Goal: Task Accomplishment & Management: Complete application form

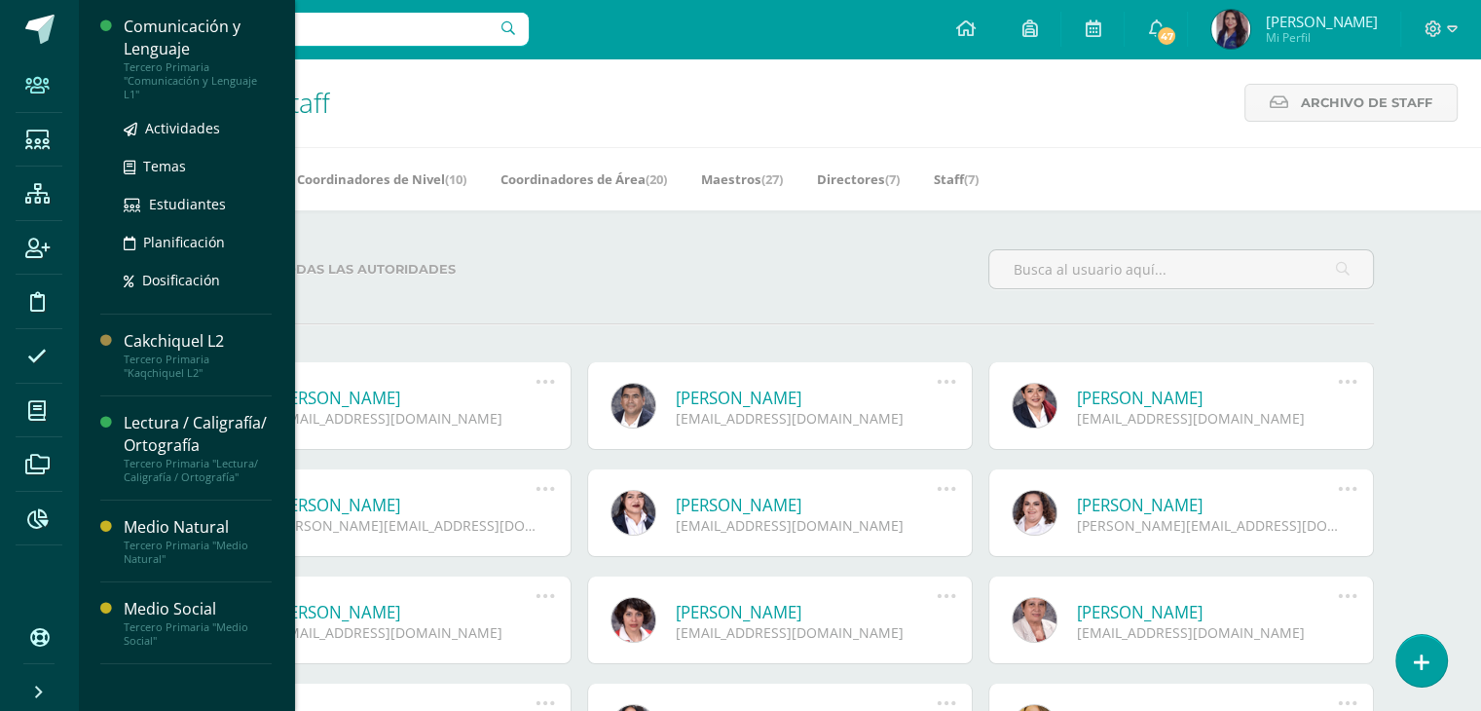
click at [180, 48] on div "Comunicación y Lenguaje" at bounding box center [198, 38] width 148 height 45
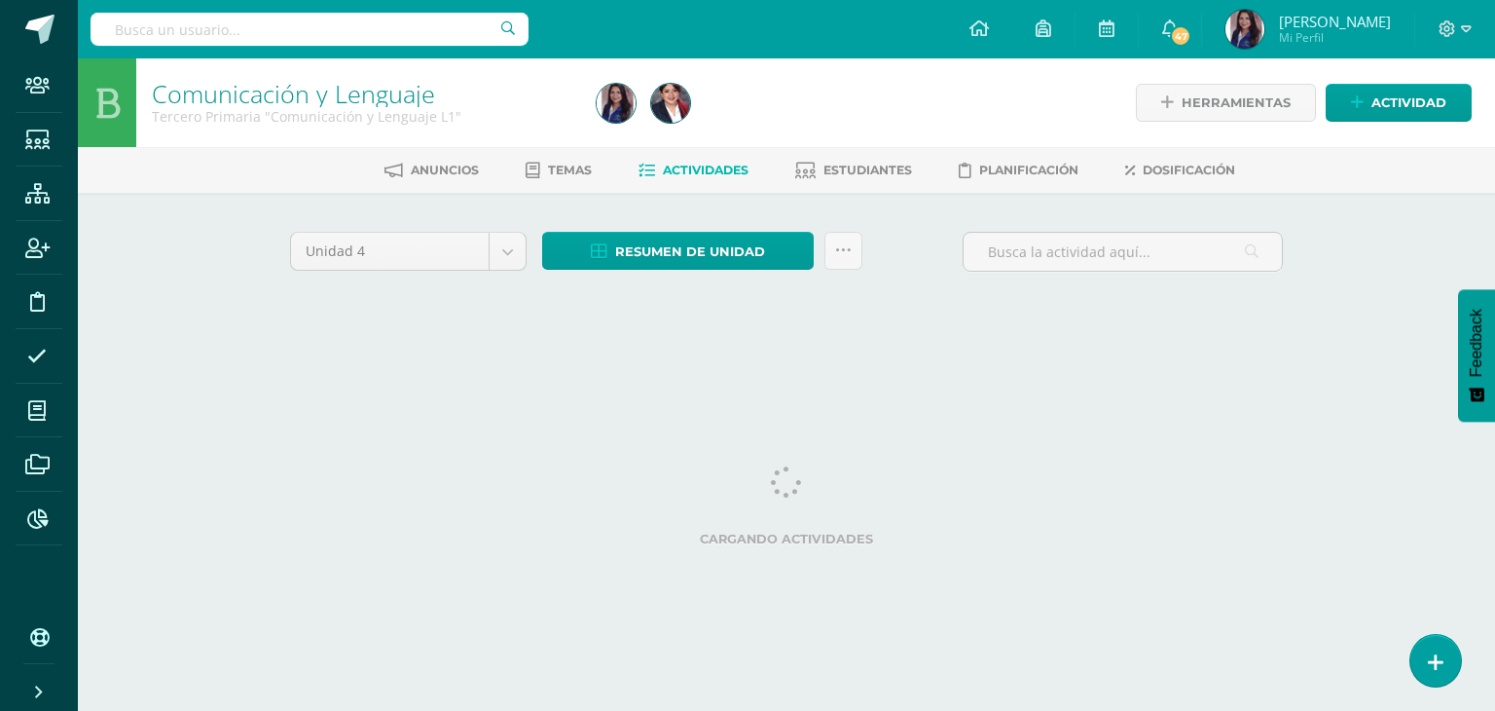
click at [697, 171] on span "Actividades" at bounding box center [706, 170] width 86 height 15
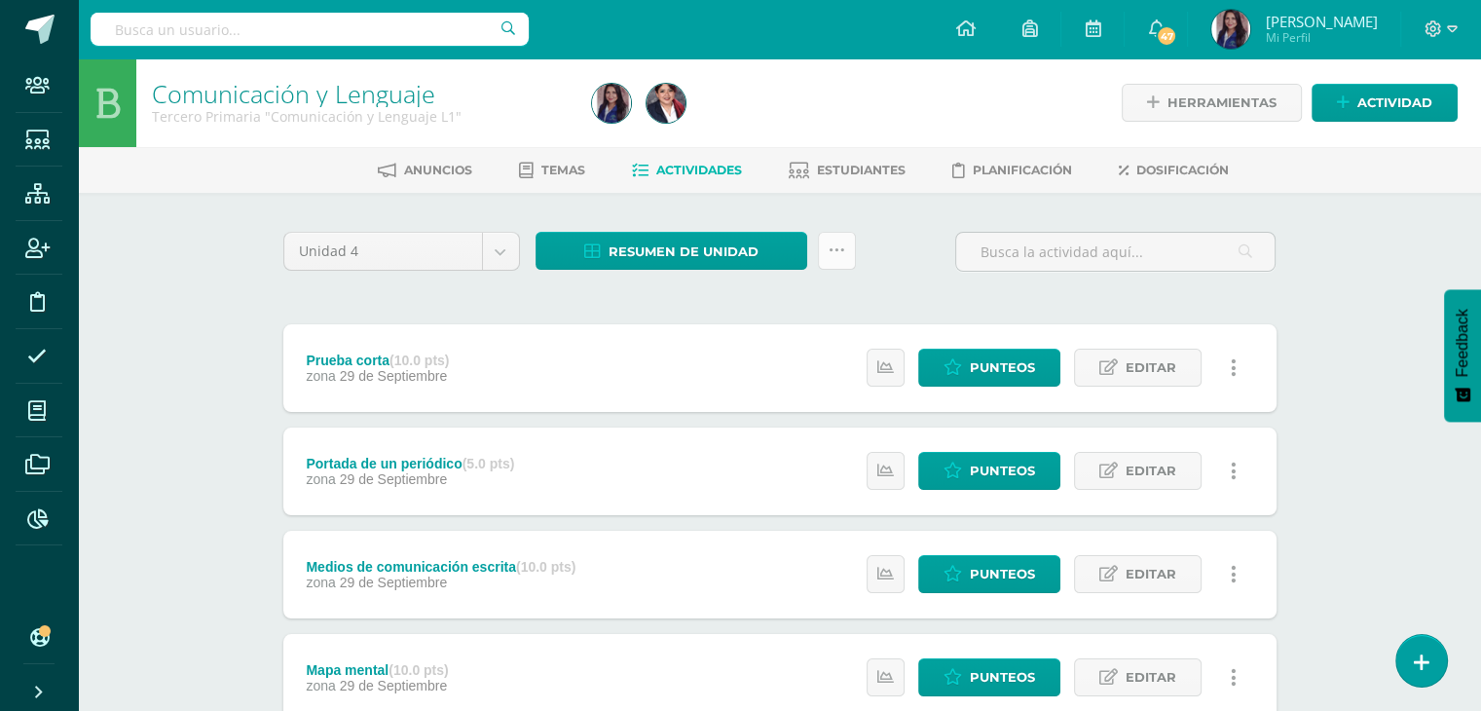
click at [852, 255] on link at bounding box center [837, 251] width 38 height 38
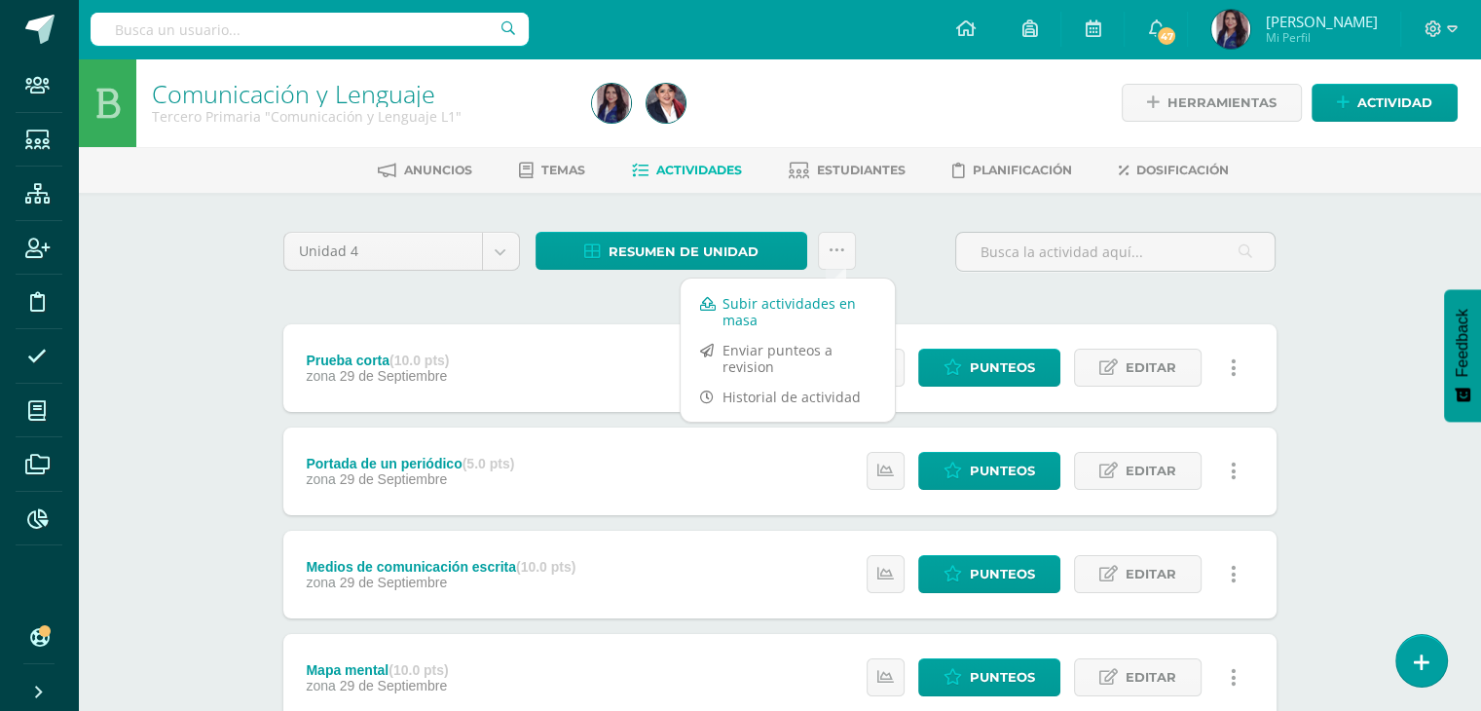
click at [763, 305] on link "Subir actividades en masa" at bounding box center [787, 311] width 214 height 47
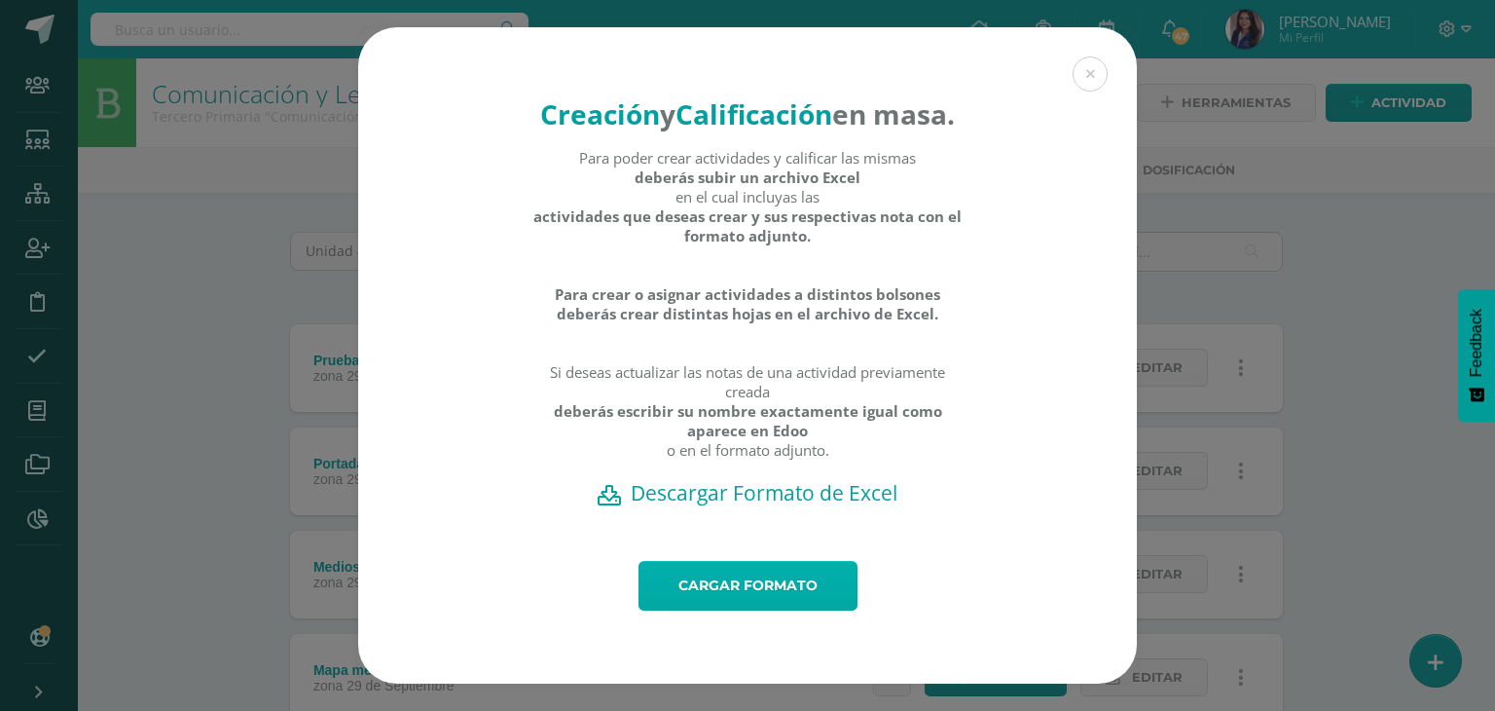
click at [725, 604] on link "Cargar formato" at bounding box center [748, 586] width 219 height 50
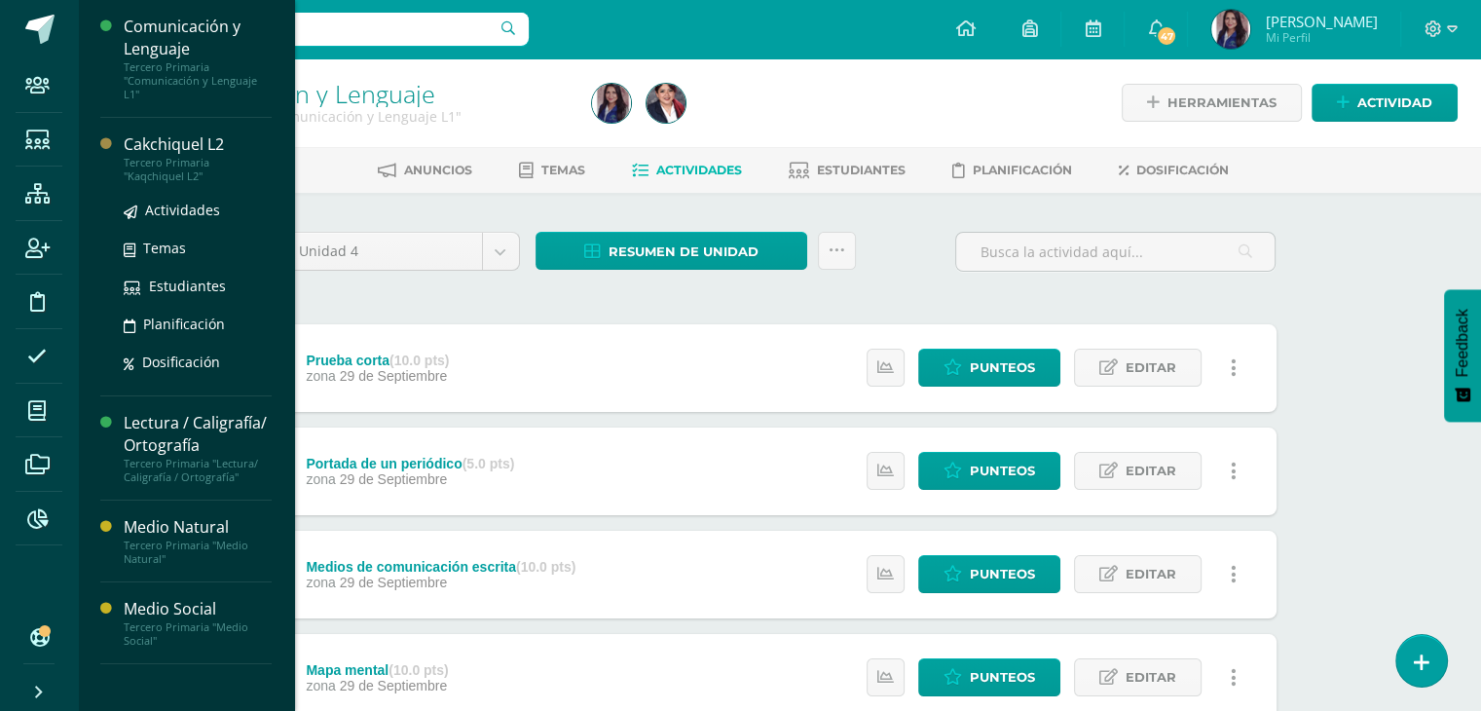
click at [200, 157] on div "Tercero Primaria "Kaqchiquel L2"" at bounding box center [198, 169] width 148 height 27
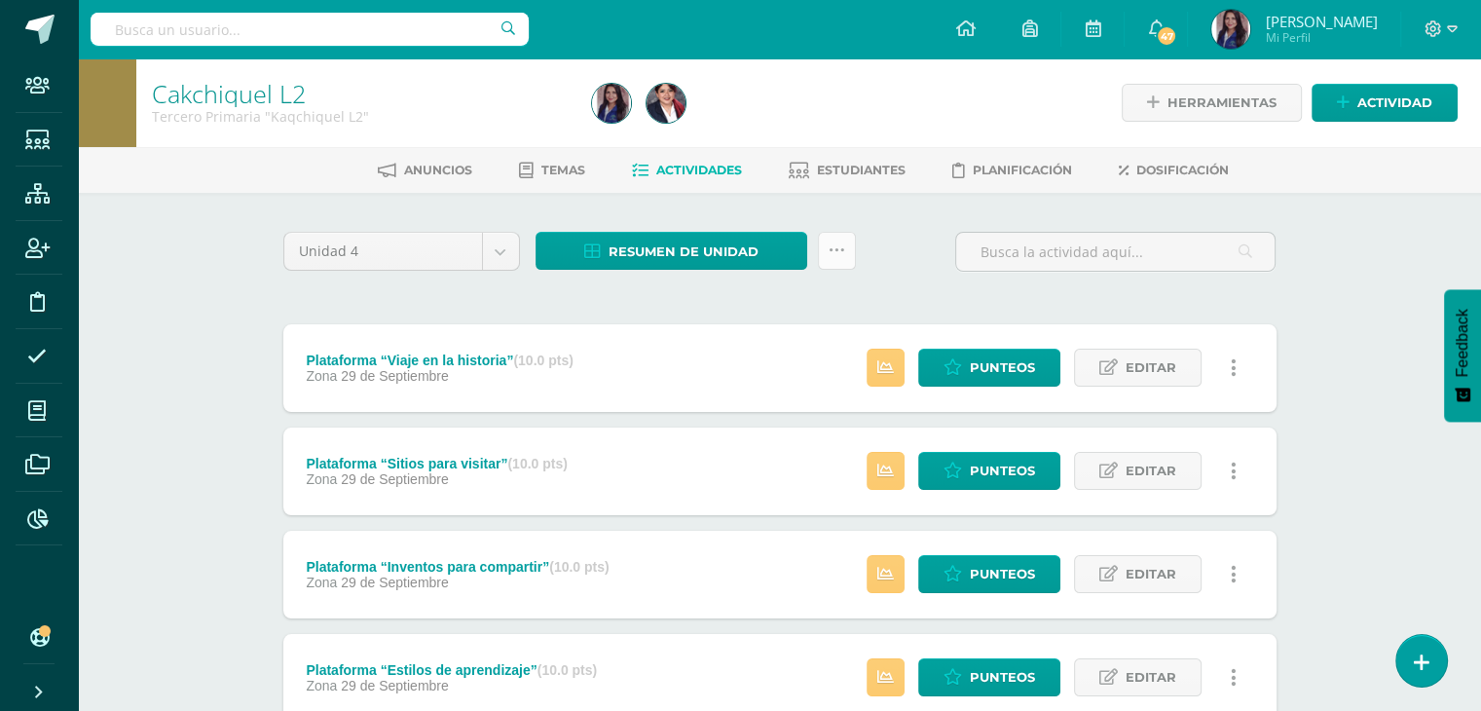
click at [841, 258] on icon at bounding box center [836, 250] width 17 height 17
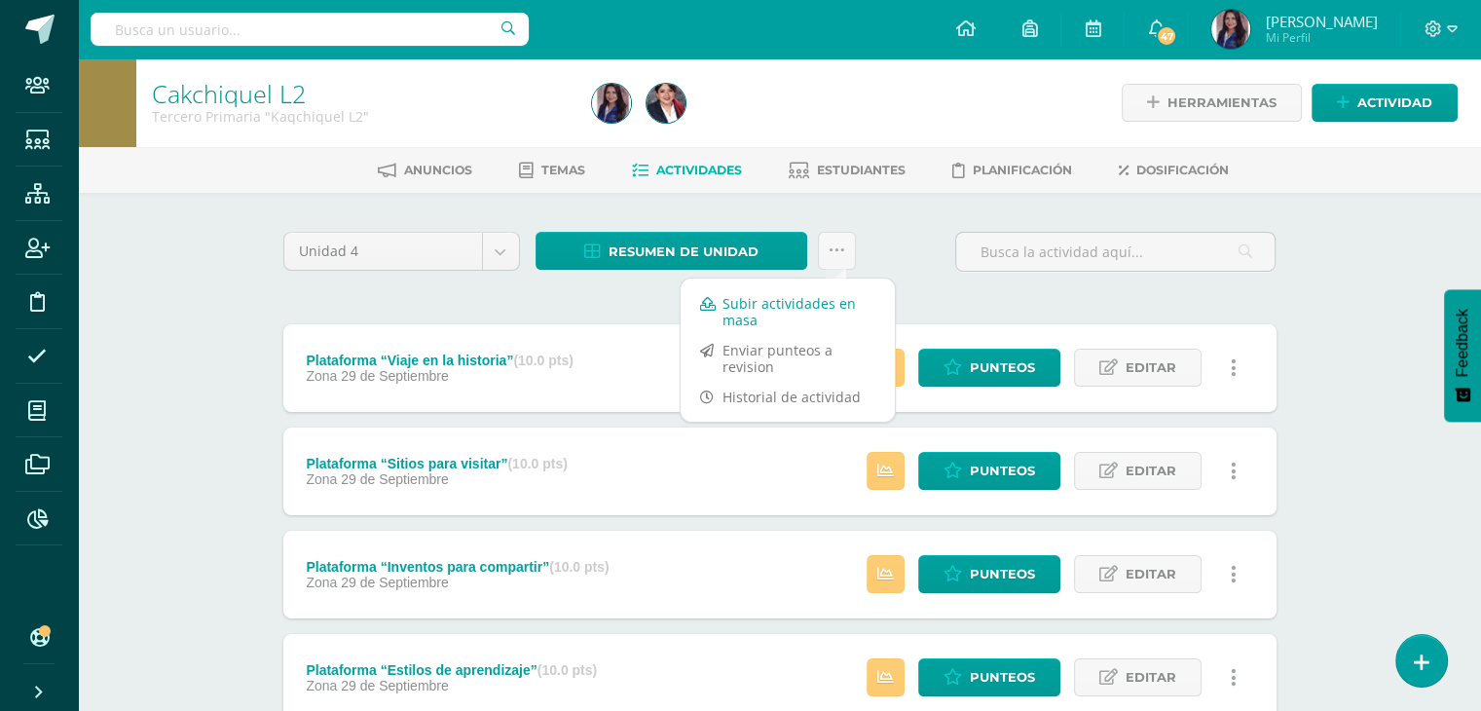
click at [777, 303] on link "Subir actividades en masa" at bounding box center [787, 311] width 214 height 47
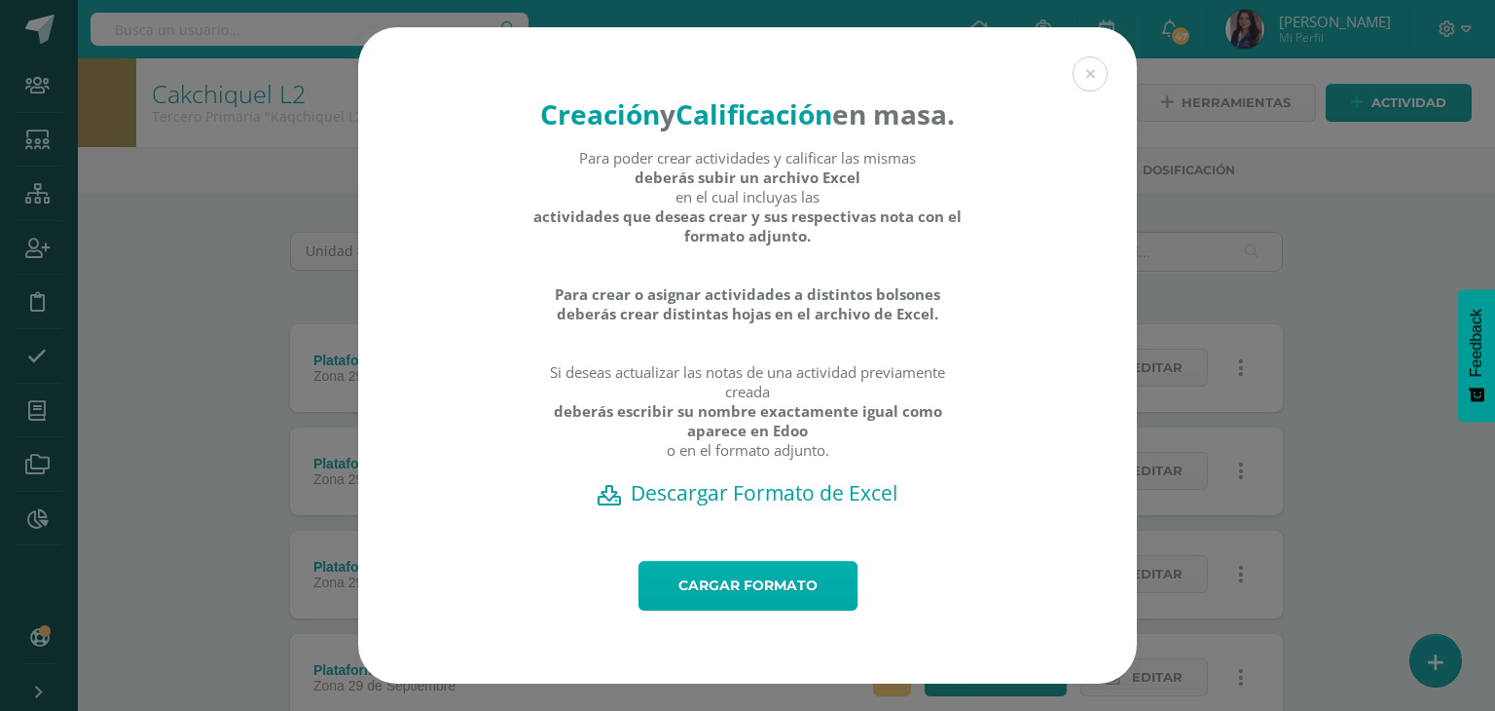
click at [720, 610] on link "Cargar formato" at bounding box center [748, 586] width 219 height 50
click at [740, 610] on link "Cargar formato" at bounding box center [748, 586] width 219 height 50
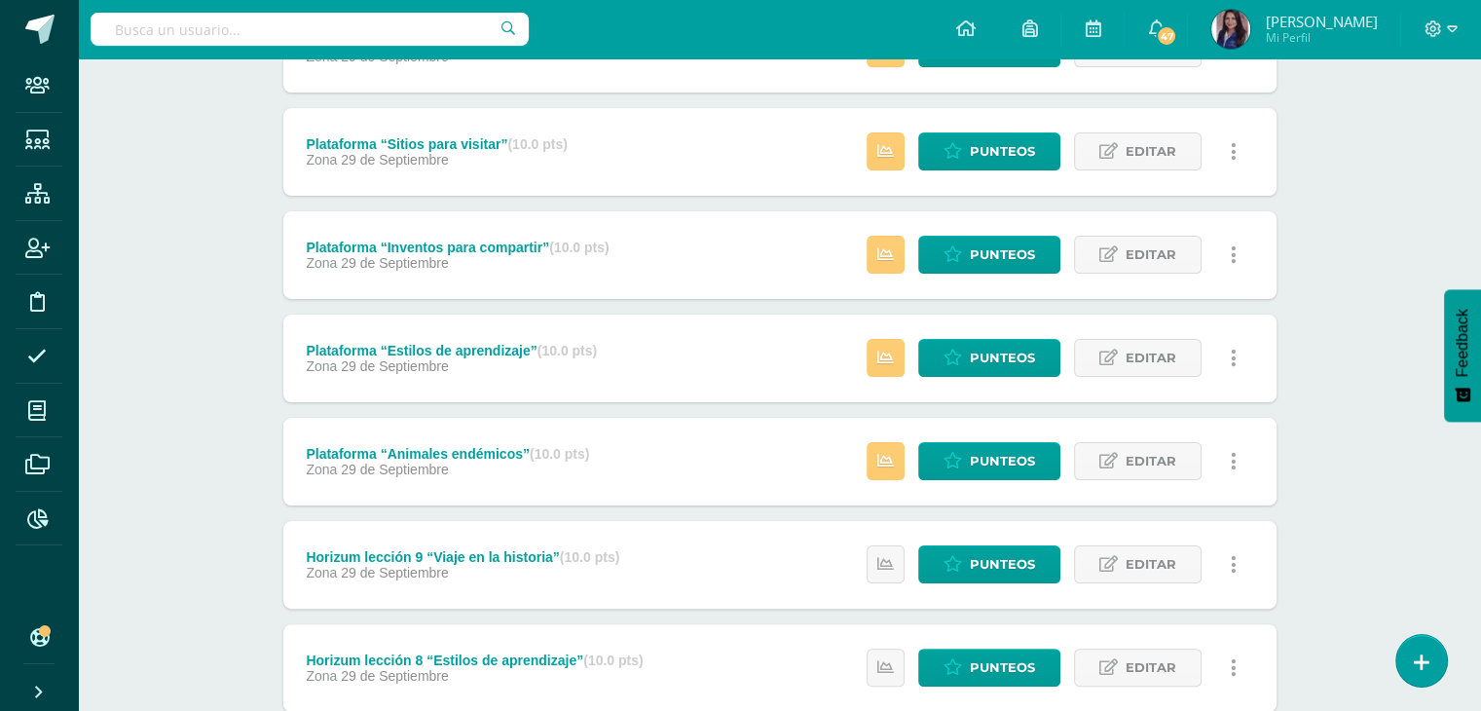
scroll to position [312, 0]
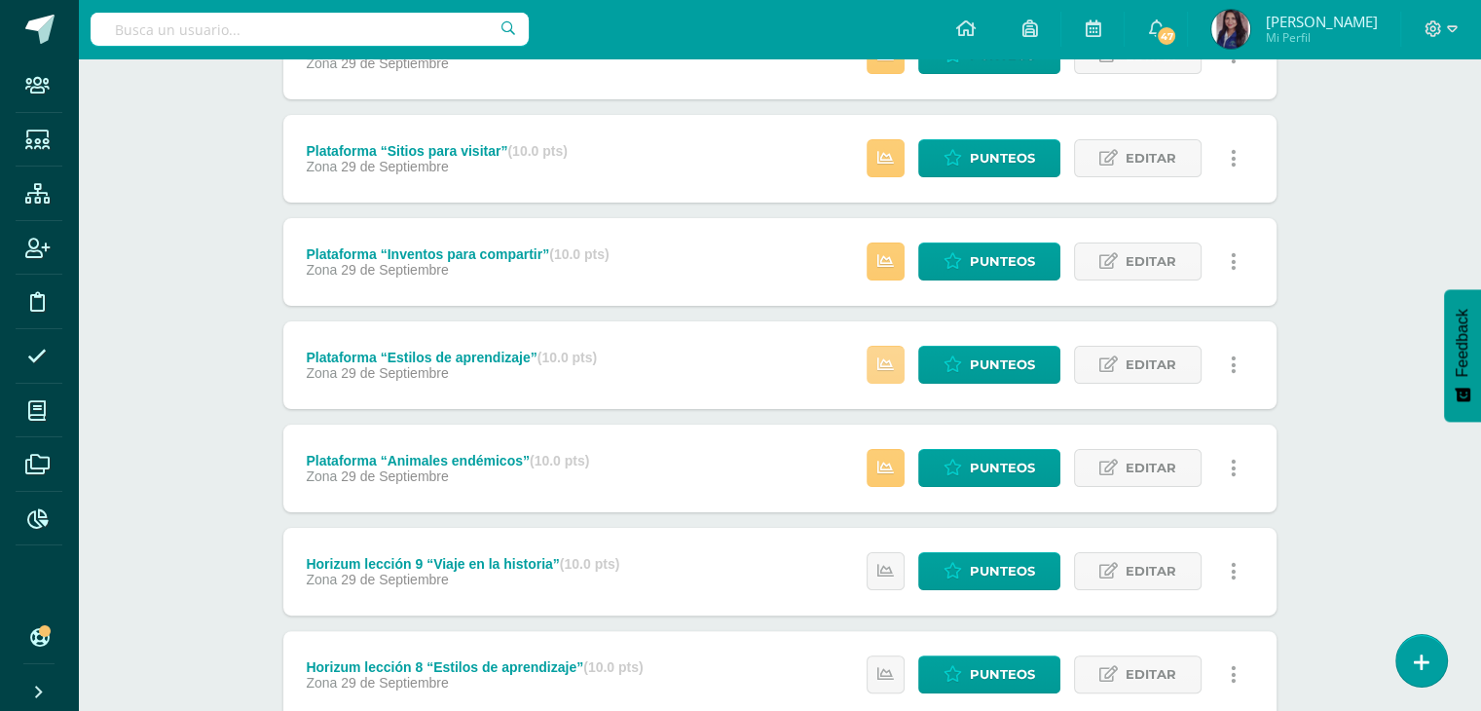
click at [884, 374] on link at bounding box center [885, 365] width 38 height 38
click at [1410, 264] on div "Cakchiquel L2 Tercero Primaria "Kaqchiquel L2" Herramientas Detalle de asistenc…" at bounding box center [779, 452] width 1403 height 1412
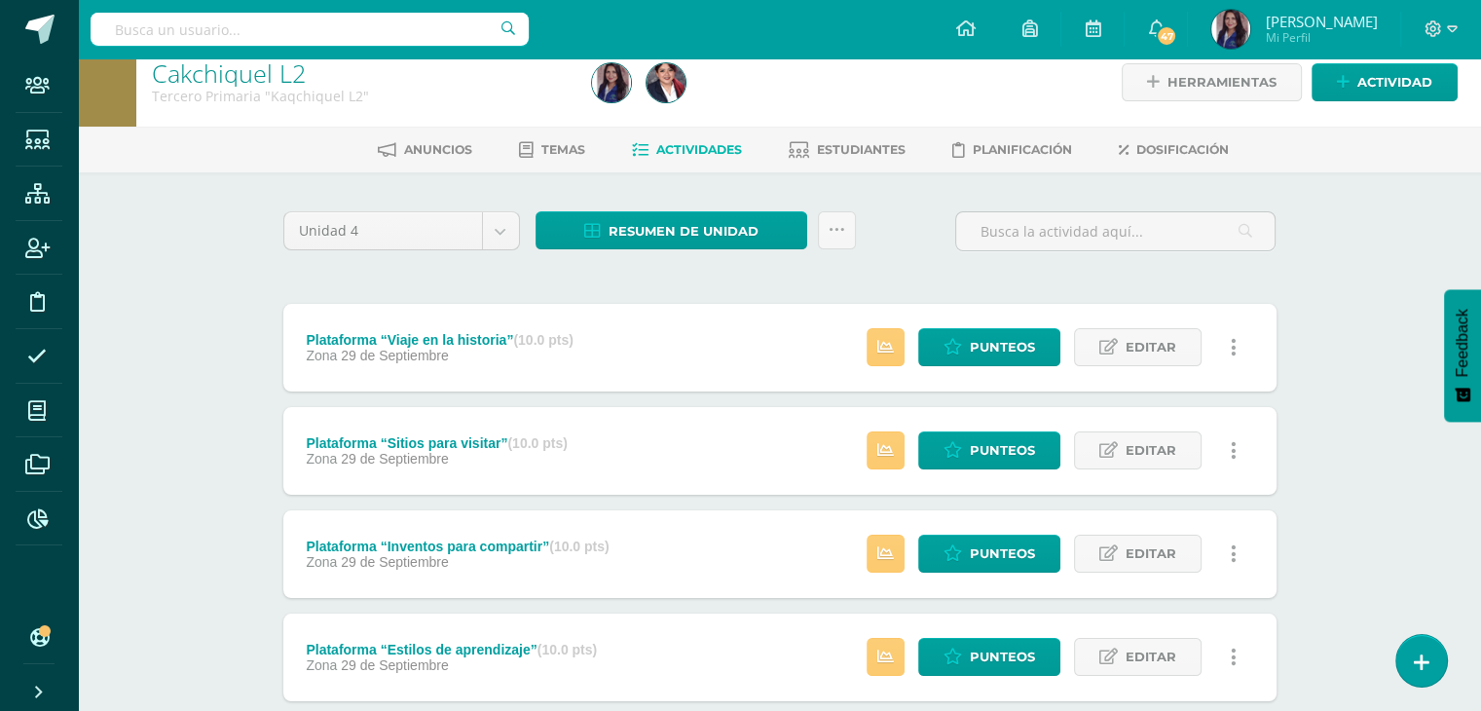
scroll to position [0, 0]
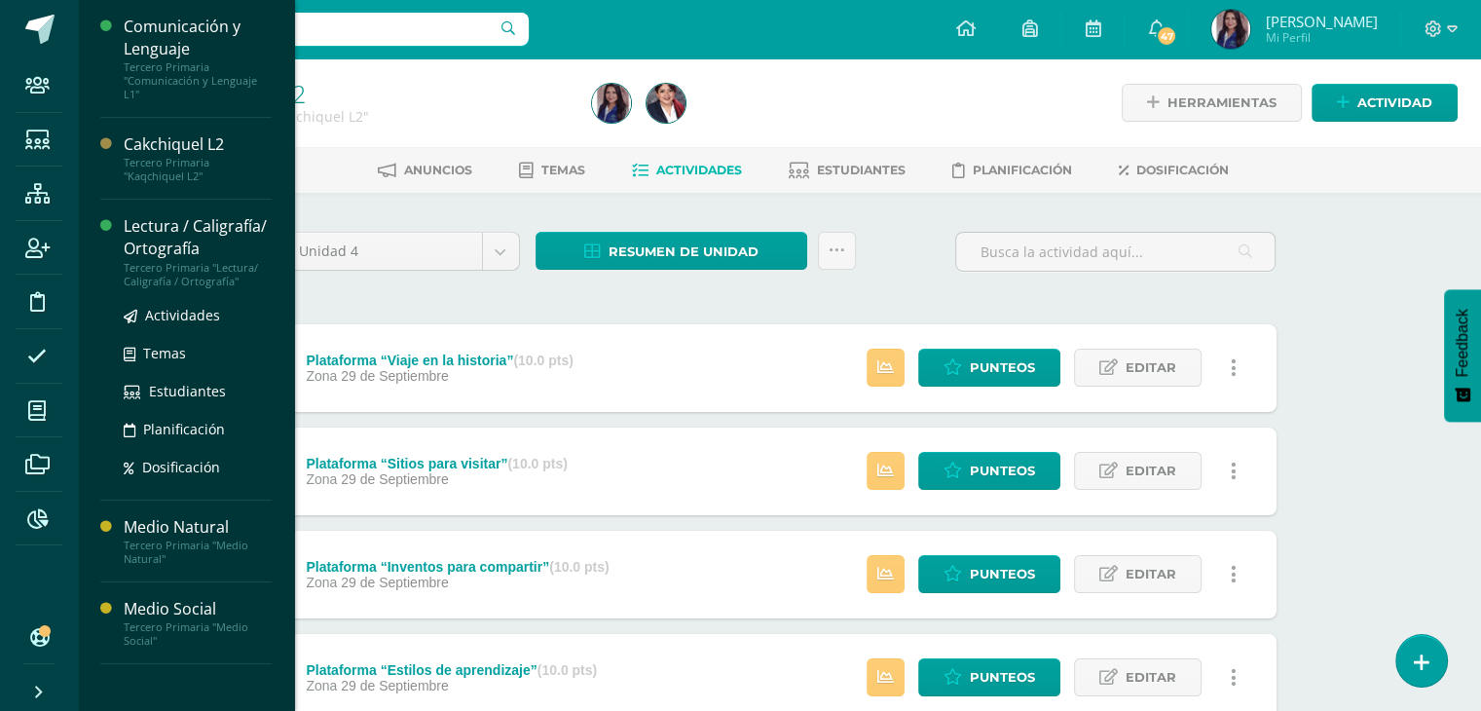
click at [179, 236] on div "Lectura / Caligrafía/ Ortografía" at bounding box center [198, 237] width 148 height 45
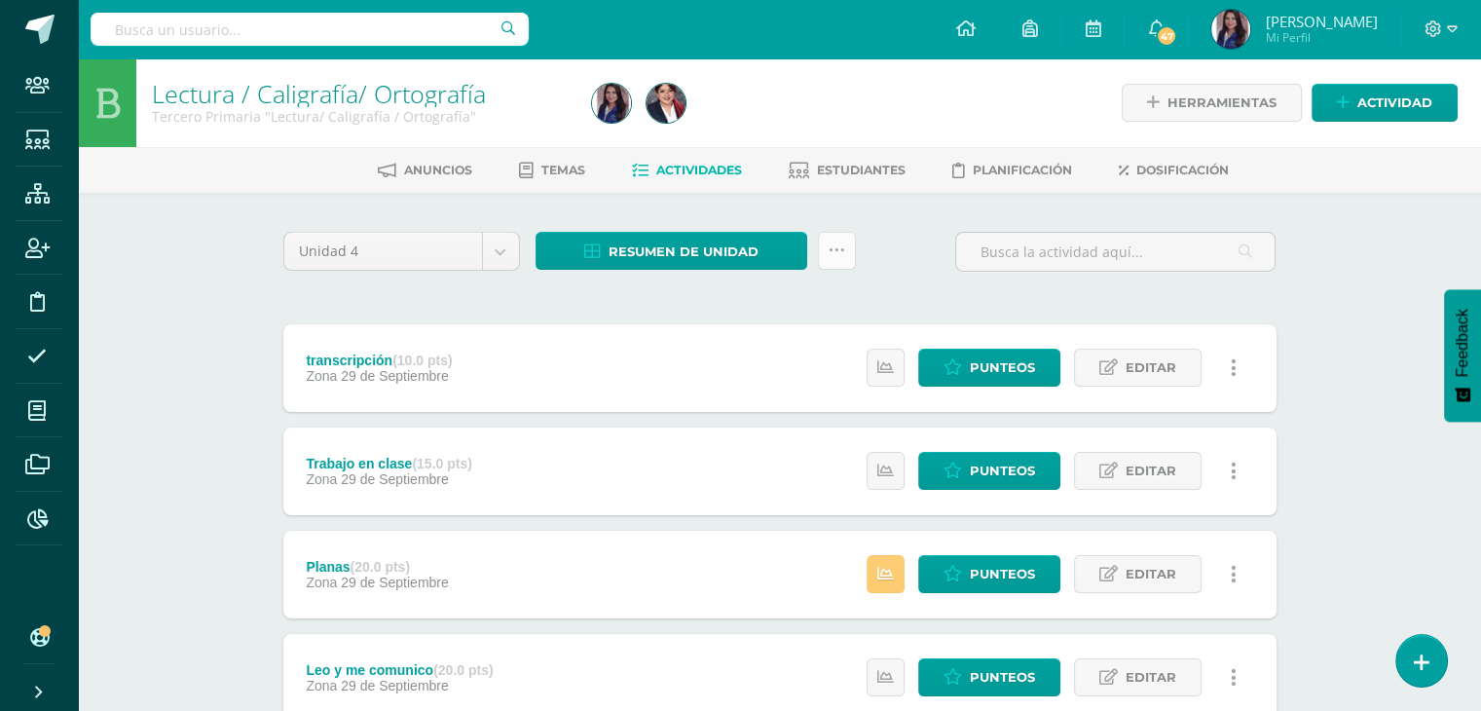
click at [846, 258] on link at bounding box center [837, 251] width 38 height 38
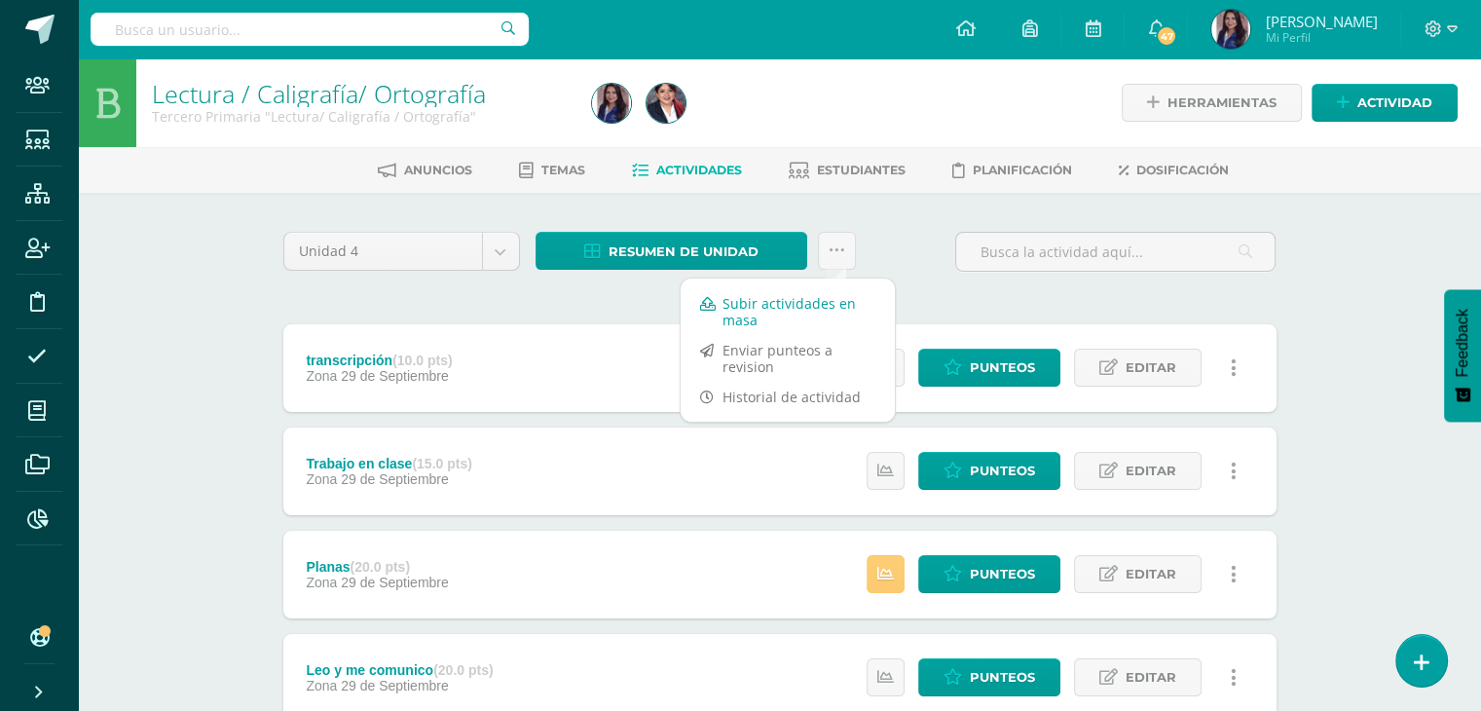
click at [765, 304] on link "Subir actividades en masa" at bounding box center [787, 311] width 214 height 47
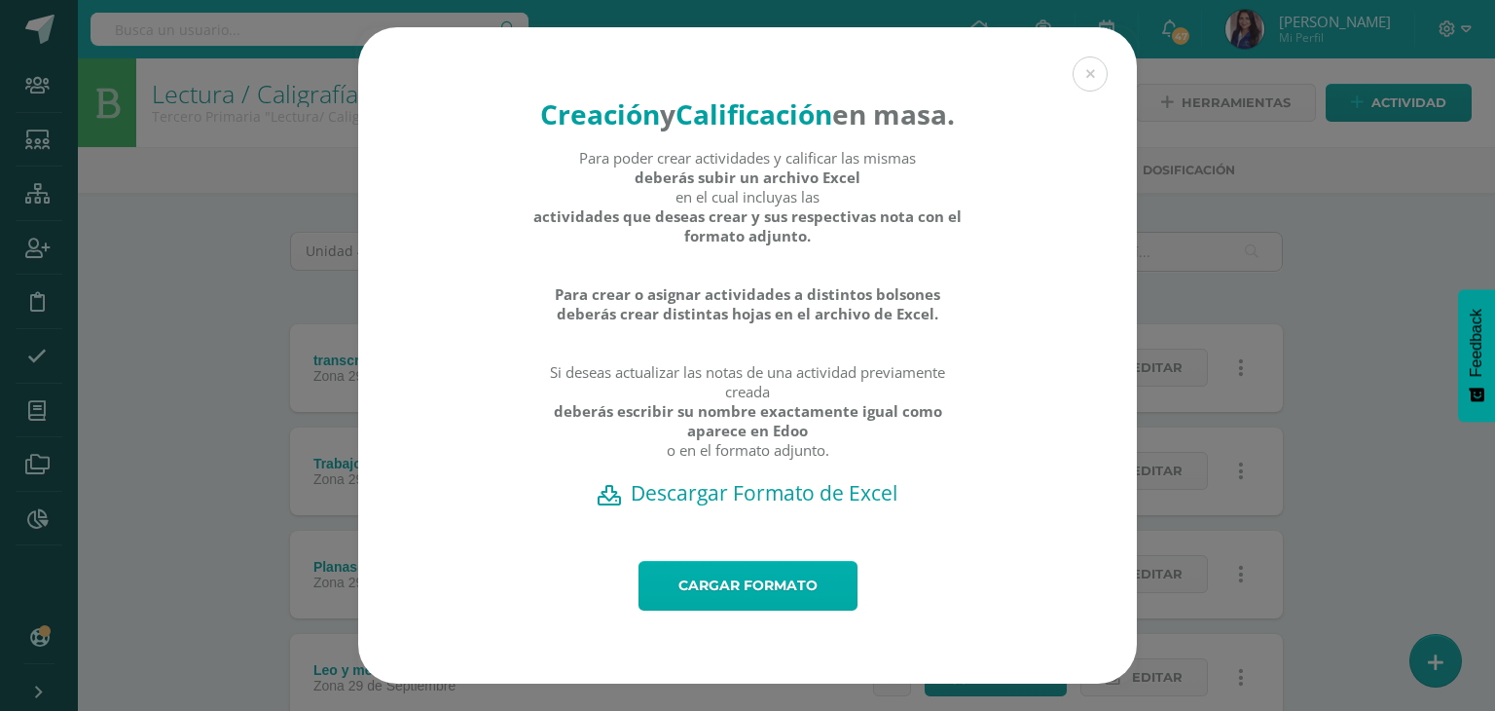
click at [728, 604] on link "Cargar formato" at bounding box center [748, 586] width 219 height 50
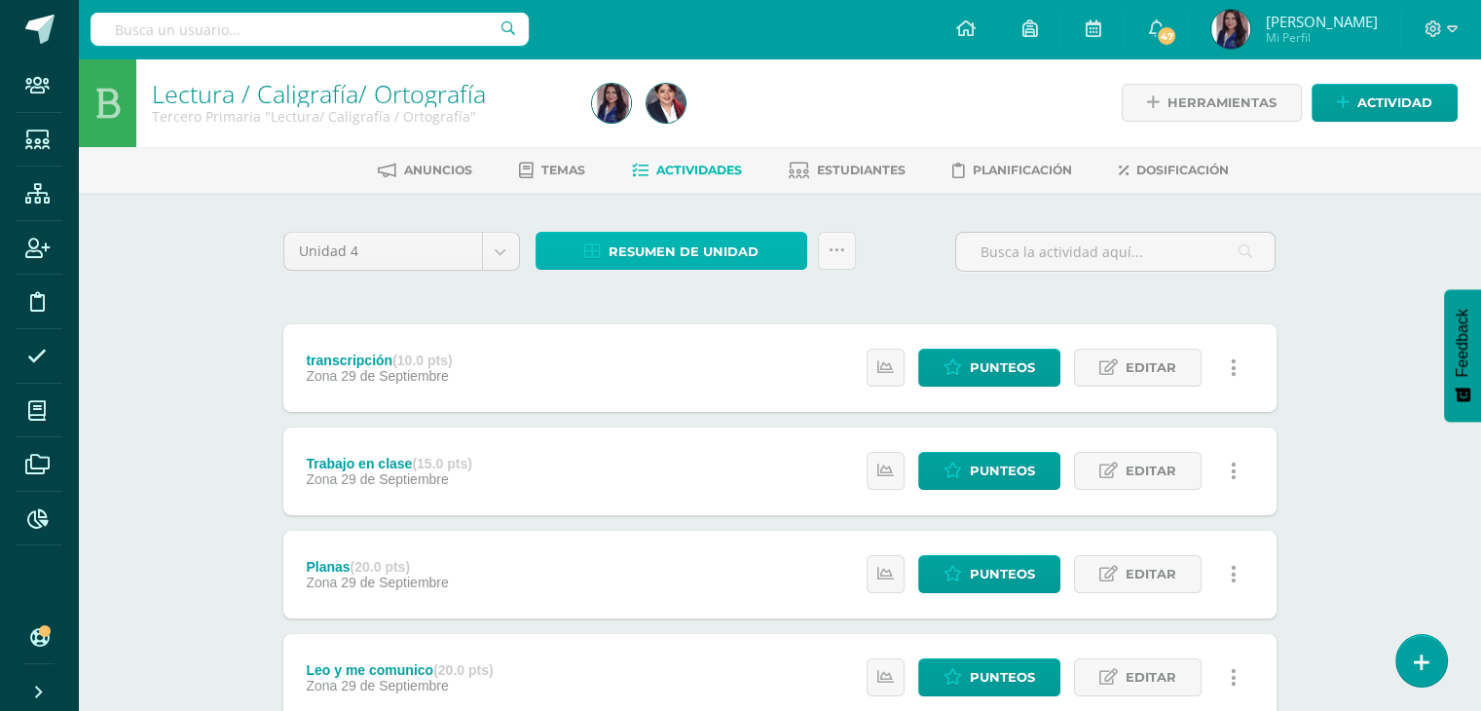
click at [720, 254] on span "Resumen de unidad" at bounding box center [683, 252] width 150 height 36
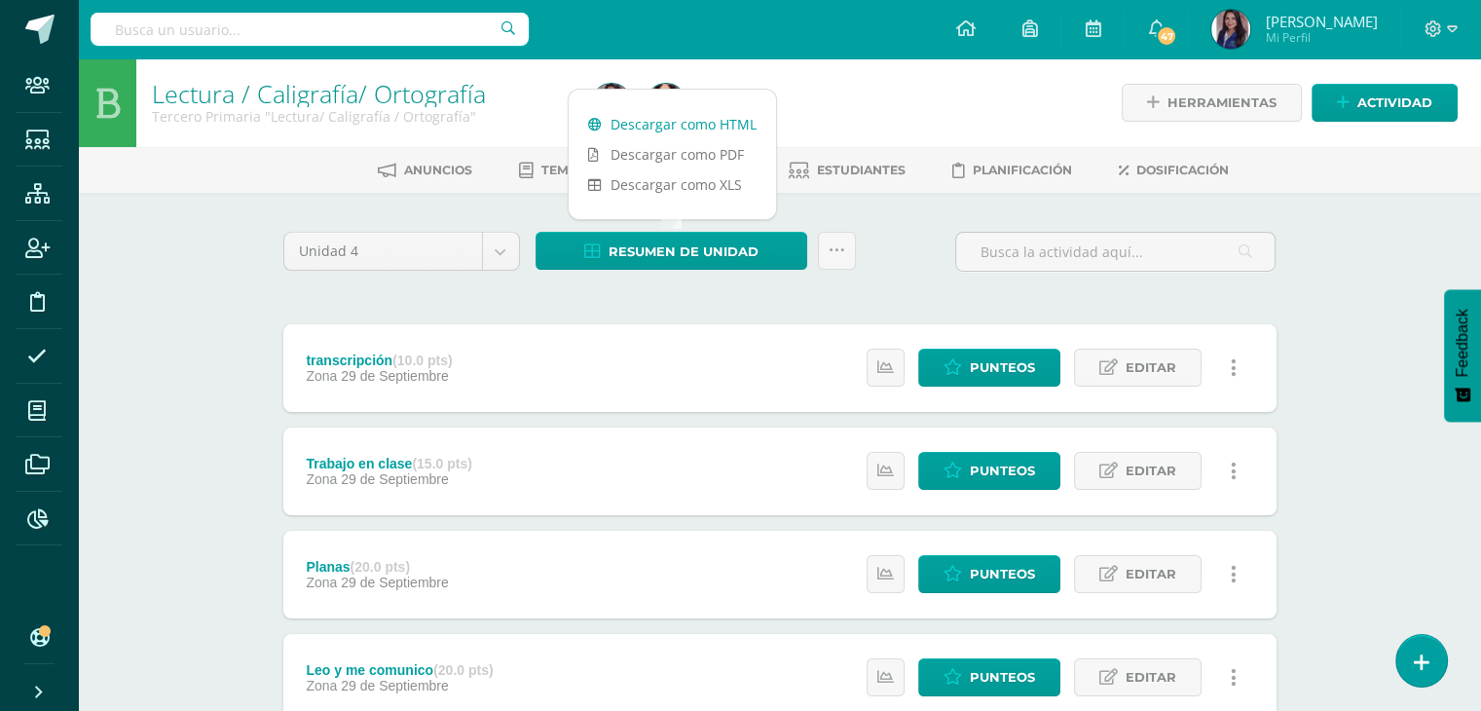
click at [681, 122] on link "Descargar como HTML" at bounding box center [672, 124] width 207 height 30
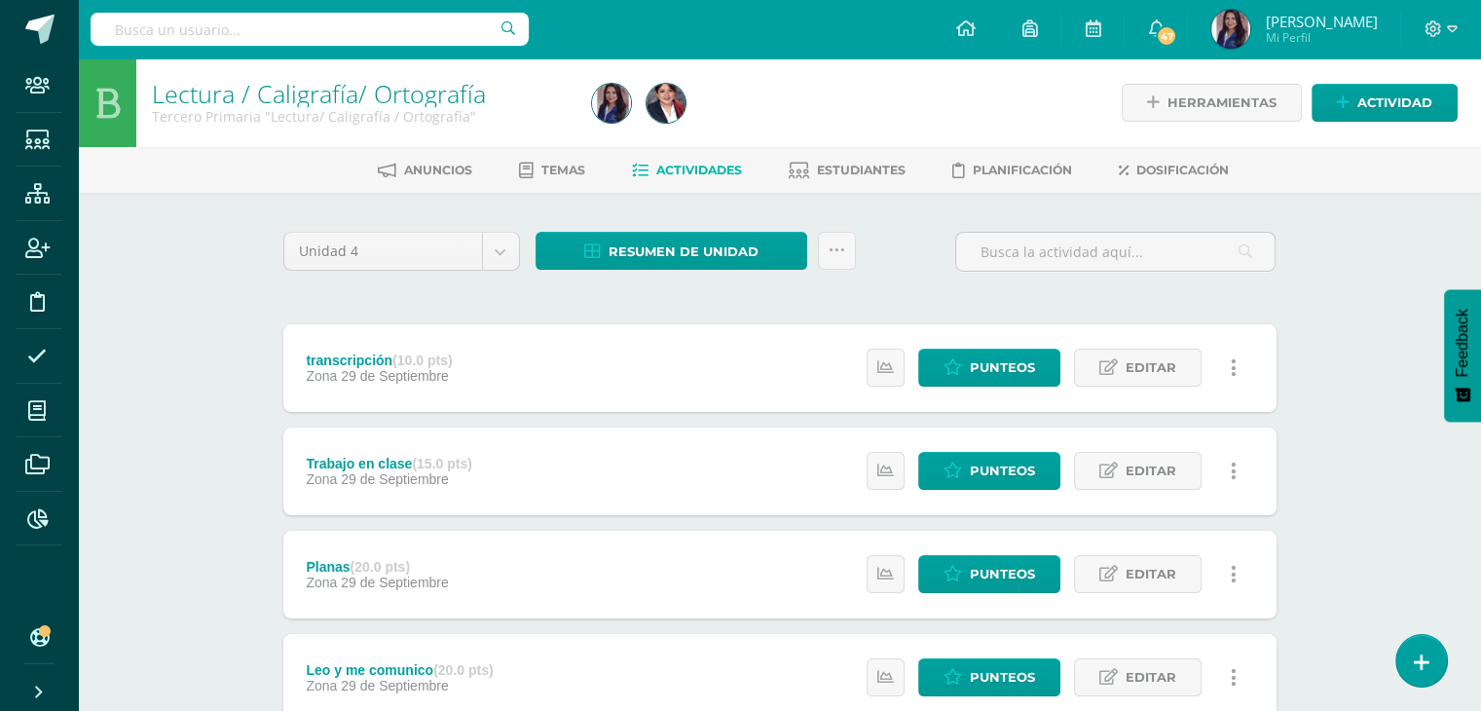
click at [825, 300] on div "Unidad 4 Unidad 1 Unidad 2 Unidad 3 Unidad 4 Resumen de unidad Subir actividade…" at bounding box center [779, 625] width 1009 height 787
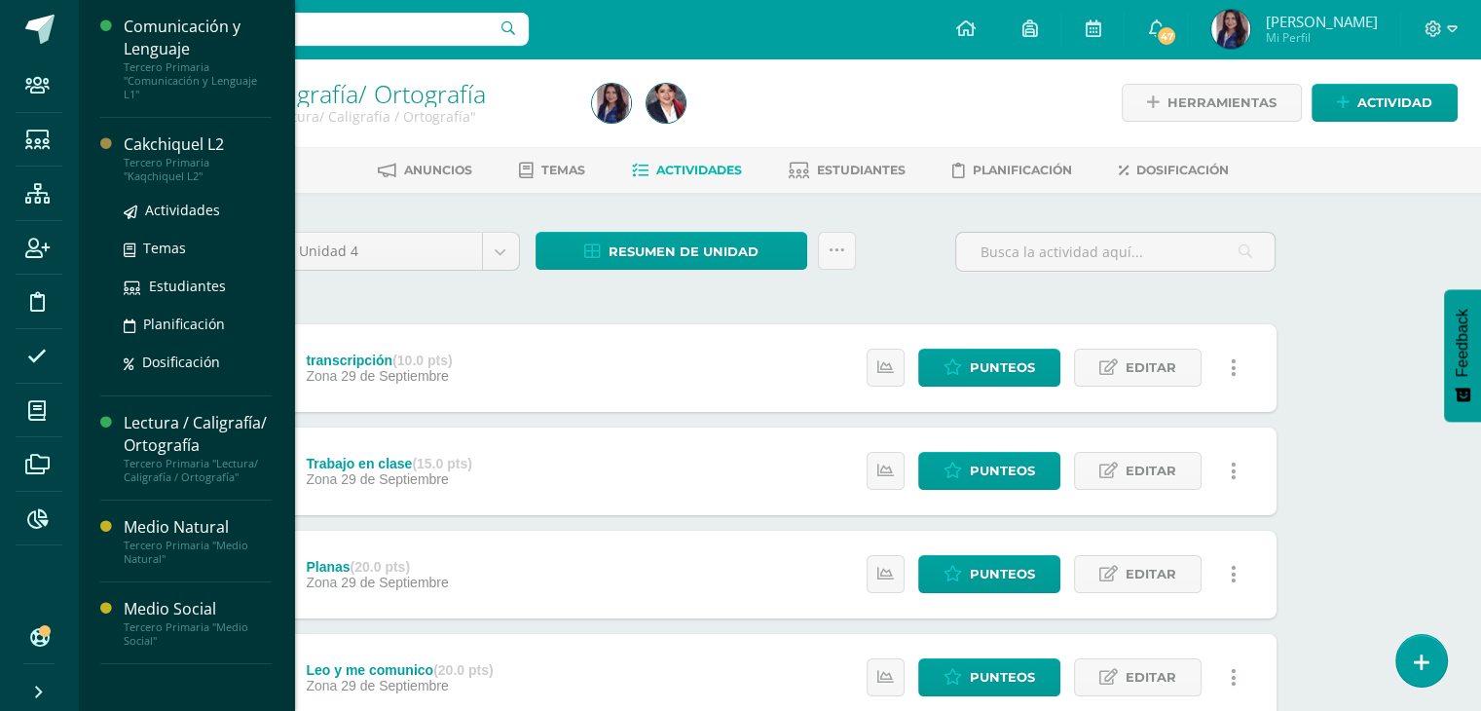
click at [172, 150] on div "Cakchiquel L2" at bounding box center [198, 144] width 148 height 22
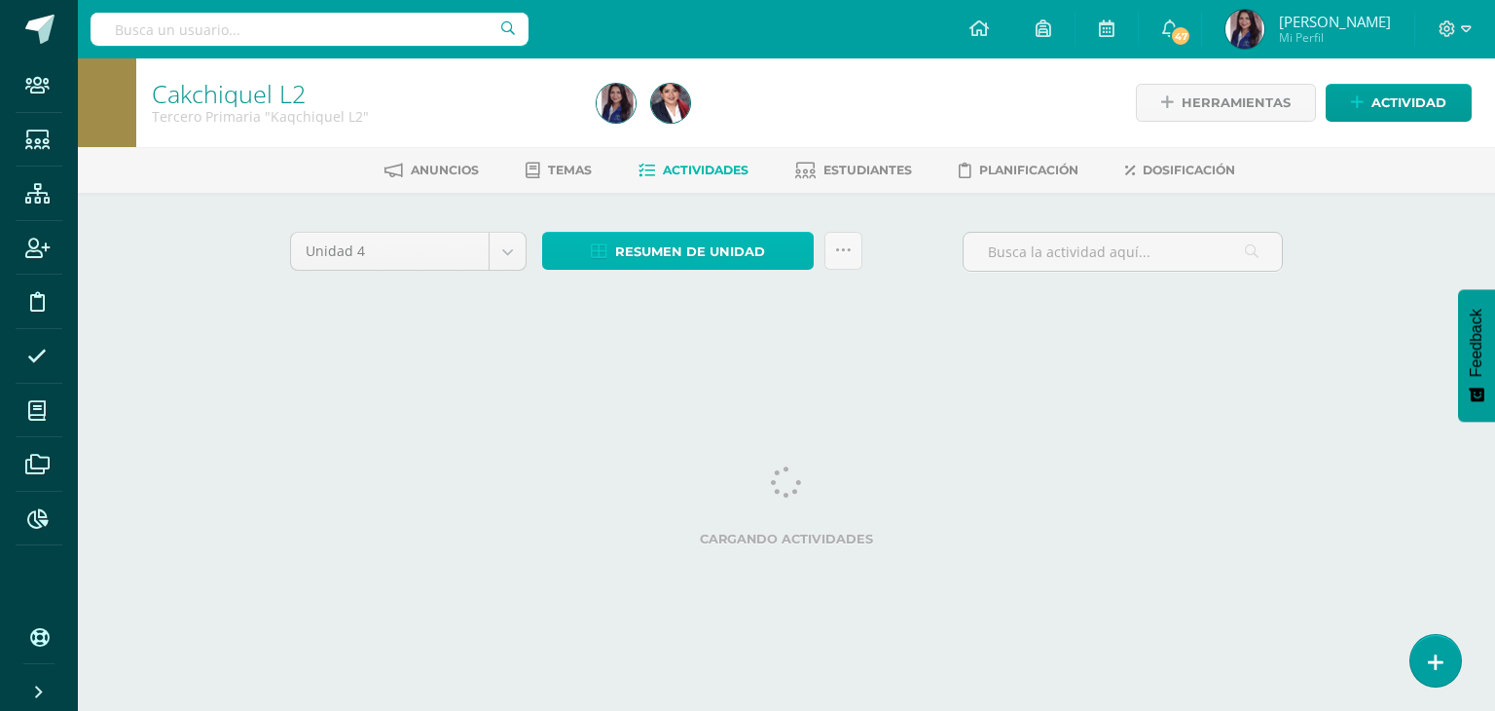
click at [653, 248] on span "Resumen de unidad" at bounding box center [690, 252] width 150 height 36
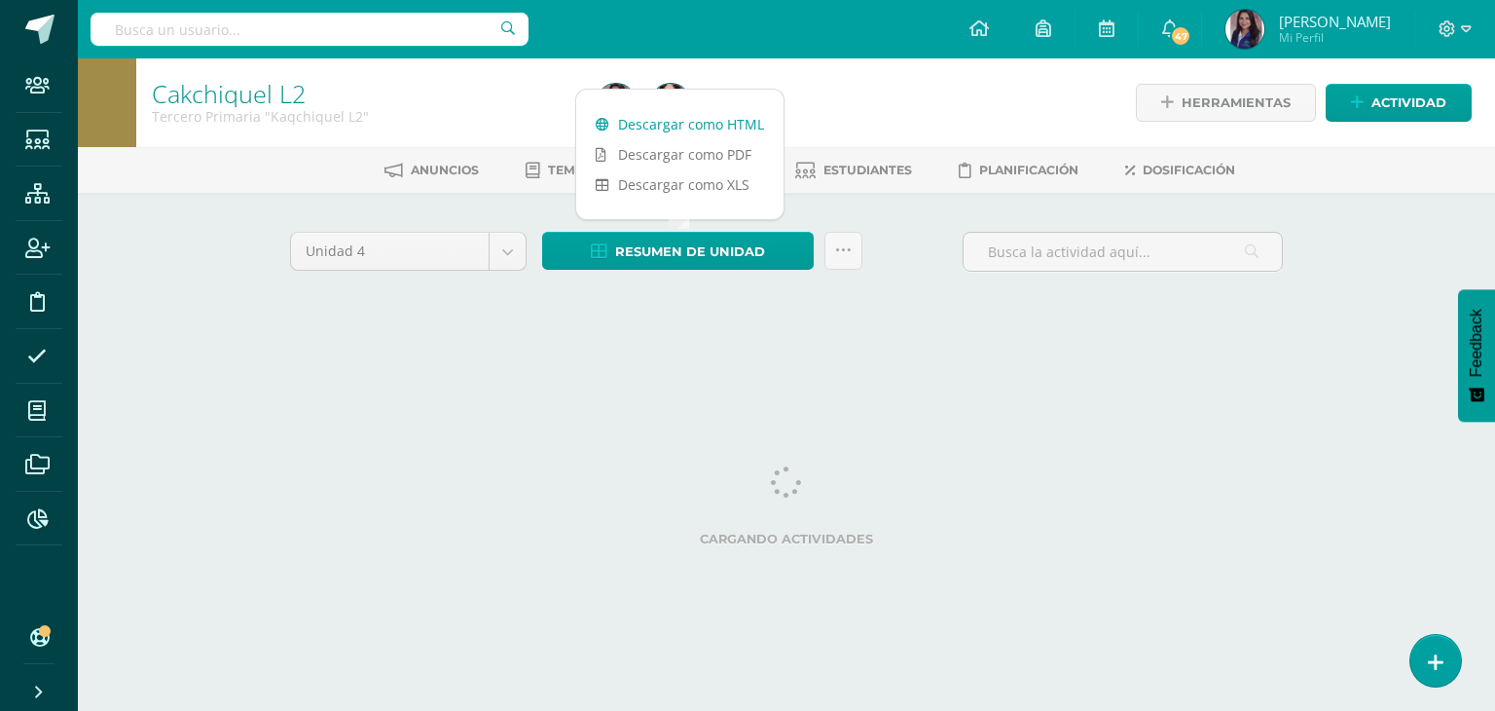
click at [666, 120] on link "Descargar como HTML" at bounding box center [679, 124] width 207 height 30
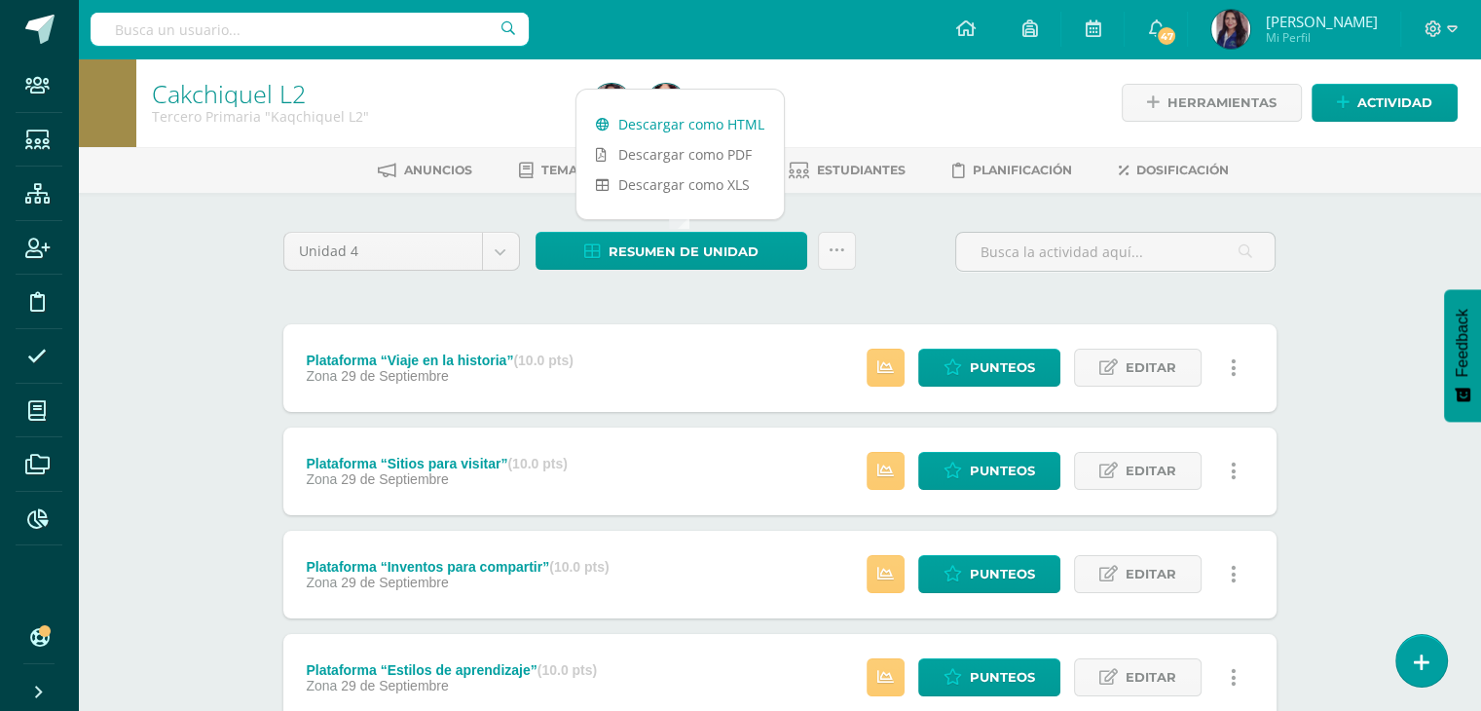
click at [707, 129] on link "Descargar como HTML" at bounding box center [679, 124] width 207 height 30
click at [833, 250] on icon at bounding box center [836, 250] width 17 height 17
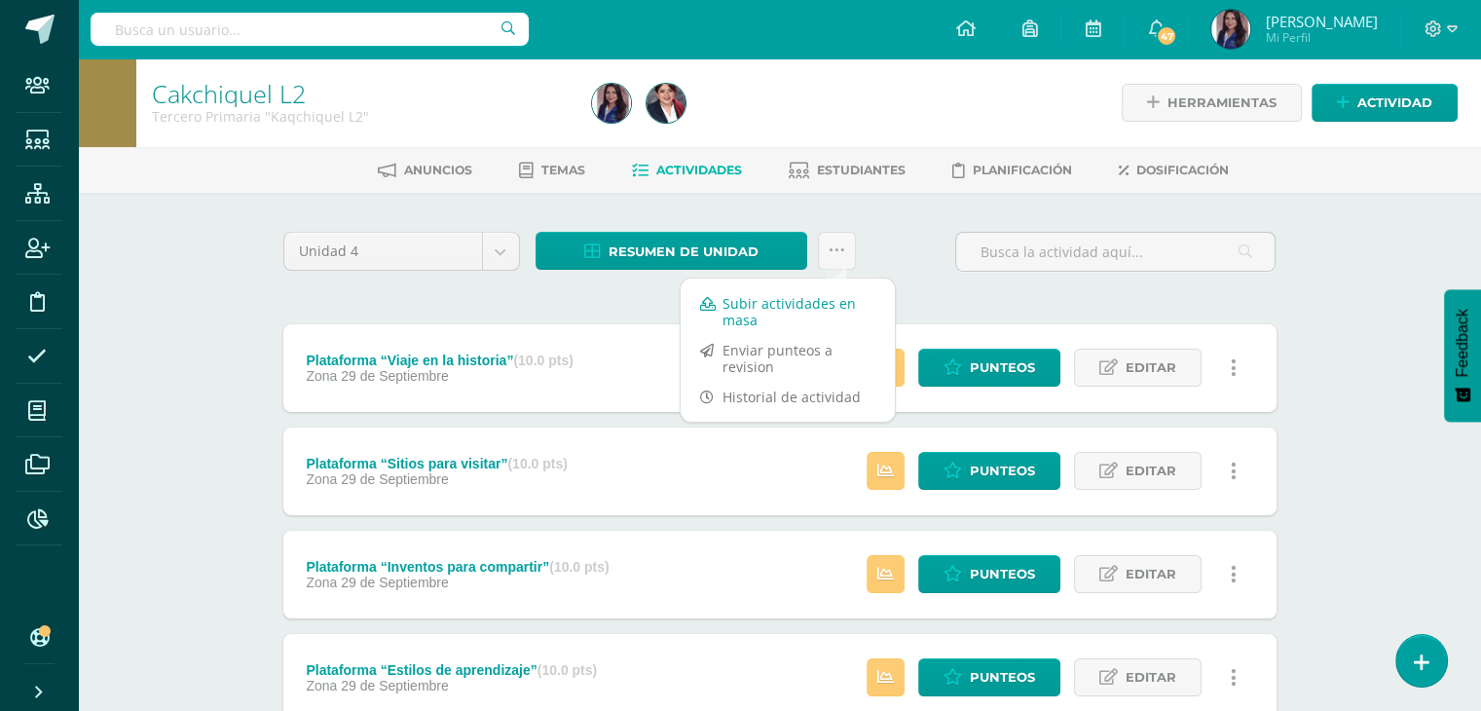
click at [749, 298] on link "Subir actividades en masa" at bounding box center [787, 311] width 214 height 47
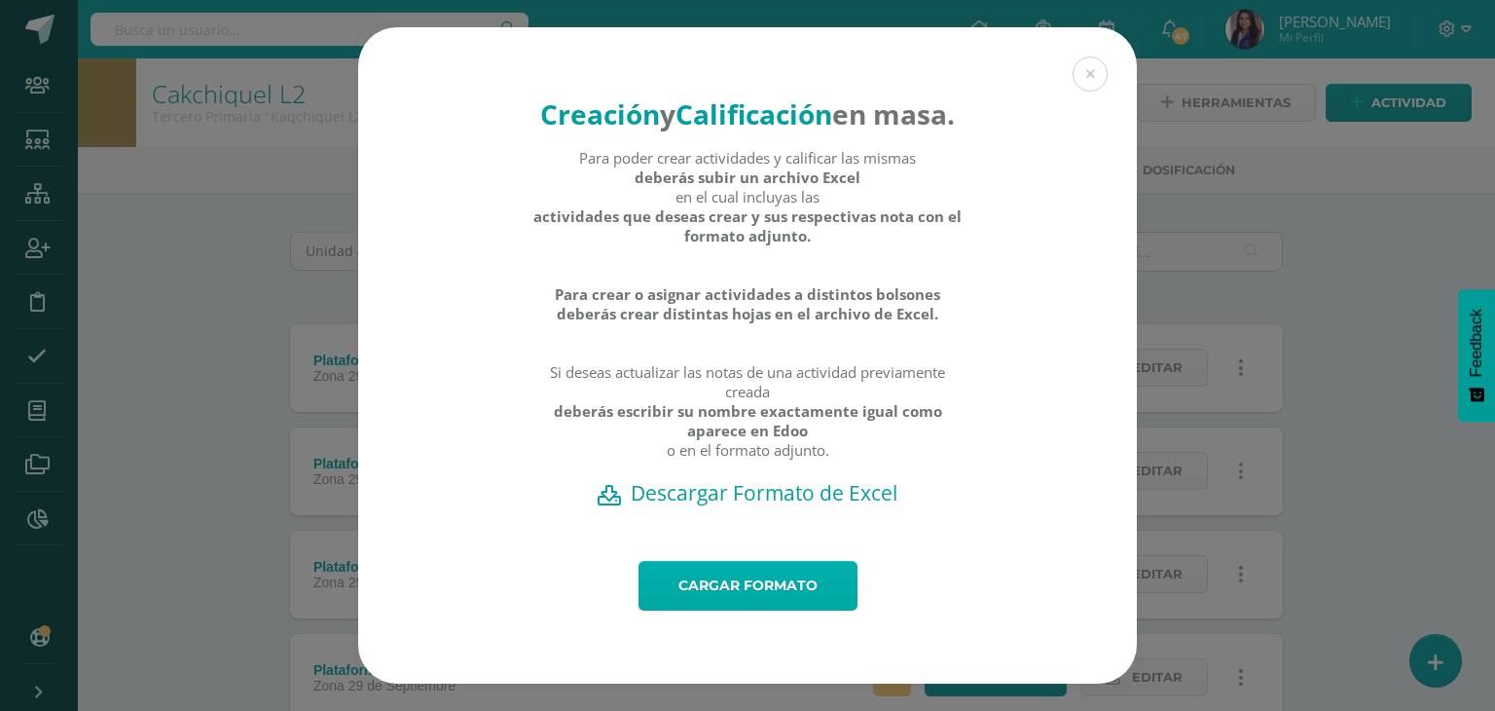
click at [722, 609] on link "Cargar formato" at bounding box center [748, 586] width 219 height 50
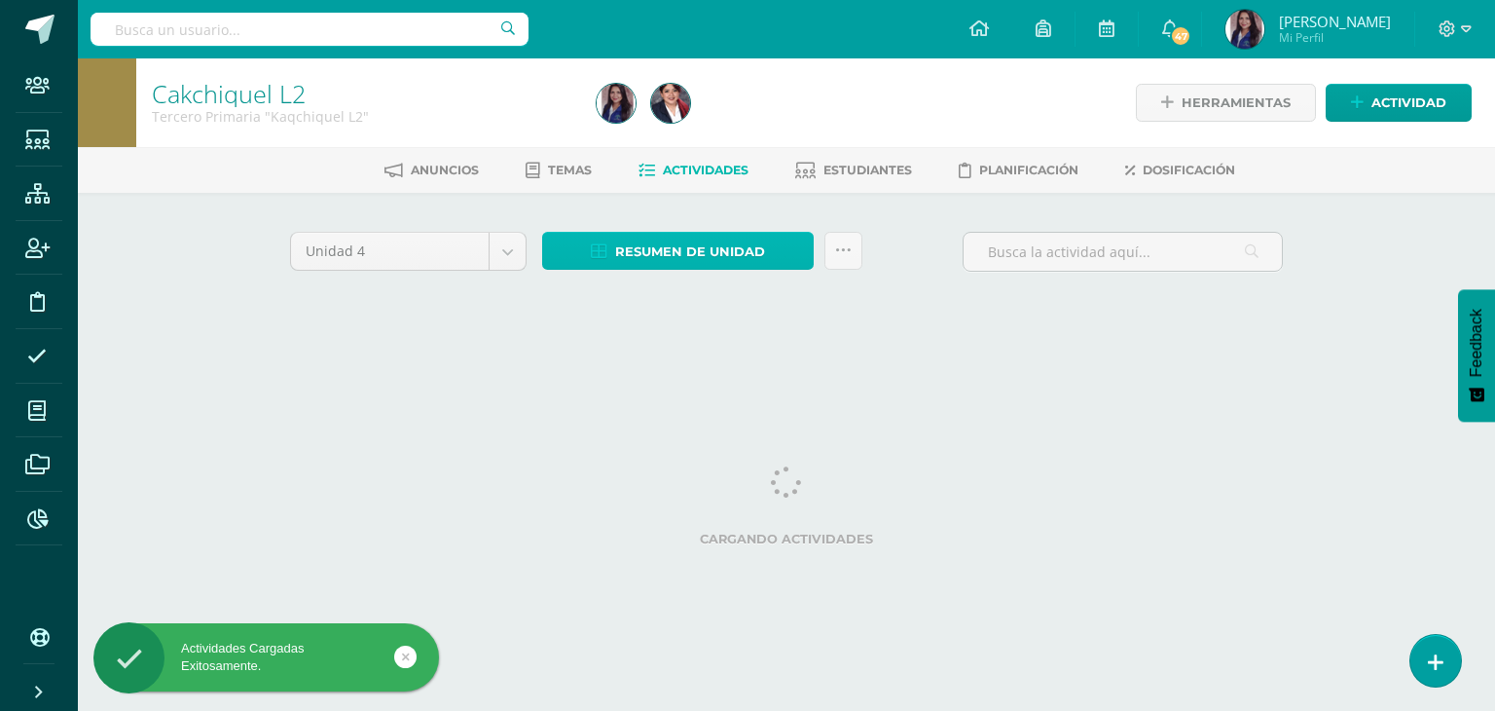
click at [709, 250] on span "Resumen de unidad" at bounding box center [690, 252] width 150 height 36
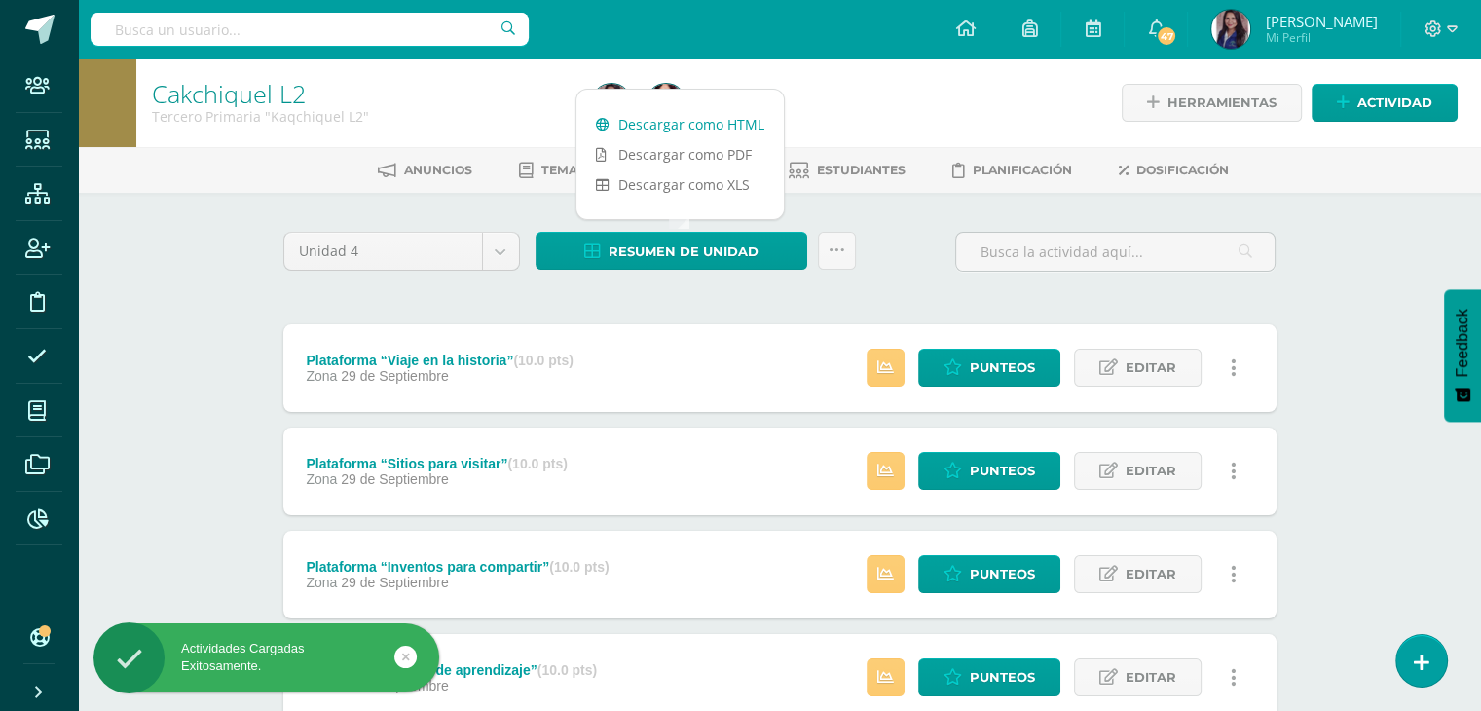
click at [715, 129] on link "Descargar como HTML" at bounding box center [679, 124] width 207 height 30
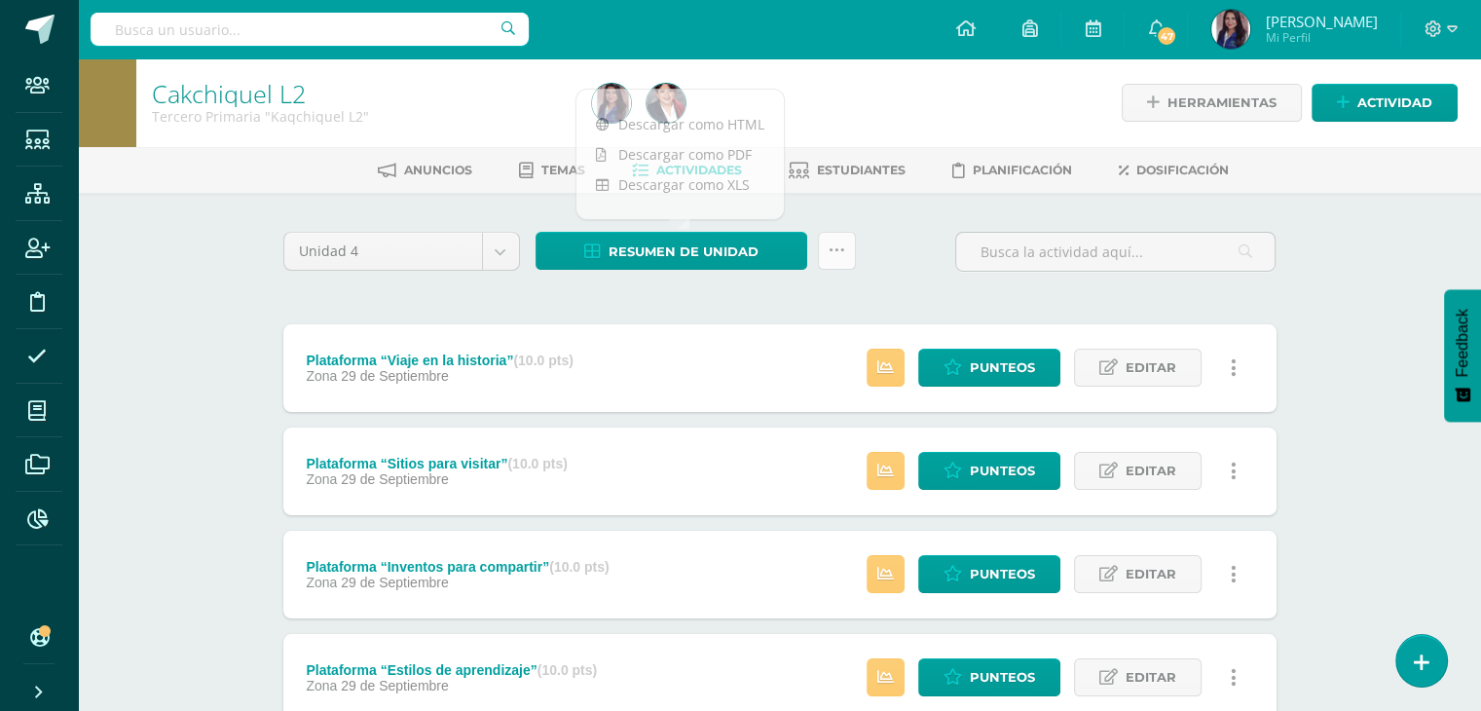
click at [830, 246] on icon at bounding box center [836, 250] width 17 height 17
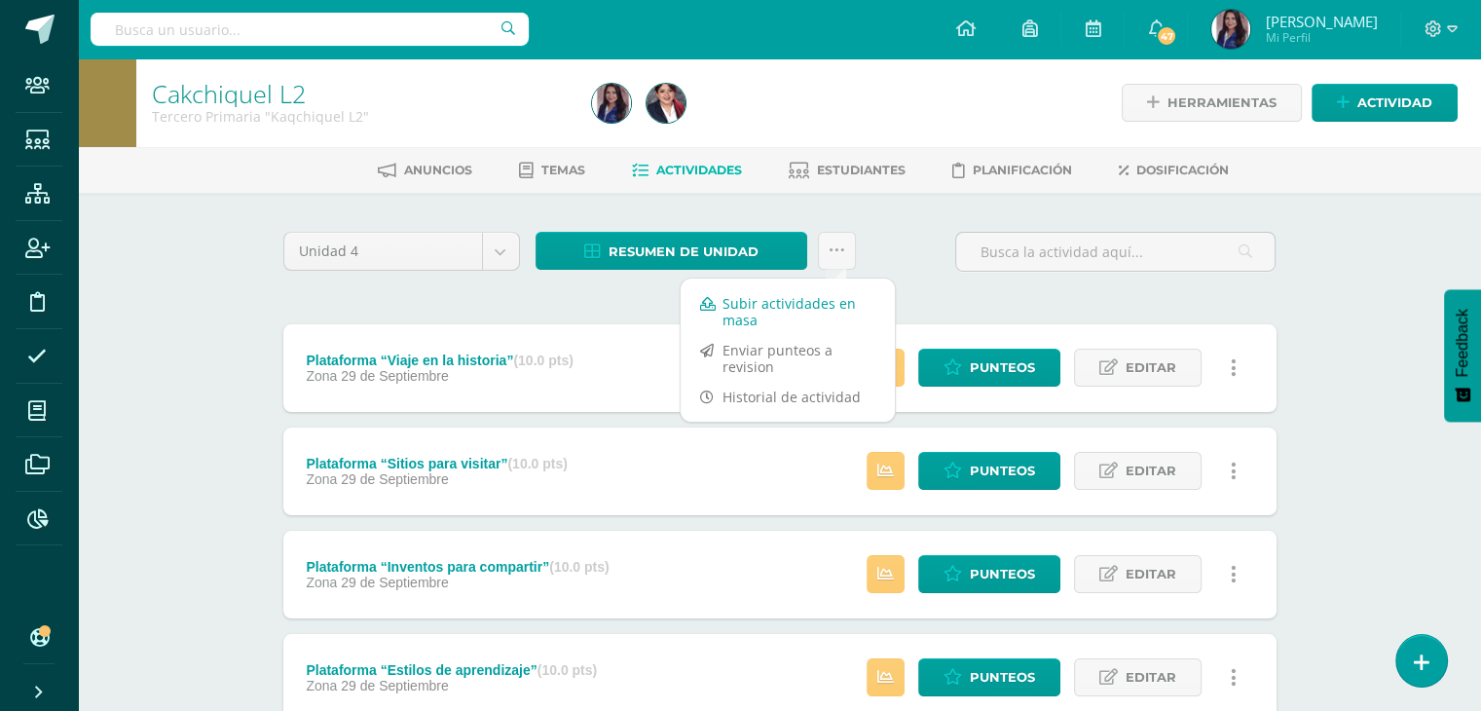
click at [736, 301] on link "Subir actividades en masa" at bounding box center [787, 311] width 214 height 47
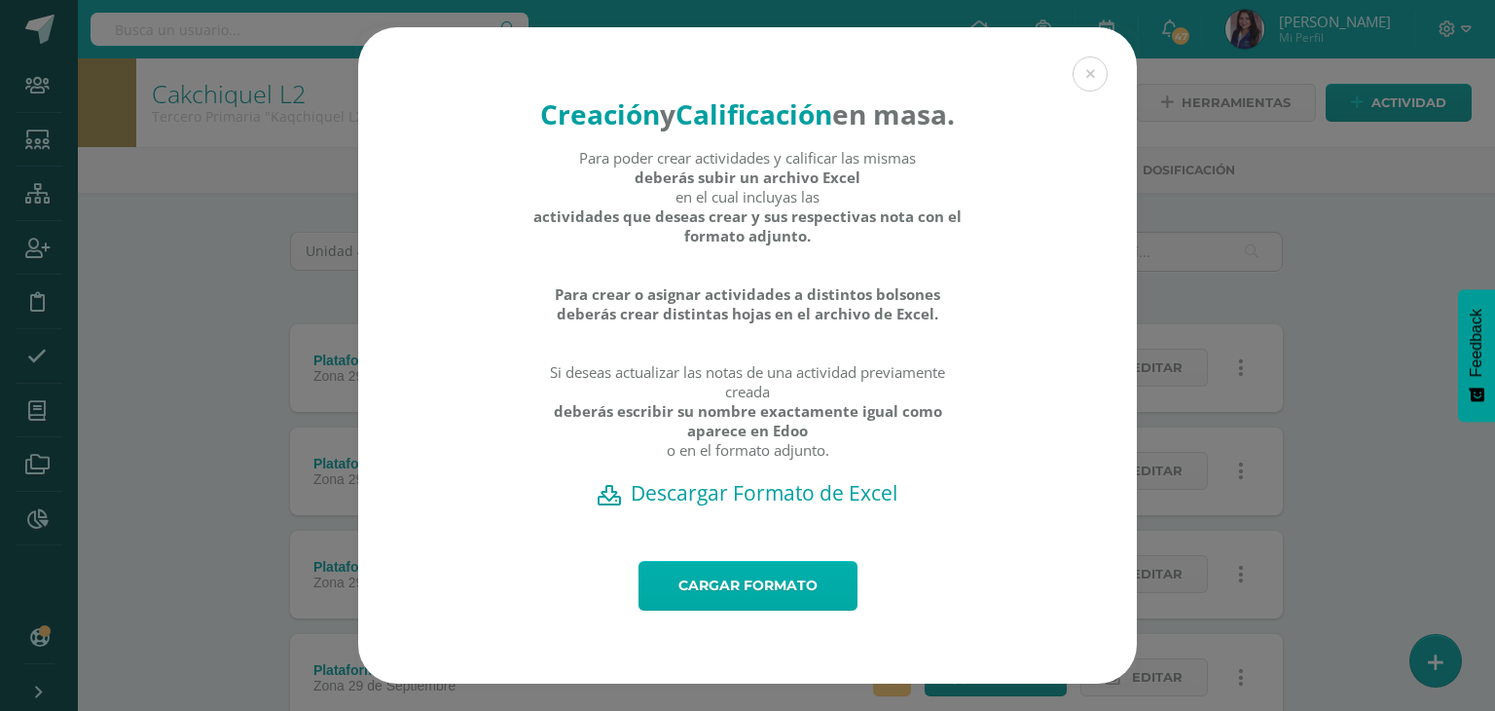
click at [718, 597] on link "Cargar formato" at bounding box center [748, 586] width 219 height 50
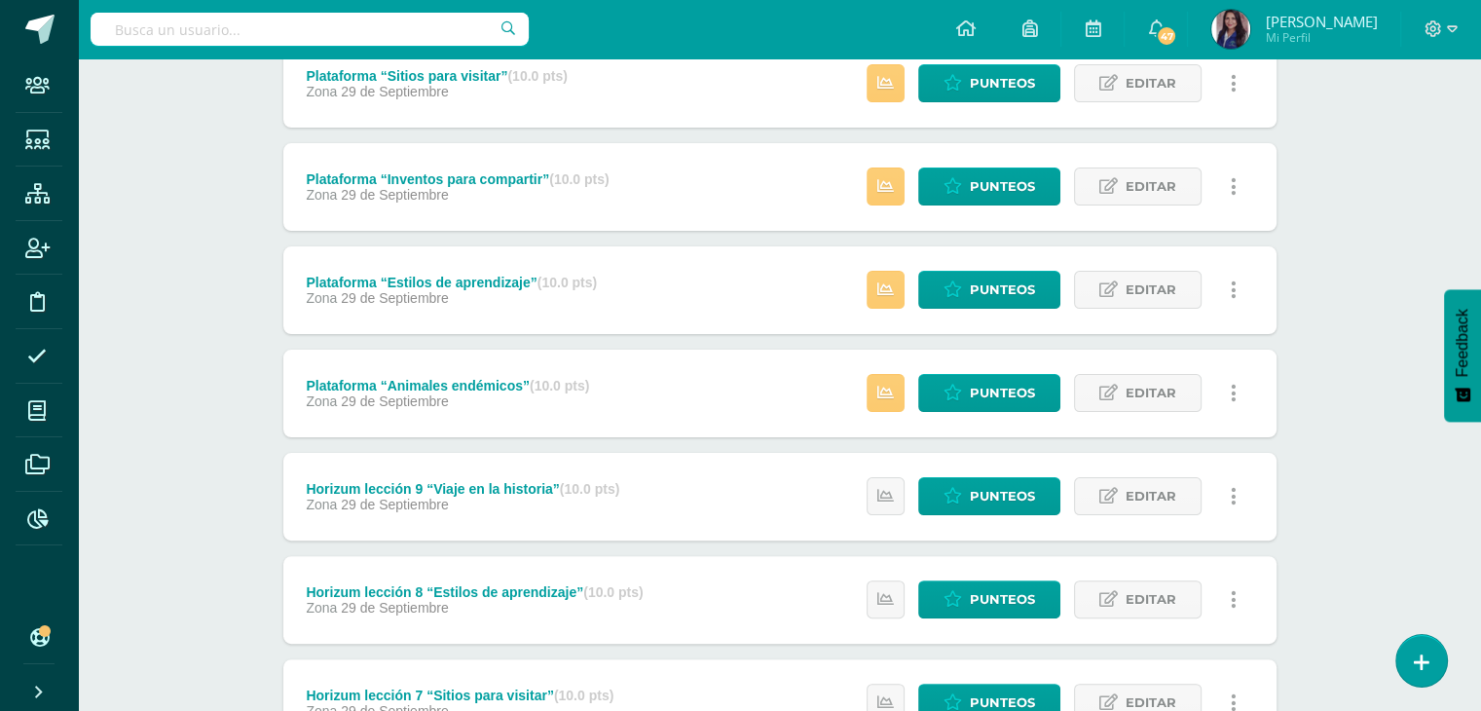
scroll to position [381, 0]
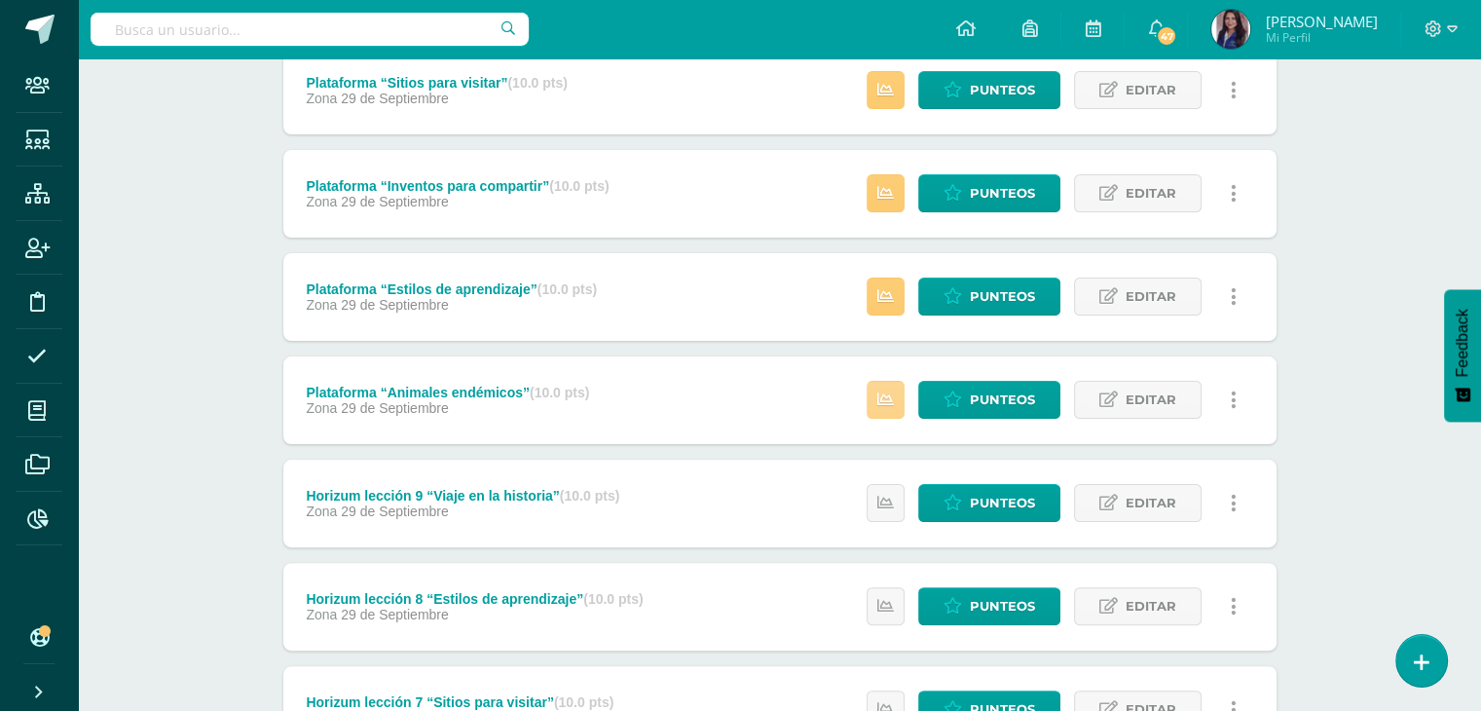
click at [893, 400] on icon at bounding box center [885, 399] width 17 height 17
click at [1399, 148] on div "Cakchiquel L2 Tercero Primaria "Kaqchiquel L2" Herramientas Detalle de asistenc…" at bounding box center [779, 380] width 1403 height 1405
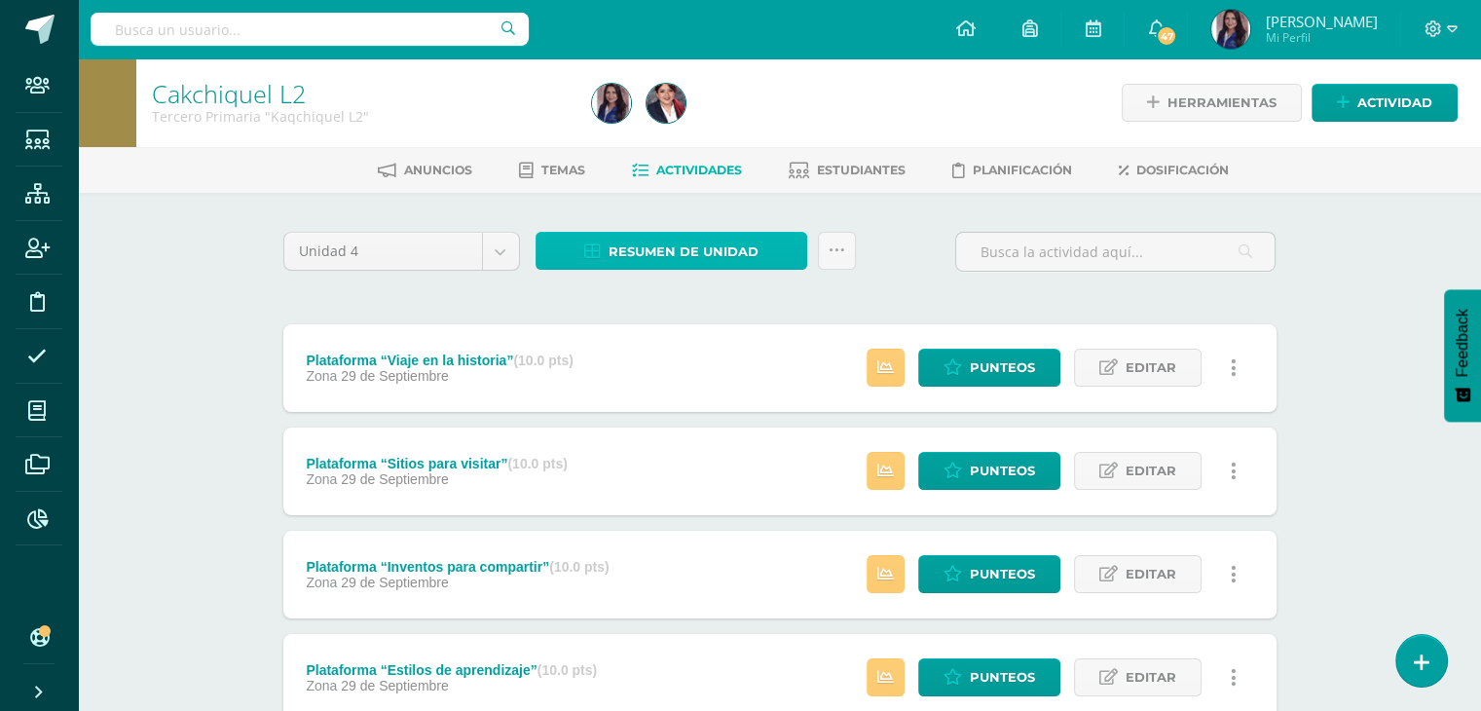
click at [716, 248] on span "Resumen de unidad" at bounding box center [683, 252] width 150 height 36
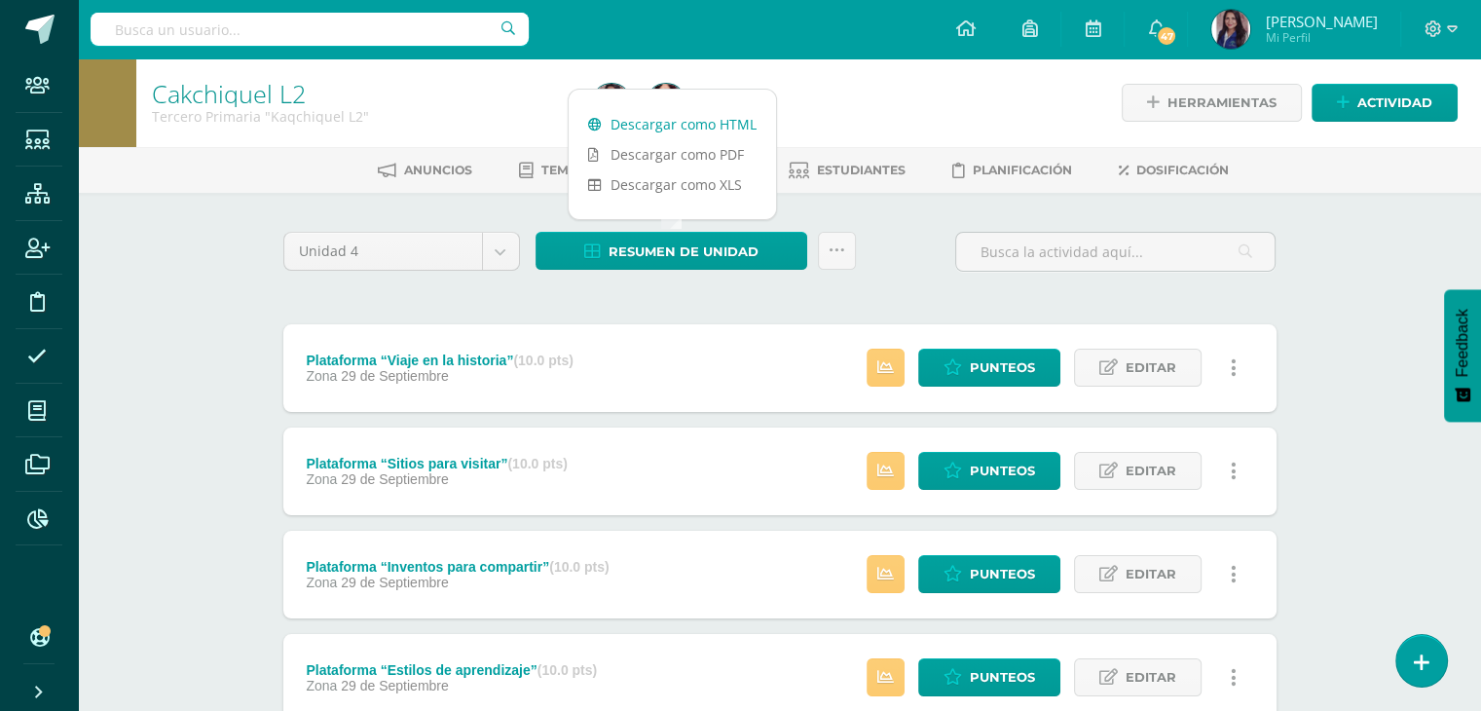
click at [677, 126] on link "Descargar como HTML" at bounding box center [672, 124] width 207 height 30
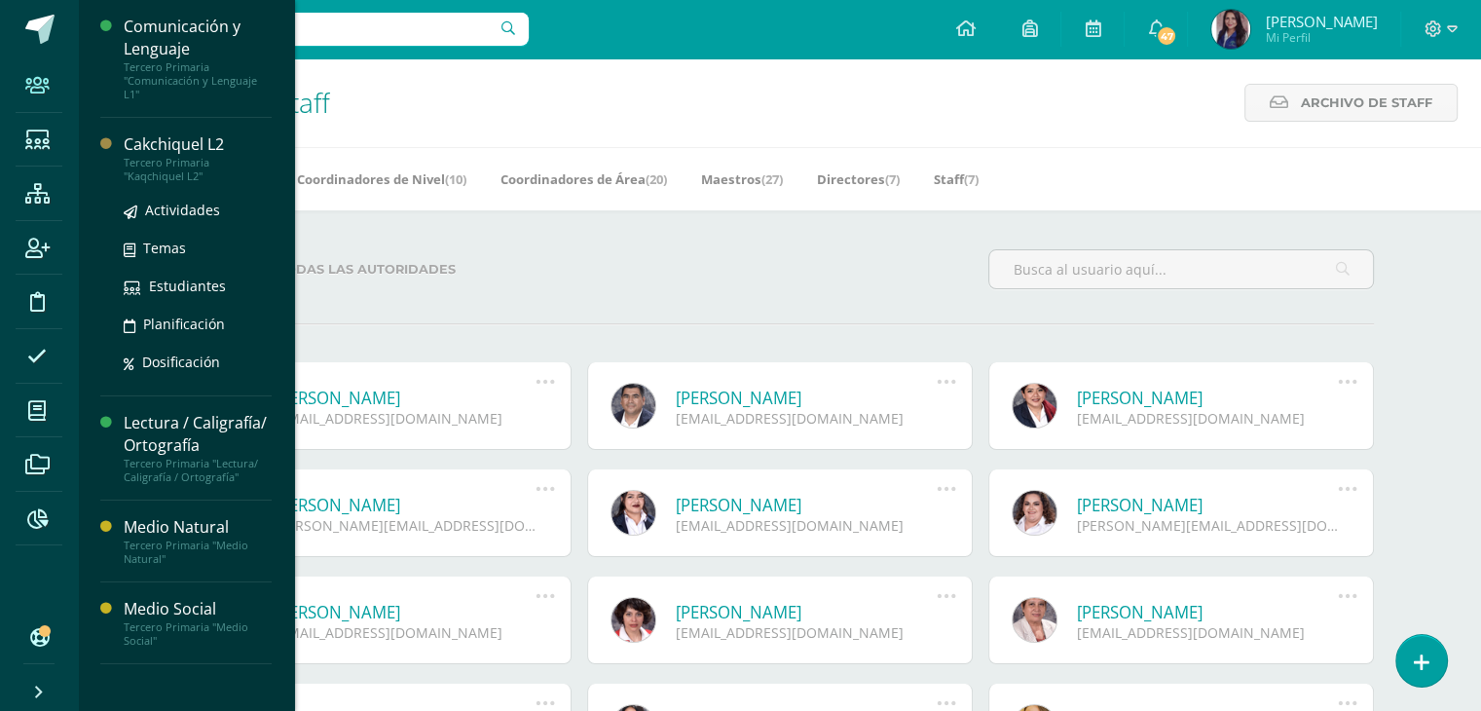
click at [175, 142] on div "Cakchiquel L2" at bounding box center [198, 144] width 148 height 22
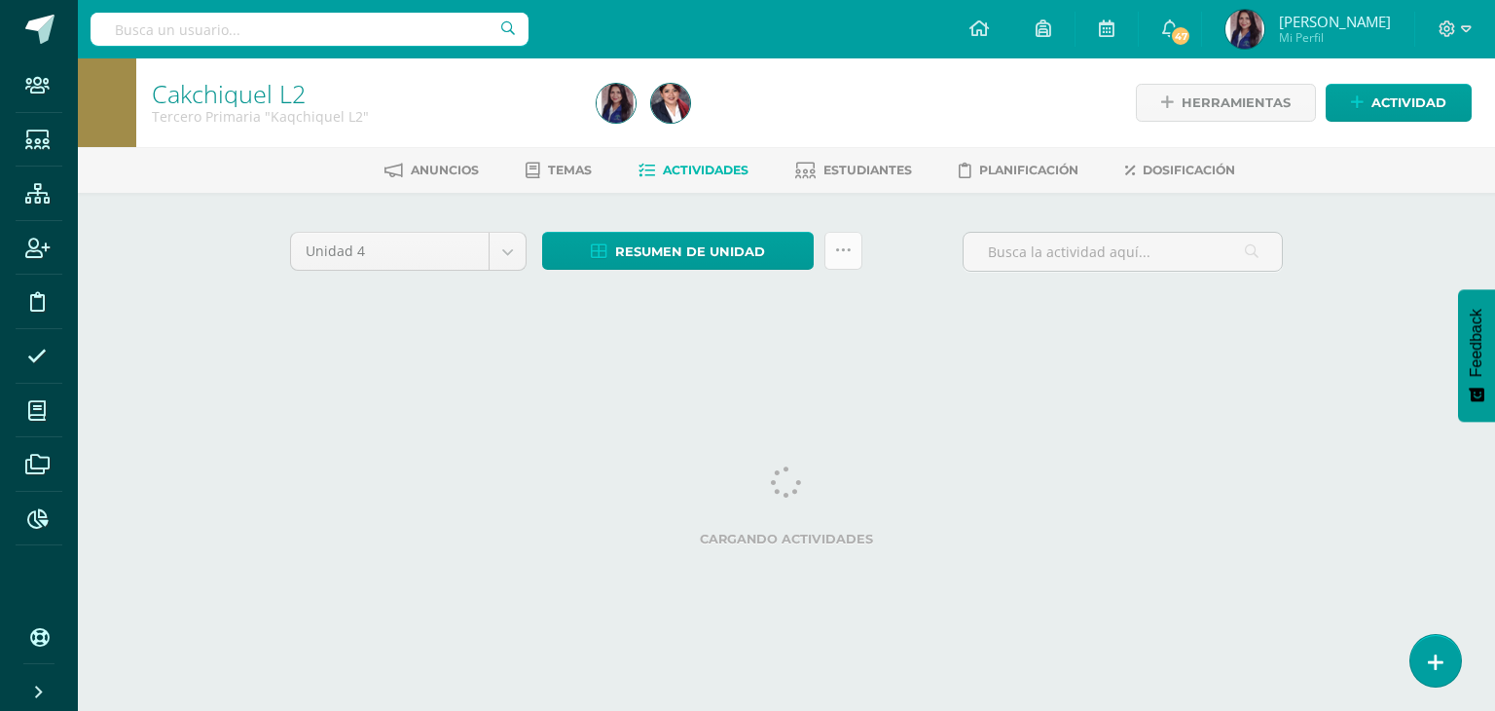
click at [859, 250] on link at bounding box center [844, 251] width 38 height 38
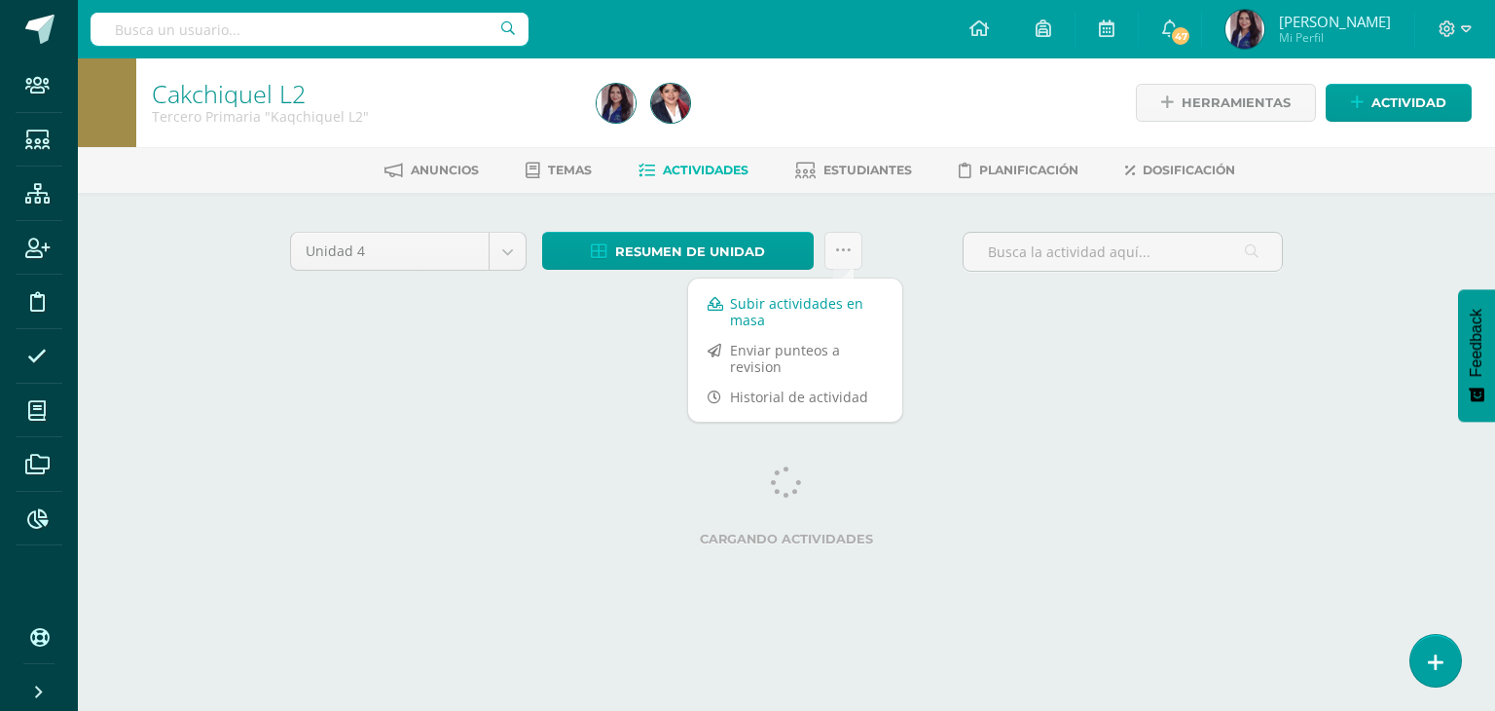
click at [745, 312] on link "Subir actividades en masa" at bounding box center [795, 311] width 214 height 47
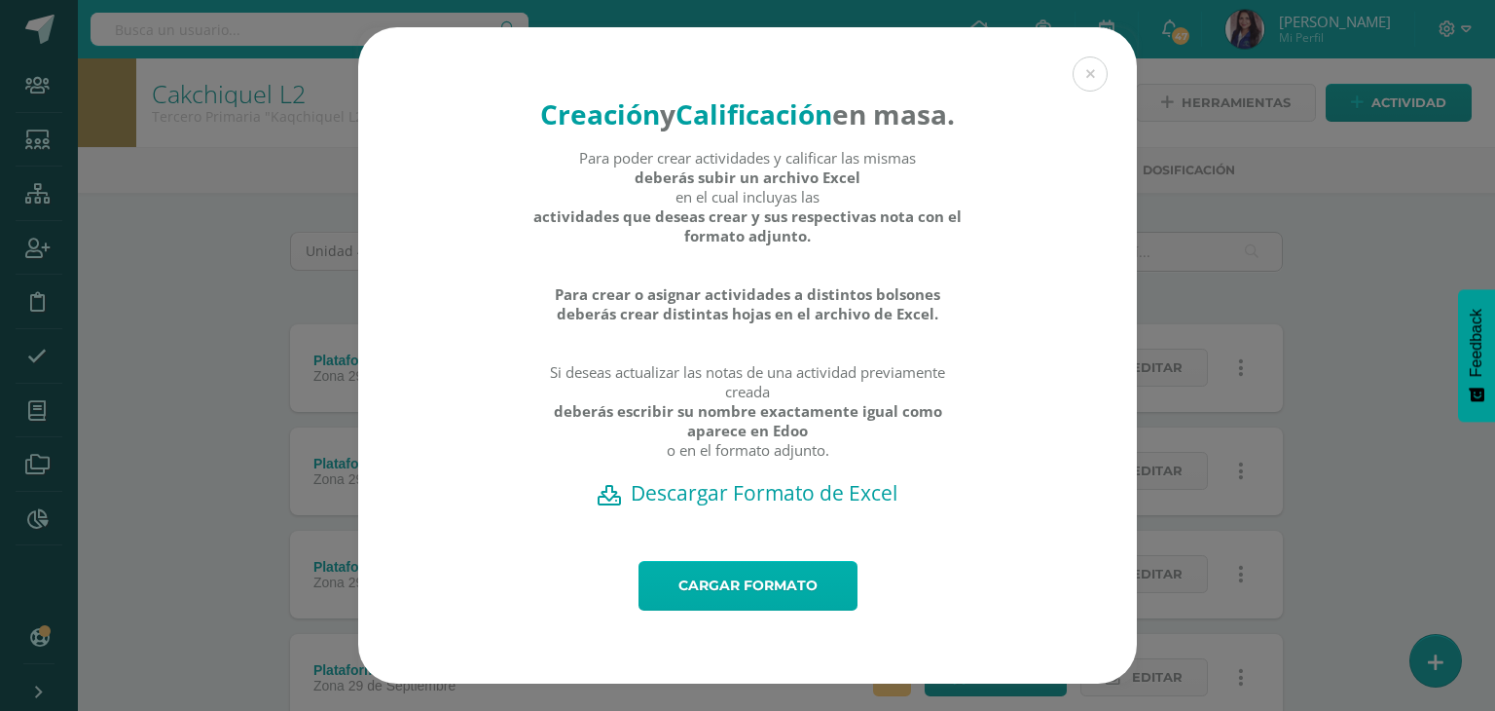
click at [662, 610] on link "Cargar formato" at bounding box center [748, 586] width 219 height 50
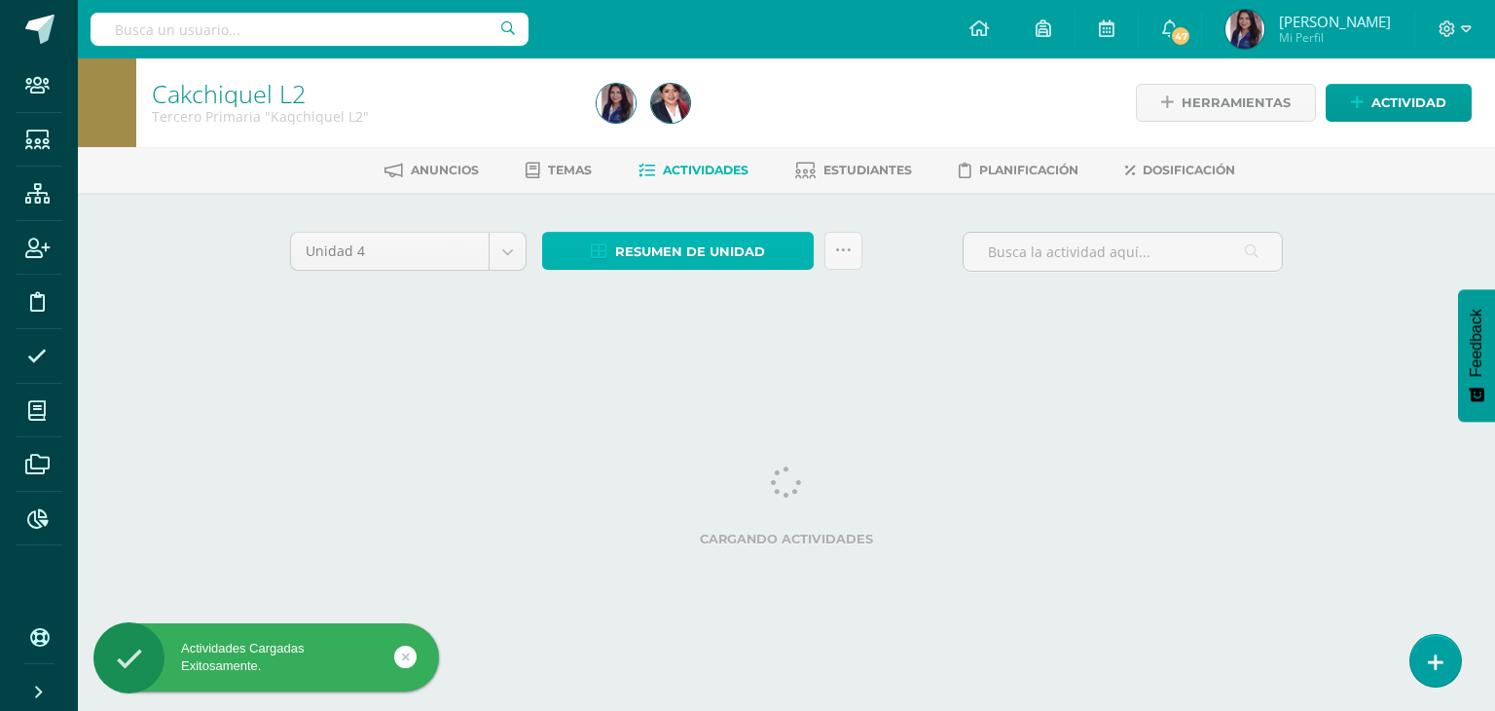
click at [674, 251] on span "Resumen de unidad" at bounding box center [690, 252] width 150 height 36
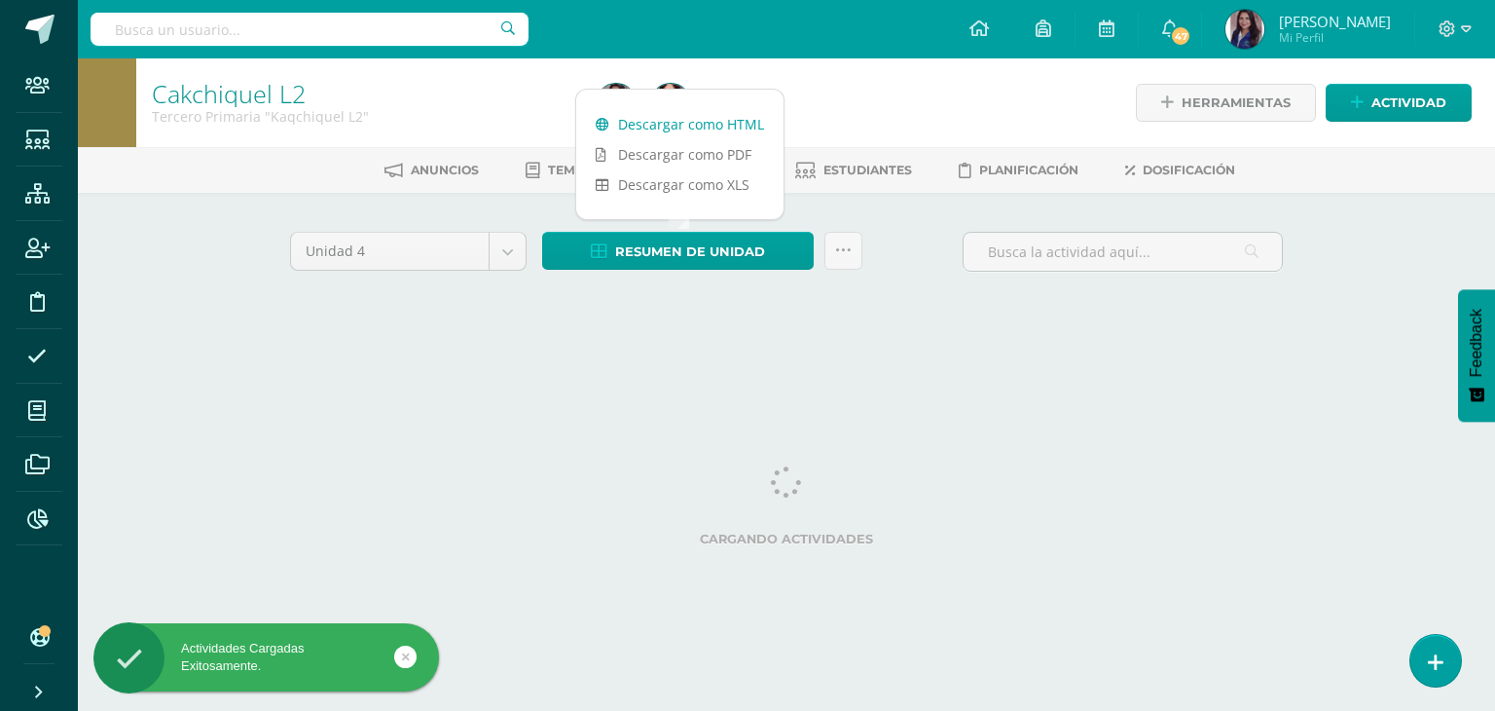
click at [690, 126] on link "Descargar como HTML" at bounding box center [679, 124] width 207 height 30
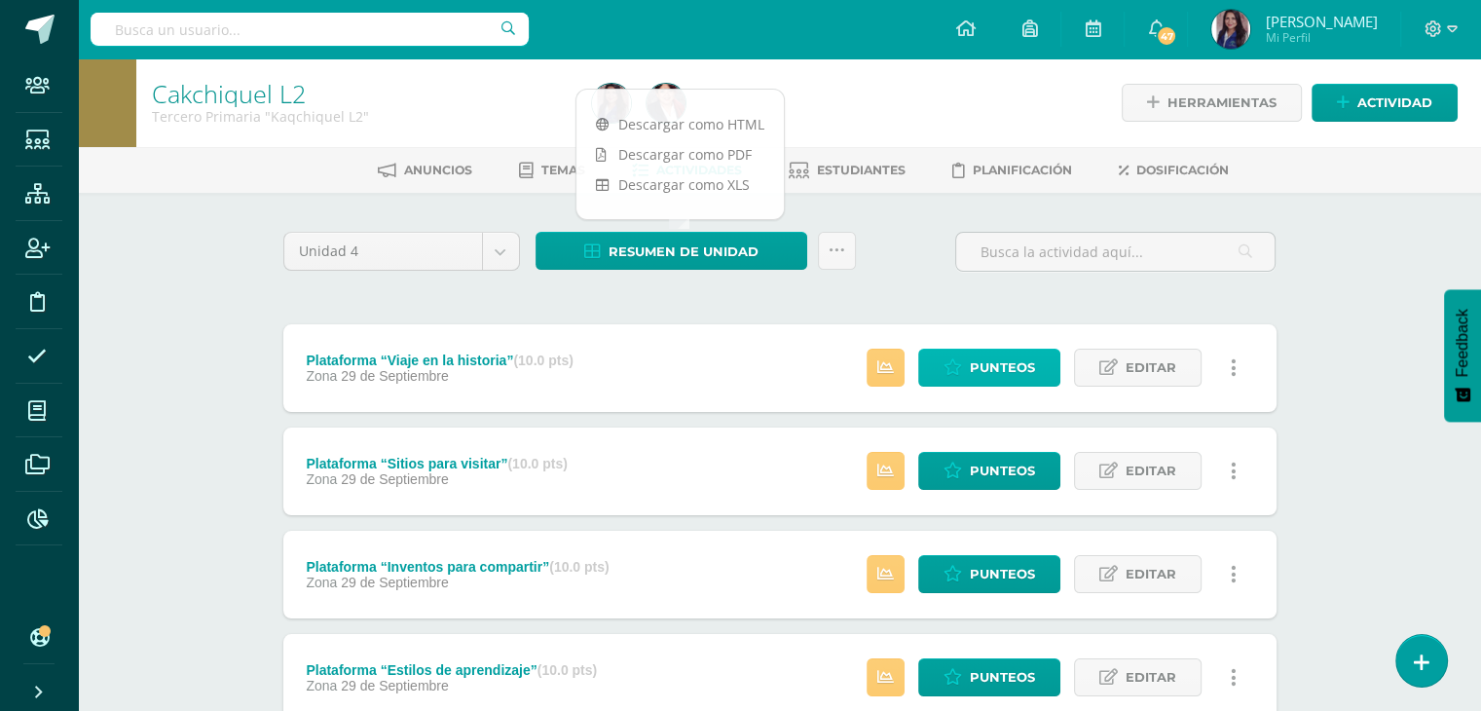
click at [986, 367] on span "Punteos" at bounding box center [1002, 367] width 65 height 36
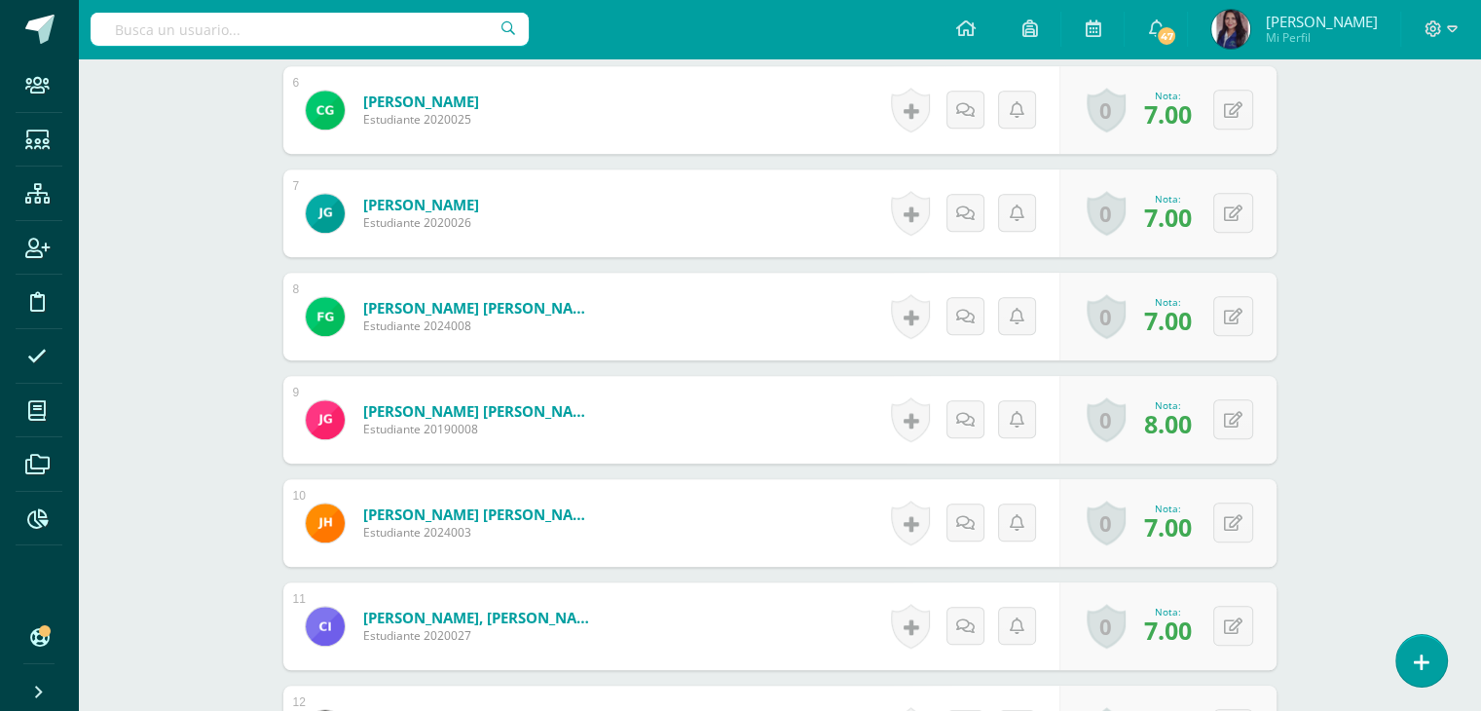
scroll to position [1106, 0]
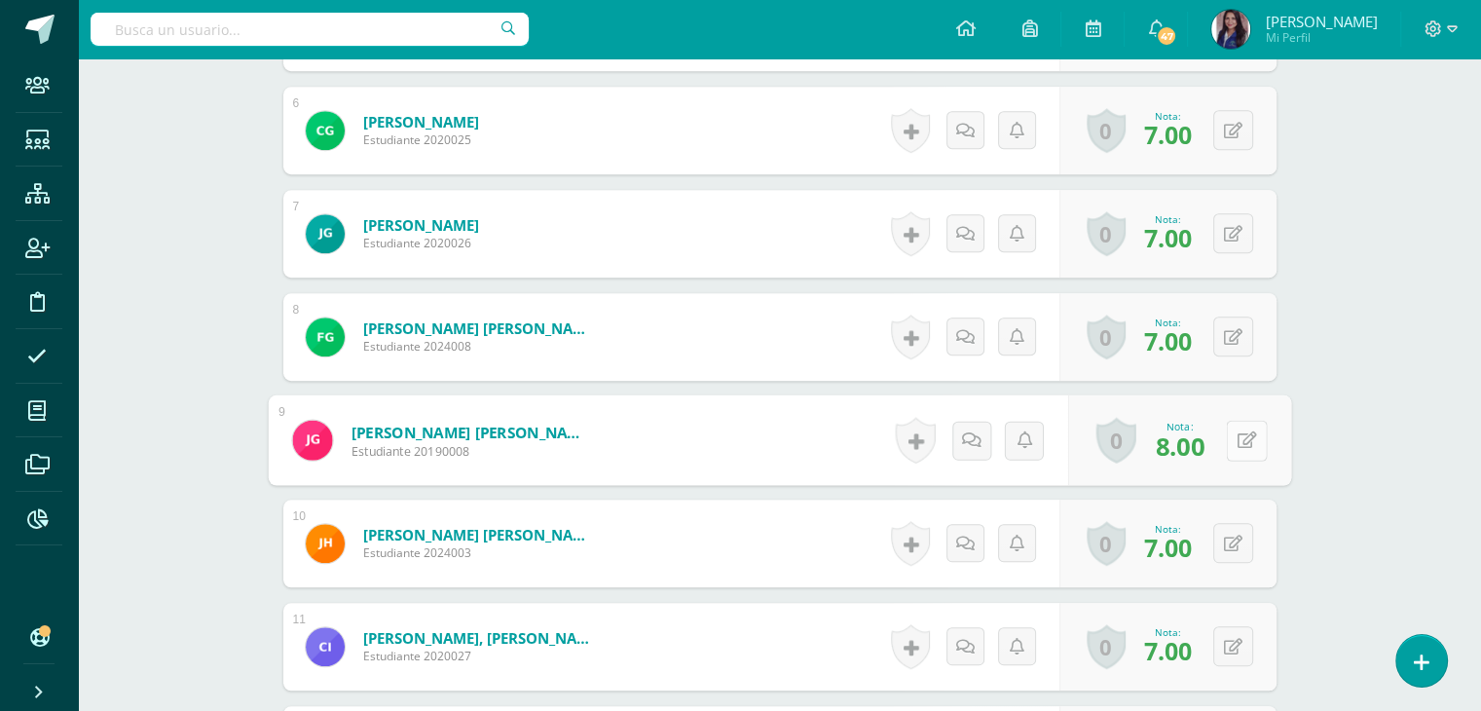
click at [1227, 441] on button at bounding box center [1246, 440] width 41 height 41
type input "9"
click at [1190, 446] on icon at bounding box center [1195, 446] width 18 height 17
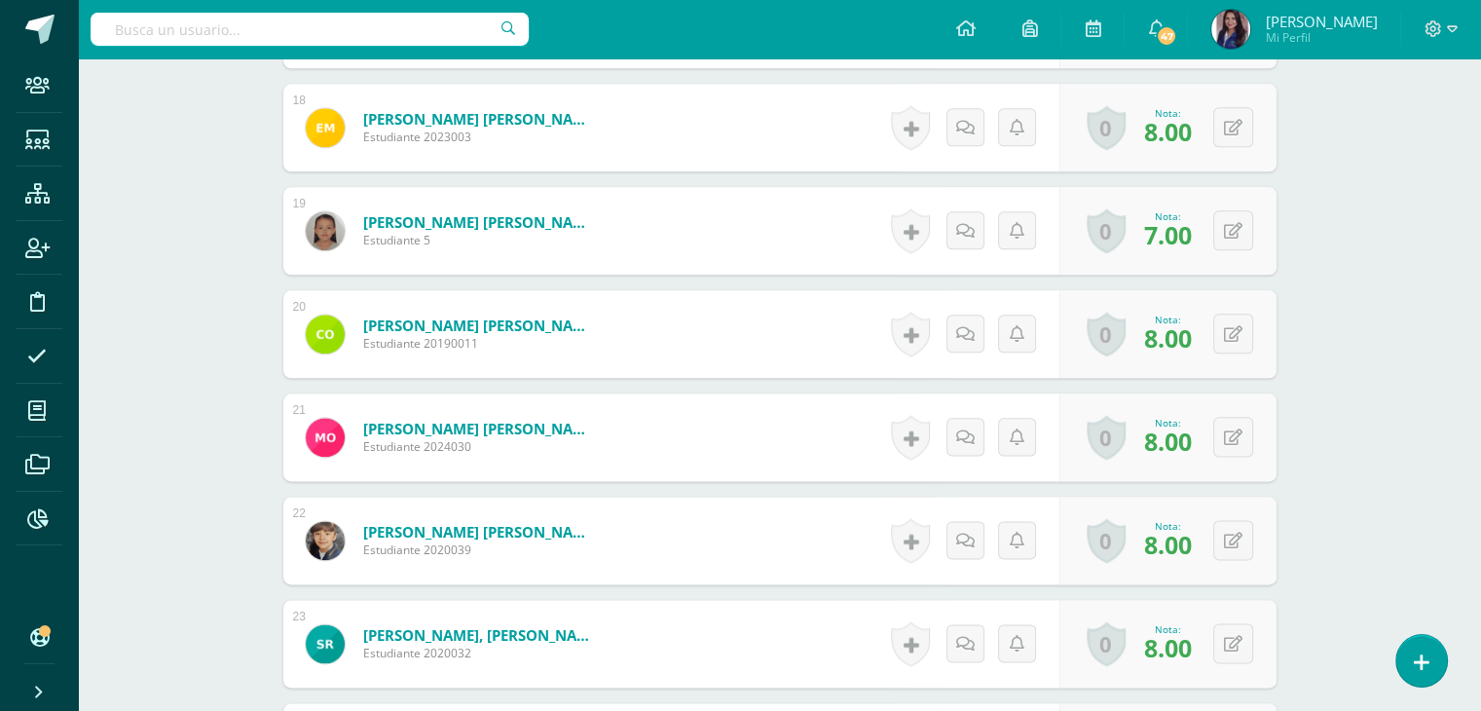
scroll to position [2334, 0]
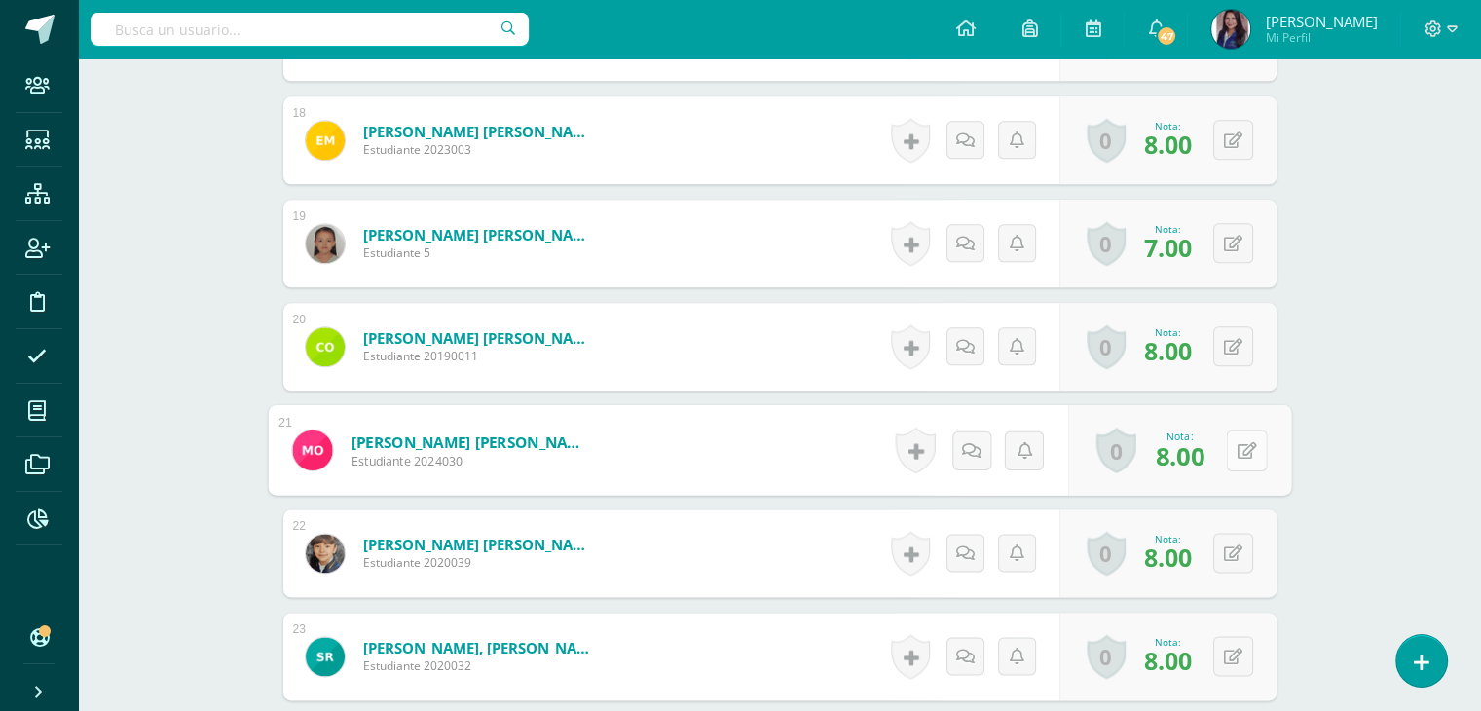
click at [1242, 457] on button at bounding box center [1246, 449] width 41 height 41
type input "9"
click at [1195, 465] on link at bounding box center [1194, 456] width 39 height 39
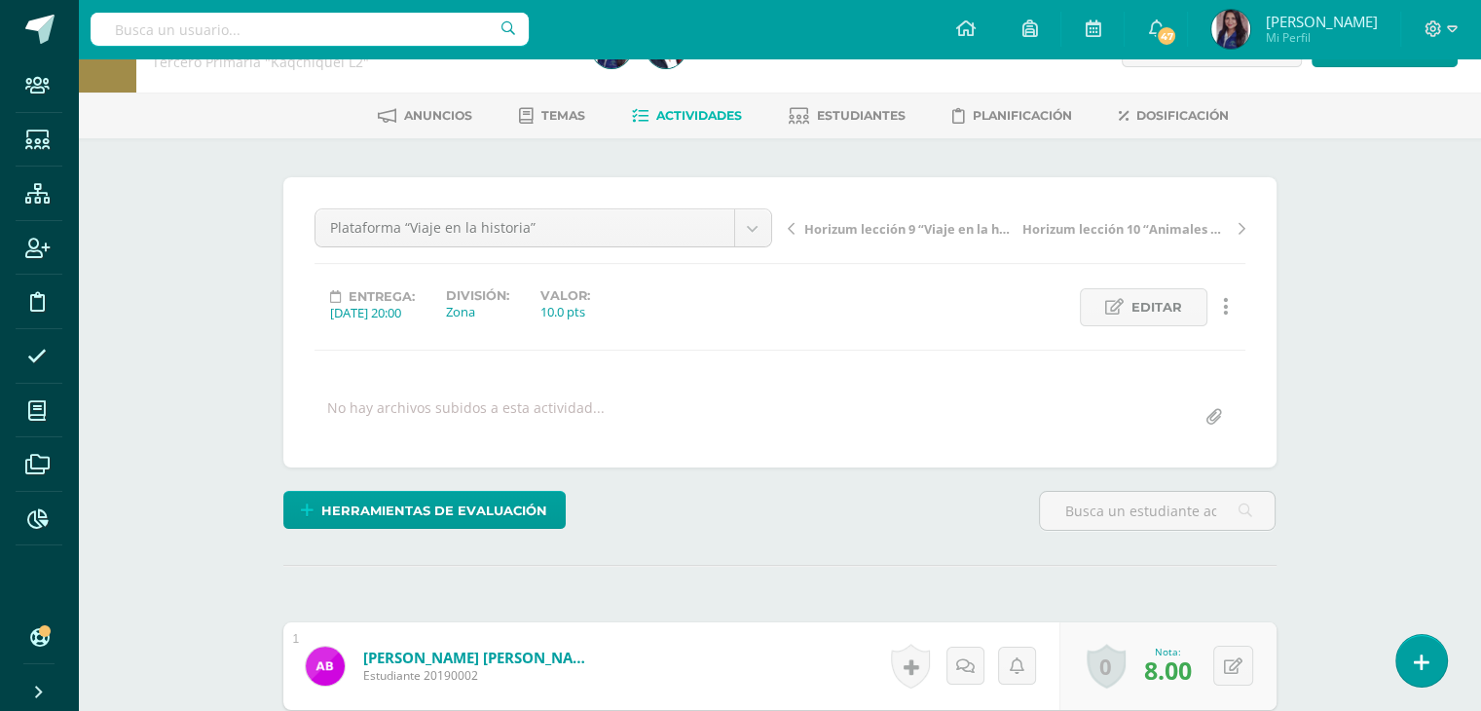
scroll to position [0, 0]
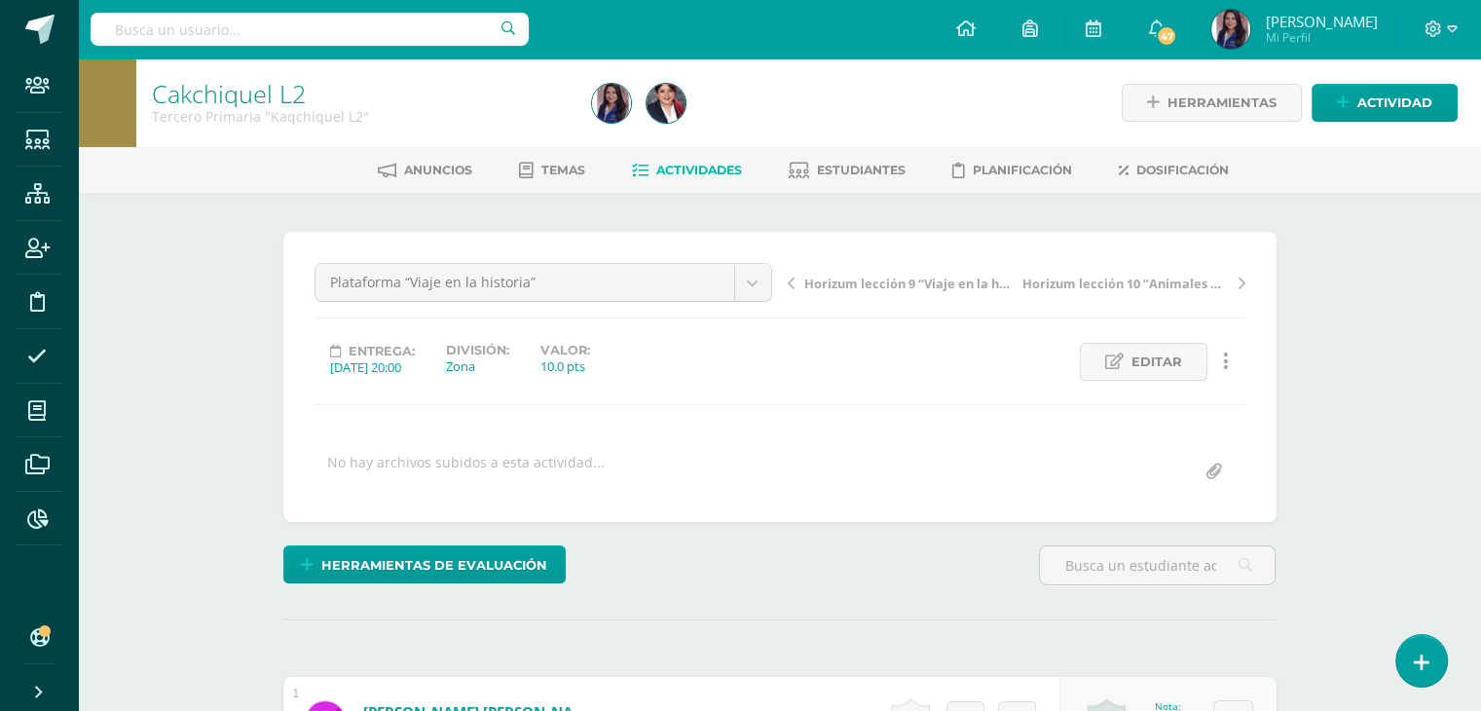
click at [683, 173] on span "Actividades" at bounding box center [699, 170] width 86 height 15
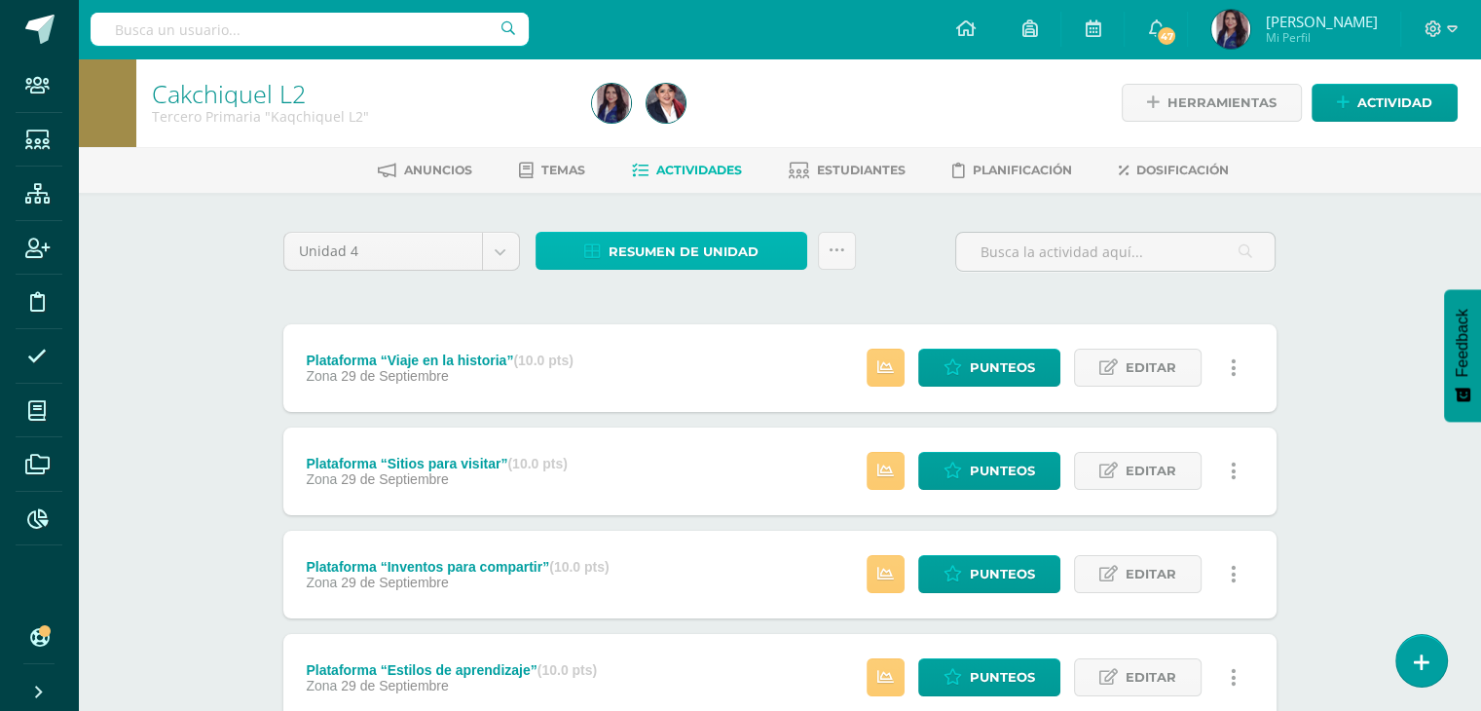
click at [706, 239] on span "Resumen de unidad" at bounding box center [683, 252] width 150 height 36
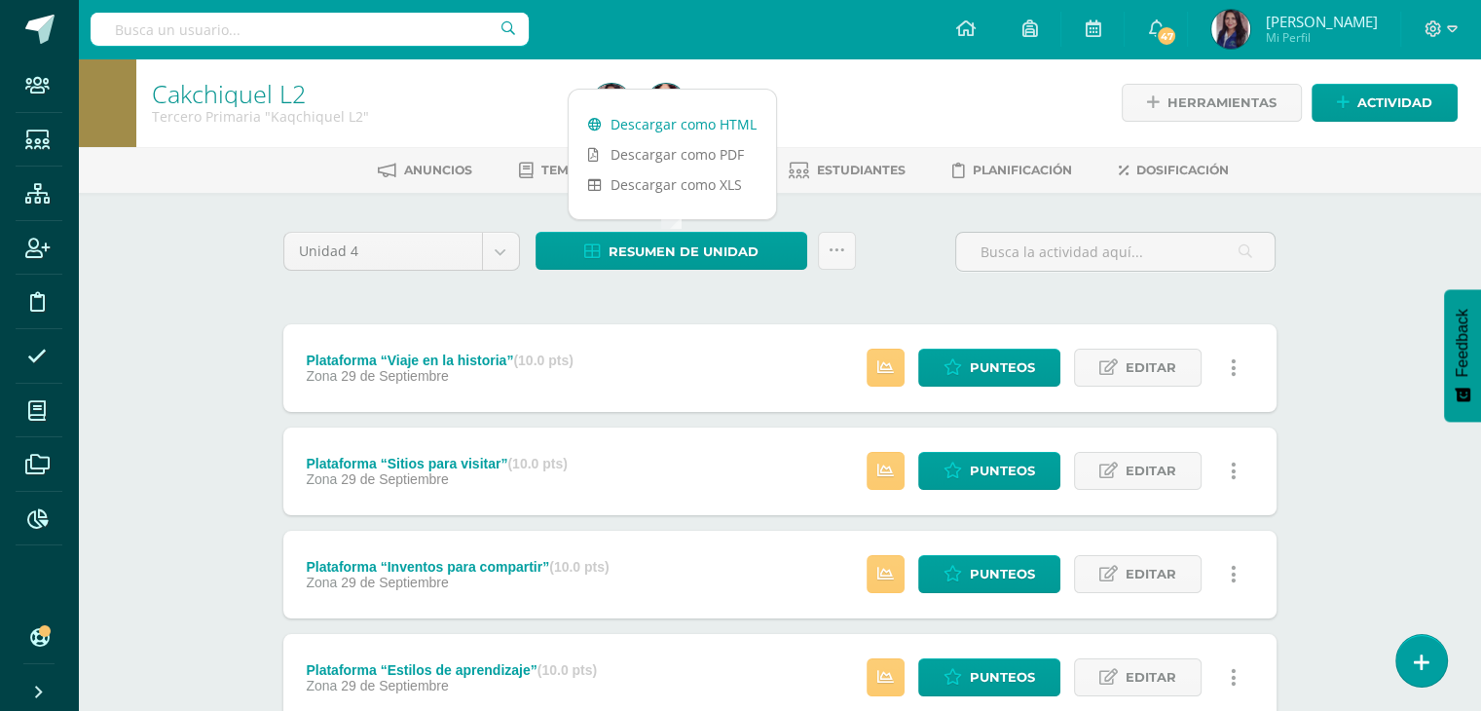
click at [663, 114] on link "Descargar como HTML" at bounding box center [672, 124] width 207 height 30
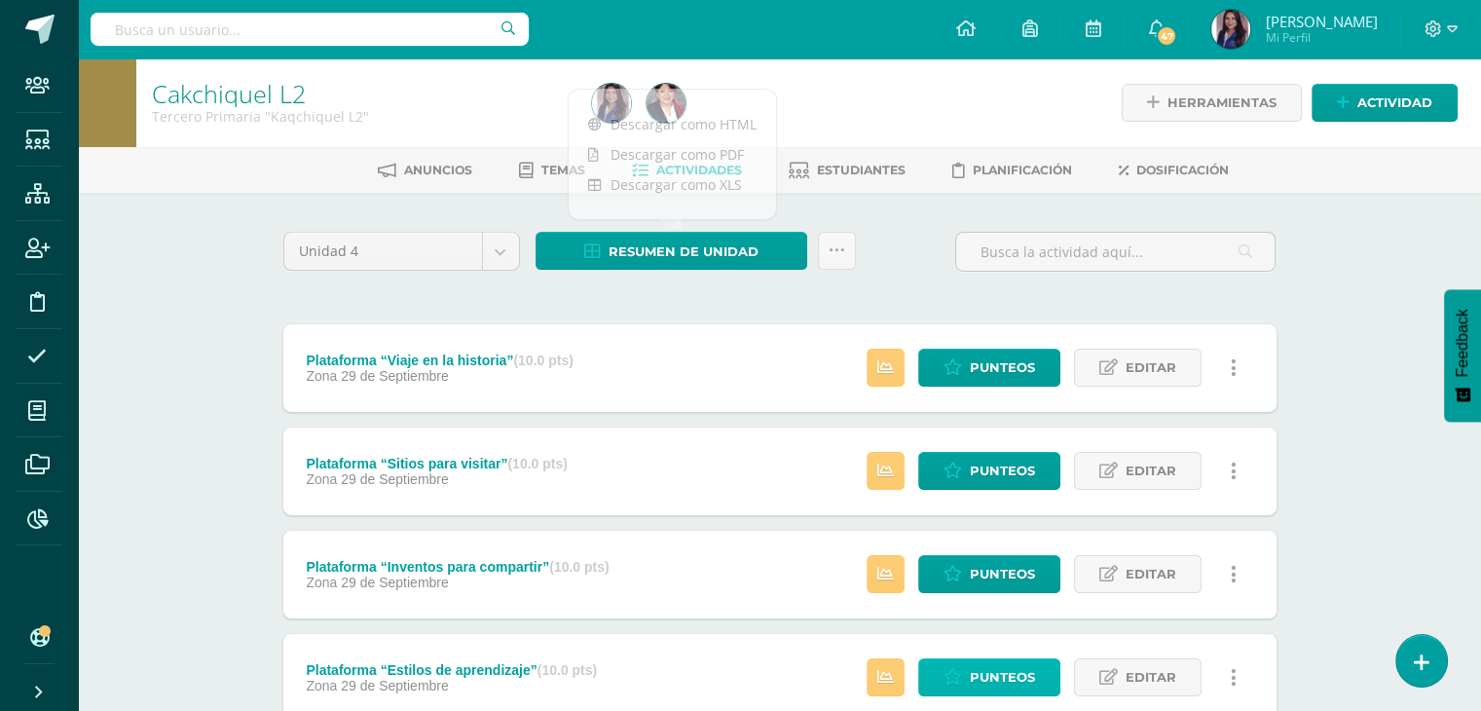
click at [980, 679] on span "Punteos" at bounding box center [1002, 677] width 65 height 36
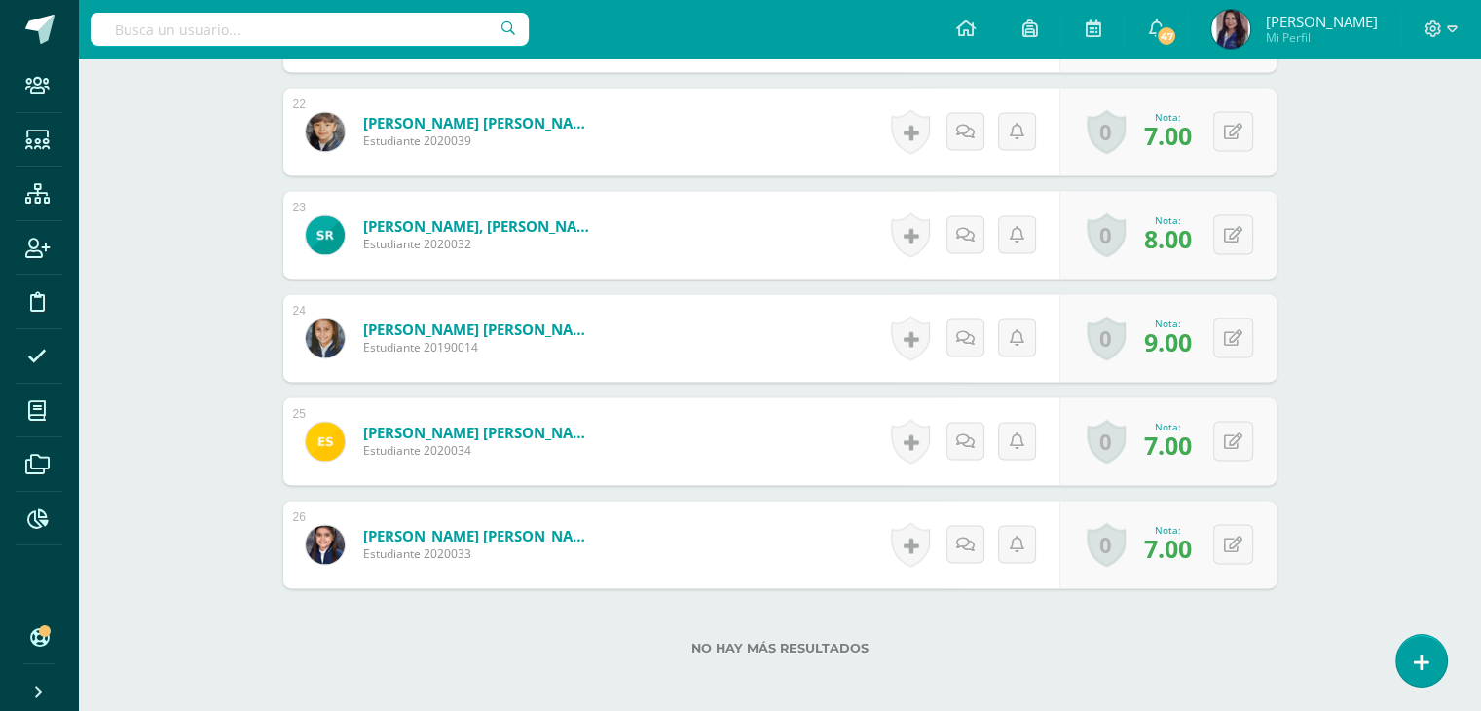
scroll to position [2765, 0]
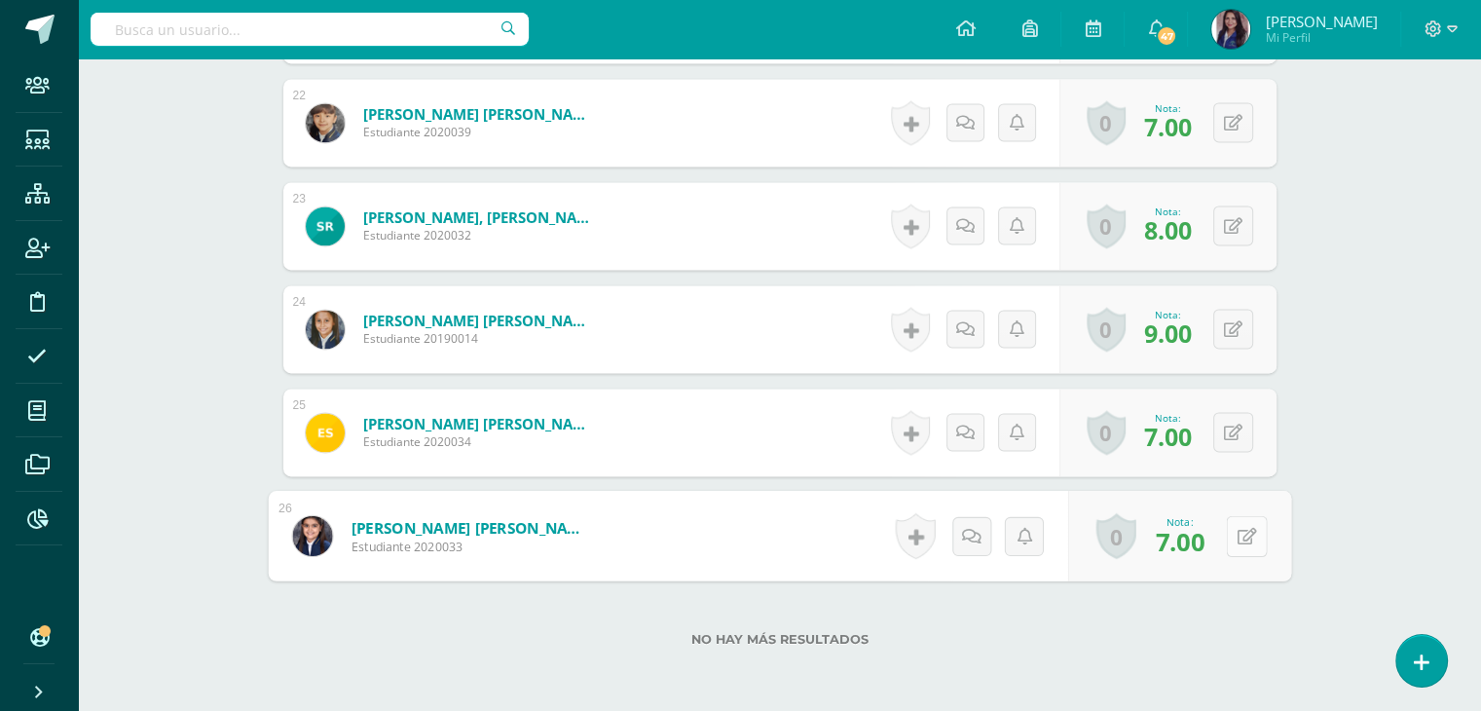
click at [1234, 531] on button at bounding box center [1246, 535] width 41 height 41
type input "8"
click at [1193, 533] on icon at bounding box center [1195, 541] width 18 height 17
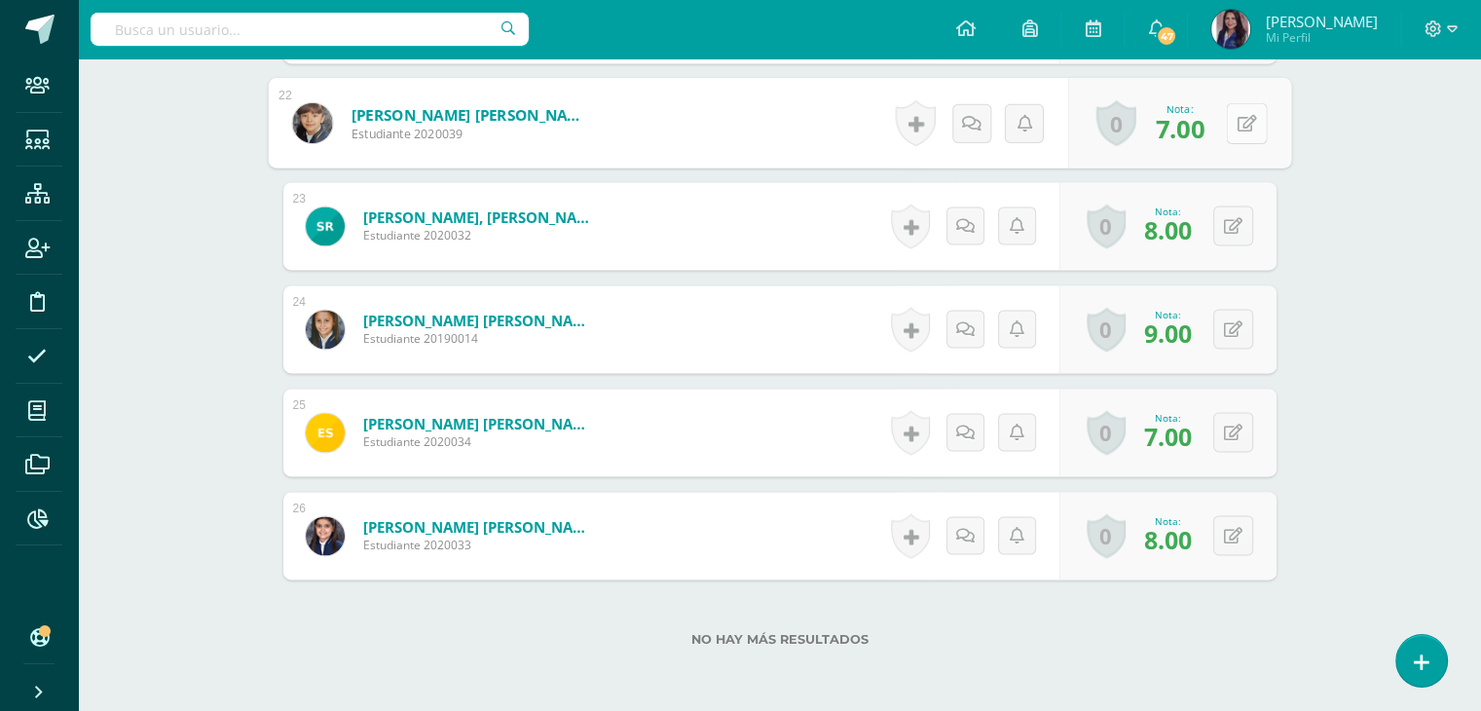
click at [1228, 129] on button at bounding box center [1246, 122] width 41 height 41
type input "8"
click at [1187, 139] on link at bounding box center [1194, 129] width 39 height 39
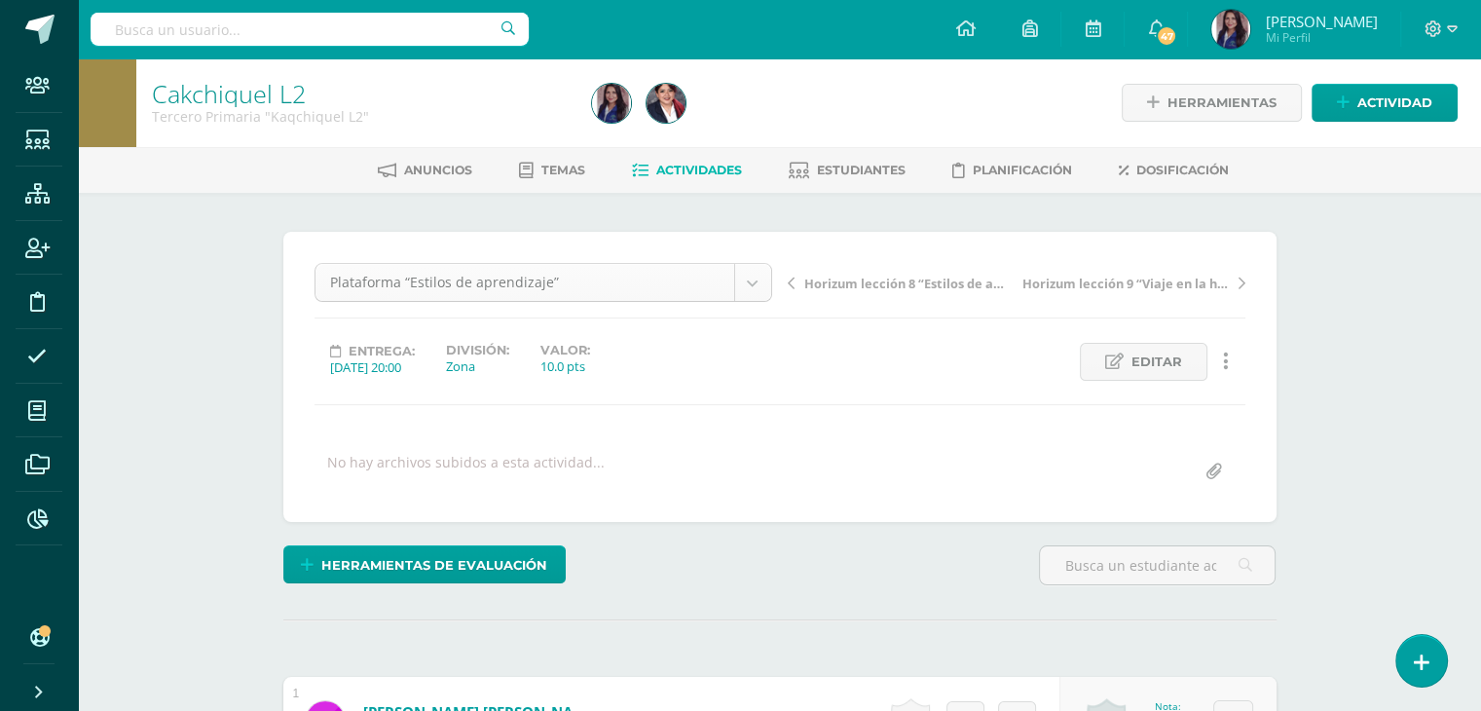
scroll to position [62, 0]
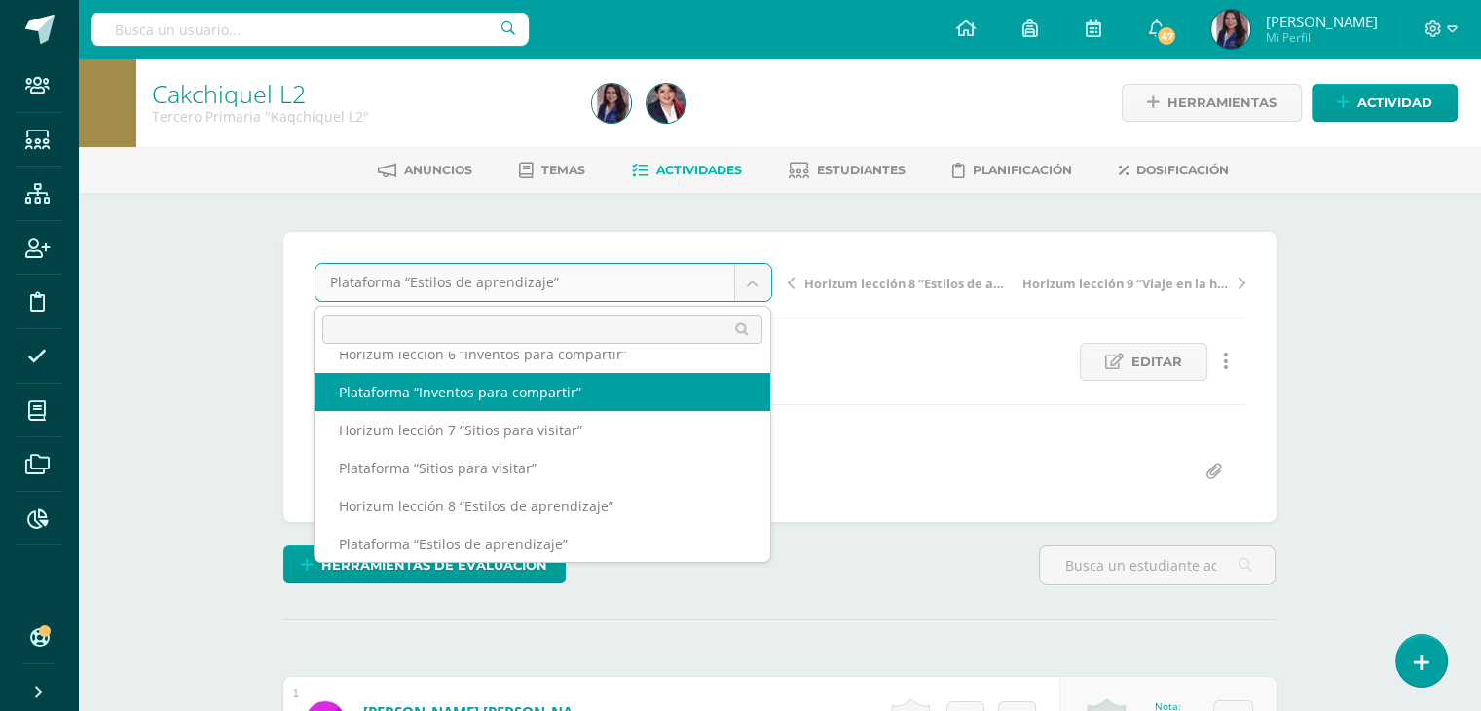
scroll to position [46, 0]
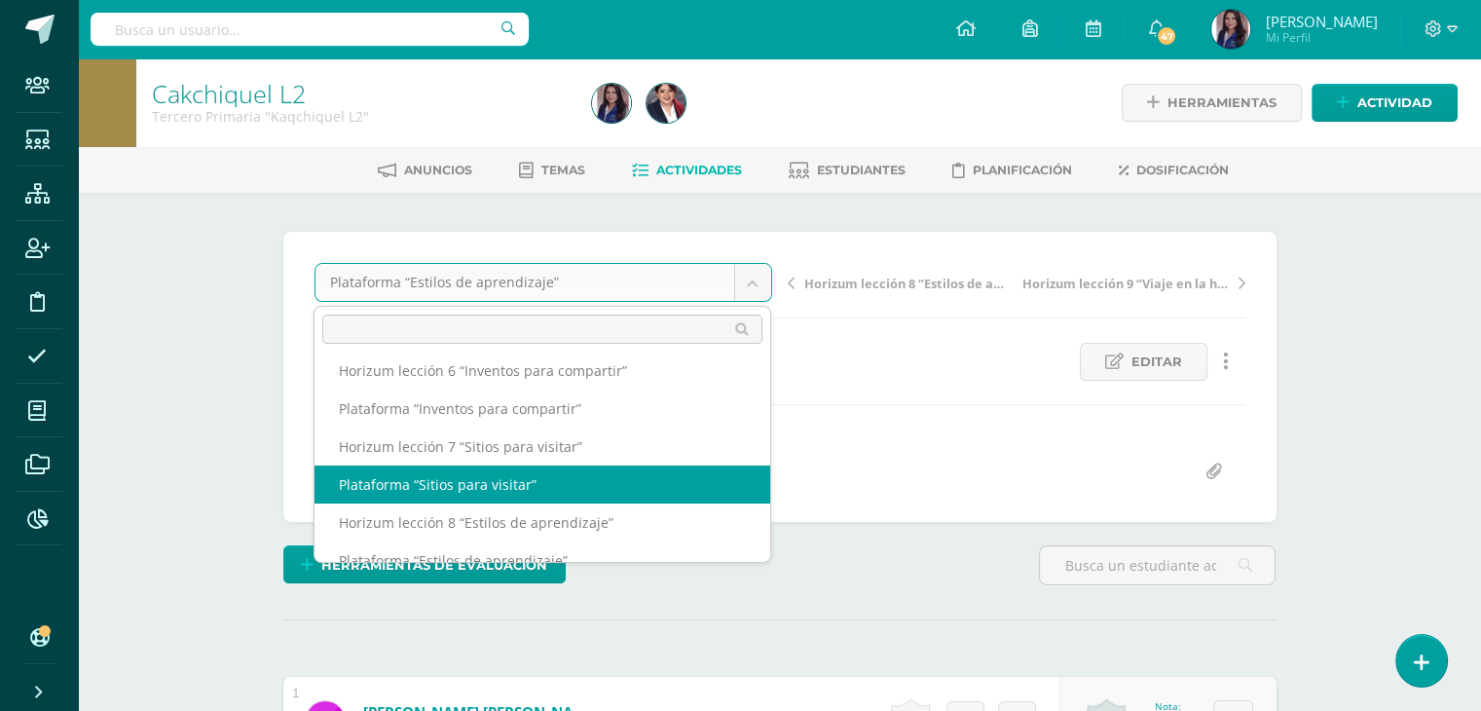
select select "/dashboard/teacher/grade-activity/65966/"
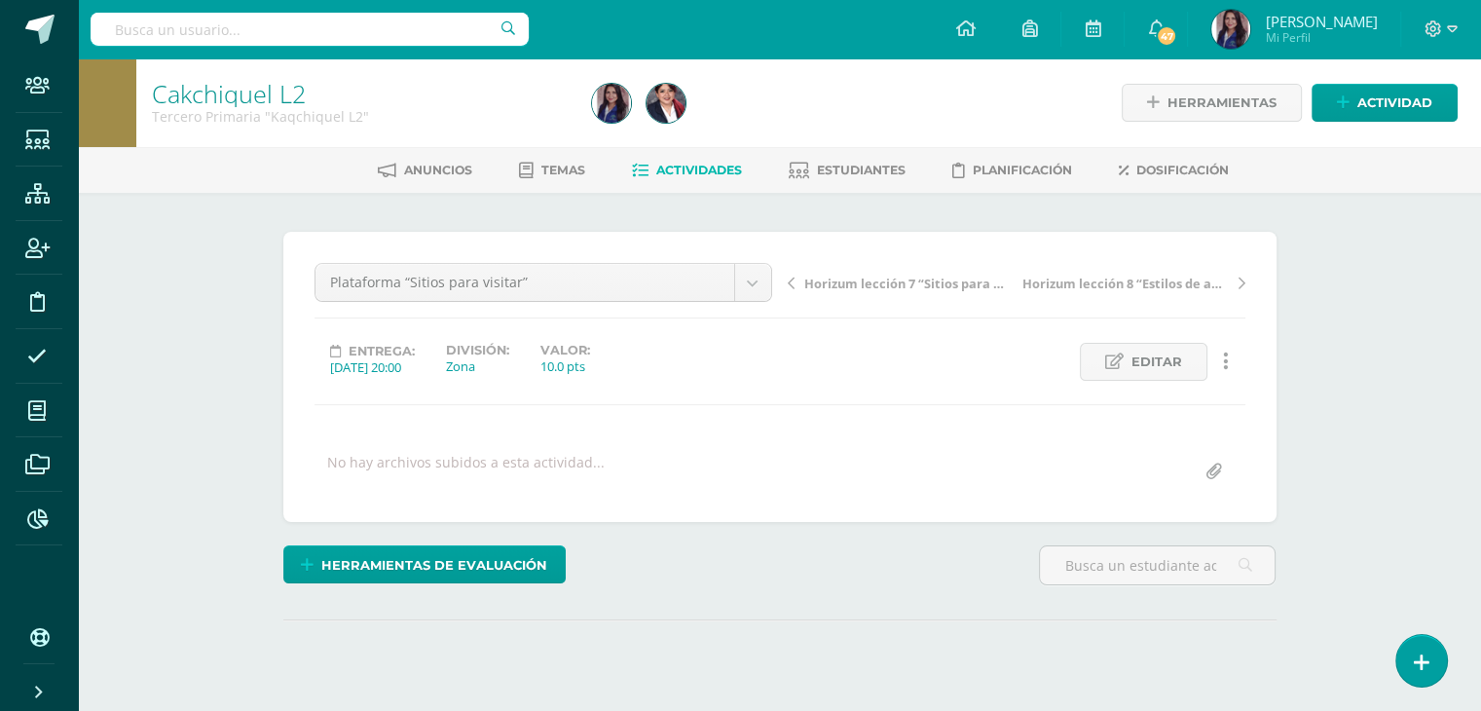
scroll to position [170, 0]
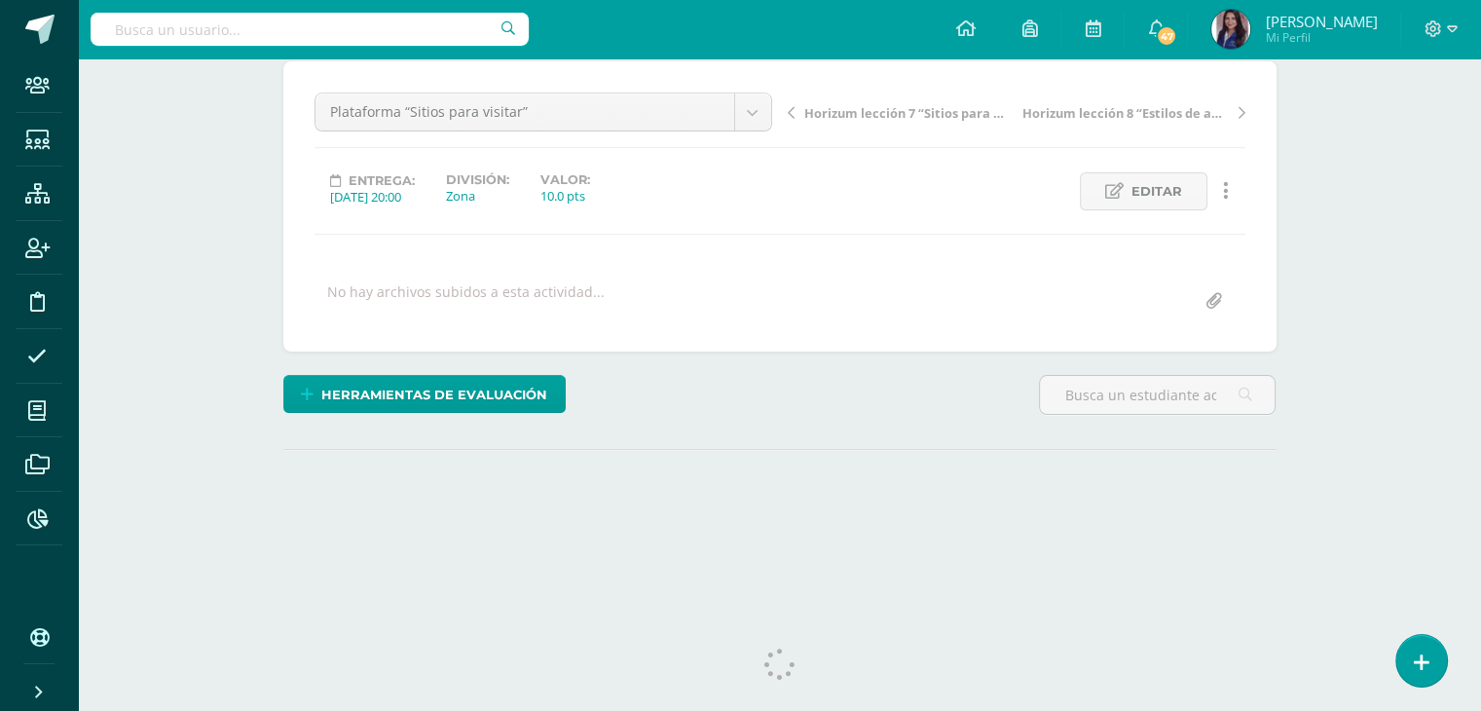
drag, startPoint x: 1494, startPoint y: 219, endPoint x: 1494, endPoint y: 347, distance: 127.5
click at [1481, 347] on html "Staff Estudiantes Estructura Inscripción Disciplina Asistencia Mis cursos Archi…" at bounding box center [740, 215] width 1481 height 771
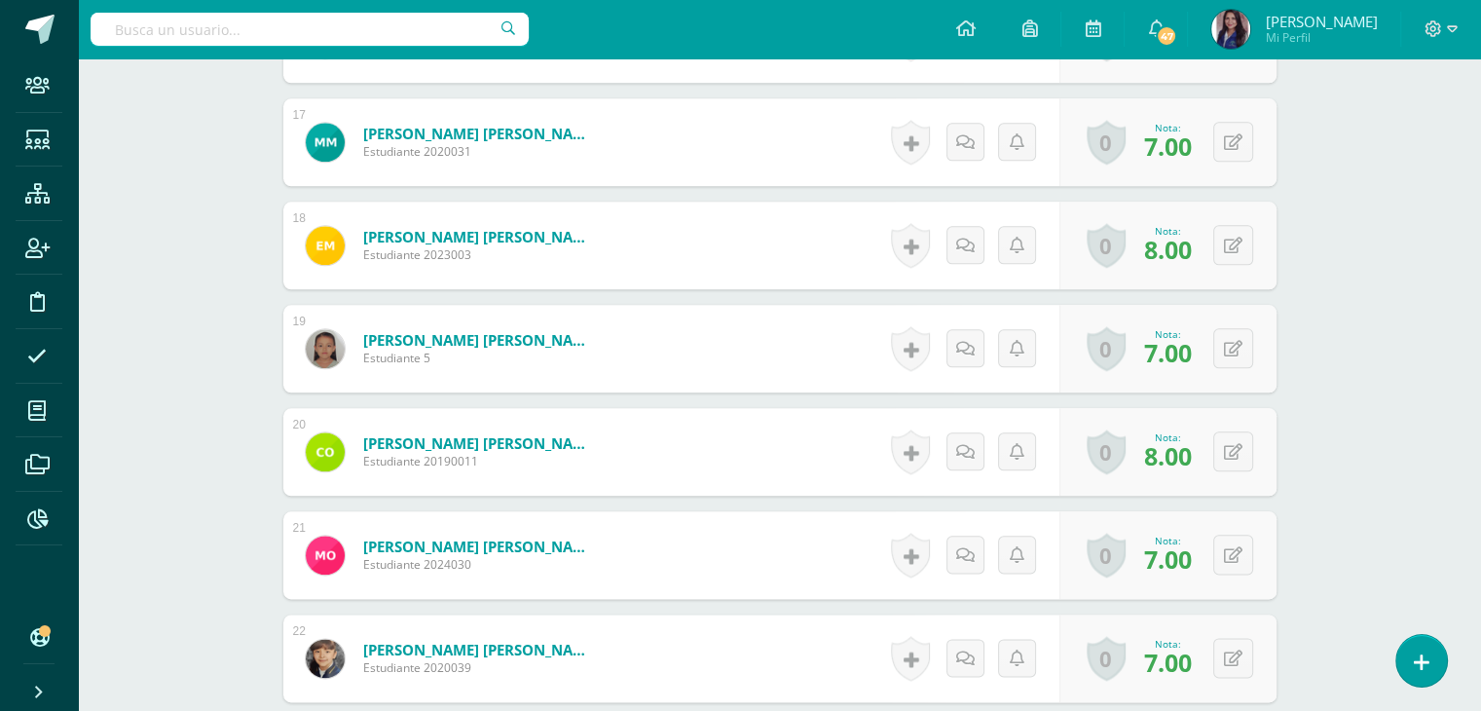
scroll to position [2230, 0]
click at [1228, 657] on button at bounding box center [1246, 657] width 41 height 41
type input "8"
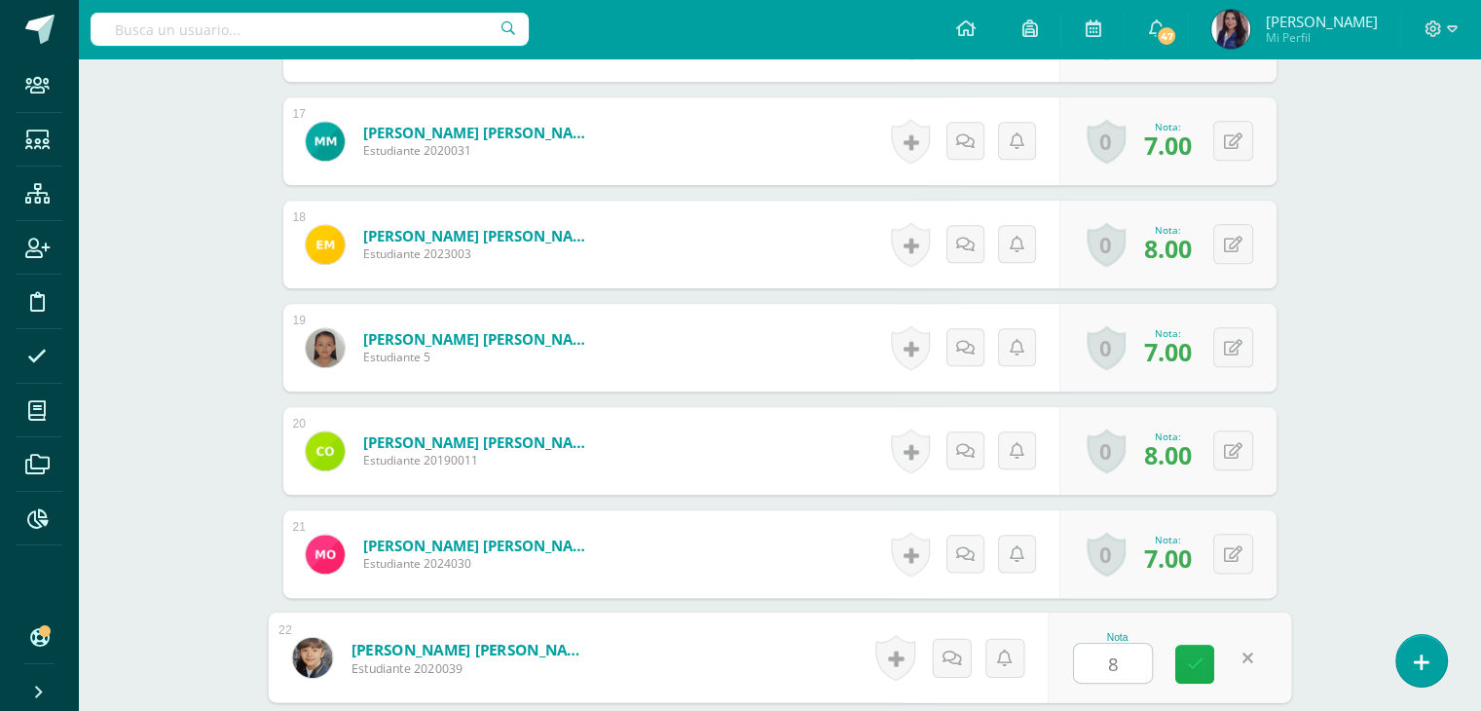
click at [1197, 659] on icon at bounding box center [1195, 663] width 18 height 17
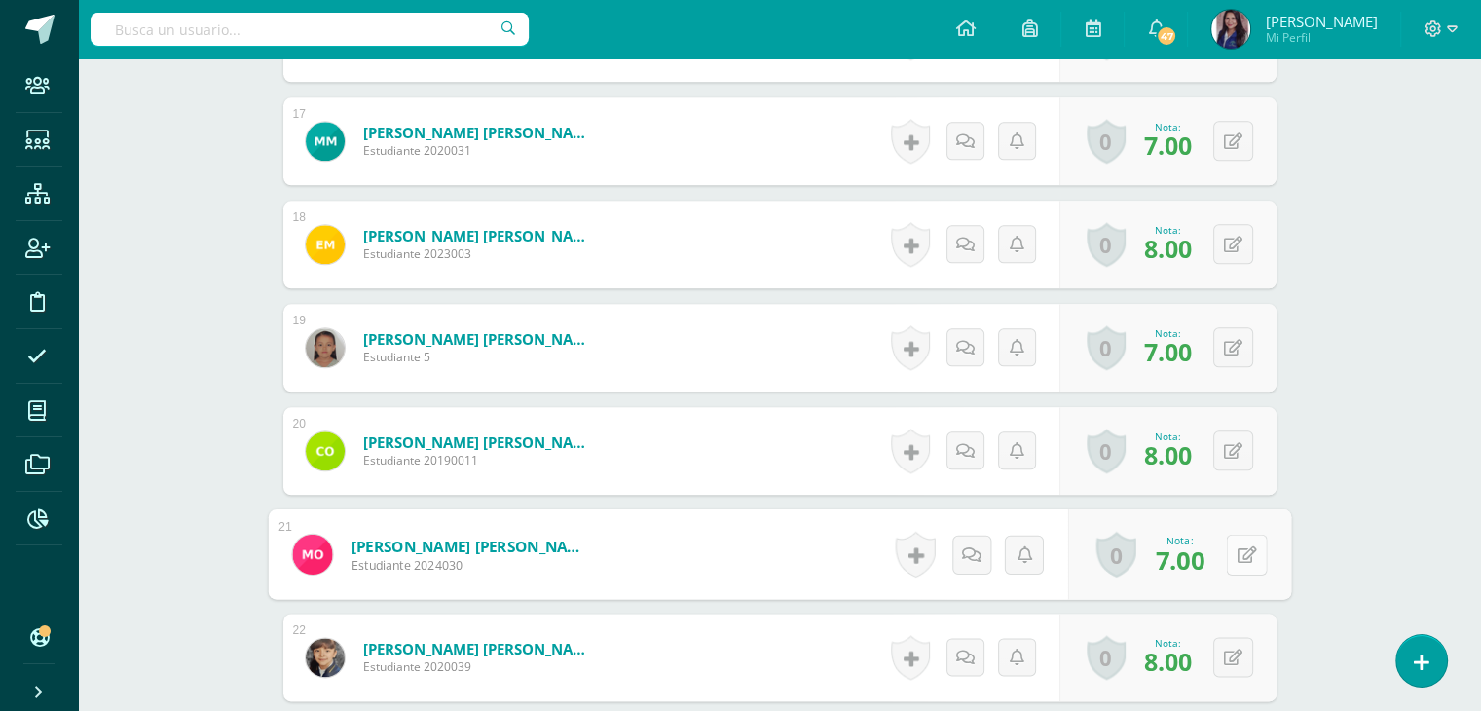
click at [1238, 550] on icon at bounding box center [1245, 553] width 19 height 17
type input "8"
click at [1188, 558] on icon at bounding box center [1195, 560] width 18 height 17
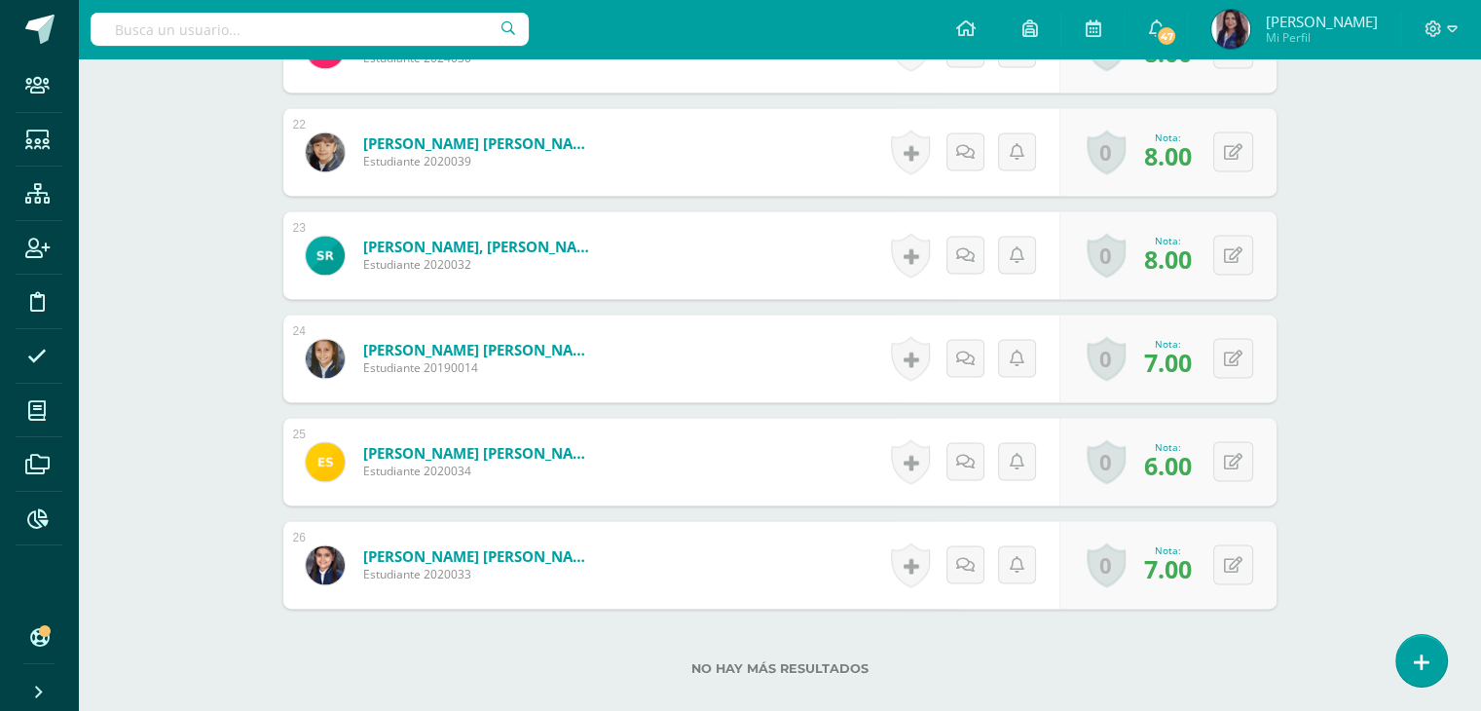
scroll to position [2719, 0]
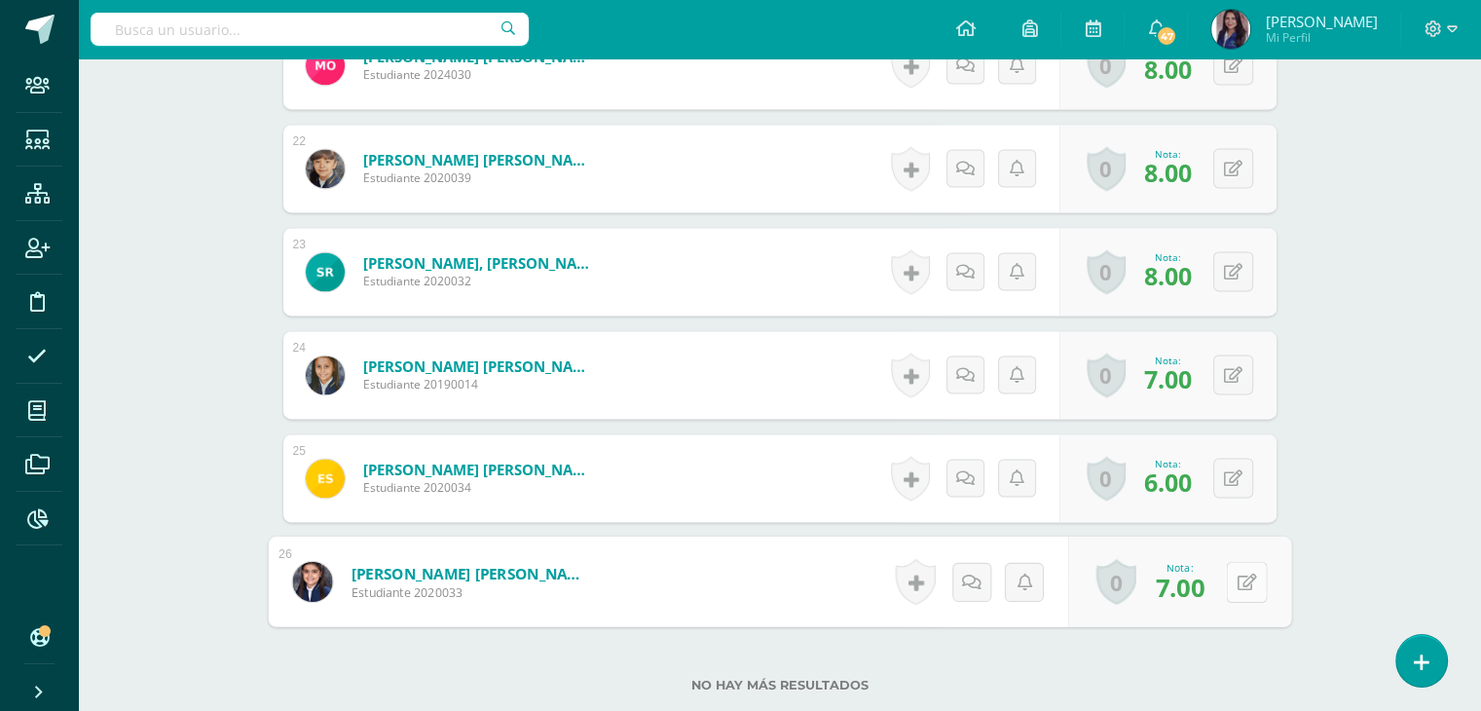
click at [1225, 584] on div "0 Logros Logros obtenidos Aún no hay logros agregados Nota: 7.00" at bounding box center [1178, 581] width 223 height 91
click at [1246, 573] on icon at bounding box center [1245, 580] width 19 height 17
type input "8"
click at [1179, 588] on link at bounding box center [1194, 588] width 39 height 39
click at [1234, 487] on button at bounding box center [1233, 478] width 40 height 40
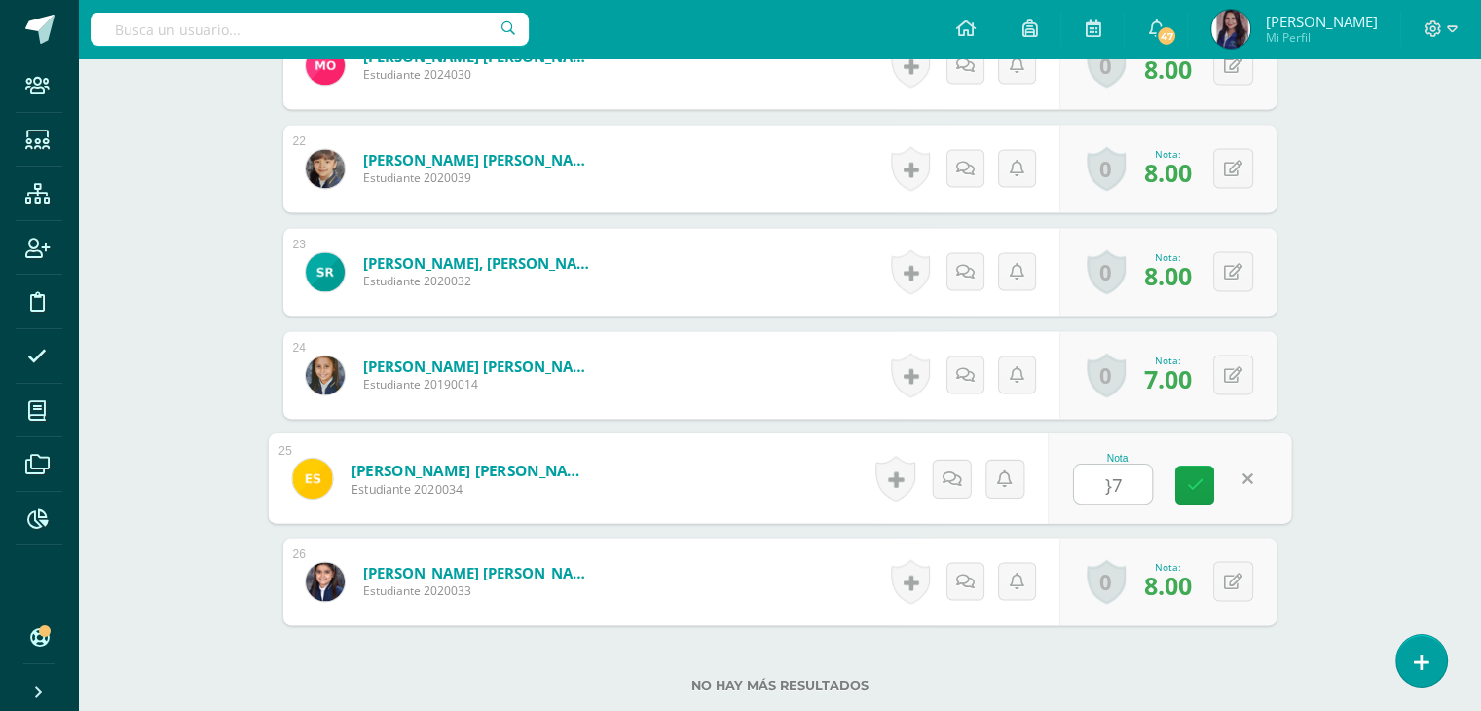
type input "}"
type input "7"
click at [1199, 479] on icon at bounding box center [1195, 484] width 18 height 17
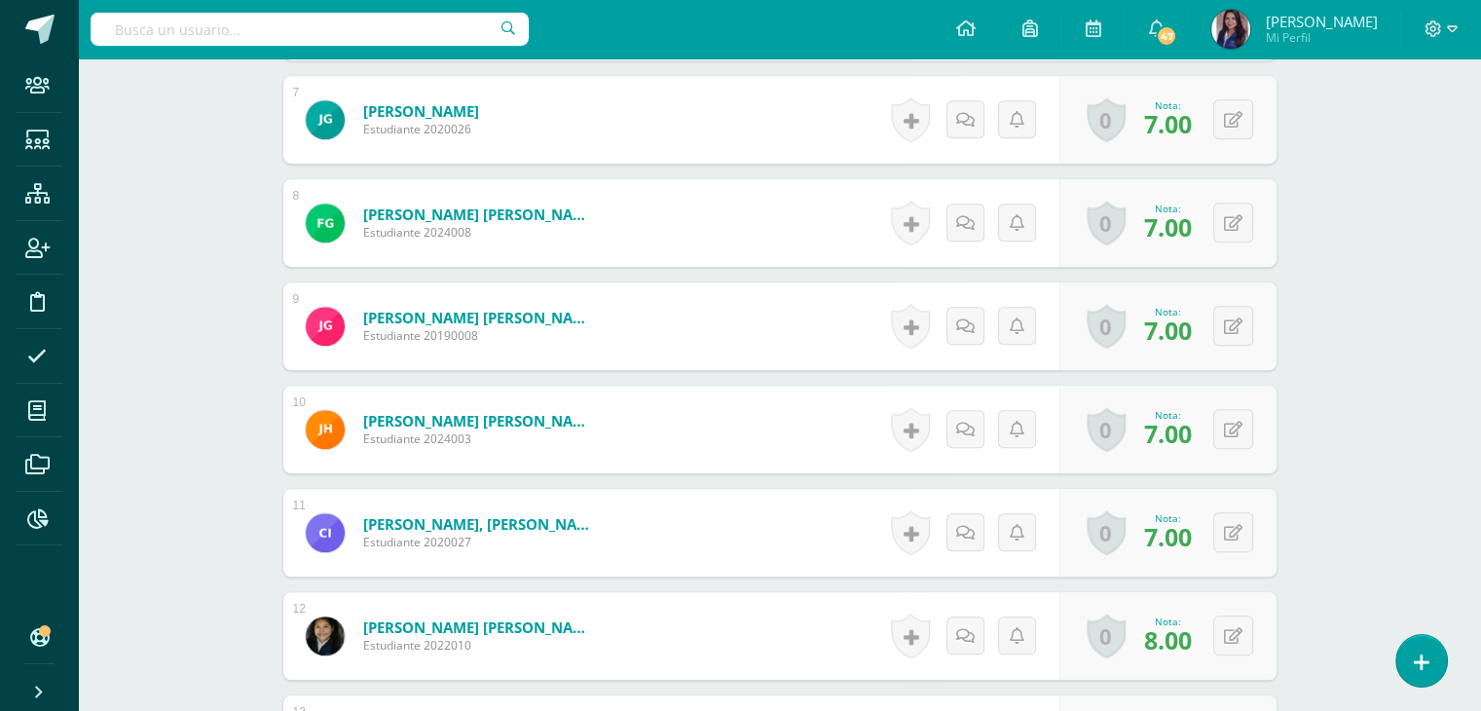
scroll to position [0, 0]
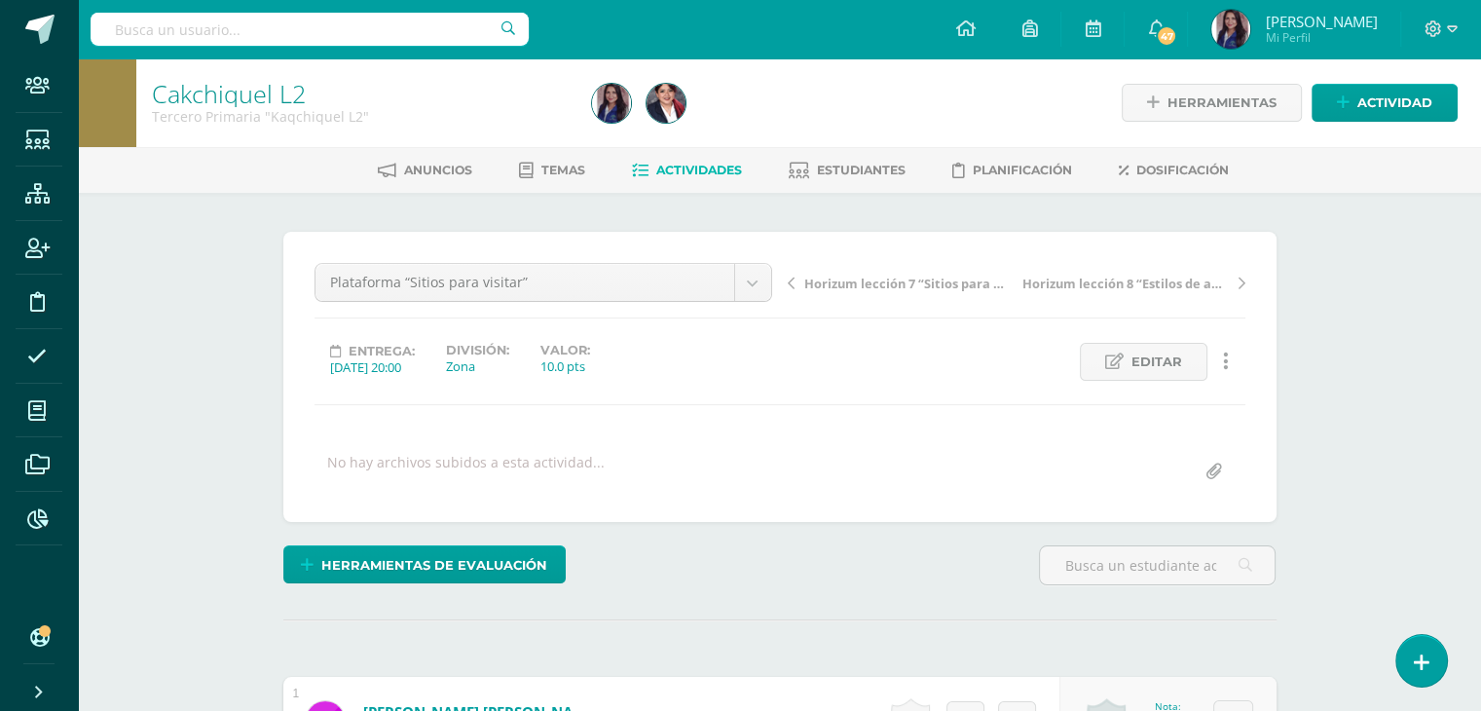
click at [656, 170] on span "Actividades" at bounding box center [699, 170] width 86 height 15
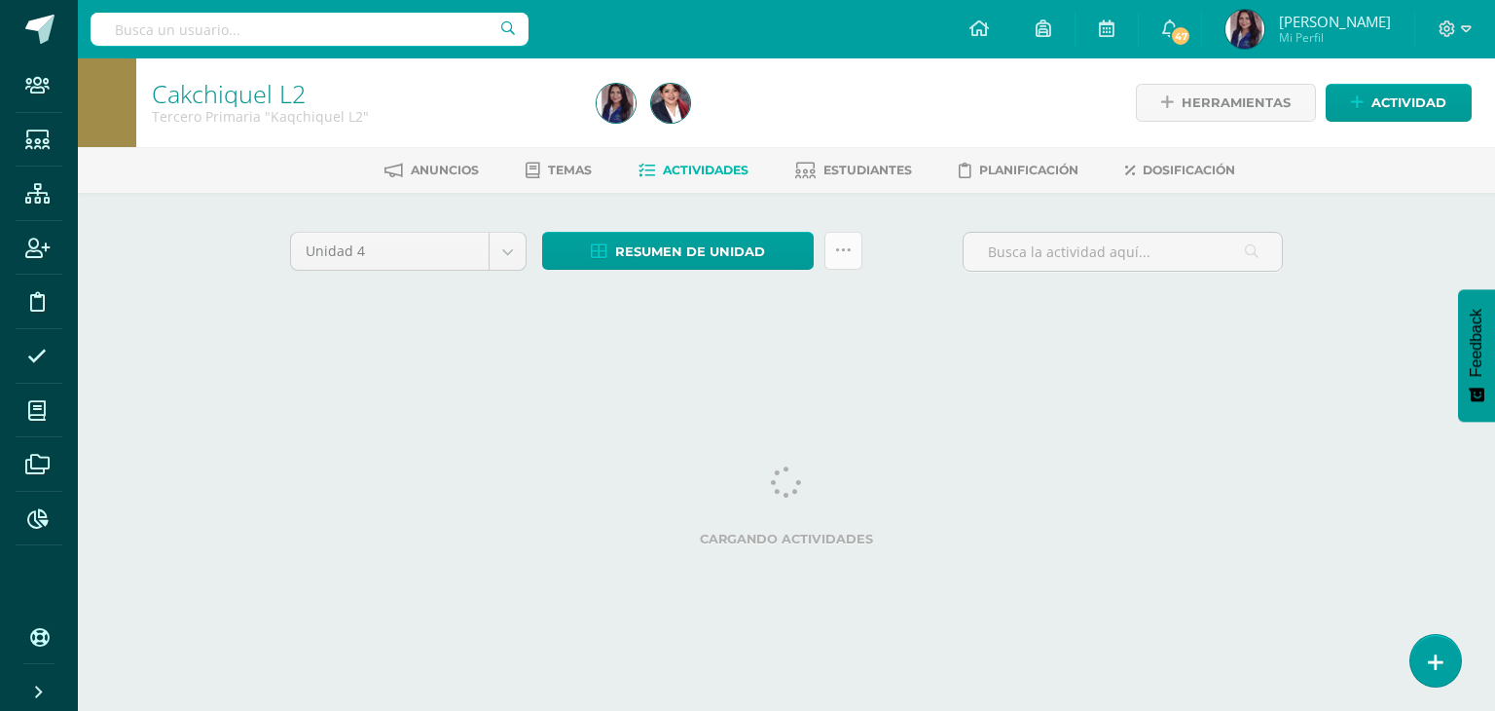
click at [839, 259] on link at bounding box center [844, 251] width 38 height 38
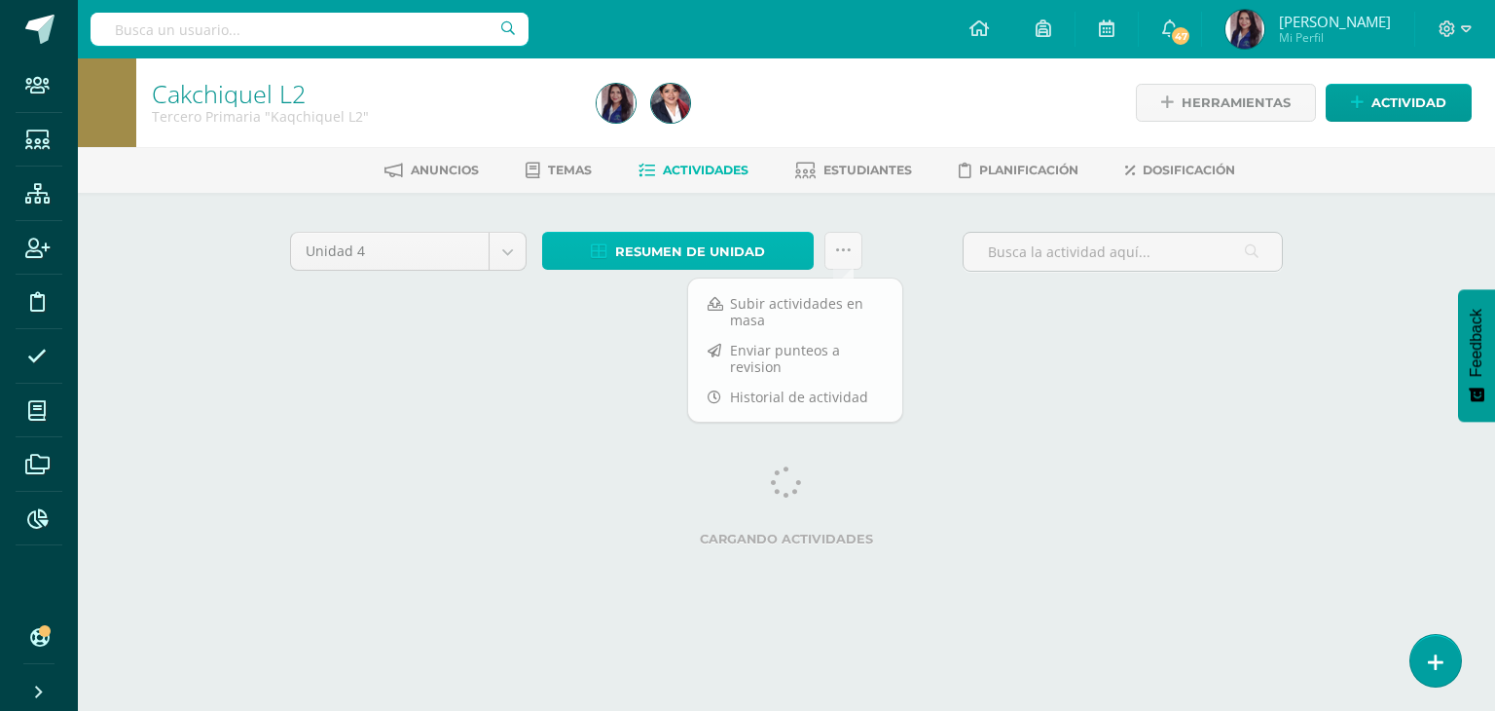
click at [732, 238] on span "Resumen de unidad" at bounding box center [690, 252] width 150 height 36
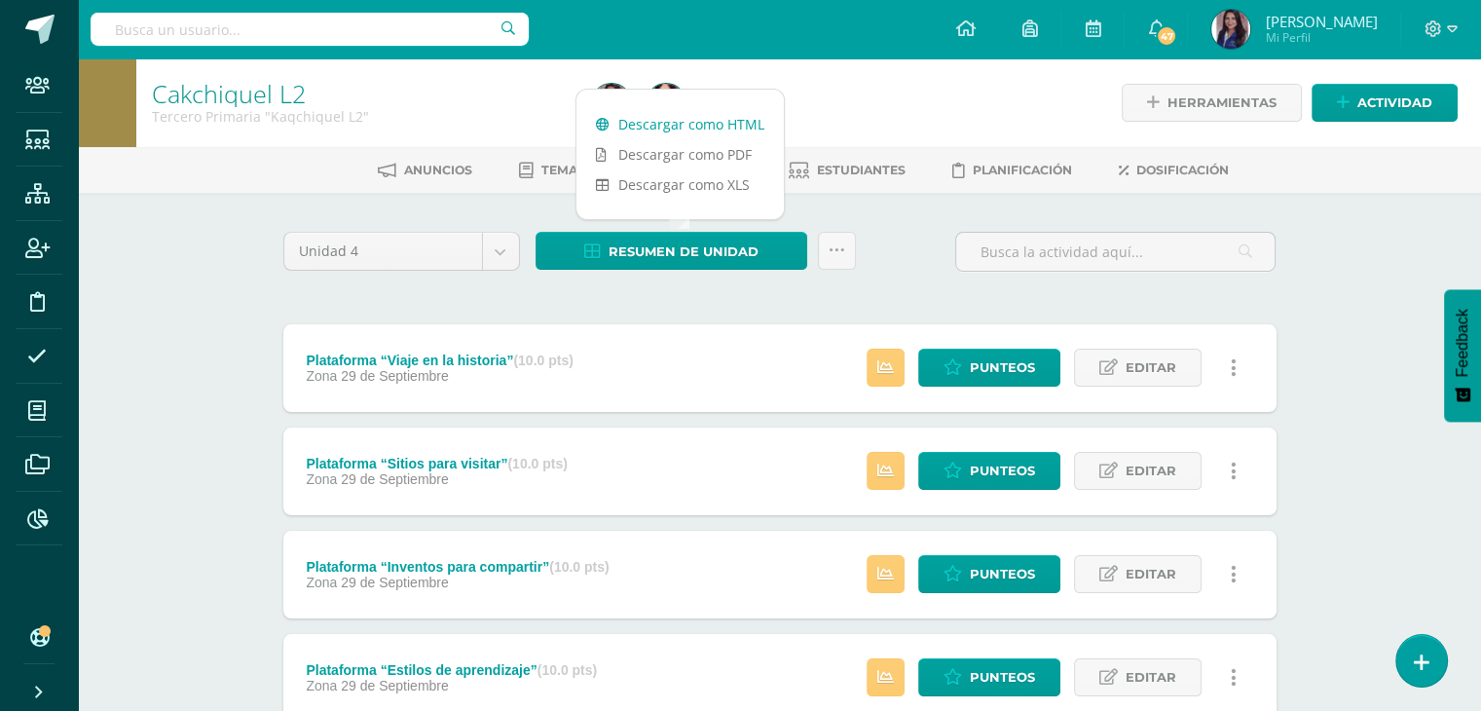
click at [698, 124] on link "Descargar como HTML" at bounding box center [679, 124] width 207 height 30
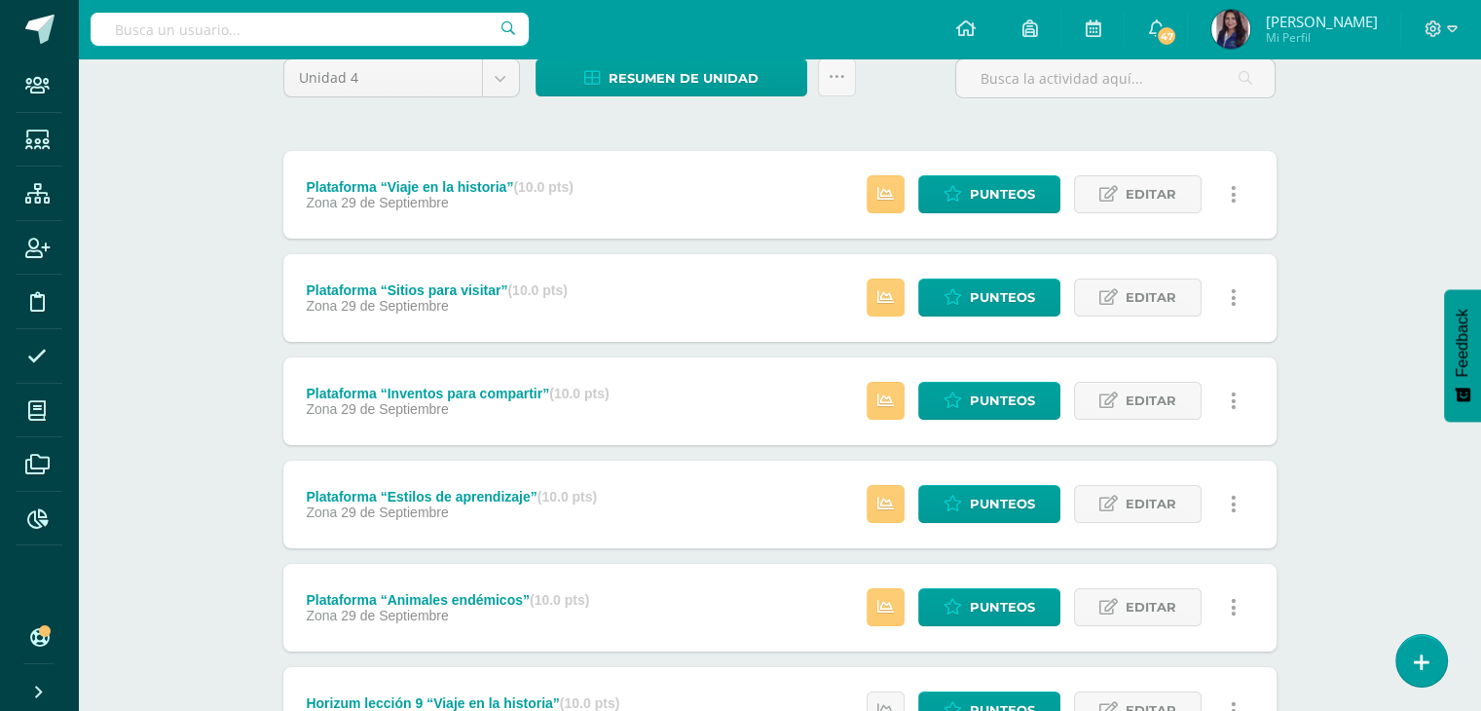
scroll to position [215, 0]
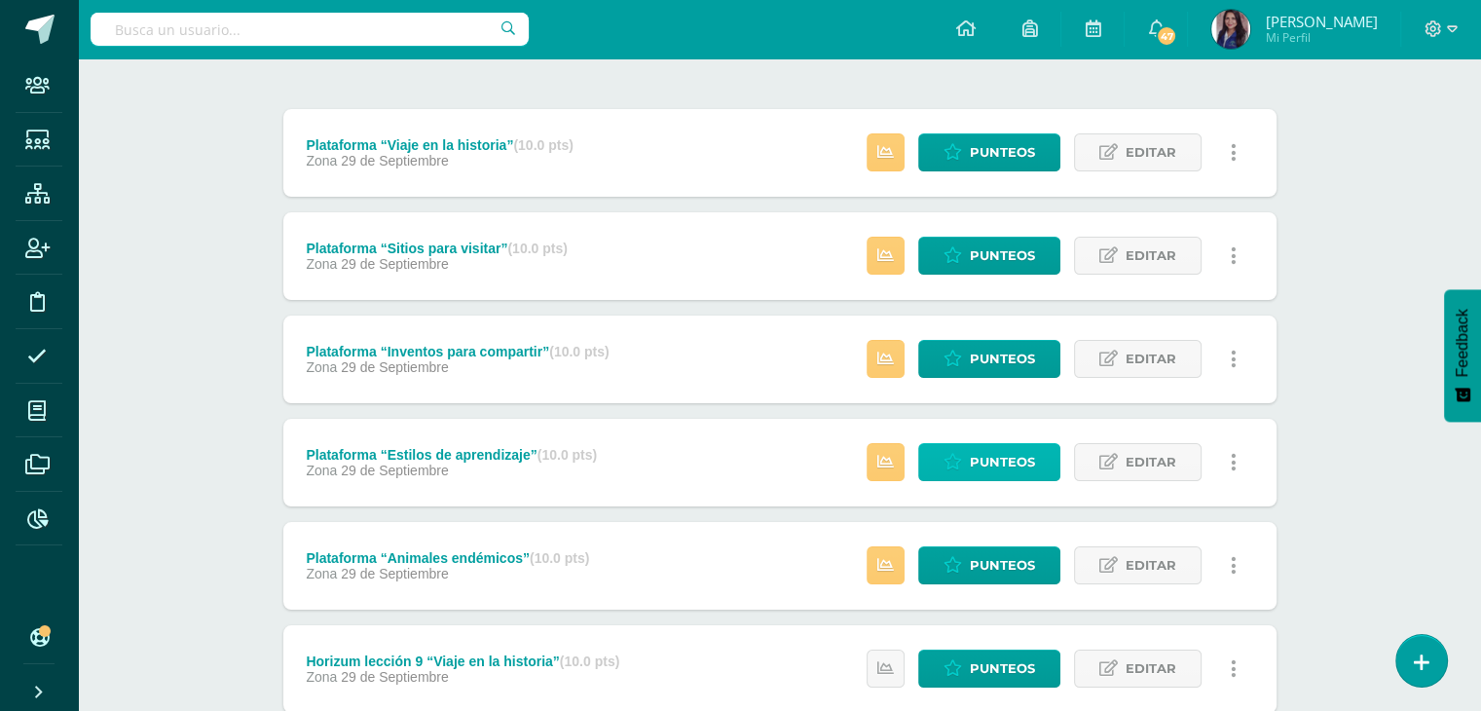
click at [985, 459] on span "Punteos" at bounding box center [1002, 462] width 65 height 36
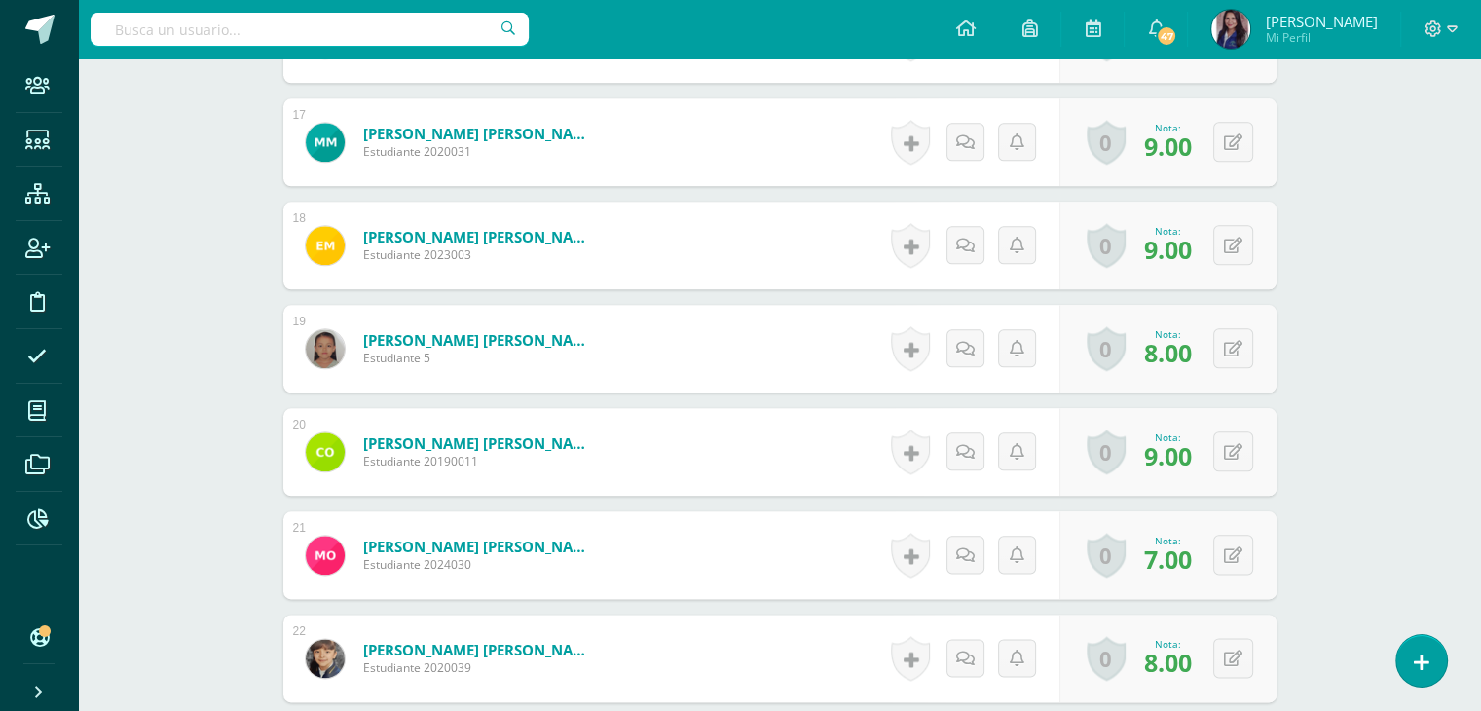
scroll to position [2230, 0]
click at [1221, 657] on div "0 Logros Logros obtenidos Aún no hay logros agregados Nota: 8.00" at bounding box center [1178, 657] width 223 height 91
click at [1240, 652] on icon at bounding box center [1245, 656] width 19 height 17
click at [1195, 651] on link at bounding box center [1194, 663] width 39 height 39
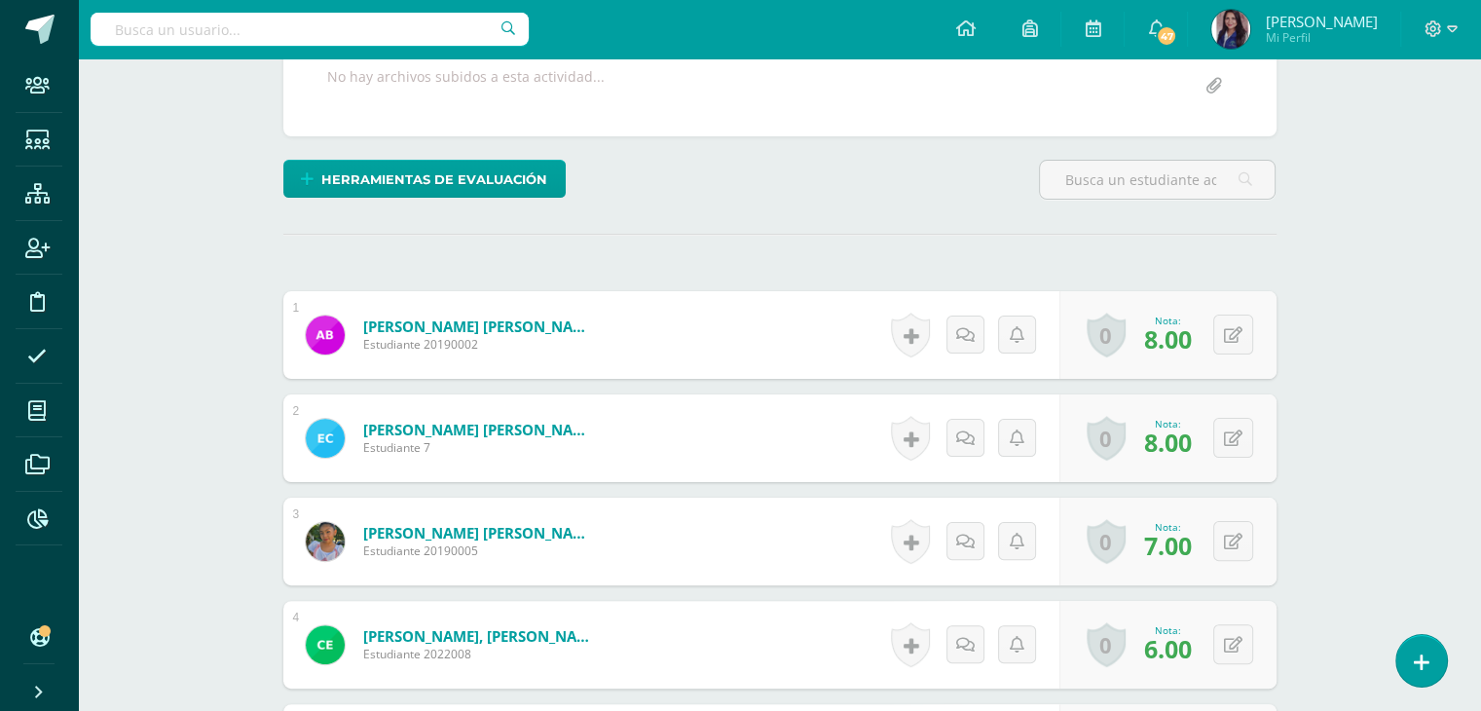
scroll to position [0, 0]
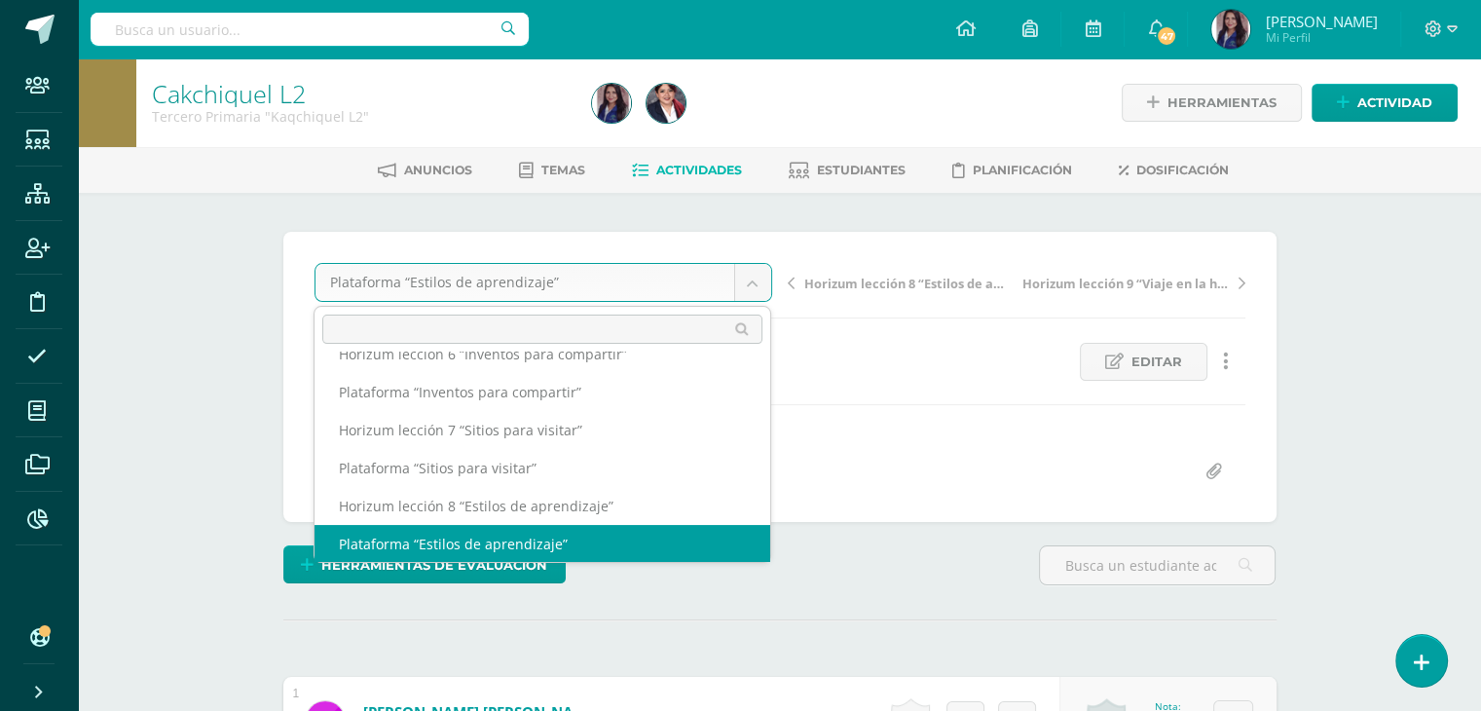
scroll to position [46, 0]
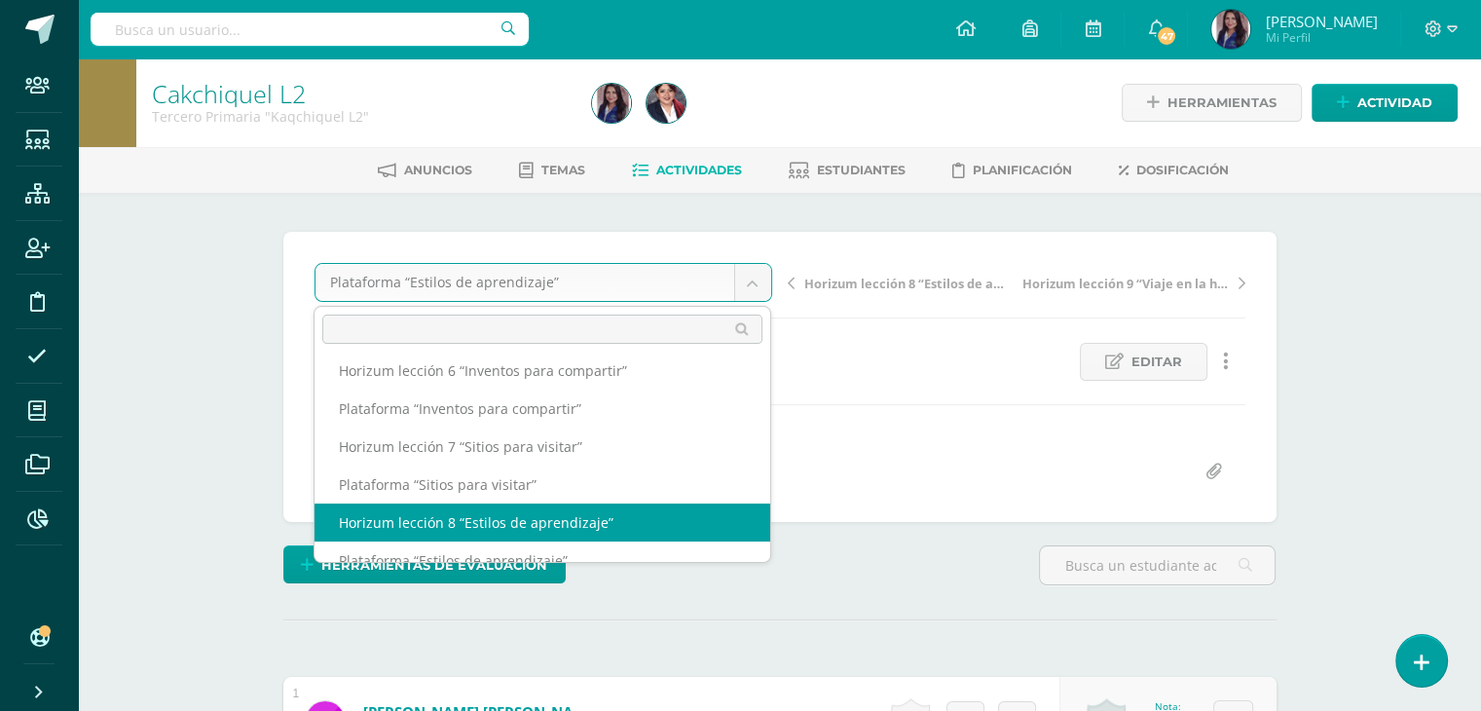
select select "/dashboard/teacher/grade-activity/65967/"
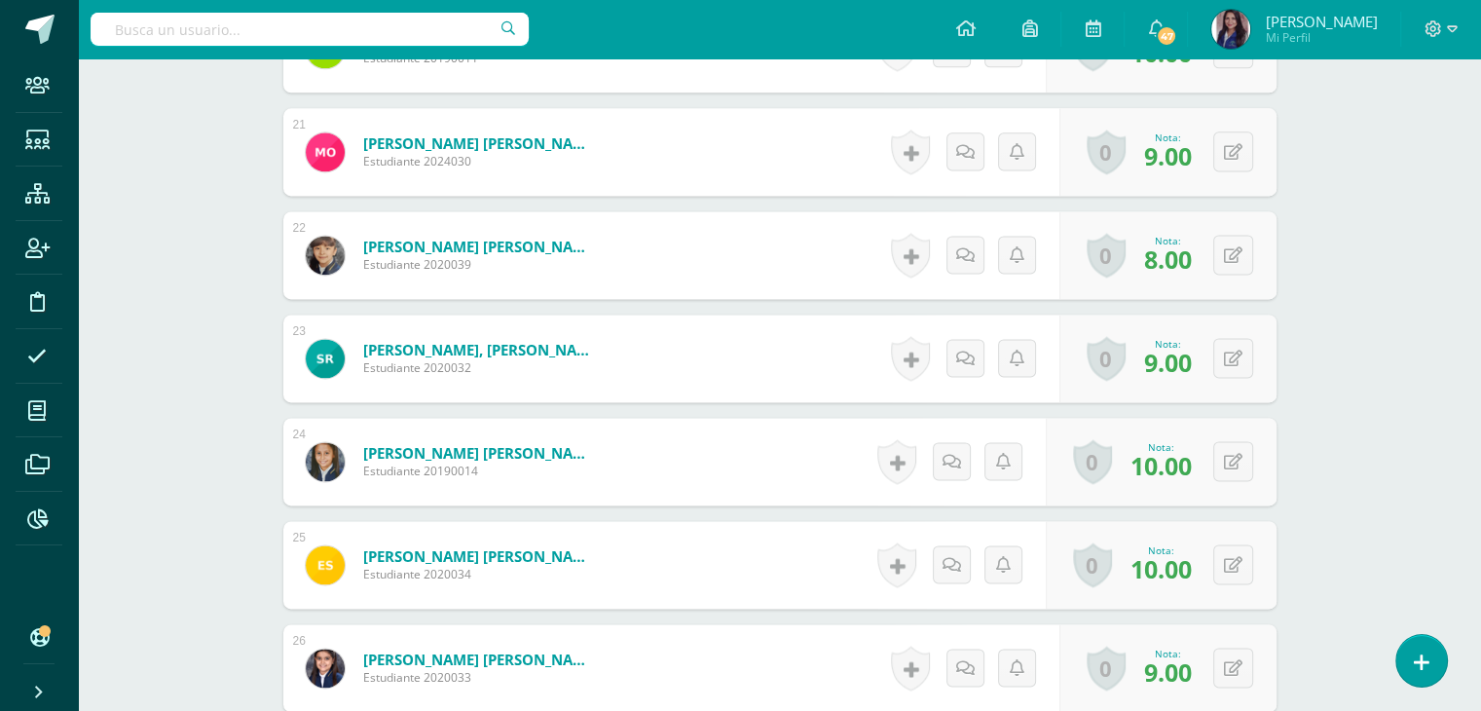
scroll to position [2625, 0]
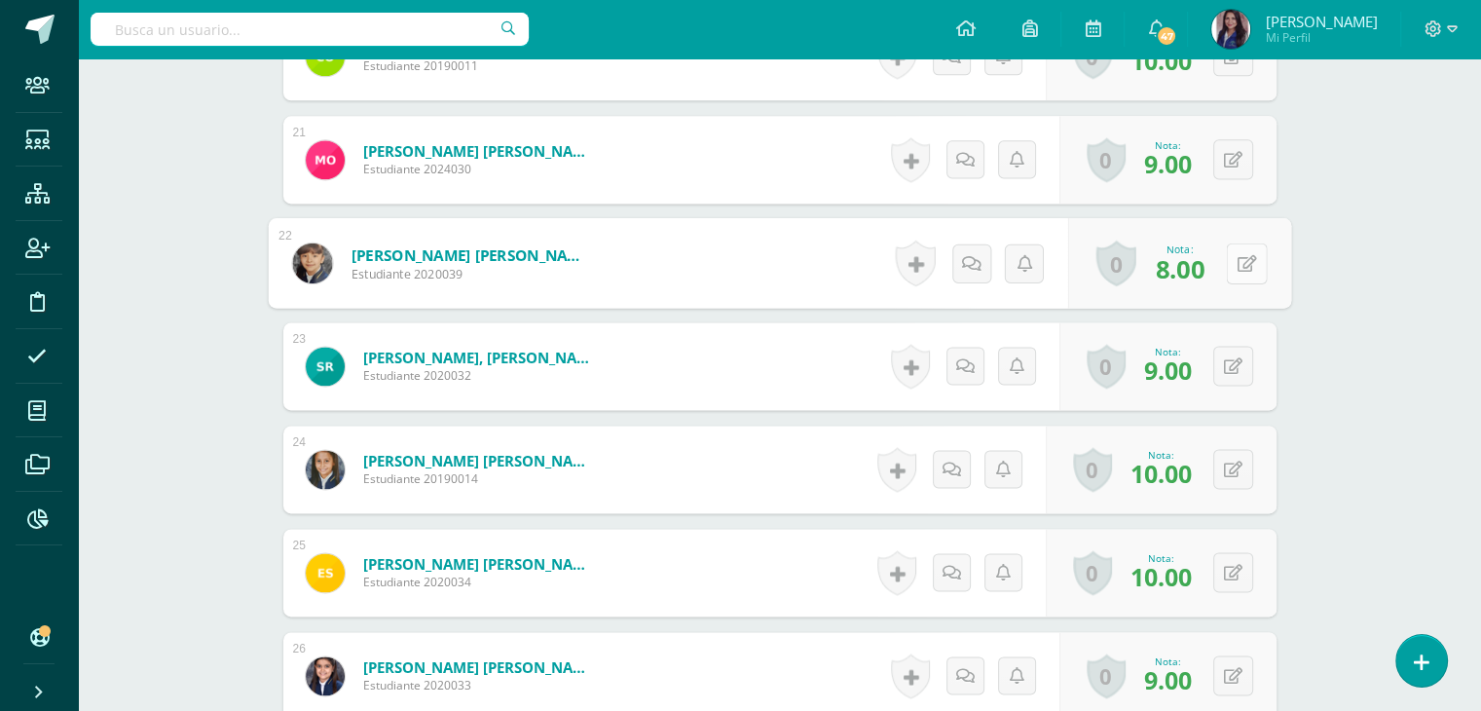
click at [1230, 266] on button at bounding box center [1246, 262] width 41 height 41
type input "9"
click at [1210, 266] on link at bounding box center [1194, 269] width 39 height 39
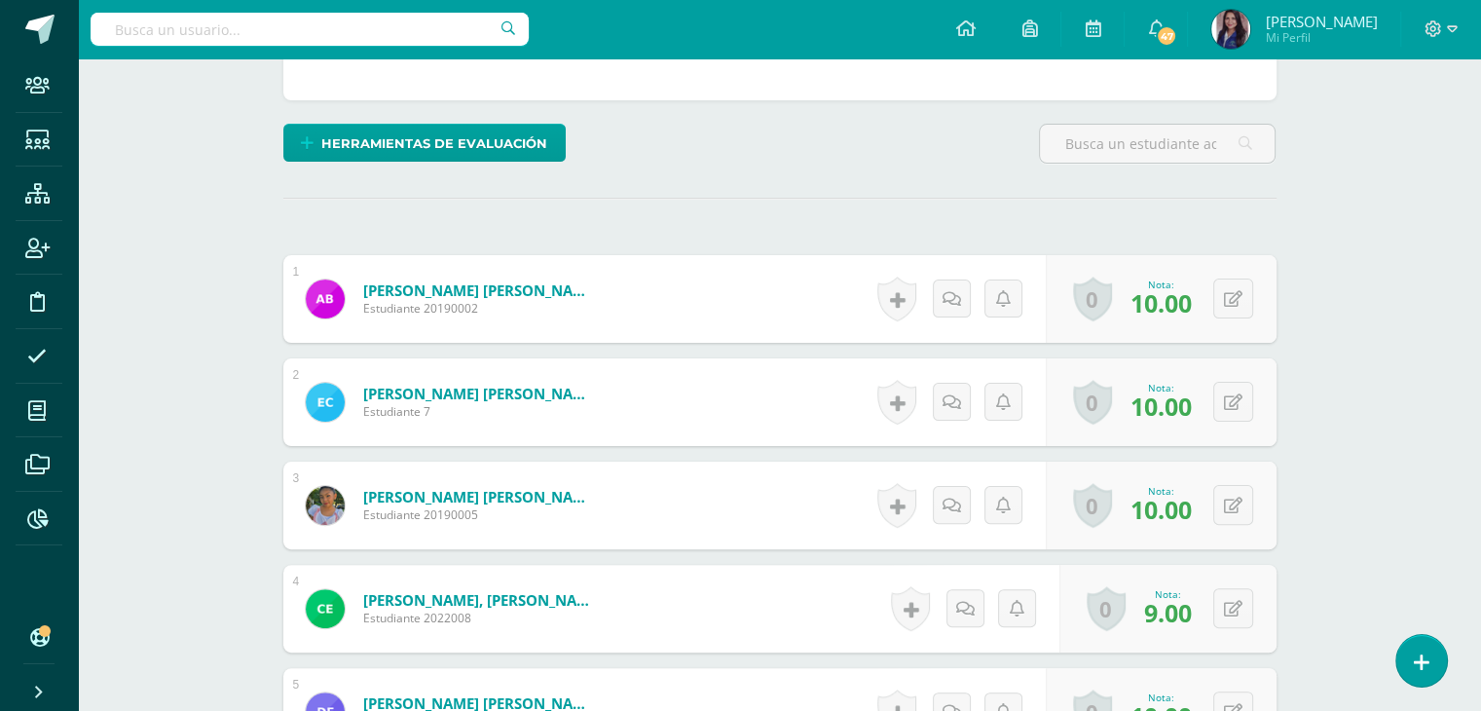
scroll to position [0, 0]
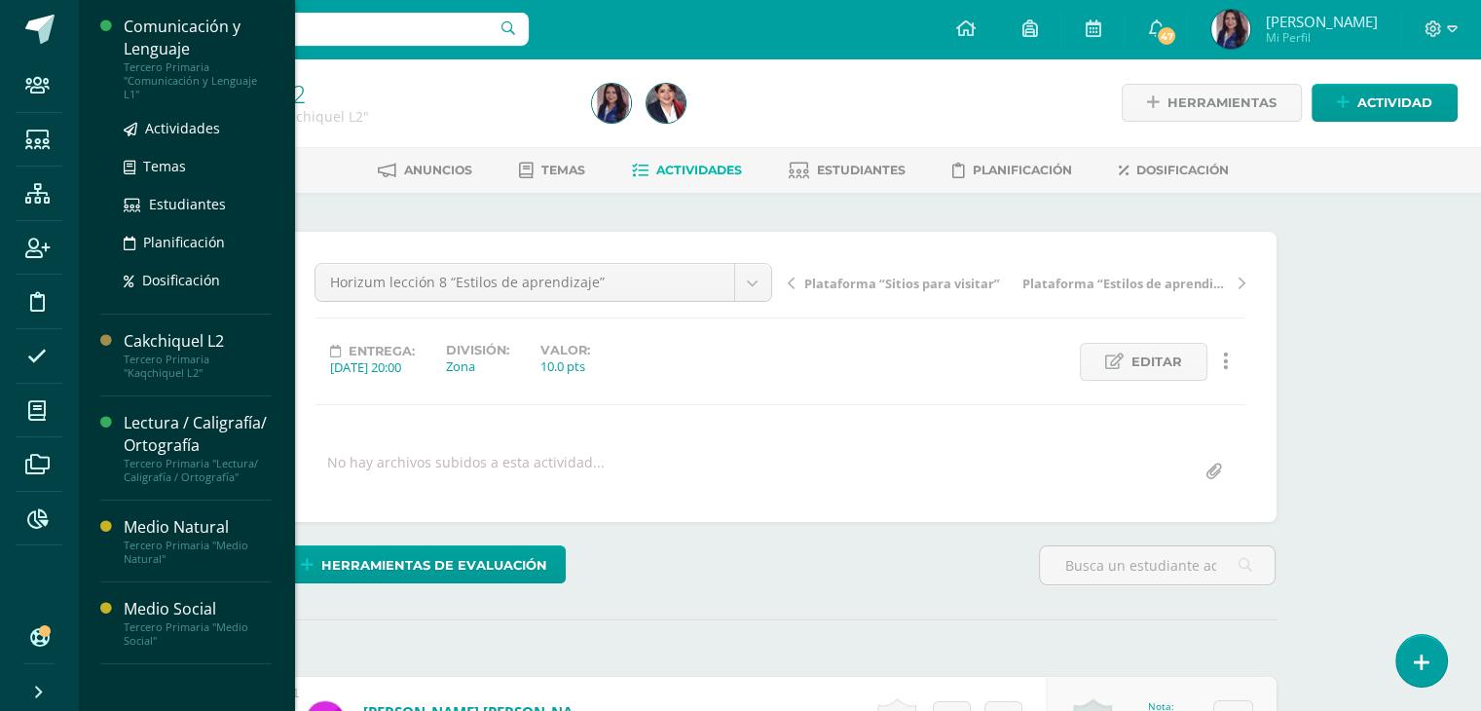
click at [169, 49] on div "Comunicación y Lenguaje" at bounding box center [198, 38] width 148 height 45
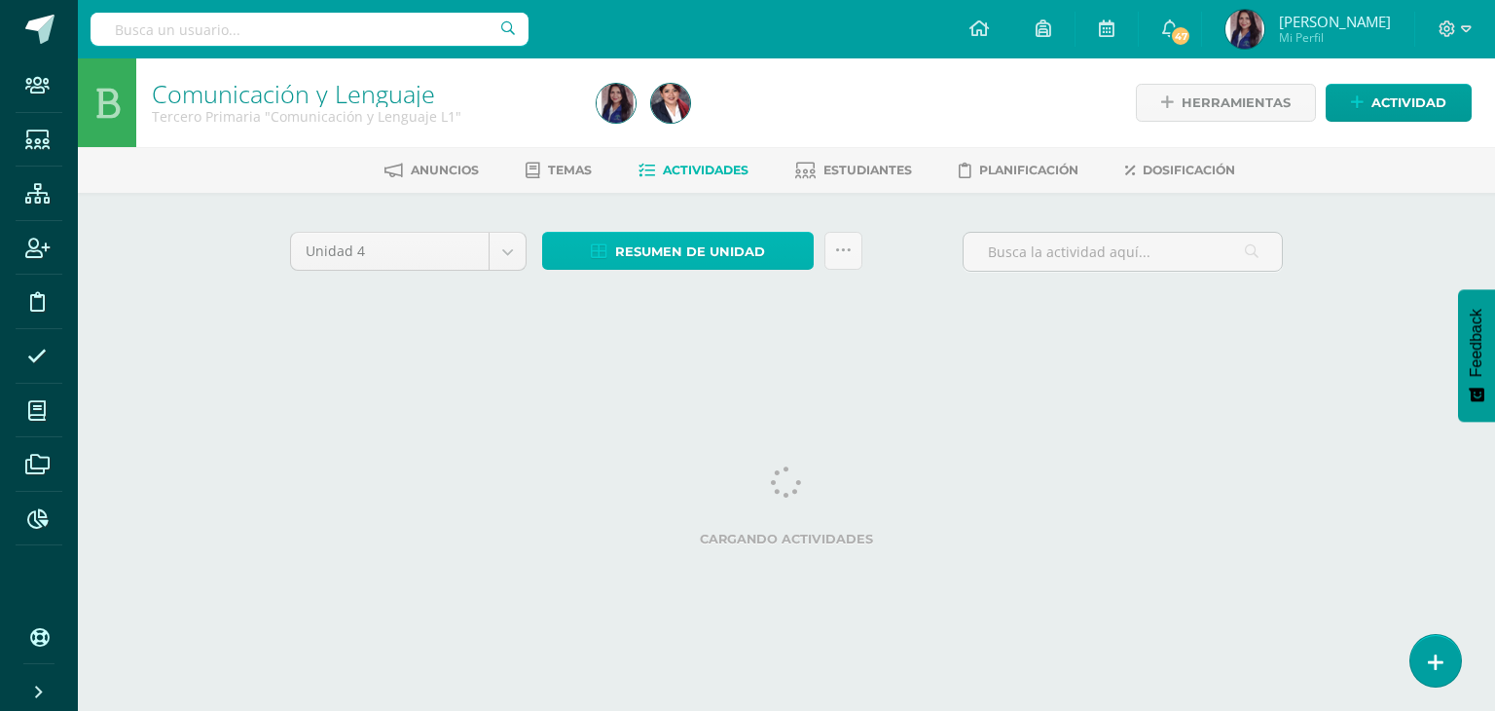
click at [643, 253] on span "Resumen de unidad" at bounding box center [690, 252] width 150 height 36
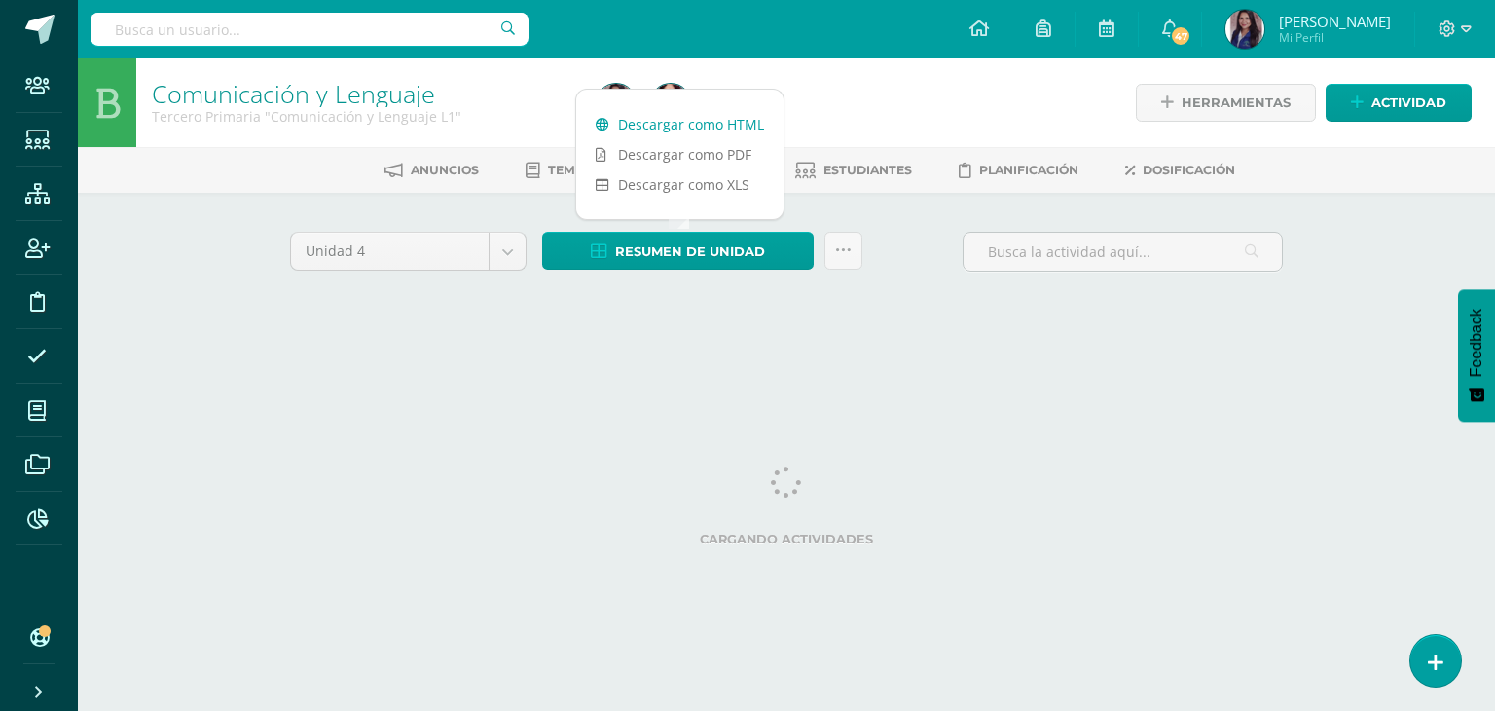
click at [663, 126] on link "Descargar como HTML" at bounding box center [679, 124] width 207 height 30
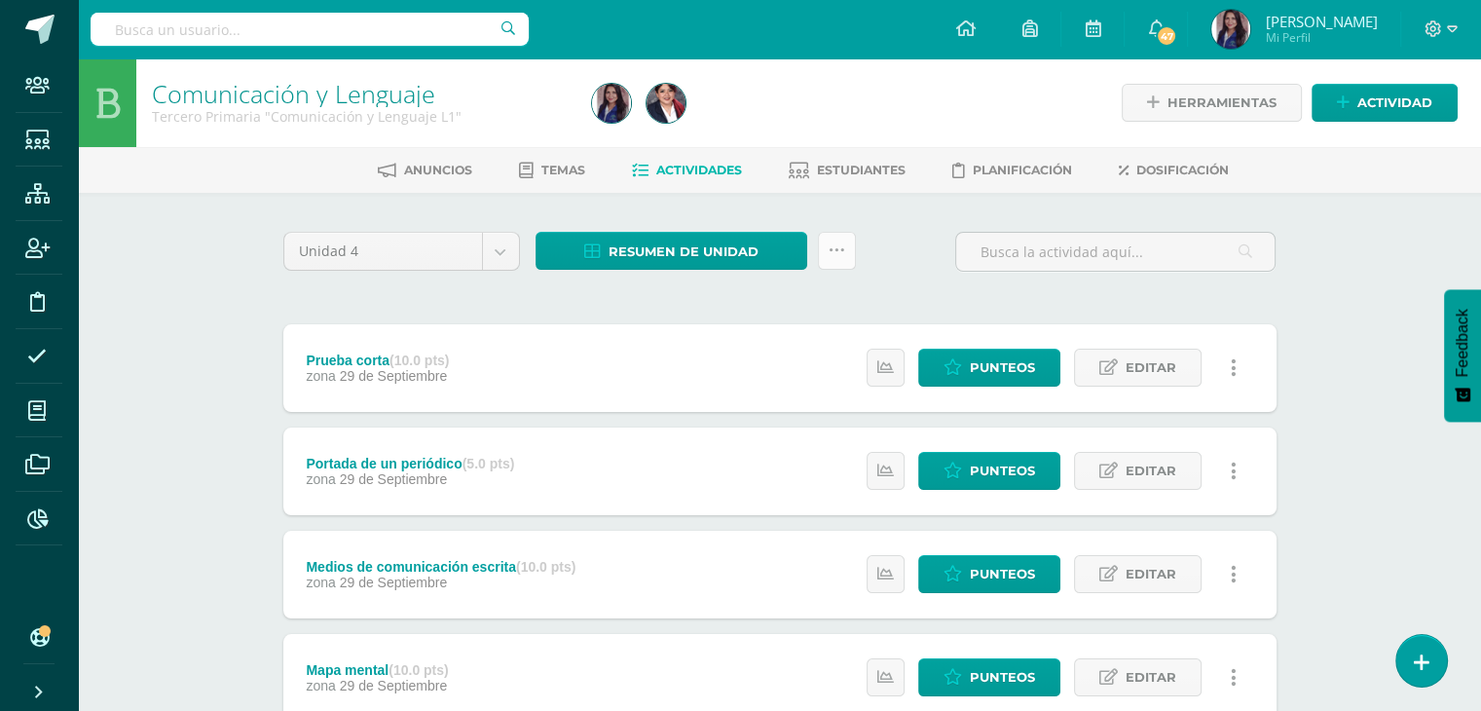
click at [828, 249] on icon at bounding box center [836, 250] width 17 height 17
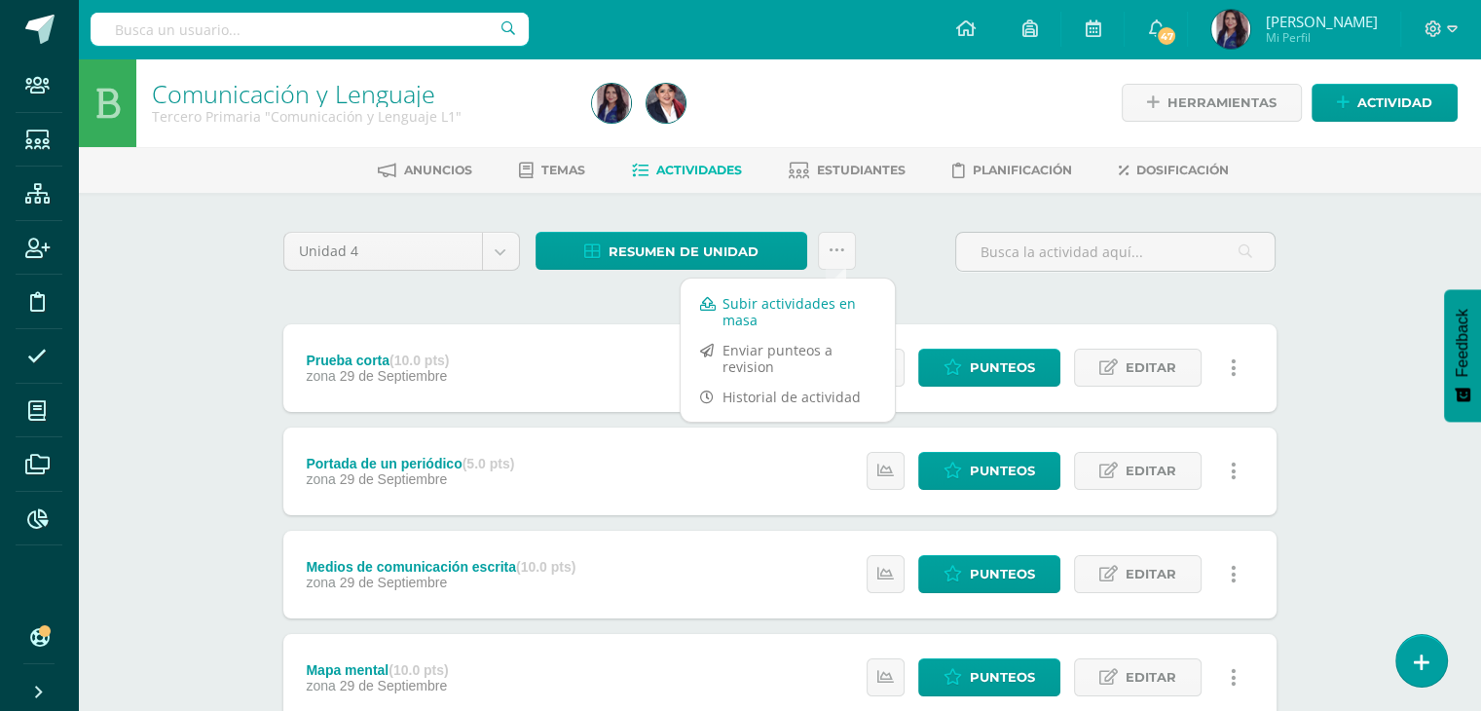
click at [748, 308] on link "Subir actividades en masa" at bounding box center [787, 311] width 214 height 47
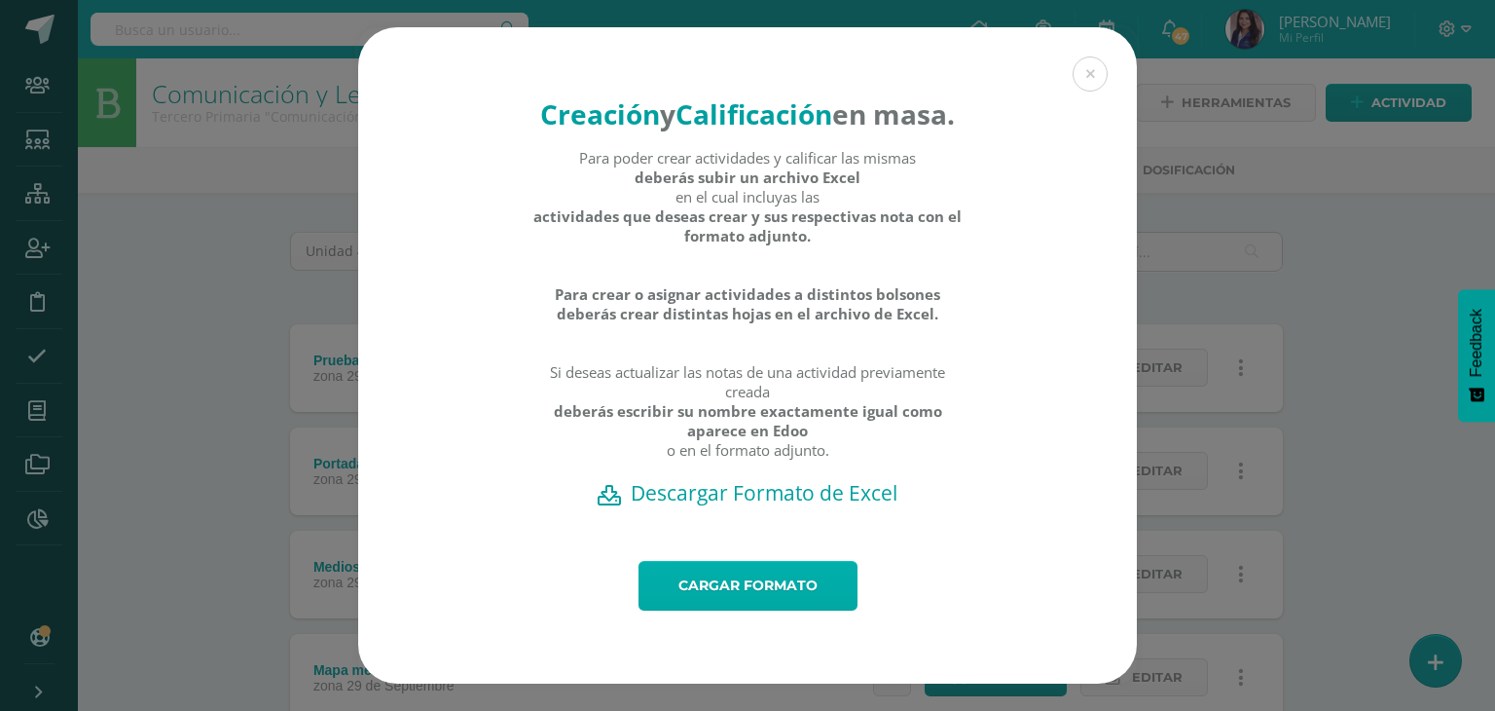
click at [751, 599] on link "Cargar formato" at bounding box center [748, 586] width 219 height 50
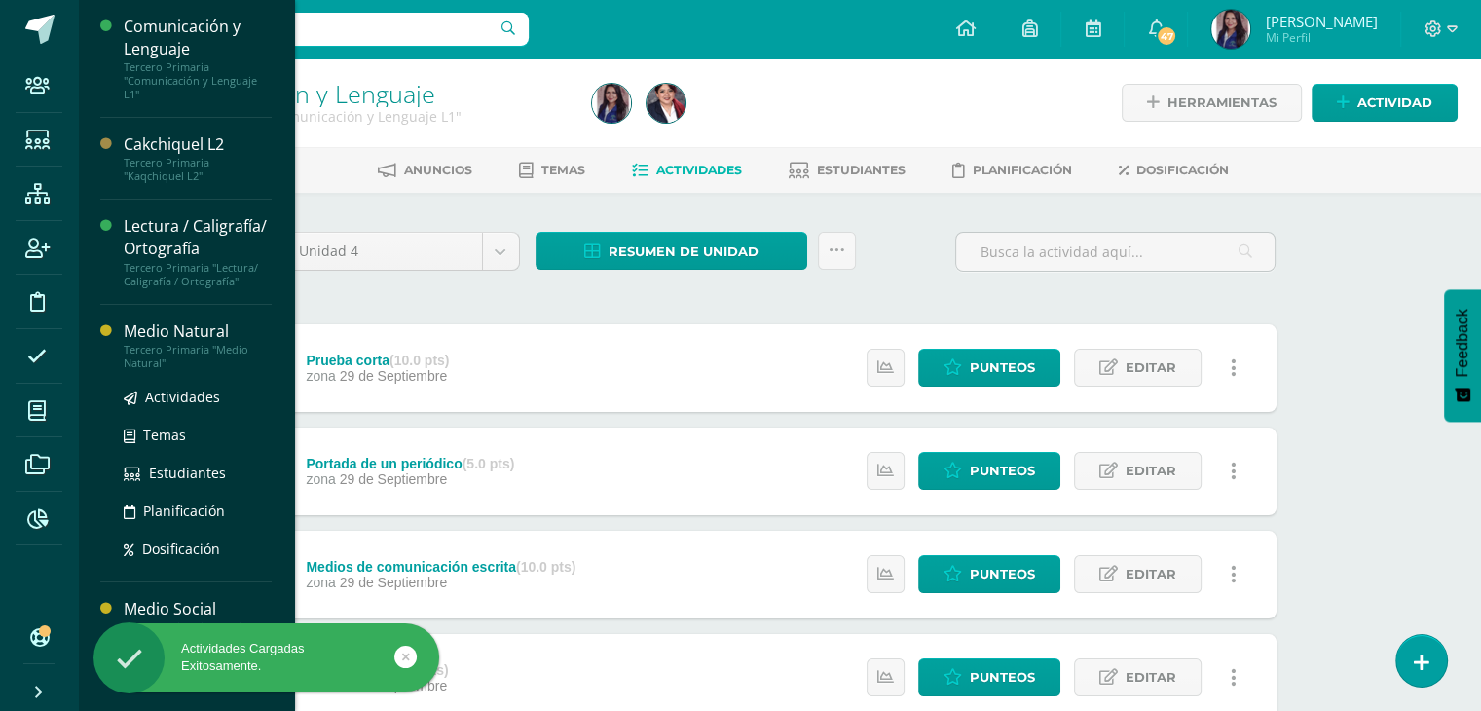
click at [189, 336] on div "Medio Natural" at bounding box center [198, 331] width 148 height 22
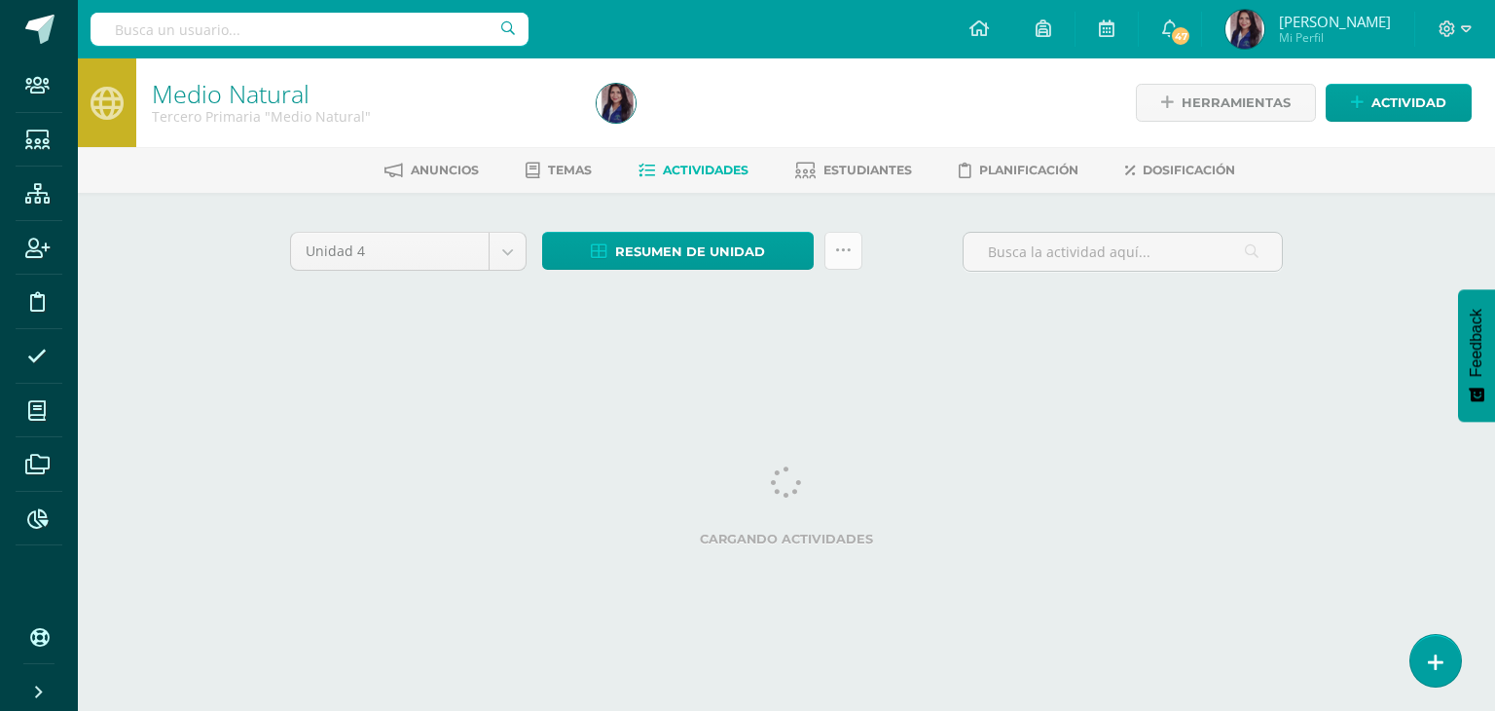
click at [841, 246] on icon at bounding box center [843, 250] width 17 height 17
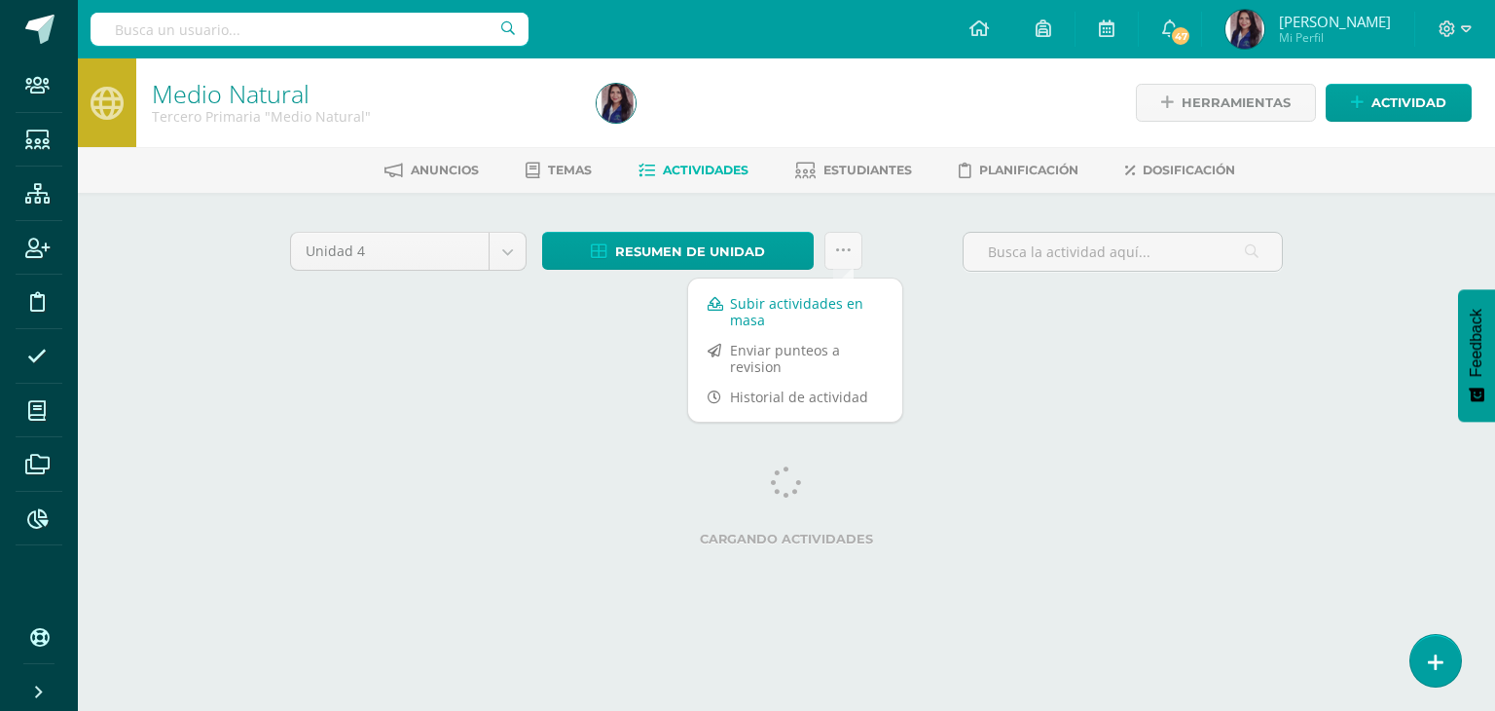
click at [729, 309] on link "Subir actividades en masa" at bounding box center [795, 311] width 214 height 47
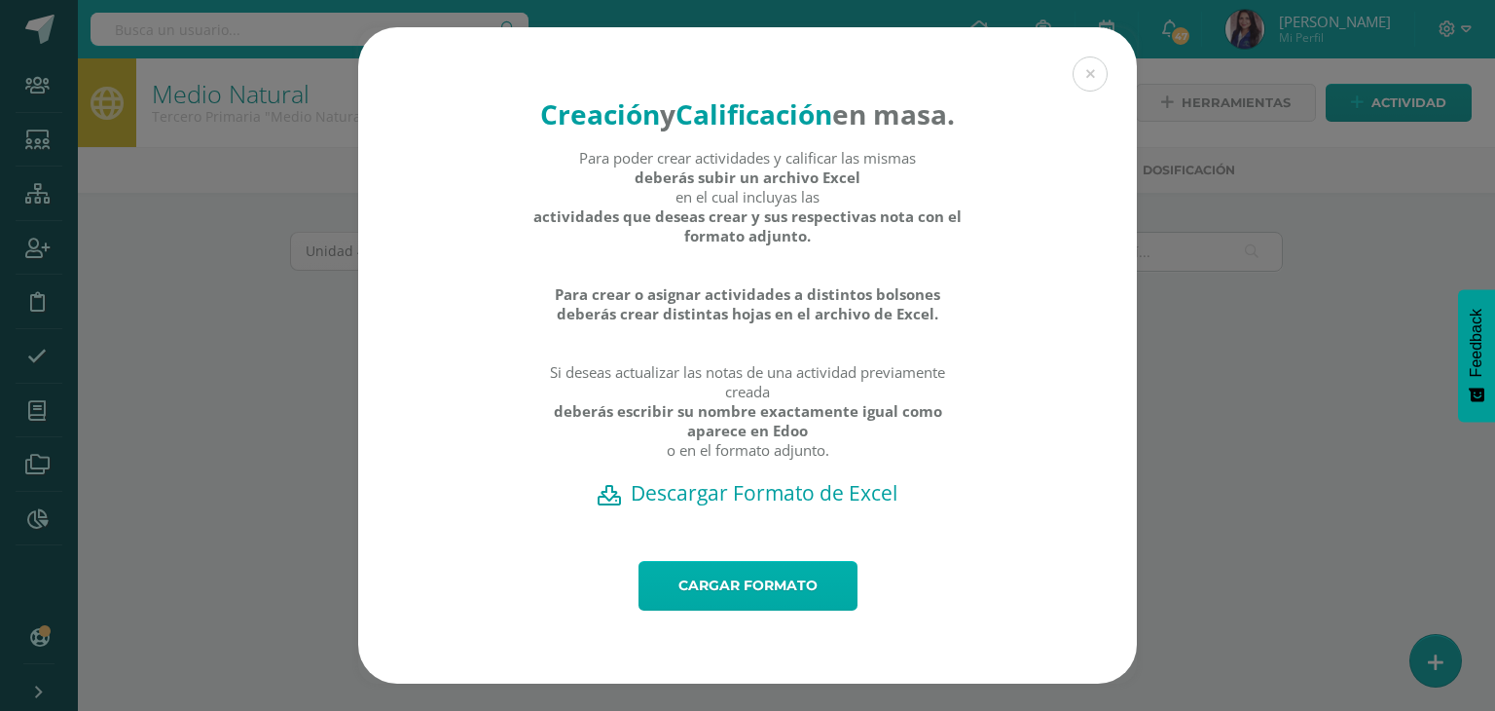
click at [720, 610] on link "Cargar formato" at bounding box center [748, 586] width 219 height 50
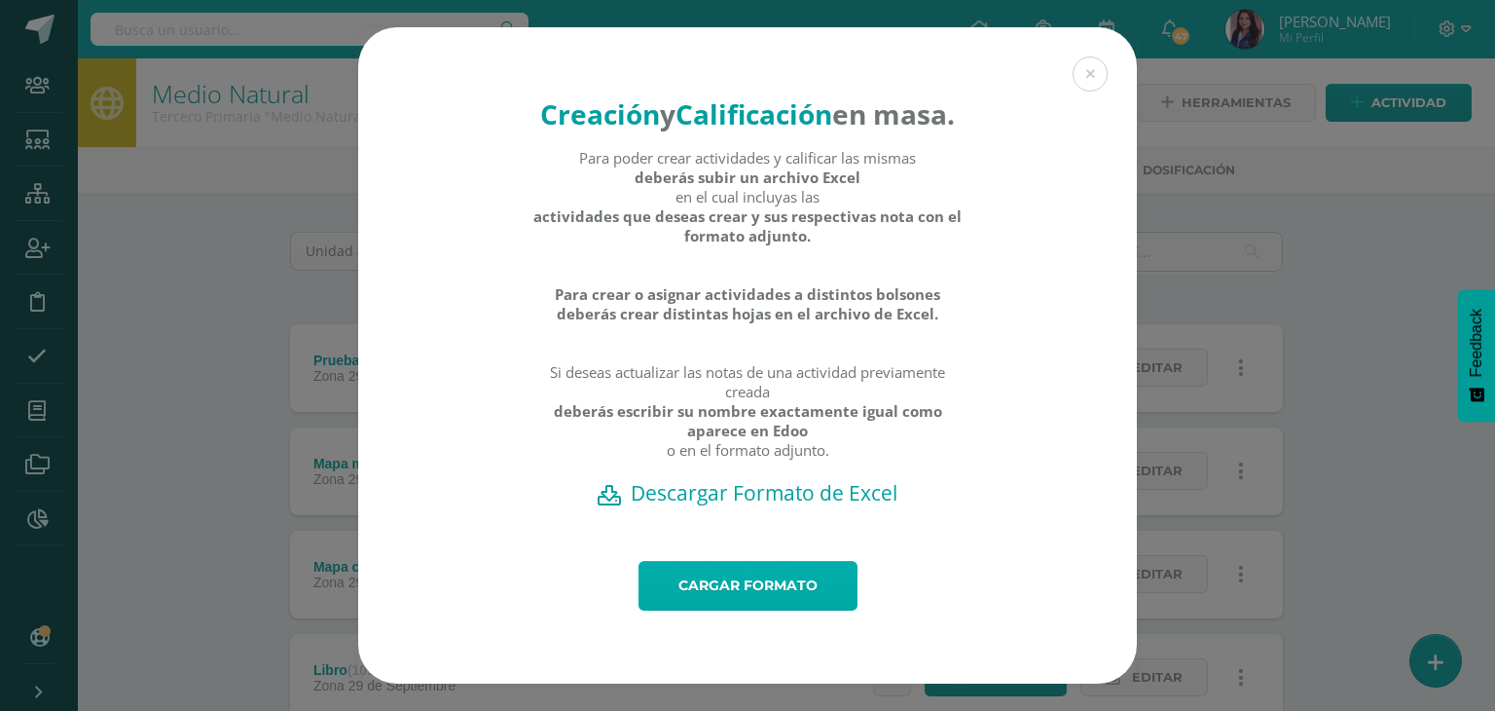
click at [713, 610] on link "Cargar formato" at bounding box center [748, 586] width 219 height 50
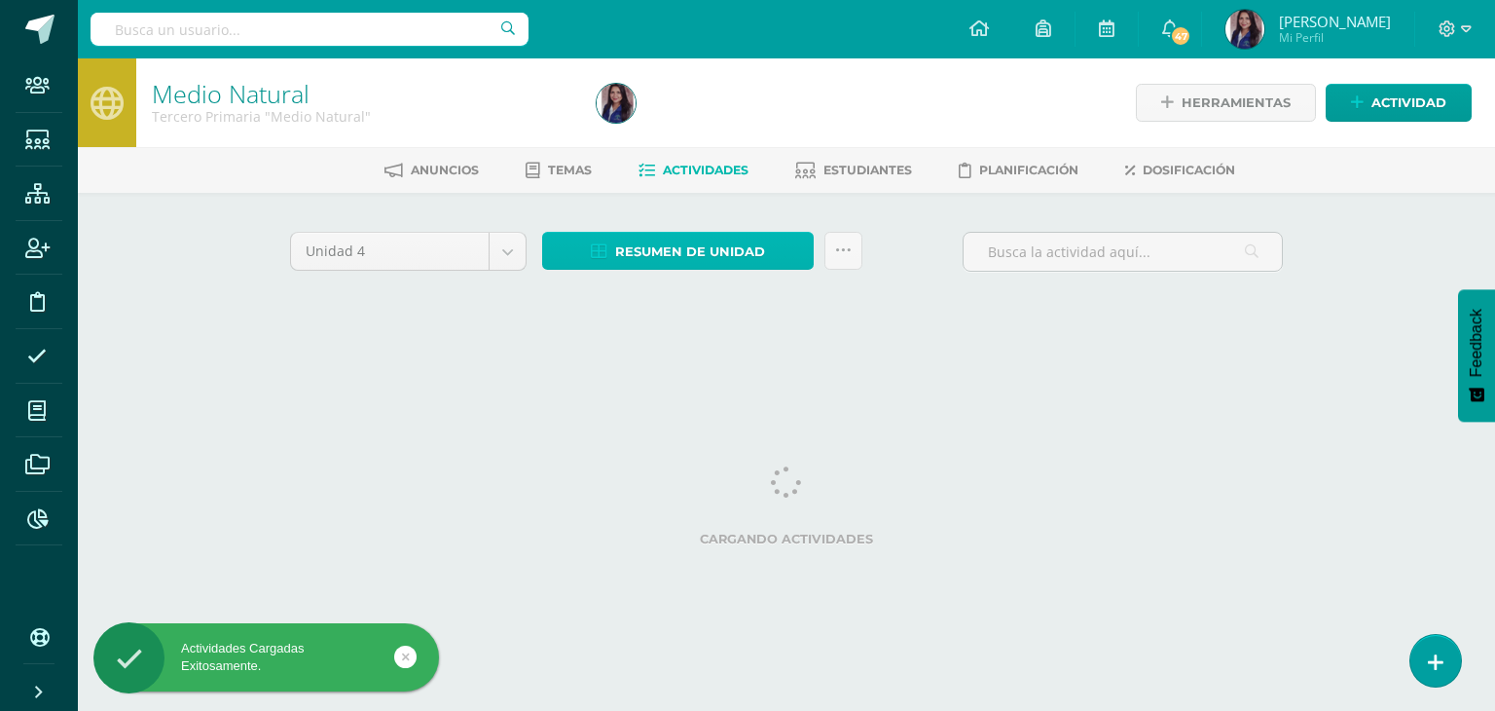
click at [648, 258] on span "Resumen de unidad" at bounding box center [690, 252] width 150 height 36
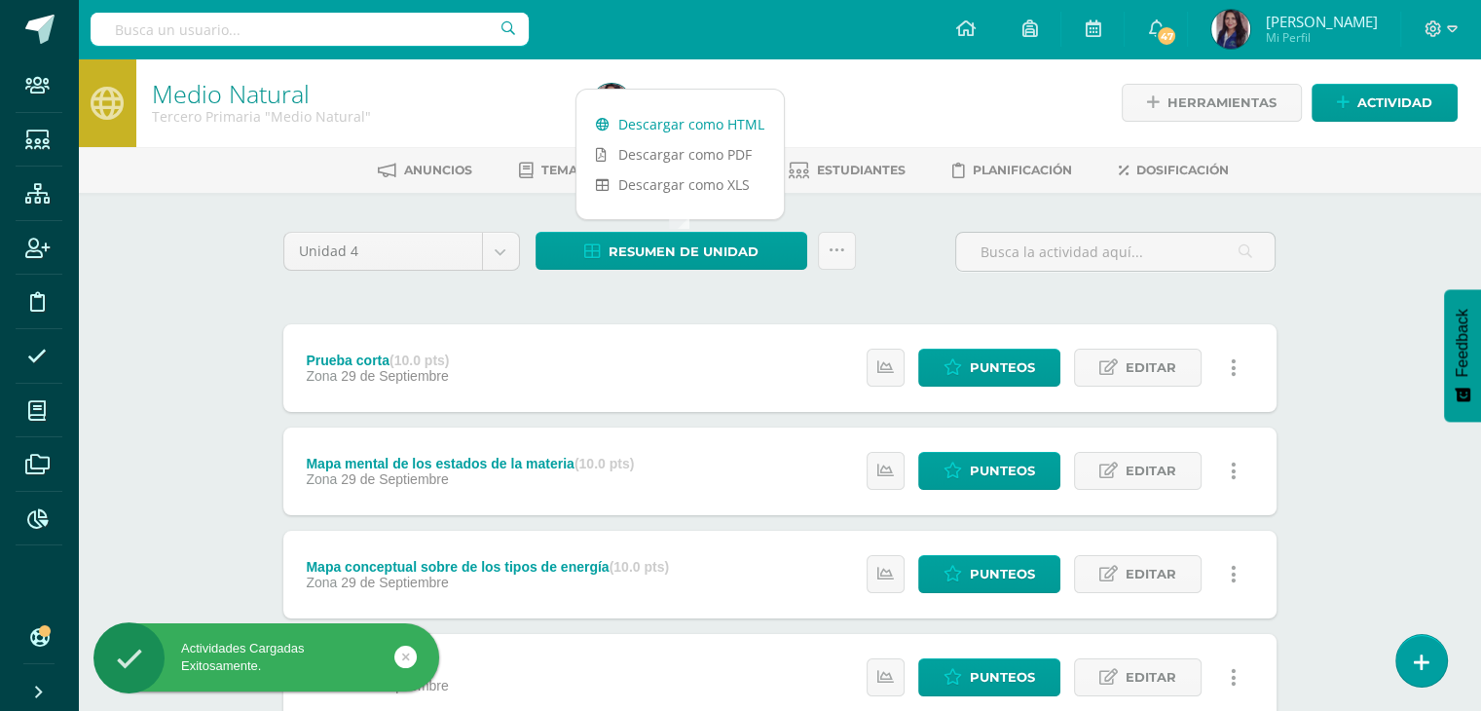
click at [674, 125] on link "Descargar como HTML" at bounding box center [679, 124] width 207 height 30
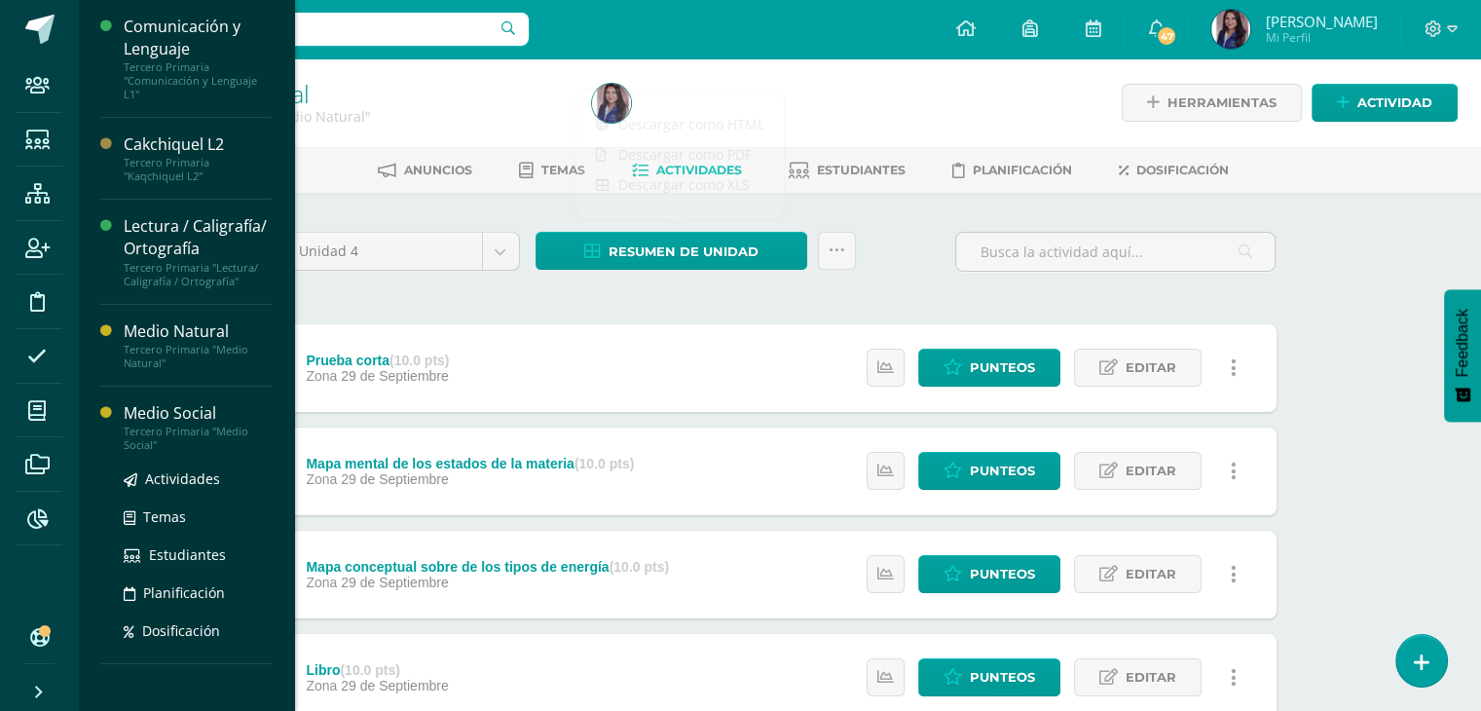
click at [163, 417] on div "Medio Social" at bounding box center [198, 413] width 148 height 22
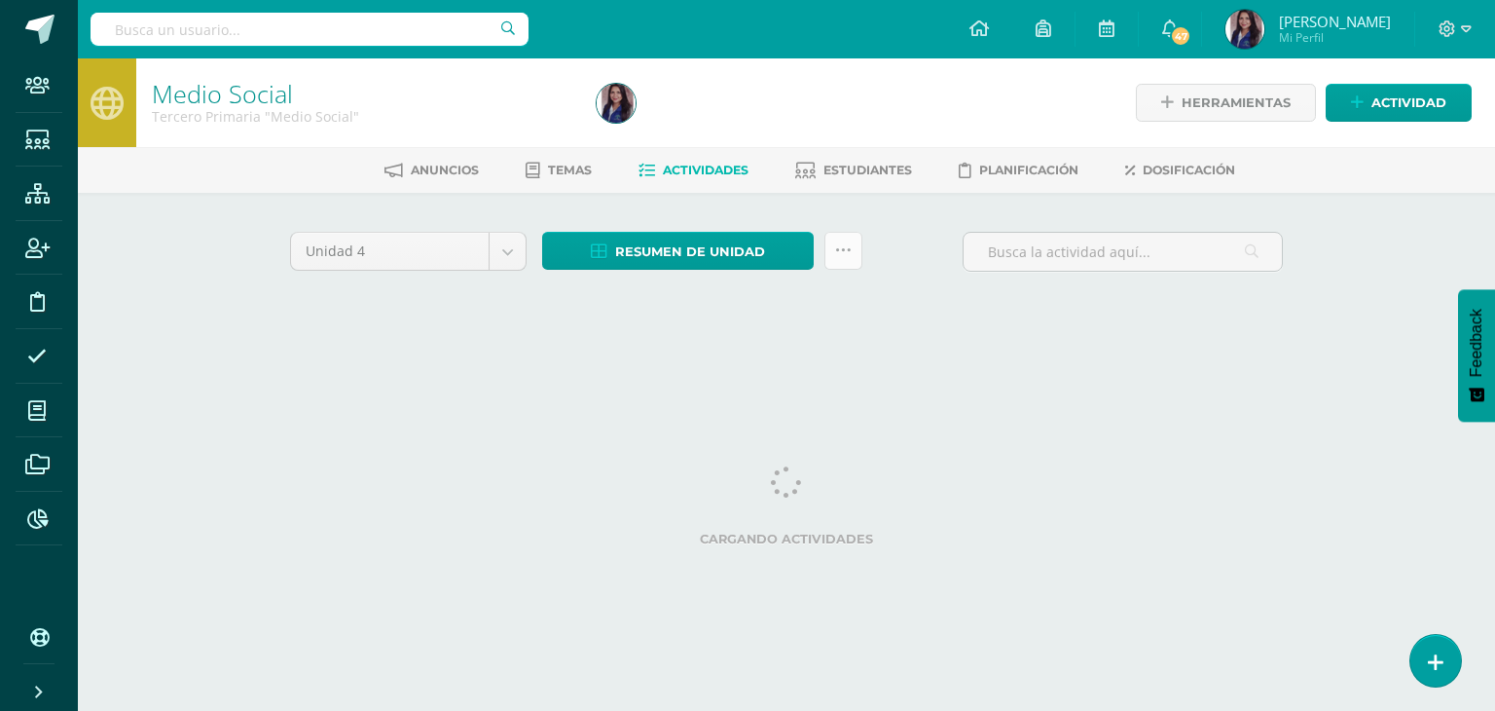
click at [839, 261] on link at bounding box center [844, 251] width 38 height 38
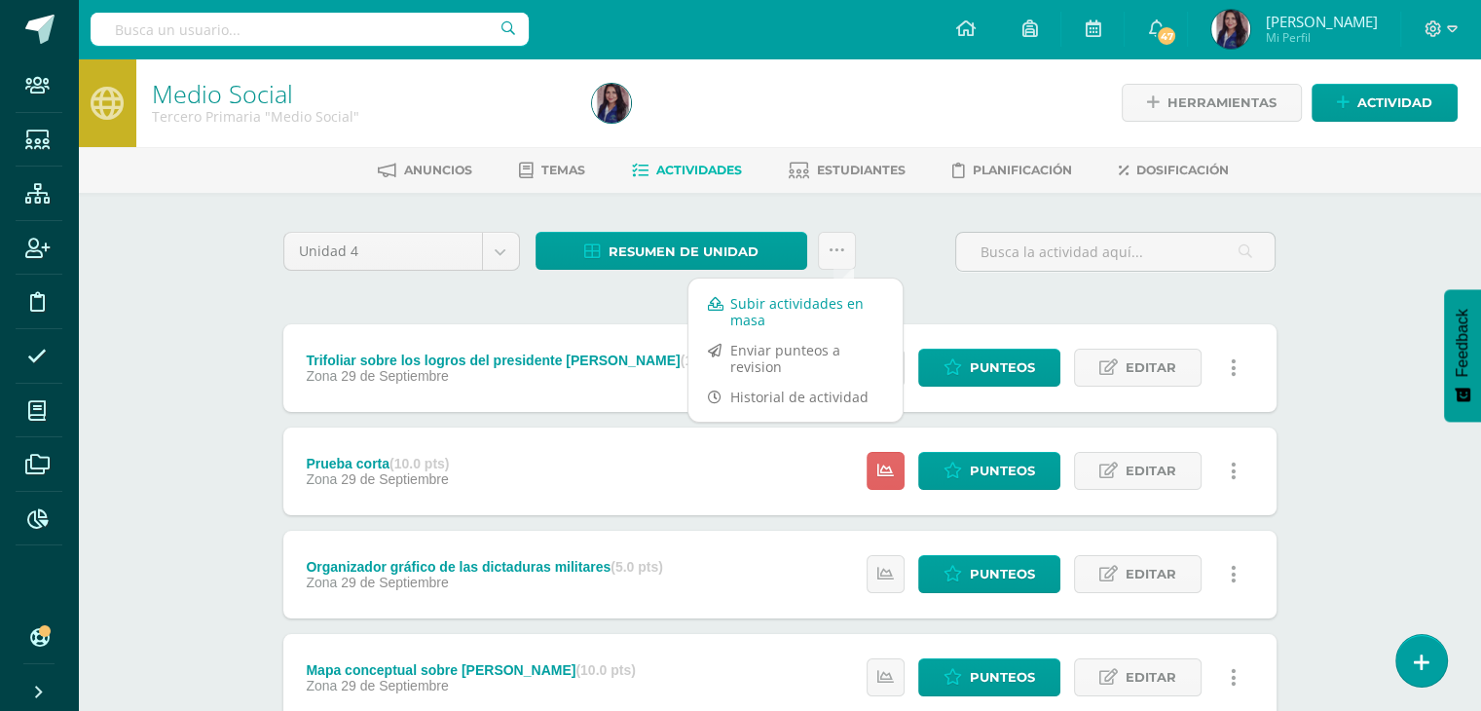
click at [753, 306] on link "Subir actividades en masa" at bounding box center [795, 311] width 214 height 47
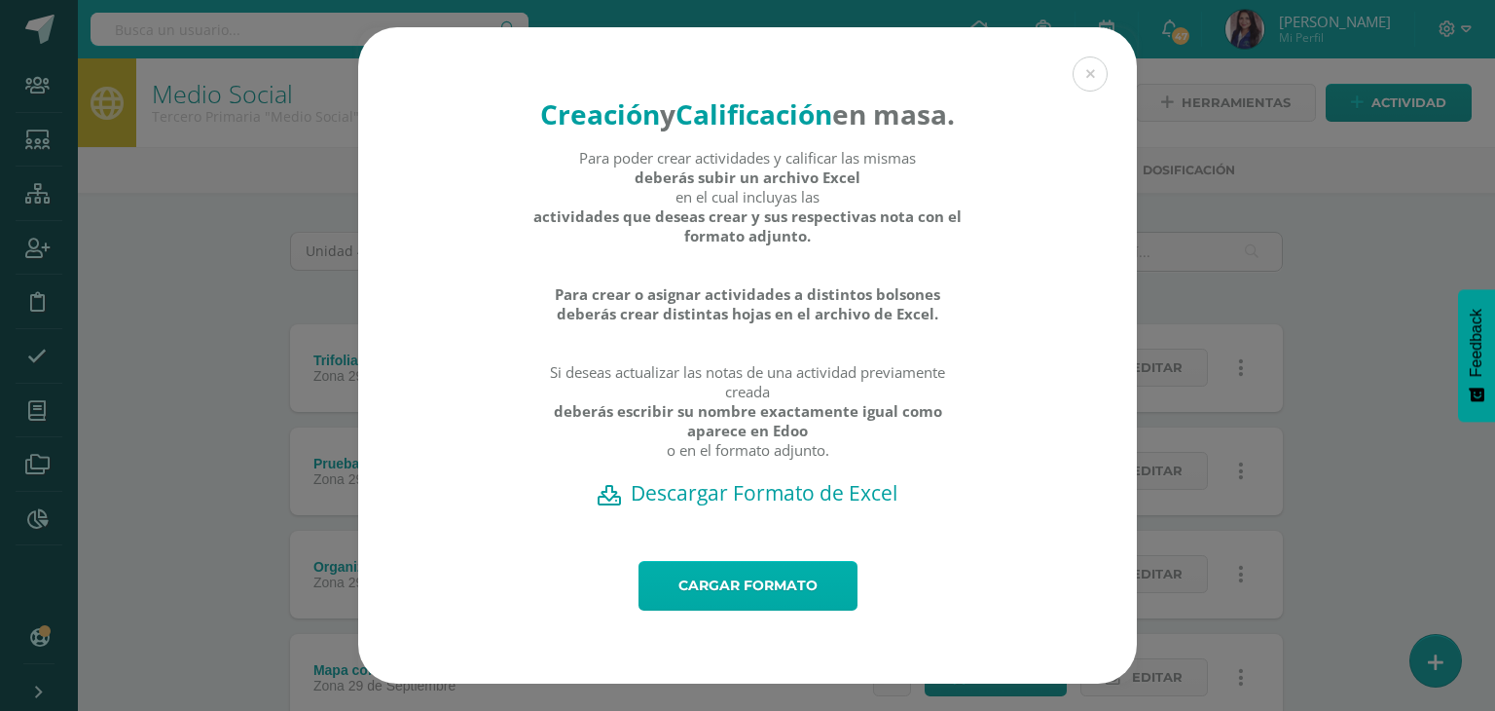
click at [714, 610] on link "Cargar formato" at bounding box center [748, 586] width 219 height 50
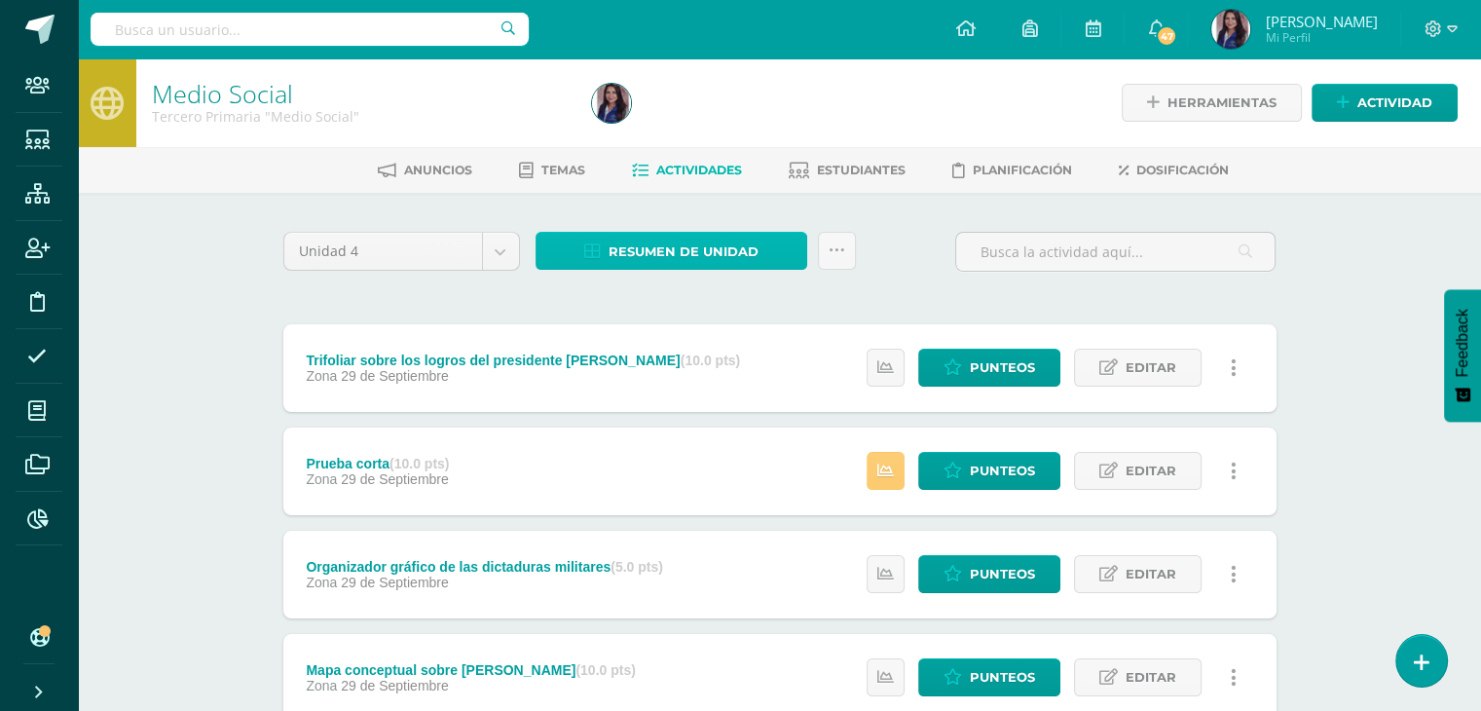
click at [723, 258] on span "Resumen de unidad" at bounding box center [683, 252] width 150 height 36
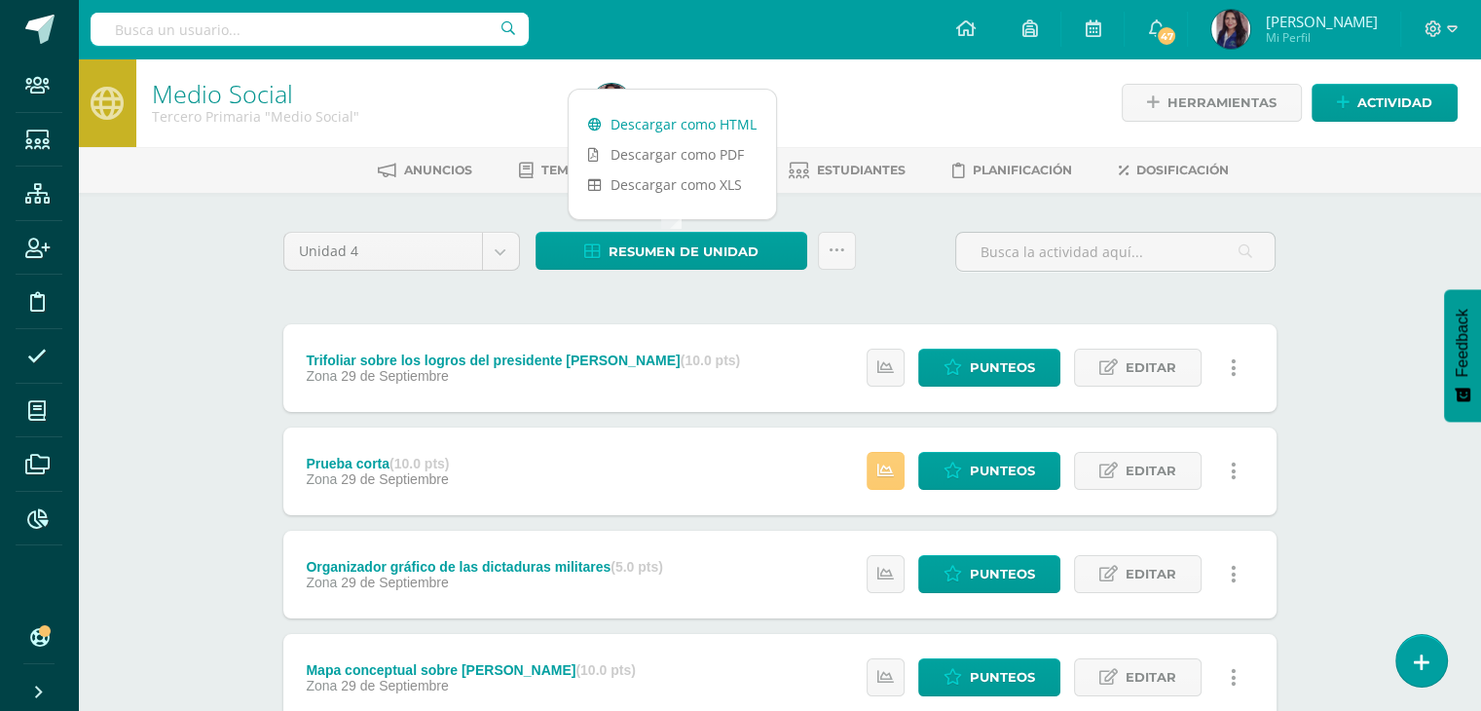
click at [643, 122] on link "Descargar como HTML" at bounding box center [672, 124] width 207 height 30
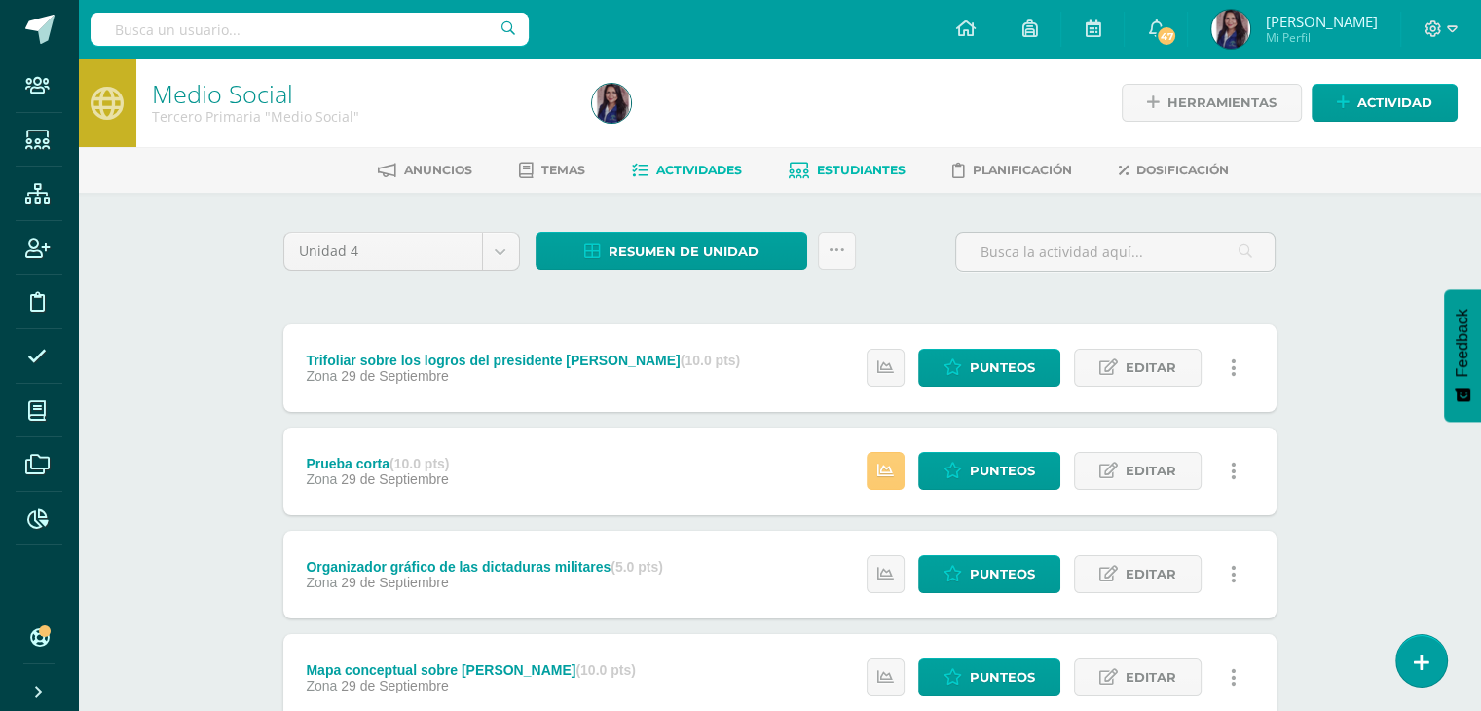
click at [855, 174] on span "Estudiantes" at bounding box center [861, 170] width 89 height 15
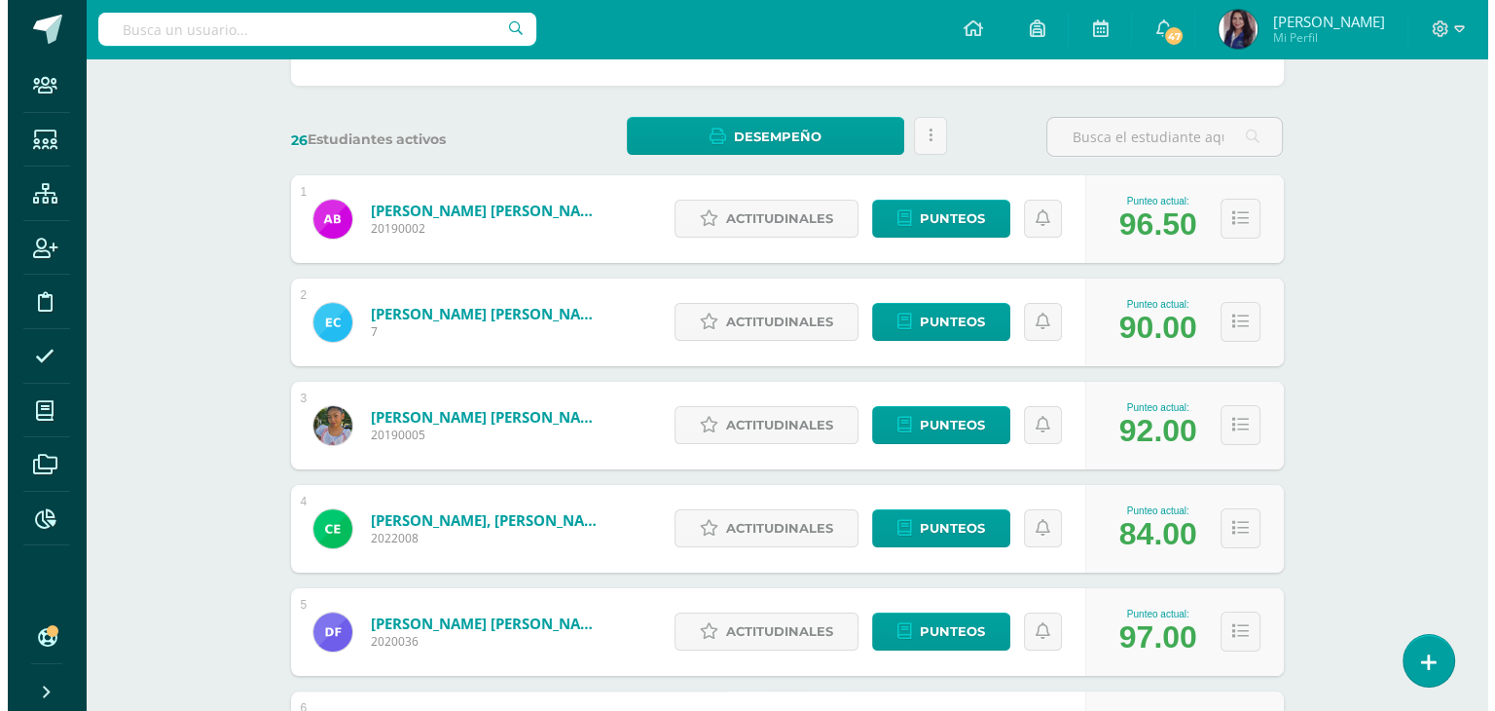
scroll to position [246, 0]
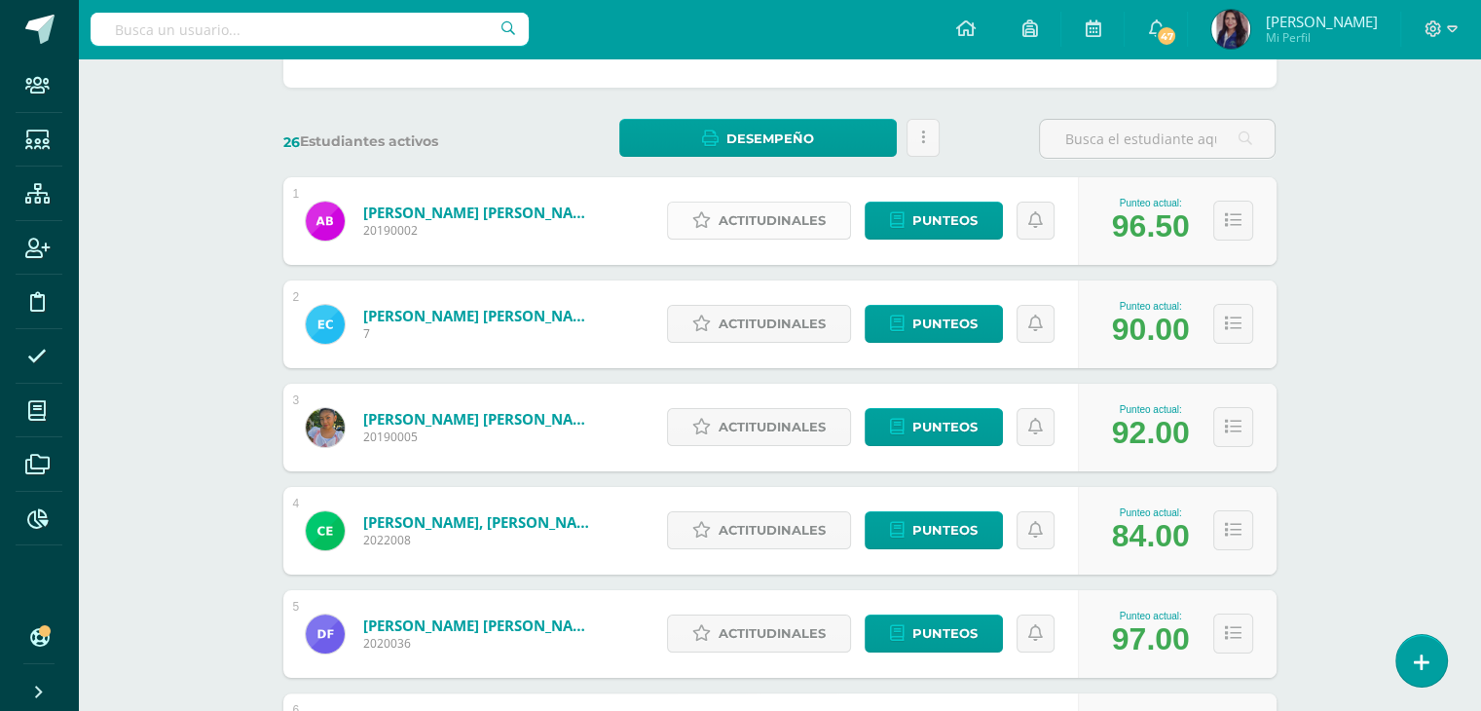
click at [748, 237] on span "Actitudinales" at bounding box center [771, 220] width 107 height 36
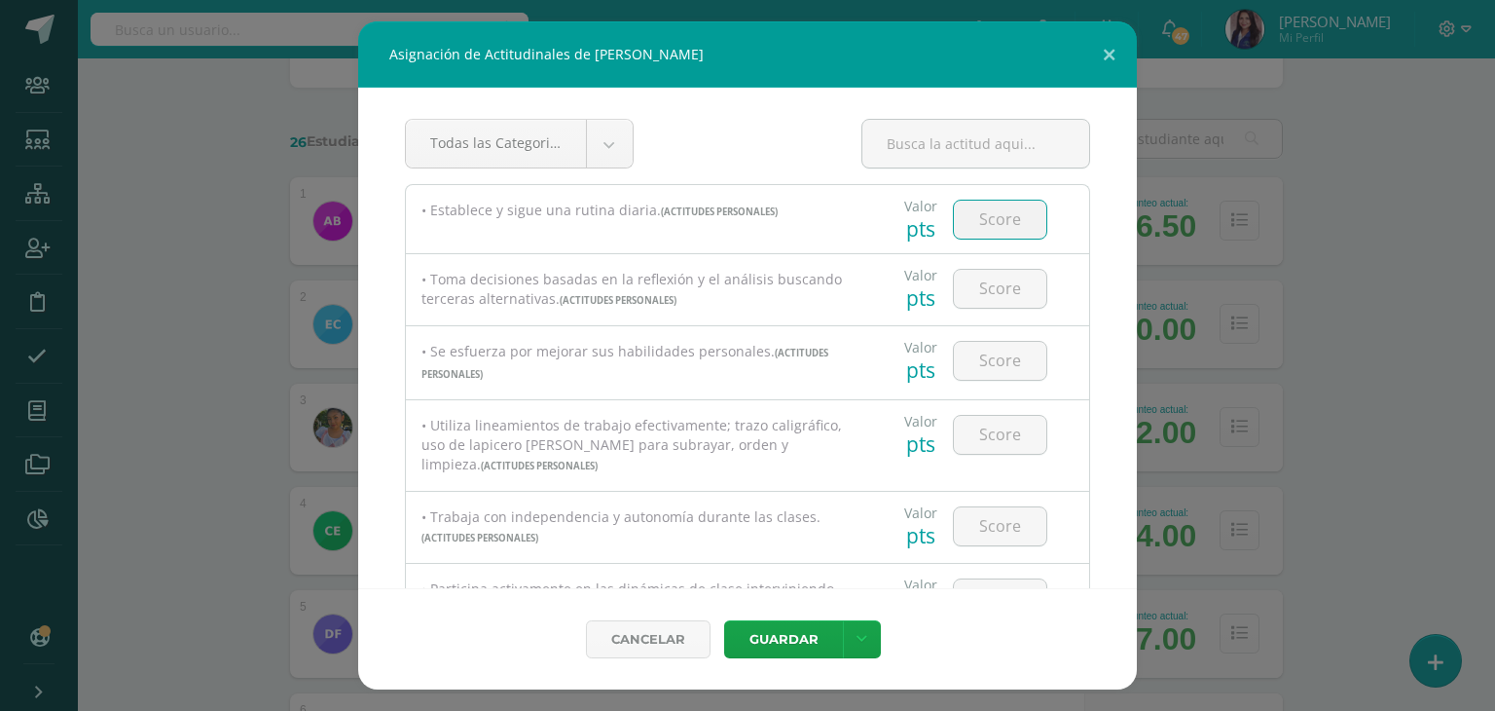
click at [982, 229] on input "number" at bounding box center [1000, 220] width 92 height 38
click at [1125, 52] on button at bounding box center [1109, 54] width 55 height 66
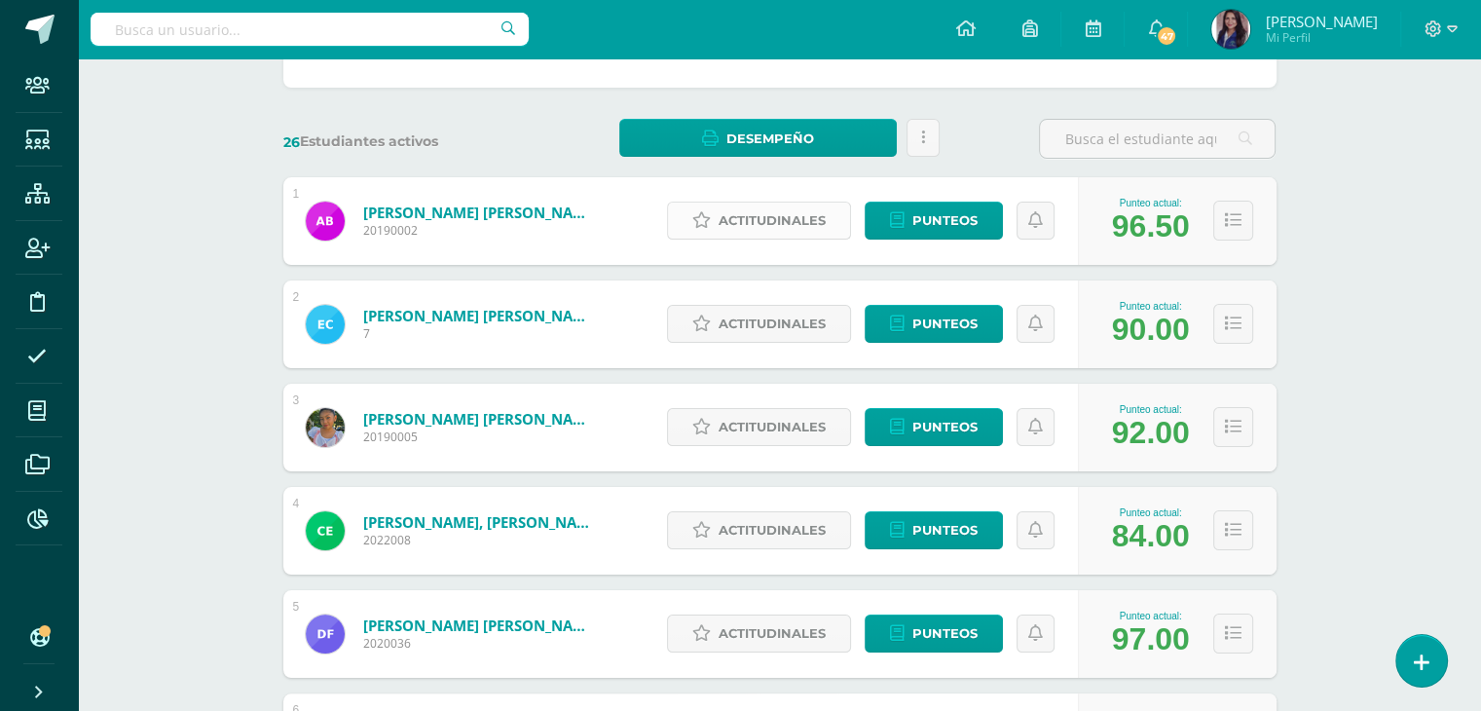
click at [829, 223] on link "Actitudinales" at bounding box center [759, 221] width 184 height 38
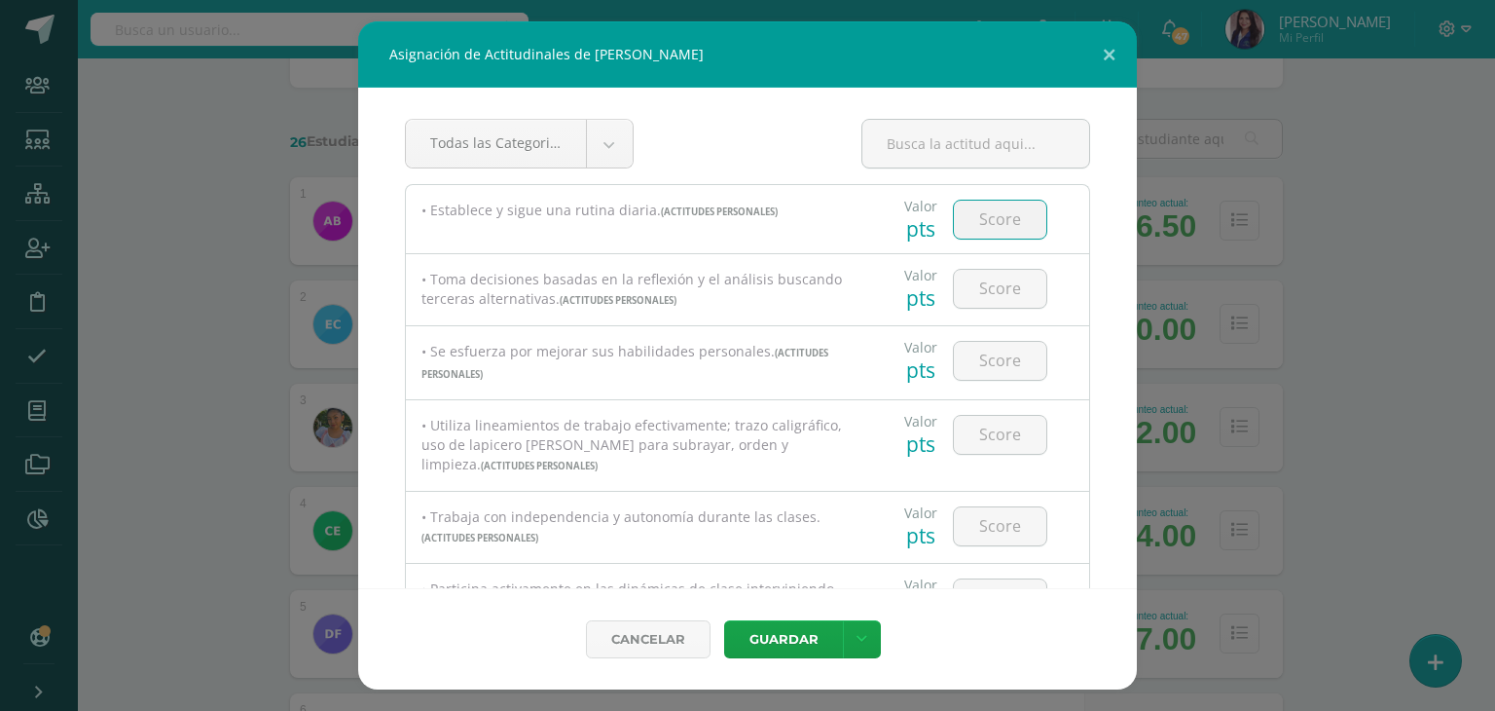
click at [989, 219] on input "number" at bounding box center [1000, 220] width 92 height 38
type input "100"
click at [985, 292] on input "number" at bounding box center [1000, 289] width 92 height 38
type input "100"
click at [1003, 351] on input "number" at bounding box center [1000, 361] width 92 height 38
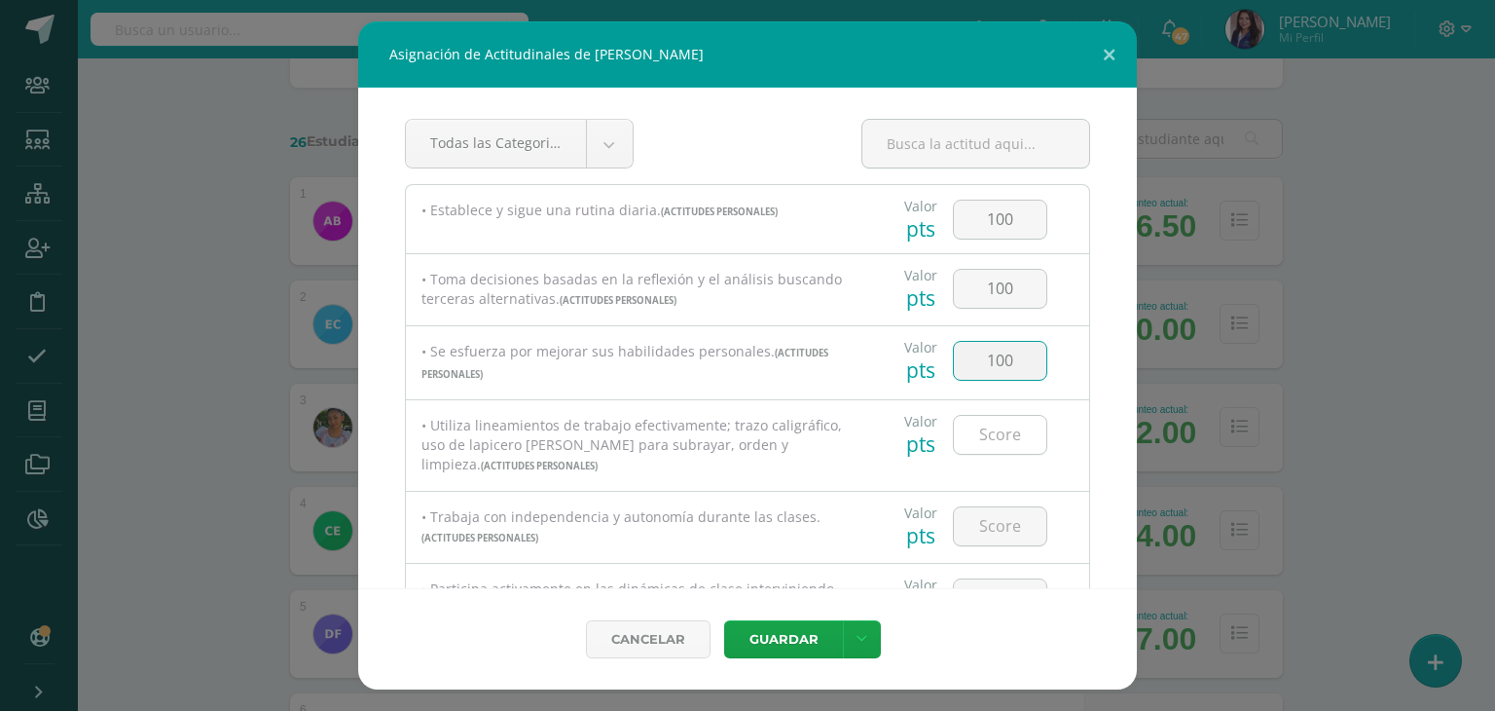
type input "100"
click at [1004, 443] on input "number" at bounding box center [1000, 435] width 92 height 38
type input "100"
click at [981, 525] on input "number" at bounding box center [1000, 526] width 92 height 38
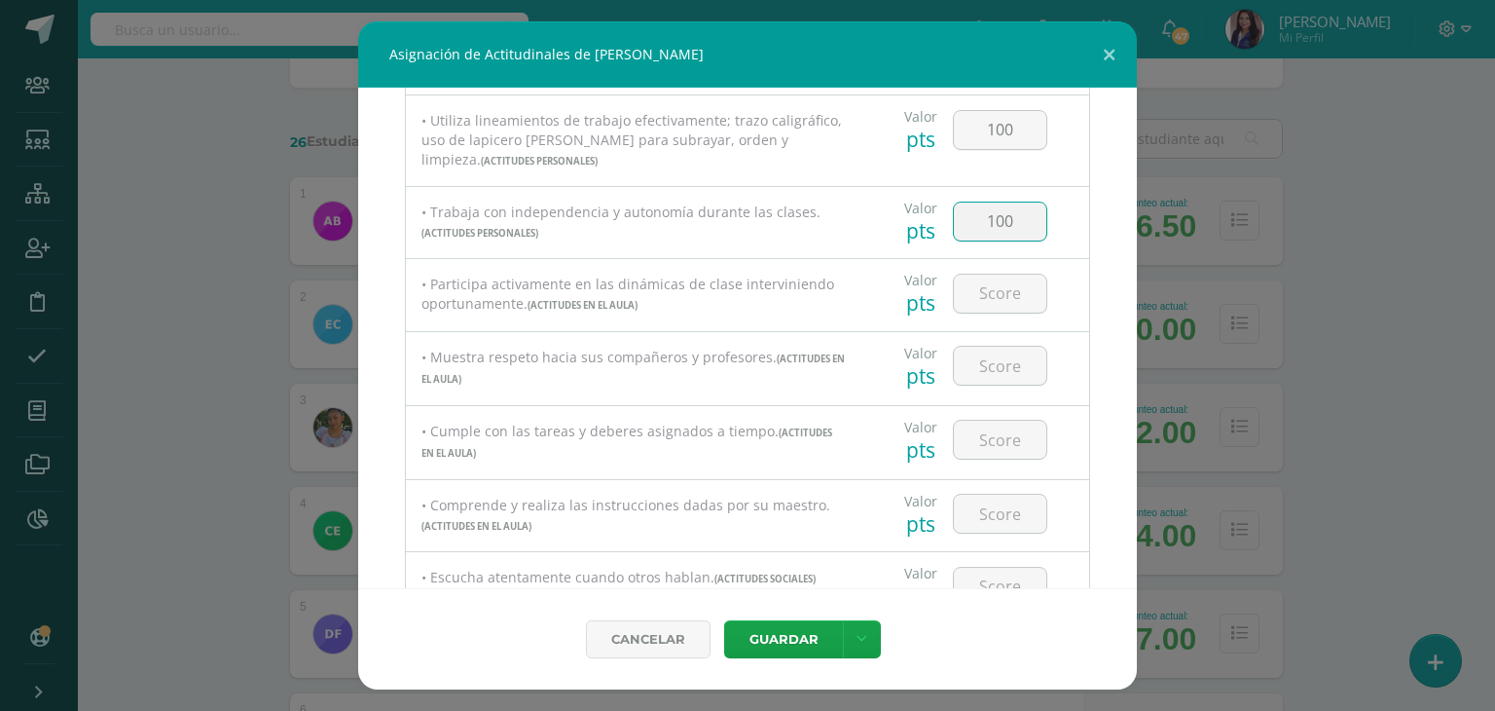
scroll to position [301, 0]
type input "100"
click at [1005, 299] on input "number" at bounding box center [1000, 297] width 92 height 38
type input "100"
click at [989, 363] on input "number" at bounding box center [1000, 369] width 92 height 38
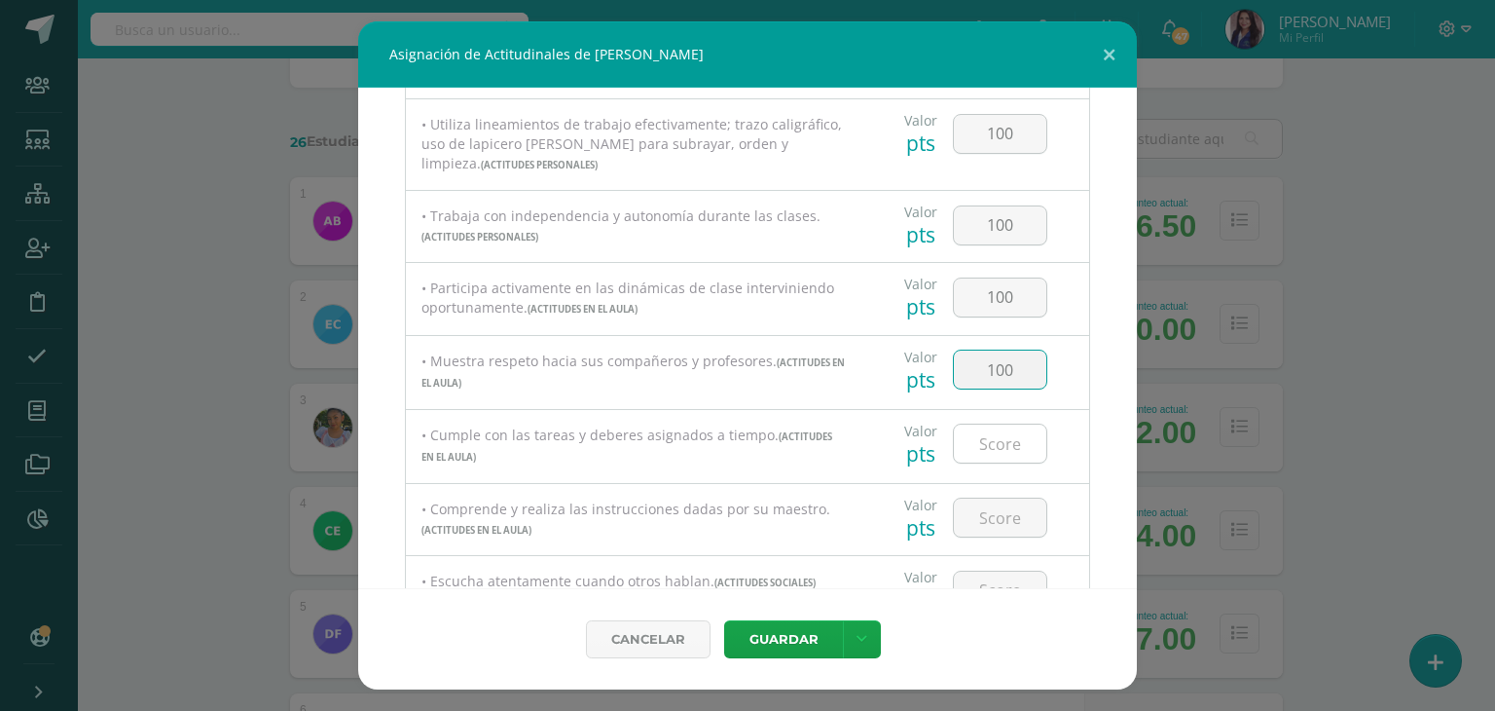
type input "100"
click at [1012, 434] on input "number" at bounding box center [1000, 443] width 92 height 38
type input "100"
click at [979, 515] on input "number" at bounding box center [1000, 517] width 92 height 38
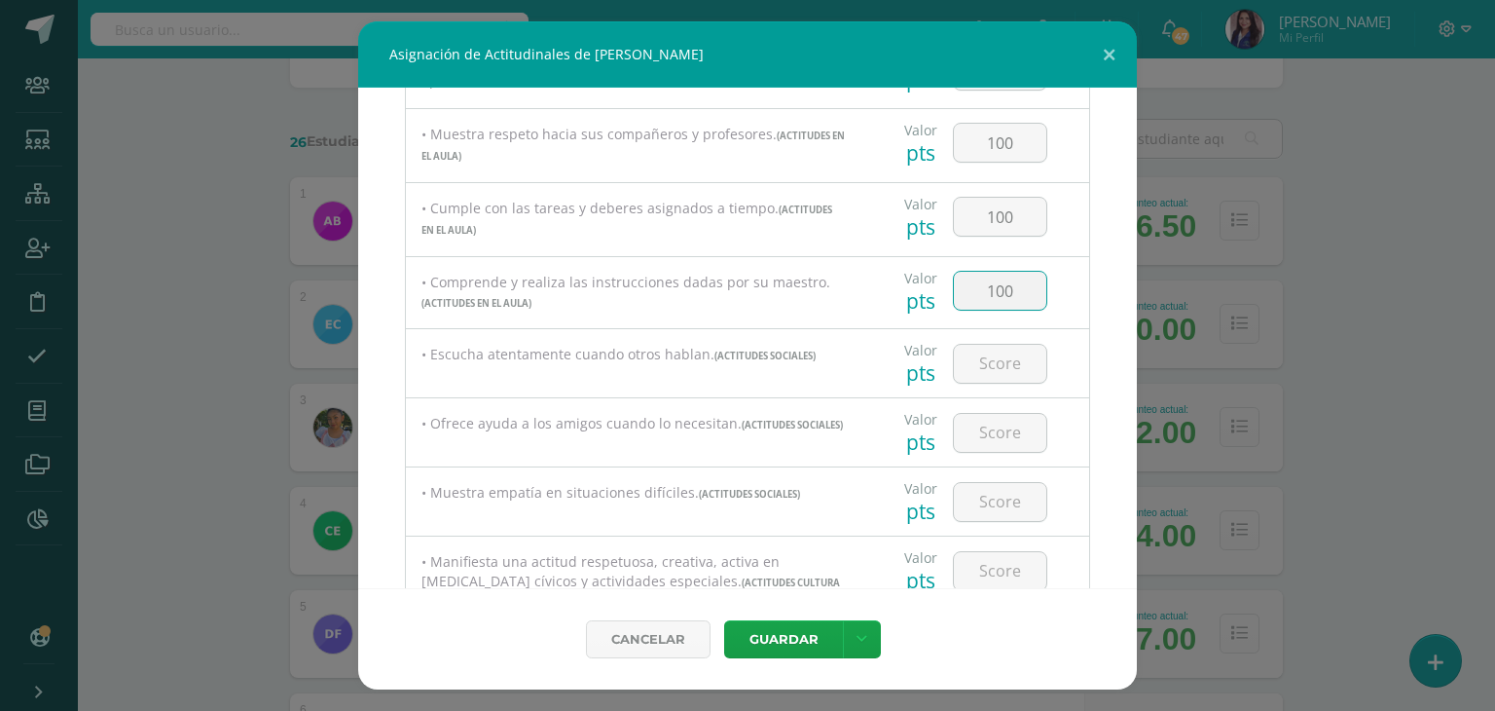
scroll to position [525, 0]
type input "100"
click at [989, 372] on input "number" at bounding box center [1000, 367] width 92 height 38
type input "100"
click at [1001, 429] on input "number" at bounding box center [1000, 436] width 92 height 38
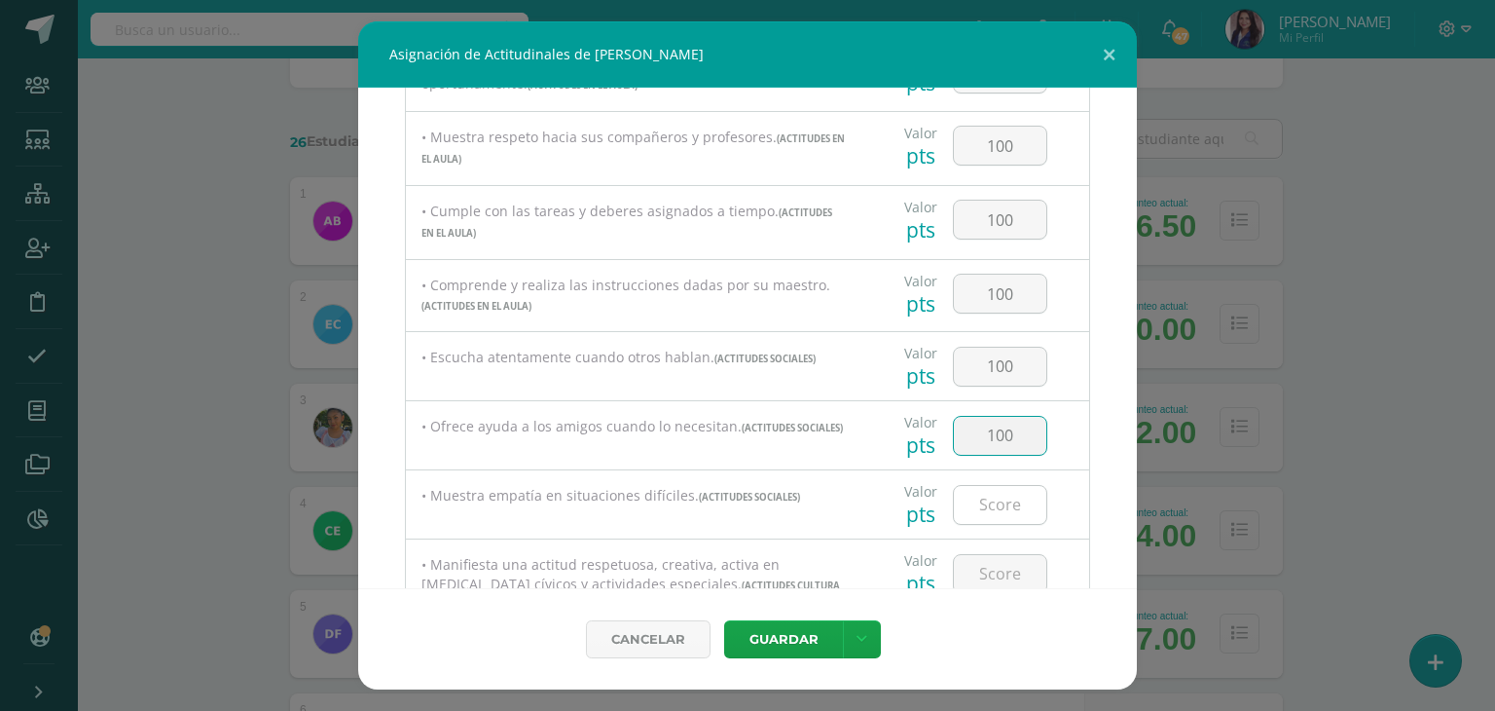
type input "100"
click at [973, 500] on input "number" at bounding box center [1000, 505] width 92 height 38
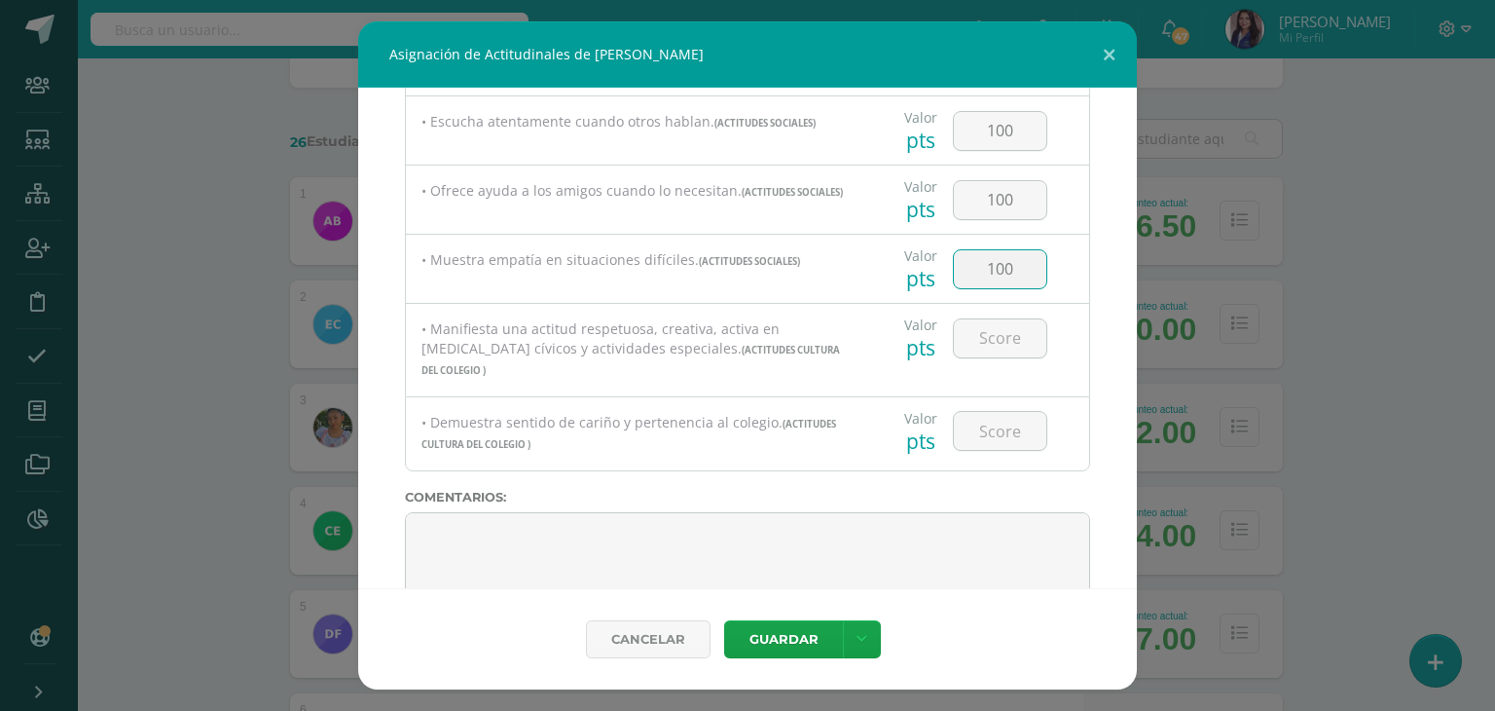
scroll to position [752, 0]
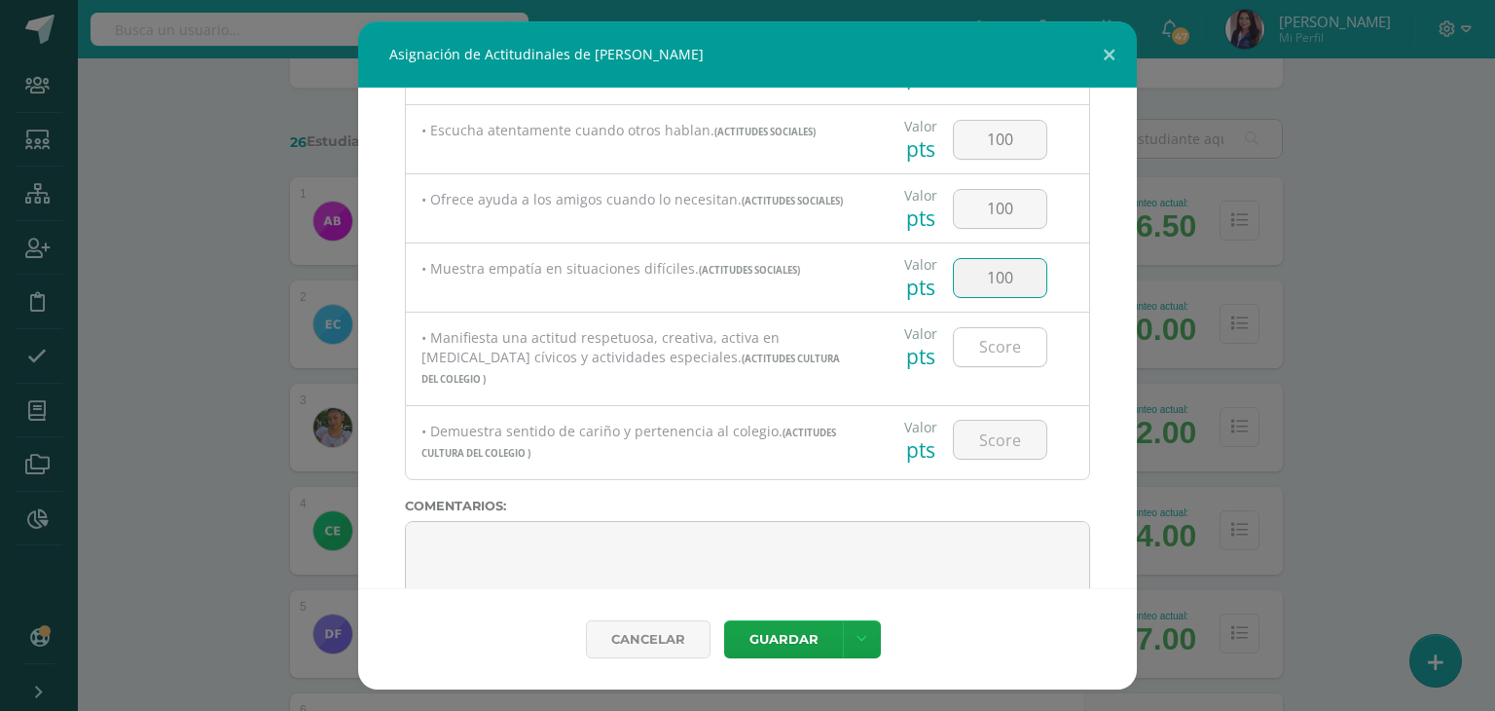
type input "100"
click at [1008, 366] on input "number" at bounding box center [1000, 347] width 92 height 38
type input "100"
click at [977, 421] on input "number" at bounding box center [1000, 440] width 92 height 38
type input "100"
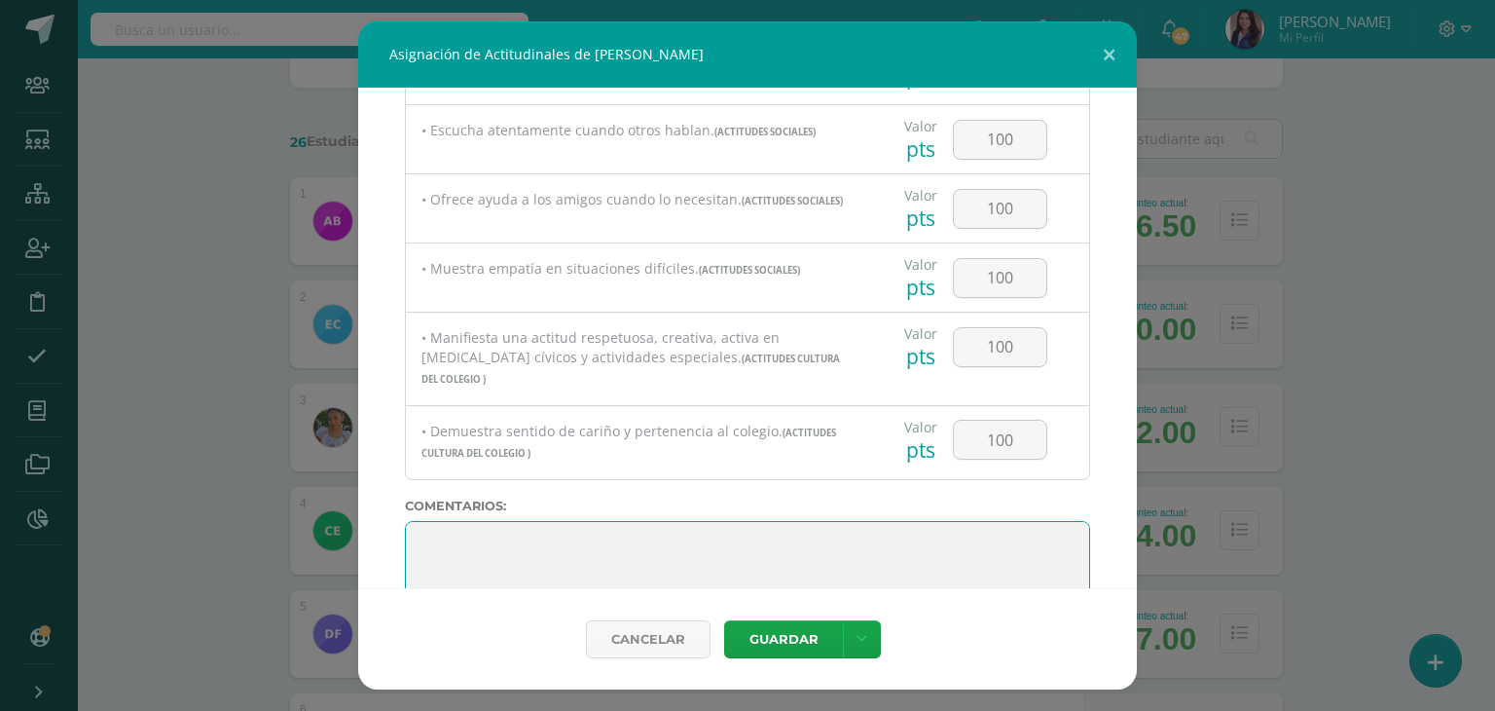
click at [652, 526] on textarea at bounding box center [747, 569] width 685 height 97
paste textarea "Ha sido un honor ser su maestra guía este año. Me siento muy orgullosa de todo …"
click at [513, 533] on textarea at bounding box center [747, 569] width 685 height 97
click at [580, 531] on textarea at bounding box center [747, 569] width 685 height 97
click at [1013, 534] on textarea at bounding box center [747, 569] width 685 height 97
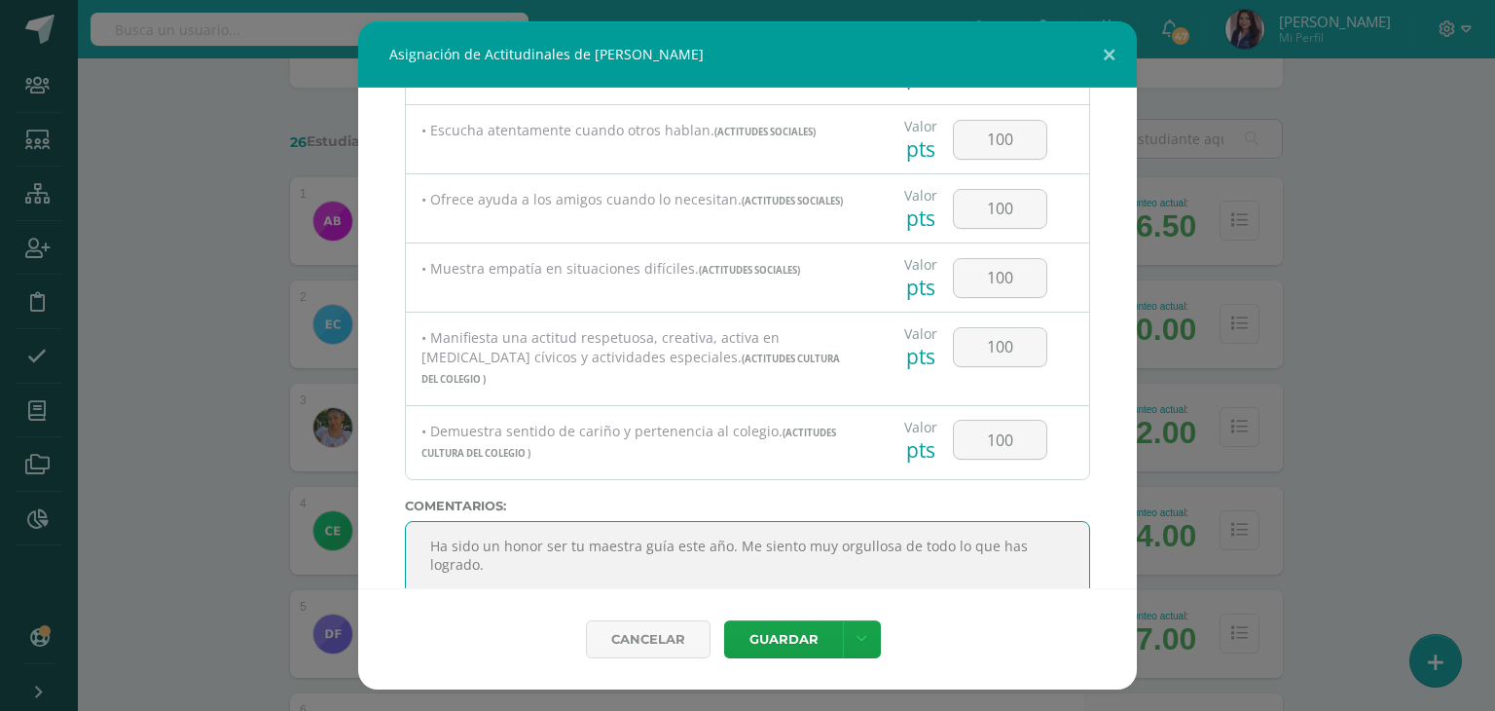
click at [523, 552] on textarea at bounding box center [747, 569] width 685 height 97
drag, startPoint x: 437, startPoint y: 532, endPoint x: 526, endPoint y: 554, distance: 91.4
click at [526, 554] on textarea at bounding box center [747, 569] width 685 height 97
paste textarea "Me siento muy feliz de haber sido tu maestra guía este año. He visto cuánto has…"
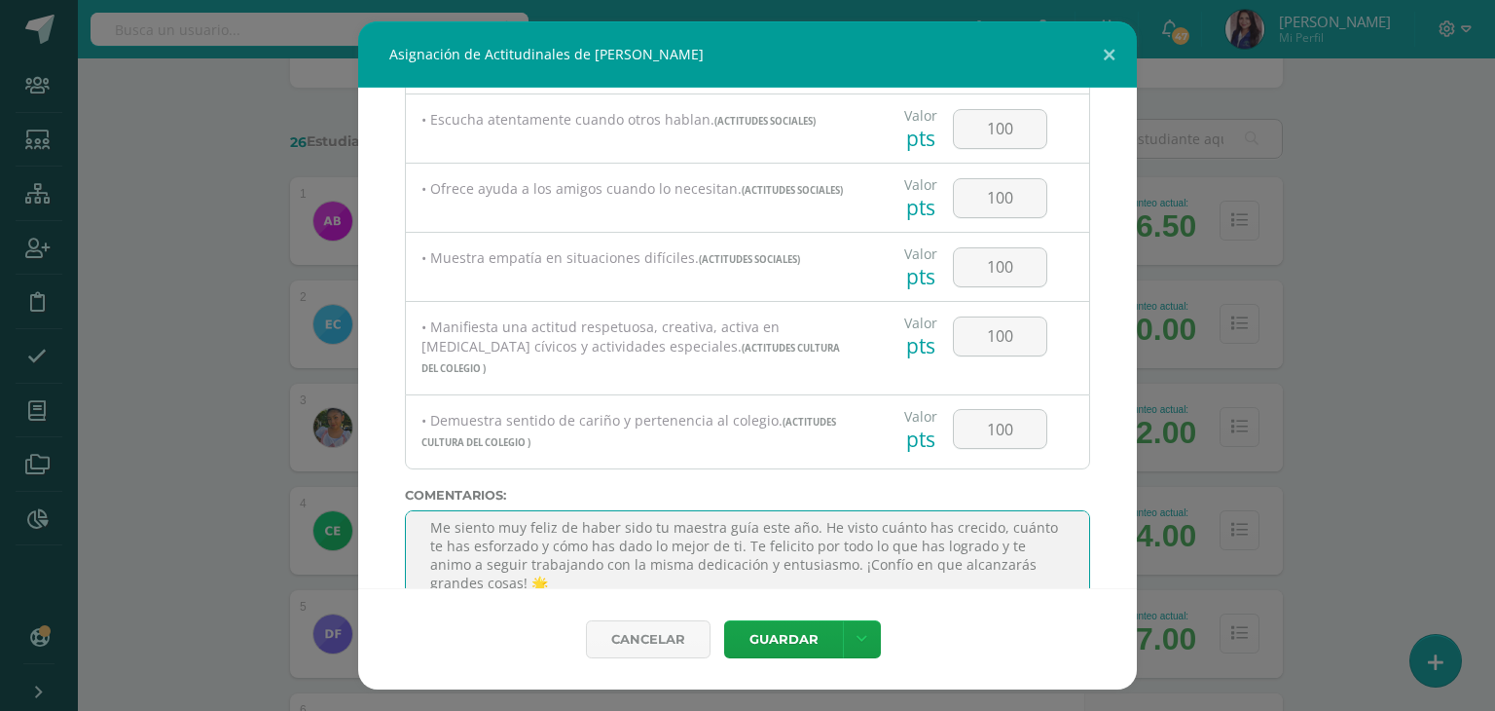
scroll to position [0, 0]
type textarea "Me siento muy feliz de haber sido tu maestra guía este año. He visto cuánto has…"
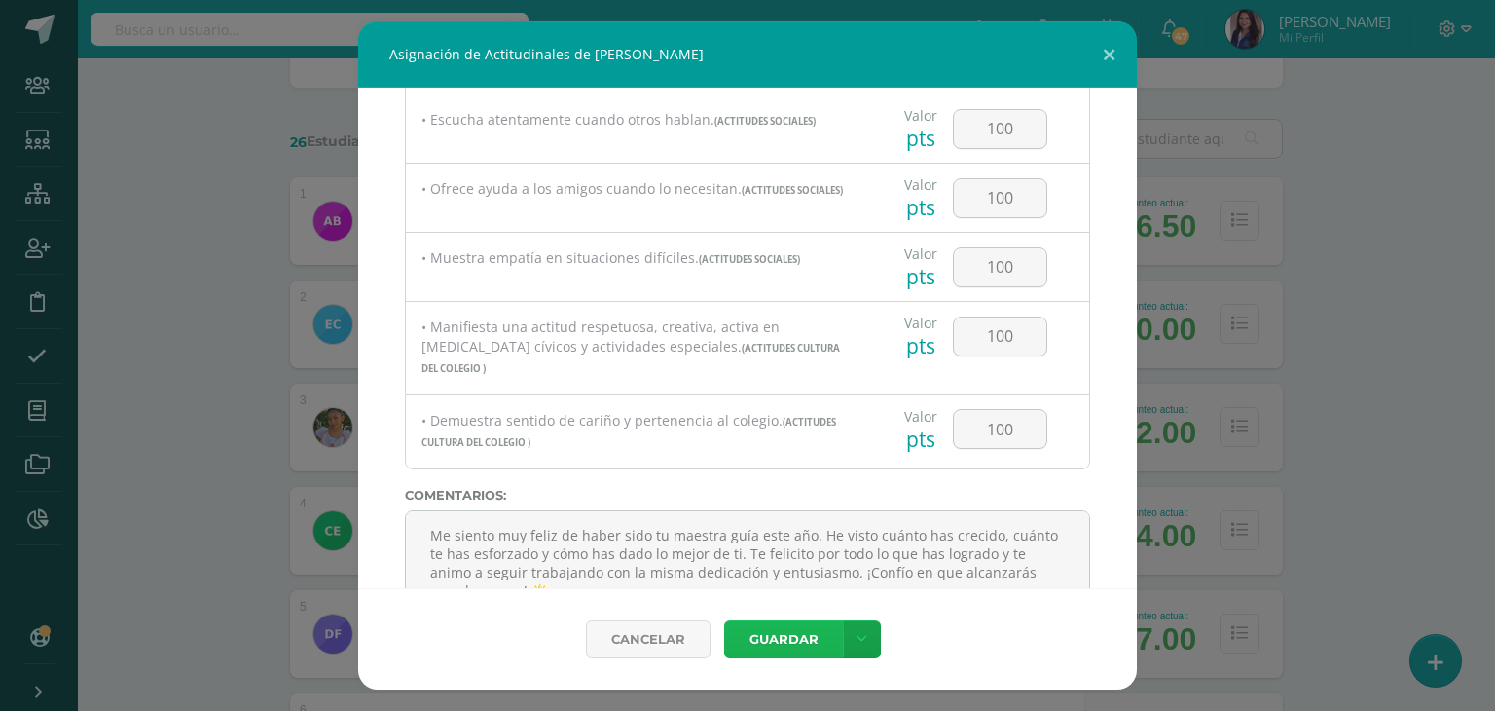
click at [808, 634] on button "Guardar" at bounding box center [783, 639] width 119 height 38
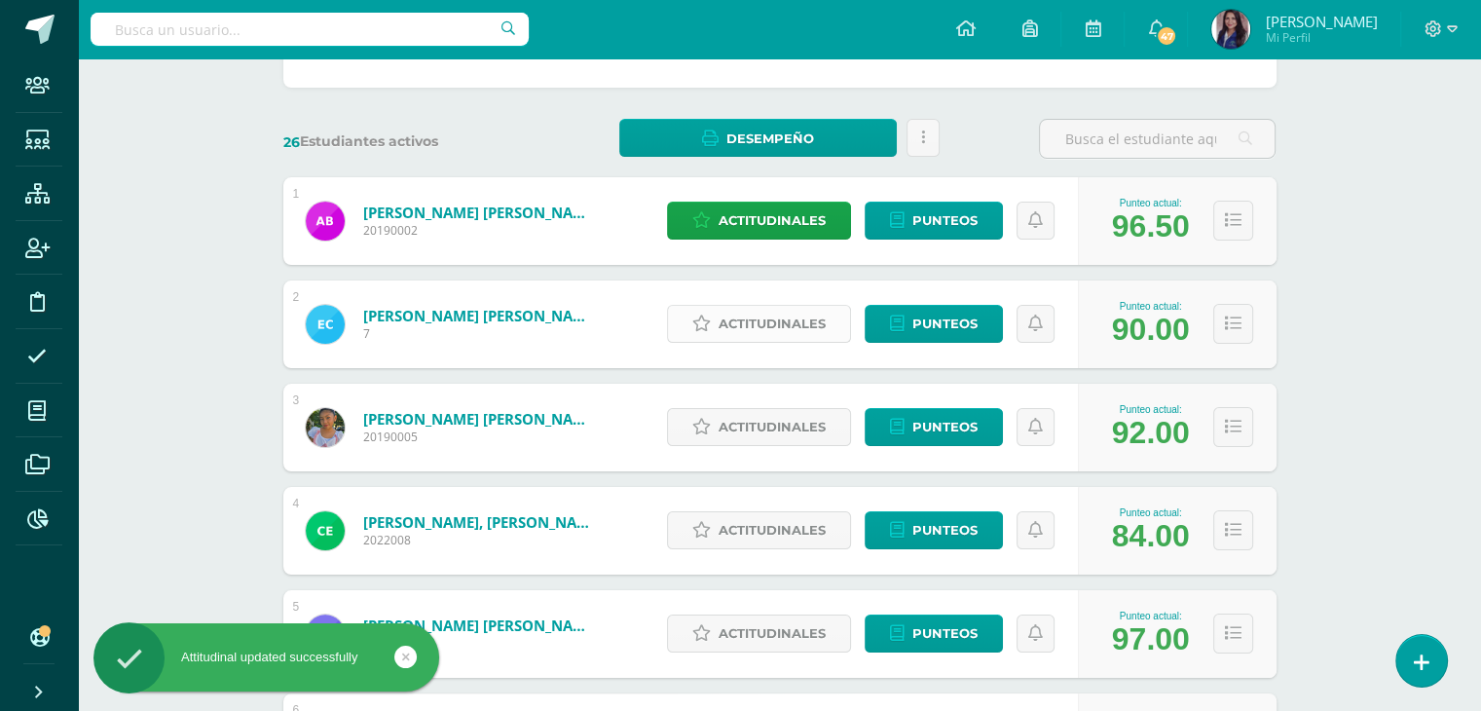
click at [739, 327] on span "Actitudinales" at bounding box center [771, 324] width 107 height 36
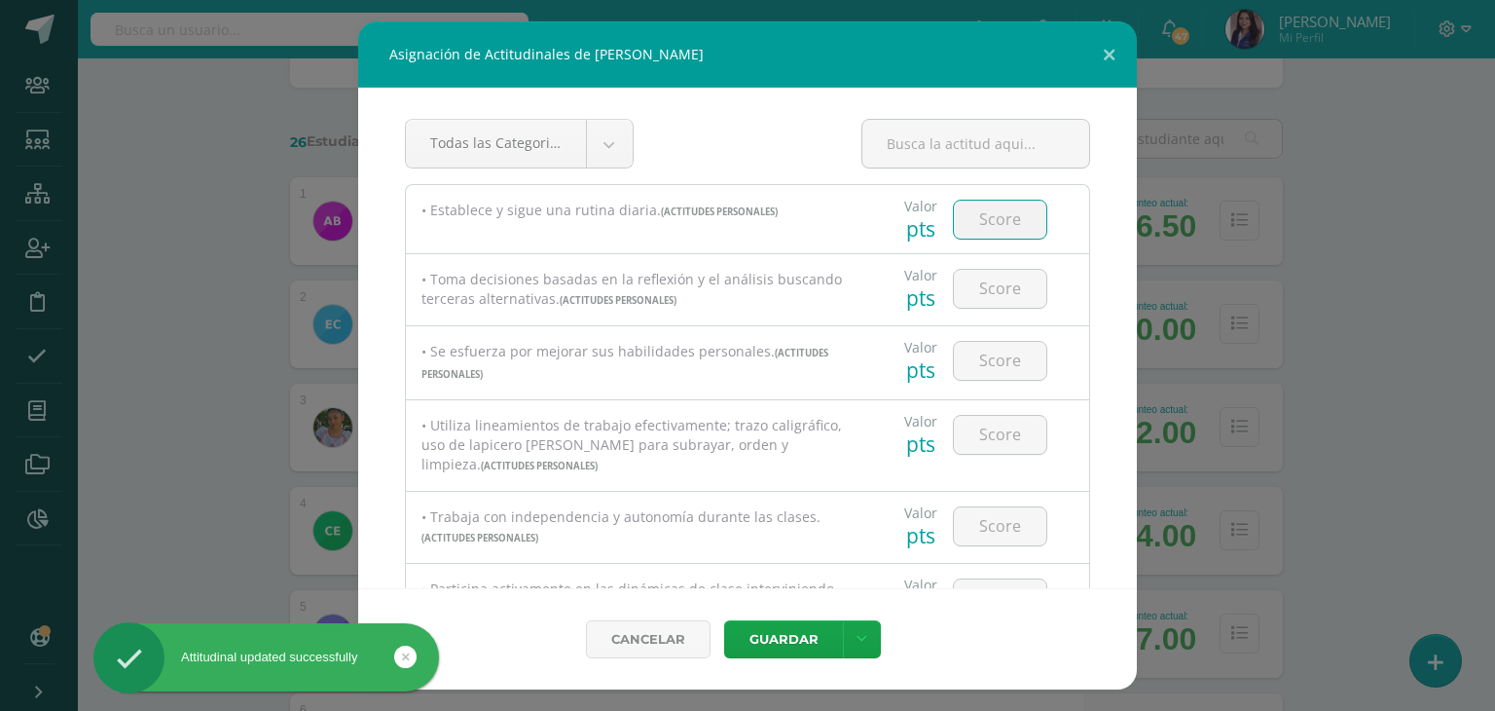
click at [1010, 223] on input "number" at bounding box center [1000, 220] width 92 height 38
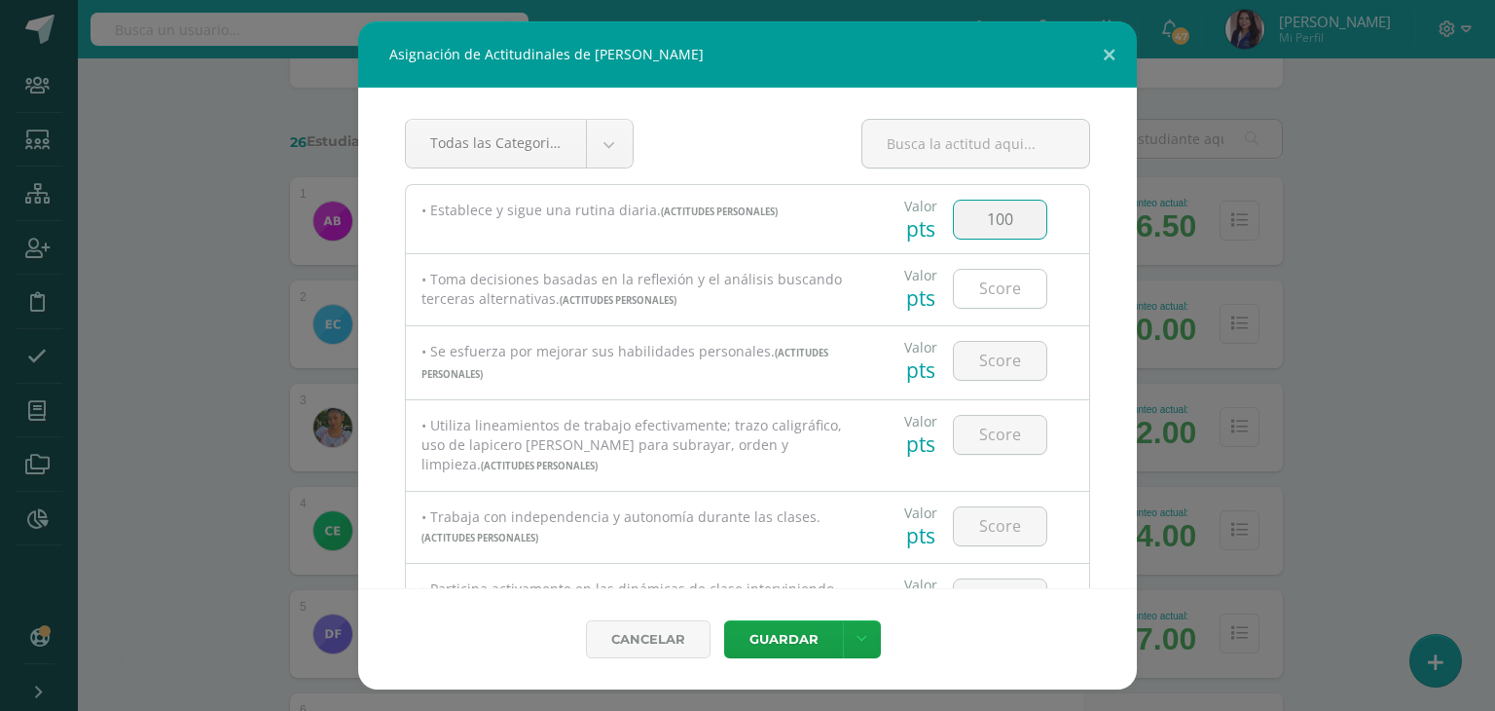
type input "100"
click at [985, 293] on input "number" at bounding box center [1000, 289] width 92 height 38
type input "92"
click at [1013, 359] on input "number" at bounding box center [1000, 361] width 92 height 38
type input "92"
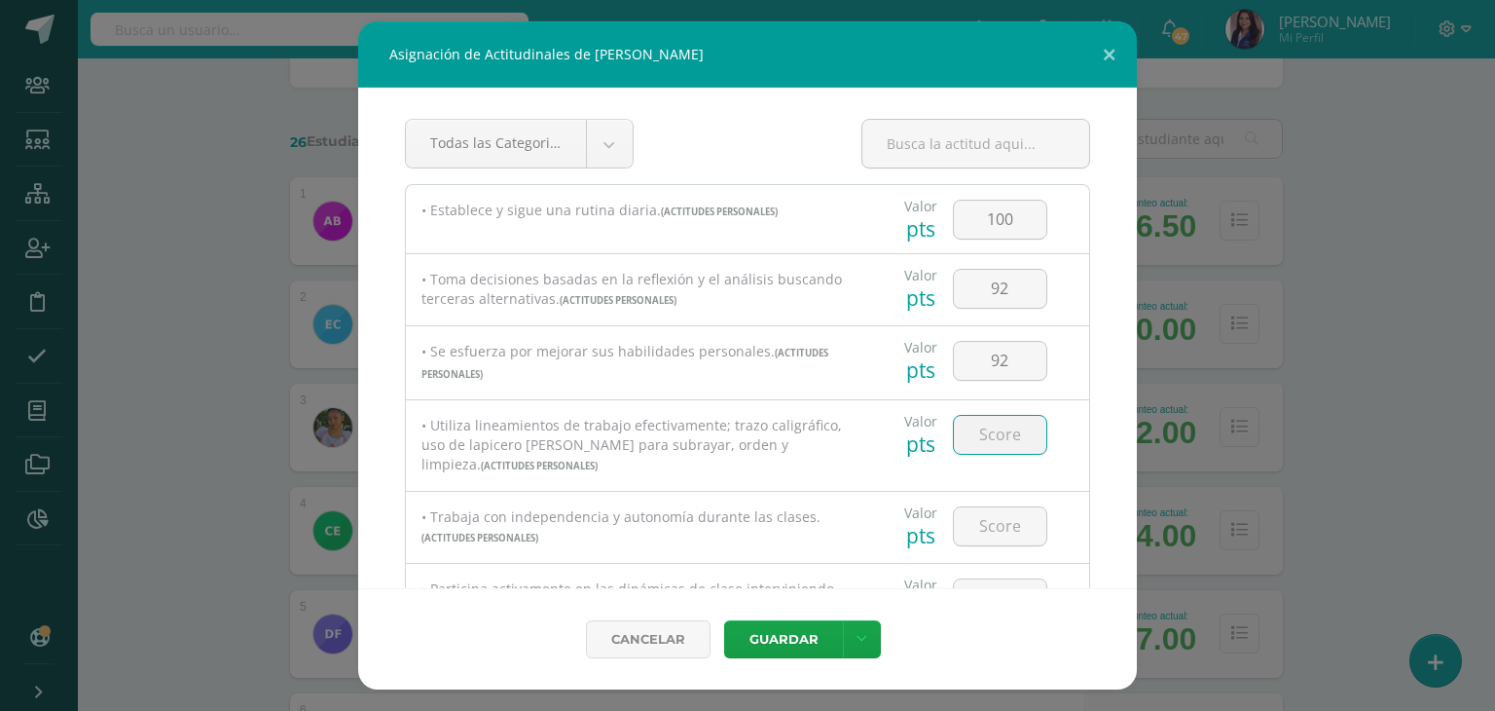
click at [1007, 434] on input "number" at bounding box center [1000, 435] width 92 height 38
type input "90"
click at [1018, 523] on input "number" at bounding box center [1000, 526] width 92 height 38
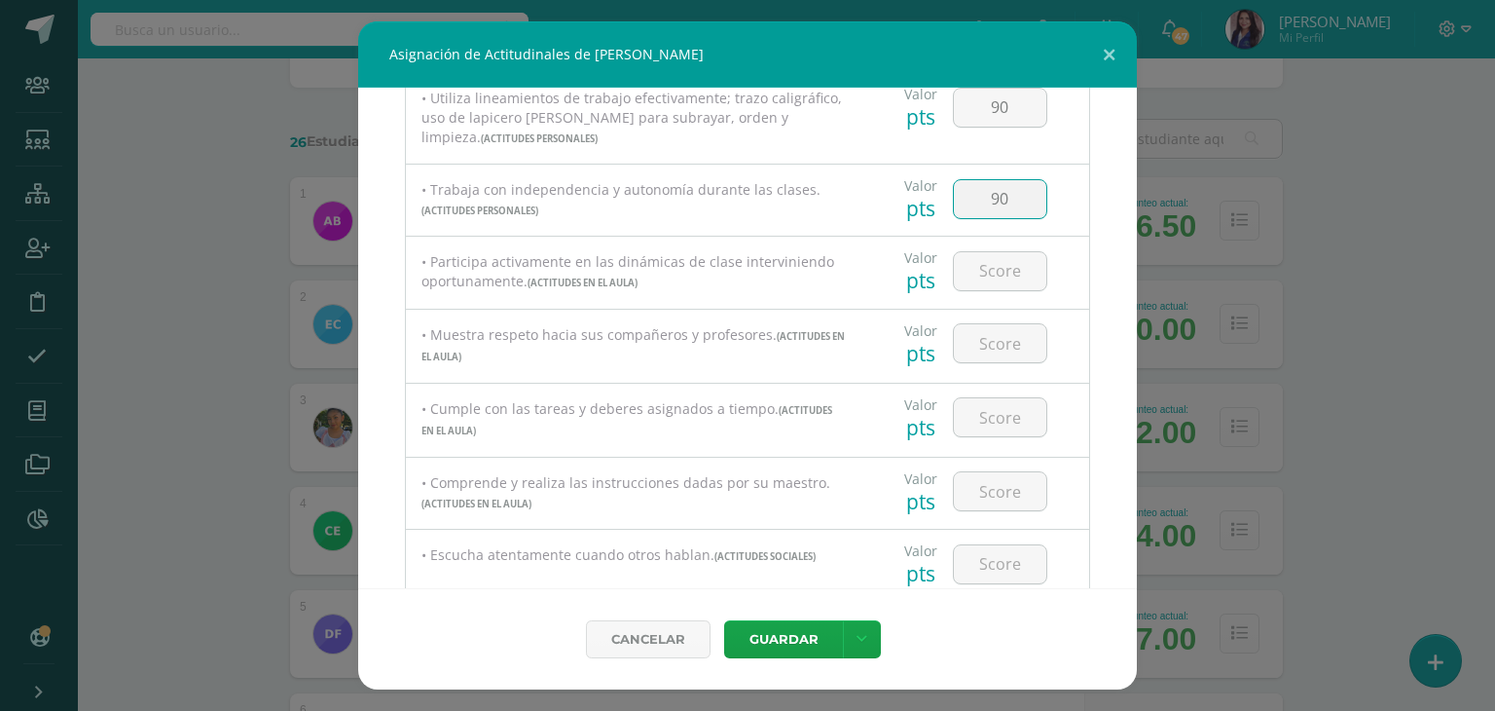
scroll to position [322, 0]
type input "90"
click at [997, 274] on input "number" at bounding box center [1000, 276] width 92 height 38
type input "1"
type input "95"
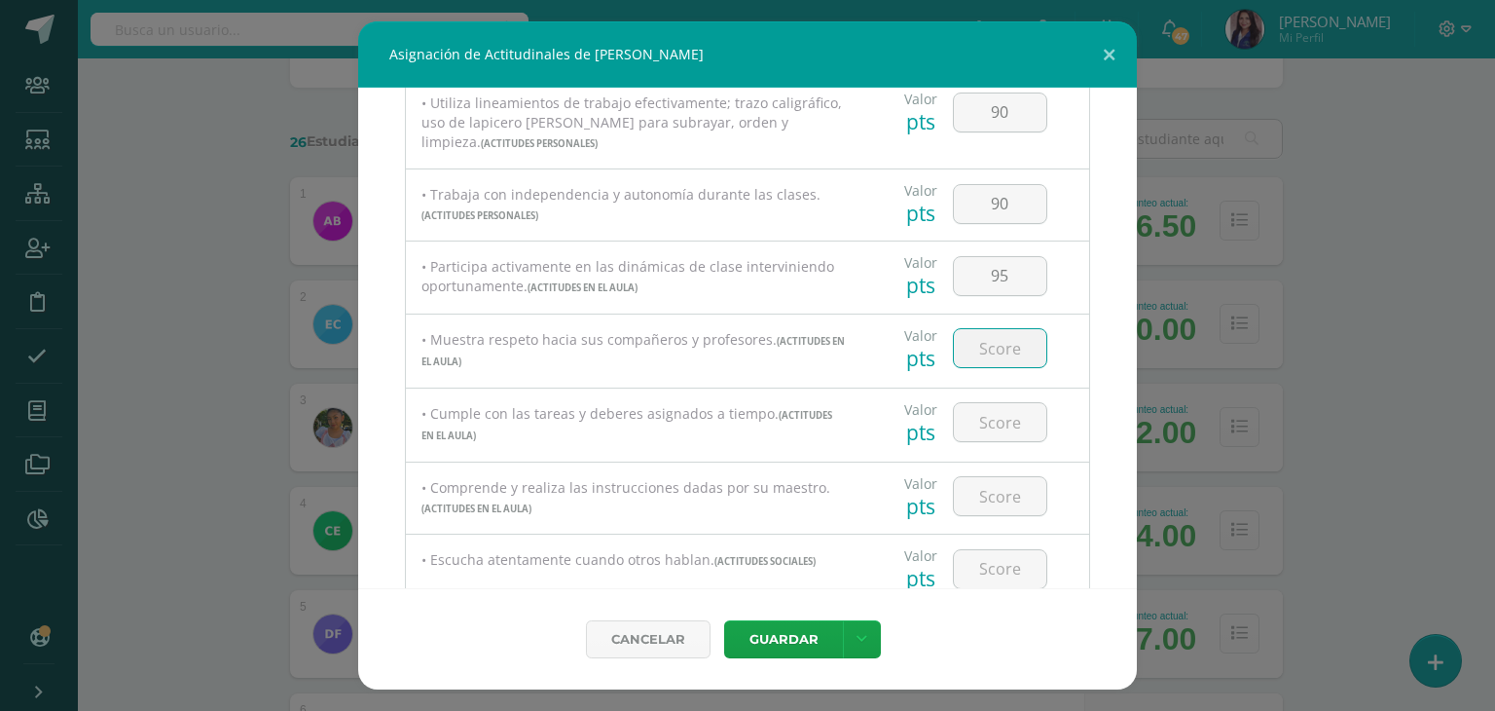
click at [1023, 340] on input "number" at bounding box center [1000, 348] width 92 height 38
type input "100"
click at [991, 430] on input "number" at bounding box center [1000, 422] width 92 height 38
type input "100"
click at [993, 511] on input "number" at bounding box center [1000, 496] width 92 height 38
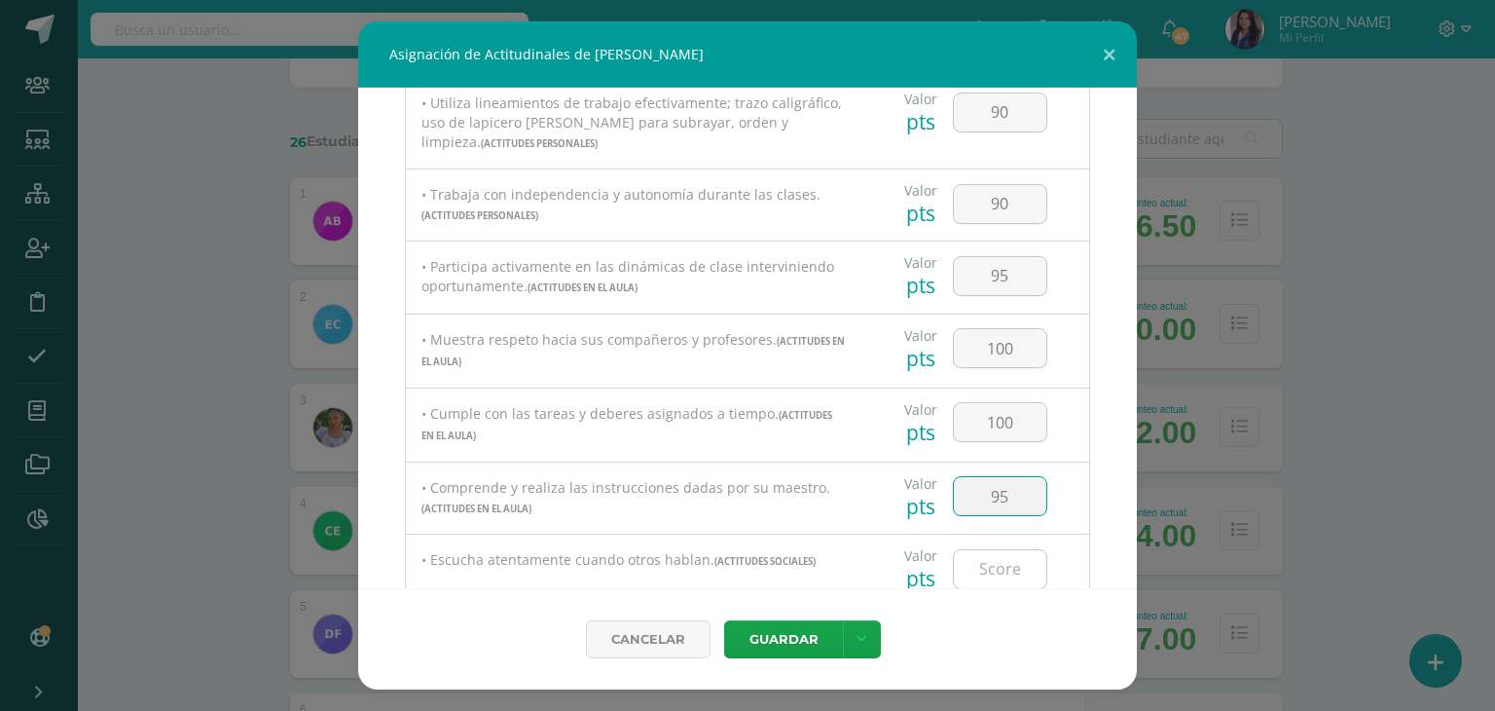
type input "95"
click at [1001, 566] on input "number" at bounding box center [1000, 569] width 92 height 38
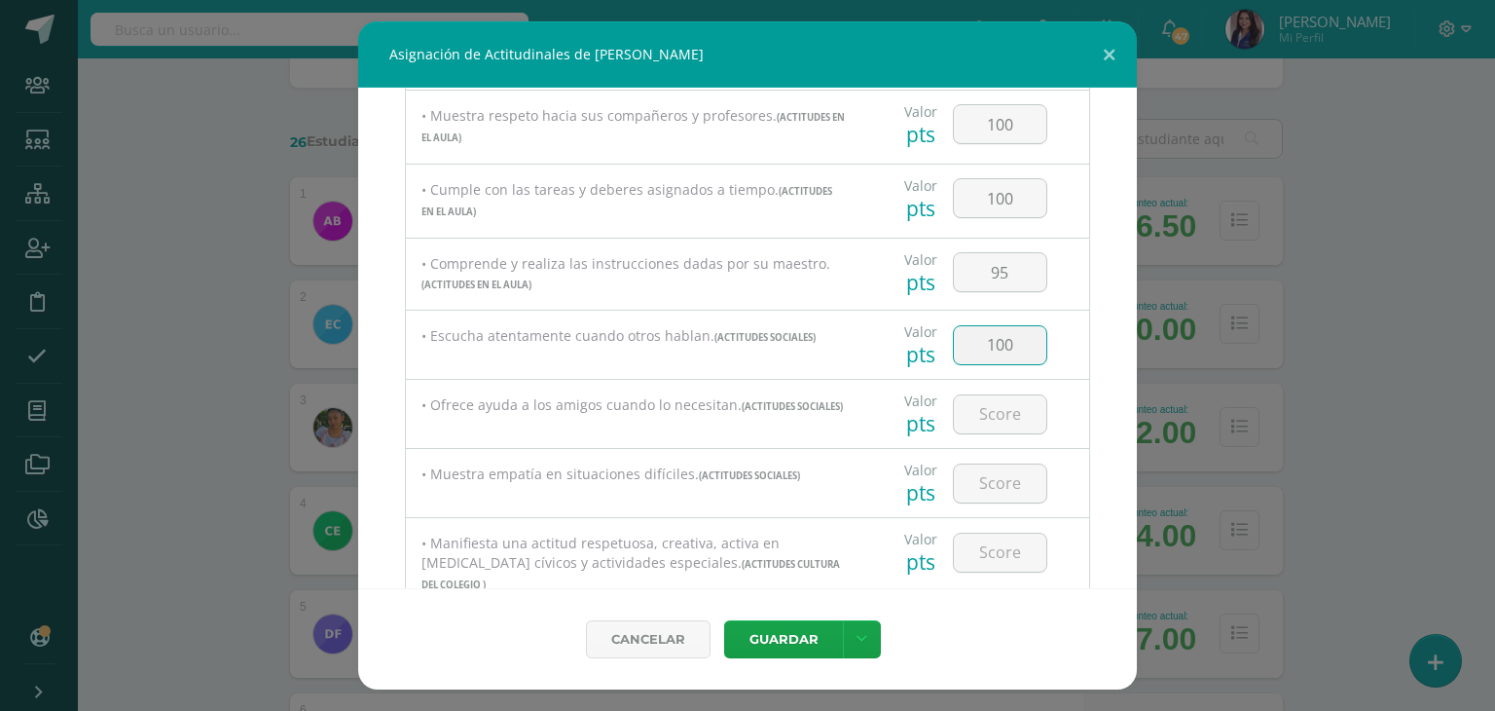
scroll to position [586, 0]
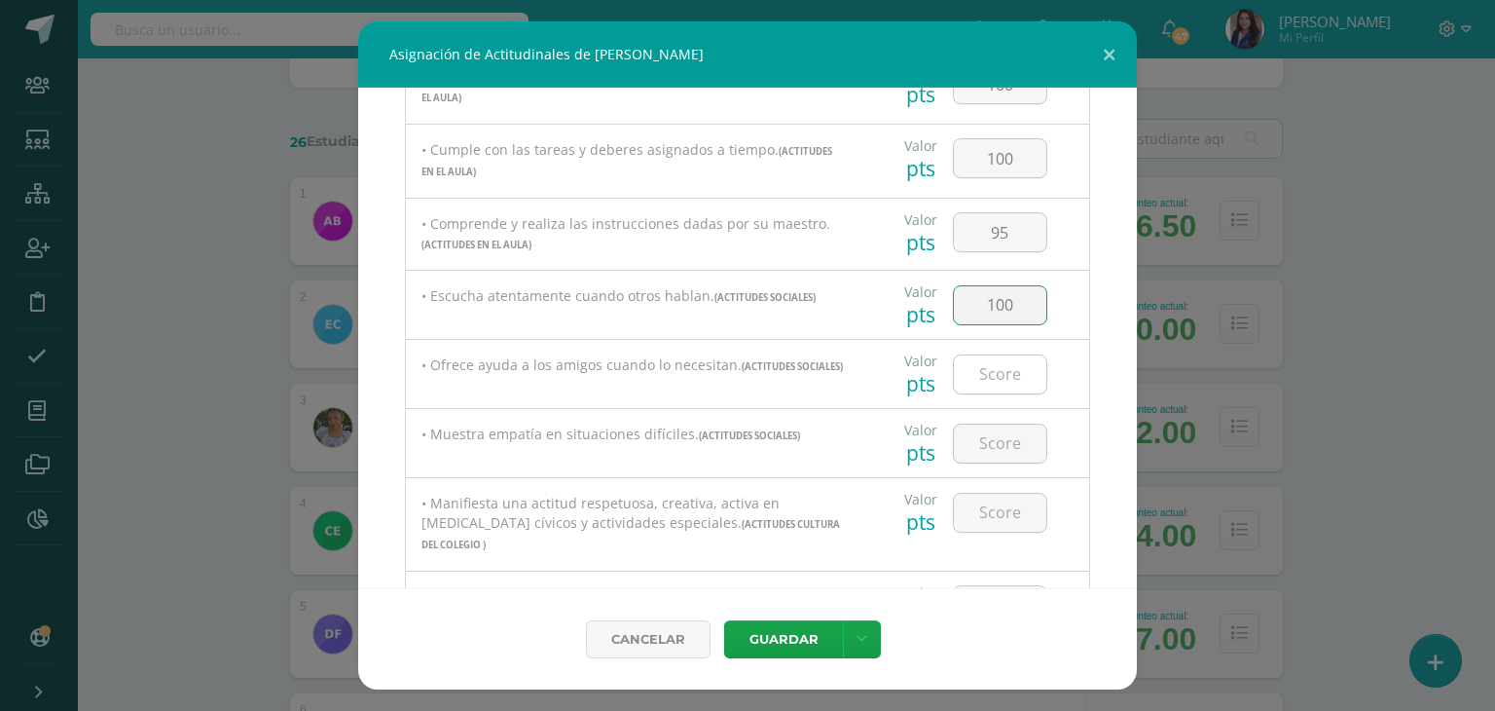
type input "100"
click at [984, 377] on input "number" at bounding box center [1000, 374] width 92 height 38
type input "90"
click at [994, 453] on input "number" at bounding box center [1000, 443] width 92 height 38
type input "100"
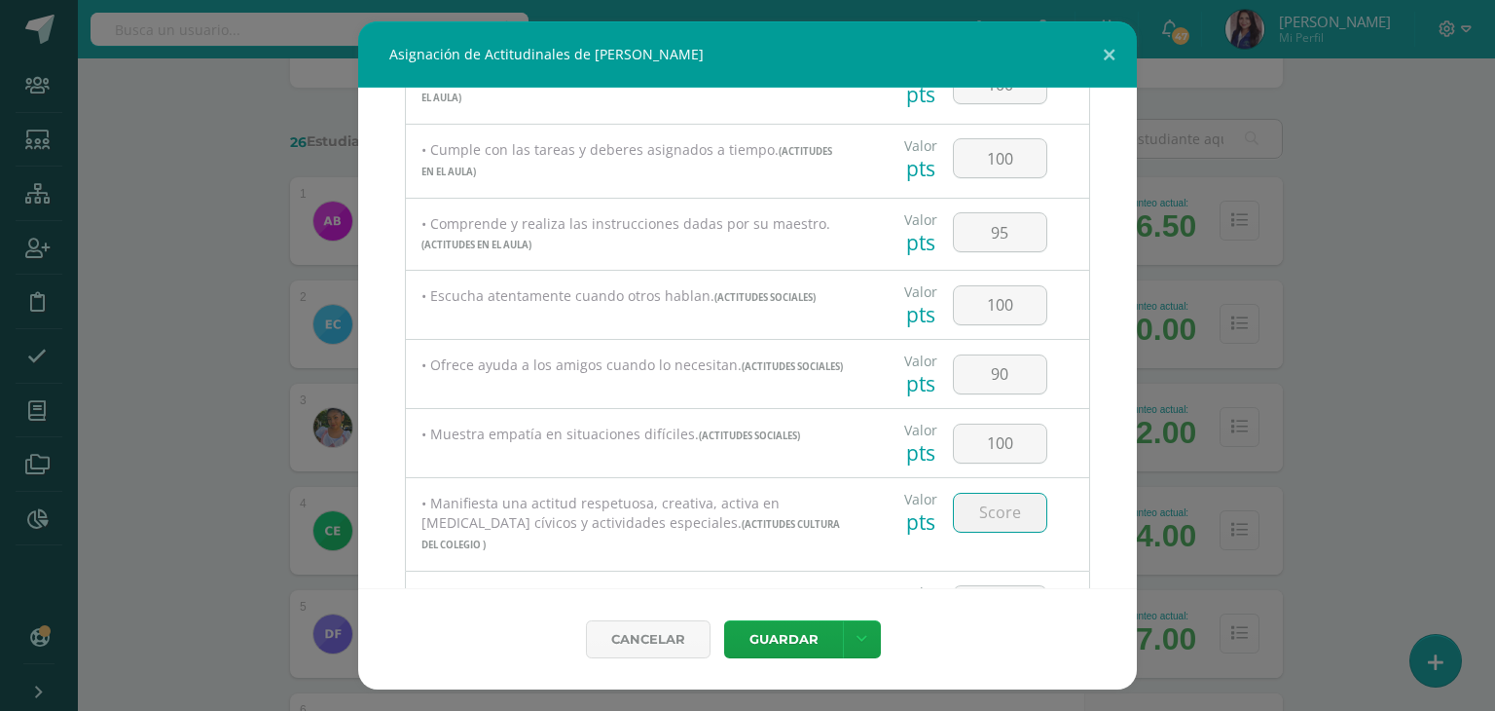
click at [1007, 516] on input "number" at bounding box center [1000, 513] width 92 height 38
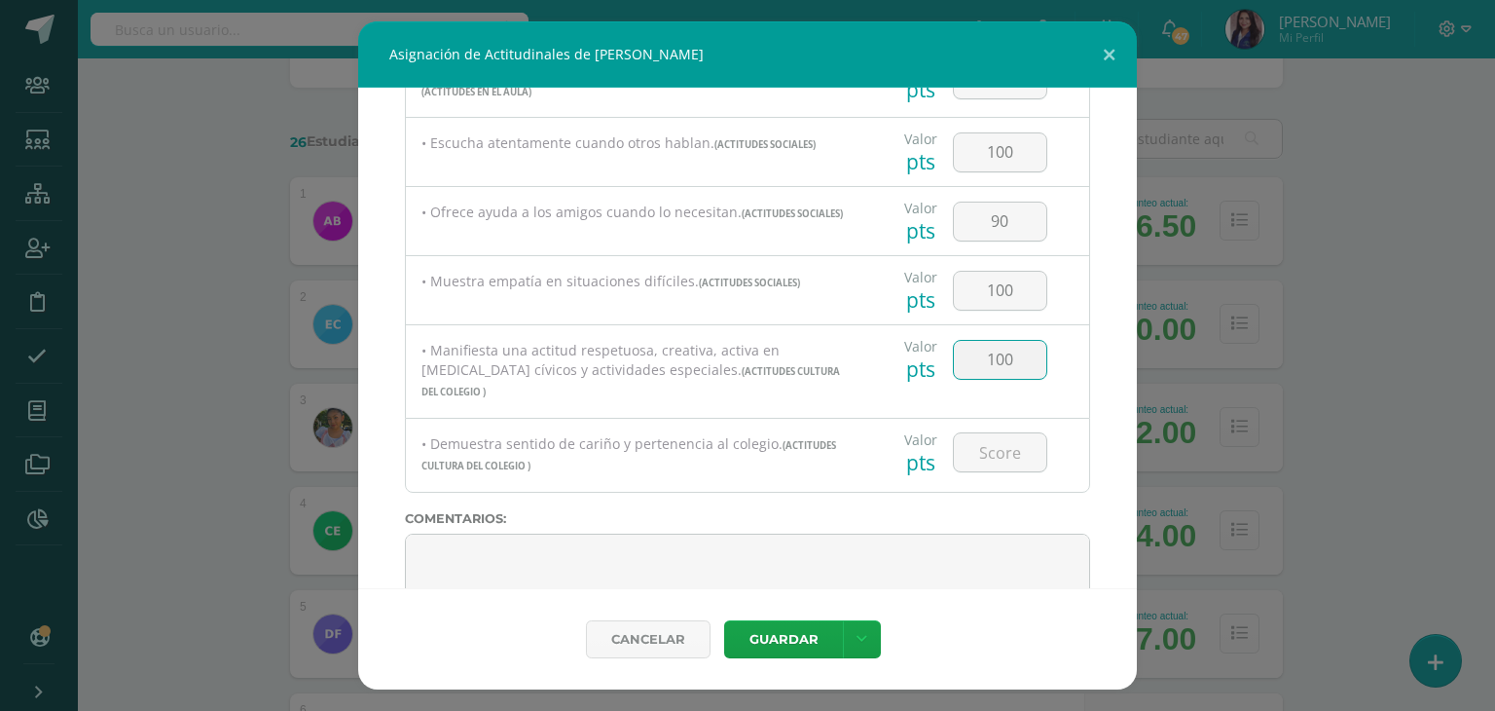
scroll to position [799, 0]
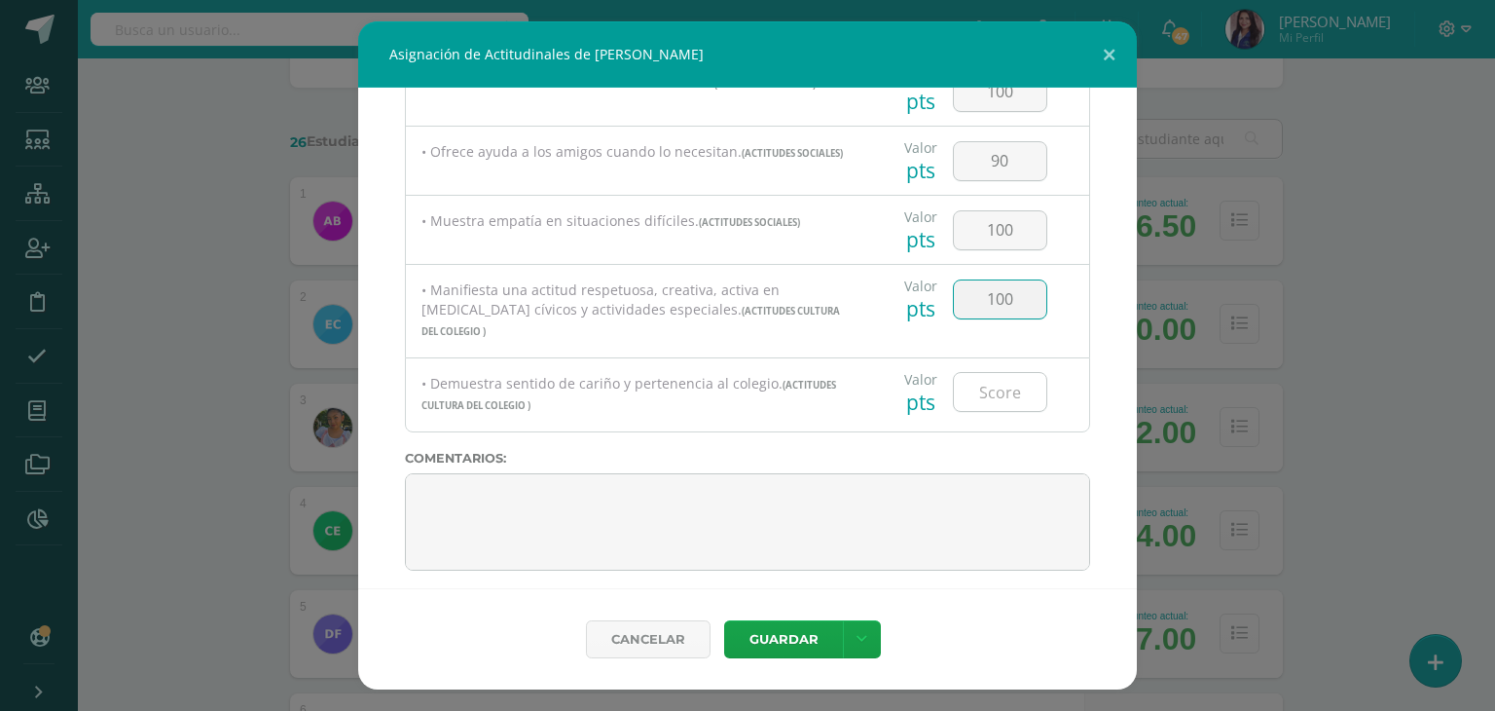
type input "100"
click at [990, 382] on input "number" at bounding box center [1000, 392] width 92 height 38
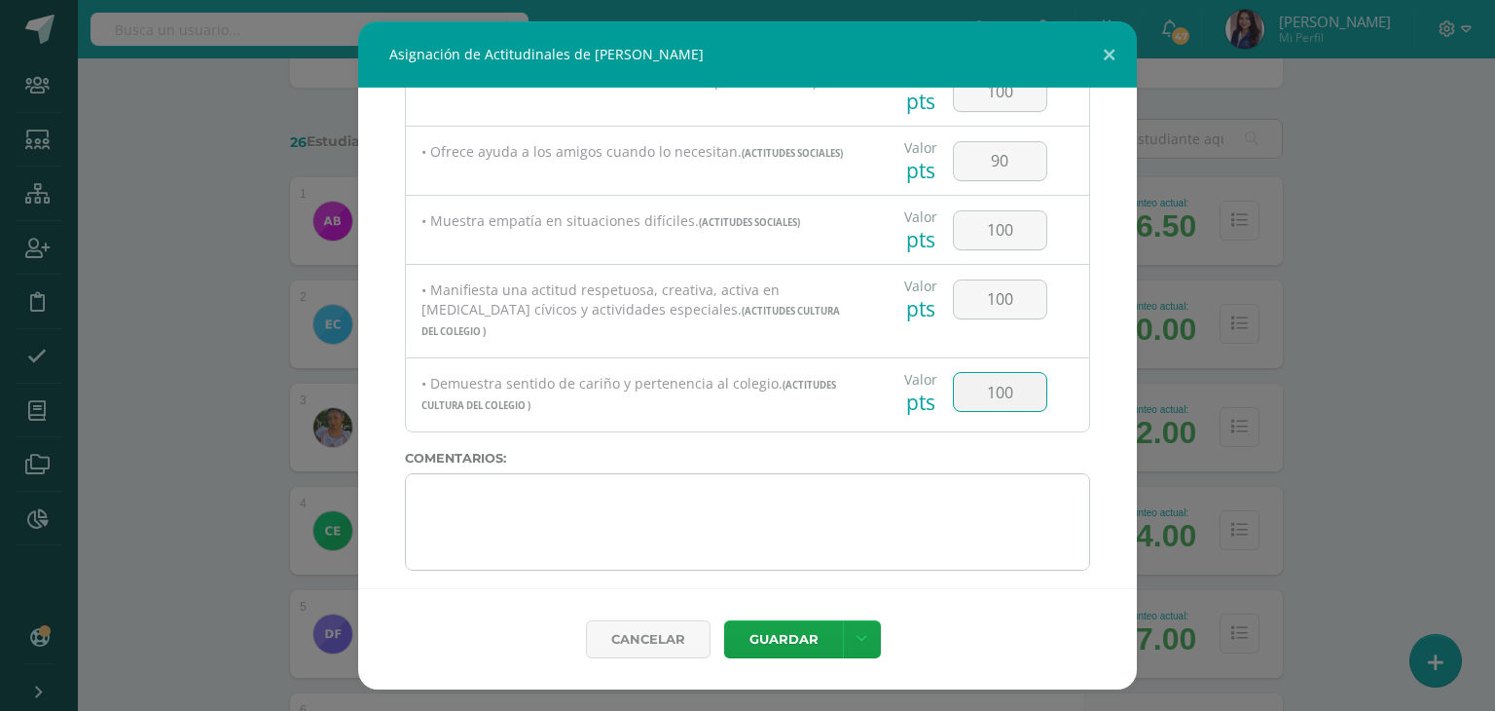
type input "100"
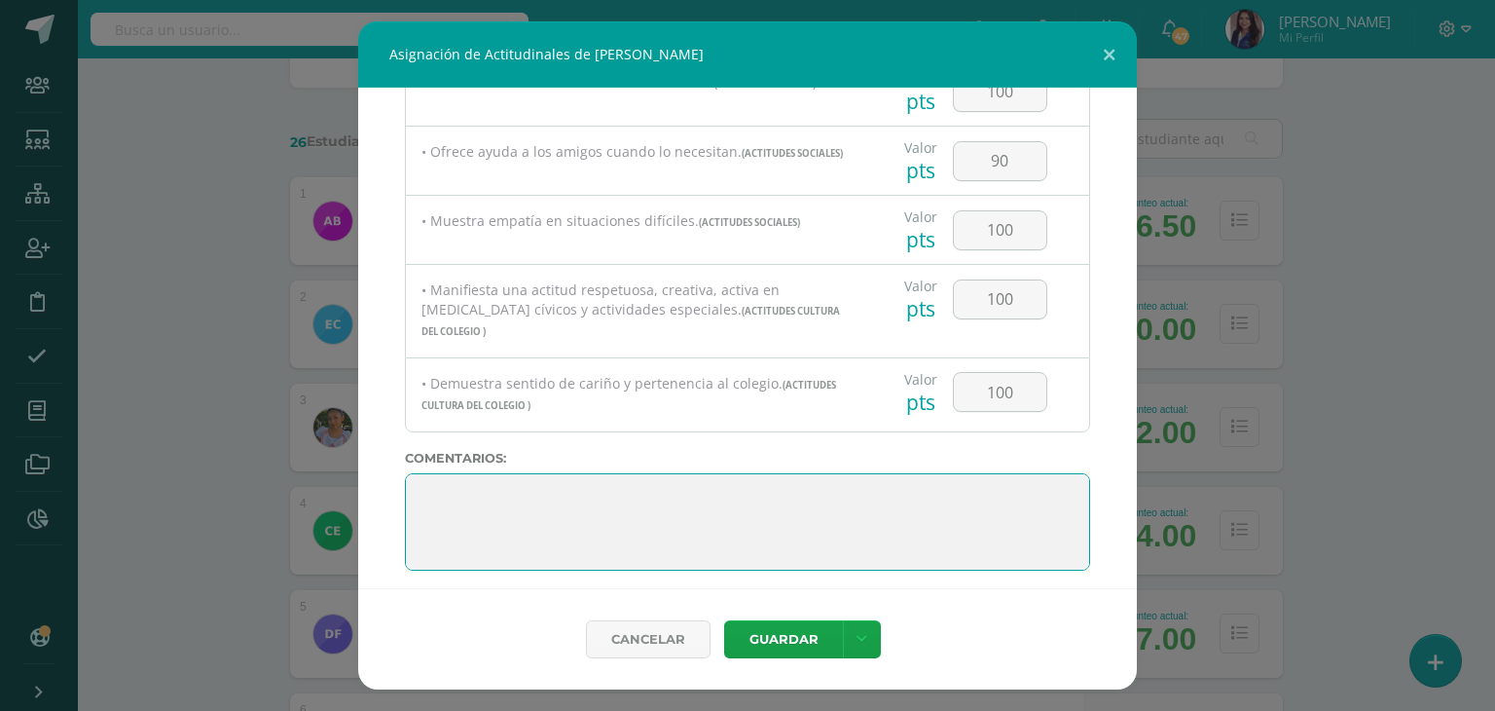
click at [839, 488] on textarea at bounding box center [747, 521] width 685 height 97
paste textarea "Me siento muy feliz de haber sido tu maestra guía este año. He visto cuánto has…"
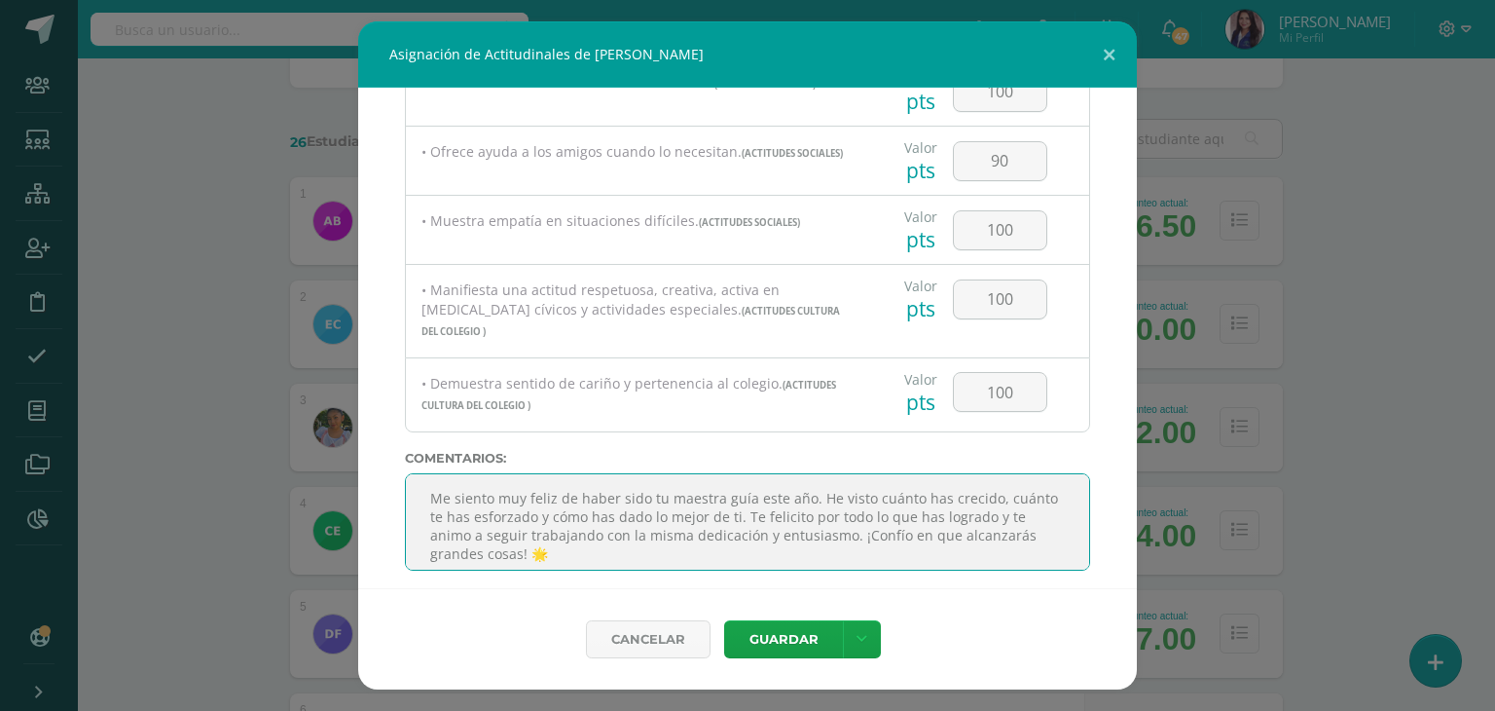
click at [480, 507] on textarea at bounding box center [747, 521] width 685 height 97
type textarea "Me siento muy feliz de haber sido tu maestra guía este año. He visto, cuánto te…"
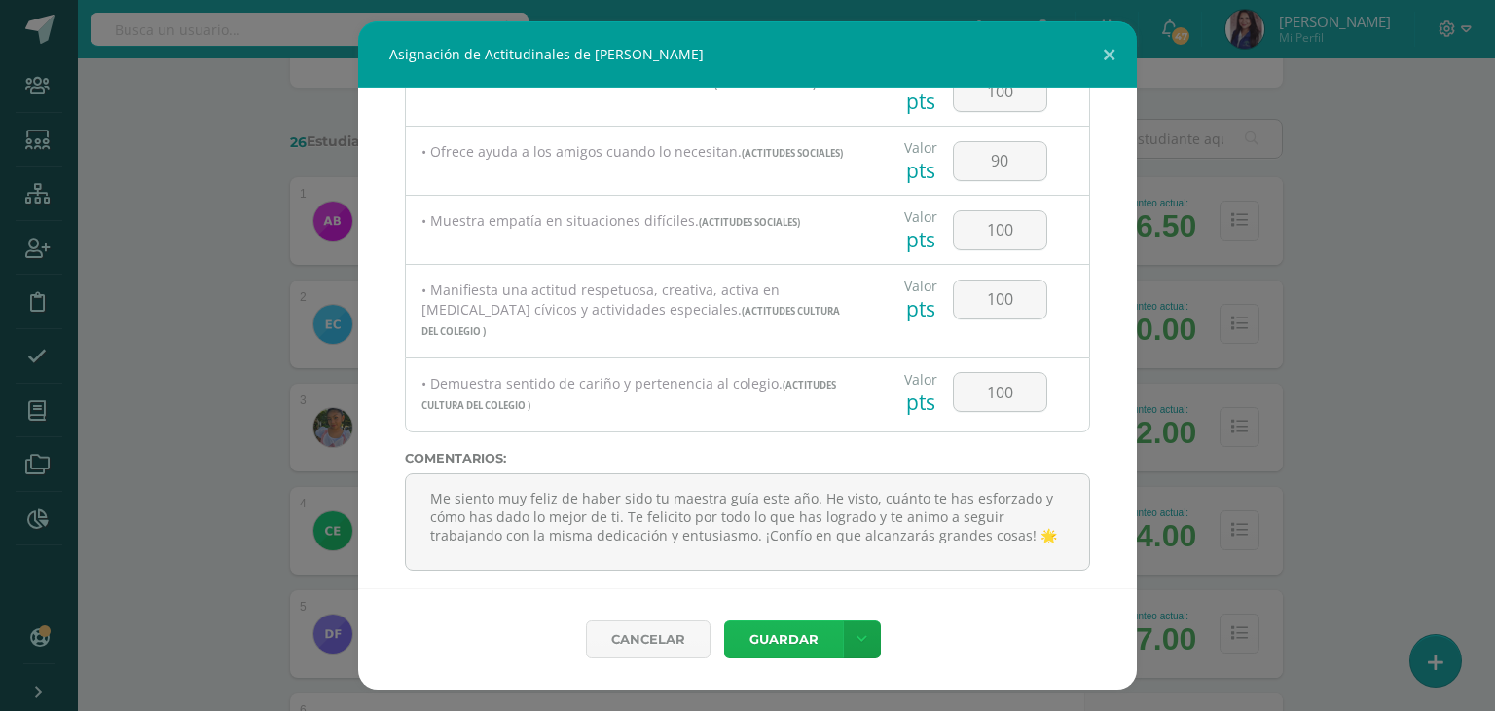
click at [820, 627] on button "Guardar" at bounding box center [783, 639] width 119 height 38
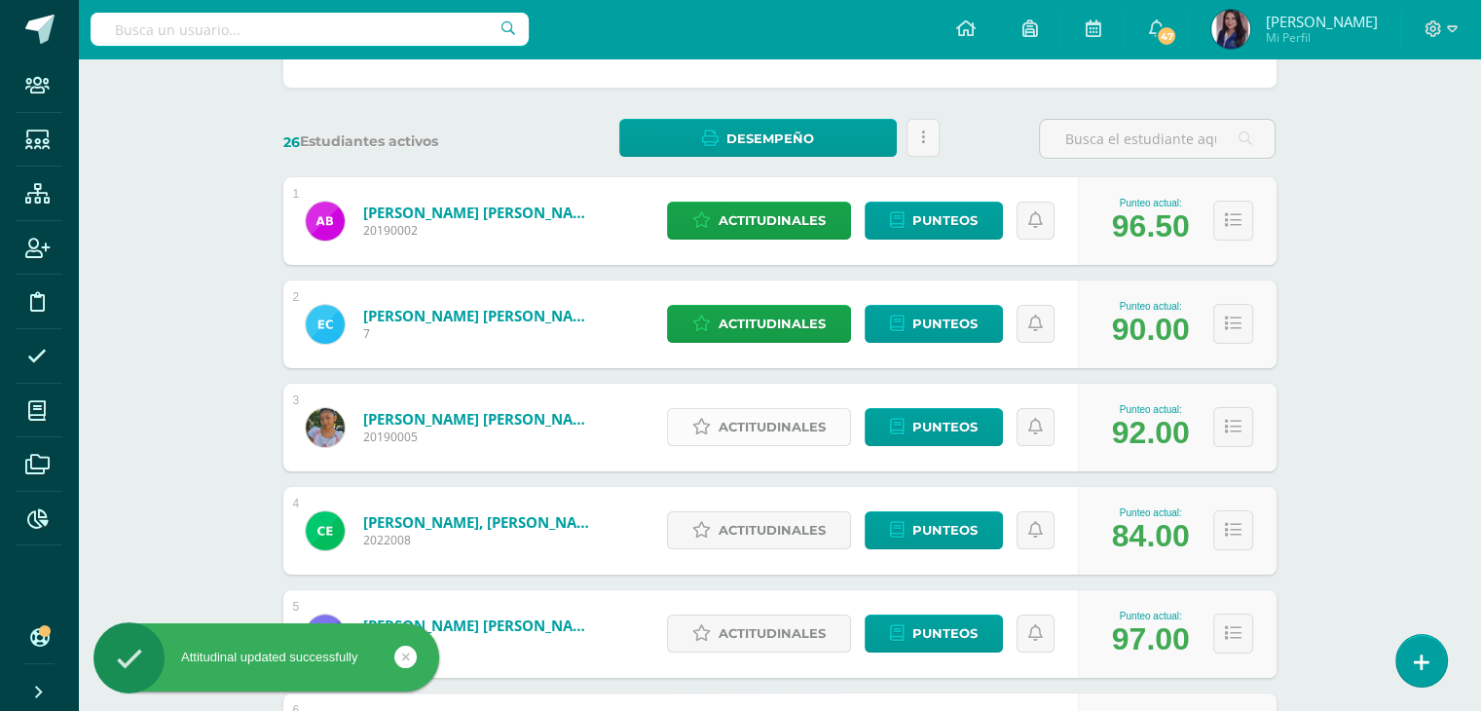
click at [770, 437] on span "Actitudinales" at bounding box center [771, 427] width 107 height 36
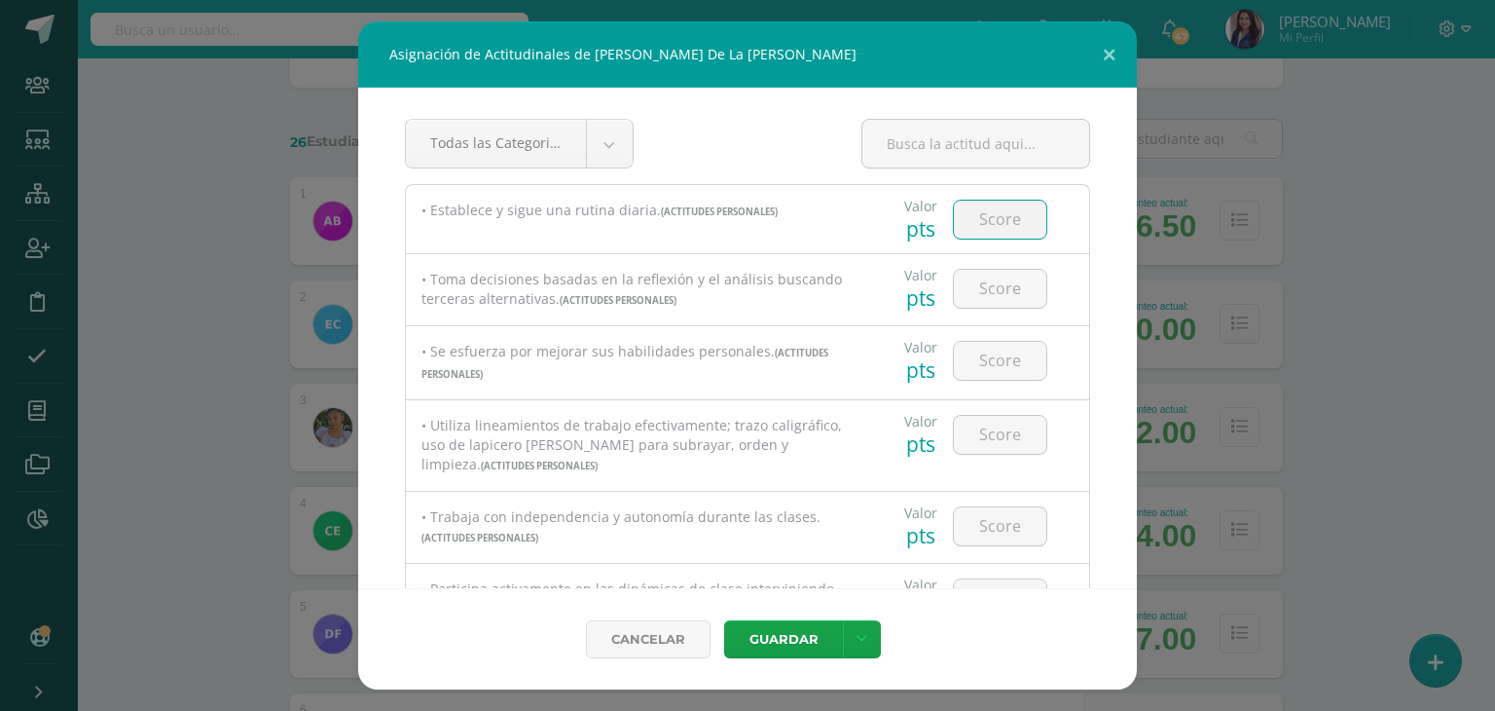
click at [991, 216] on input "number" at bounding box center [1000, 220] width 92 height 38
type input "100"
click at [990, 270] on input "number" at bounding box center [1000, 289] width 92 height 38
type input "0"
type input "100"
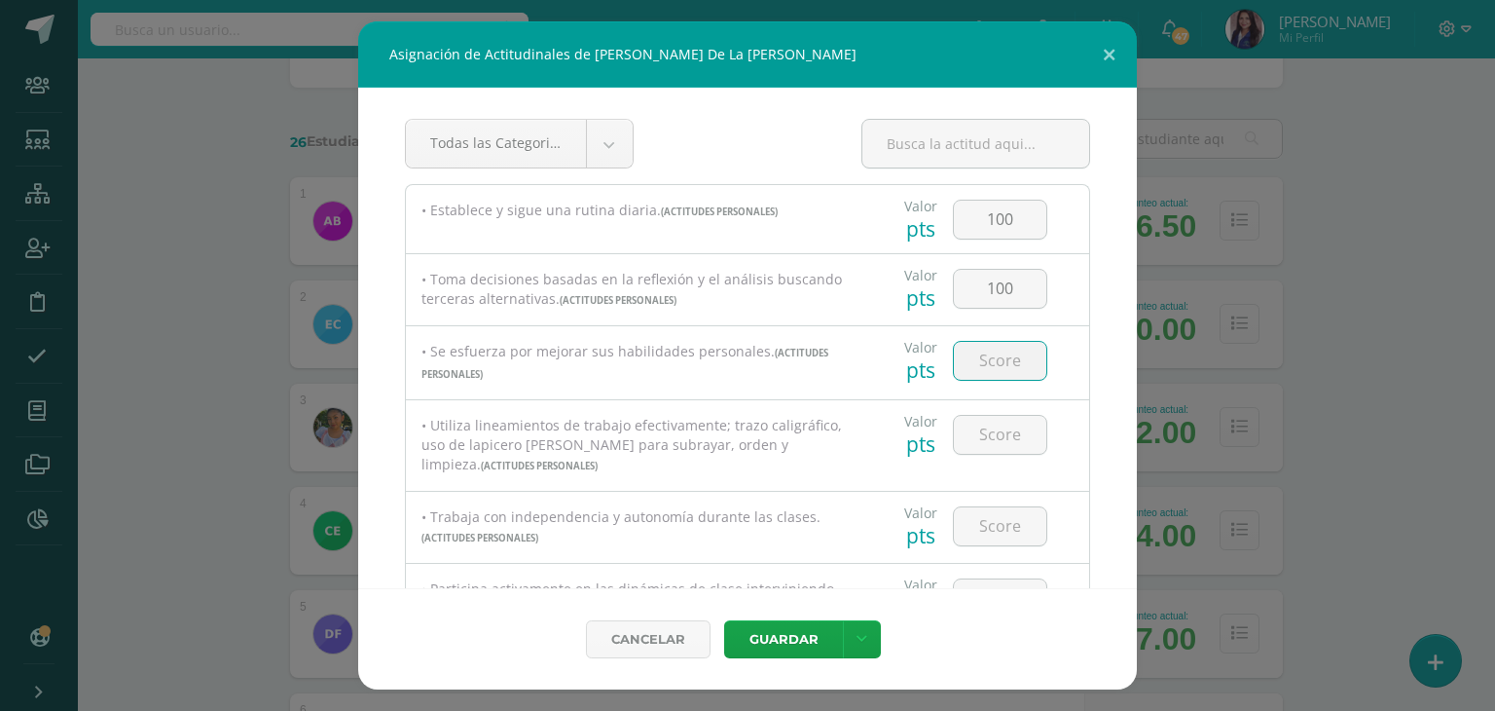
click at [995, 355] on input "number" at bounding box center [1000, 361] width 92 height 38
type input "100"
click at [997, 435] on input "number" at bounding box center [1000, 435] width 92 height 38
type input "100"
click at [1009, 527] on input "number" at bounding box center [1000, 526] width 92 height 38
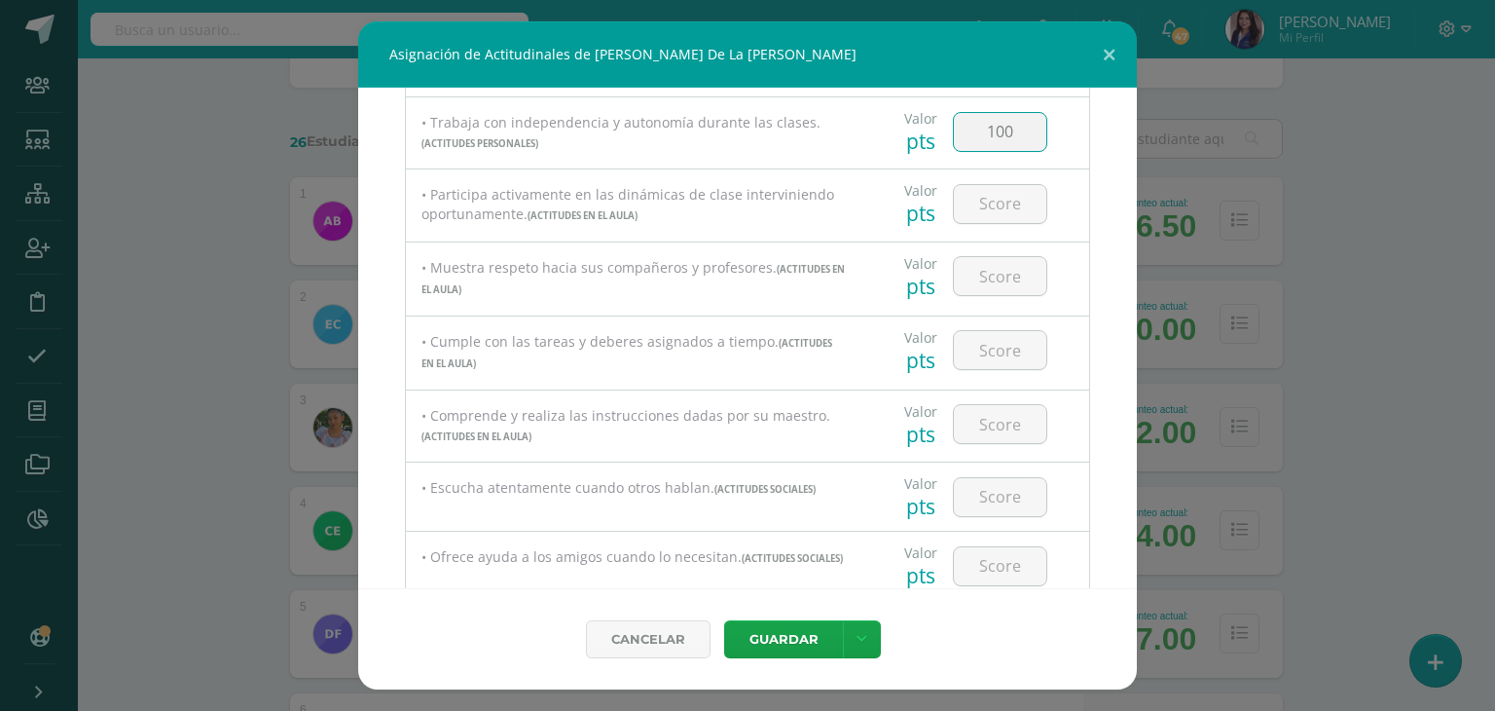
scroll to position [391, 0]
type input "100"
click at [1012, 213] on input "number" at bounding box center [1000, 207] width 92 height 38
type input "100"
click at [989, 277] on input "number" at bounding box center [1000, 279] width 92 height 38
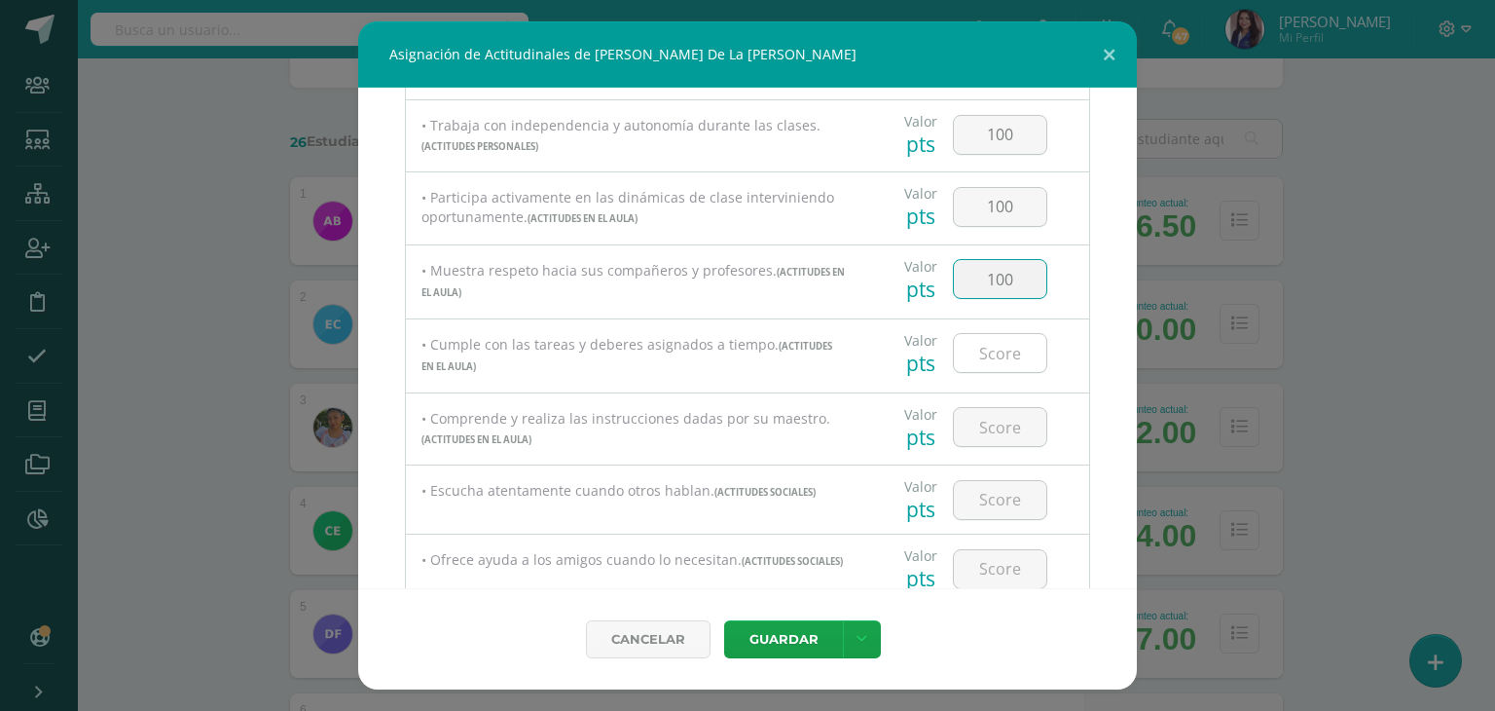
type input "100"
click at [976, 360] on input "number" at bounding box center [1000, 353] width 92 height 38
type input "100"
click at [979, 445] on input "number" at bounding box center [1000, 427] width 92 height 38
type input "100"
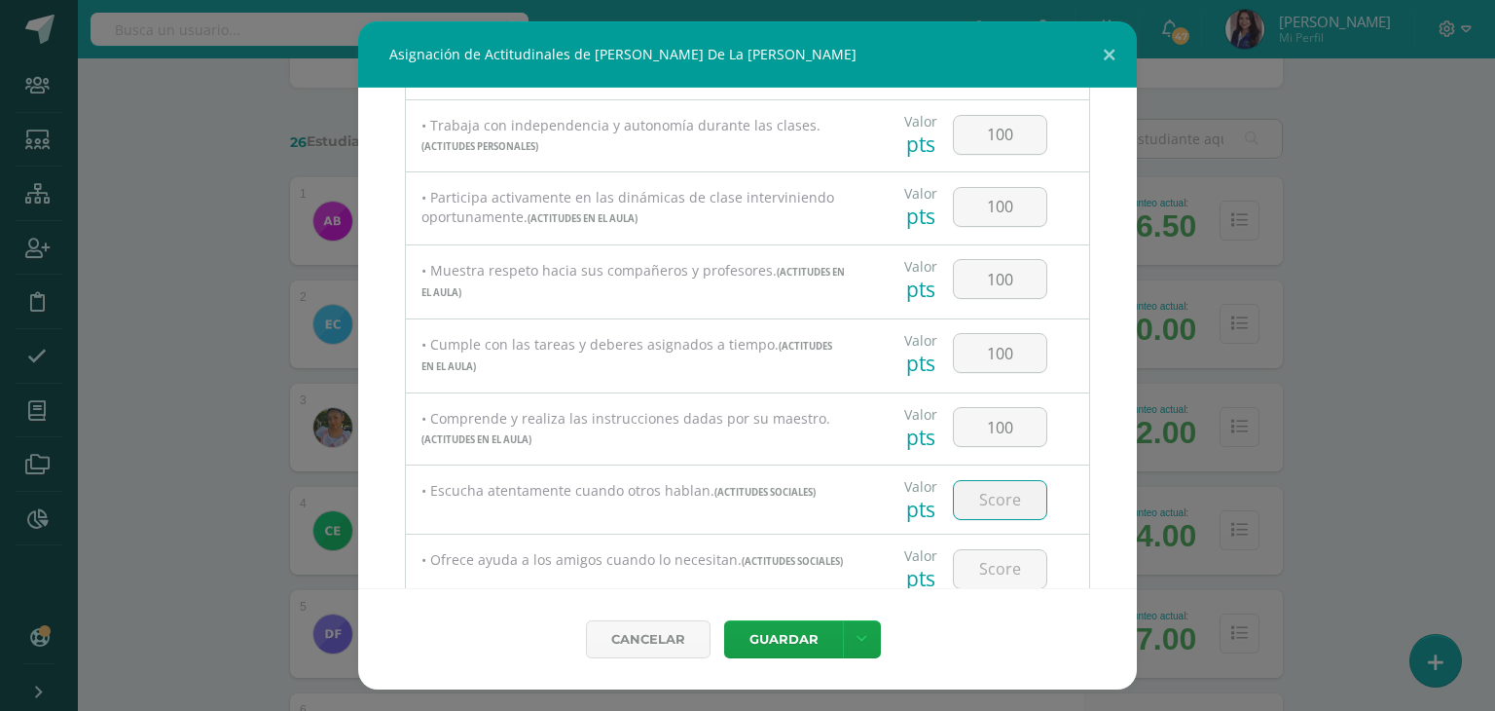
click at [992, 500] on input "number" at bounding box center [1000, 500] width 92 height 38
type input "100"
click at [989, 555] on input "number" at bounding box center [1000, 569] width 92 height 38
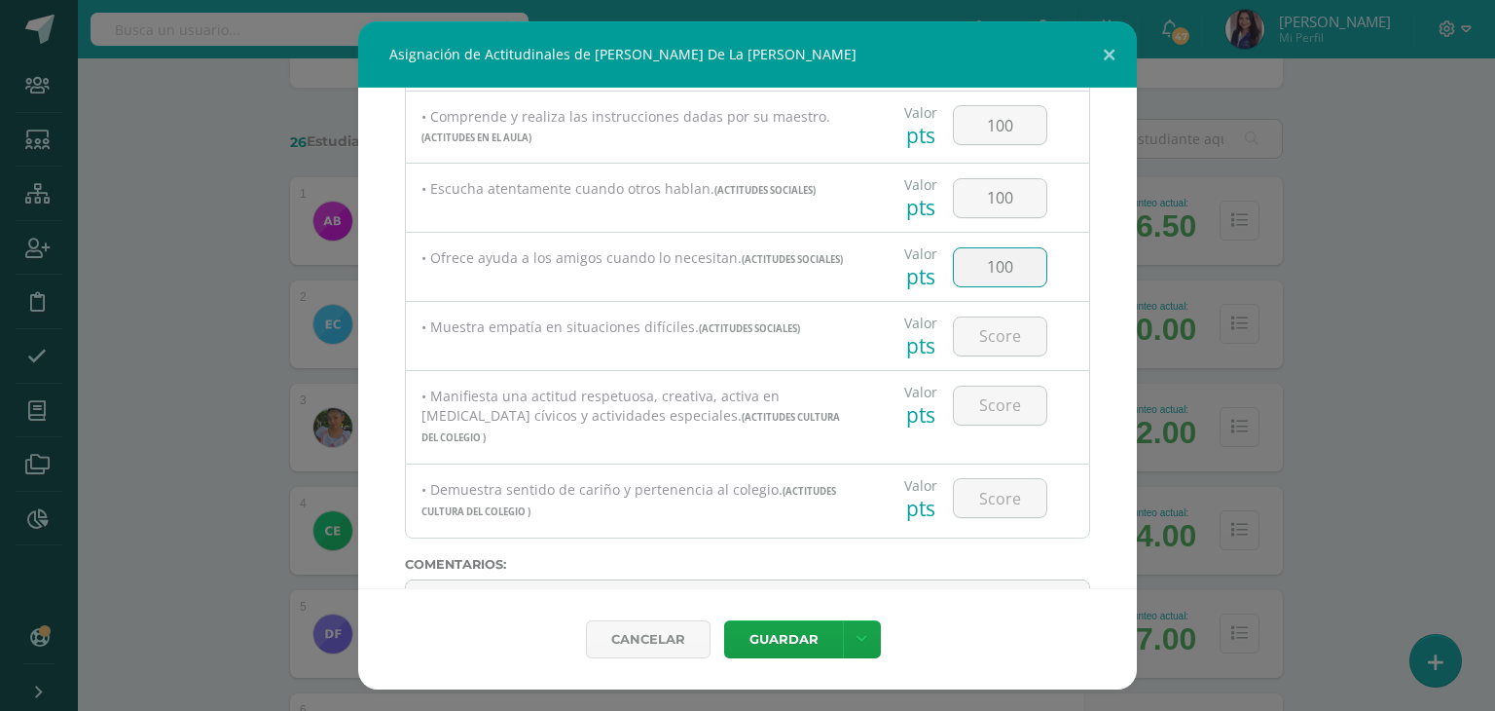
scroll to position [690, 0]
type input "100"
click at [1011, 344] on input "number" at bounding box center [1000, 339] width 92 height 38
type input "100"
click at [990, 420] on input "number" at bounding box center [1000, 408] width 92 height 38
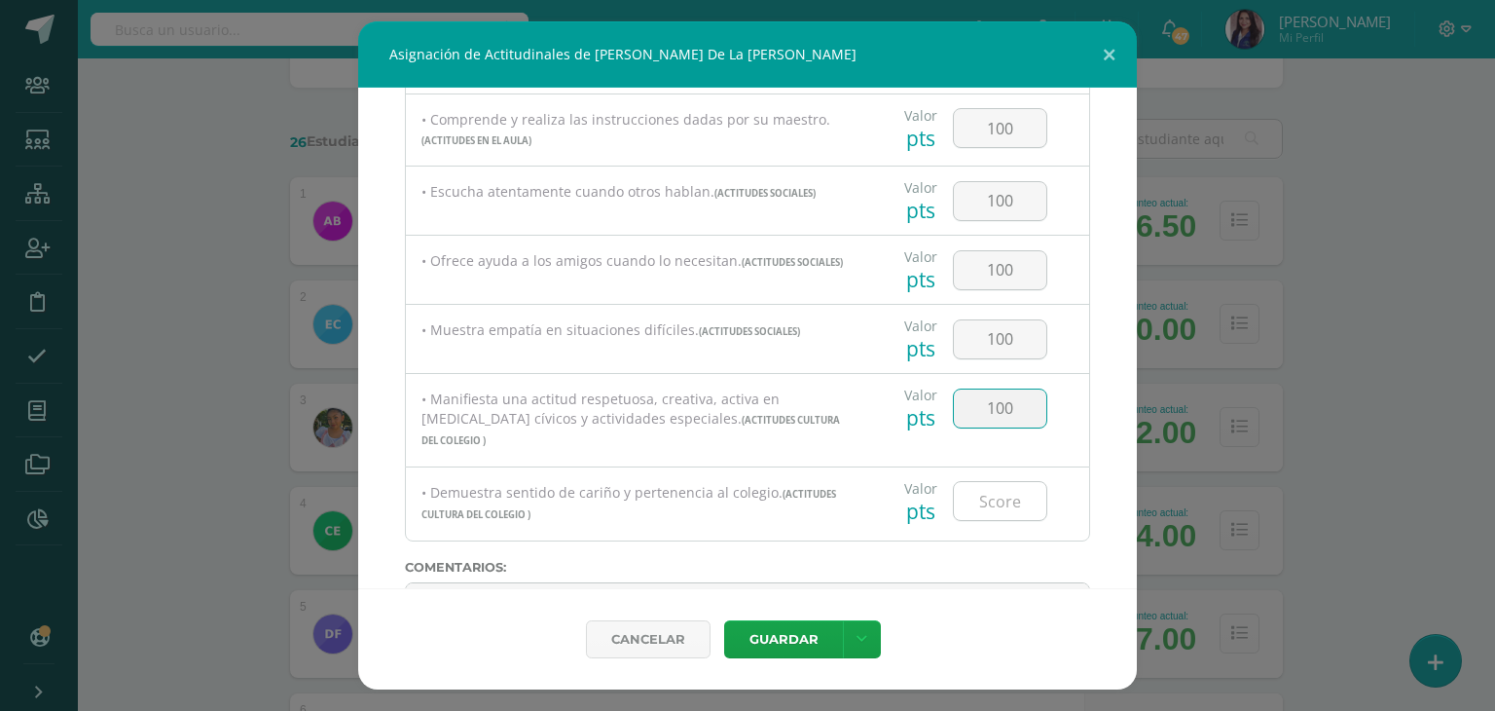
type input "100"
click at [993, 482] on input "number" at bounding box center [1000, 501] width 92 height 38
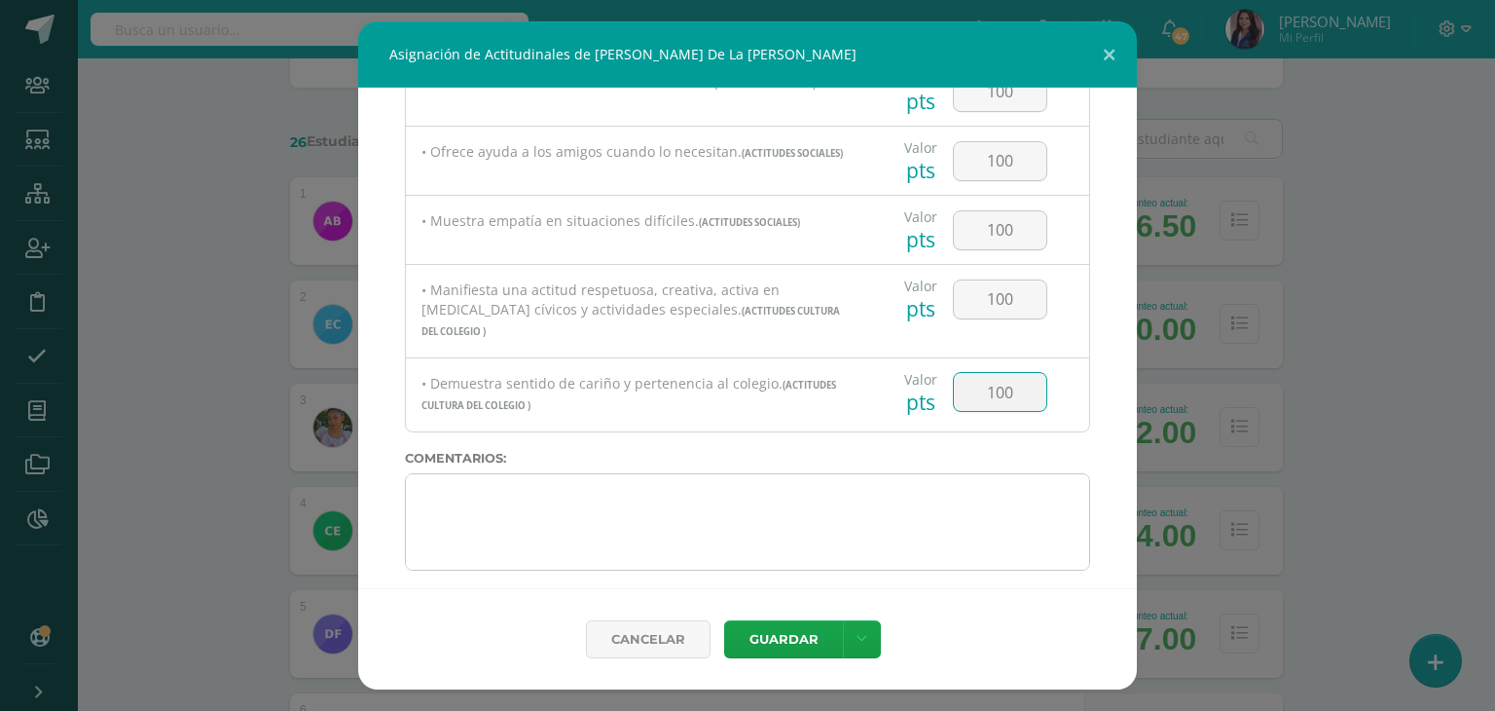
type input "100"
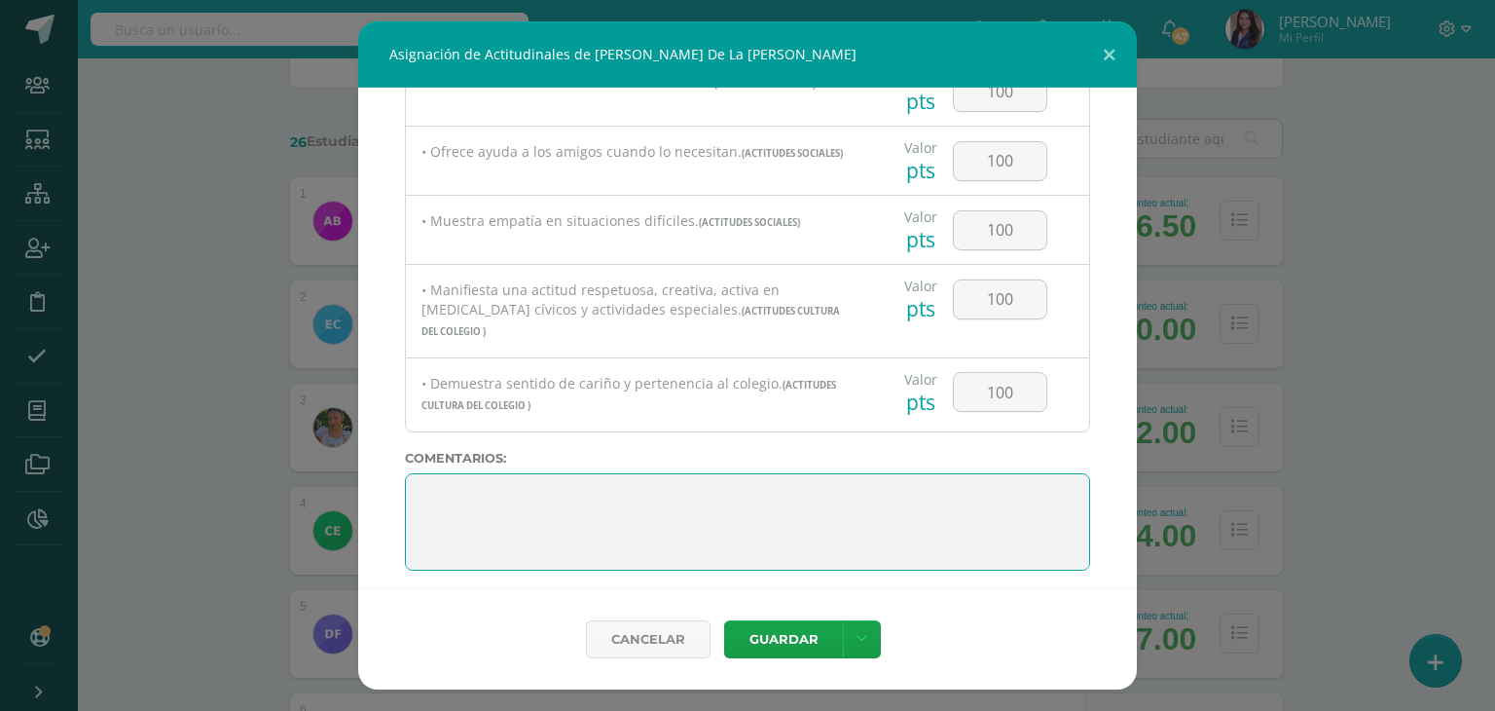
click at [921, 509] on textarea at bounding box center [747, 521] width 685 height 97
paste textarea "Me siento muy feliz de haber sido tu maestra guía este año. He visto cuánto has…"
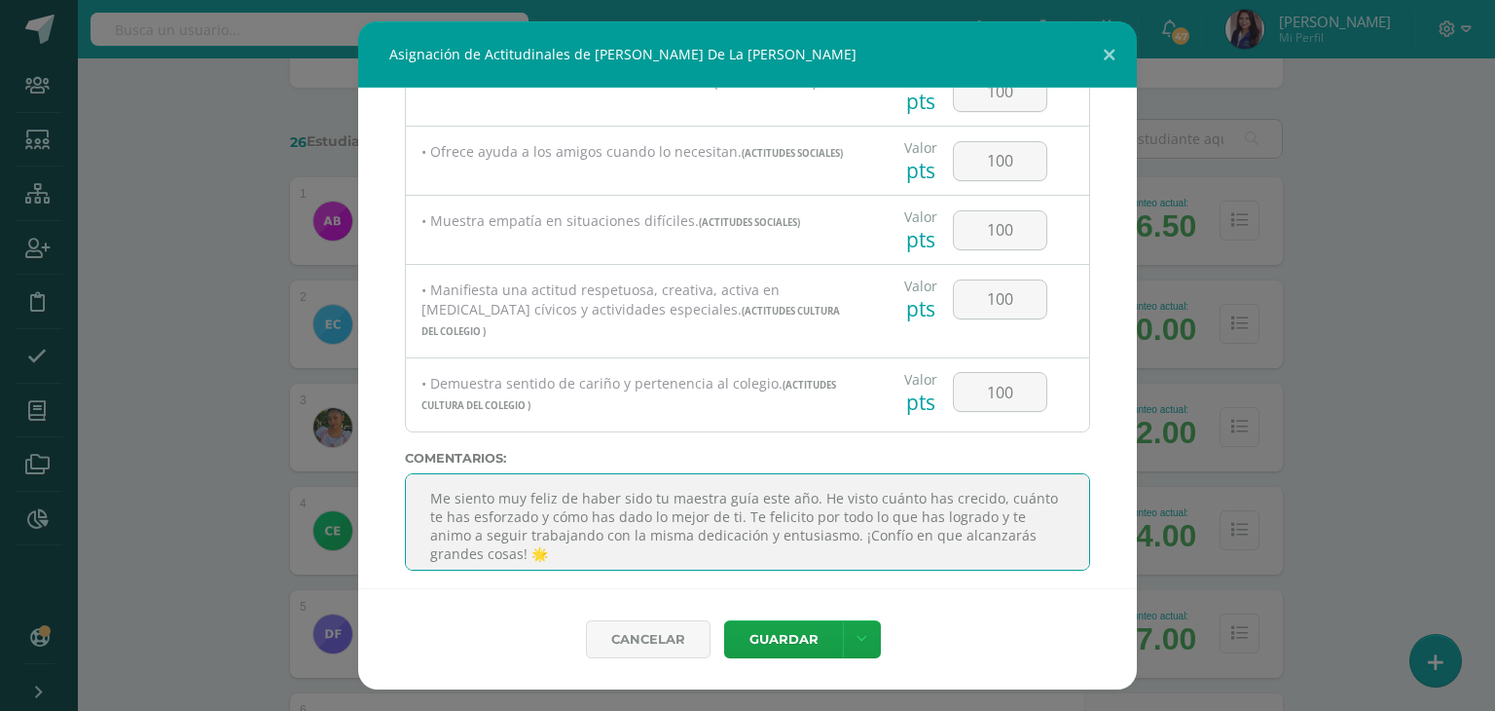
scroll to position [12, 0]
type textarea "Me siento muy feliz de haber sido tu maestra guía este año. He visto cuánto has…"
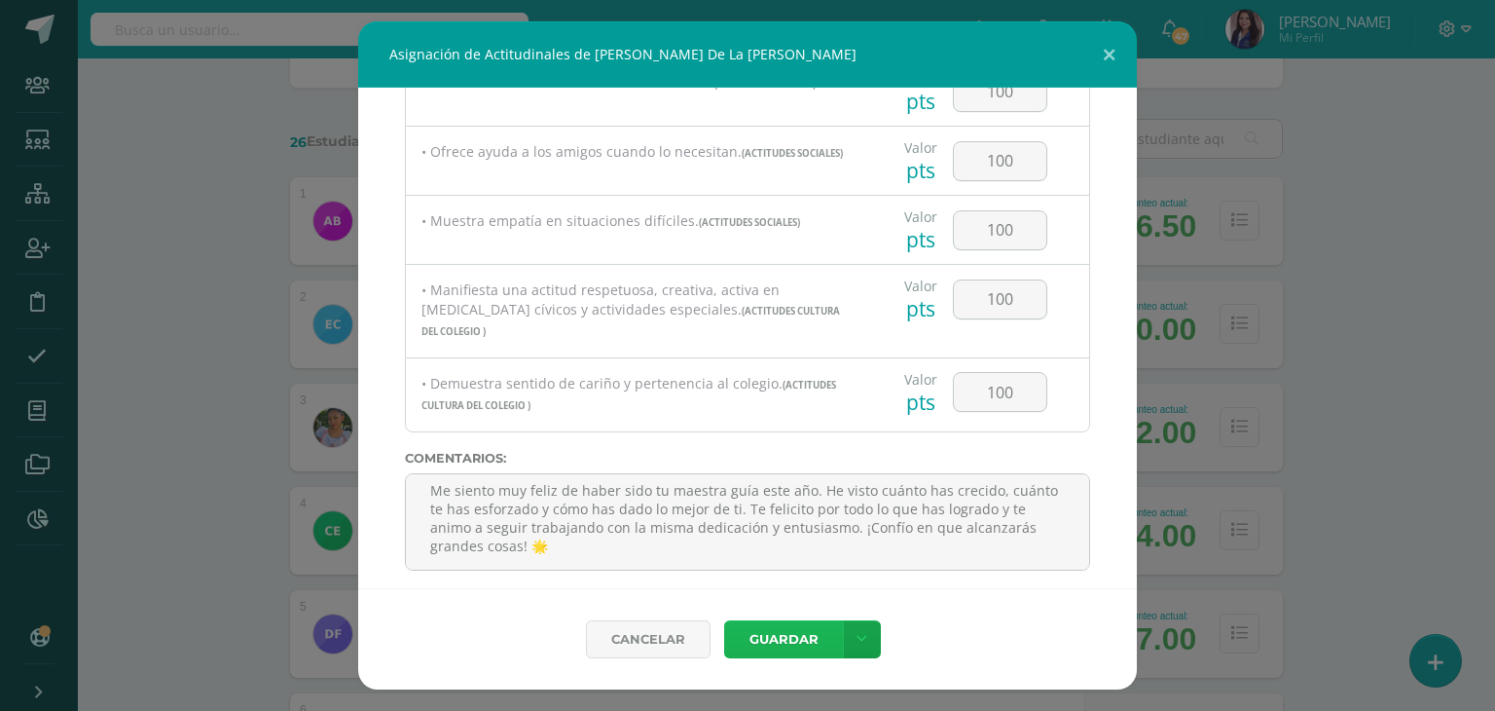
click at [802, 637] on button "Guardar" at bounding box center [783, 639] width 119 height 38
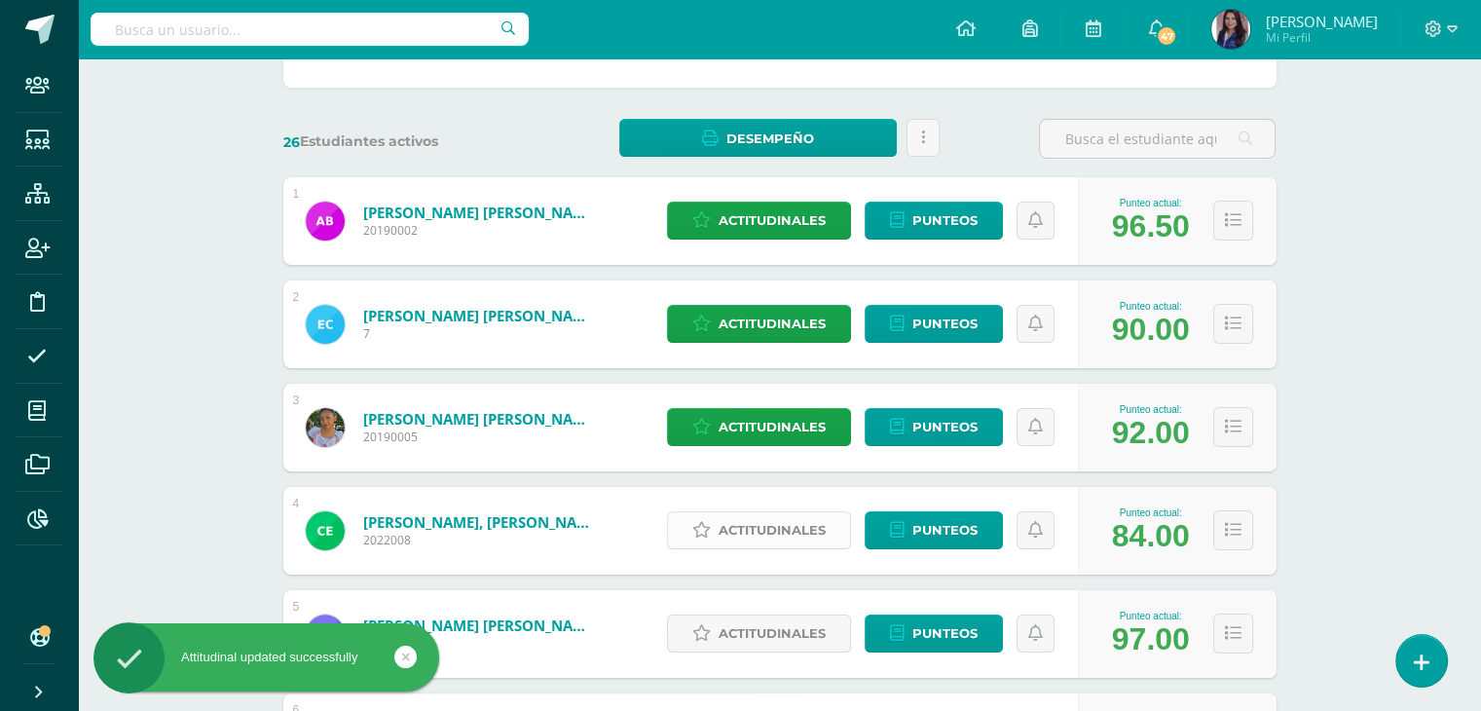
click at [747, 533] on span "Actitudinales" at bounding box center [771, 530] width 107 height 36
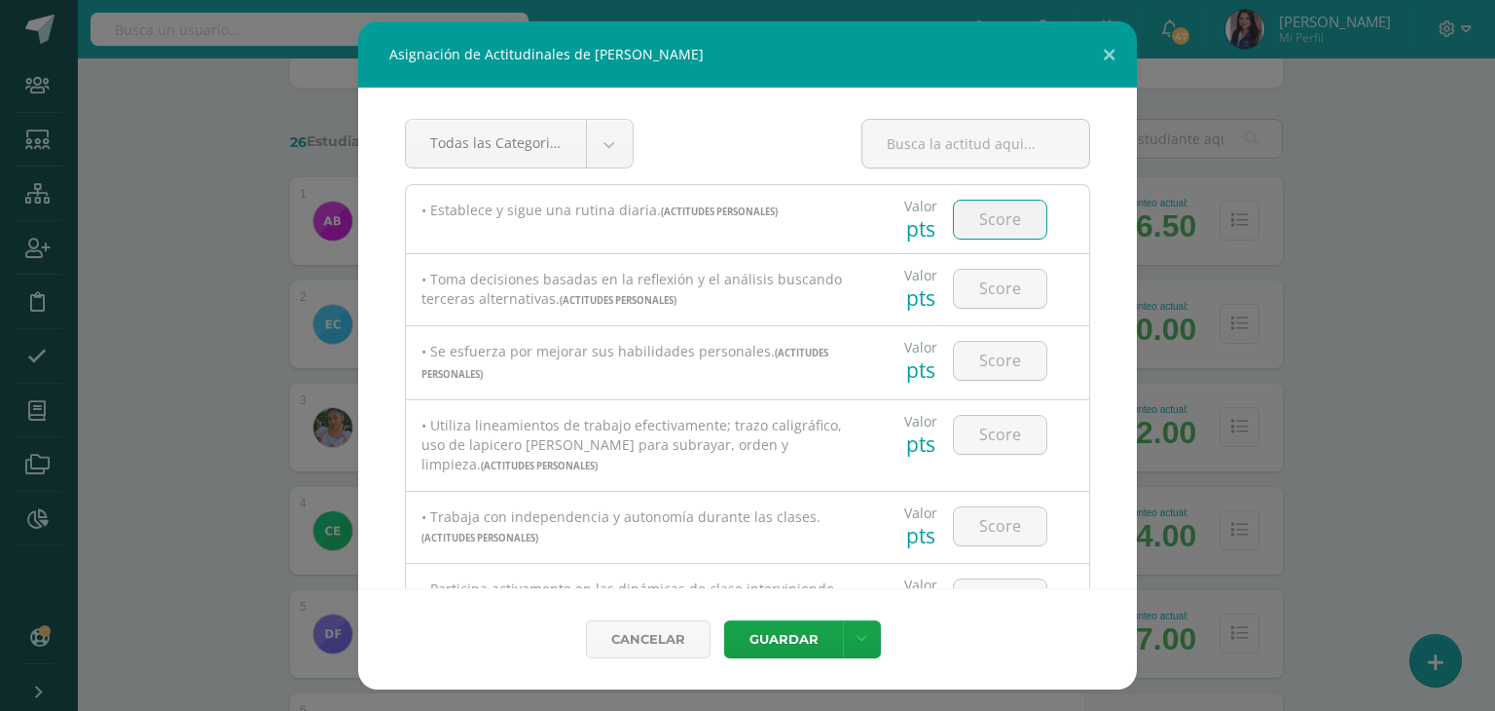
click at [966, 216] on input "number" at bounding box center [1000, 220] width 92 height 38
type input "9"
type input "100"
click at [990, 290] on input "number" at bounding box center [1000, 289] width 92 height 38
type input "90"
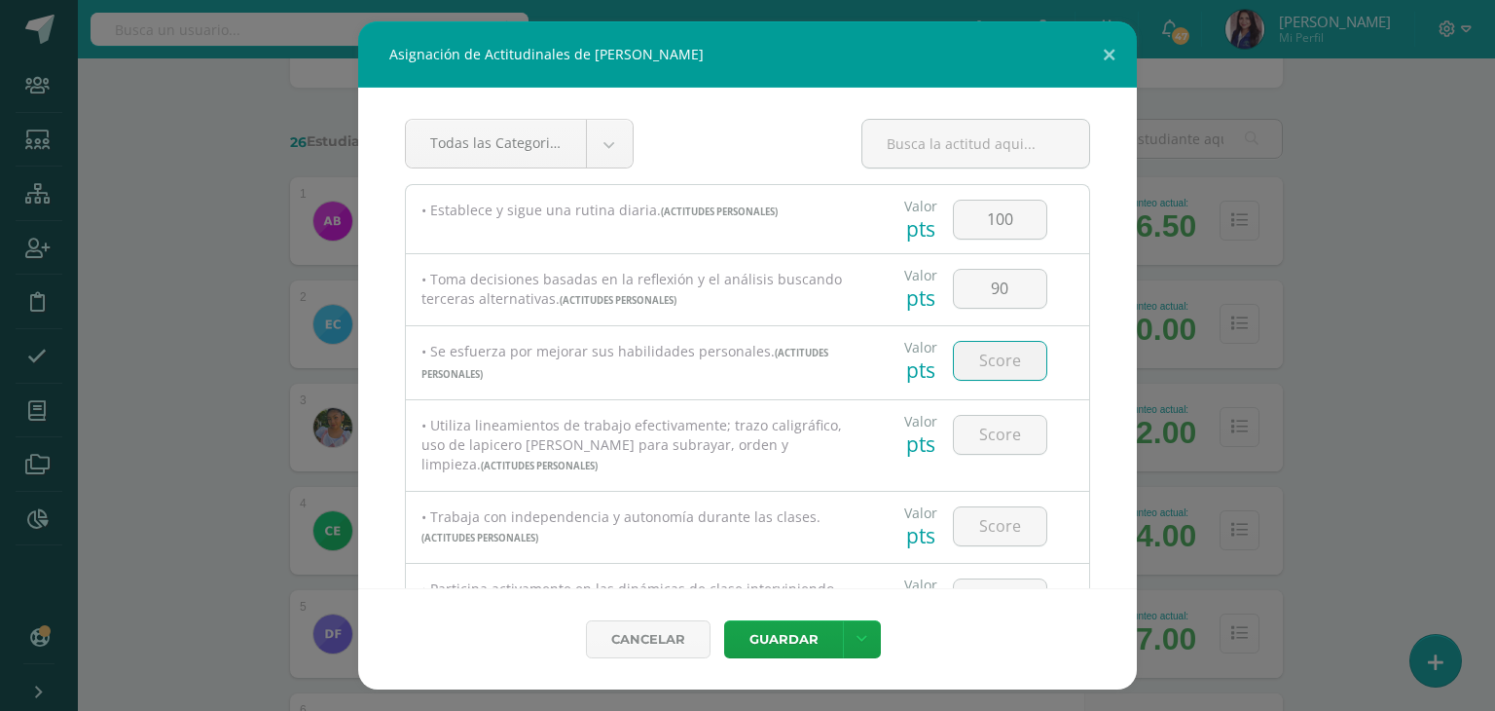
click at [968, 359] on input "number" at bounding box center [1000, 361] width 92 height 38
type input "100"
click at [993, 433] on input "number" at bounding box center [1000, 435] width 92 height 38
type input "90"
click at [993, 527] on input "number" at bounding box center [1000, 526] width 92 height 38
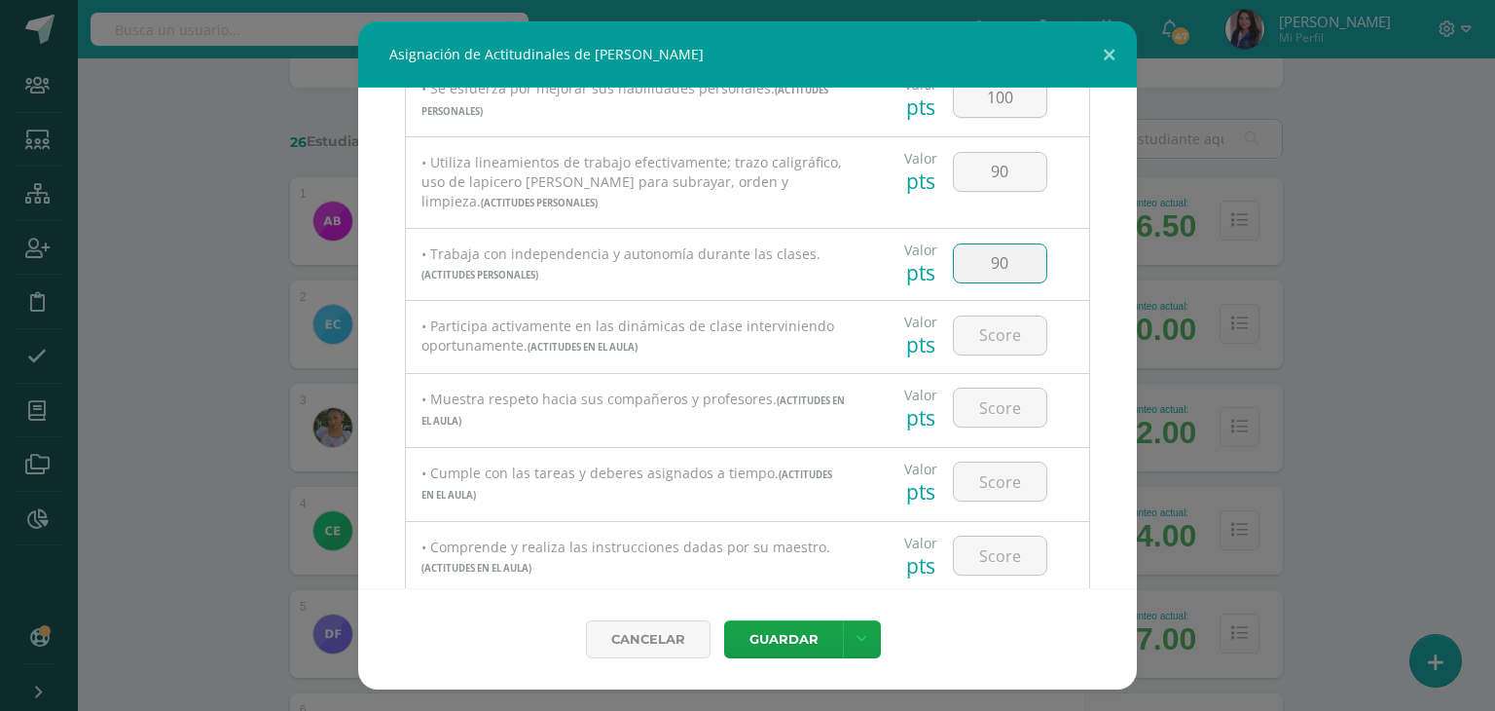
scroll to position [250, 0]
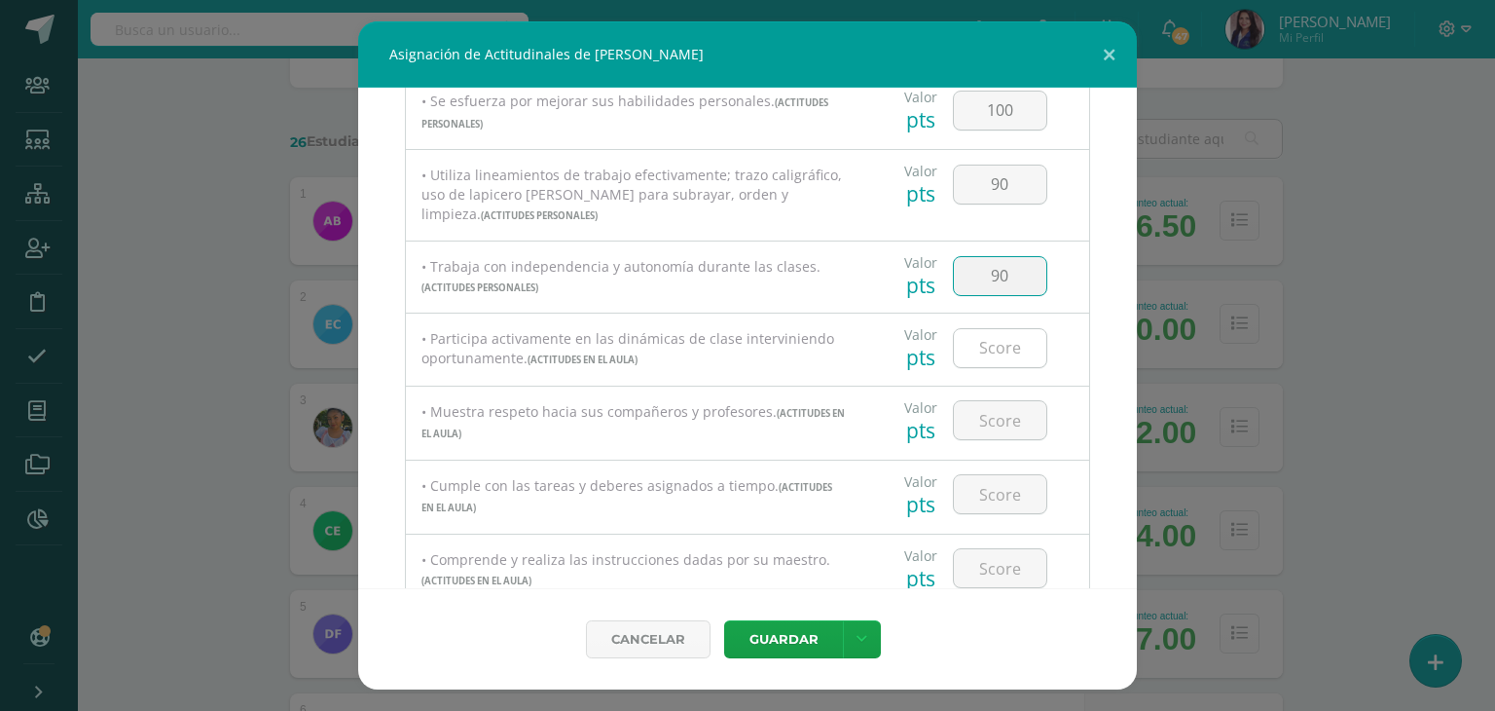
type input "90"
click at [981, 344] on input "number" at bounding box center [1000, 348] width 92 height 38
type input "100"
click at [982, 422] on input "number" at bounding box center [1000, 420] width 92 height 38
type input "100"
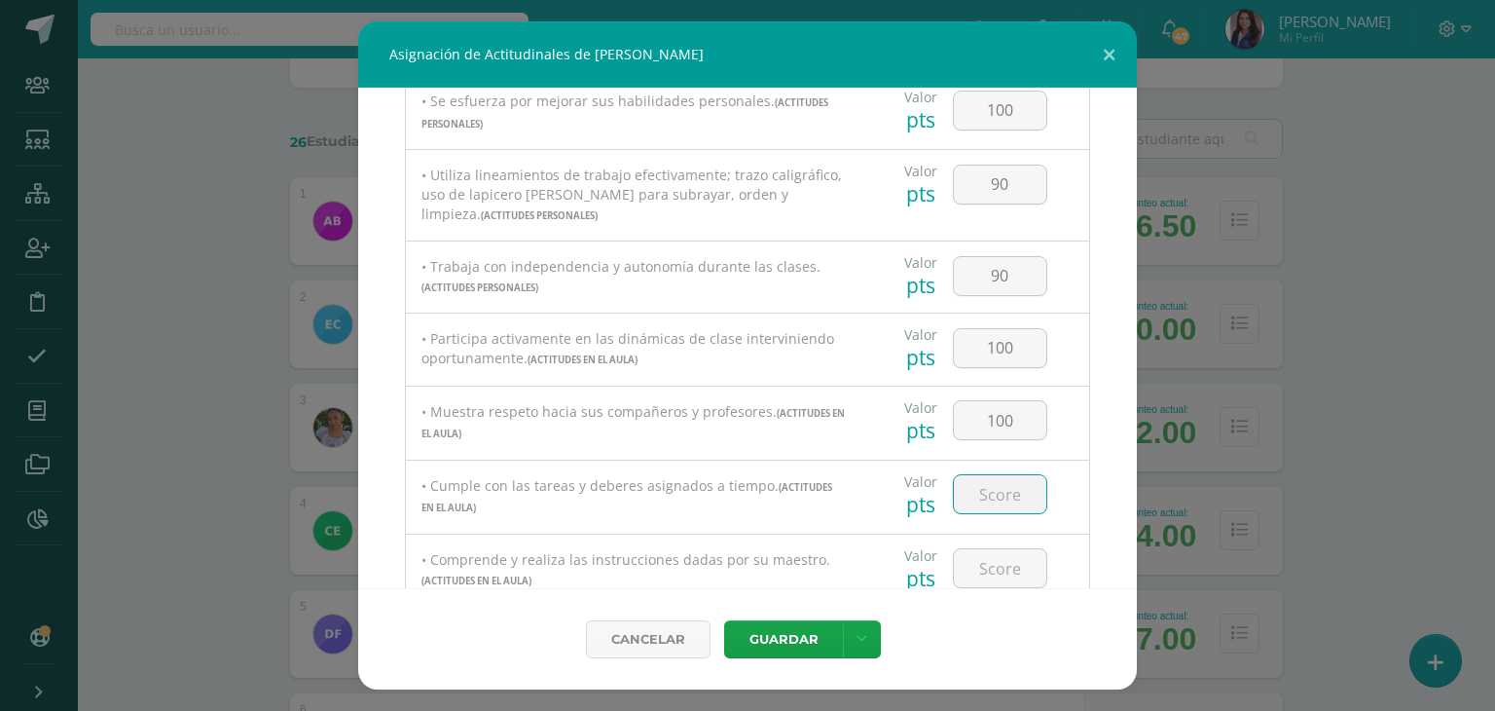
click at [1001, 497] on input "number" at bounding box center [1000, 494] width 92 height 38
type input "100"
click at [974, 571] on input "number" at bounding box center [1000, 568] width 92 height 38
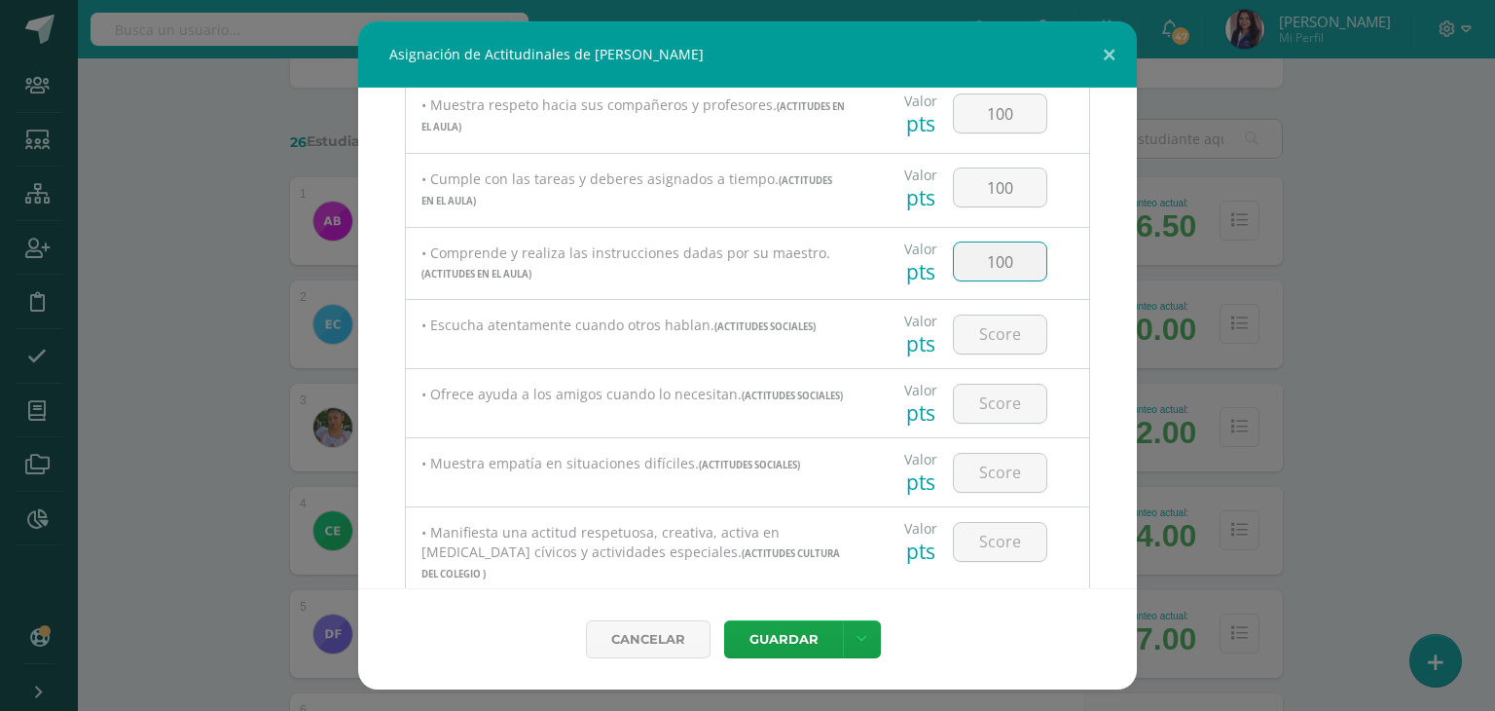
scroll to position [575, 0]
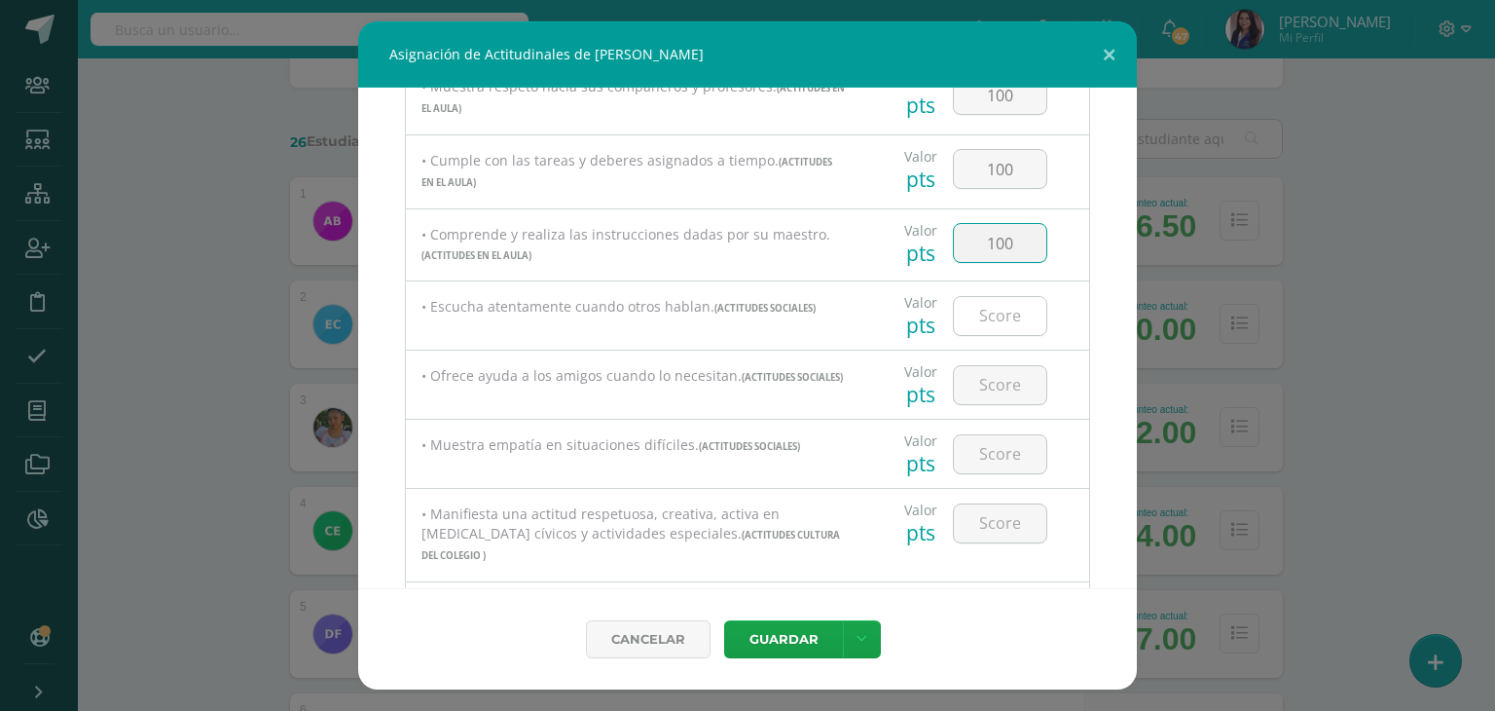
type input "100"
click at [980, 324] on input "number" at bounding box center [1000, 316] width 92 height 38
type input "100"
click at [977, 388] on input "number" at bounding box center [1000, 385] width 92 height 38
type input "100"
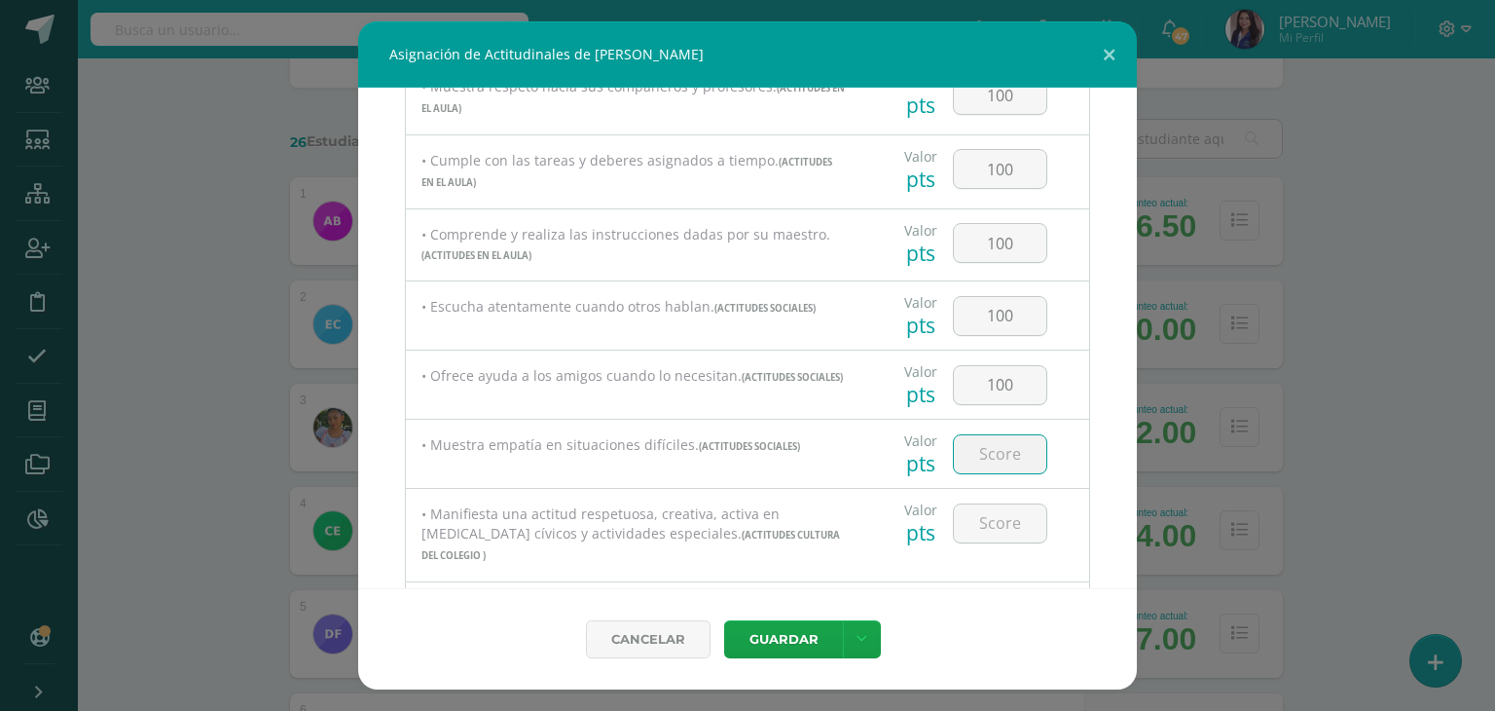
click at [1002, 460] on input "number" at bounding box center [1000, 454] width 92 height 38
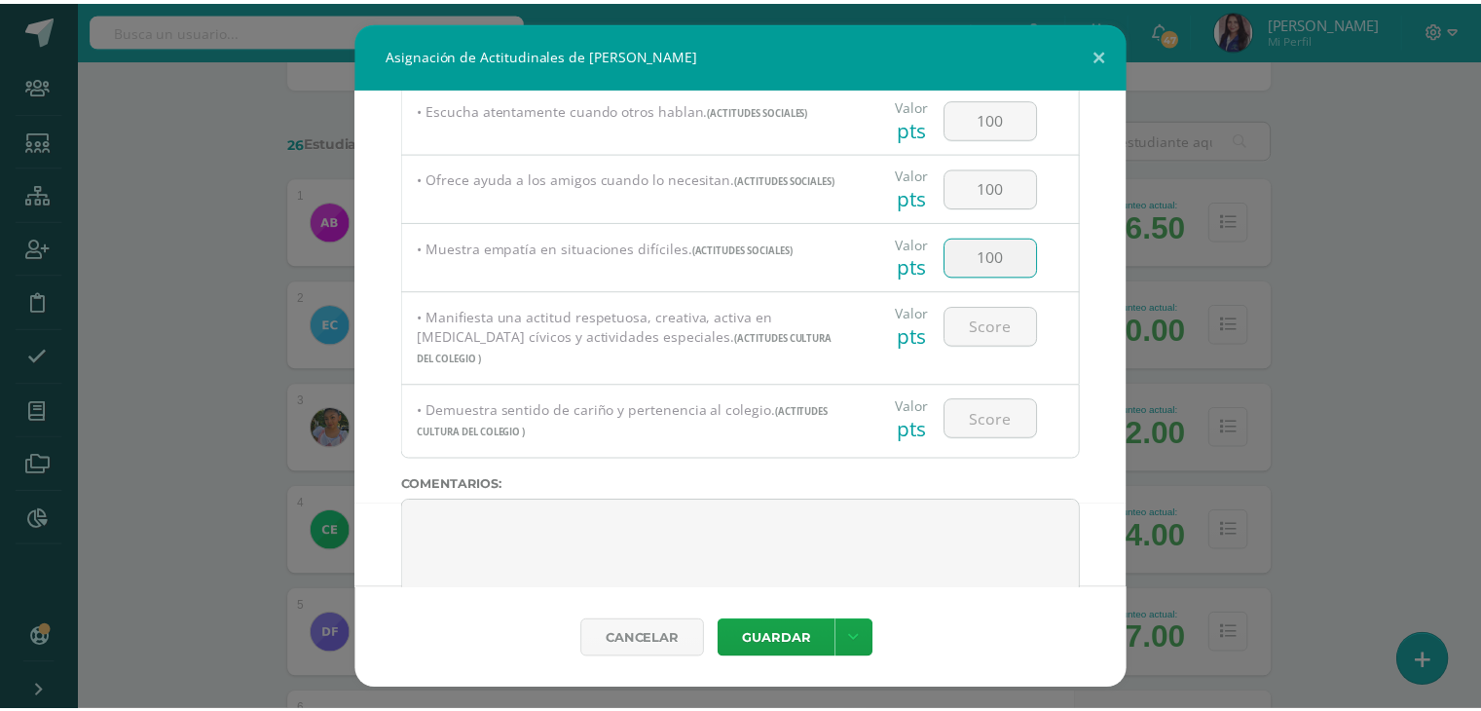
scroll to position [775, 0]
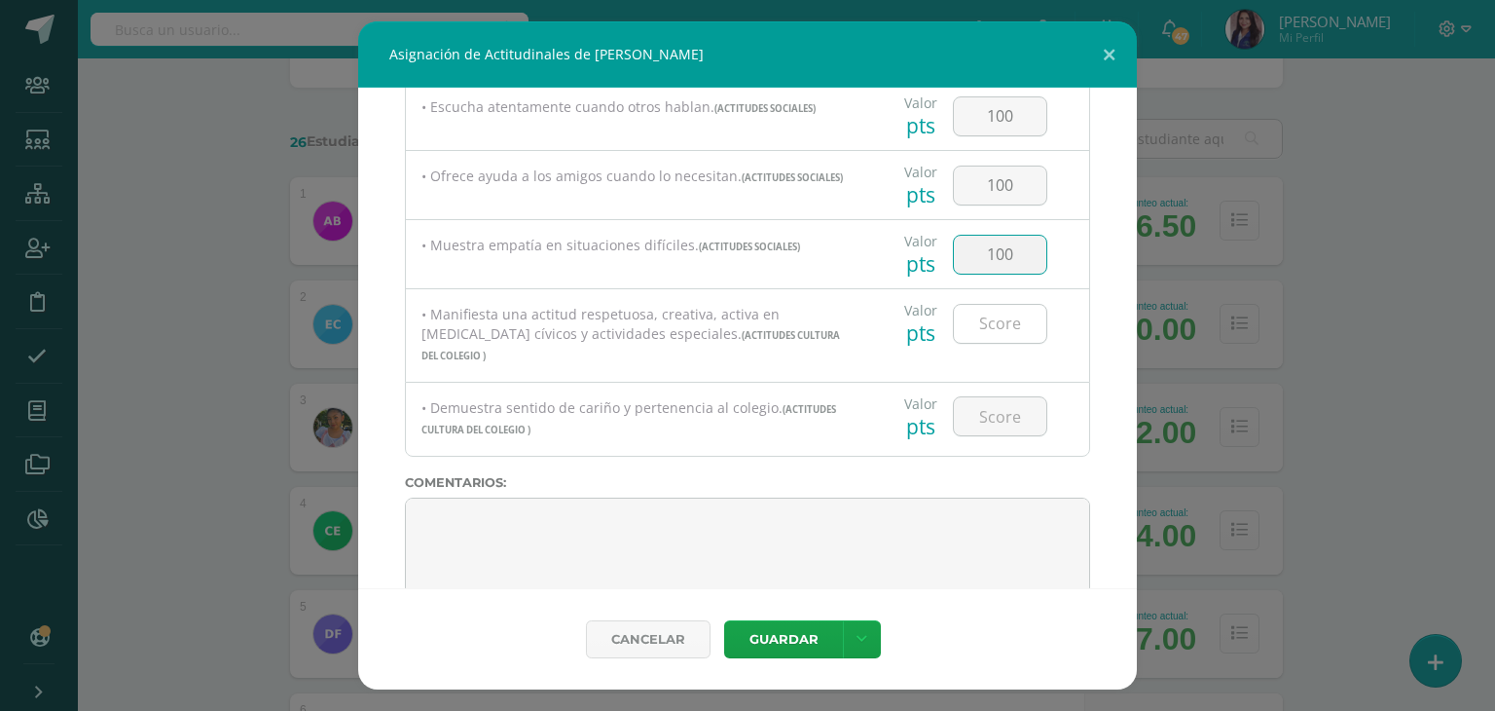
type input "100"
click at [981, 328] on input "number" at bounding box center [1000, 324] width 92 height 38
type input "100"
click at [983, 406] on input "number" at bounding box center [1000, 416] width 92 height 38
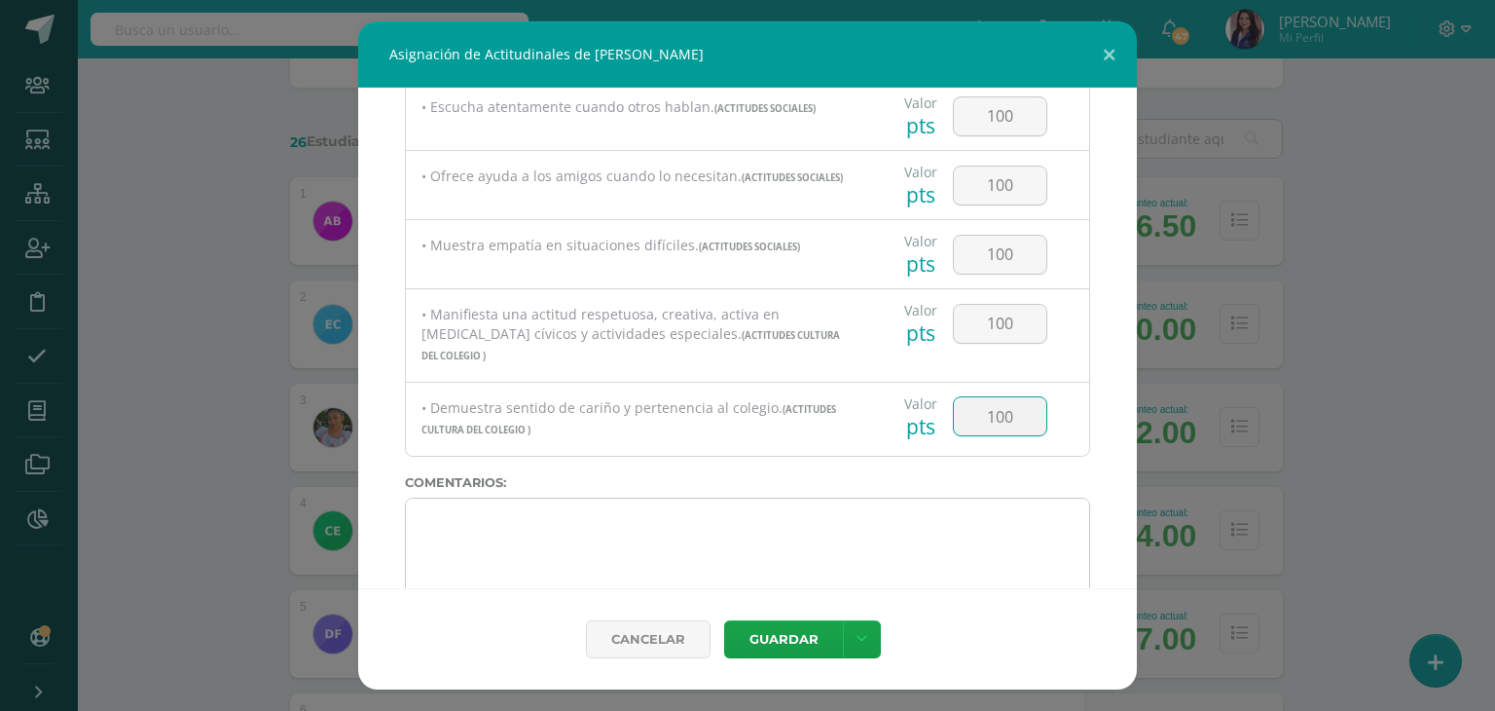
type input "100"
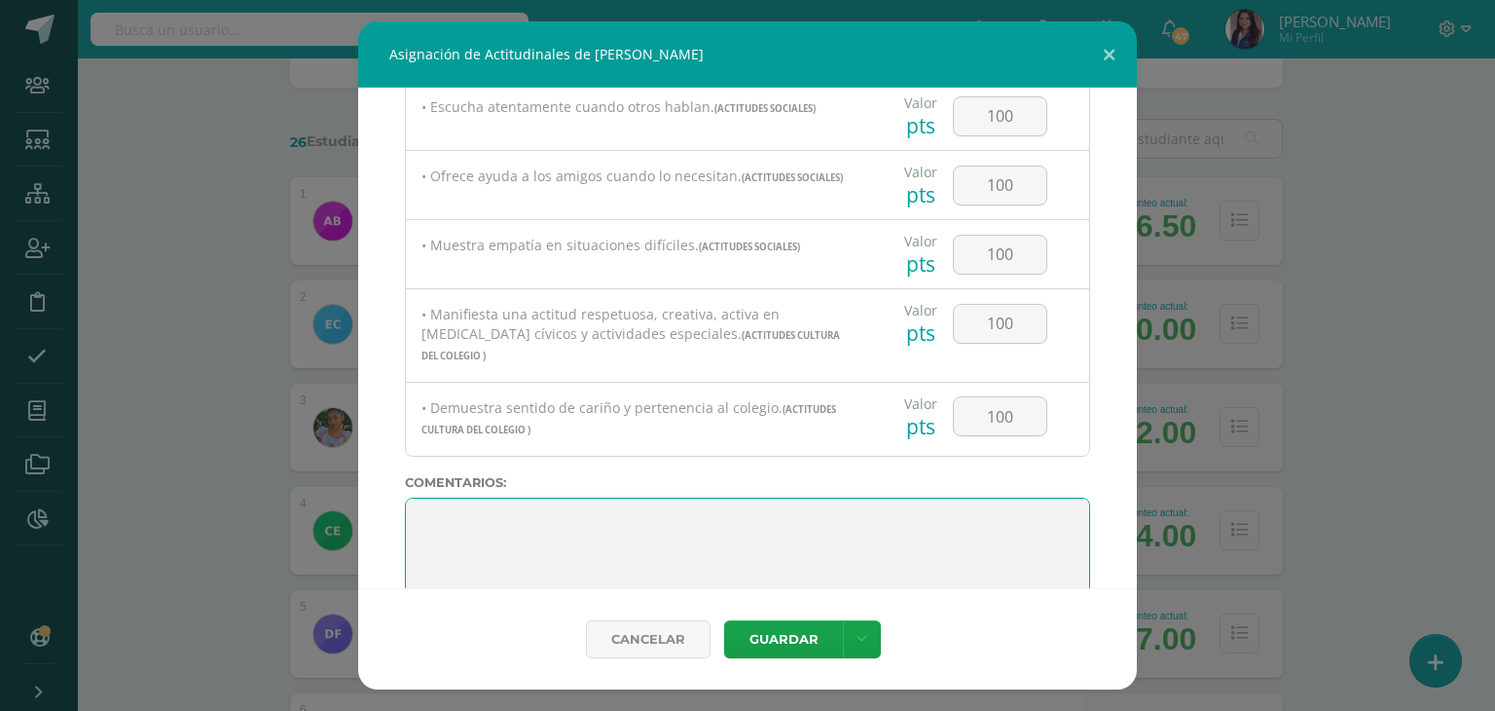
click at [526, 515] on textarea at bounding box center [747, 545] width 685 height 97
paste textarea "Me siento muy feliz de haber sido tu maestra guía este año. He visto cuánto has…"
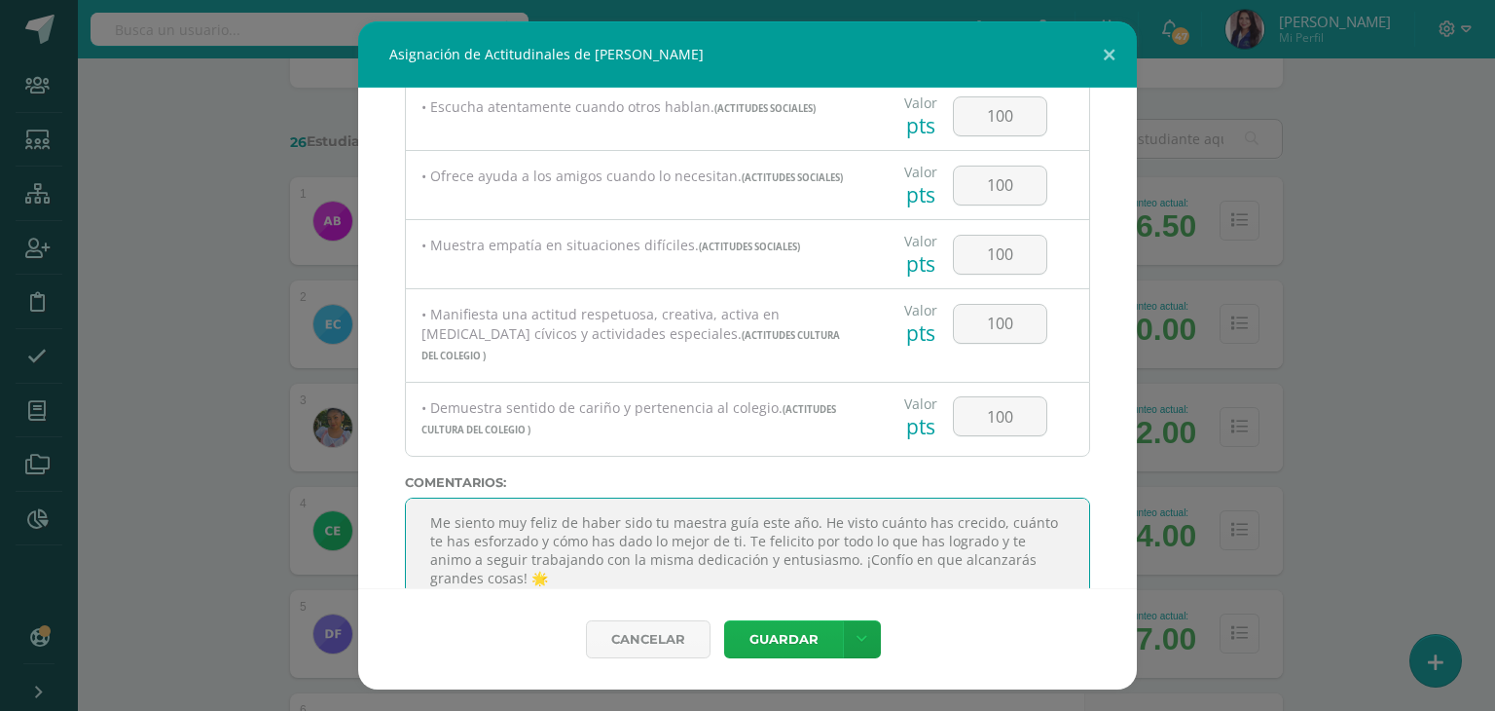
type textarea "Me siento muy feliz de haber sido tu maestra guía este año. He visto cuánto has…"
click at [802, 639] on button "Guardar" at bounding box center [783, 639] width 119 height 38
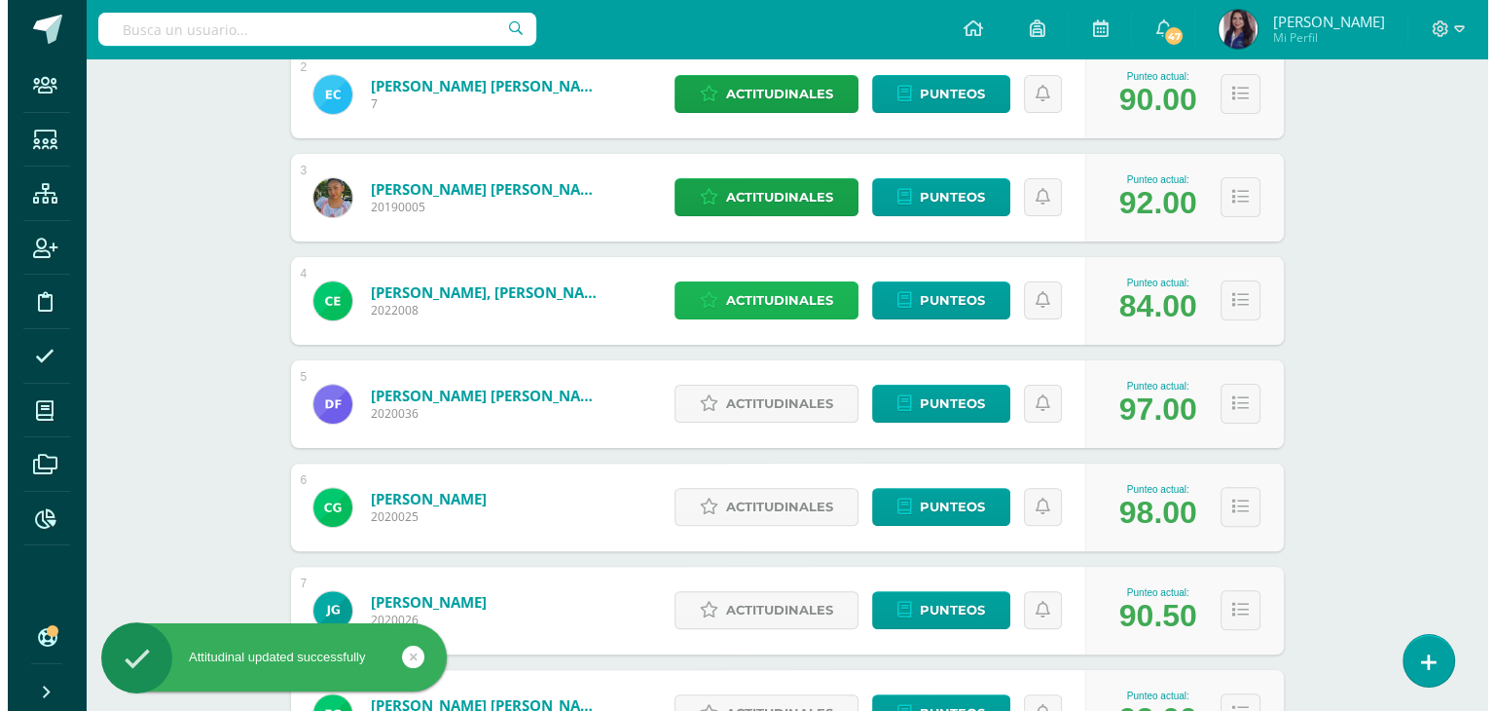
scroll to position [483, 0]
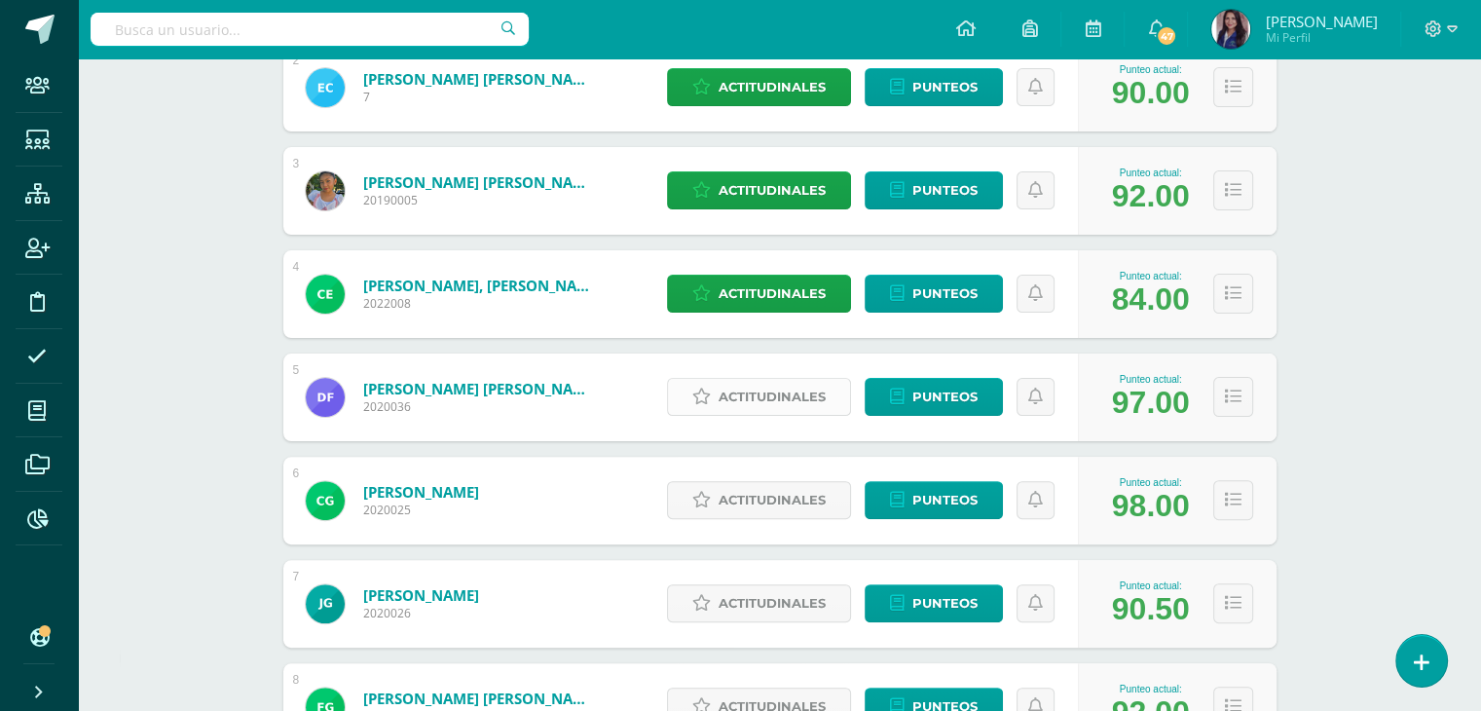
click at [753, 403] on span "Actitudinales" at bounding box center [771, 397] width 107 height 36
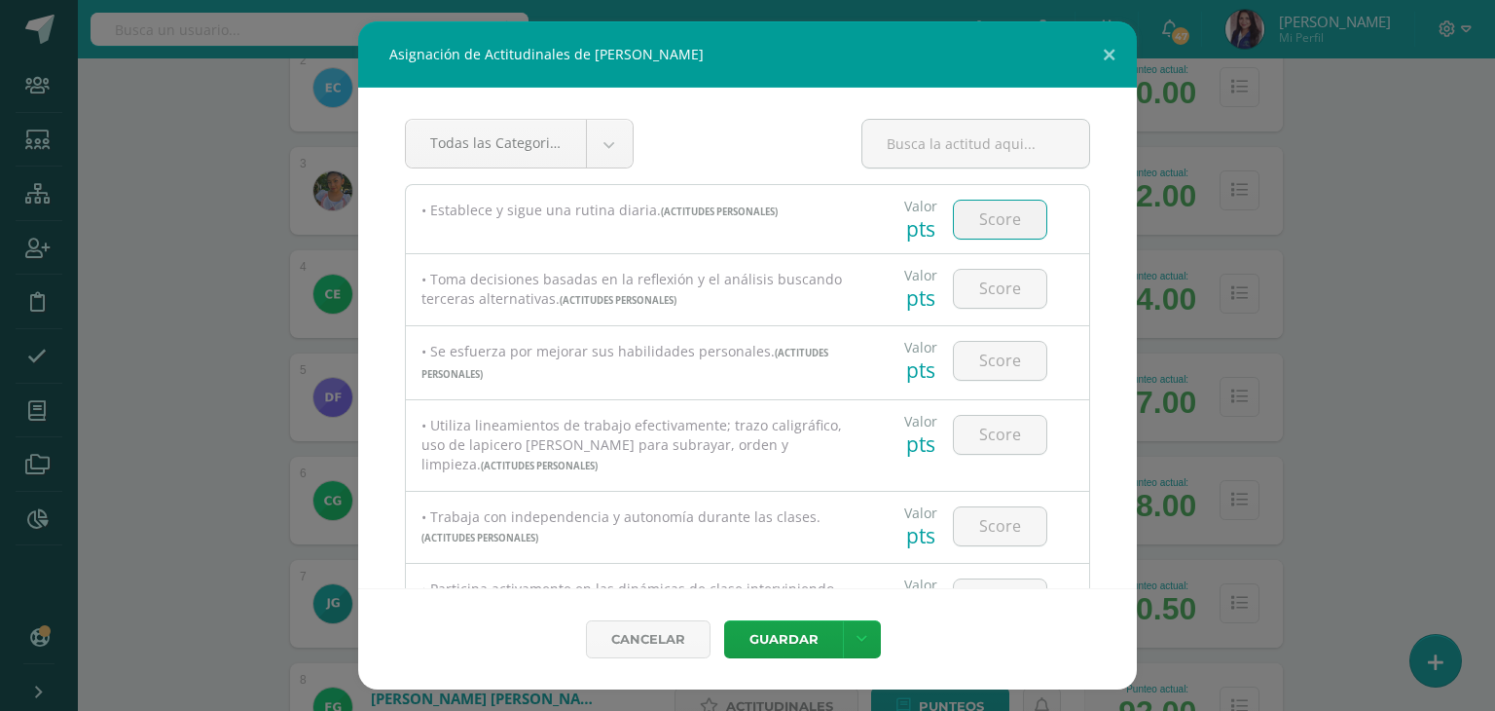
click at [1008, 218] on input "number" at bounding box center [1000, 220] width 92 height 38
type input "100"
click at [1010, 277] on input "number" at bounding box center [1000, 289] width 92 height 38
type input "100"
click at [995, 366] on input "number" at bounding box center [1000, 361] width 92 height 38
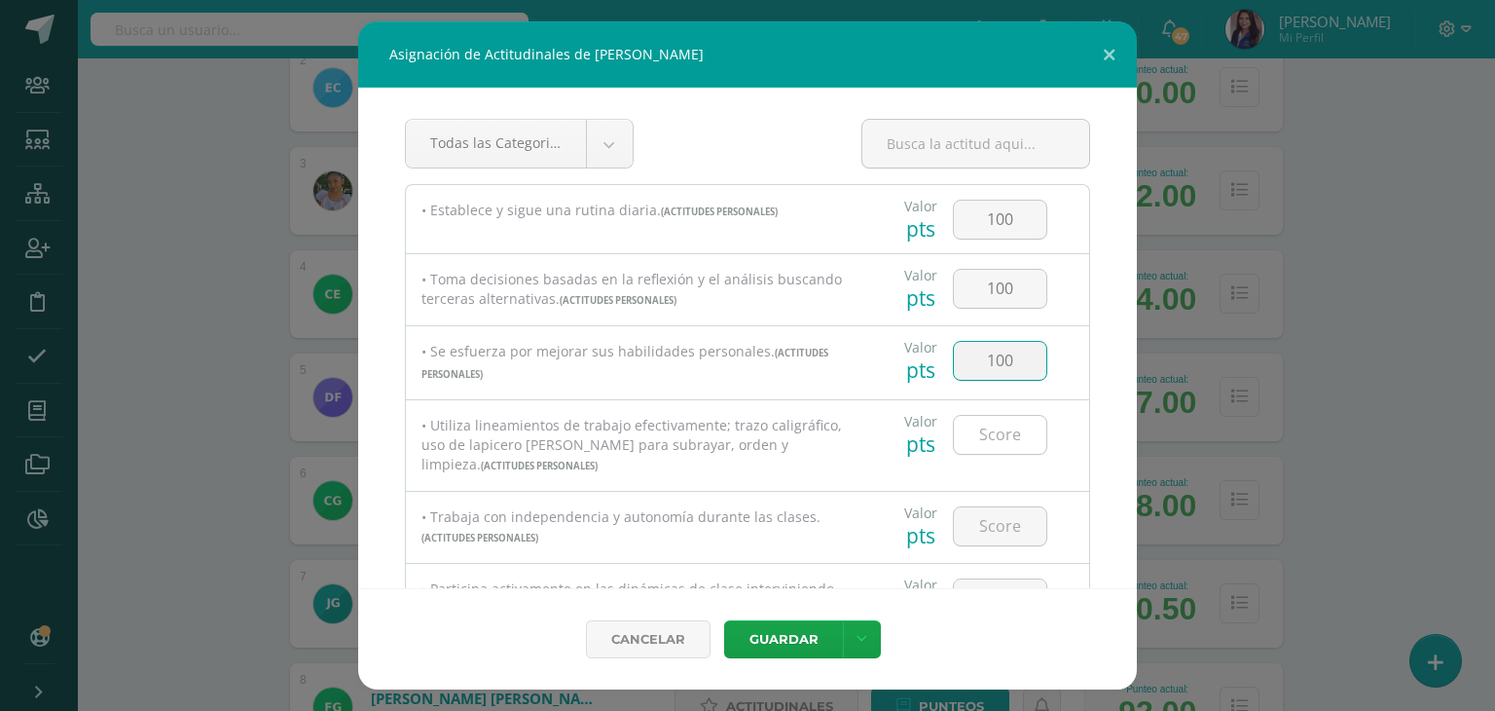
type input "100"
click at [998, 419] on input "number" at bounding box center [1000, 435] width 92 height 38
type input "100"
click at [995, 527] on input "number" at bounding box center [1000, 526] width 92 height 38
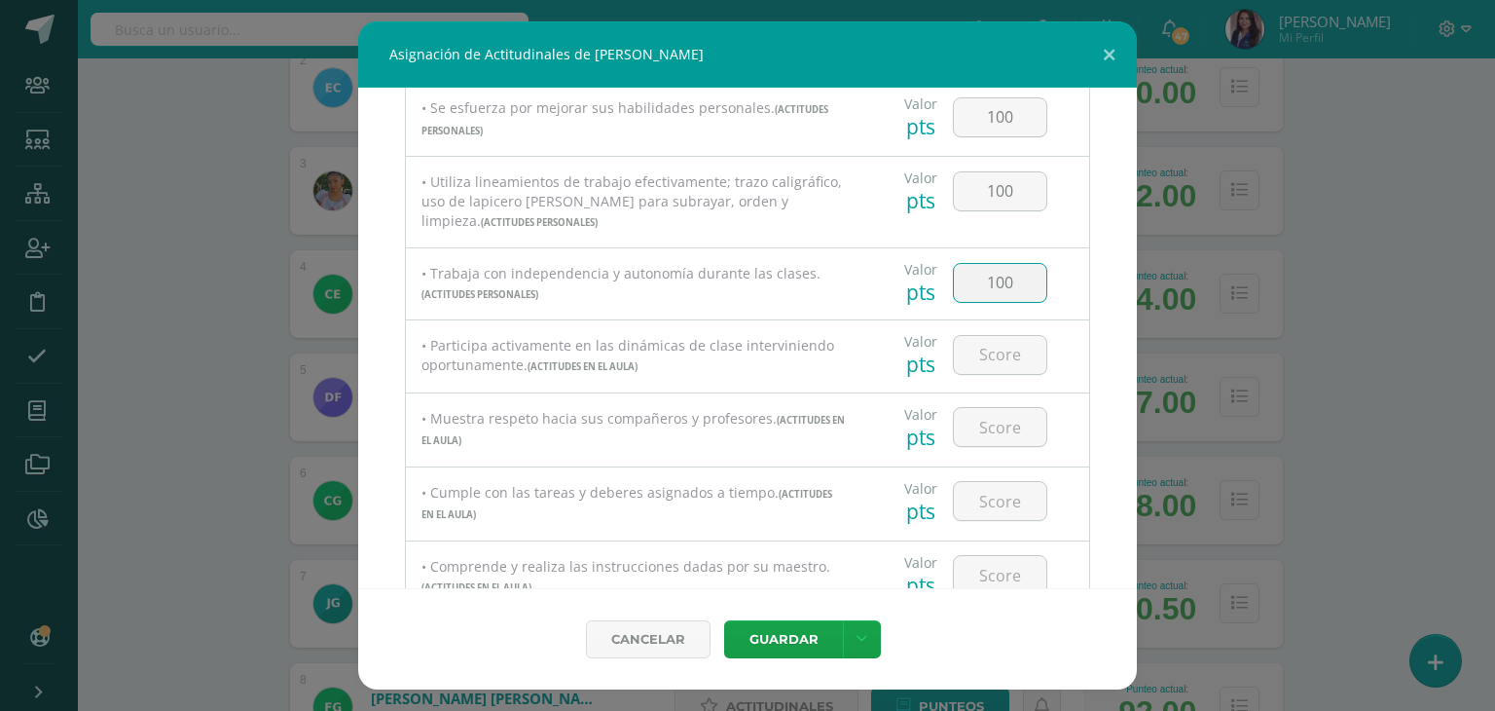
scroll to position [238, 0]
type input "100"
click at [992, 368] on input "number" at bounding box center [1000, 361] width 92 height 38
type input "100"
click at [993, 435] on input "number" at bounding box center [1000, 433] width 92 height 38
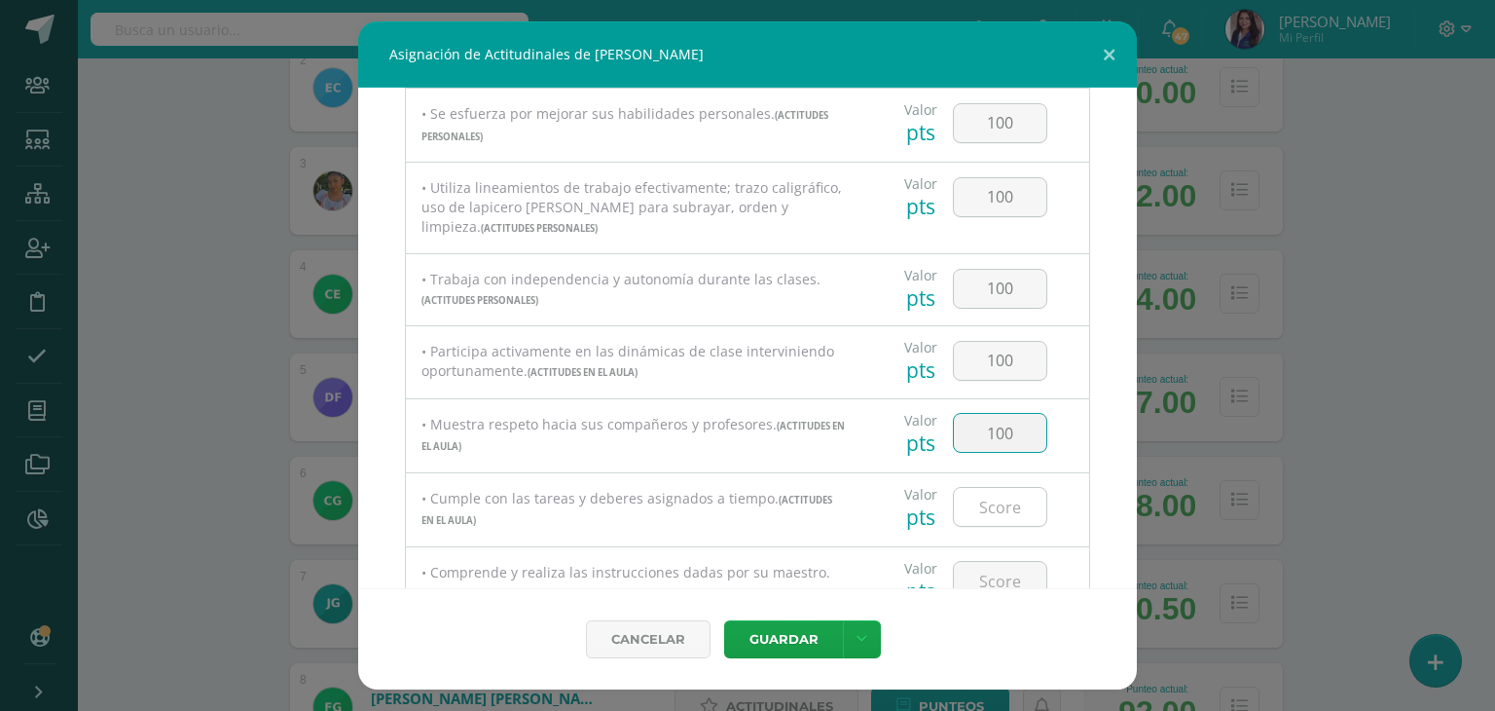
type input "100"
click at [994, 507] on input "number" at bounding box center [1000, 507] width 92 height 38
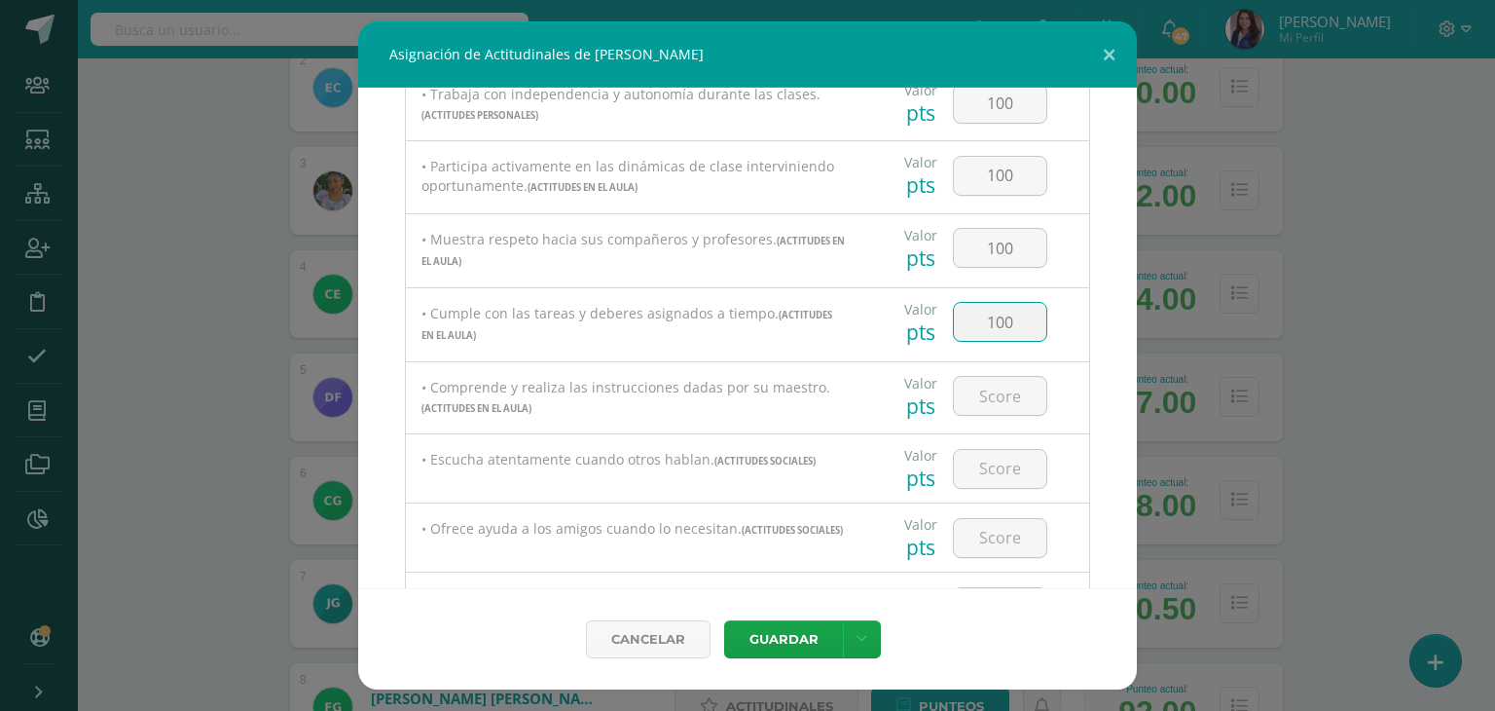
scroll to position [491, 0]
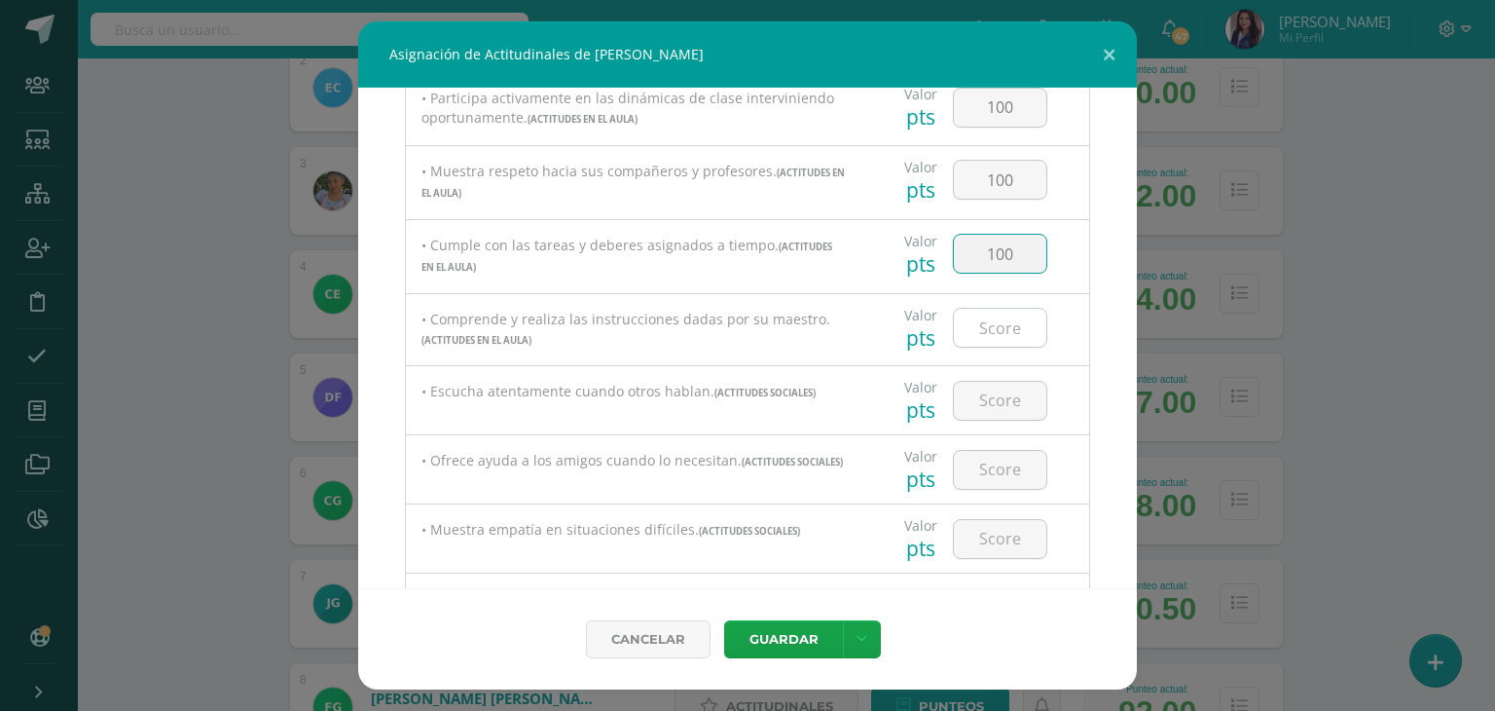
type input "100"
click at [1014, 336] on input "number" at bounding box center [1000, 328] width 92 height 38
type input "100"
click at [991, 403] on input "number" at bounding box center [1000, 401] width 92 height 38
type input "100"
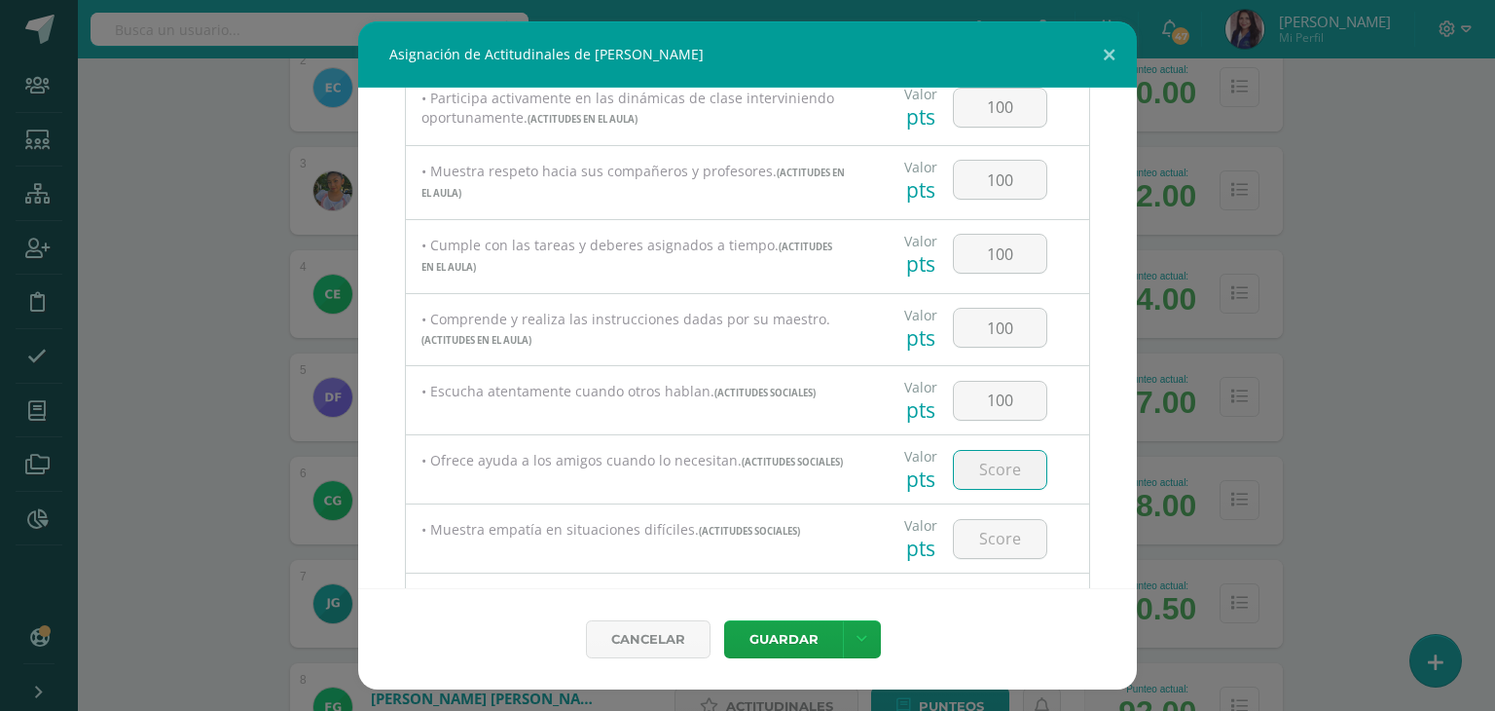
click at [981, 459] on input "number" at bounding box center [1000, 470] width 92 height 38
type input "100"
click at [993, 544] on input "number" at bounding box center [1000, 539] width 92 height 38
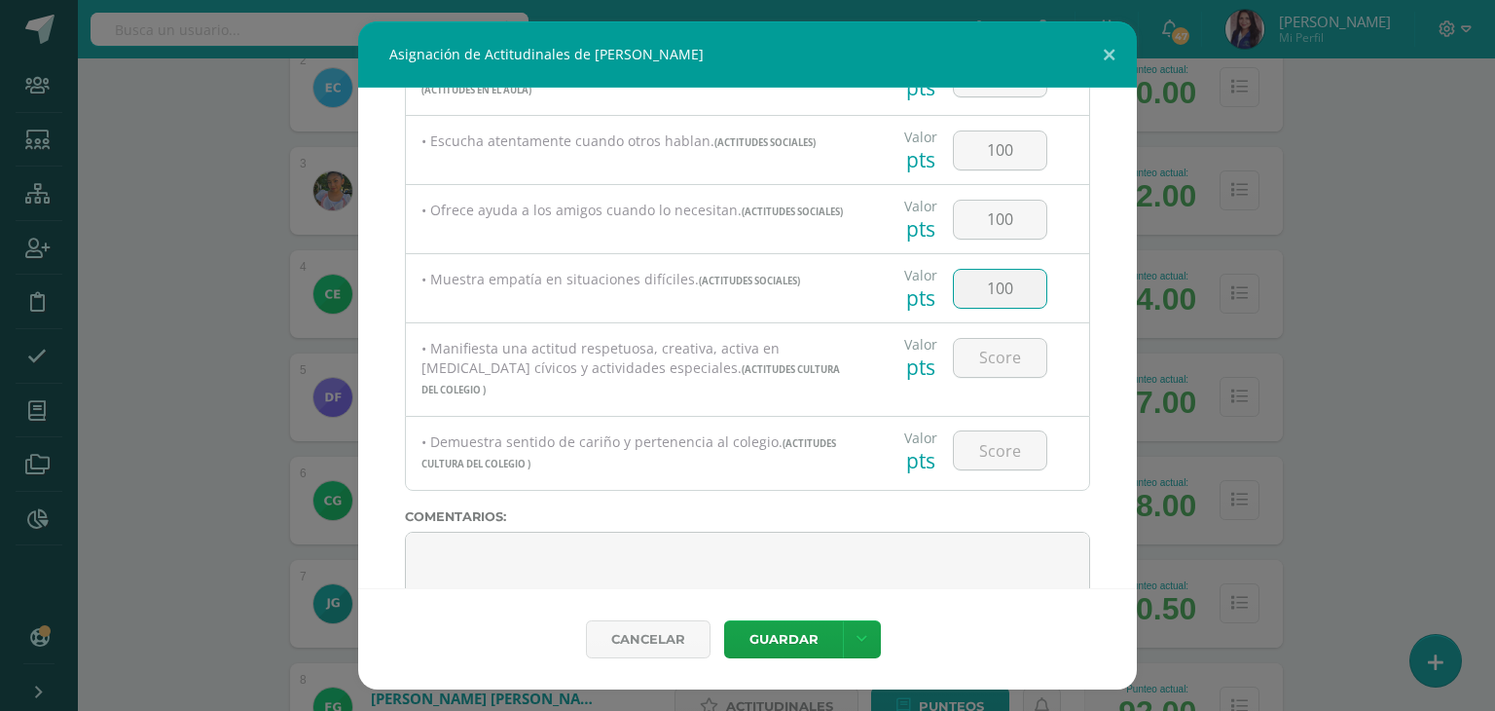
scroll to position [755, 0]
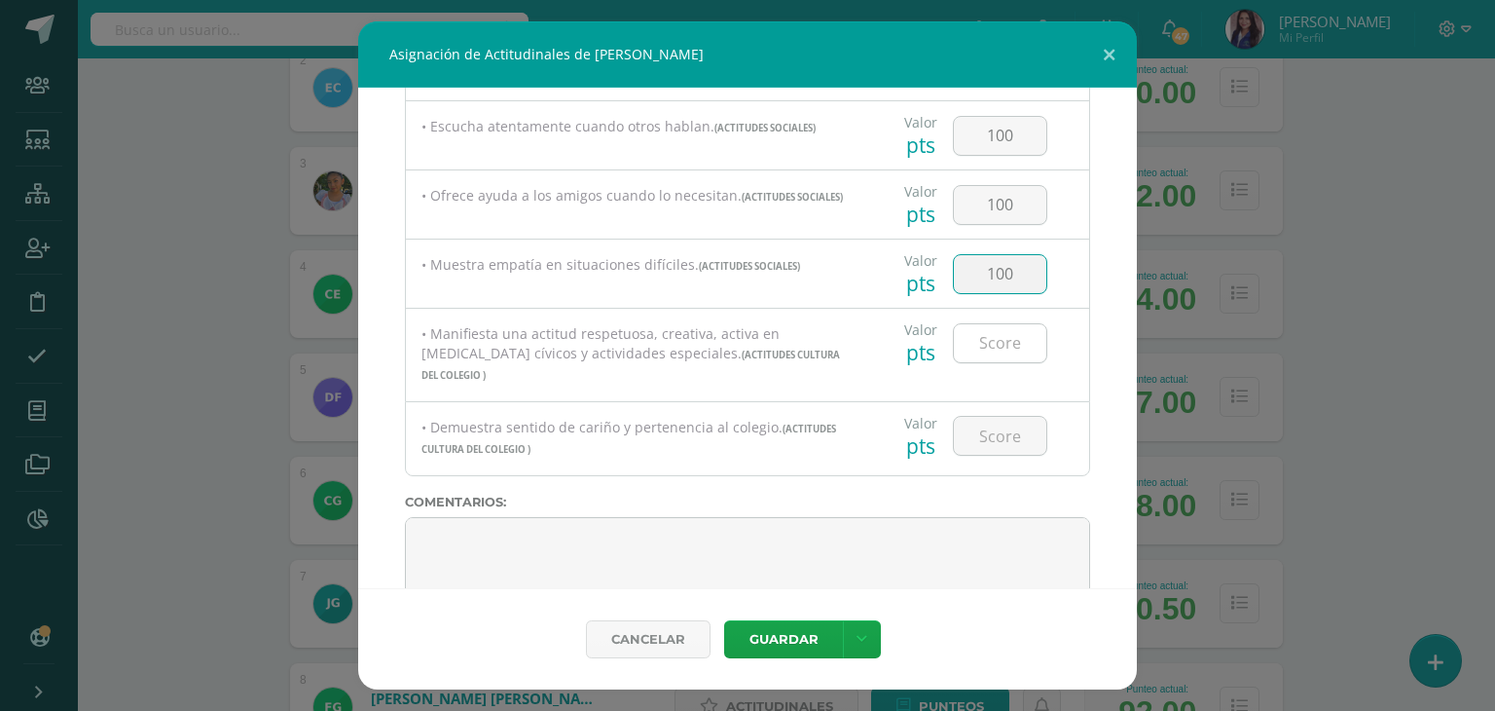
type input "100"
click at [1009, 349] on input "number" at bounding box center [1000, 343] width 92 height 38
type input "100"
click at [999, 417] on input "number" at bounding box center [1000, 436] width 92 height 38
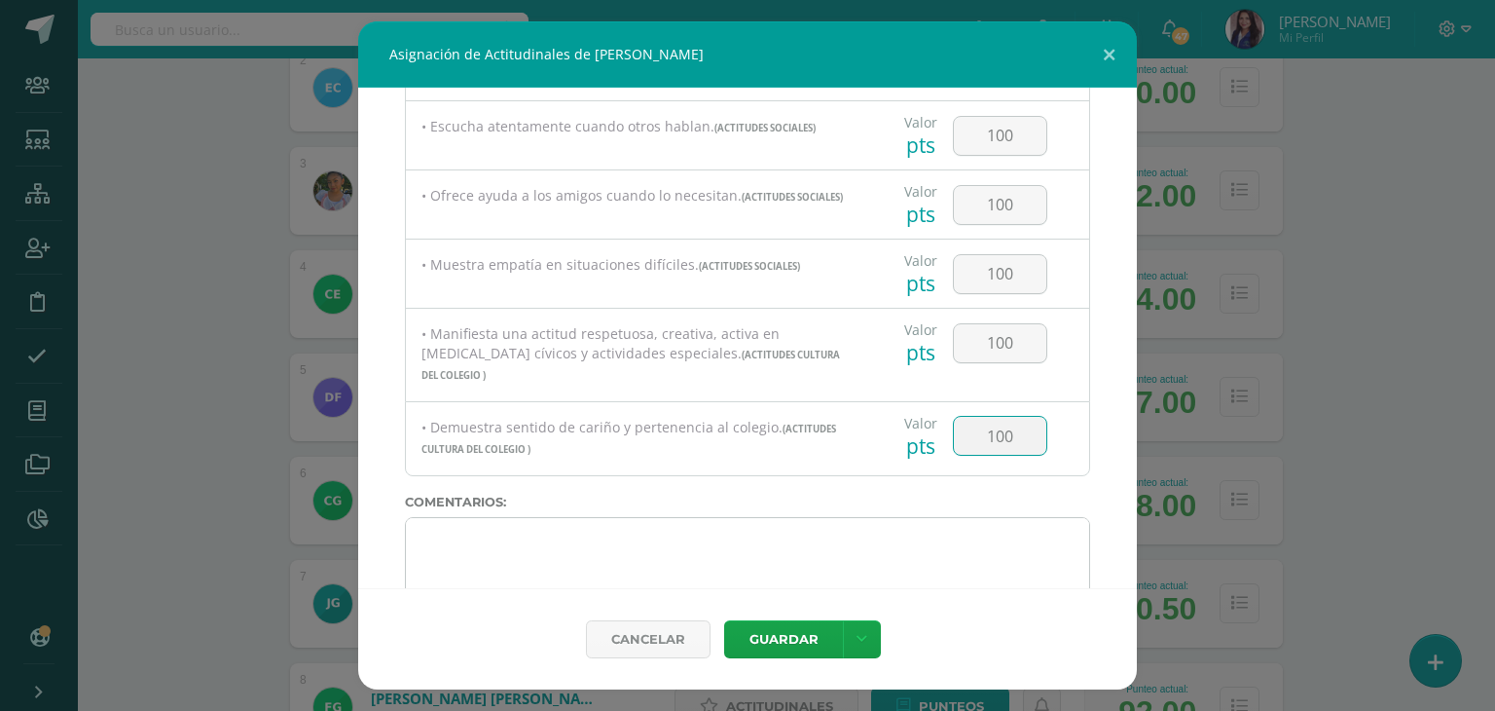
type input "100"
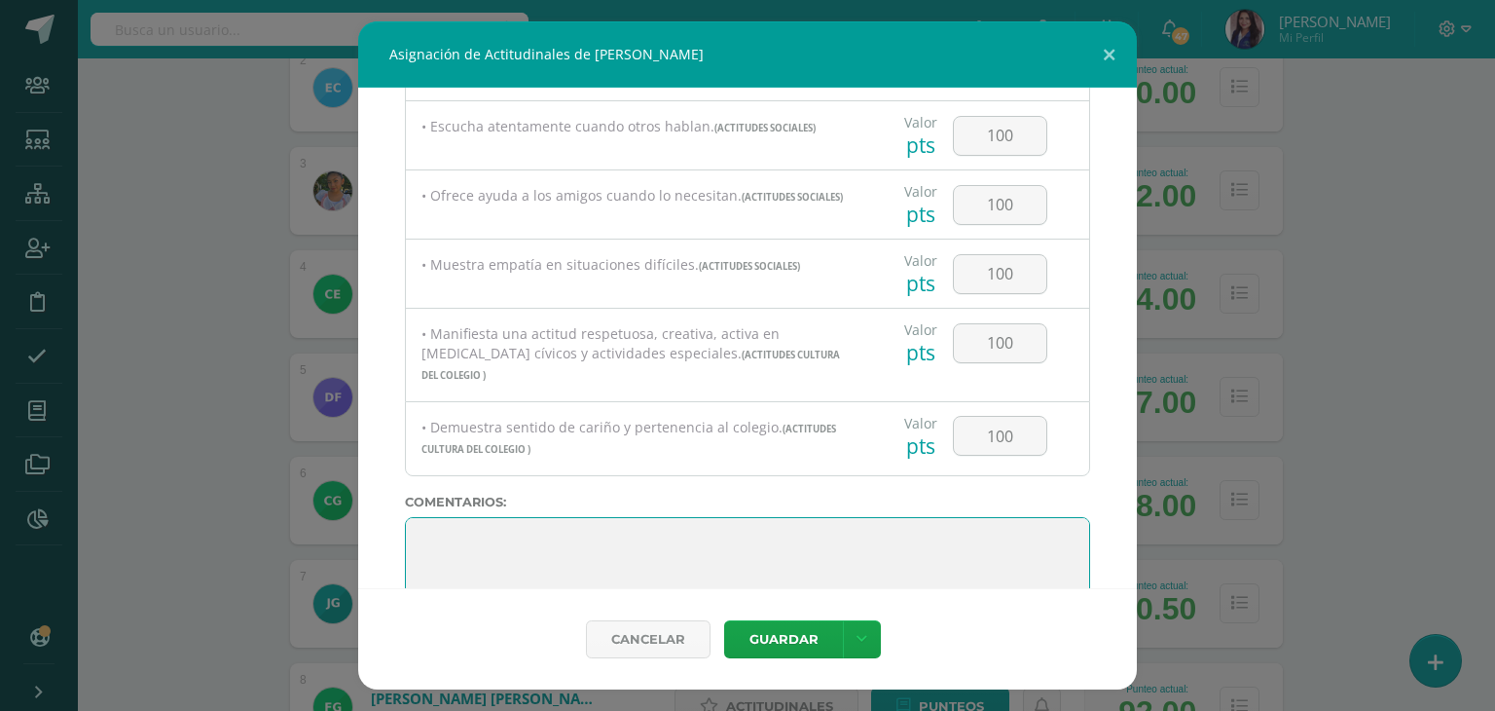
click at [753, 566] on textarea at bounding box center [747, 565] width 685 height 97
paste textarea "Me siento muy feliz de haber sido tu maestra guía este año. He visto cuánto has…"
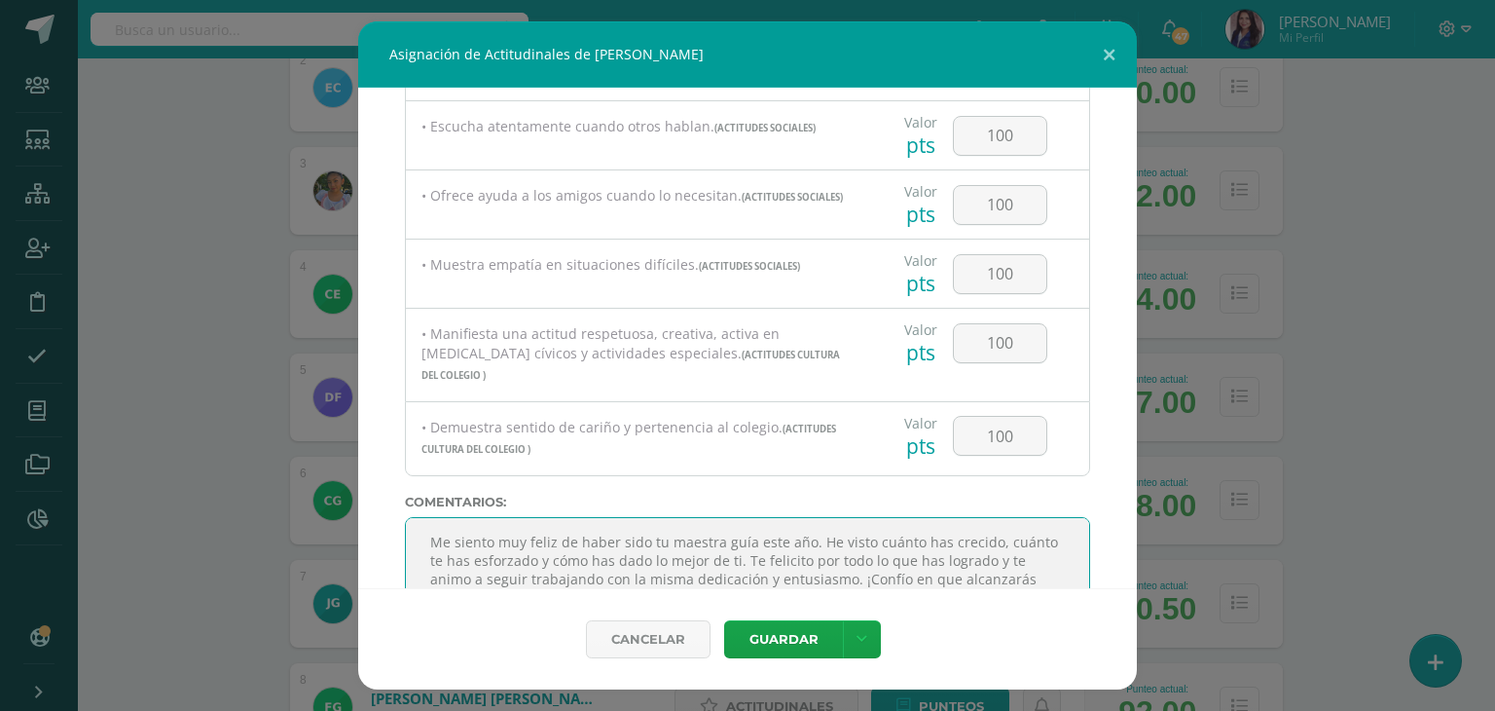
scroll to position [762, 0]
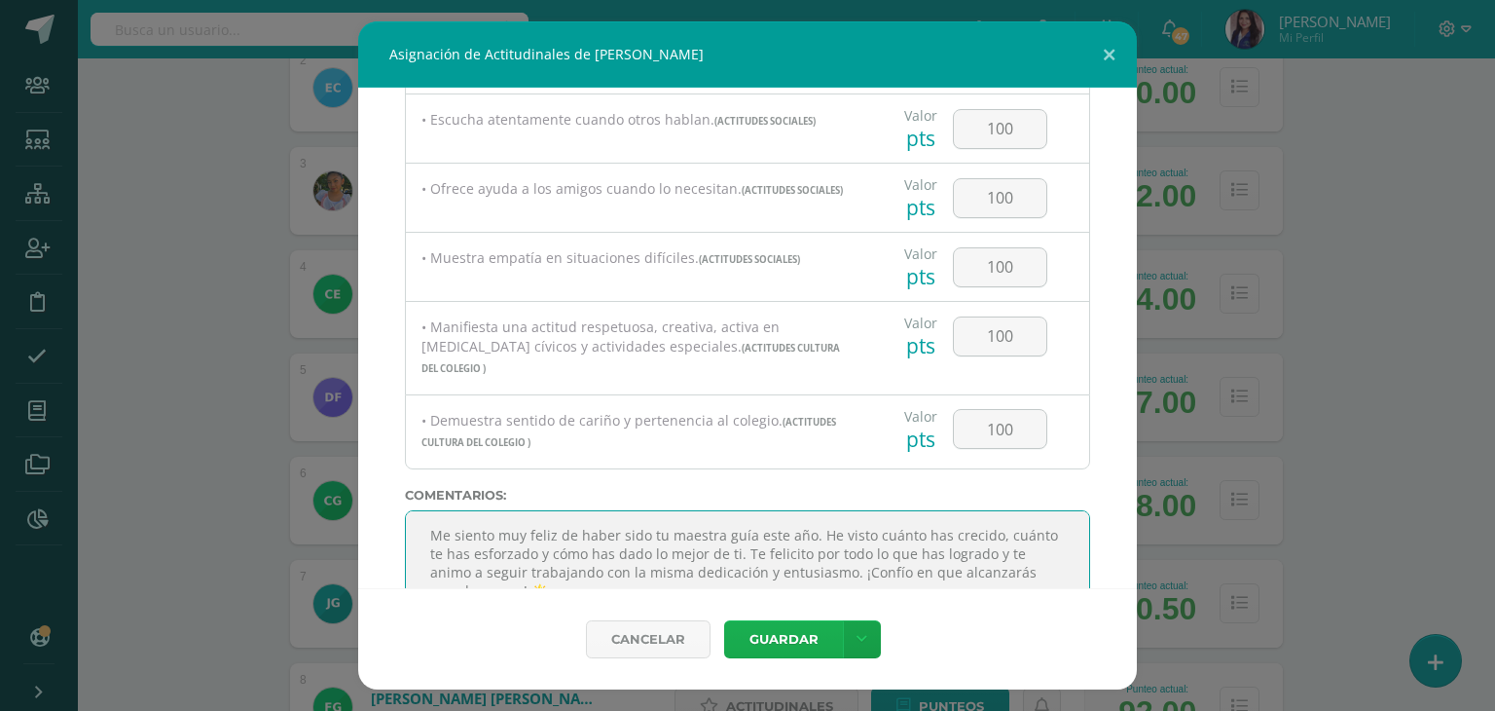
type textarea "Me siento muy feliz de haber sido tu maestra guía este año. He visto cuánto has…"
click at [793, 644] on button "Guardar" at bounding box center [783, 639] width 119 height 38
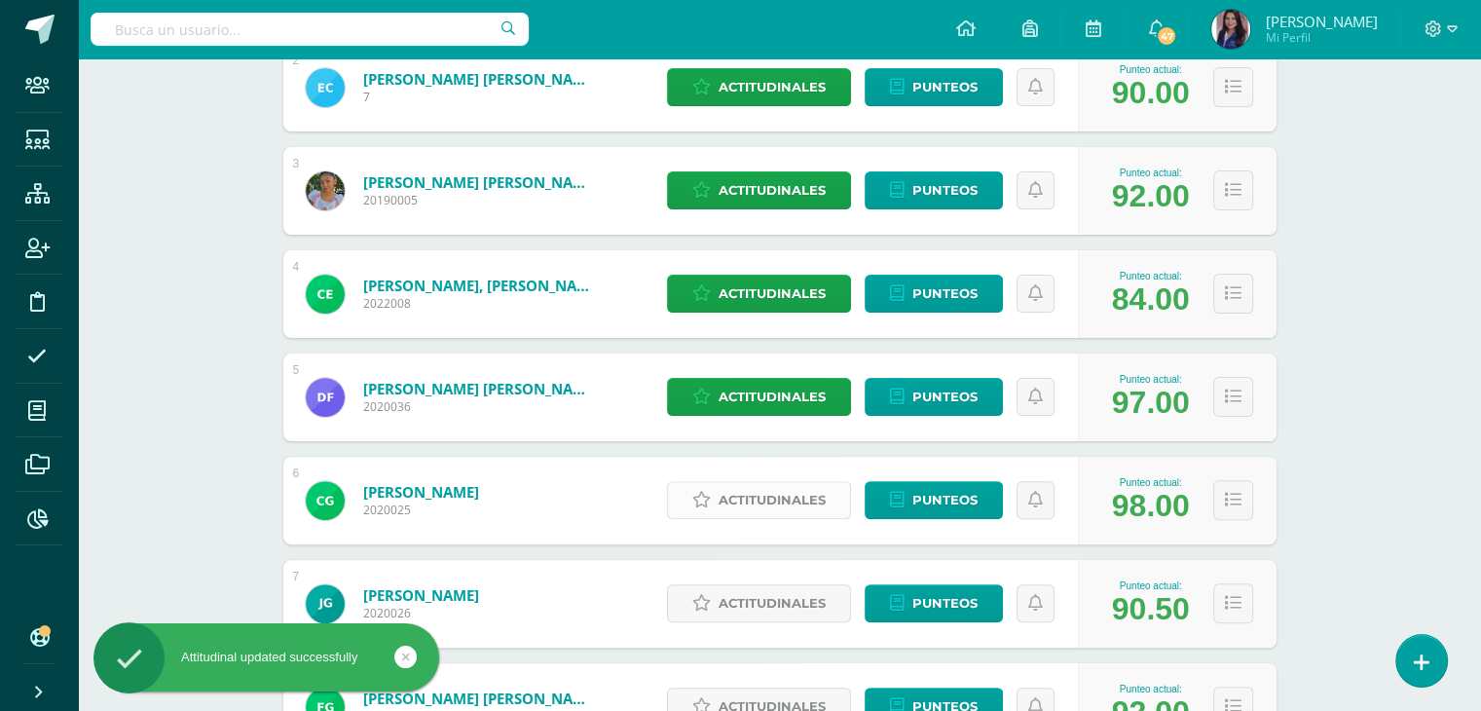
click at [773, 500] on span "Actitudinales" at bounding box center [771, 500] width 107 height 36
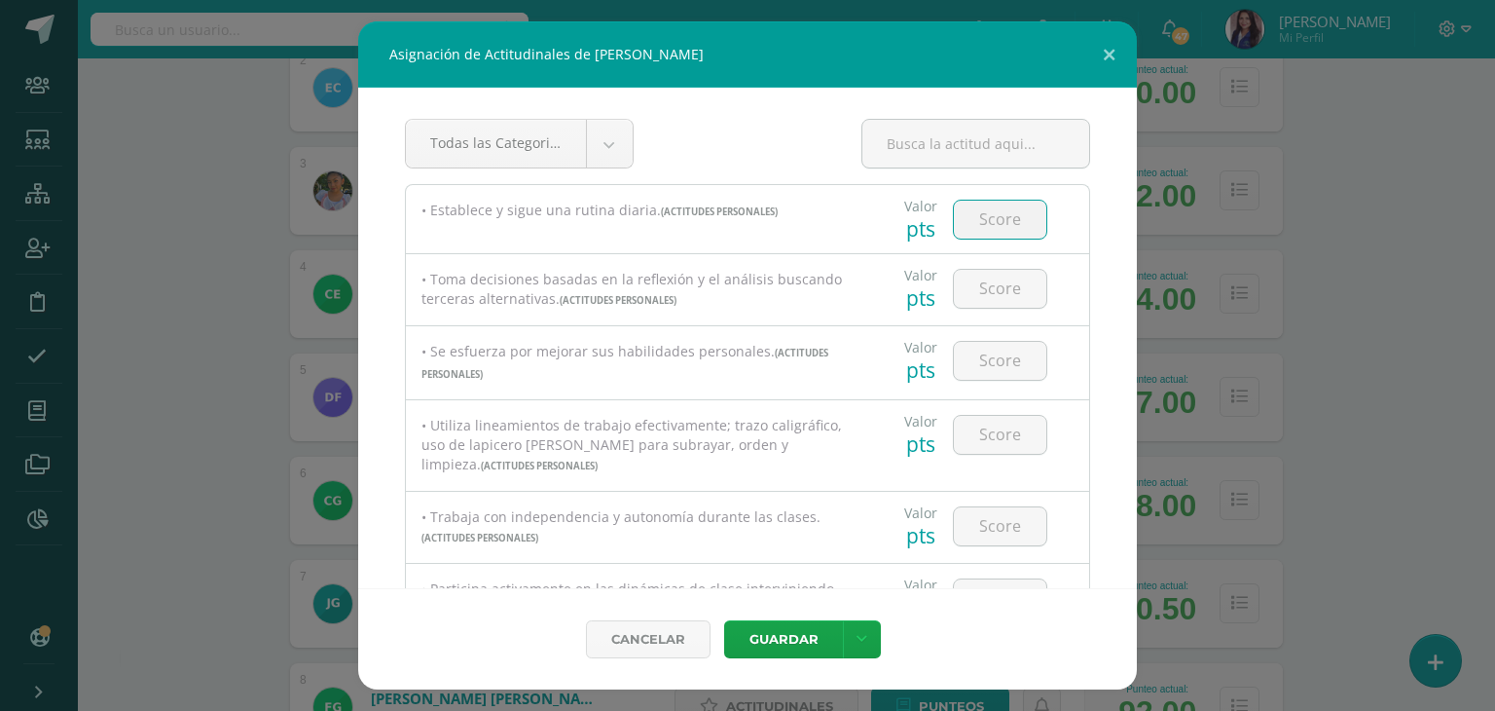
click at [997, 233] on input "number" at bounding box center [1000, 220] width 92 height 38
type input "100"
click at [989, 279] on input "number" at bounding box center [1000, 289] width 92 height 38
type input "100"
click at [997, 351] on input "number" at bounding box center [1000, 361] width 92 height 38
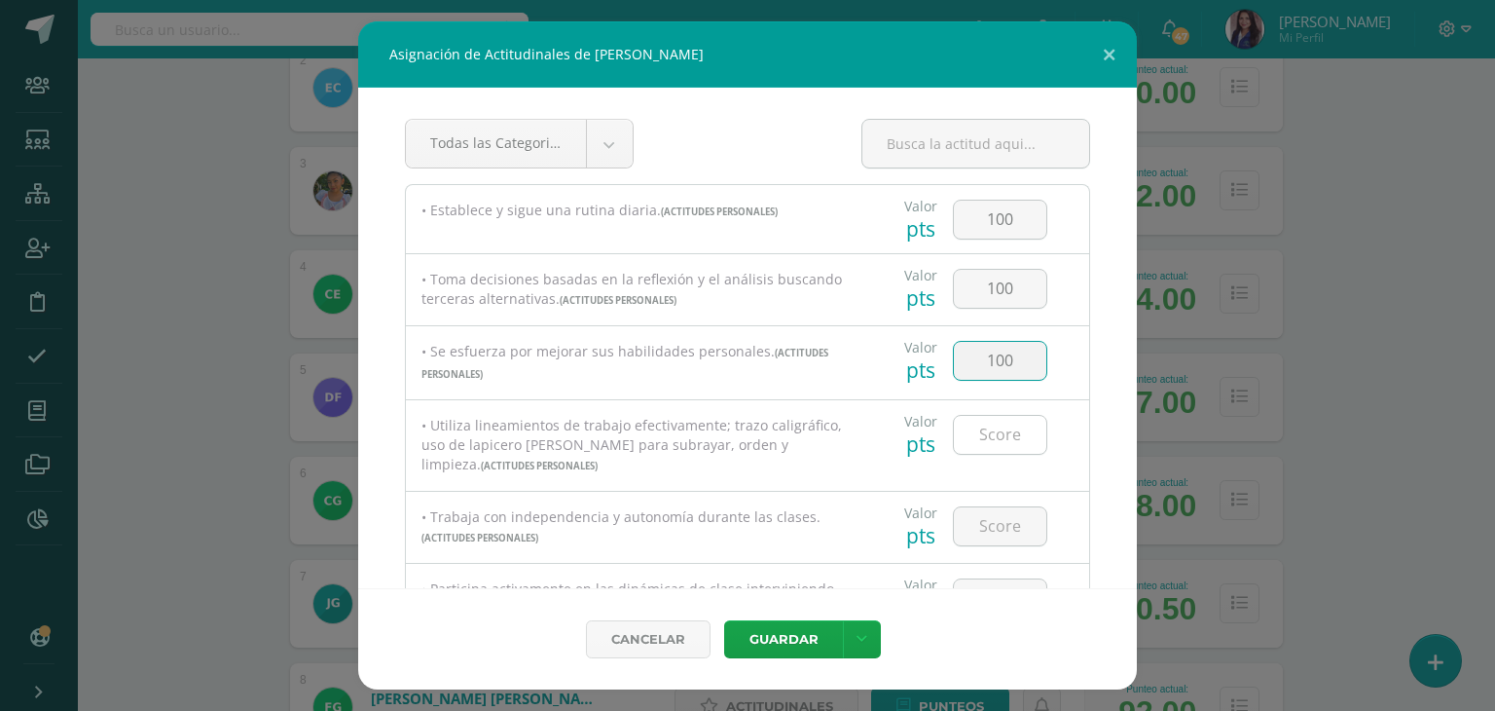
type input "100"
click at [993, 424] on input "number" at bounding box center [1000, 435] width 92 height 38
type input "100"
click at [995, 520] on input "number" at bounding box center [1000, 526] width 92 height 38
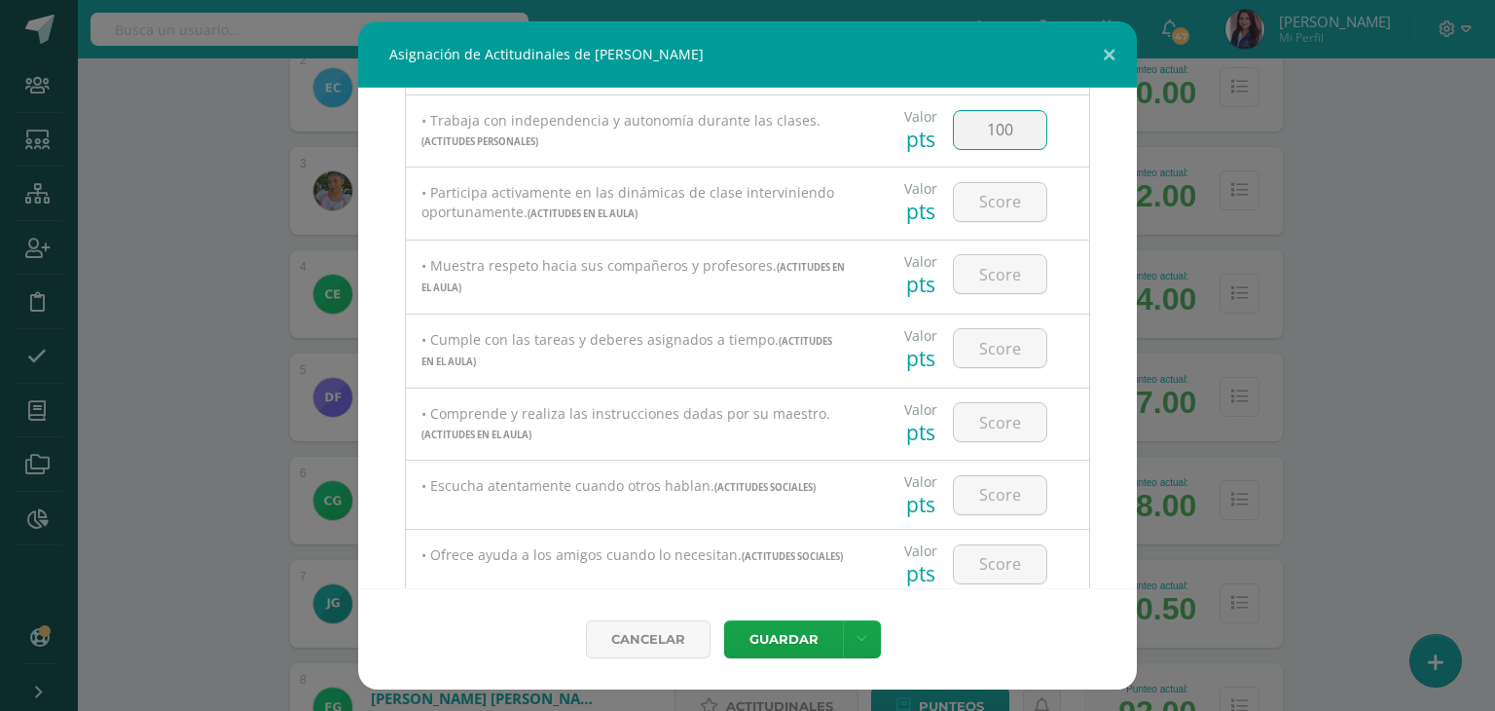
scroll to position [393, 0]
type input "100"
click at [975, 223] on input "number" at bounding box center [1000, 205] width 92 height 38
type input "100"
click at [995, 278] on input "number" at bounding box center [1000, 277] width 92 height 38
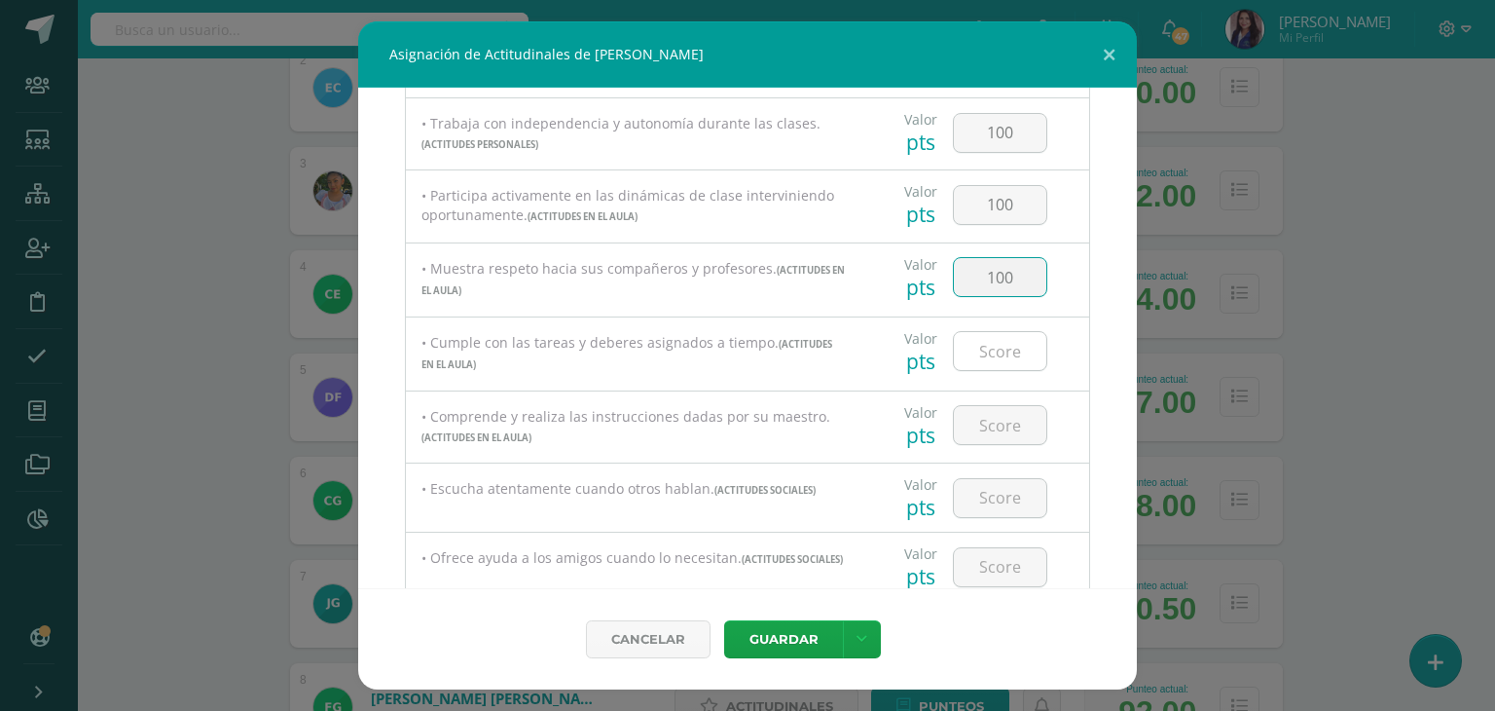
type input "100"
click at [987, 351] on input "number" at bounding box center [1000, 351] width 92 height 38
type input "100"
click at [983, 422] on input "number" at bounding box center [1000, 425] width 92 height 38
type input "100"
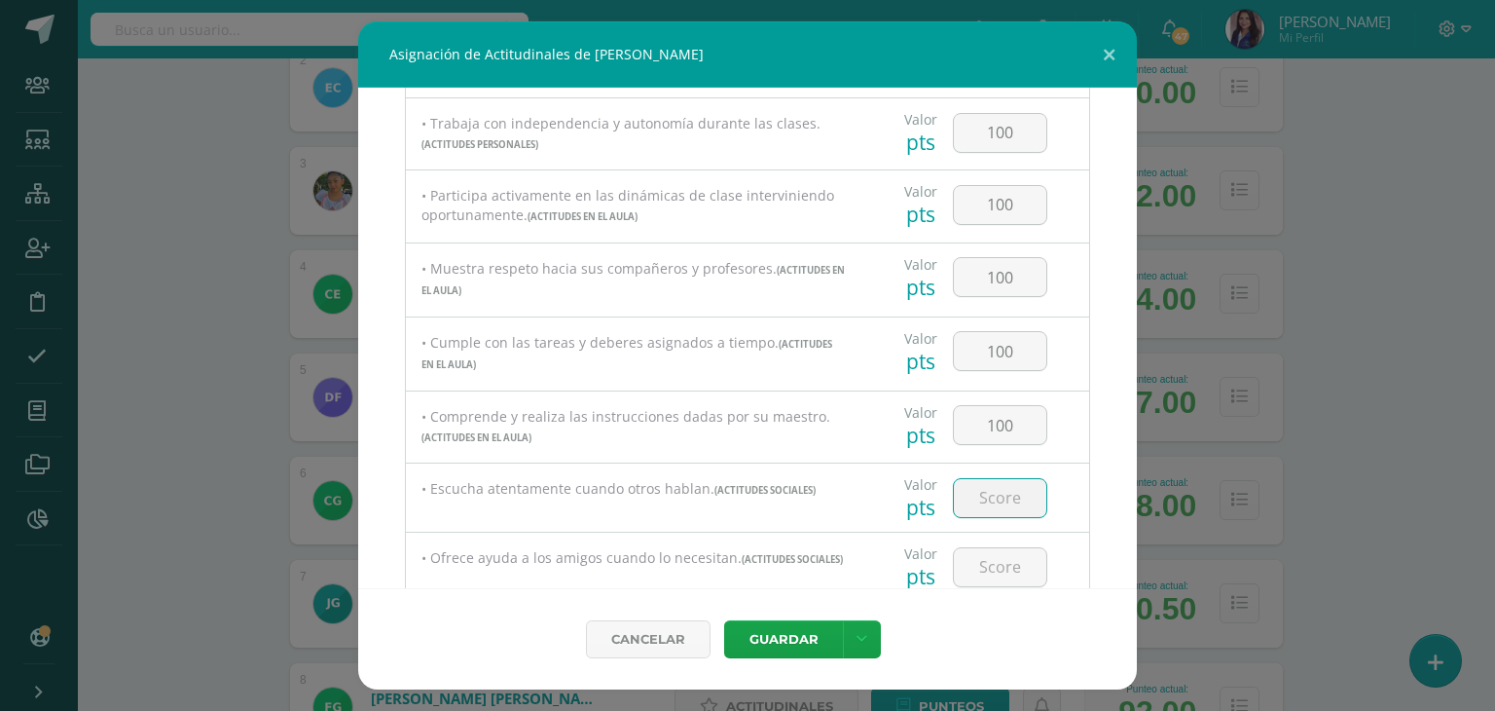
click at [982, 497] on input "number" at bounding box center [1000, 498] width 92 height 38
type input "100"
click at [978, 572] on input "number" at bounding box center [1000, 567] width 92 height 38
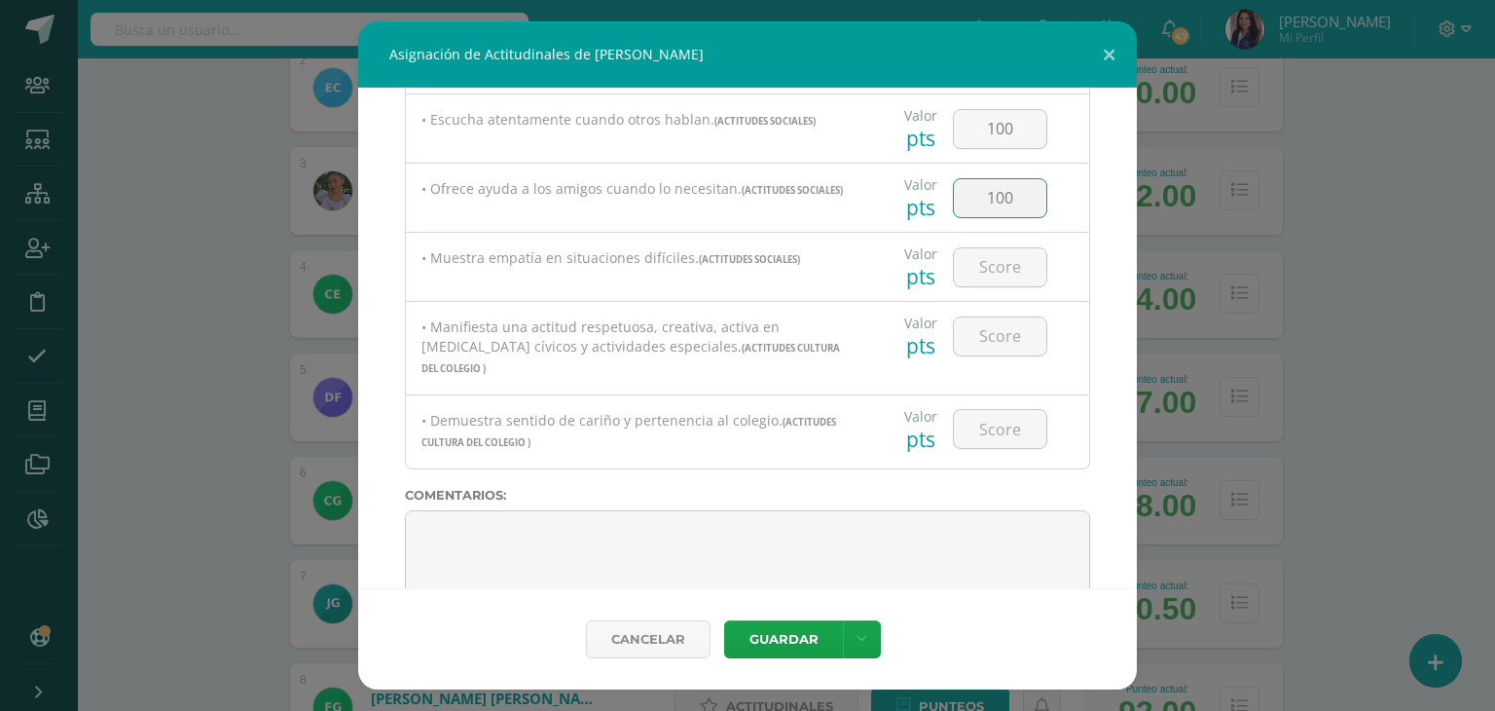
scroll to position [750, 0]
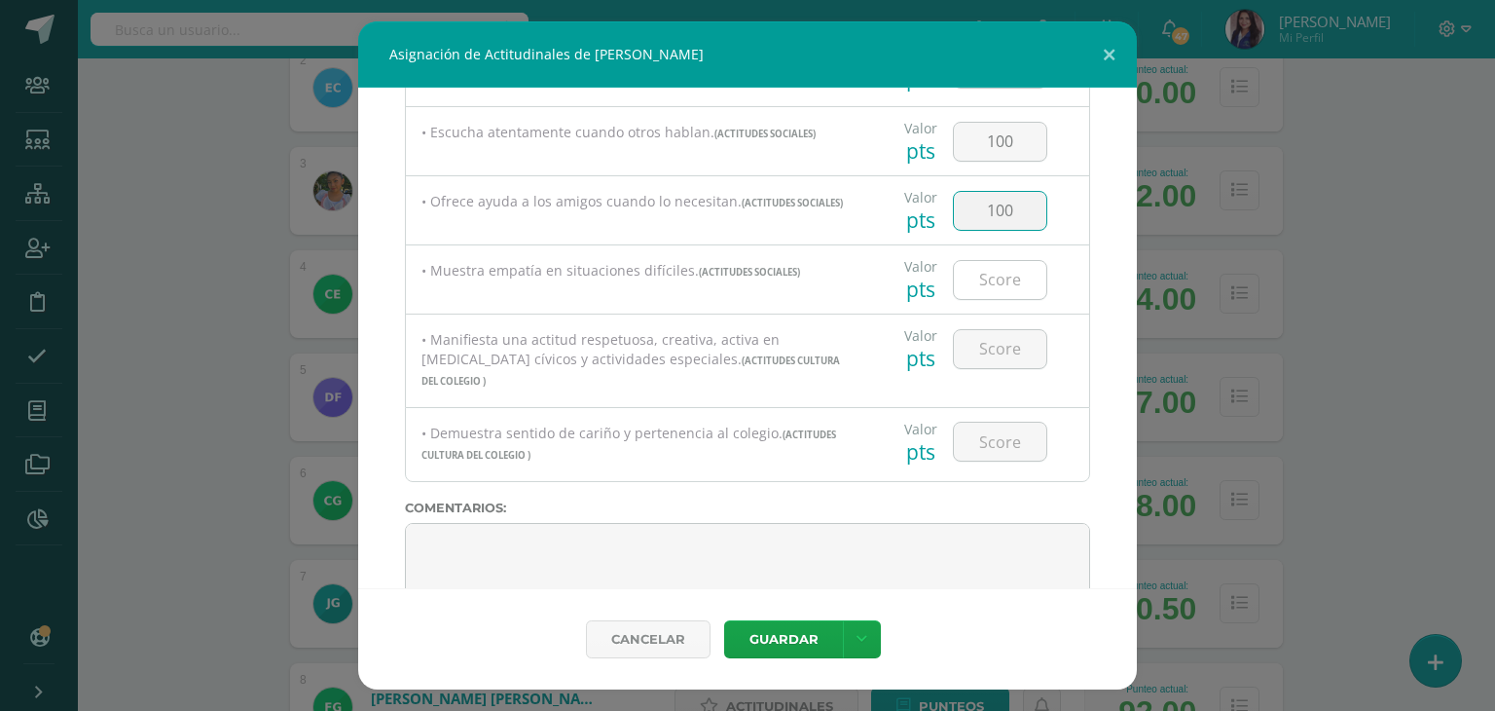
type input "100"
click at [1001, 290] on input "number" at bounding box center [1000, 280] width 92 height 38
type input "100"
click at [990, 361] on input "number" at bounding box center [1000, 349] width 92 height 38
type input "100"
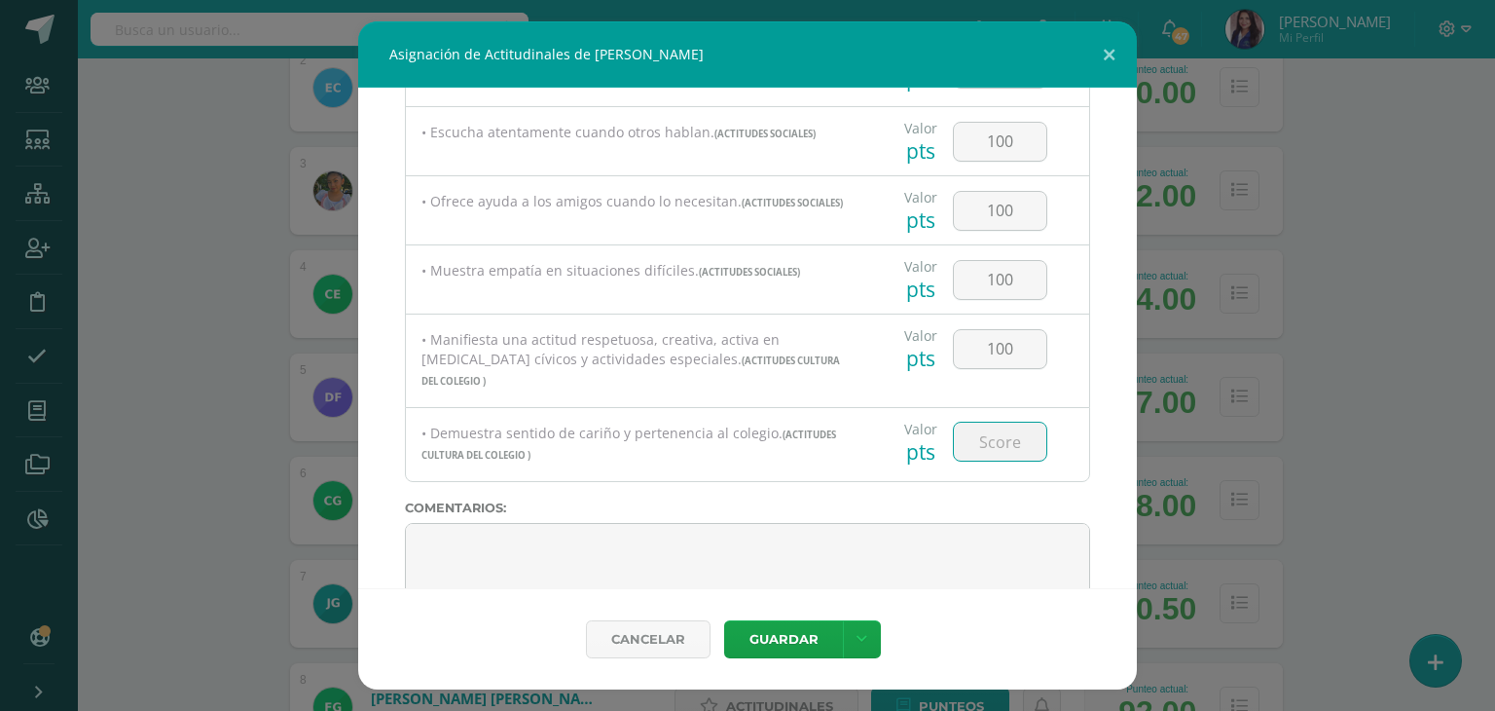
click at [981, 428] on input "number" at bounding box center [1000, 441] width 92 height 38
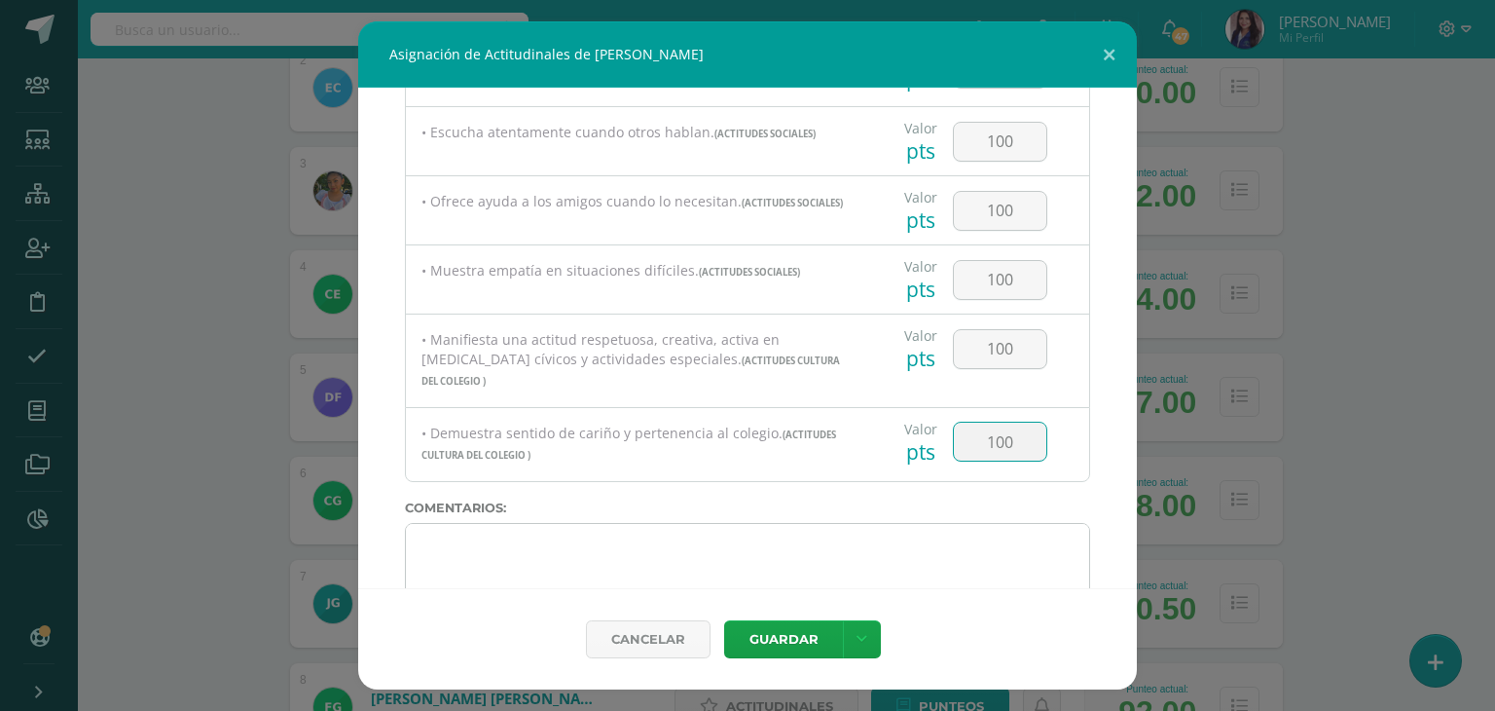
type input "100"
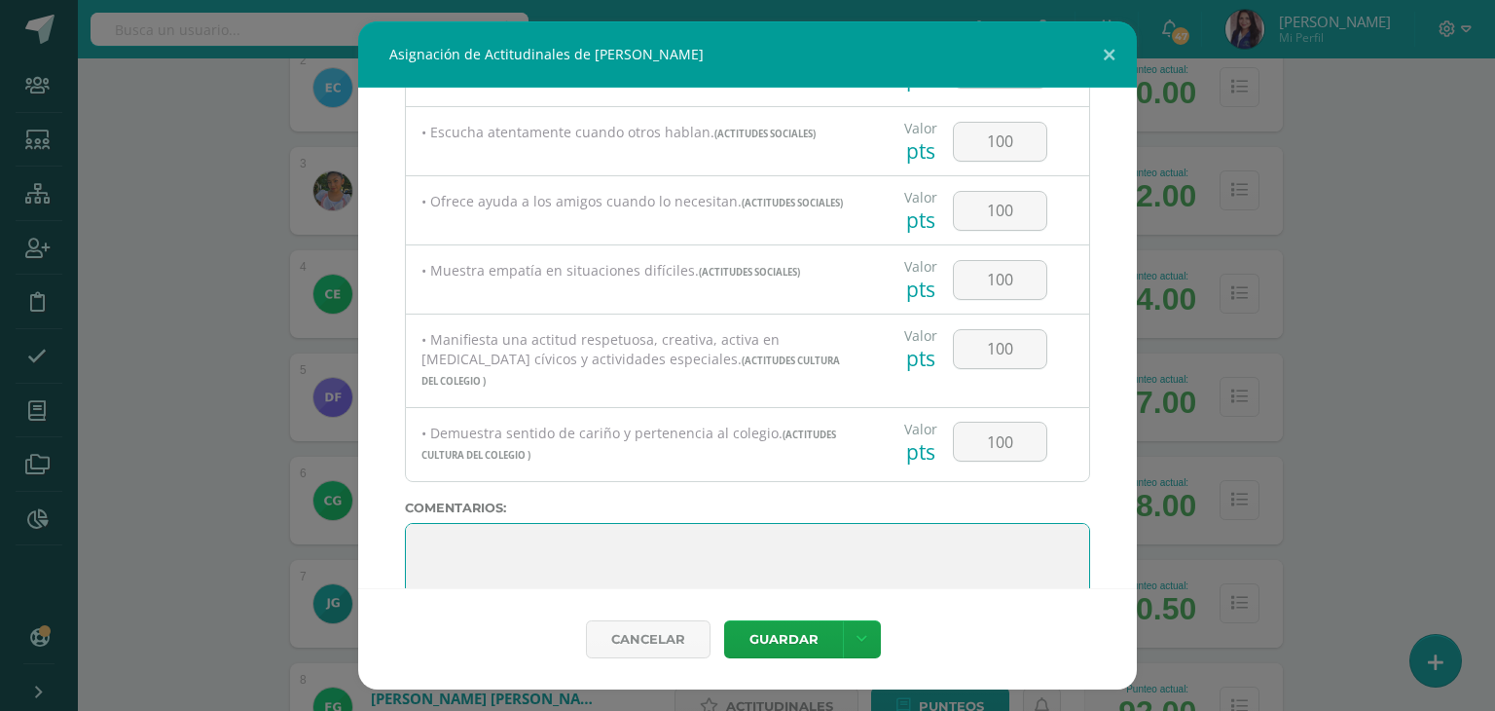
click at [416, 546] on textarea at bounding box center [747, 571] width 685 height 97
paste textarea "Me siento muy feliz de haber sido tu maestra guía este año. He visto cuánto has…"
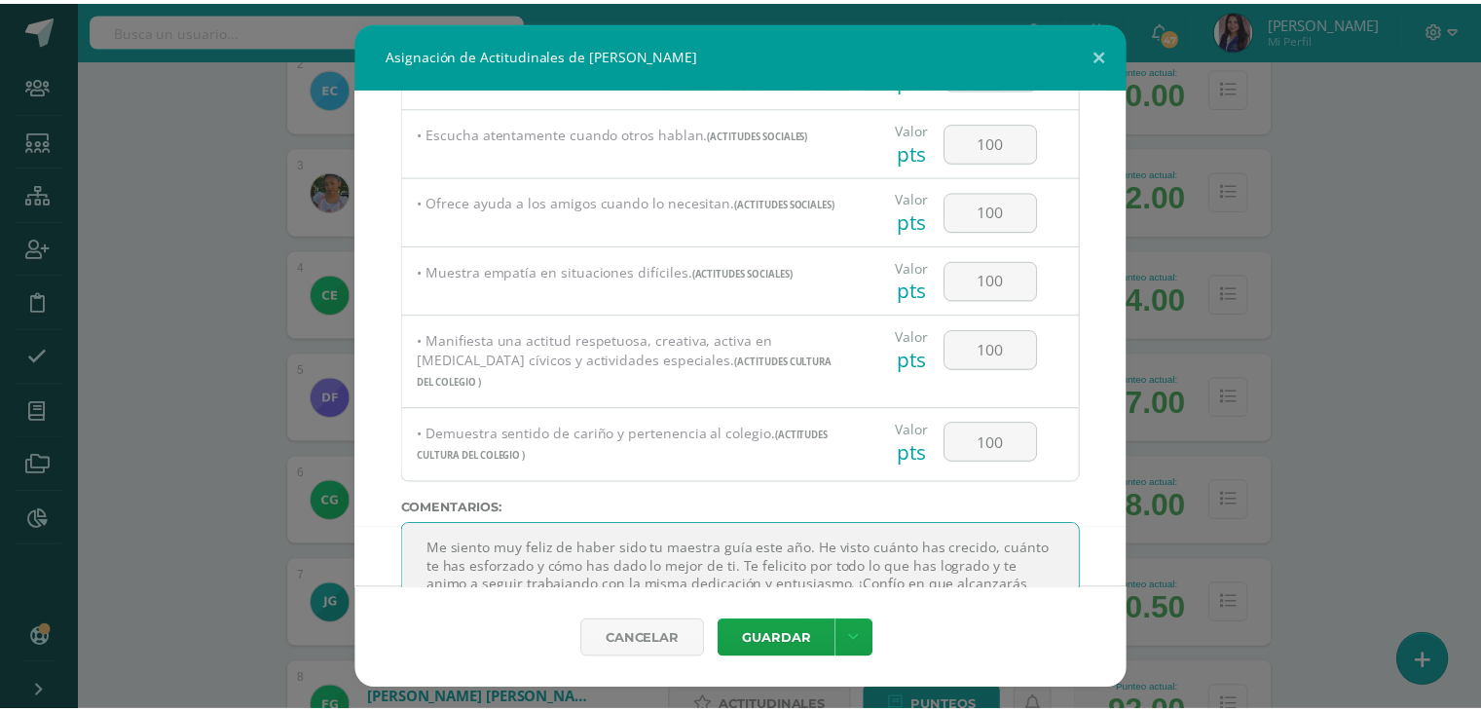
scroll to position [762, 0]
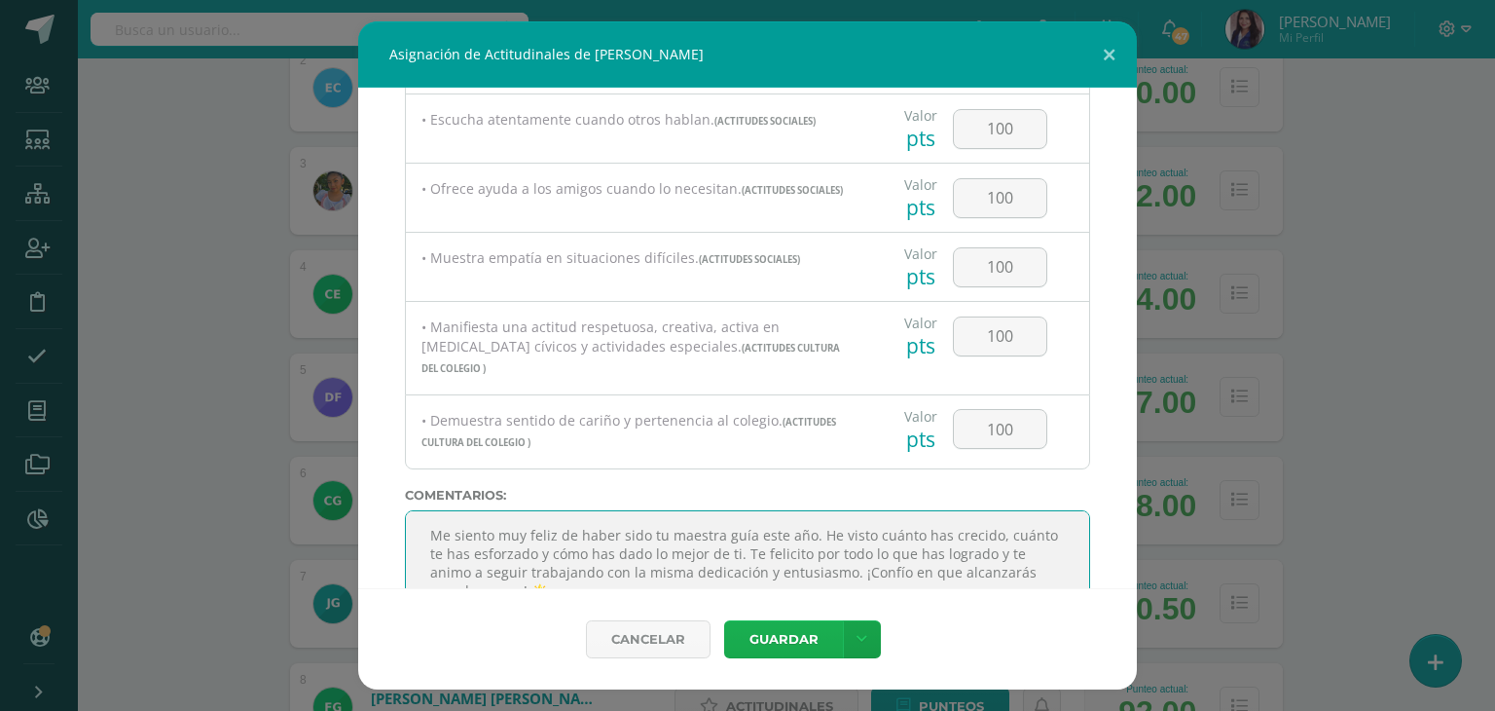
type textarea "Me siento muy feliz de haber sido tu maestra guía este año. He visto cuánto has…"
click at [781, 635] on button "Guardar" at bounding box center [783, 639] width 119 height 38
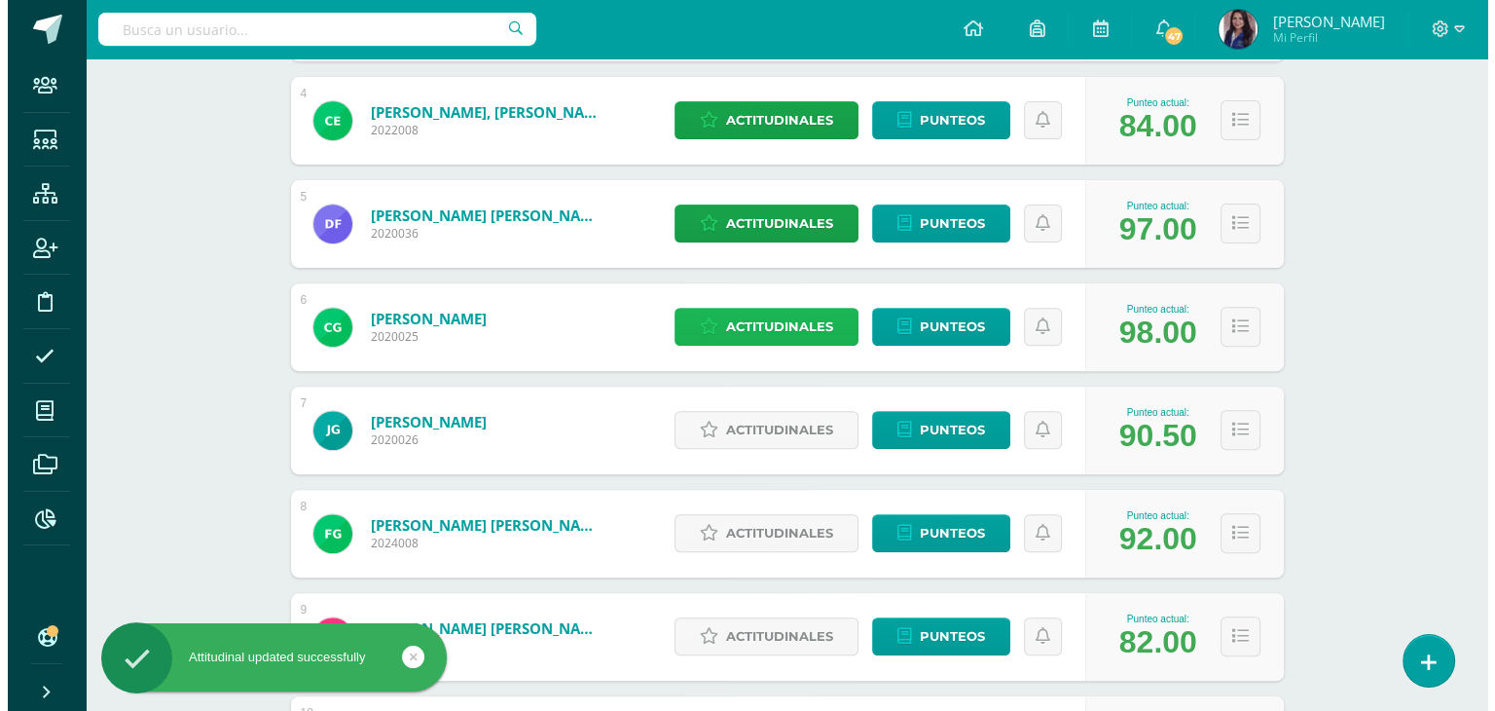
scroll to position [660, 0]
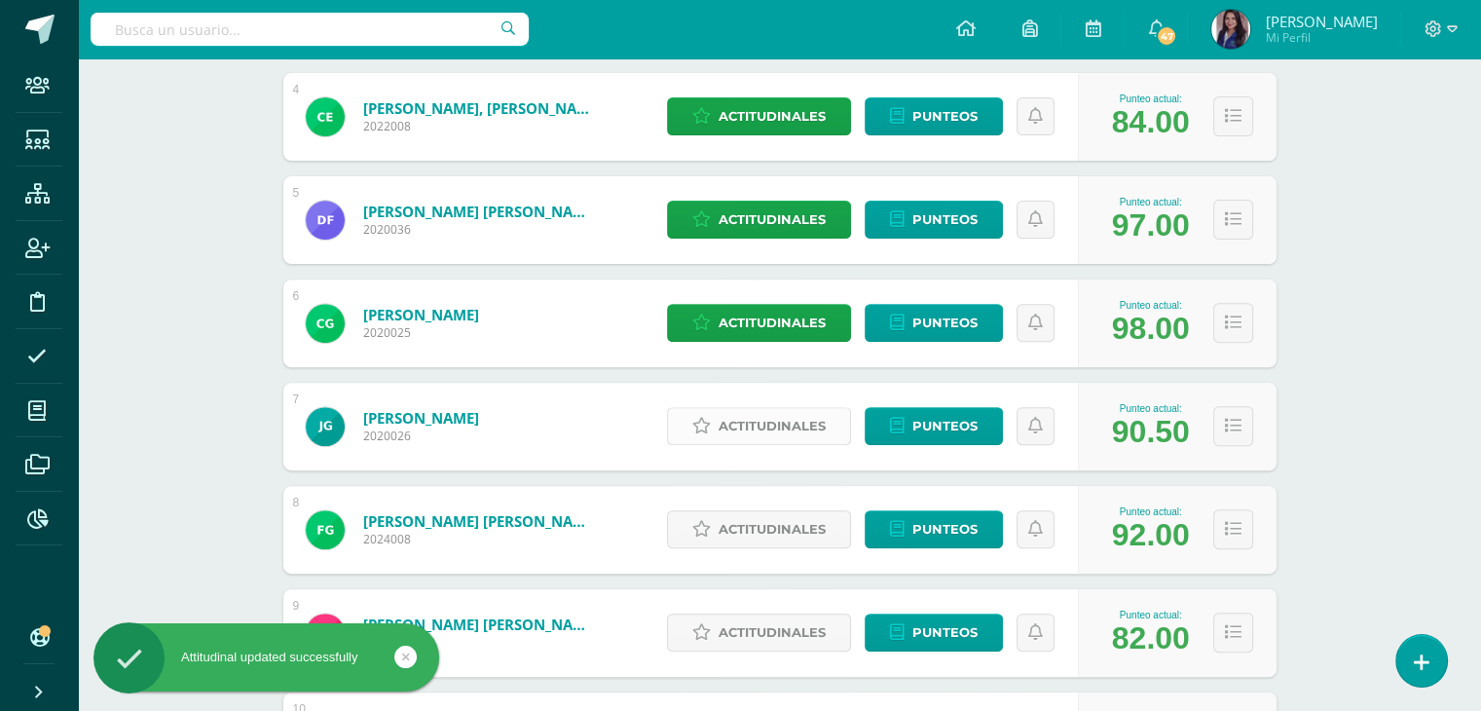
click at [775, 424] on span "Actitudinales" at bounding box center [771, 426] width 107 height 36
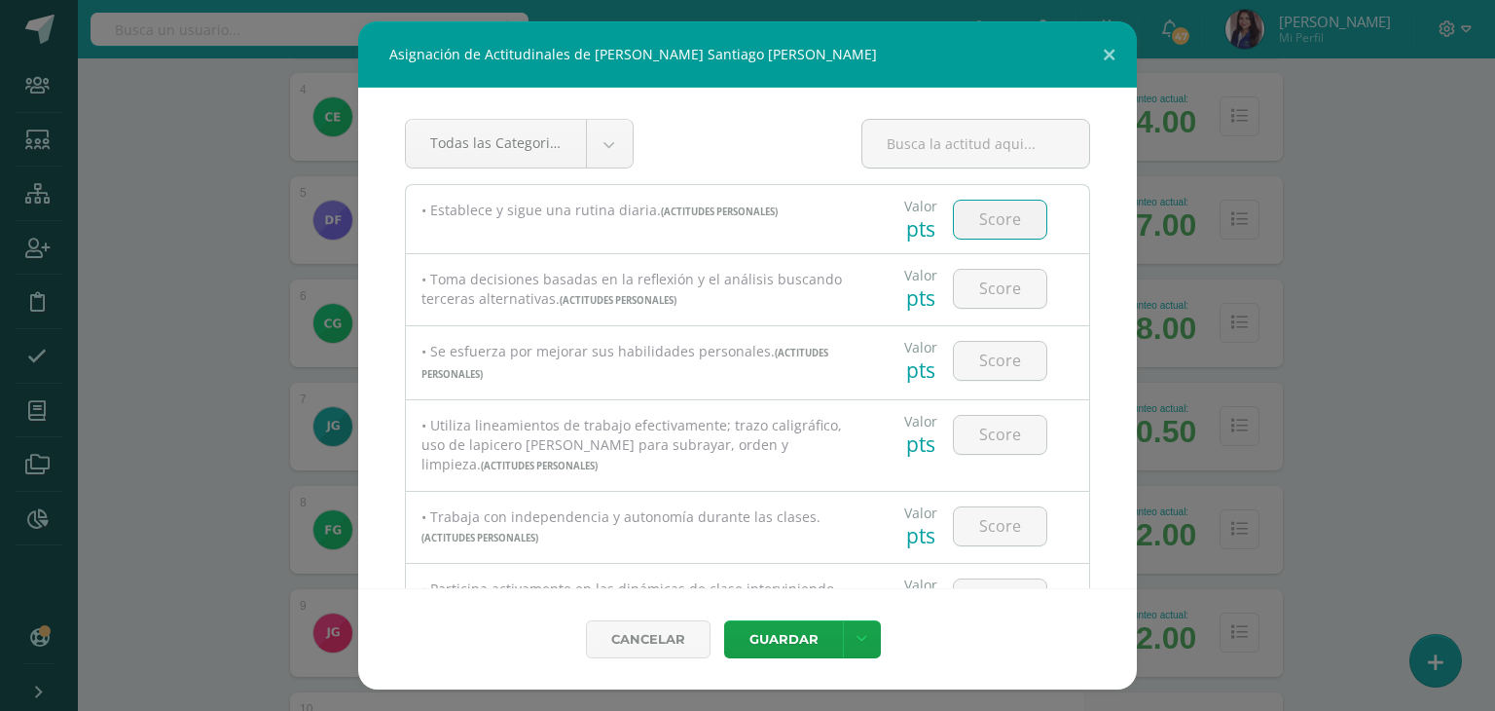
click at [1000, 218] on input "number" at bounding box center [1000, 220] width 92 height 38
click at [1000, 218] on input "9" at bounding box center [1000, 220] width 92 height 38
type input "95"
click at [977, 289] on input "number" at bounding box center [1000, 289] width 92 height 38
type input "90"
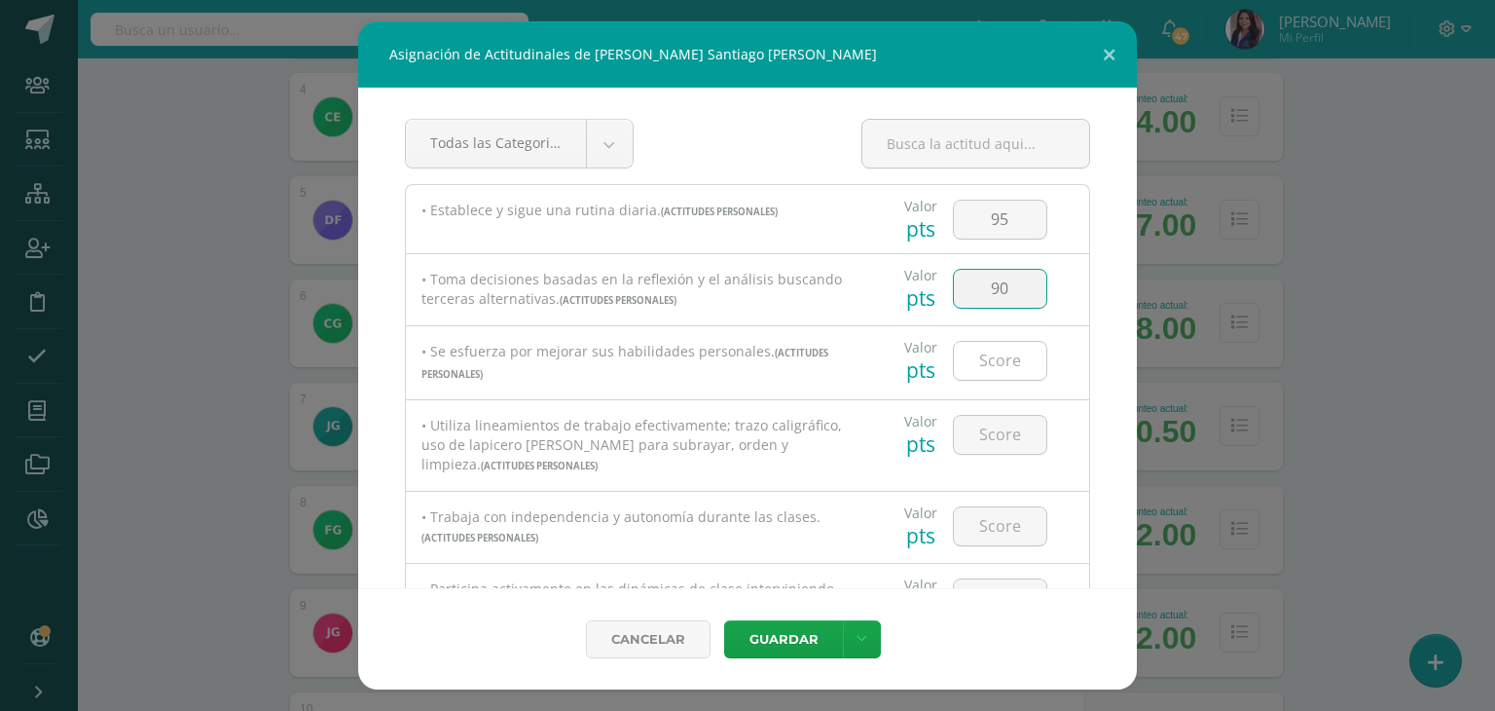
click at [982, 359] on input "number" at bounding box center [1000, 361] width 92 height 38
type input "100"
click at [983, 436] on input "number" at bounding box center [1000, 435] width 92 height 38
type input "90"
click at [980, 527] on input "number" at bounding box center [1000, 526] width 92 height 38
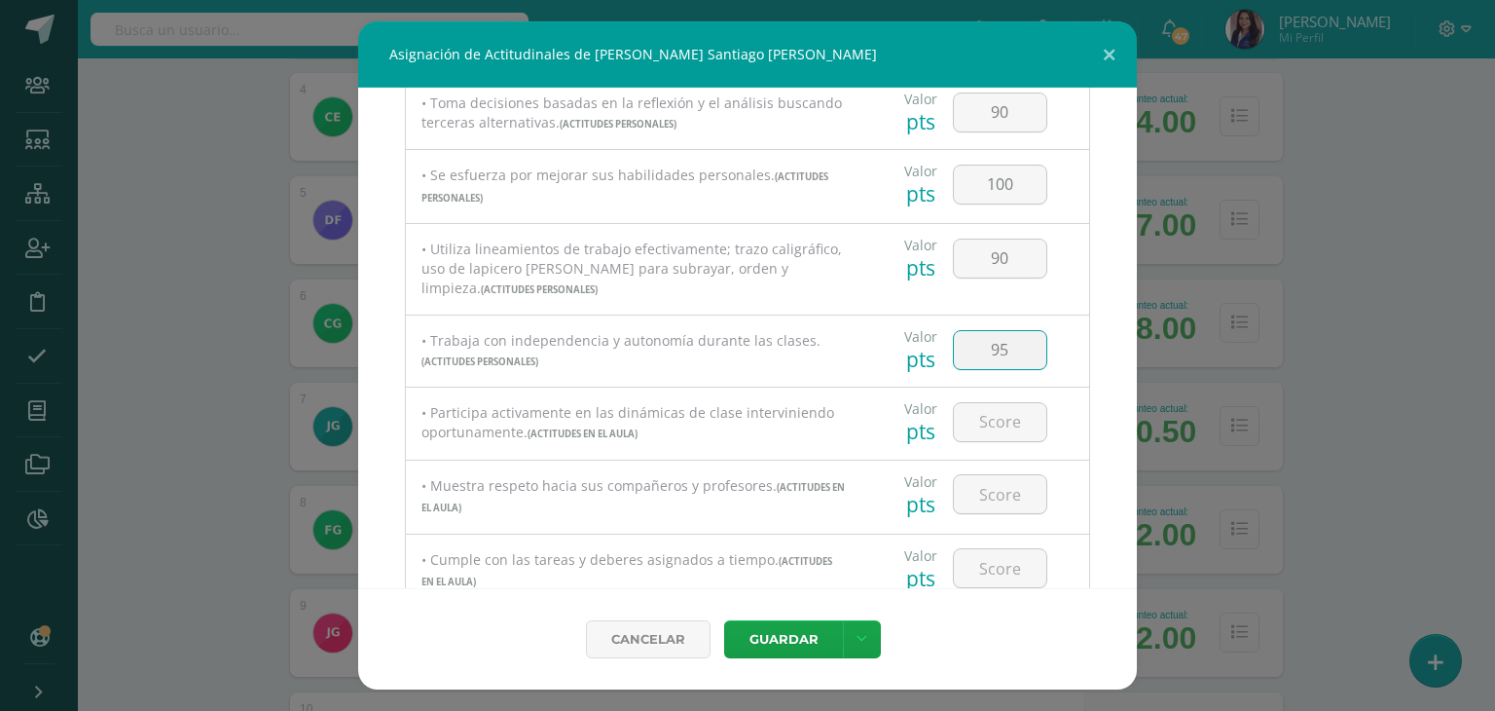
scroll to position [178, 0]
type input "95"
click at [1001, 423] on input "number" at bounding box center [1000, 420] width 92 height 38
type input "100"
click at [977, 503] on input "number" at bounding box center [1000, 492] width 92 height 38
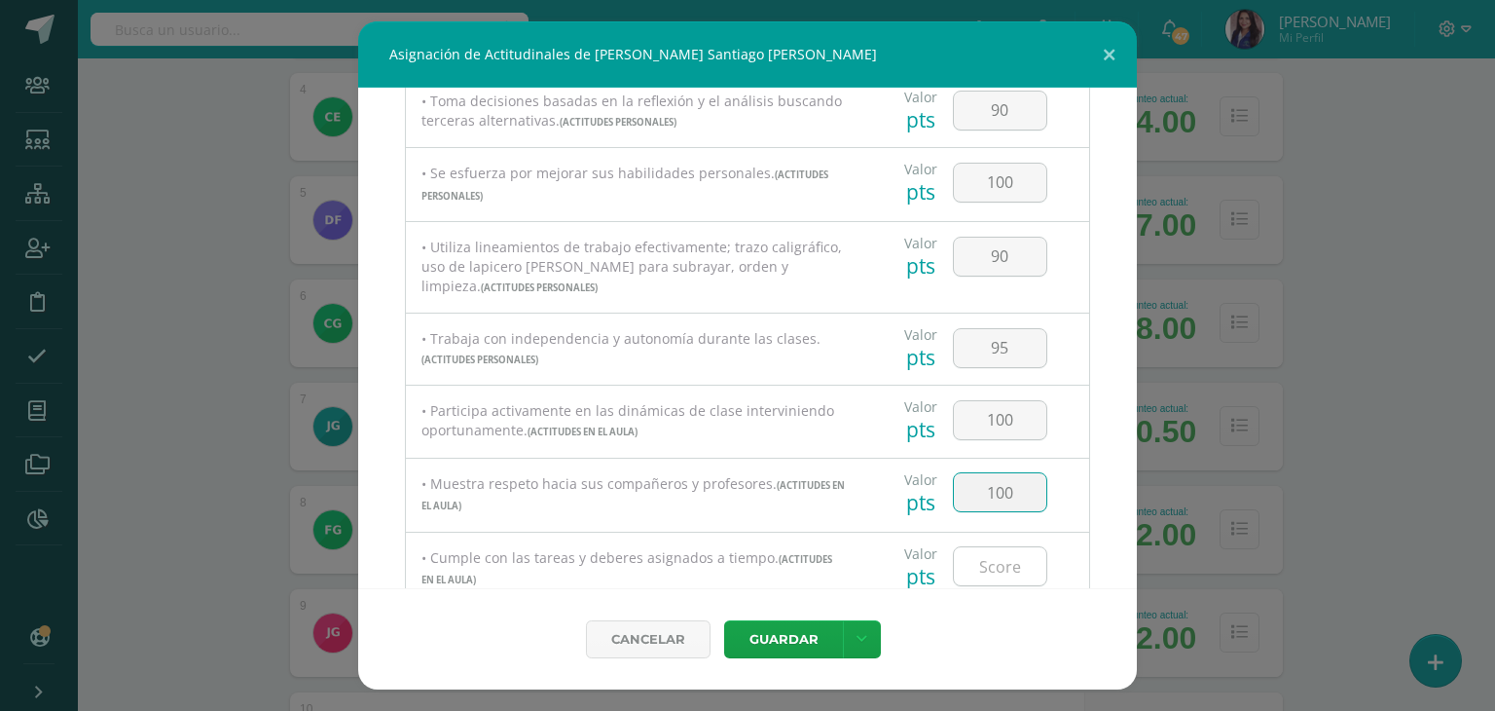
type input "100"
click at [990, 573] on input "number" at bounding box center [1000, 566] width 92 height 38
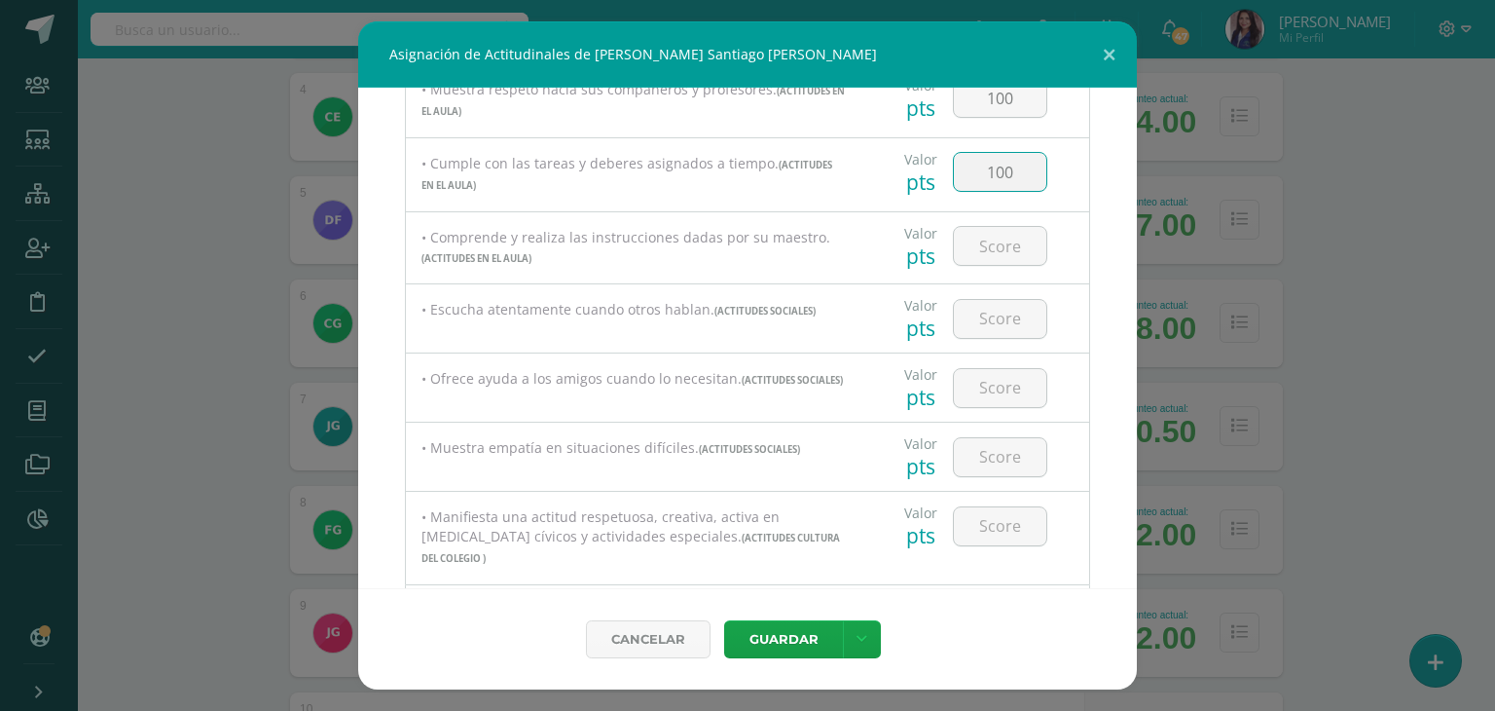
scroll to position [569, 0]
type input "100"
click at [975, 251] on input "number" at bounding box center [1000, 250] width 92 height 38
type input "100"
click at [1006, 316] on input "number" at bounding box center [1000, 323] width 92 height 38
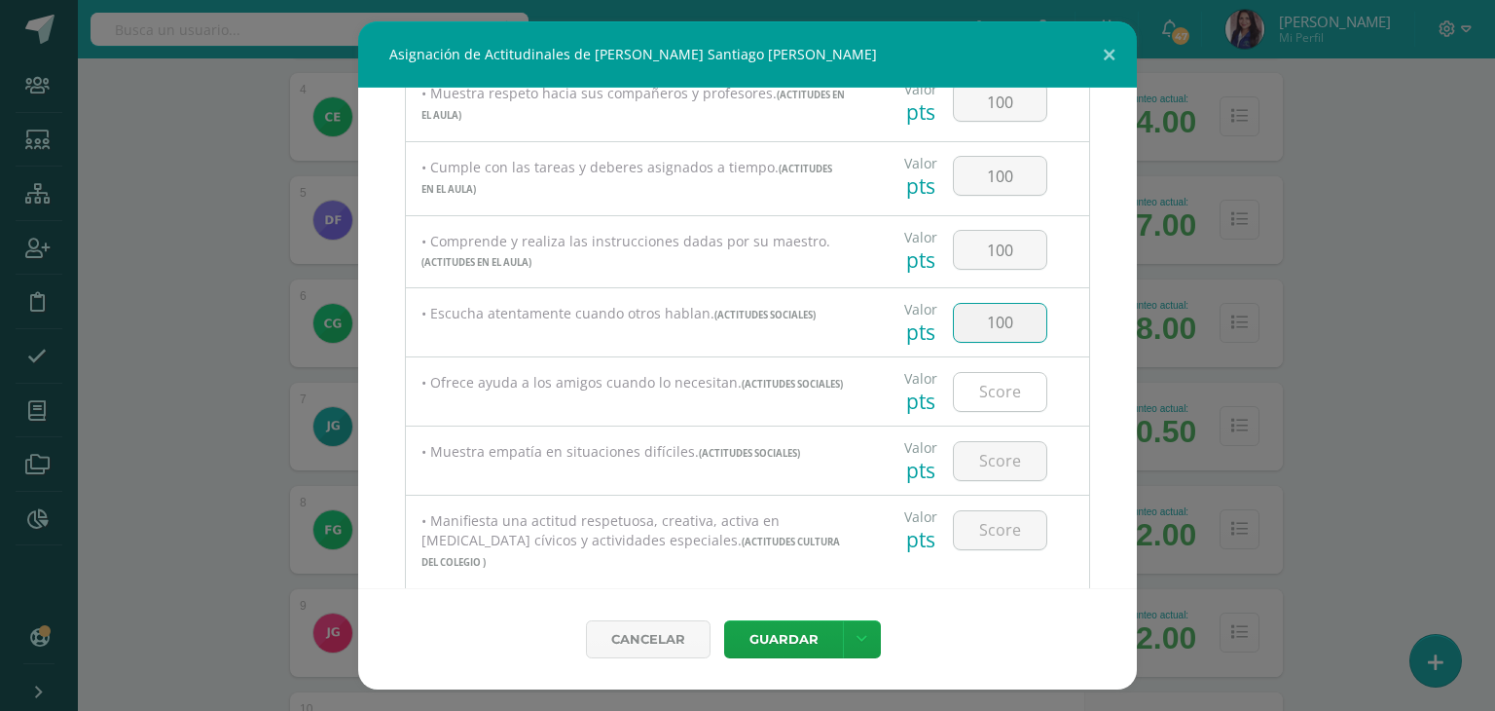
type input "100"
click at [1000, 397] on input "number" at bounding box center [1000, 392] width 92 height 38
type input "1"
type input "95"
click at [978, 472] on input "number" at bounding box center [1000, 461] width 92 height 38
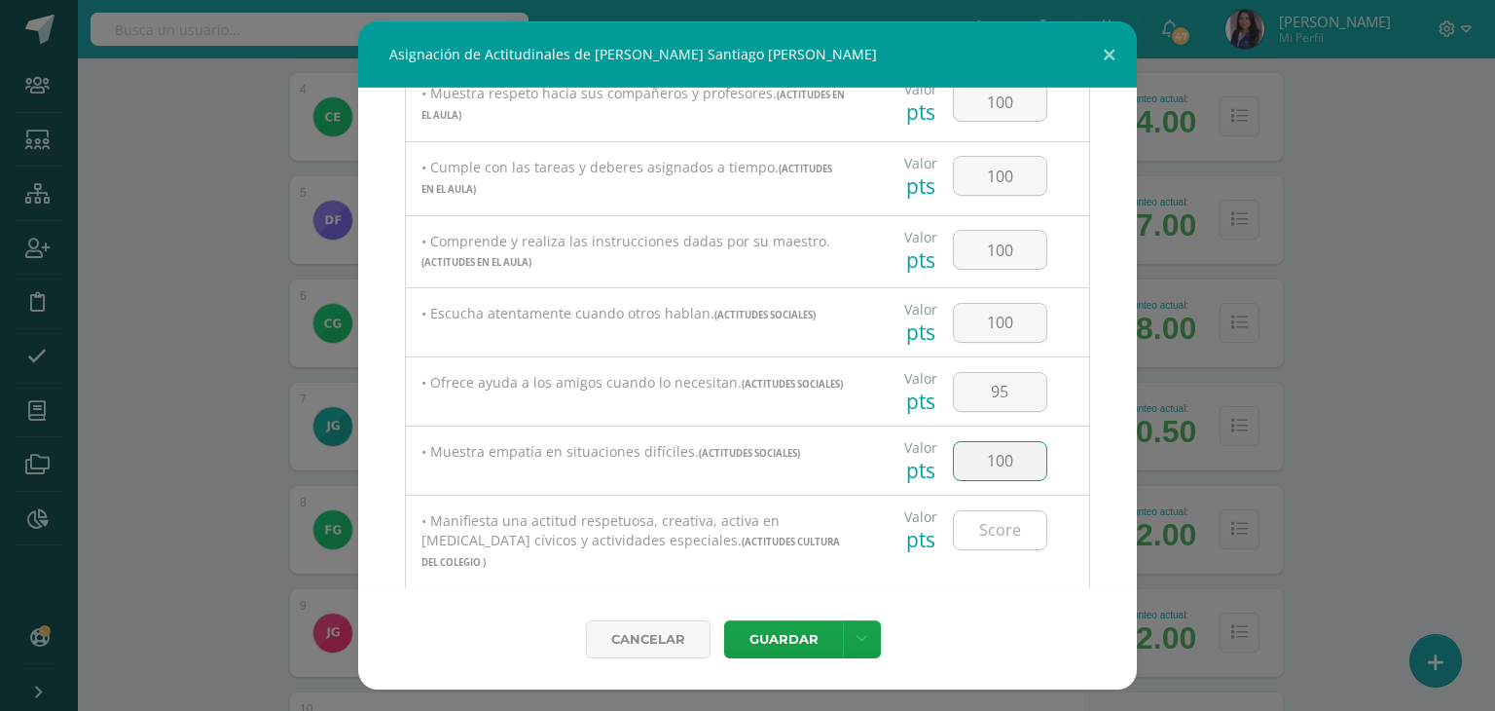
type input "100"
click at [989, 546] on input "number" at bounding box center [1000, 530] width 92 height 38
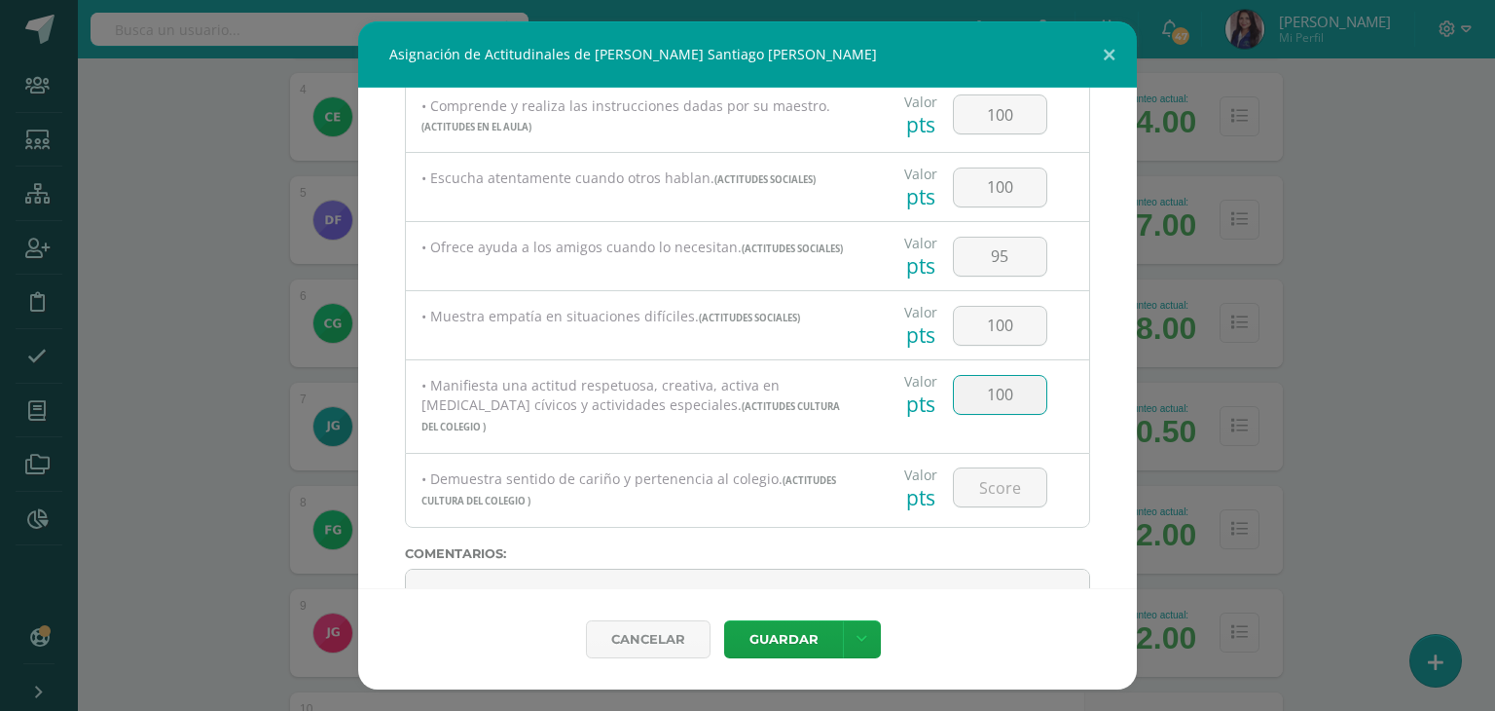
scroll to position [799, 0]
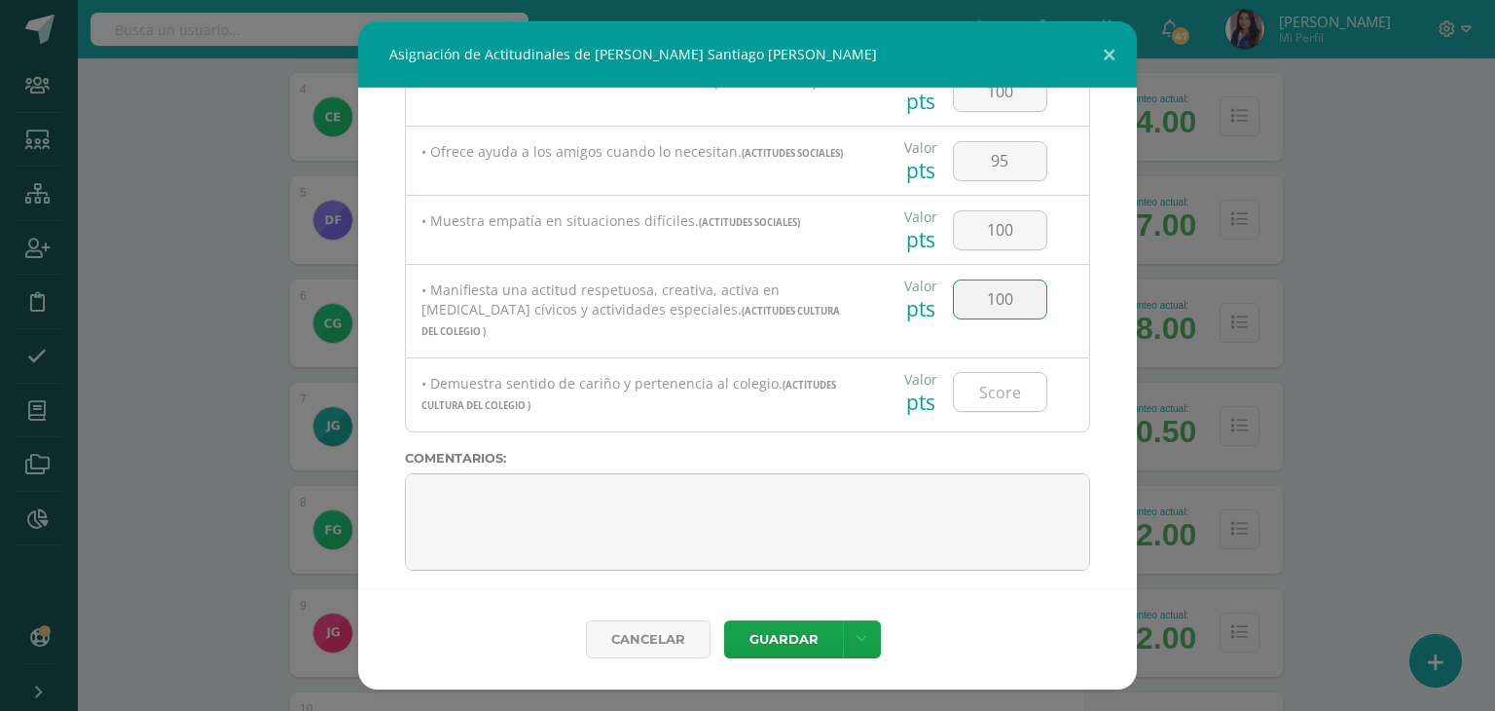
type input "100"
click at [989, 375] on input "number" at bounding box center [1000, 392] width 92 height 38
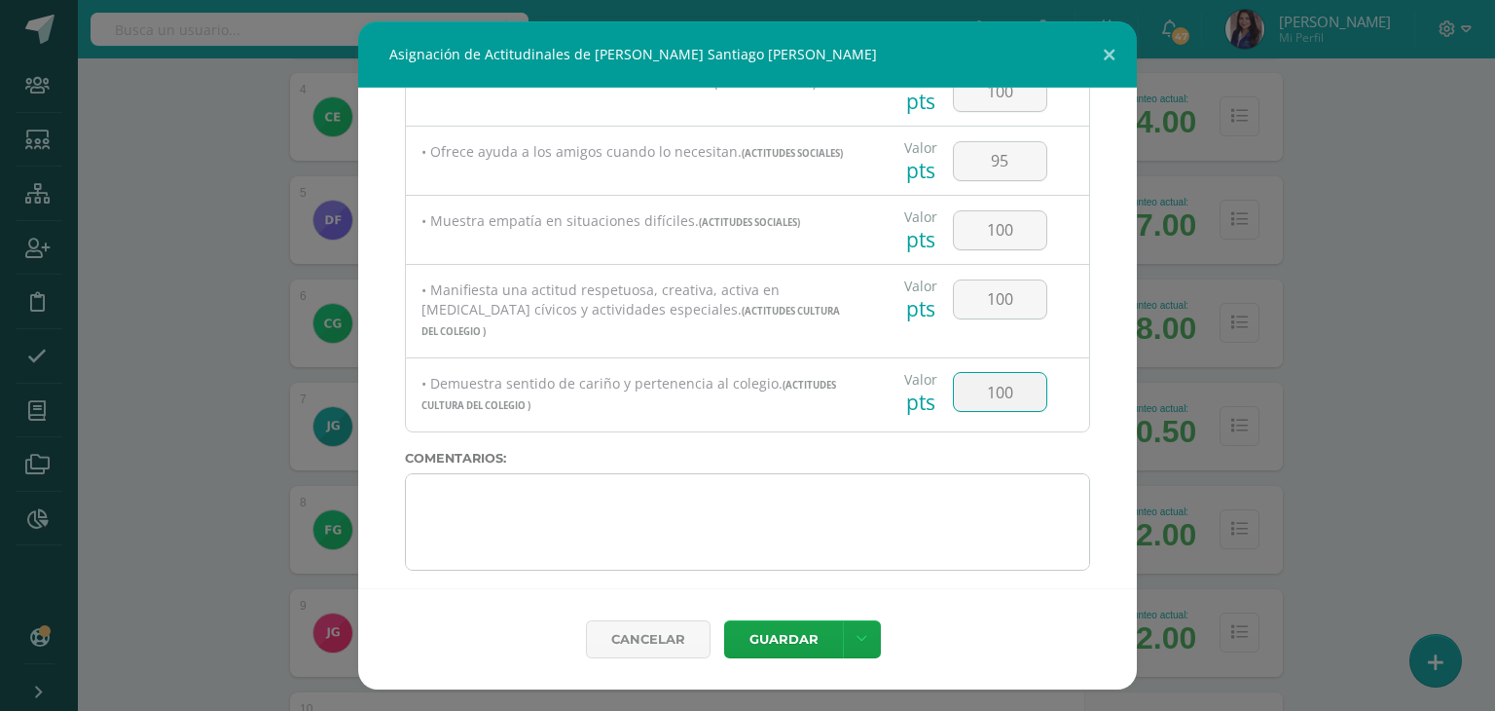
type input "100"
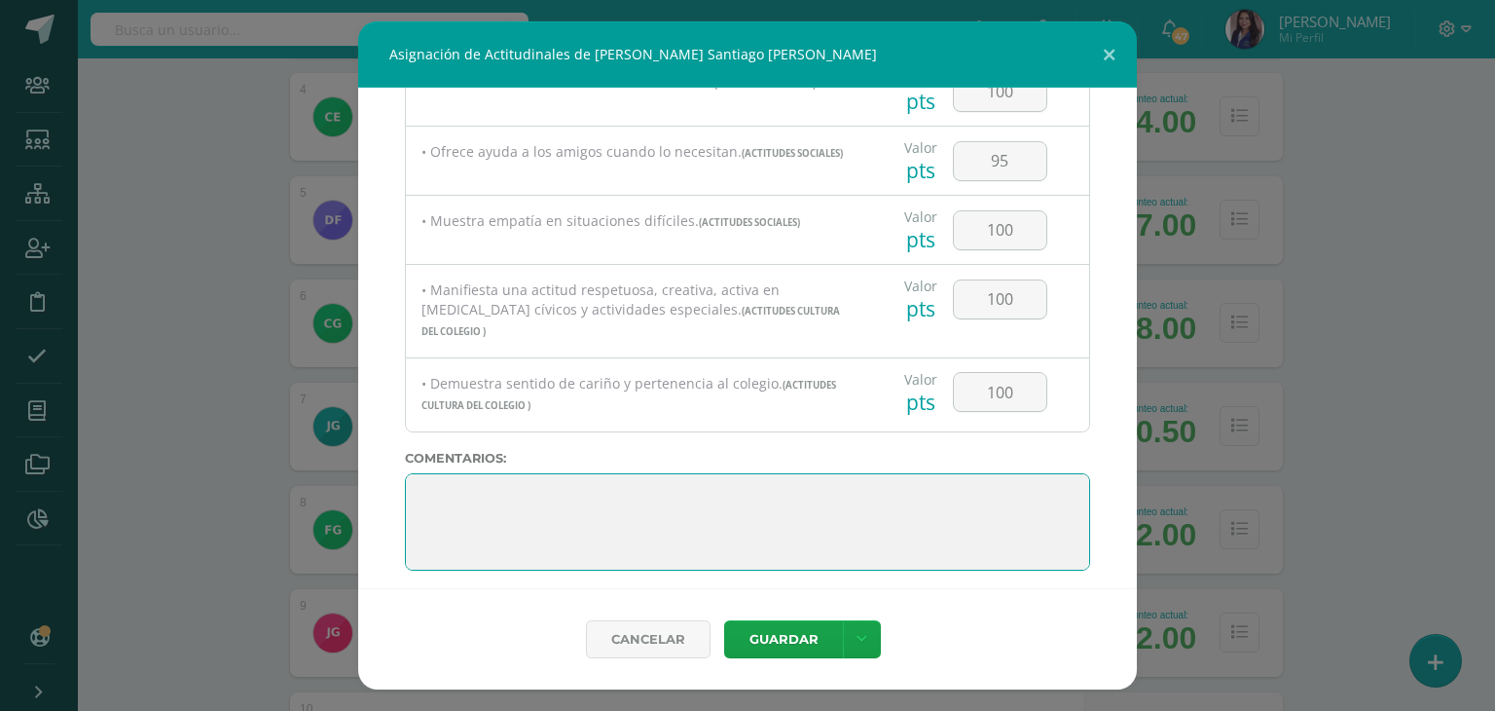
click at [451, 503] on textarea at bounding box center [747, 521] width 685 height 97
paste textarea "Me siento muy feliz de haber sido tu maestra guía este año. He visto cuánto has…"
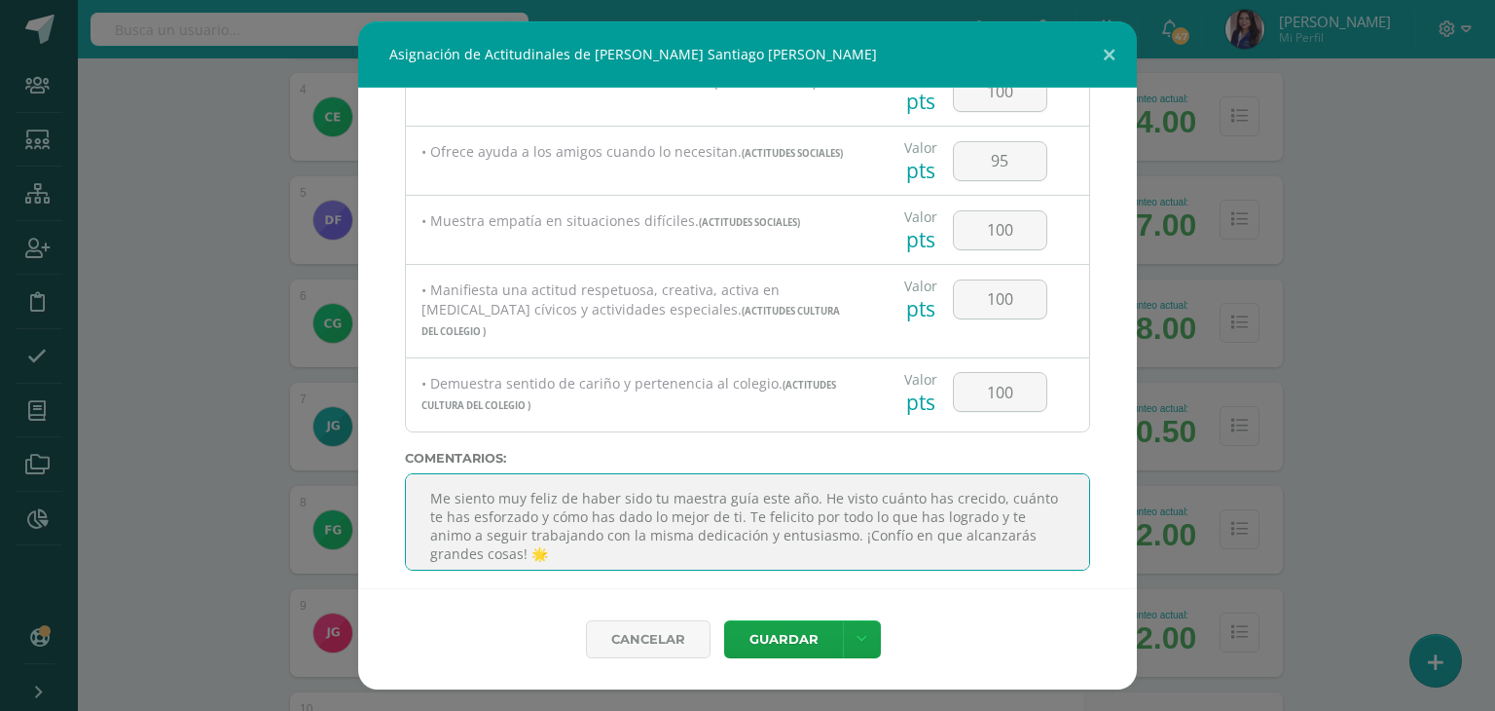
click at [786, 508] on textarea at bounding box center [747, 521] width 685 height 97
type textarea "Me siento muy feliz de haber sido tu maestra guía este año. Te felicito por tod…"
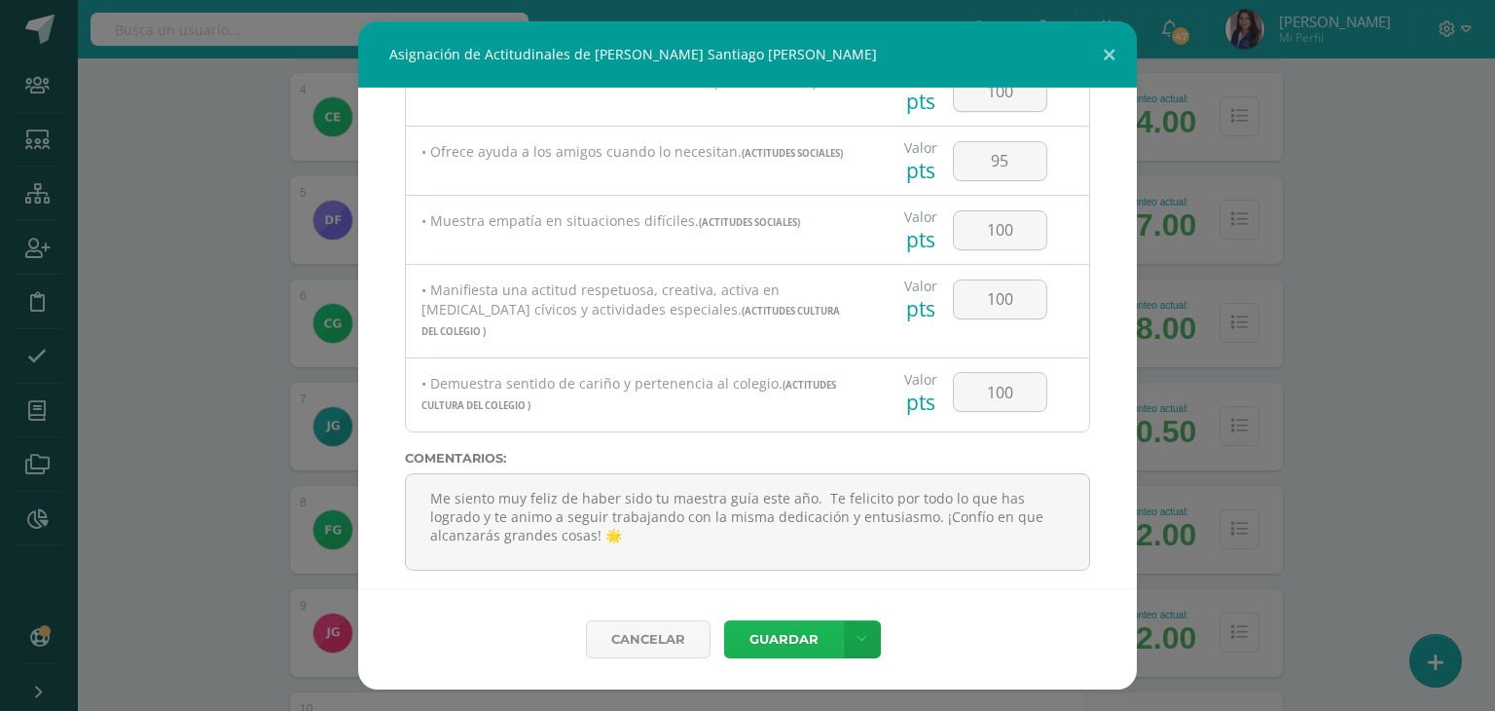
click at [802, 632] on button "Guardar" at bounding box center [783, 639] width 119 height 38
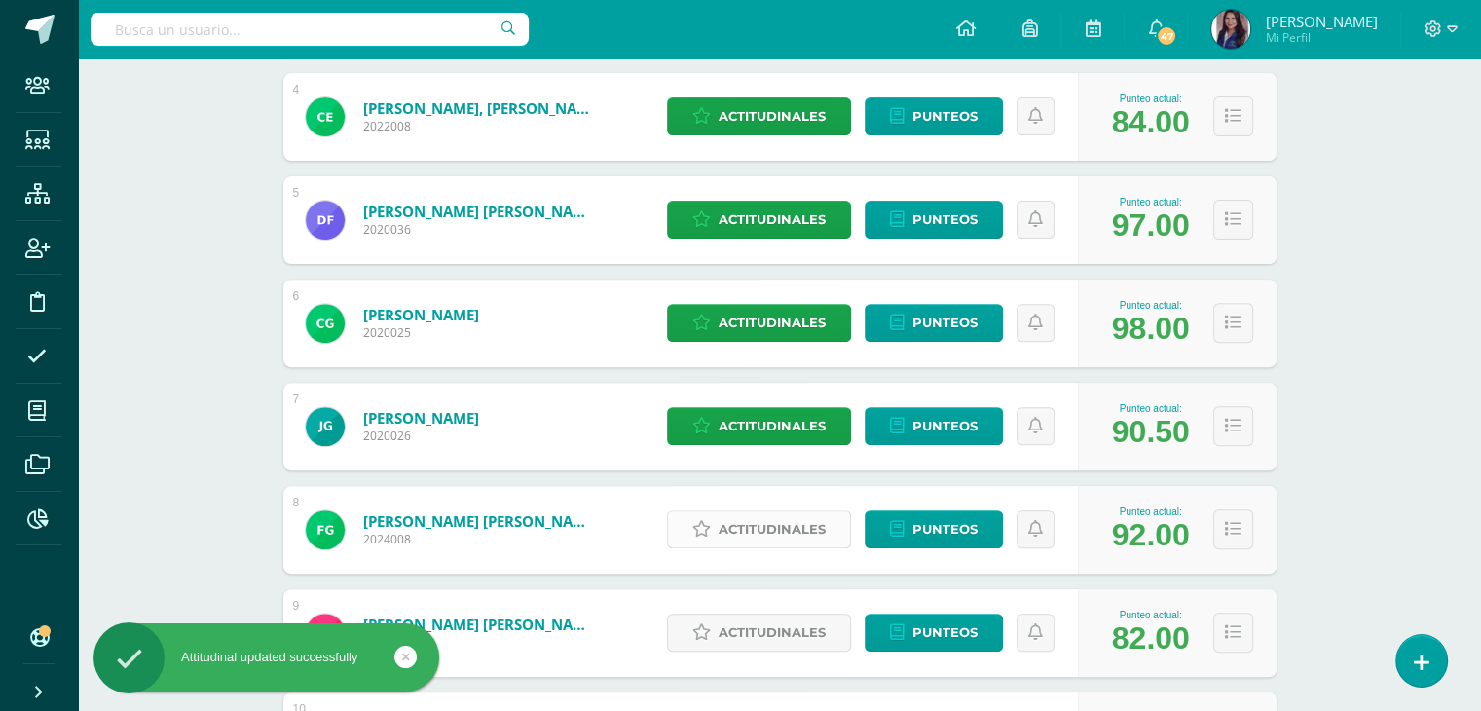
click at [800, 522] on span "Actitudinales" at bounding box center [771, 529] width 107 height 36
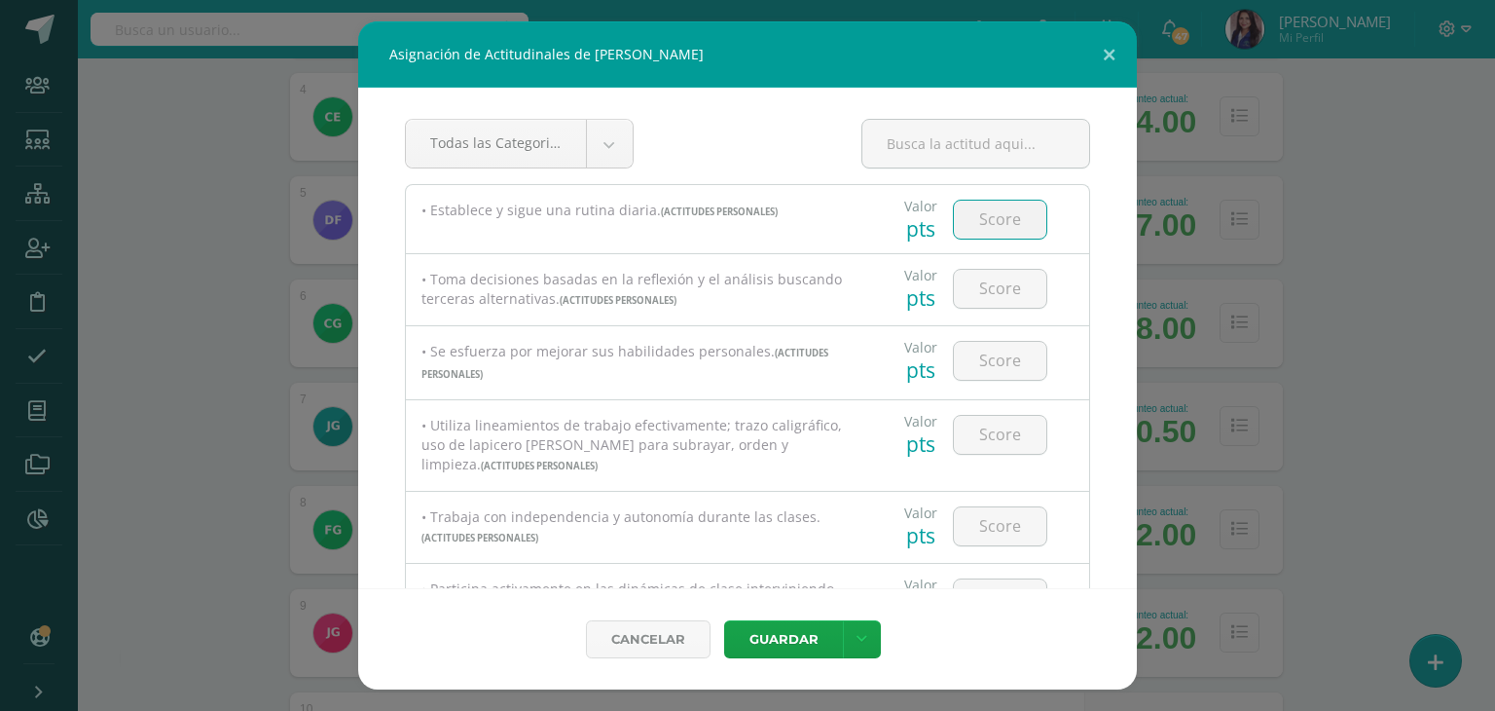
click at [984, 231] on input "number" at bounding box center [1000, 220] width 92 height 38
type input "100"
click at [982, 274] on input "number" at bounding box center [1000, 289] width 92 height 38
type input "100"
click at [981, 360] on input "number" at bounding box center [1000, 361] width 92 height 38
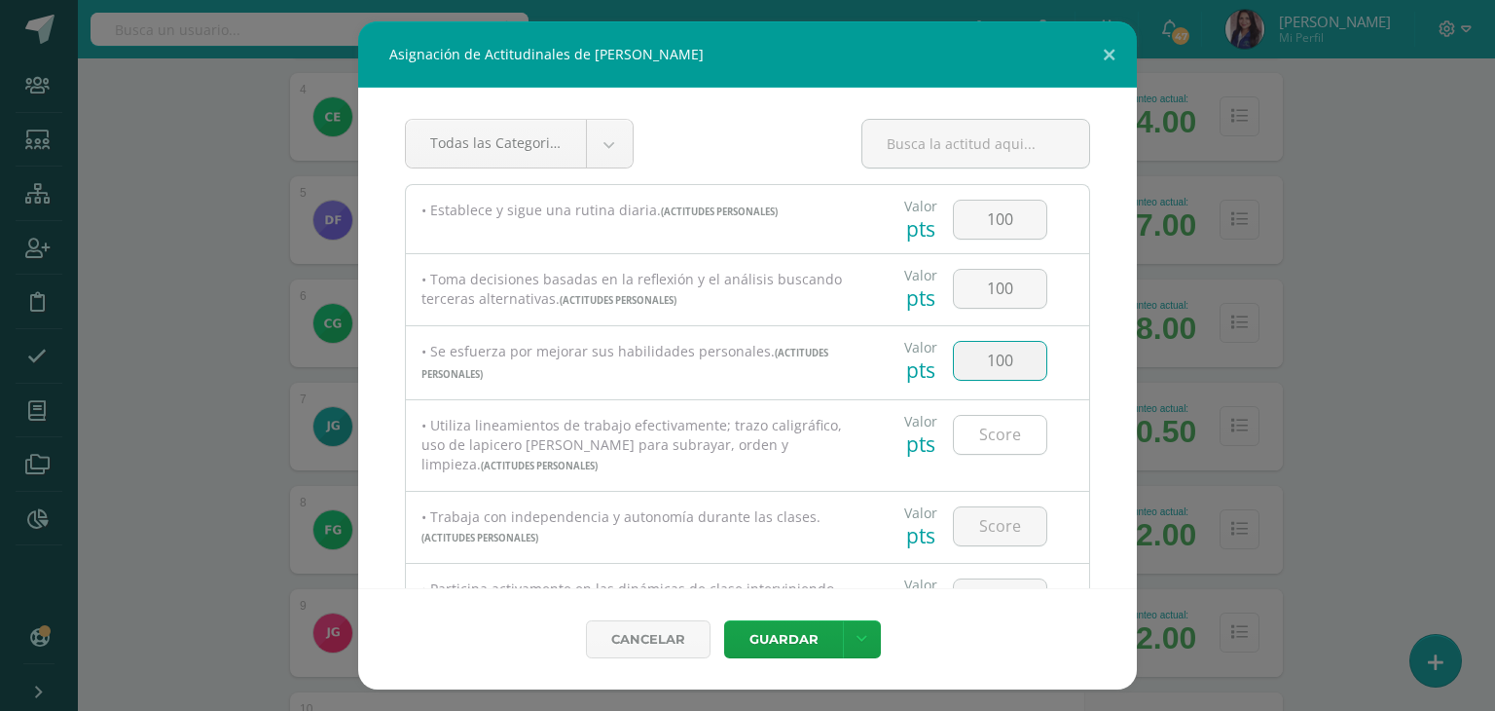
type input "100"
click at [996, 437] on input "number" at bounding box center [1000, 435] width 92 height 38
type input "100"
click at [993, 517] on input "number" at bounding box center [1000, 526] width 92 height 38
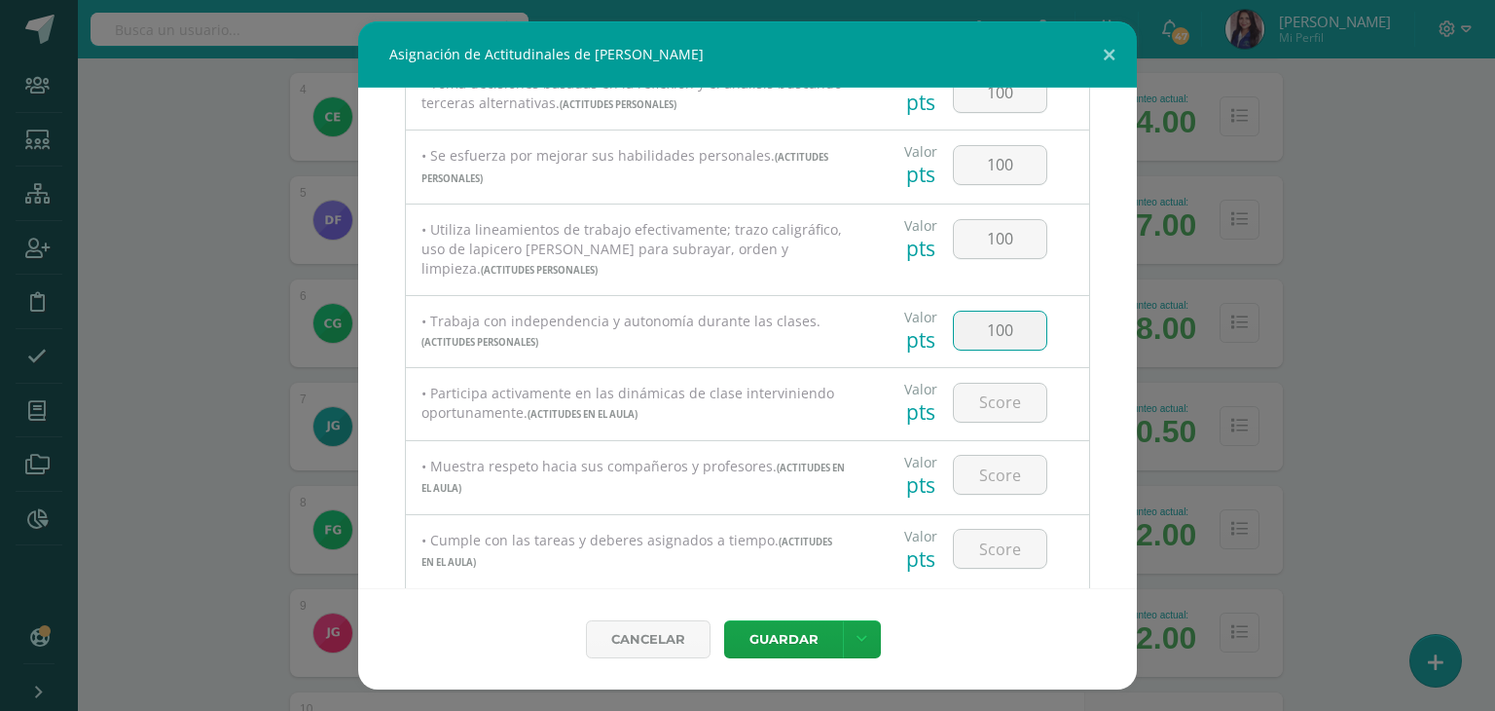
scroll to position [239, 0]
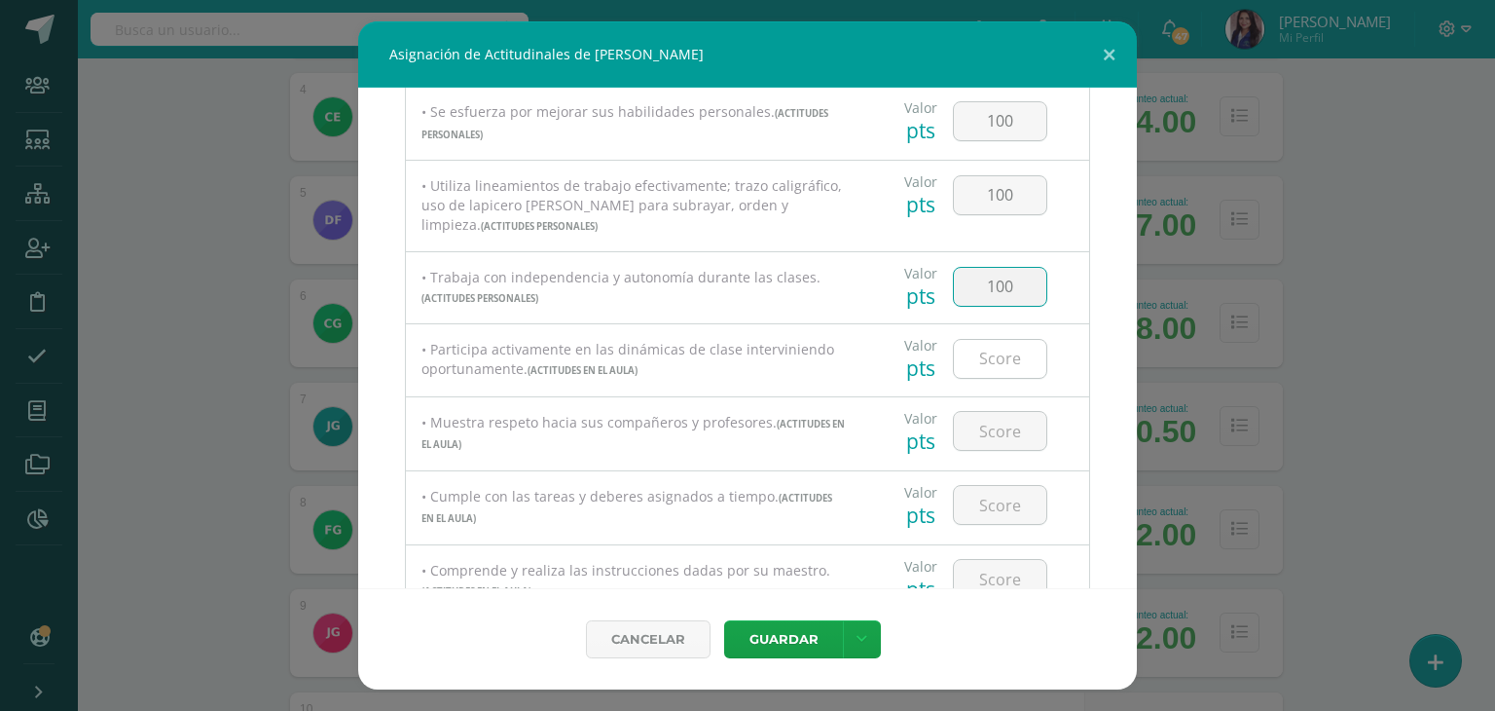
type input "100"
click at [1009, 351] on input "number" at bounding box center [1000, 359] width 92 height 38
type input "100"
click at [989, 429] on input "number" at bounding box center [1000, 431] width 92 height 38
type input "100"
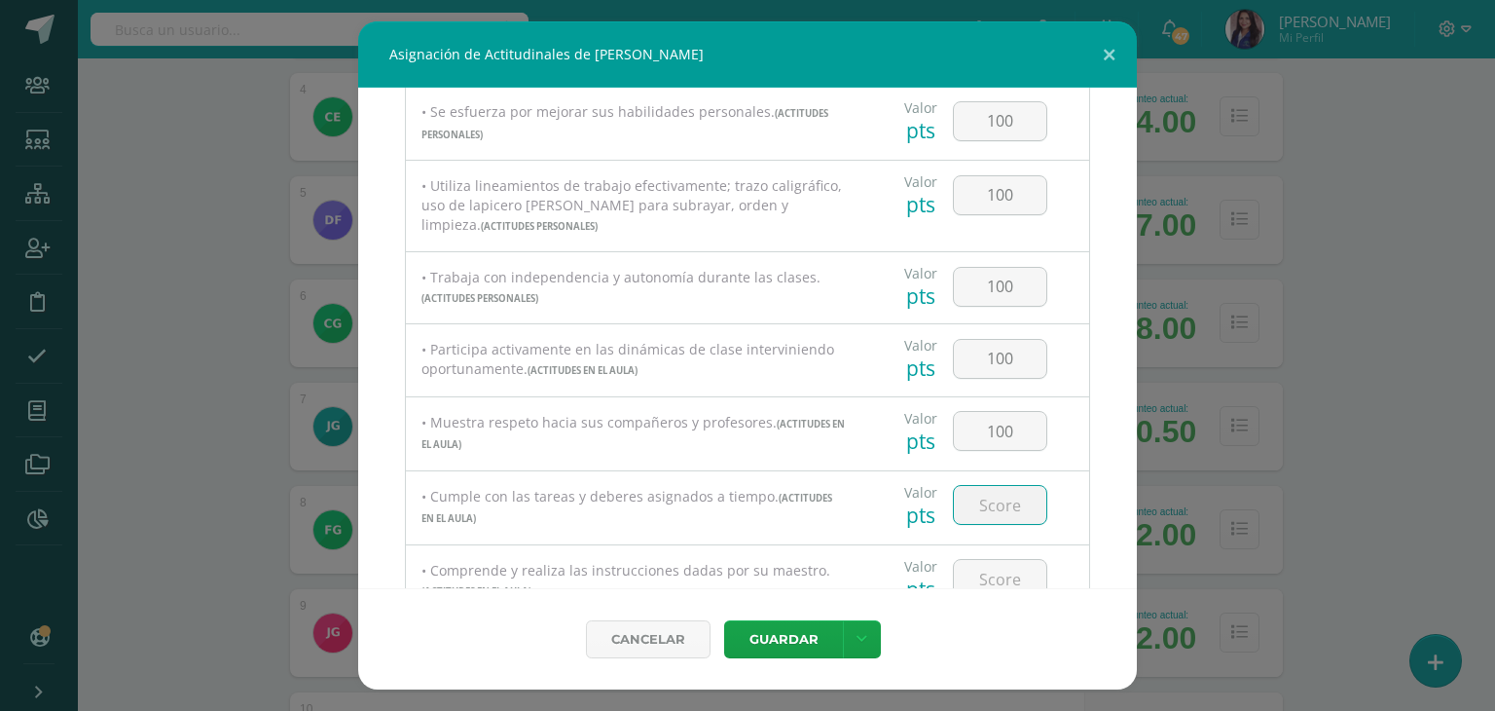
click at [973, 508] on input "number" at bounding box center [1000, 505] width 92 height 38
type input "100"
click at [1009, 588] on div "Cancelar [GEOGRAPHIC_DATA] Guardar y poblar en todos mis cursos Guardar y pobla…" at bounding box center [747, 638] width 779 height 101
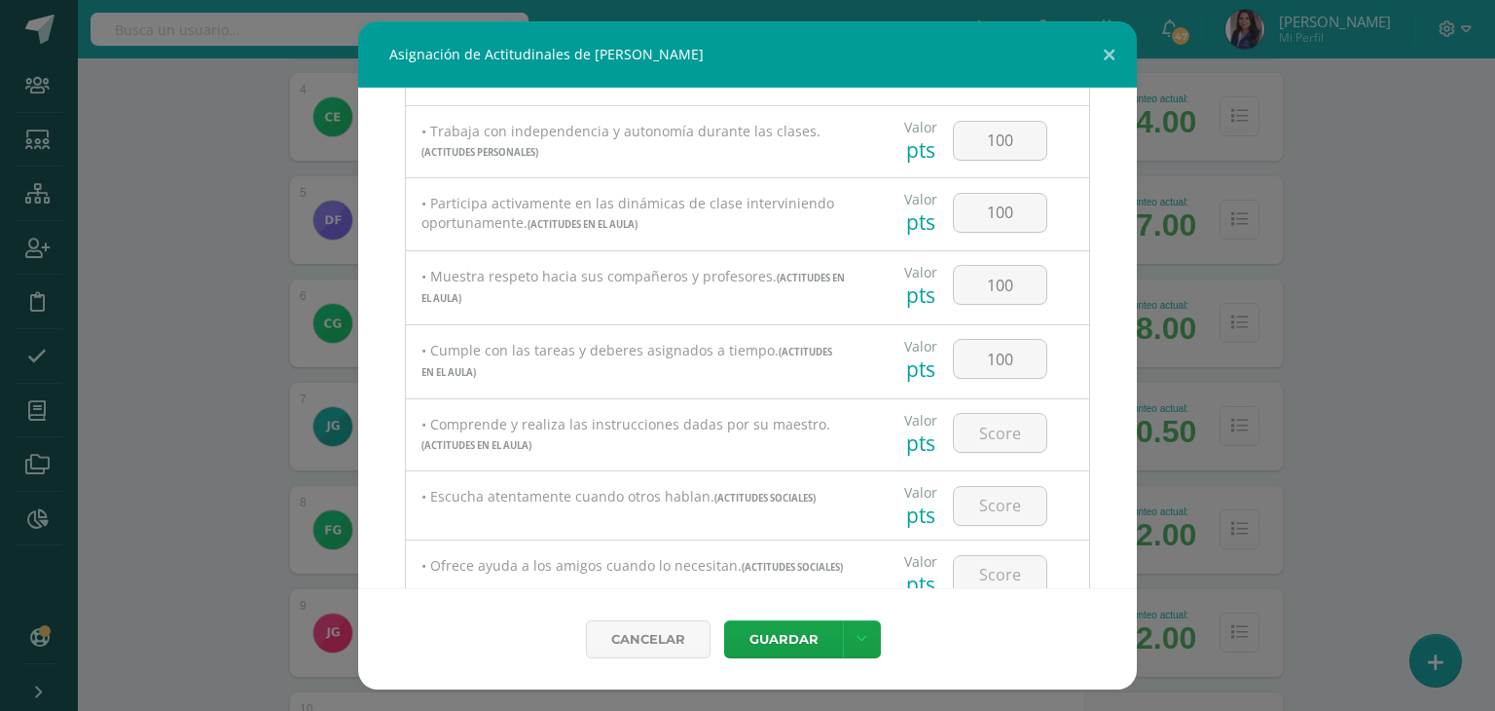
scroll to position [387, 0]
click at [993, 439] on input "number" at bounding box center [1000, 431] width 92 height 38
type input "100"
click at [990, 497] on input "number" at bounding box center [1000, 504] width 92 height 38
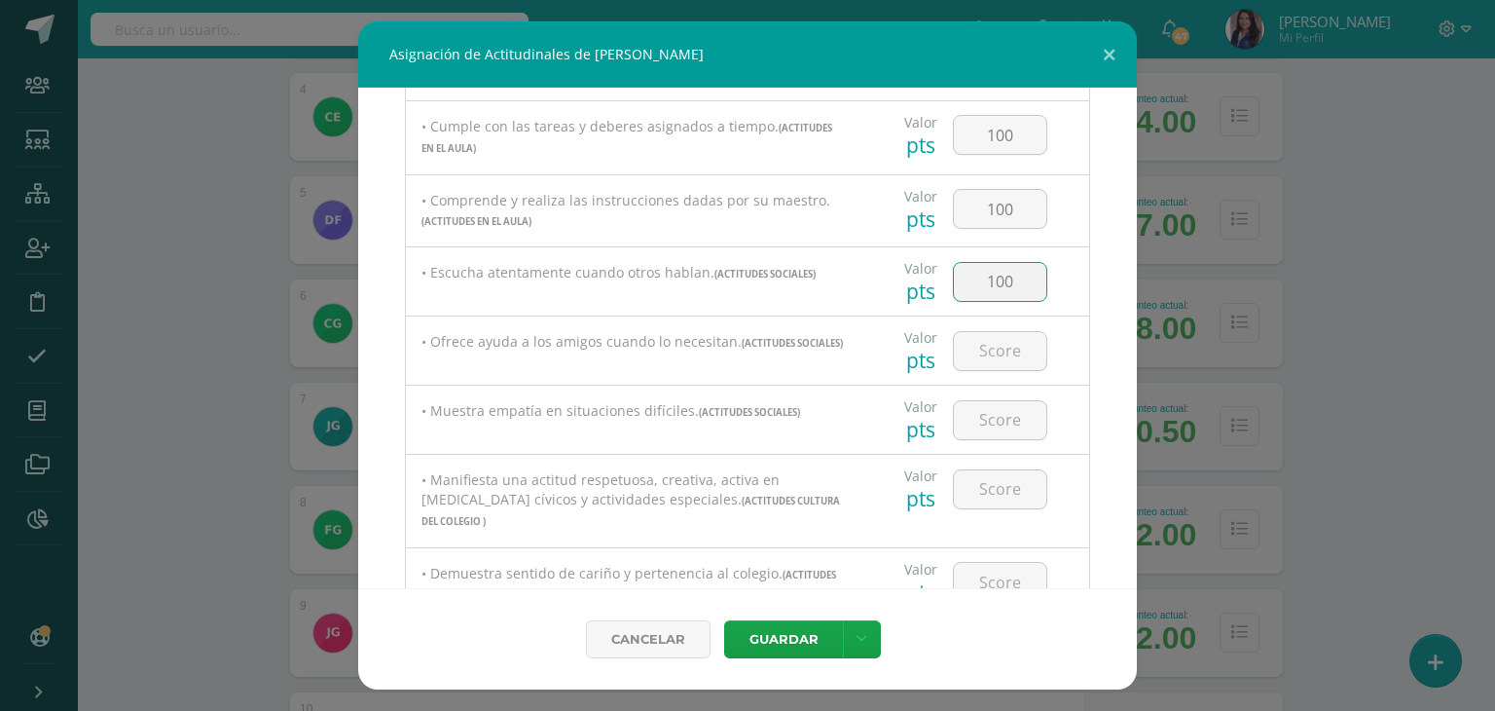
scroll to position [614, 0]
type input "100"
click at [1010, 353] on input "number" at bounding box center [1000, 346] width 92 height 38
type input "100"
click at [994, 422] on input "number" at bounding box center [1000, 415] width 92 height 38
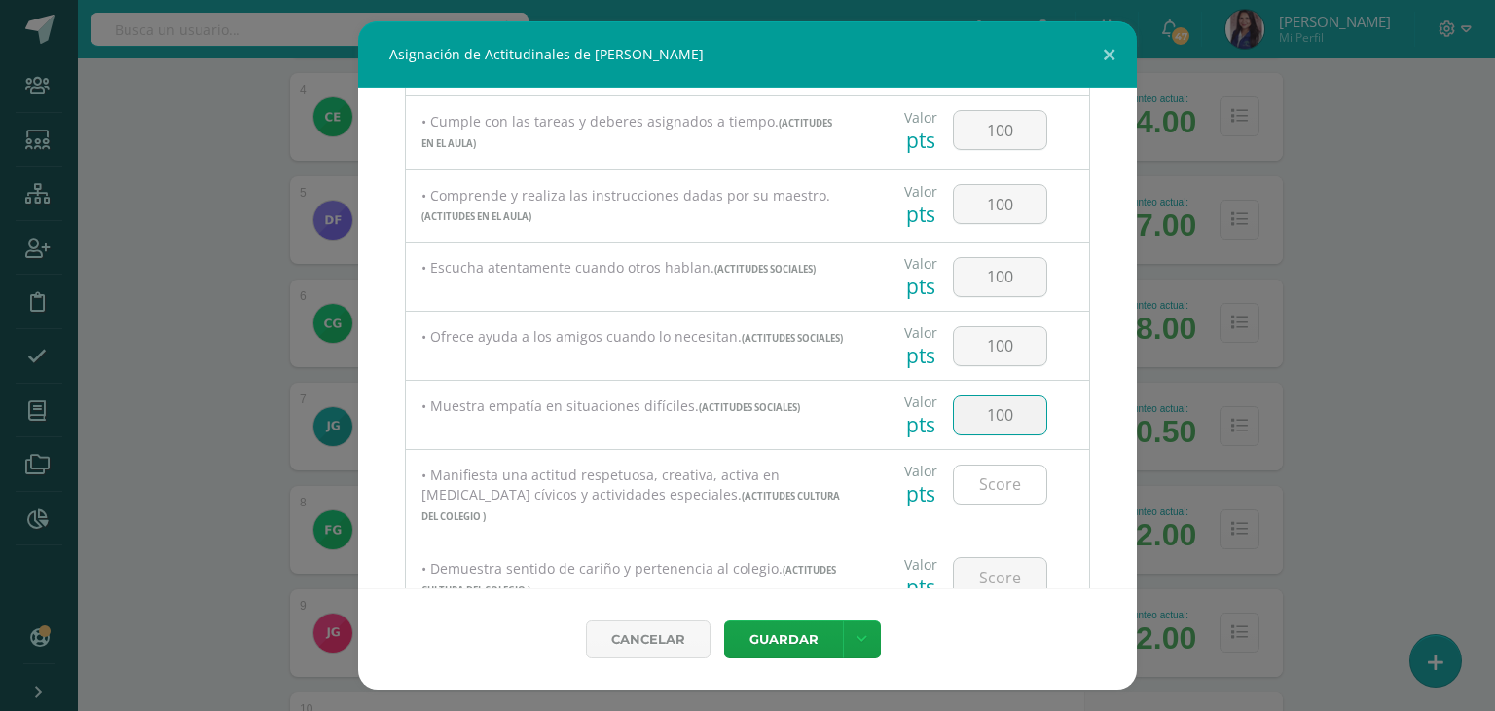
type input "100"
click at [997, 481] on input "number" at bounding box center [1000, 484] width 92 height 38
type input "100"
click at [992, 558] on input "number" at bounding box center [1000, 577] width 92 height 38
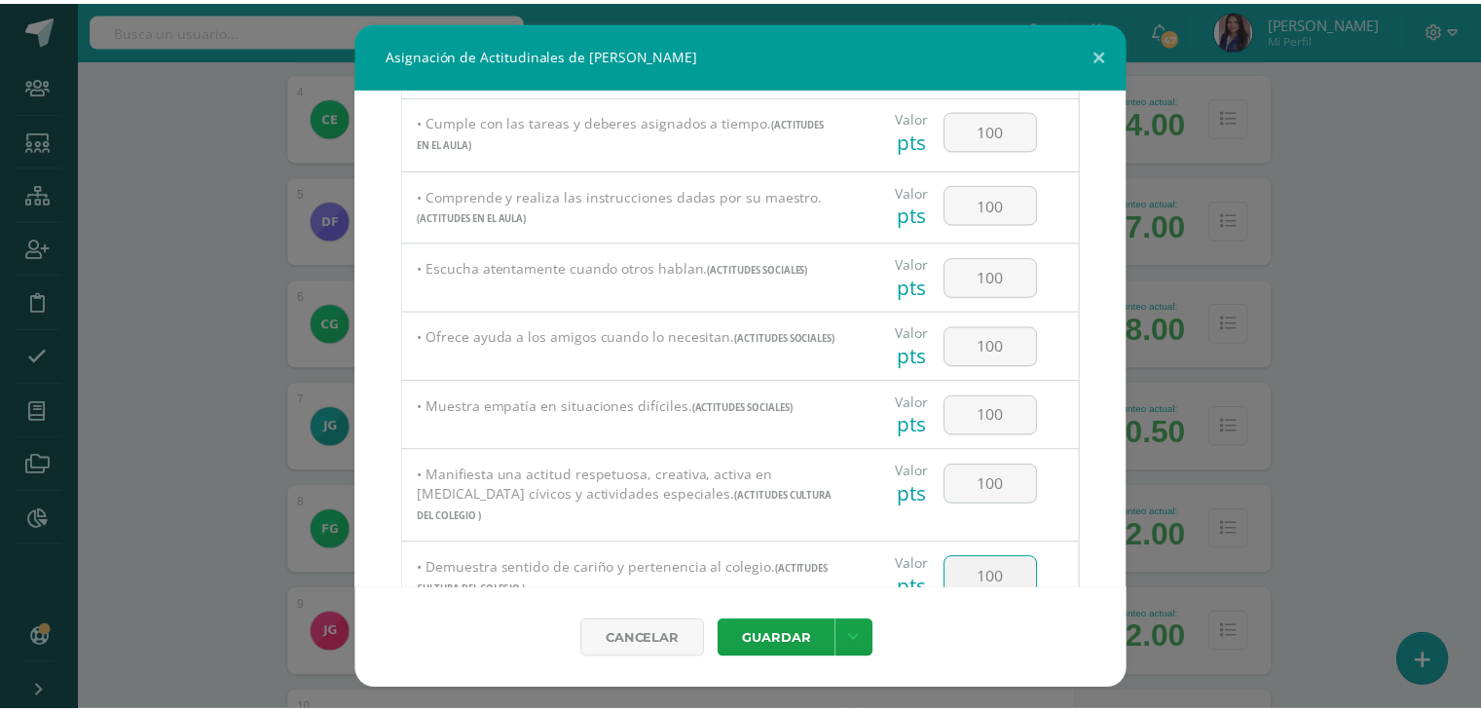
scroll to position [799, 0]
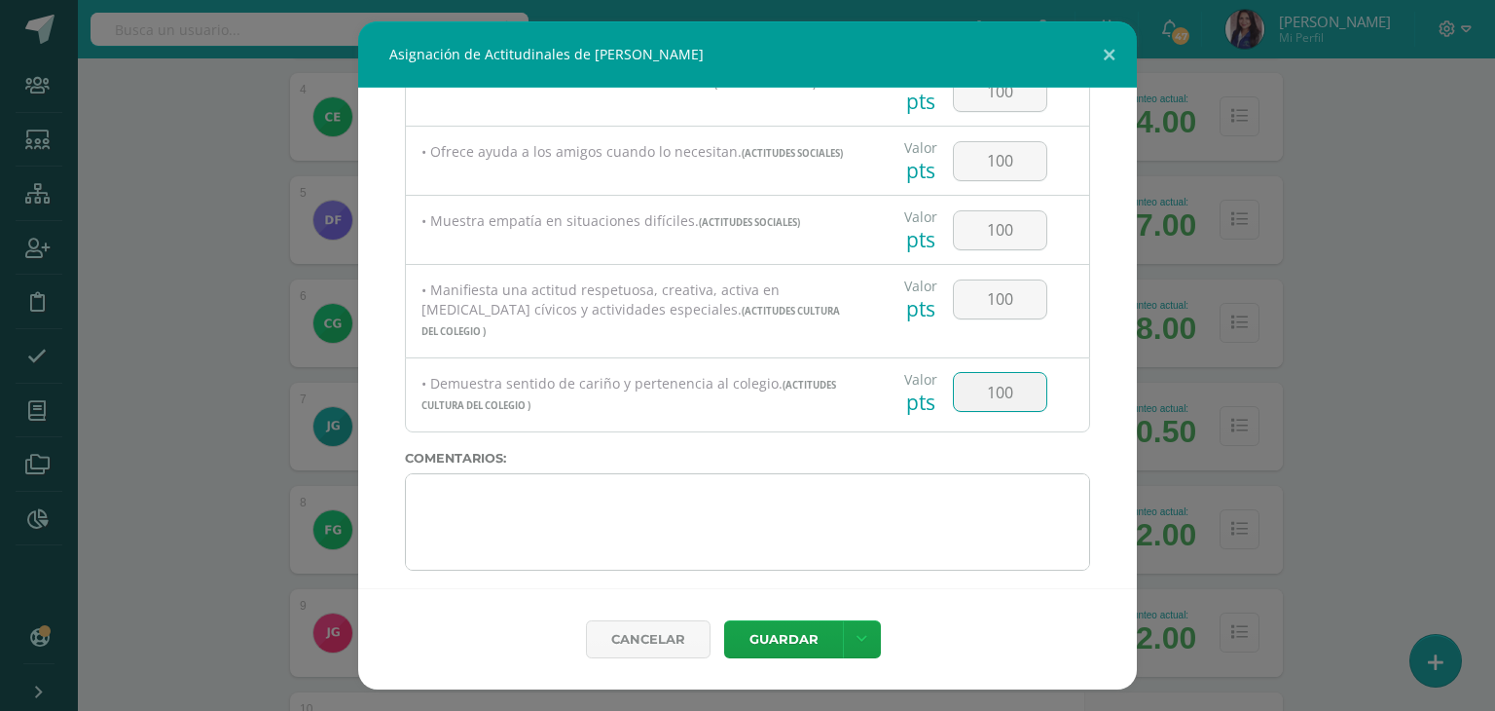
type input "100"
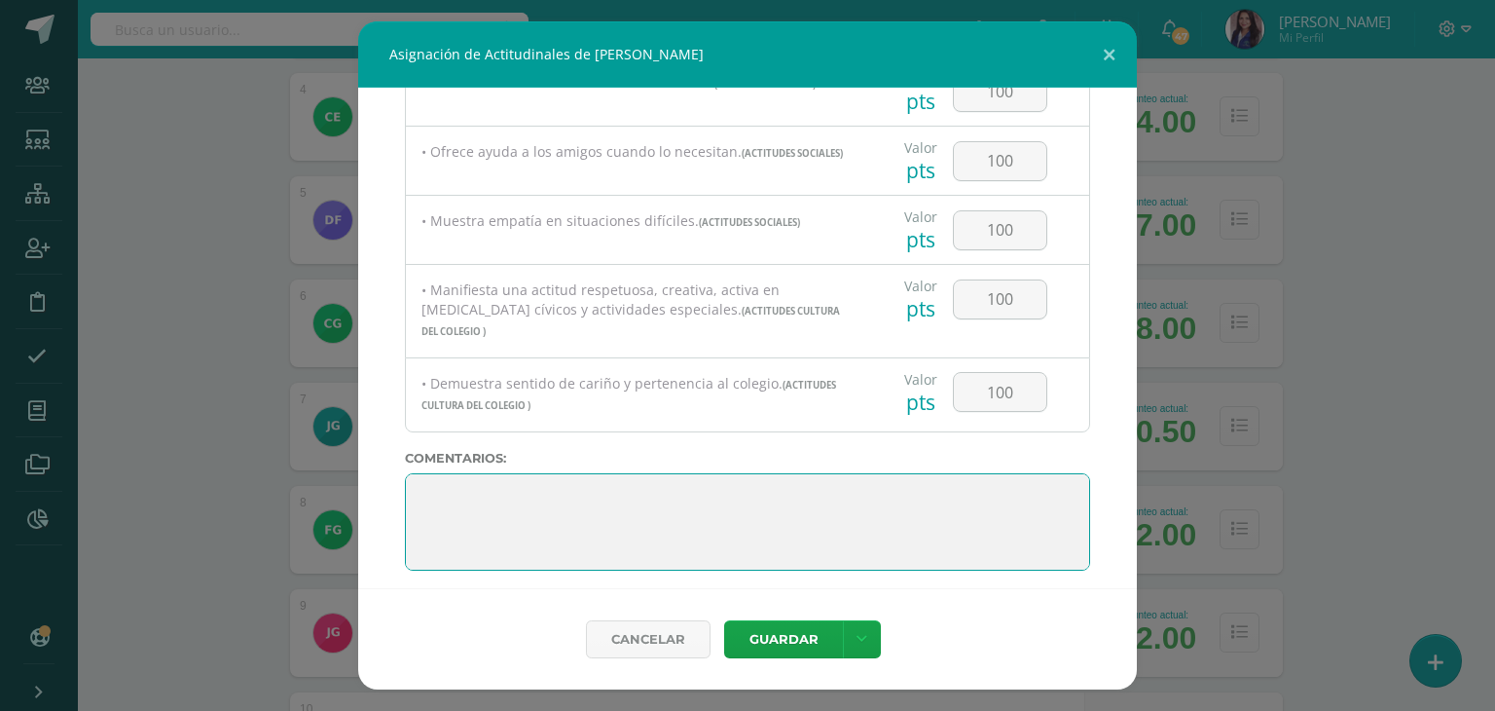
click at [440, 494] on textarea at bounding box center [747, 521] width 685 height 97
paste textarea "Me siento muy feliz de haber sido tu maestra guía este año. He visto cuánto has…"
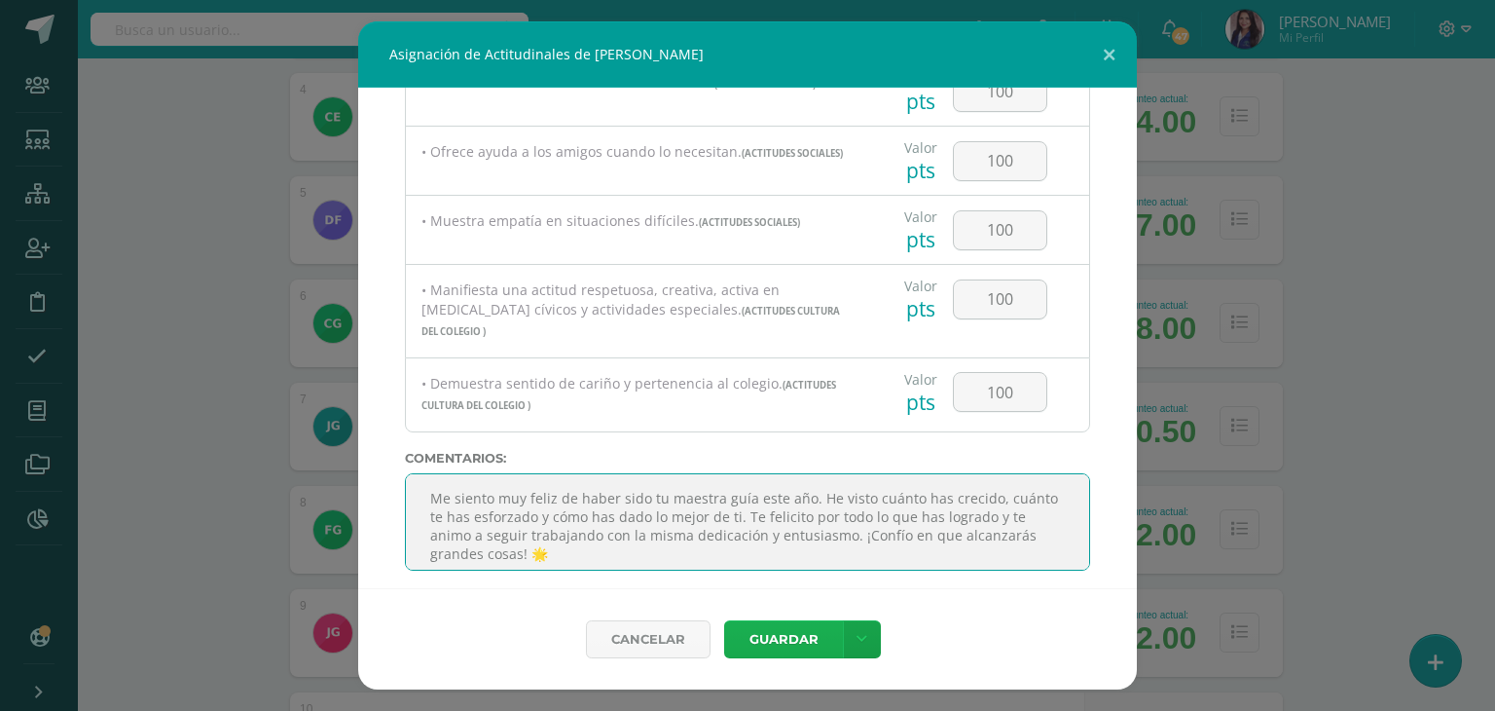
type textarea "Me siento muy feliz de haber sido tu maestra guía este año. He visto cuánto has…"
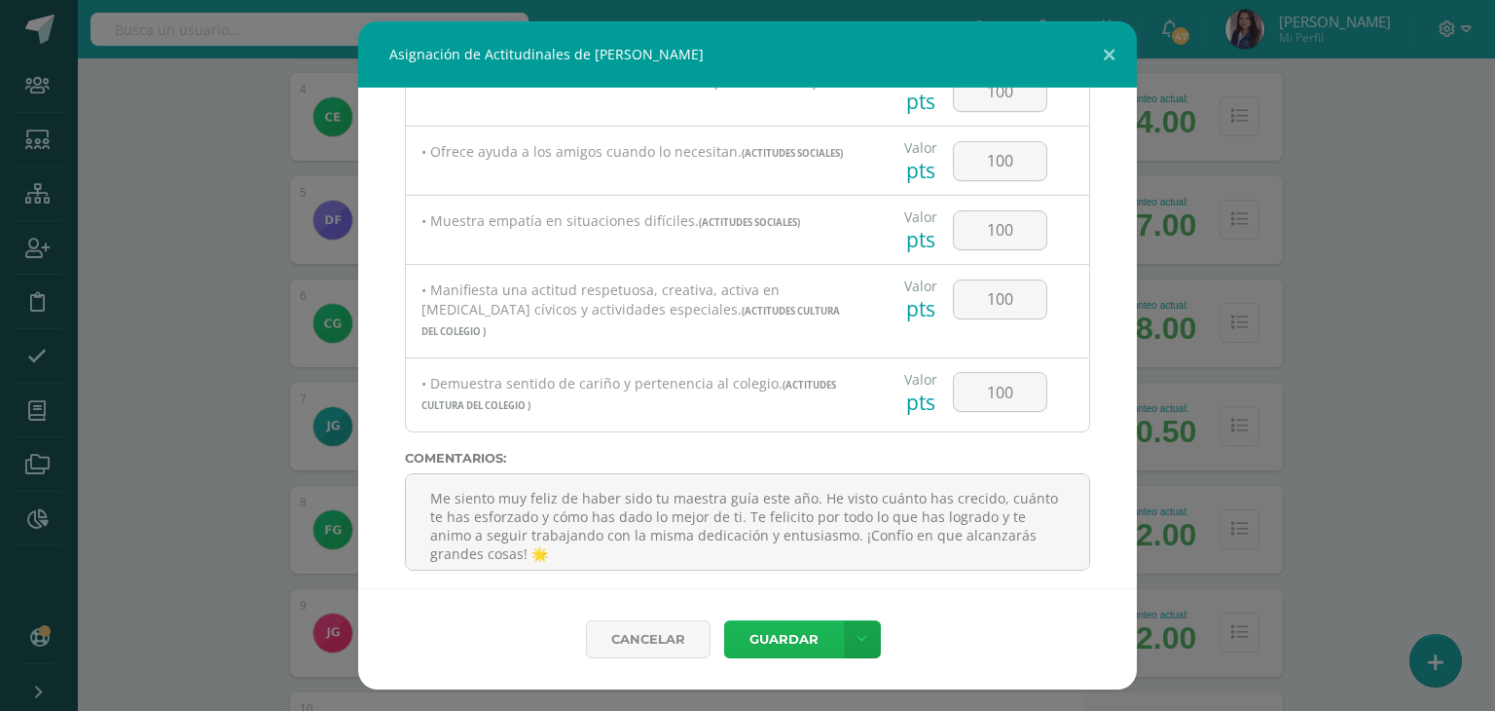
click at [786, 636] on button "Guardar" at bounding box center [783, 639] width 119 height 38
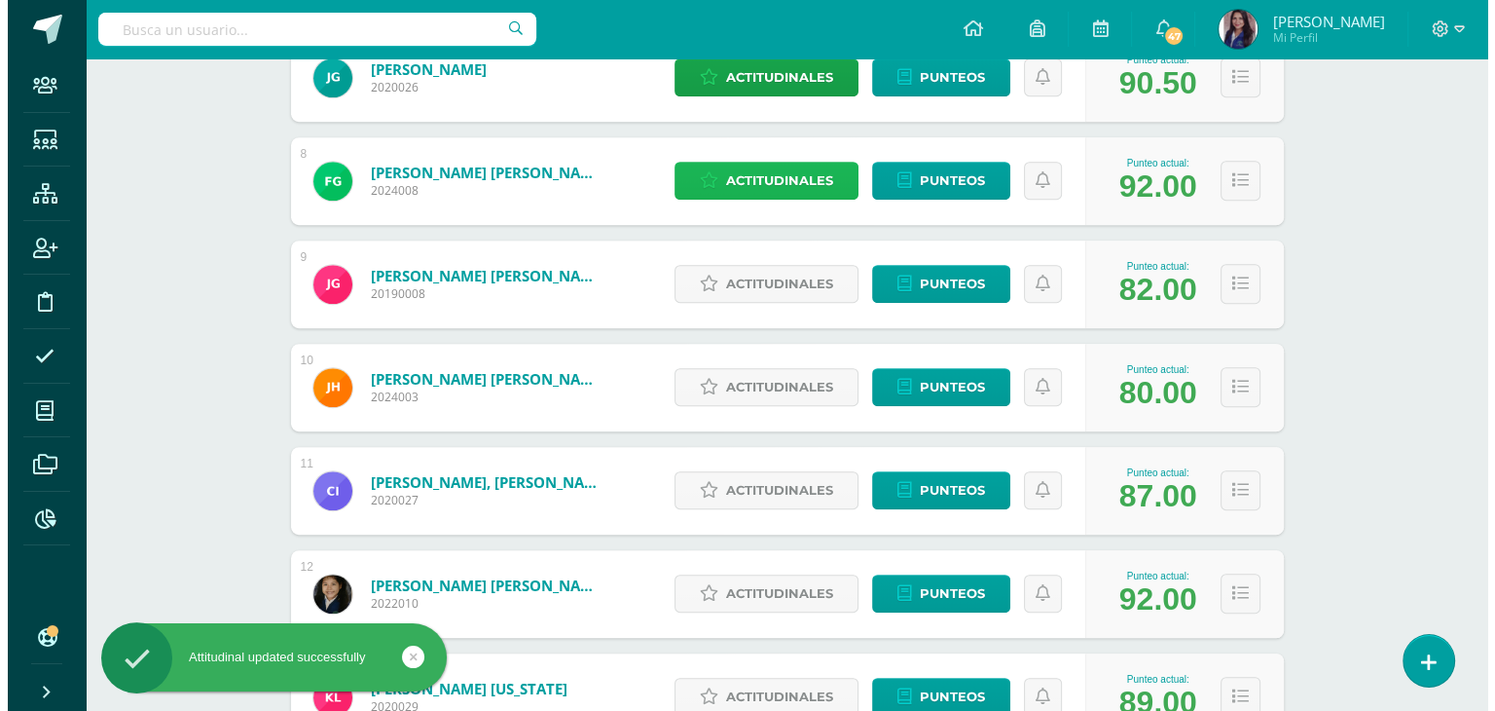
scroll to position [957, 0]
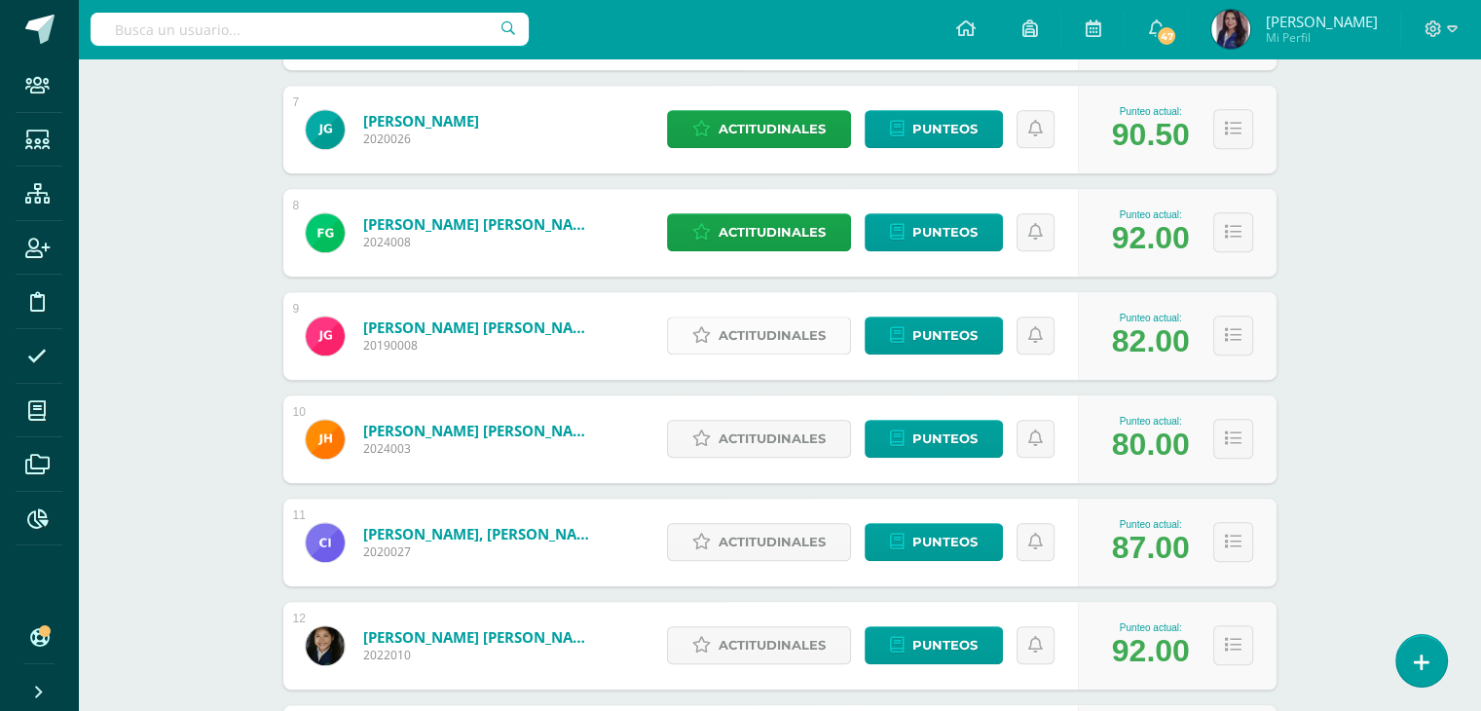
click at [785, 344] on span "Actitudinales" at bounding box center [771, 335] width 107 height 36
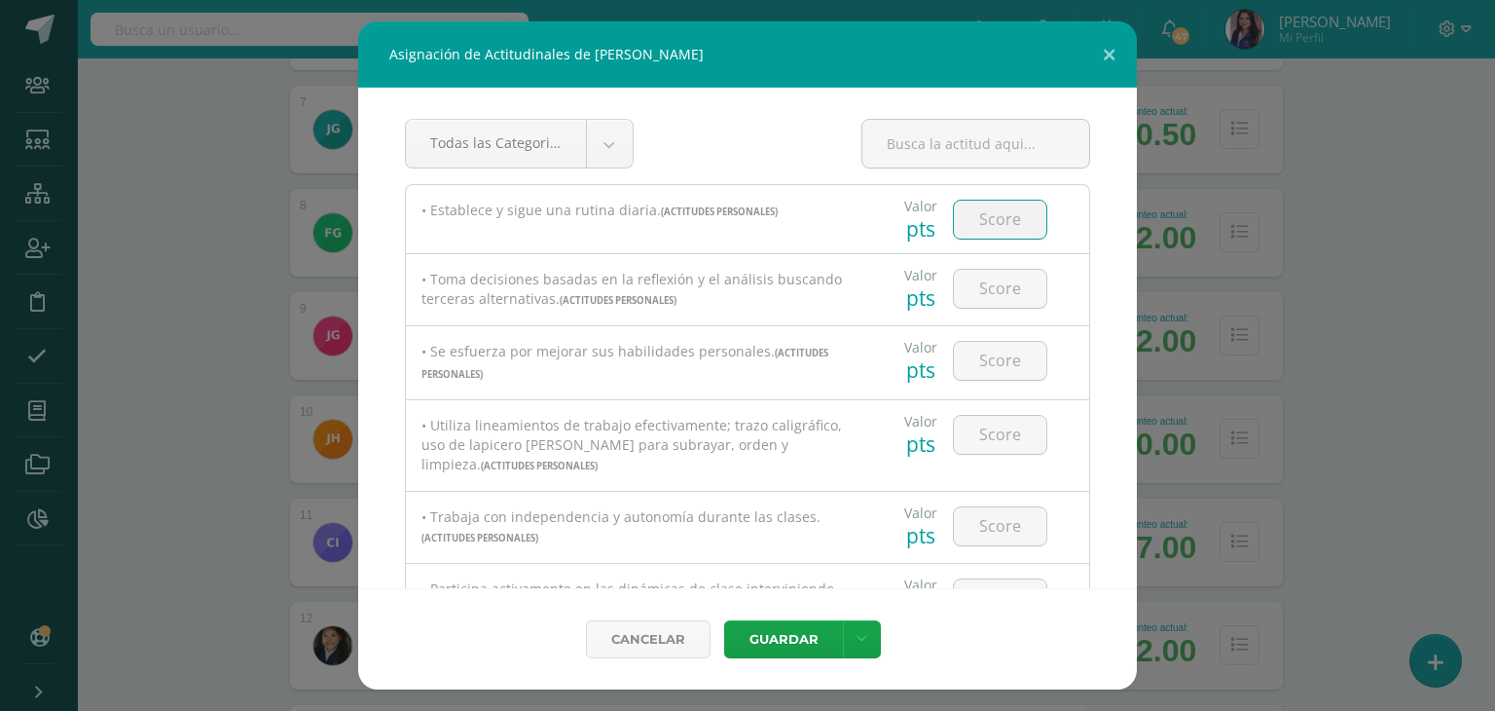
click at [997, 219] on input "number" at bounding box center [1000, 220] width 92 height 38
type input "100"
click at [986, 293] on input "number" at bounding box center [1000, 289] width 92 height 38
type input "1"
type input "95"
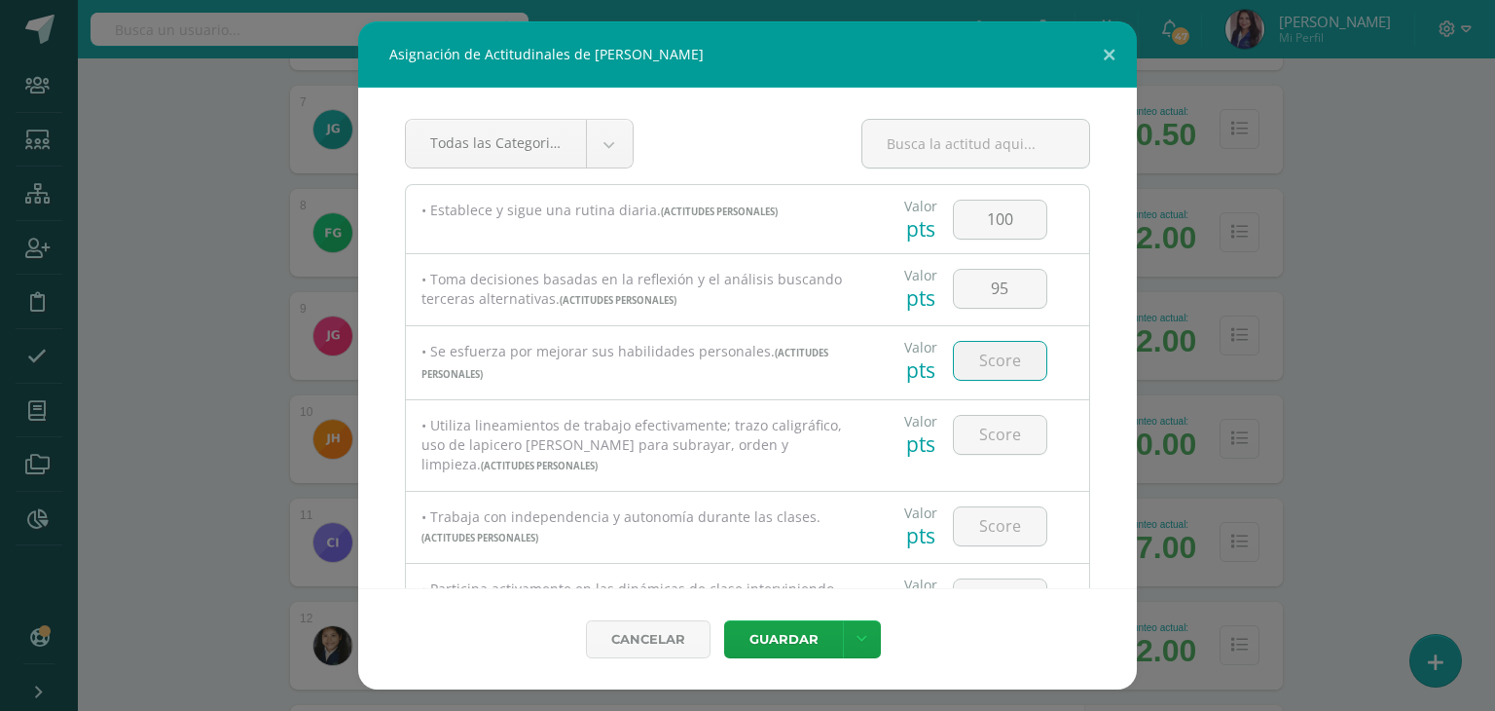
click at [988, 355] on input "number" at bounding box center [1000, 361] width 92 height 38
type input "95"
click at [989, 427] on input "number" at bounding box center [1000, 435] width 92 height 38
type input "100"
click at [995, 533] on input "number" at bounding box center [1000, 526] width 92 height 38
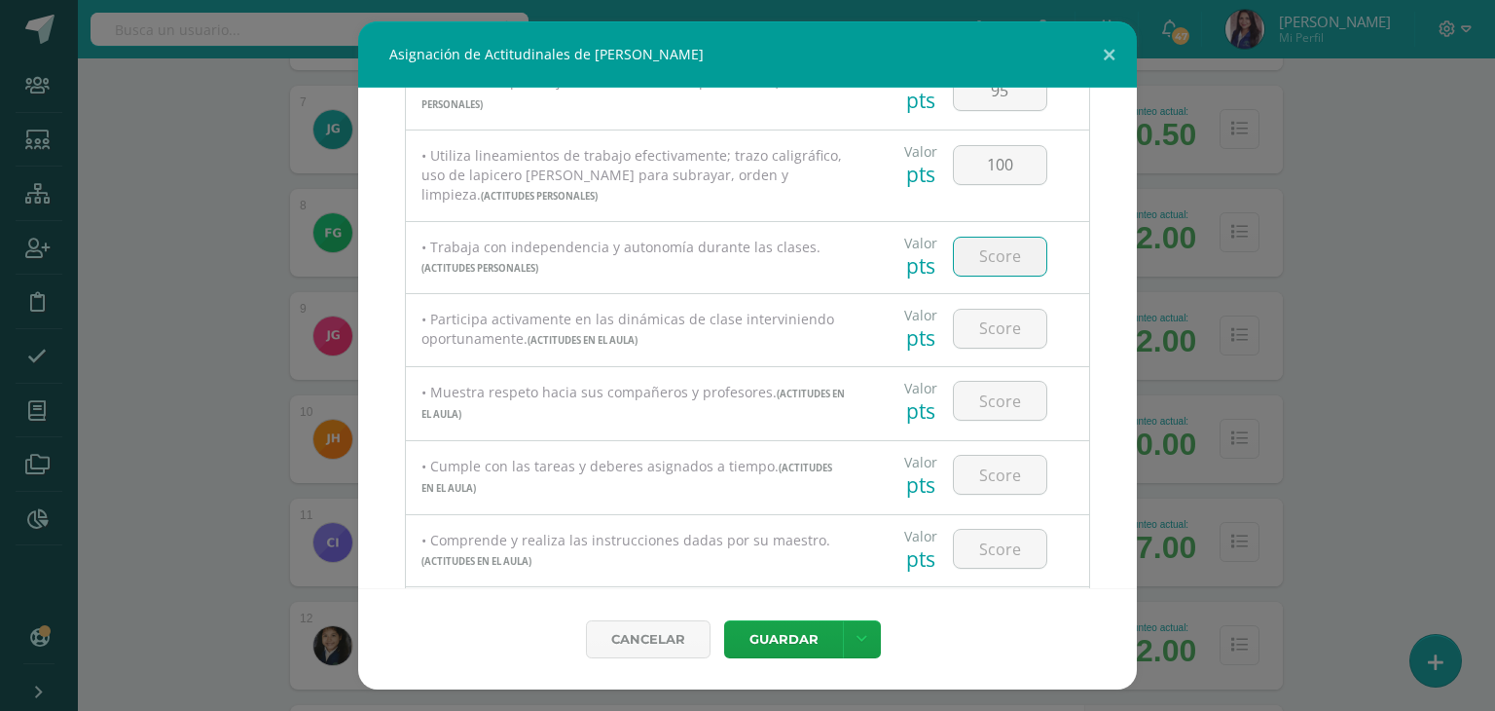
scroll to position [273, 0]
type input "100"
click at [998, 332] on input "number" at bounding box center [1000, 326] width 92 height 38
type input "95"
click at [1004, 259] on input "100" at bounding box center [1000, 254] width 92 height 38
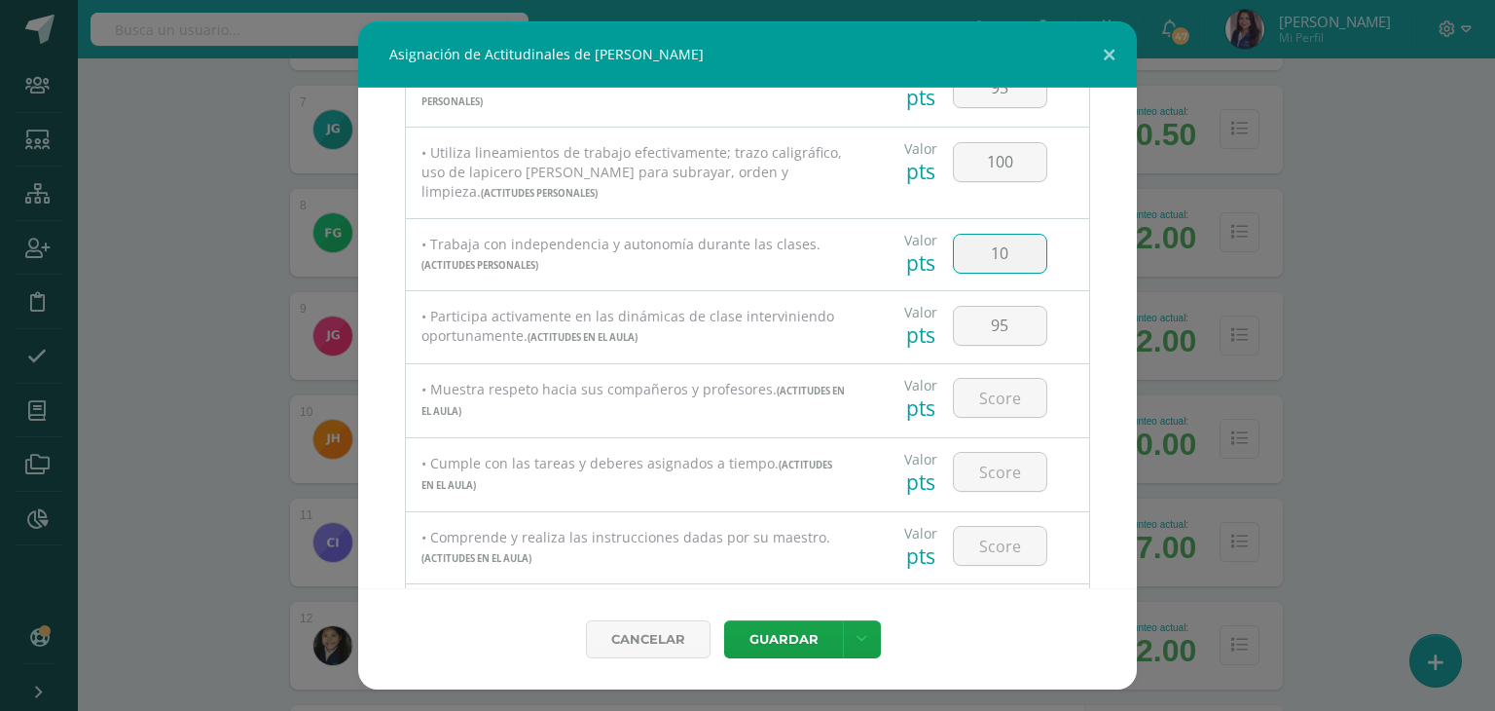
type input "1"
type input "95"
click at [993, 401] on input "number" at bounding box center [1000, 398] width 92 height 38
type input "100"
click at [989, 476] on input "number" at bounding box center [1000, 472] width 92 height 38
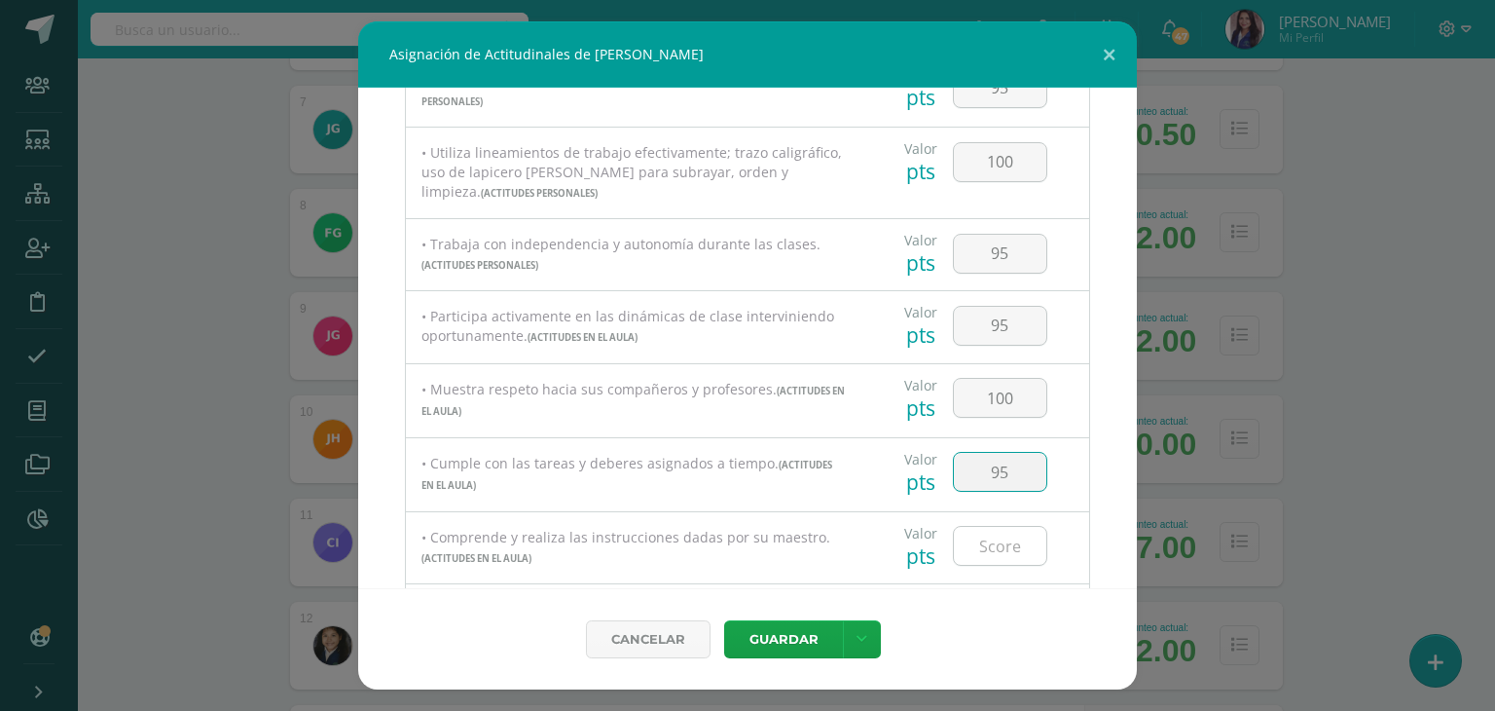
type input "95"
click at [1000, 542] on input "number" at bounding box center [1000, 546] width 92 height 38
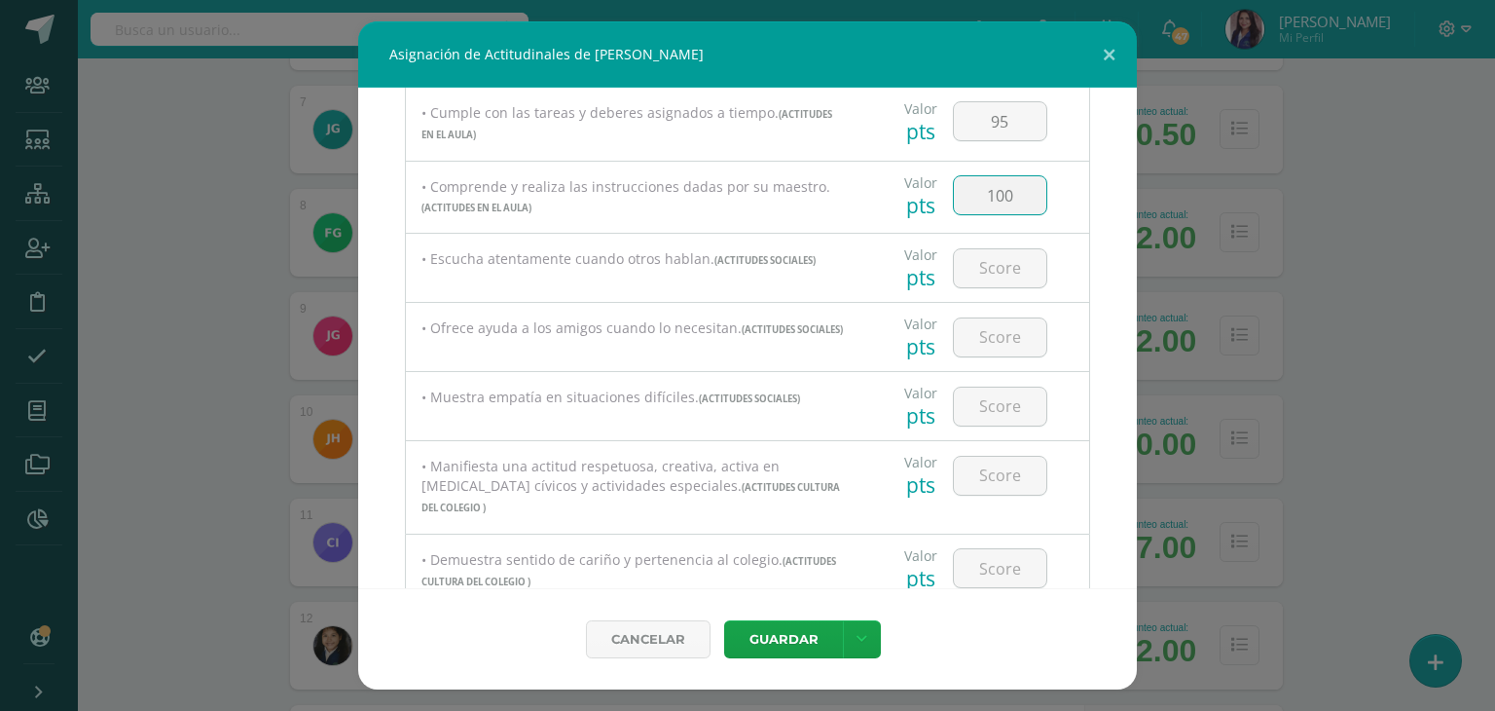
scroll to position [620, 0]
type input "100"
click at [981, 277] on input "number" at bounding box center [1000, 271] width 92 height 38
type input "100"
click at [1020, 340] on input "number" at bounding box center [1000, 340] width 92 height 38
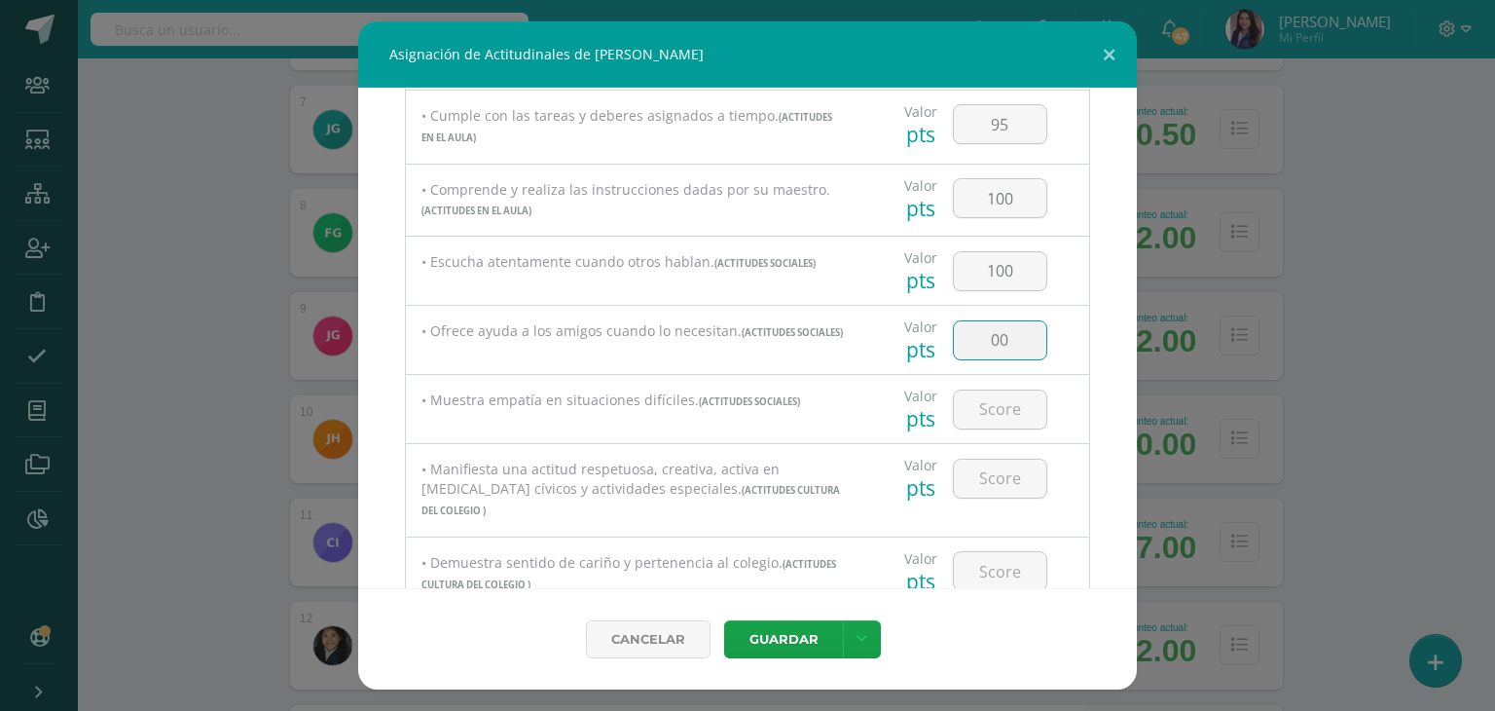
type input "0"
type input "100"
click at [988, 416] on input "number" at bounding box center [1000, 409] width 92 height 38
type input "95"
click at [985, 489] on input "number" at bounding box center [1000, 478] width 92 height 38
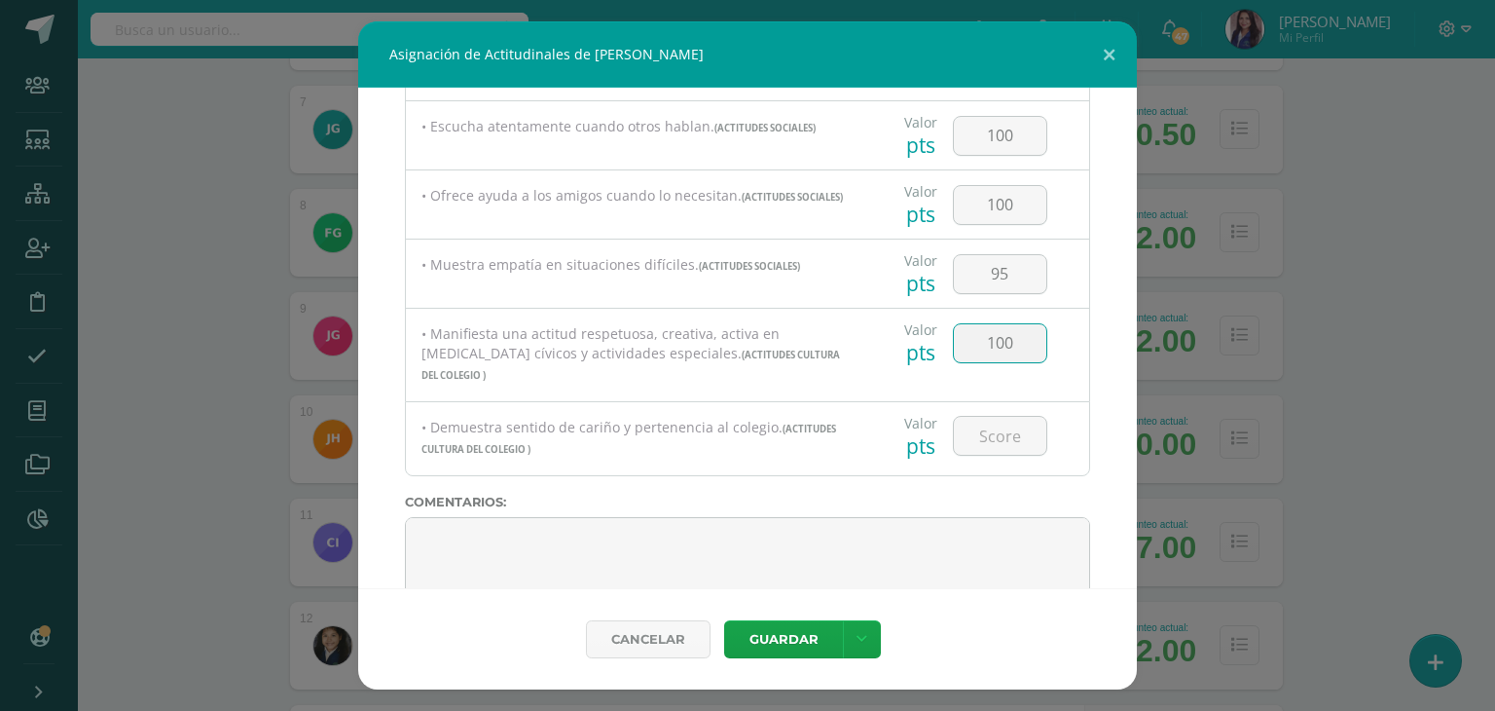
scroll to position [787, 0]
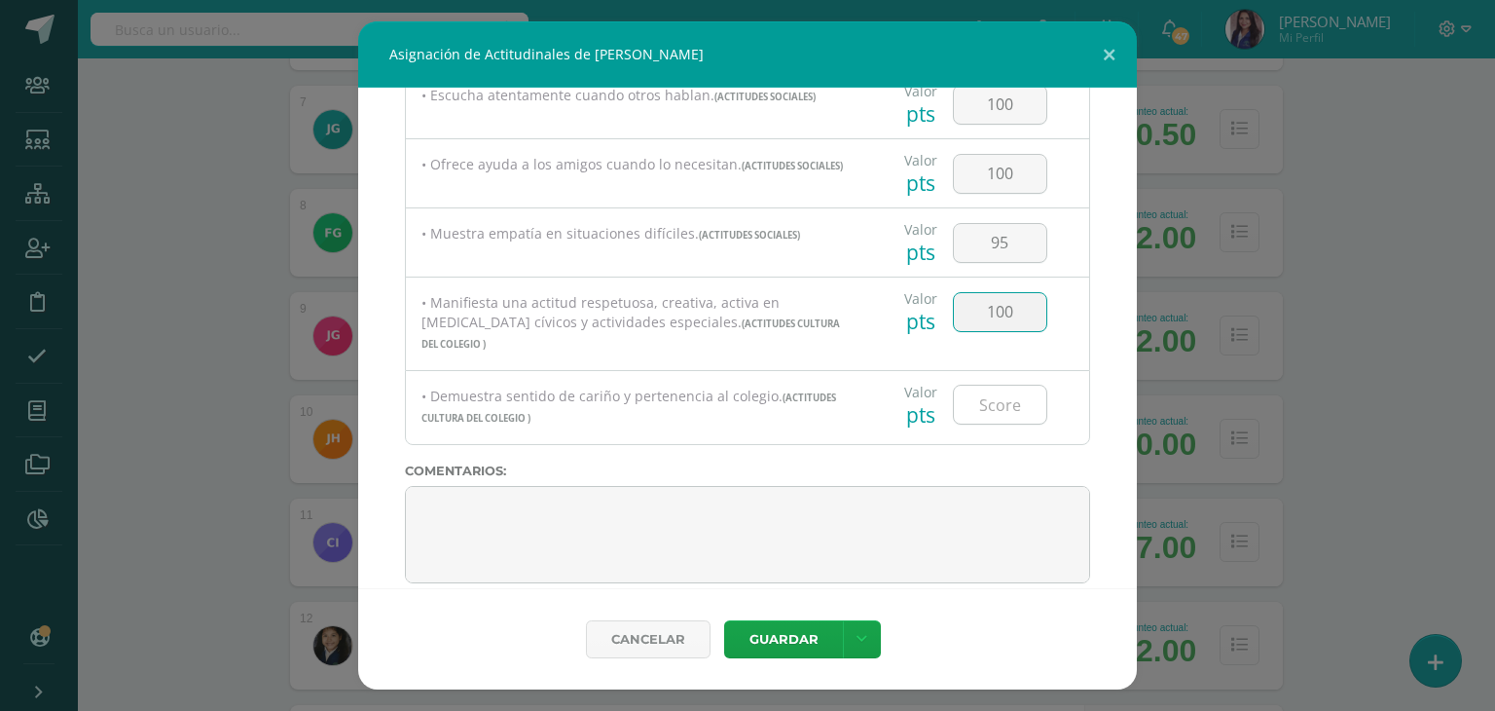
type input "100"
click at [1002, 389] on input "number" at bounding box center [1000, 405] width 92 height 38
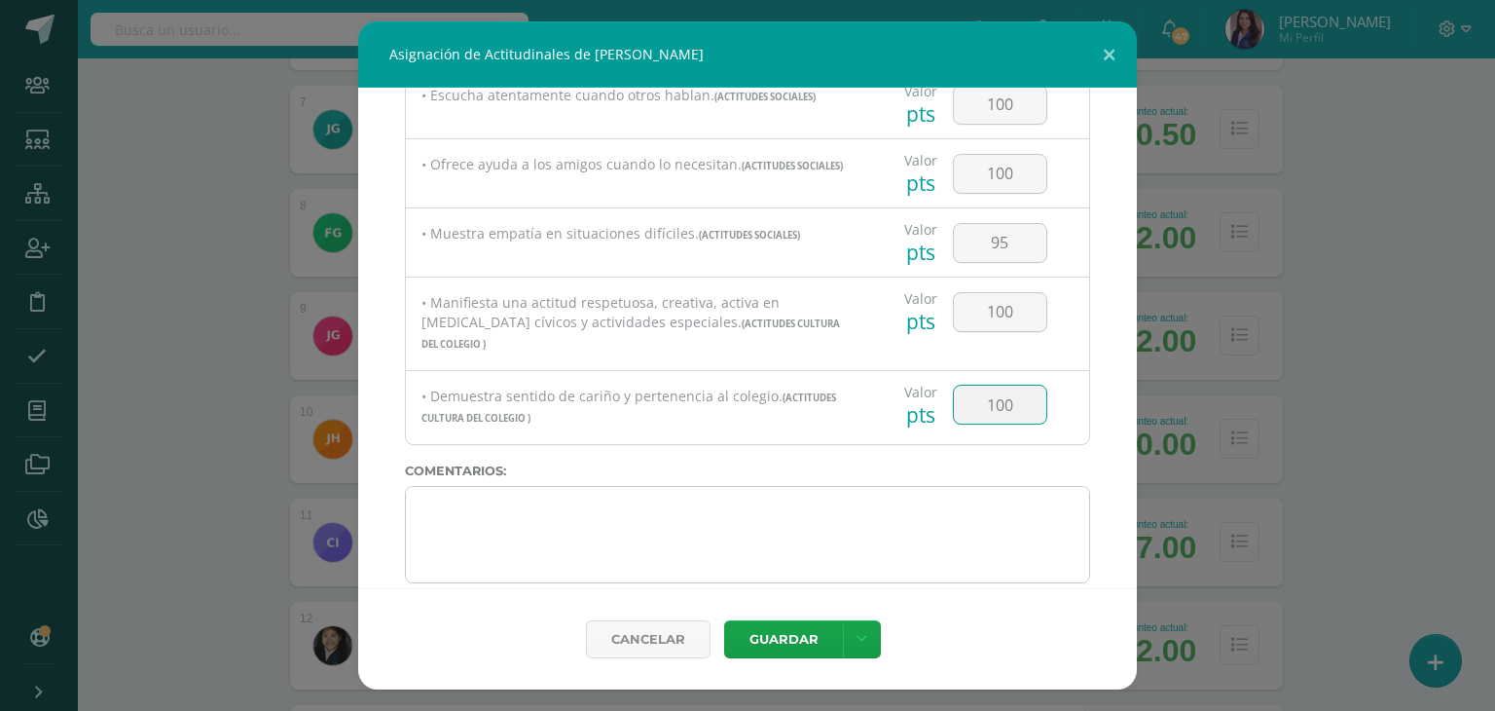
type input "100"
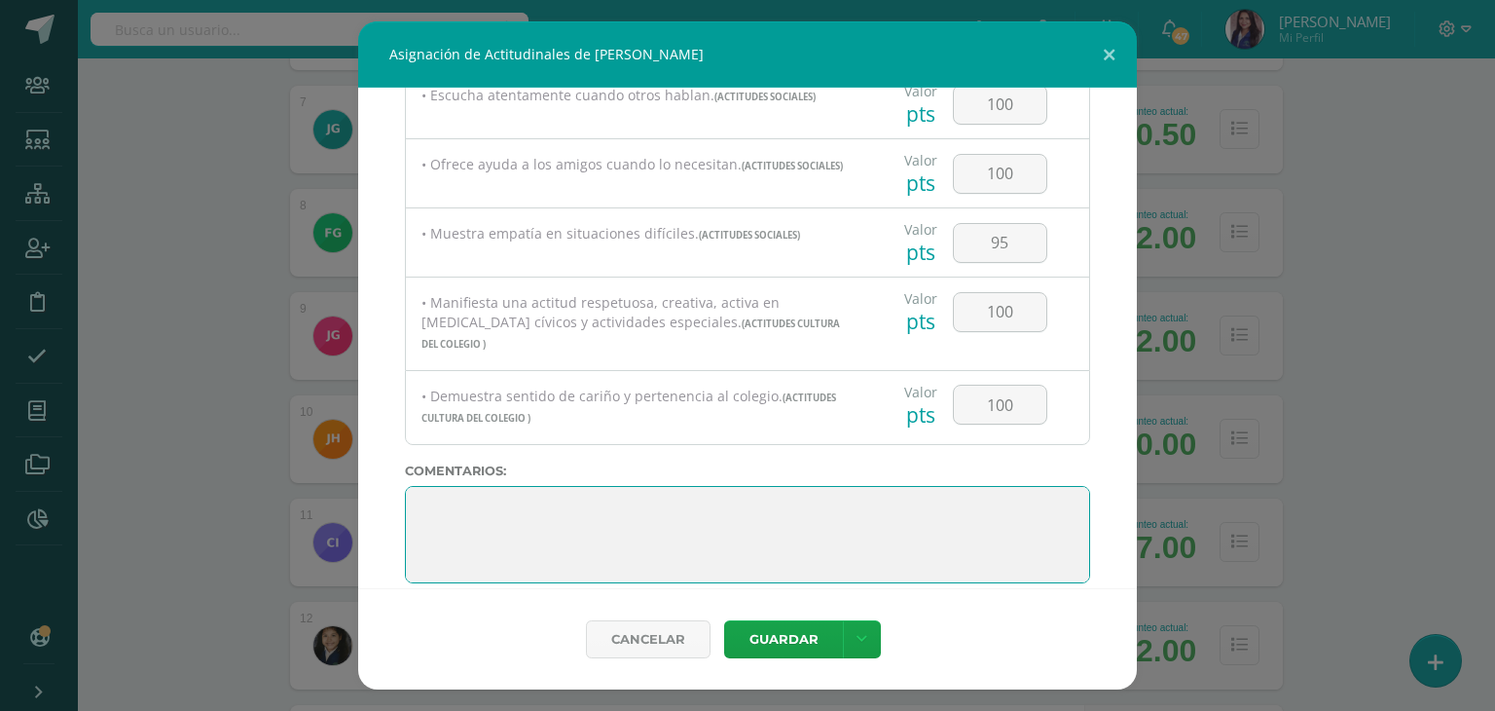
click at [628, 496] on textarea at bounding box center [747, 534] width 685 height 97
paste textarea "Me siento muy feliz de haber sido tu maestra guía este año. He visto cuánto has…"
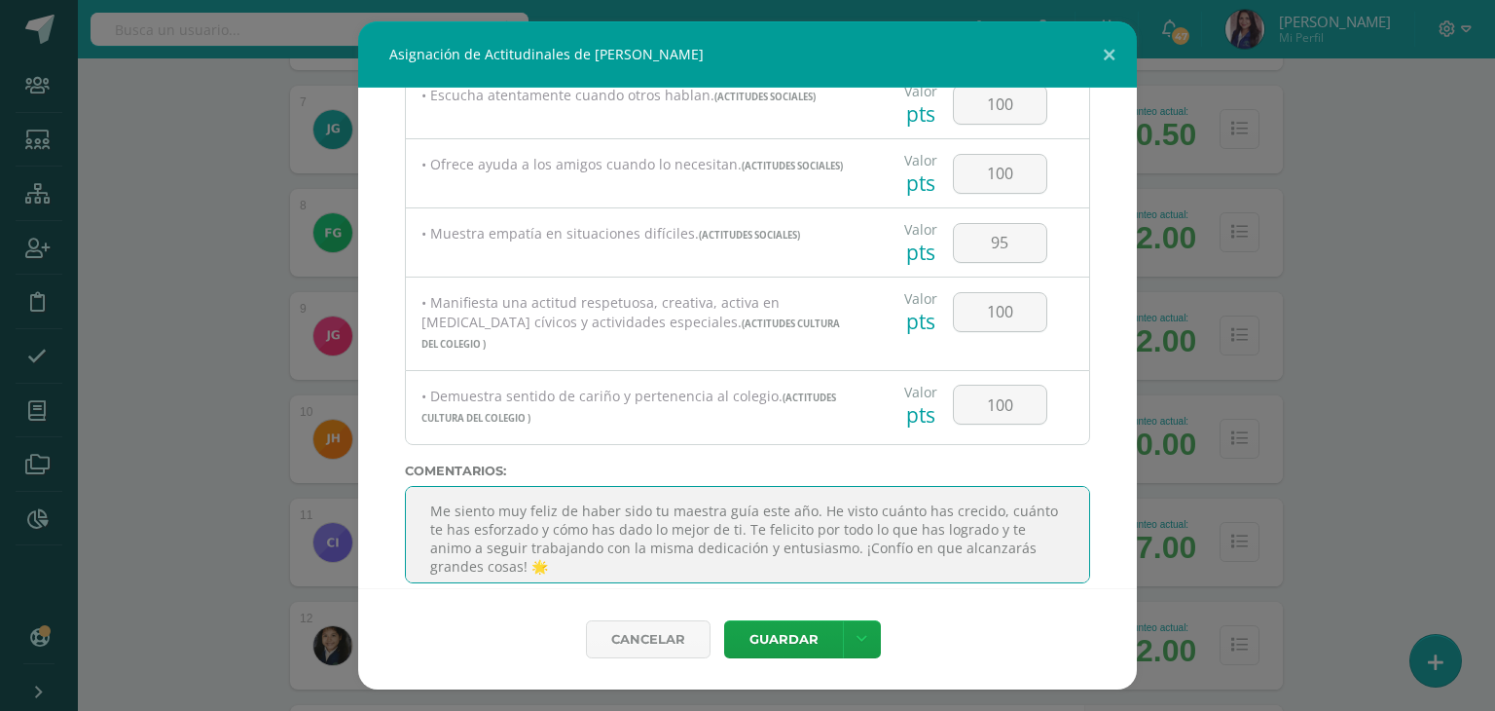
click at [786, 519] on textarea at bounding box center [747, 534] width 685 height 97
type textarea "Me siento muy feliz de haber sido tu maestra guía este año. Te felicito por tod…"
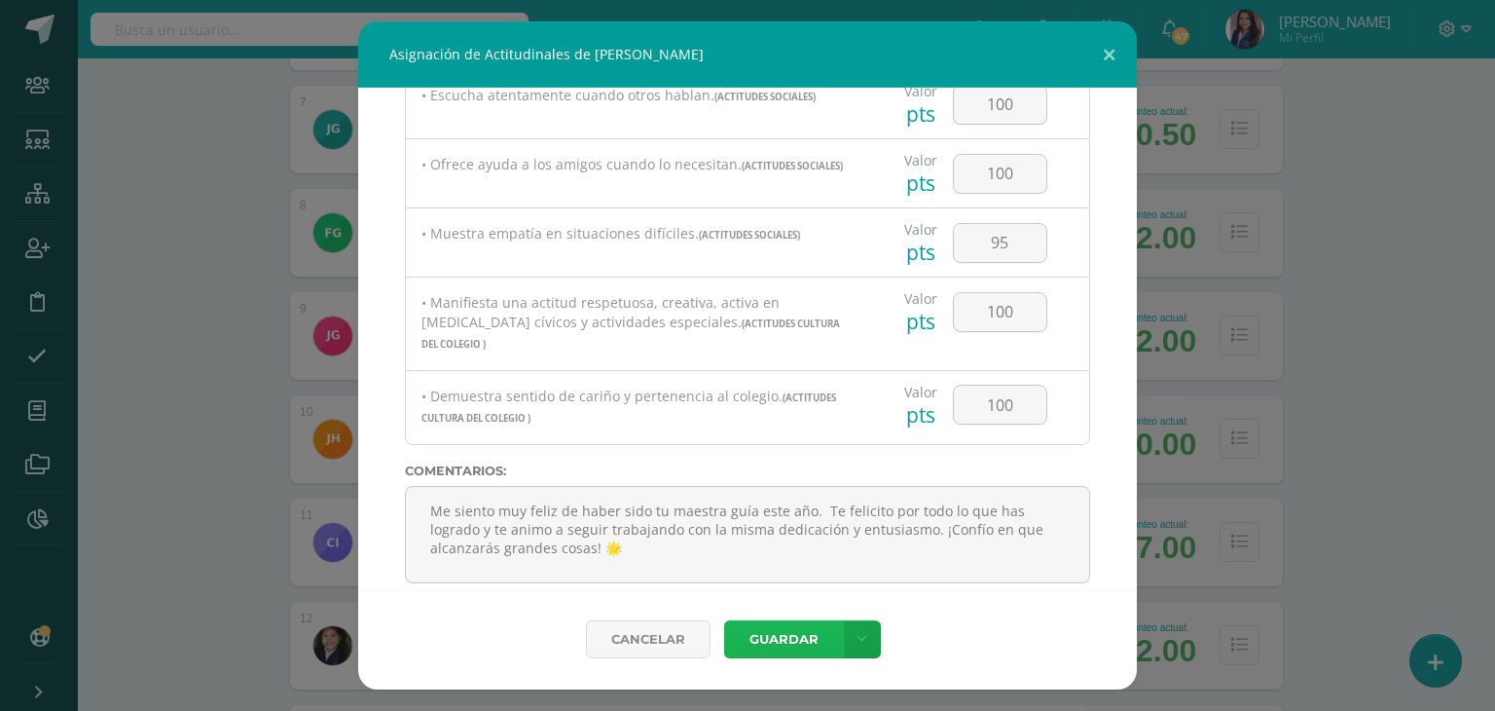
click at [794, 651] on button "Guardar" at bounding box center [783, 639] width 119 height 38
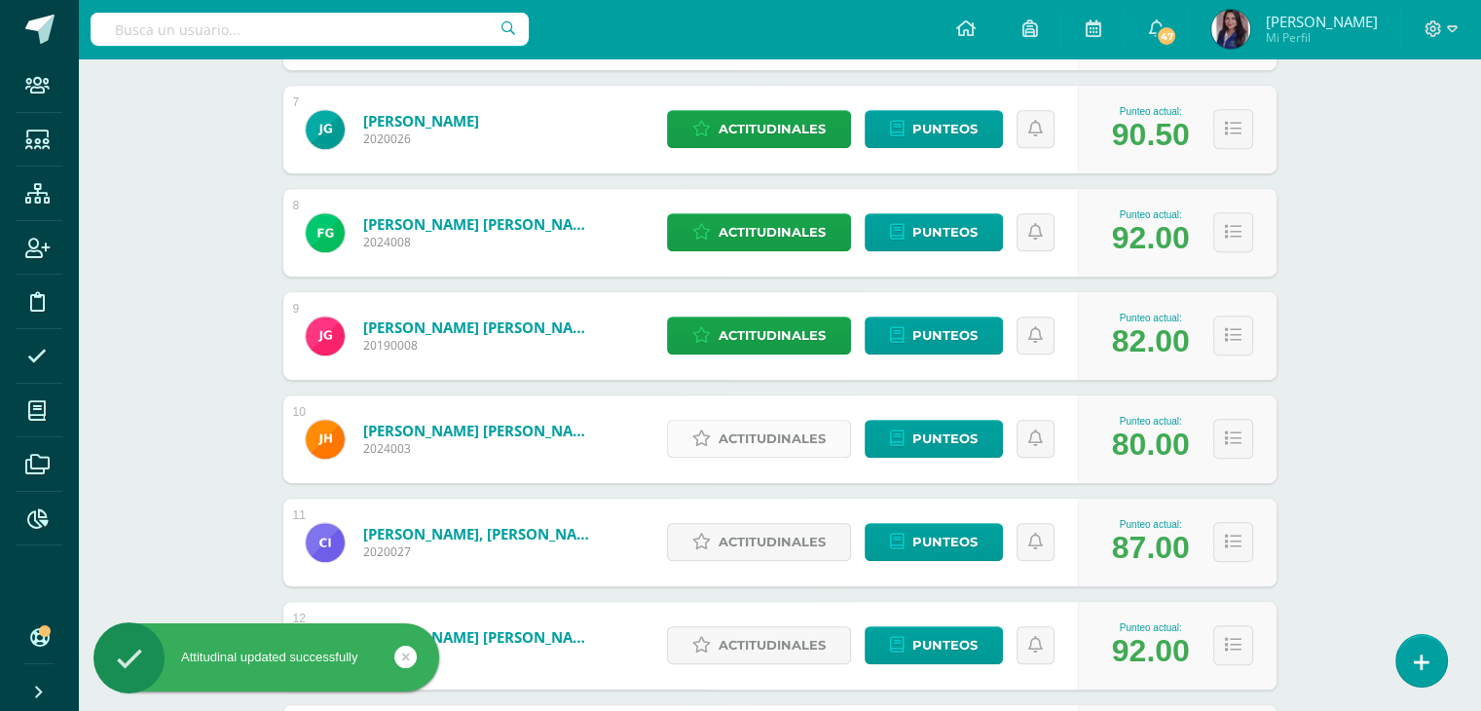
click at [794, 450] on span "Actitudinales" at bounding box center [771, 439] width 107 height 36
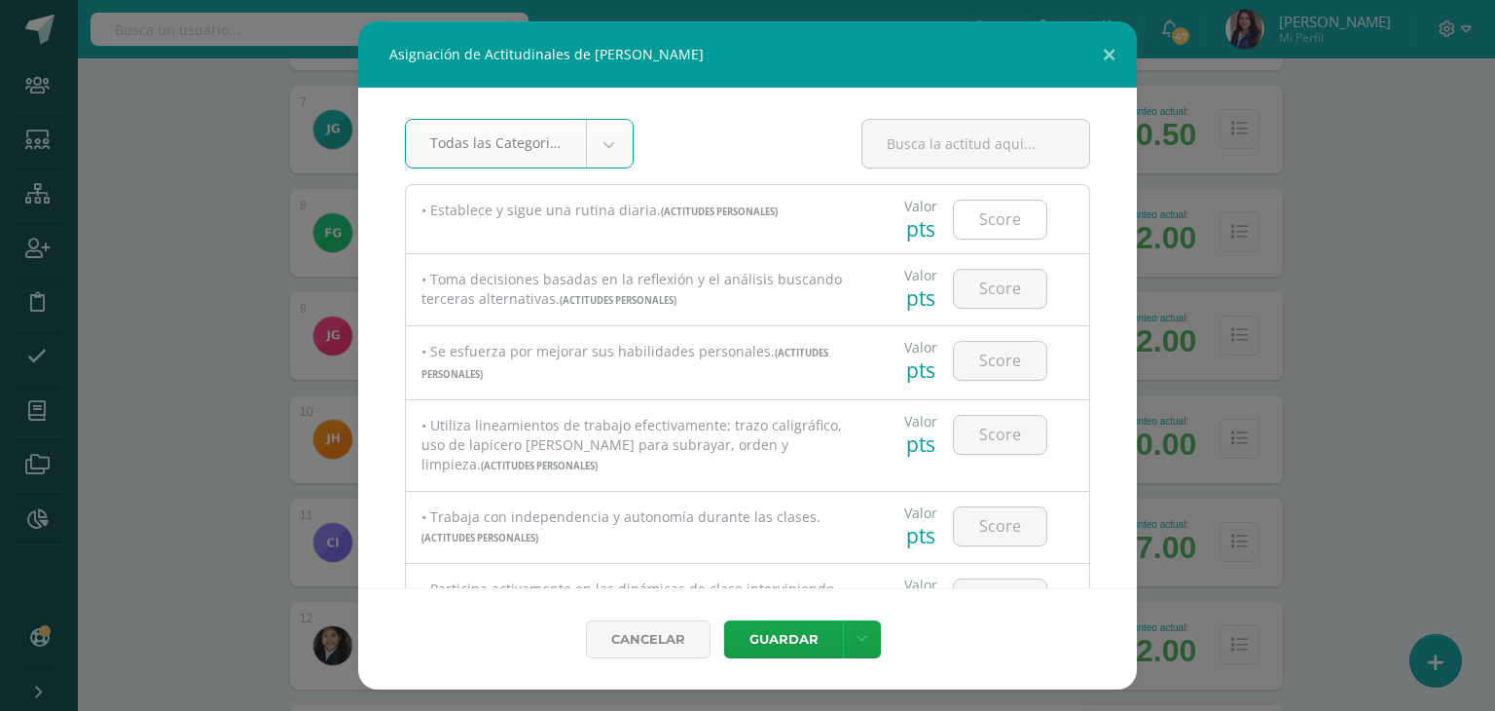
click at [983, 223] on input "number" at bounding box center [1000, 220] width 92 height 38
type input "95"
click at [981, 281] on input "number" at bounding box center [1000, 289] width 92 height 38
click at [1001, 359] on input "number" at bounding box center [1000, 361] width 92 height 38
click at [998, 289] on input "100" at bounding box center [1000, 289] width 92 height 38
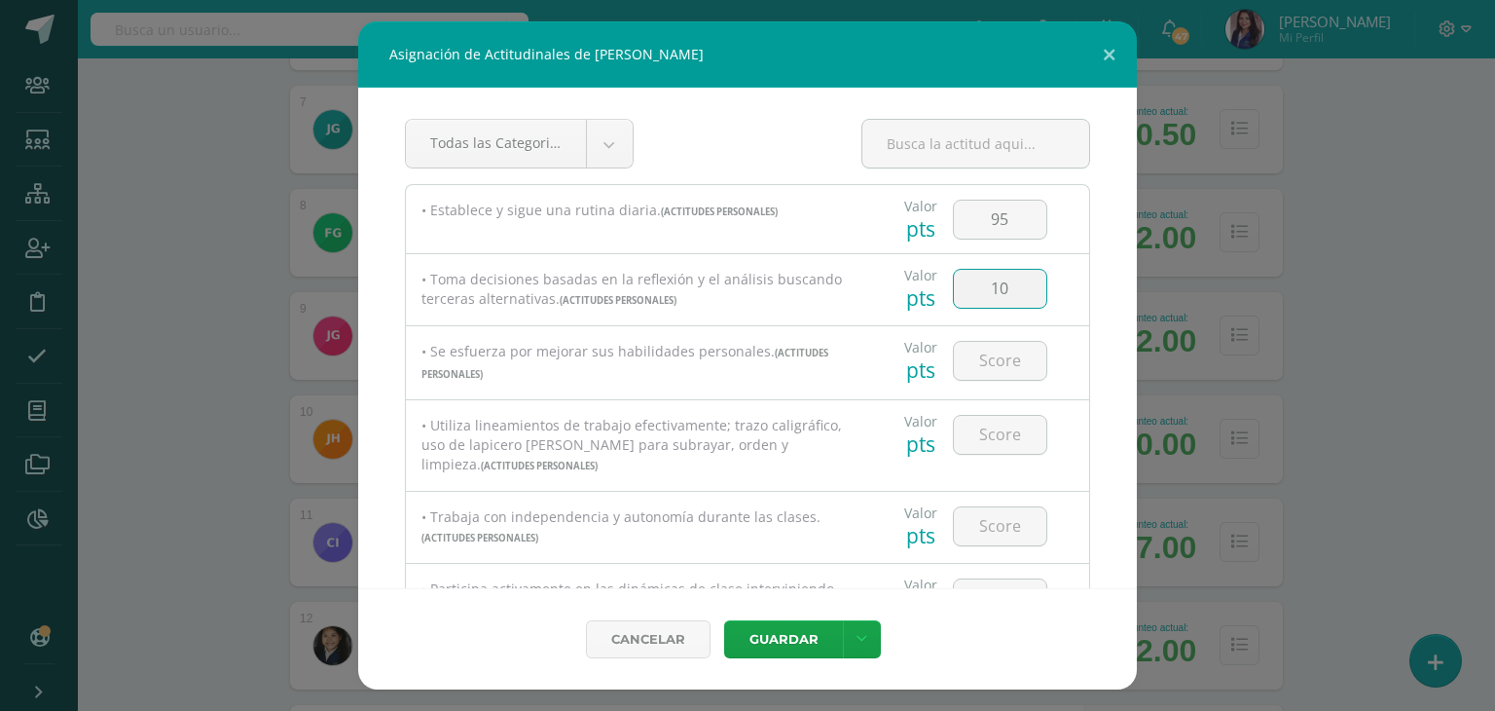
type input "1"
type input "95"
click at [974, 363] on input "number" at bounding box center [1000, 361] width 92 height 38
type input "95"
click at [1010, 430] on input "number" at bounding box center [1000, 435] width 92 height 38
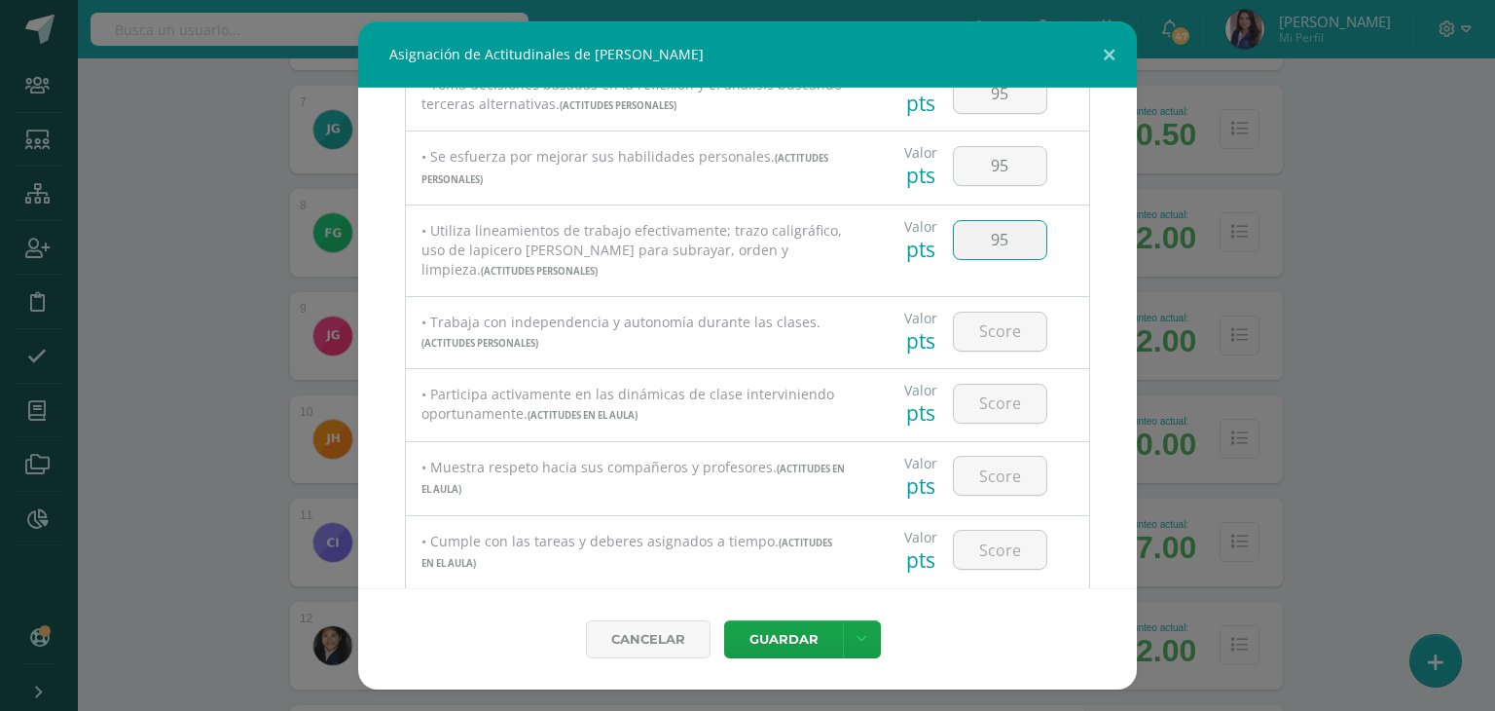
scroll to position [196, 0]
type input "95"
click at [990, 328] on input "number" at bounding box center [1000, 331] width 92 height 38
type input "100"
click at [993, 409] on input "number" at bounding box center [1000, 403] width 92 height 38
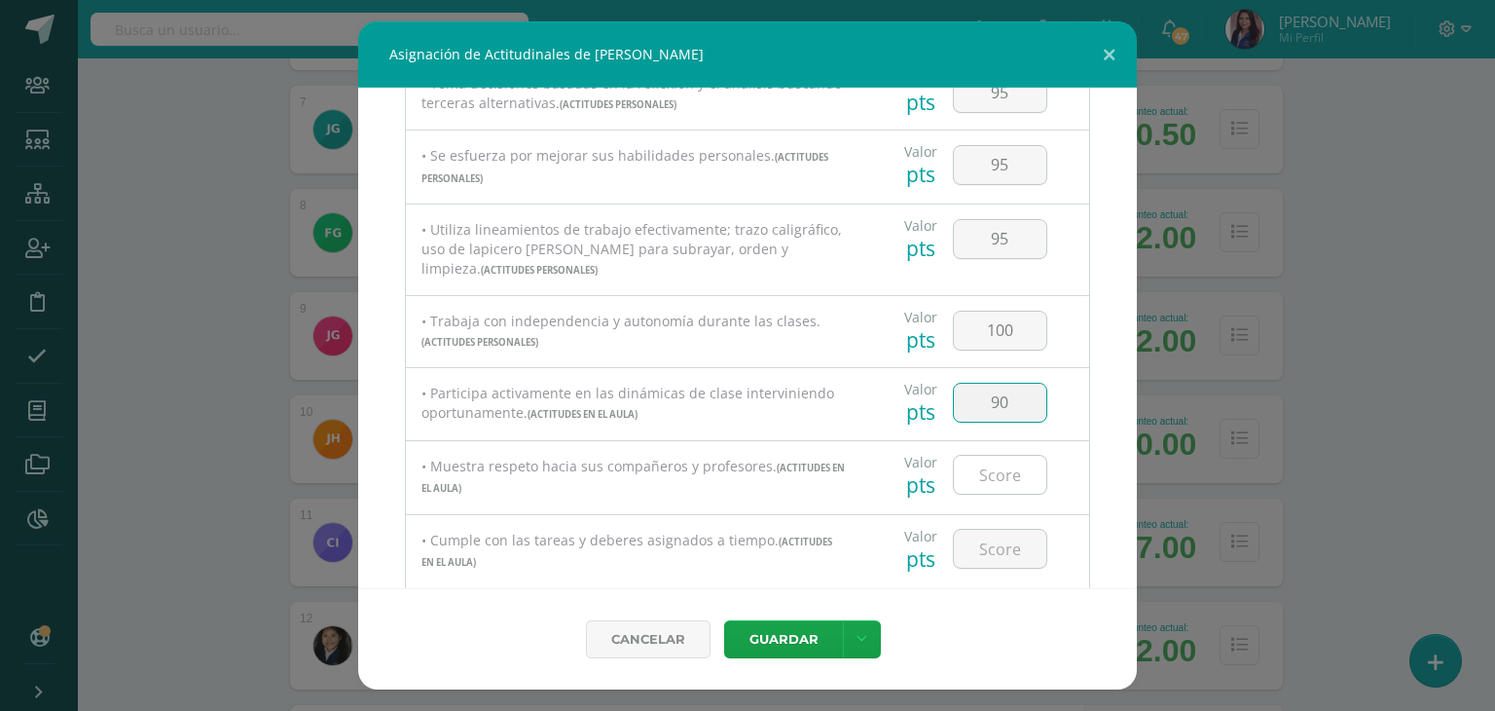
type input "90"
click at [978, 480] on input "number" at bounding box center [1000, 475] width 92 height 38
type input "100"
click at [981, 558] on input "number" at bounding box center [1000, 549] width 92 height 38
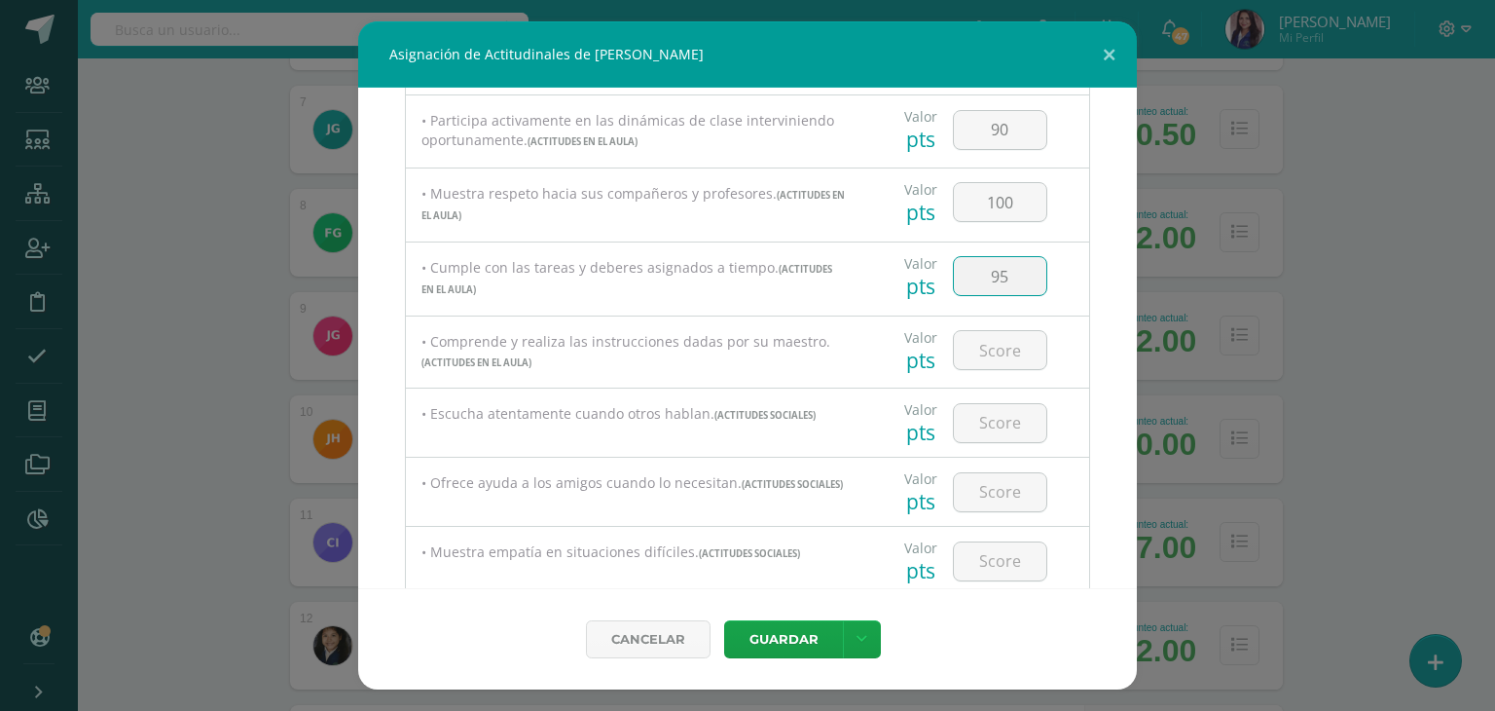
scroll to position [549, 0]
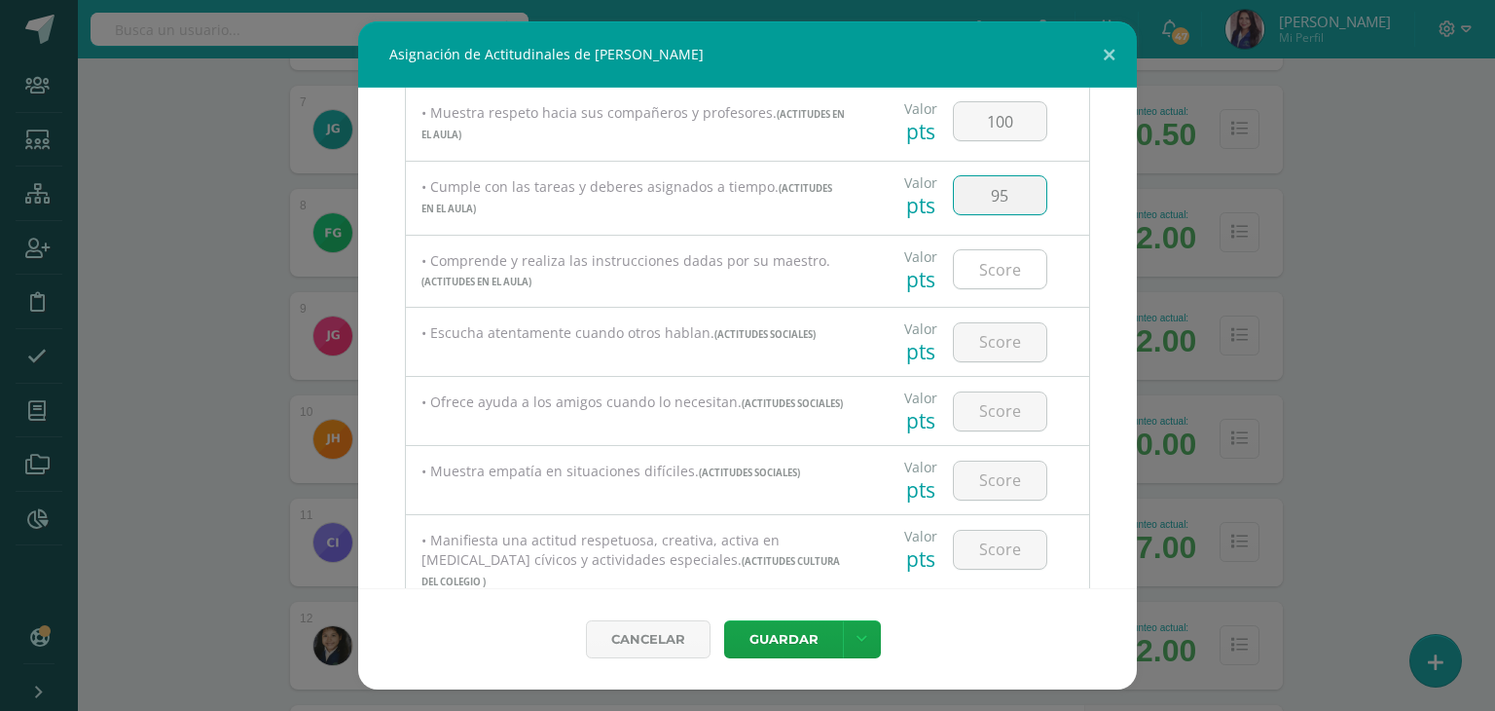
type input "95"
click at [997, 276] on input "number" at bounding box center [1000, 269] width 92 height 38
type input "100"
click at [989, 355] on input "number" at bounding box center [1000, 342] width 92 height 38
type input "100"
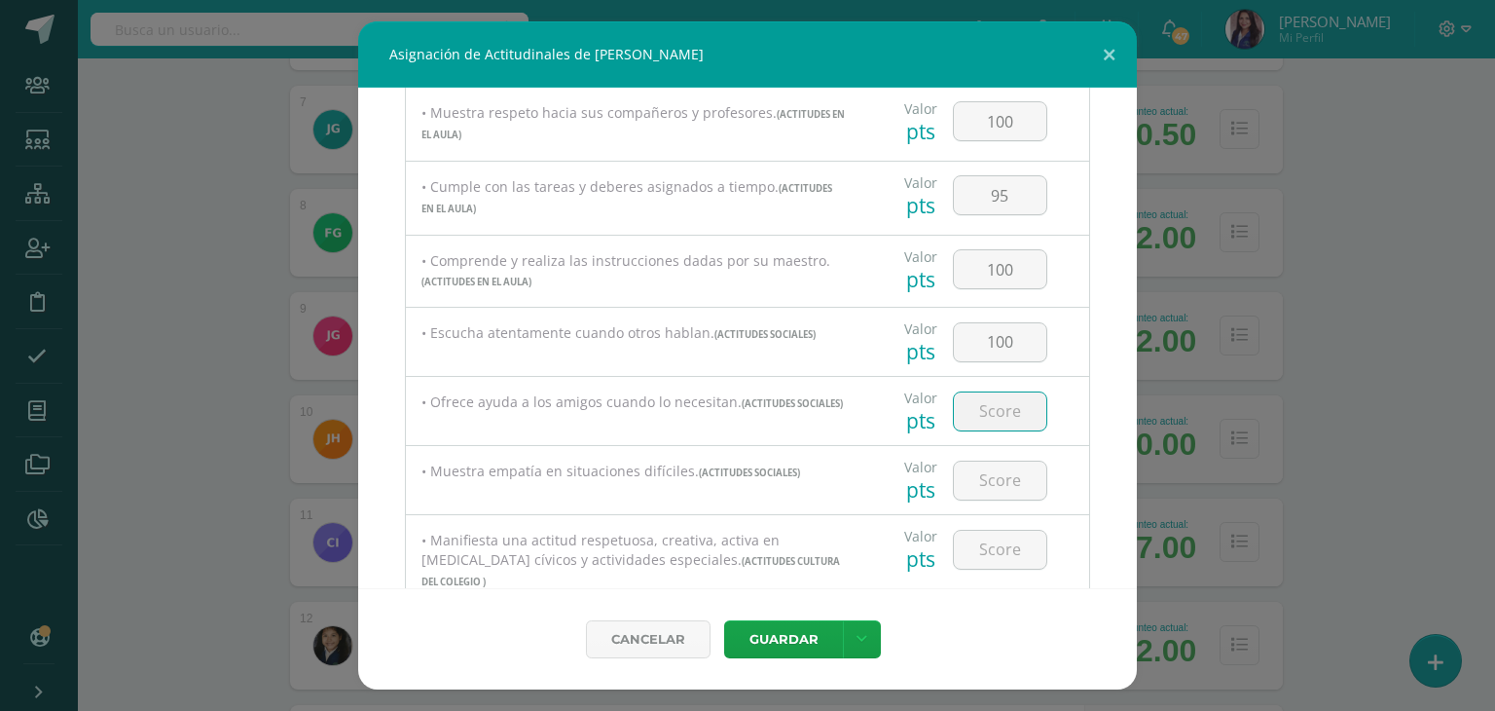
click at [1004, 411] on input "number" at bounding box center [1000, 411] width 92 height 38
type input "100"
click at [985, 492] on input "number" at bounding box center [1000, 480] width 92 height 38
type input "100"
click at [989, 554] on input "number" at bounding box center [1000, 550] width 92 height 38
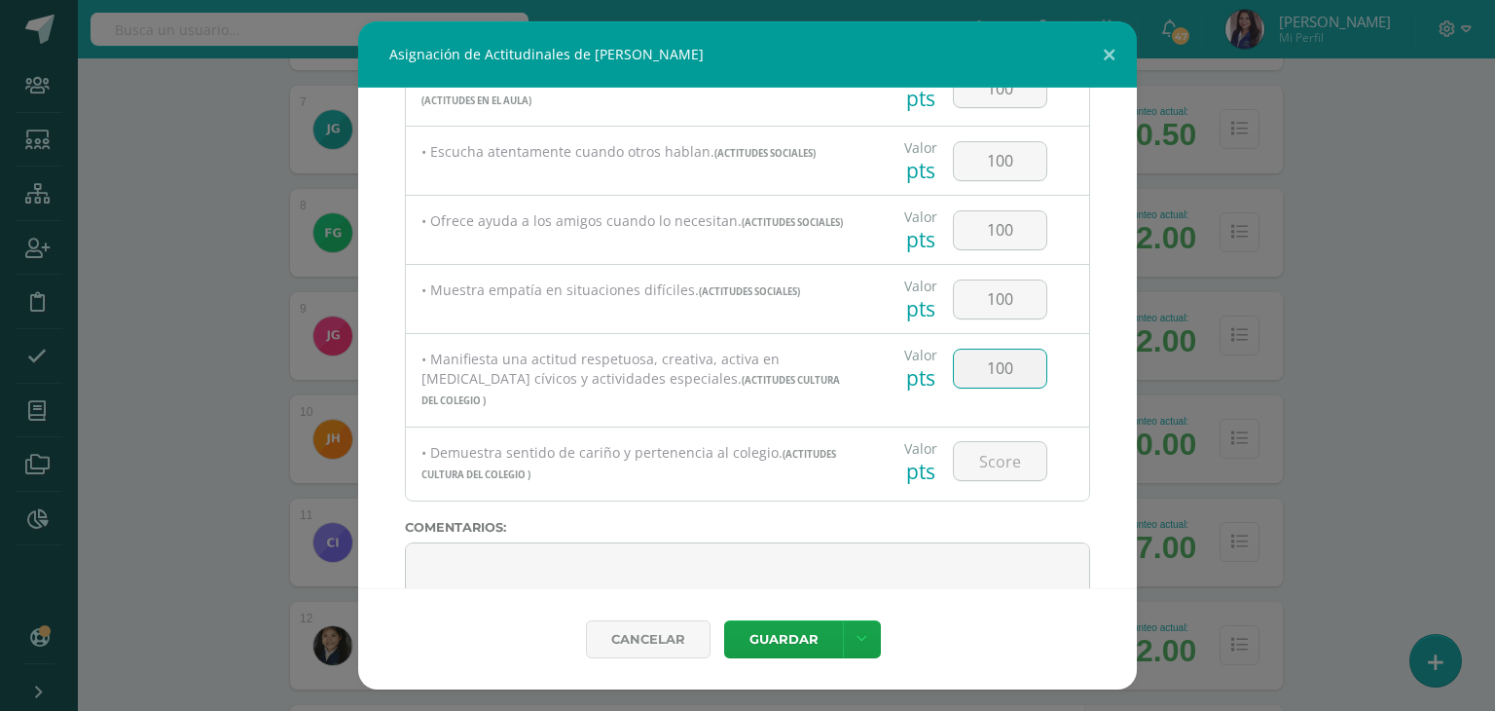
scroll to position [799, 0]
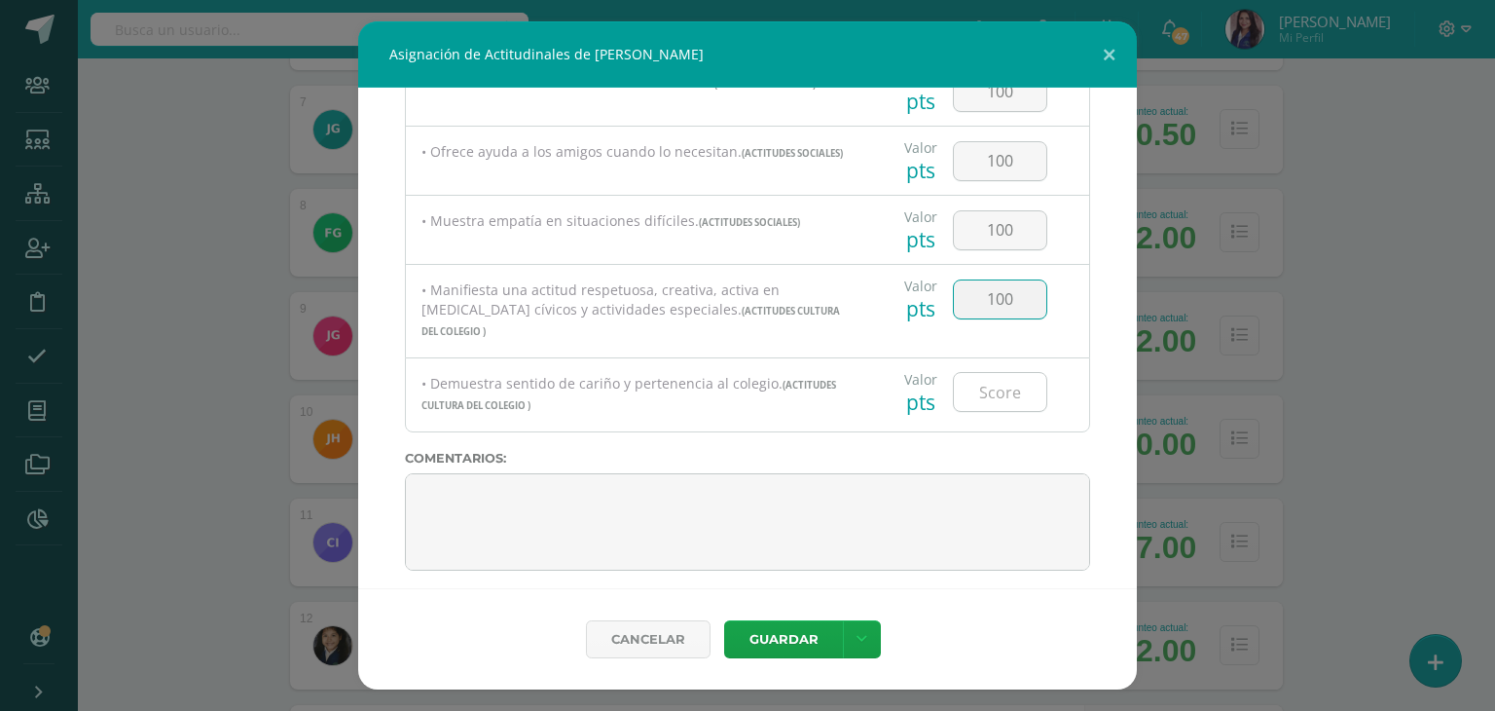
type input "100"
click at [985, 380] on input "number" at bounding box center [1000, 392] width 92 height 38
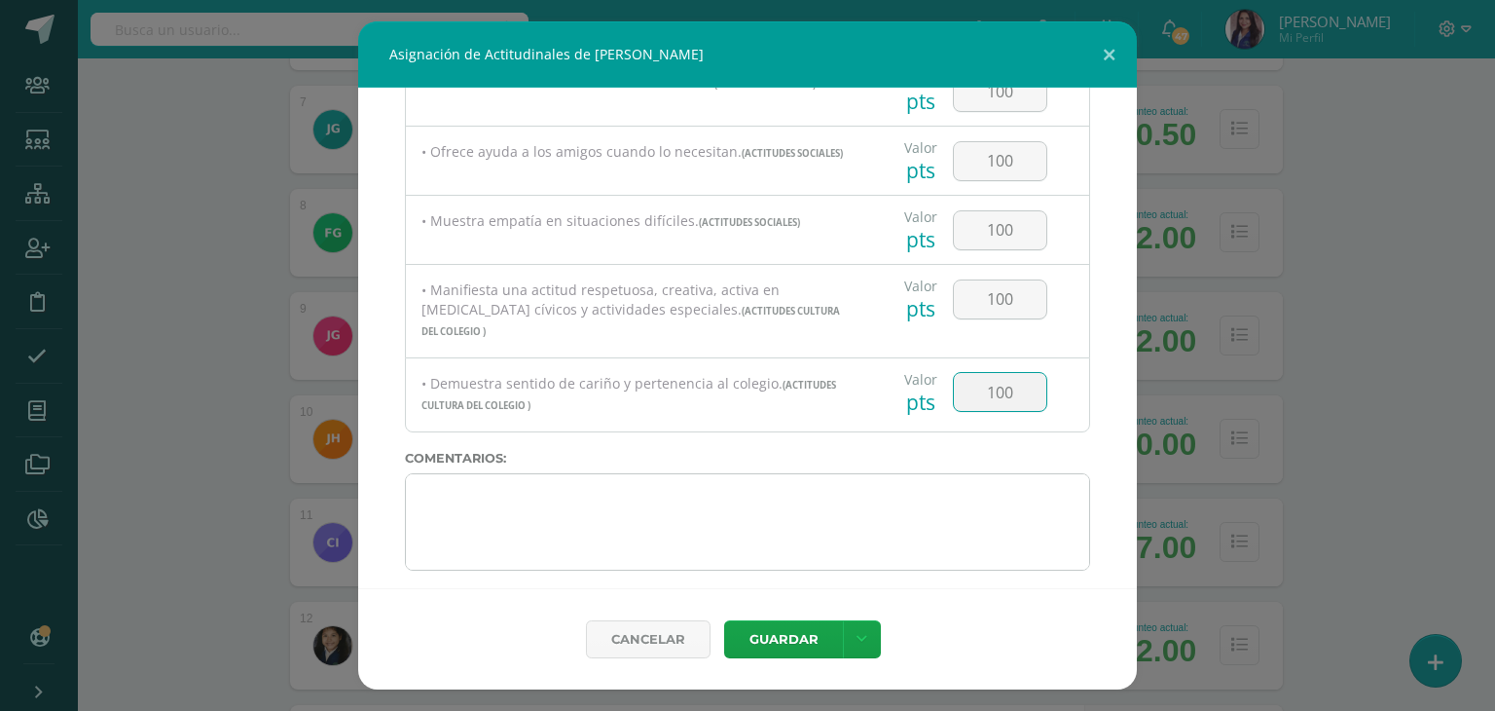
type input "100"
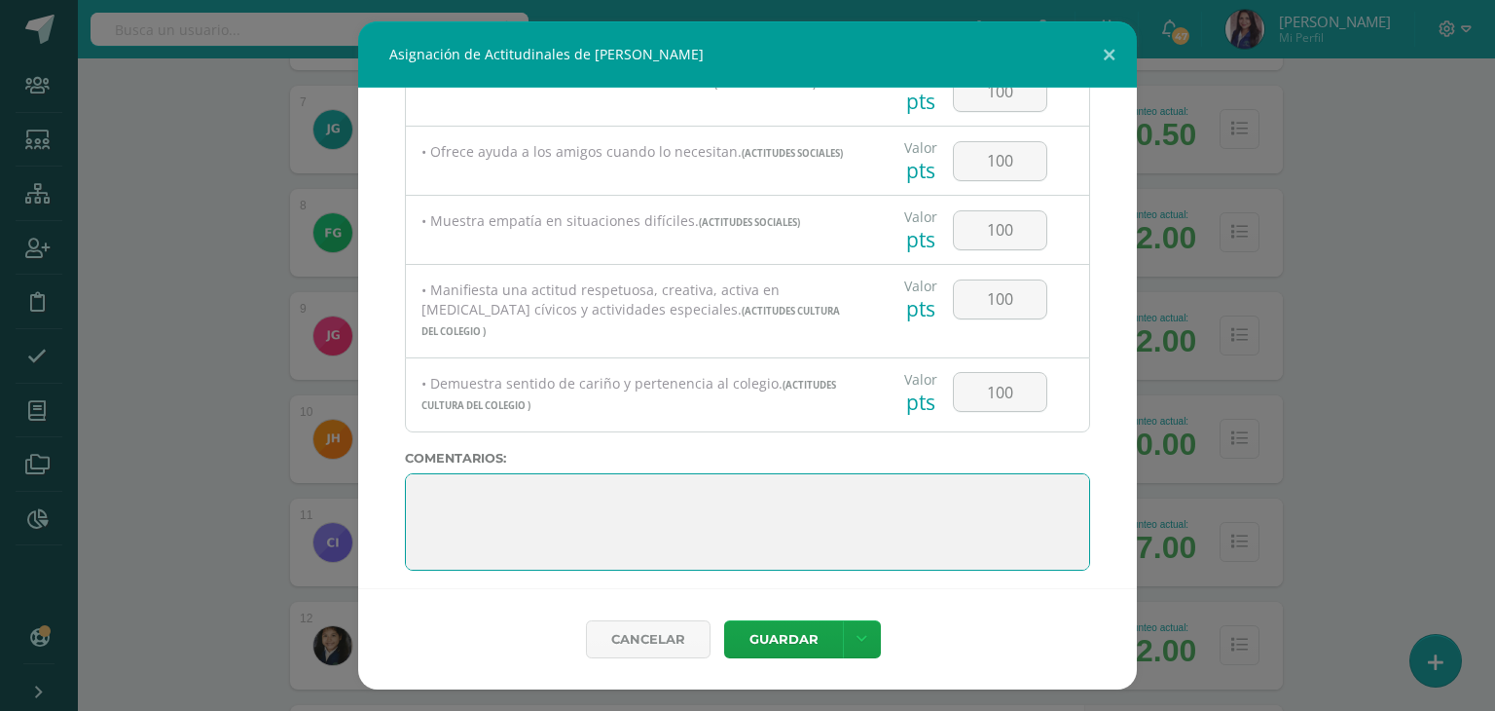
click at [530, 511] on textarea at bounding box center [747, 521] width 685 height 97
paste textarea "Me siento muy feliz de haber sido tu maestra guía este año. He visto cuánto has…"
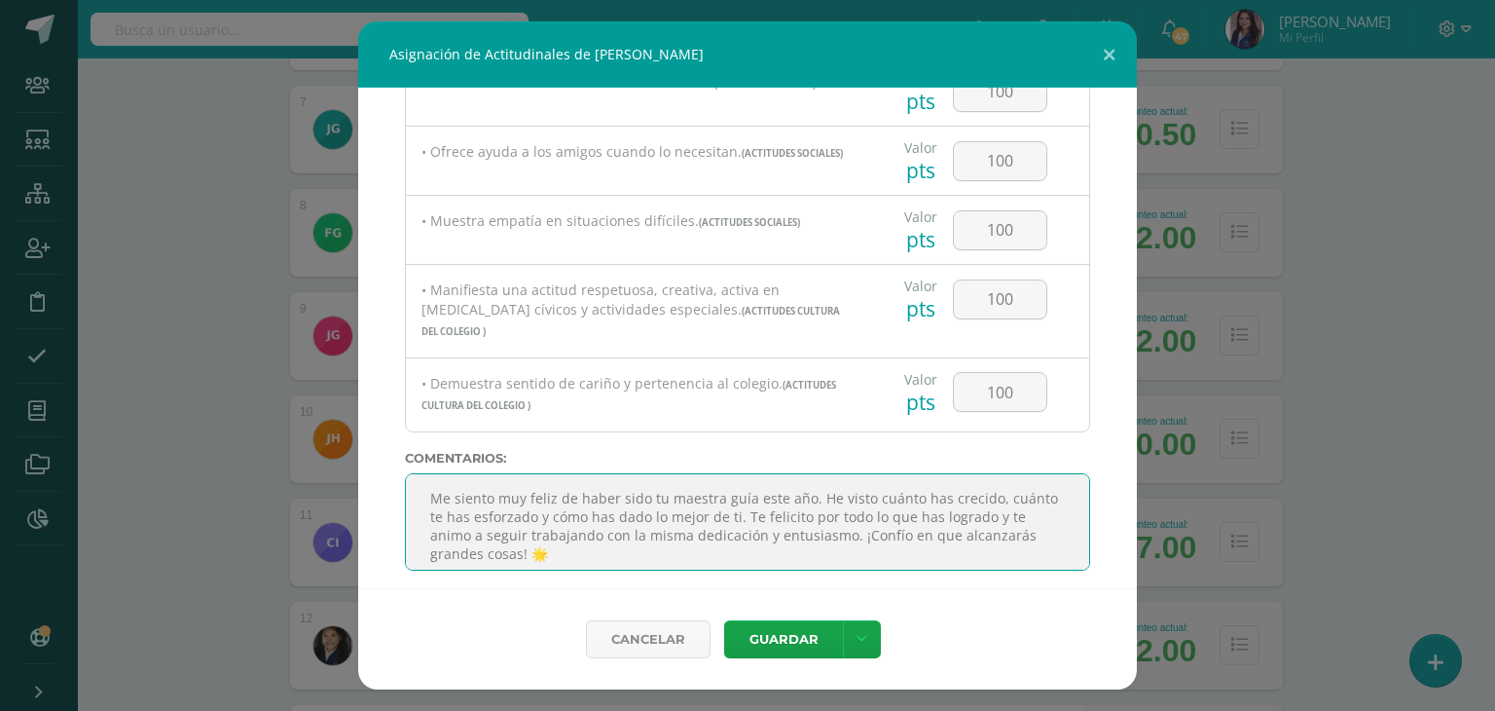
click at [784, 505] on textarea at bounding box center [747, 521] width 685 height 97
type textarea "Me siento muy feliz de haber sido tu maestra guía este año. Te felicito por tod…"
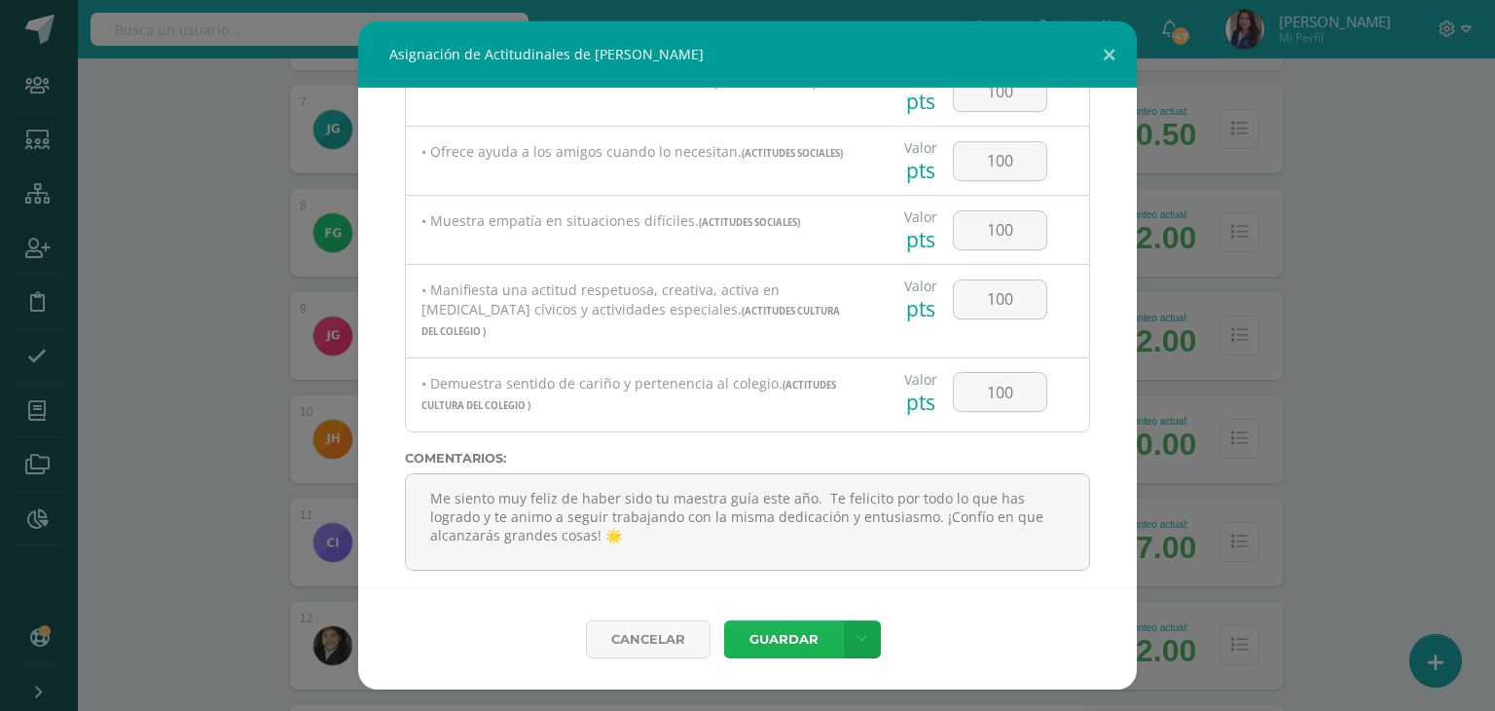
click at [770, 644] on button "Guardar" at bounding box center [783, 639] width 119 height 38
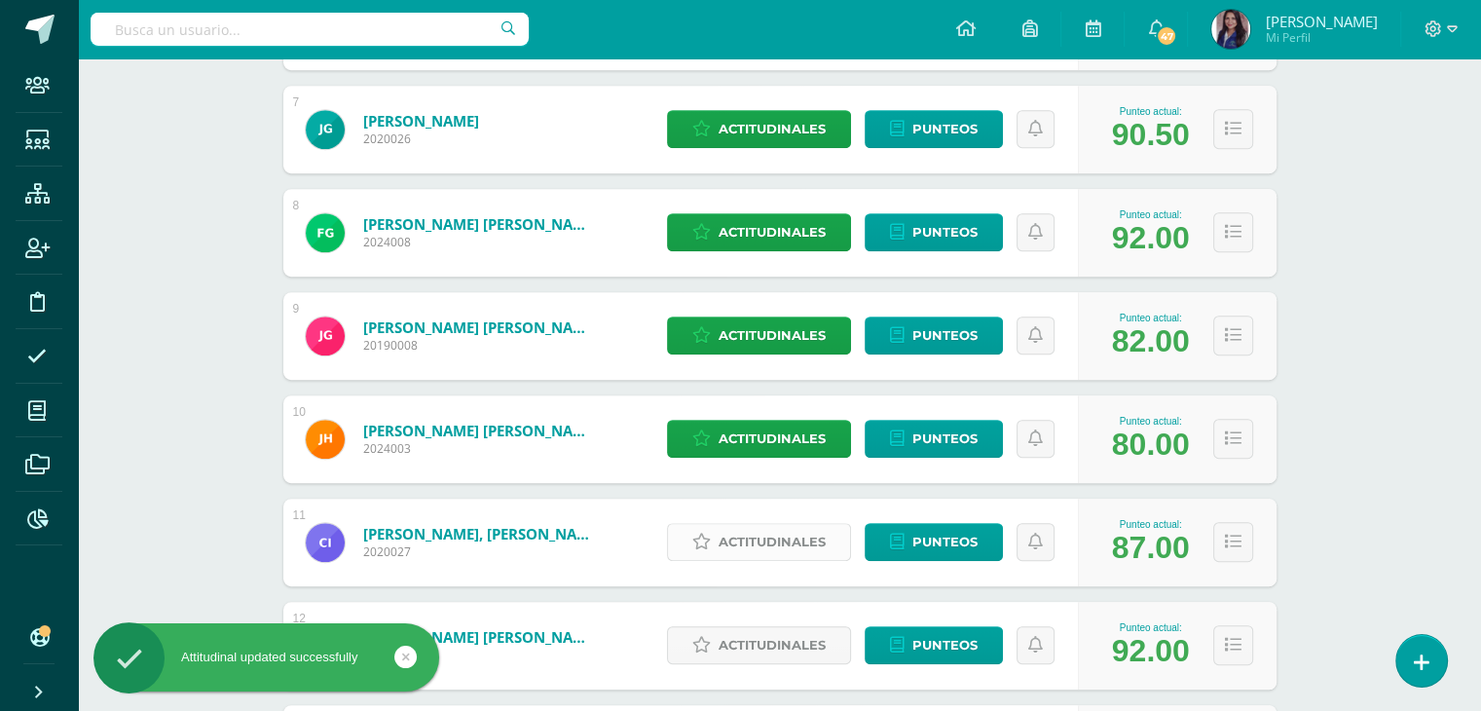
click at [791, 533] on span "Actitudinales" at bounding box center [771, 542] width 107 height 36
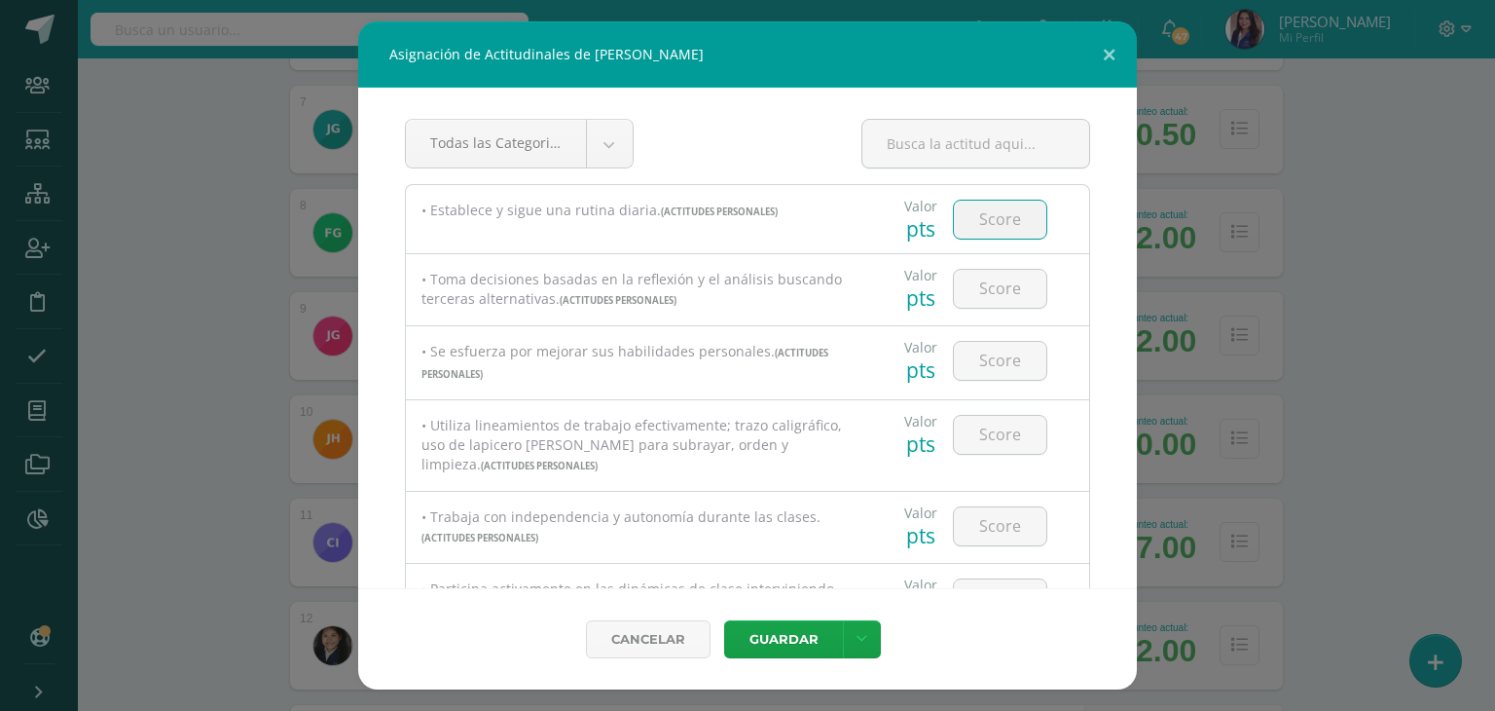
click at [996, 235] on input "number" at bounding box center [1000, 220] width 92 height 38
type input "100"
click at [999, 286] on input "number" at bounding box center [1000, 289] width 92 height 38
type input "100"
click at [999, 365] on input "number" at bounding box center [1000, 361] width 92 height 38
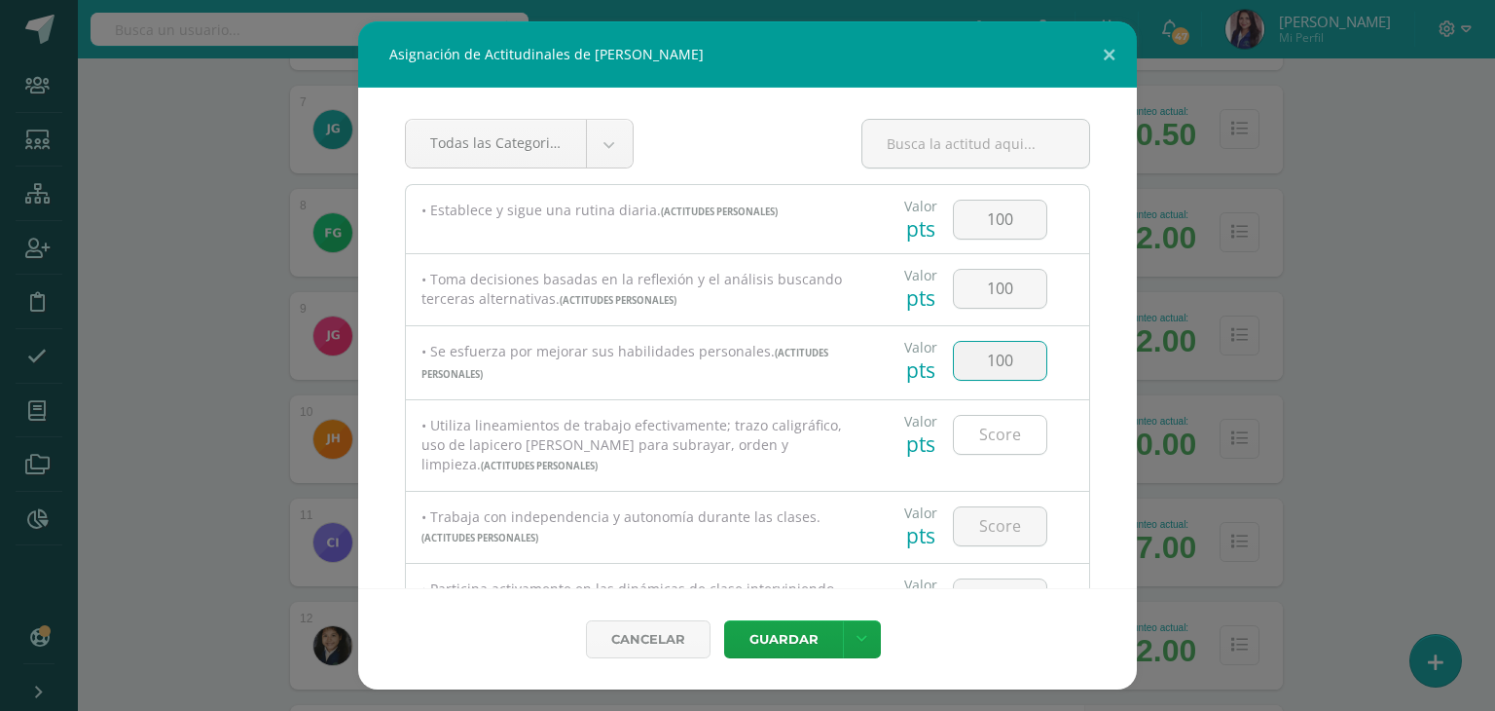
type input "100"
click at [1000, 435] on input "number" at bounding box center [1000, 435] width 92 height 38
type input "100"
click at [994, 514] on input "number" at bounding box center [1000, 526] width 92 height 38
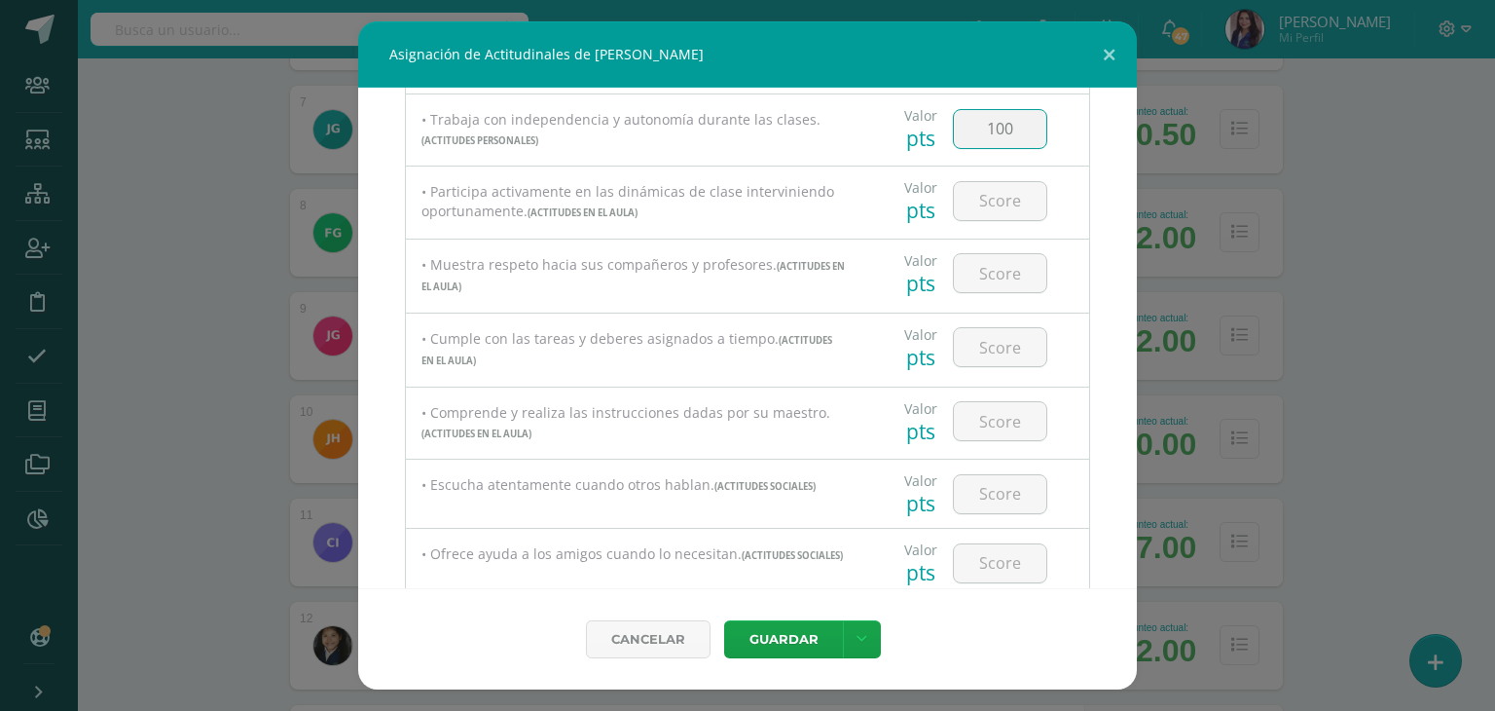
scroll to position [412, 0]
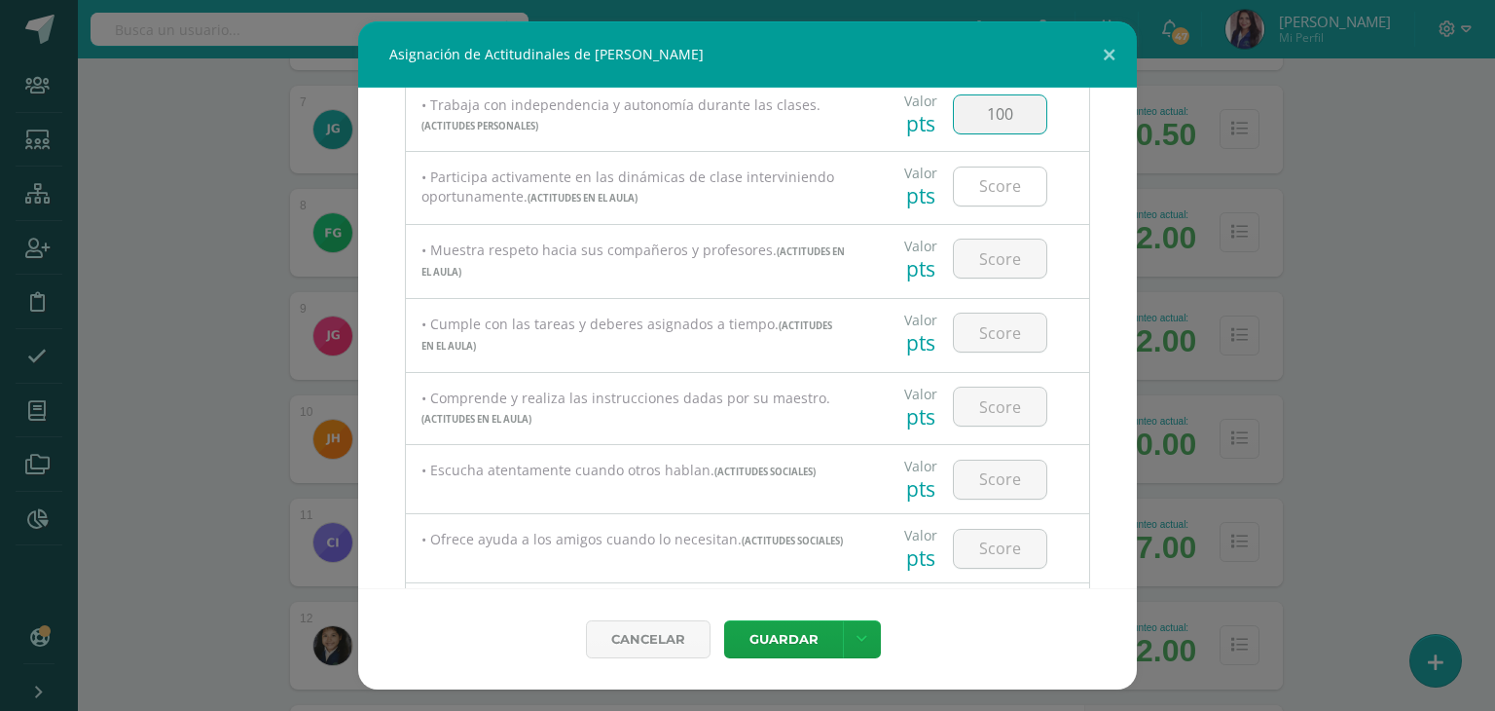
type input "100"
click at [973, 178] on input "number" at bounding box center [1000, 186] width 92 height 38
type input "100"
click at [982, 258] on input "number" at bounding box center [1000, 258] width 92 height 38
type input "100"
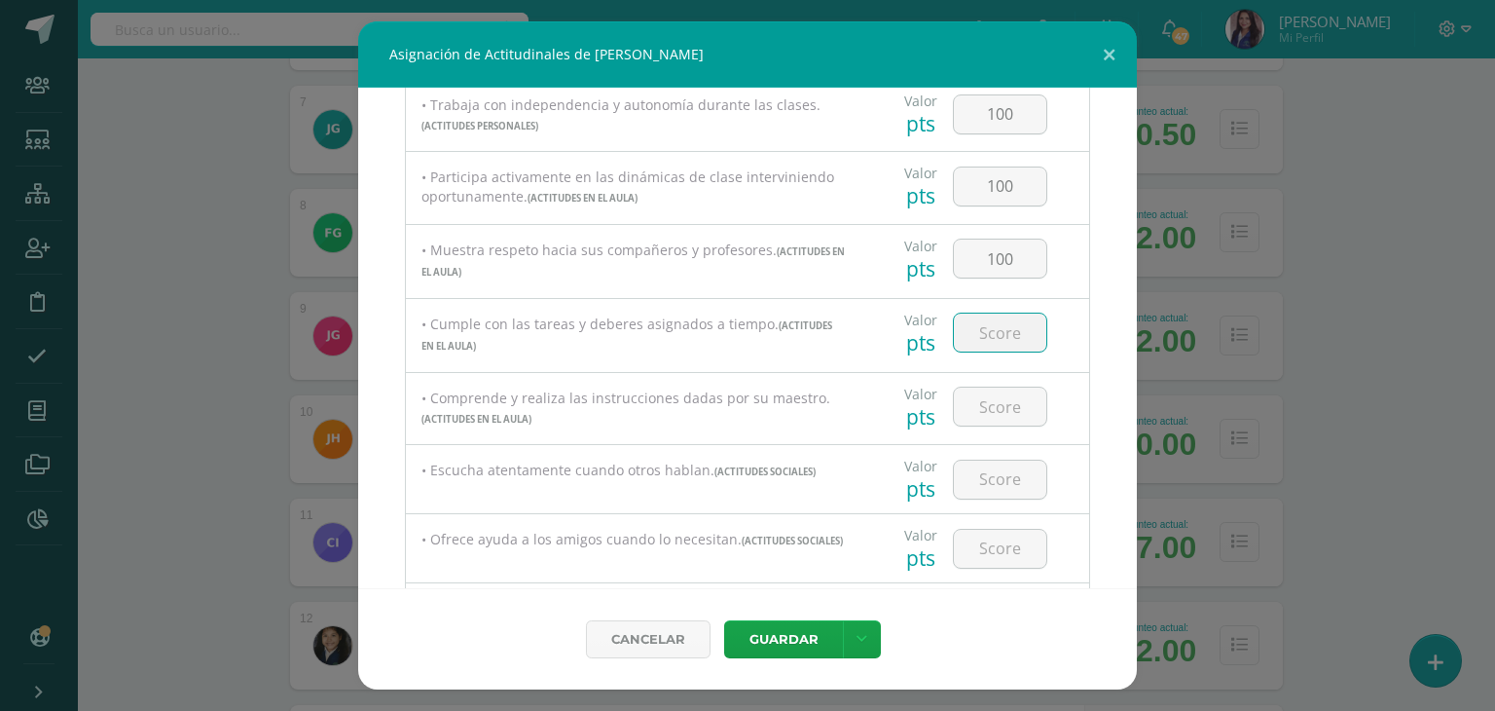
click at [998, 337] on input "number" at bounding box center [1000, 332] width 92 height 38
type input "100"
click at [995, 414] on input "number" at bounding box center [1000, 406] width 92 height 38
type input "100"
click at [994, 469] on input "number" at bounding box center [1000, 479] width 92 height 38
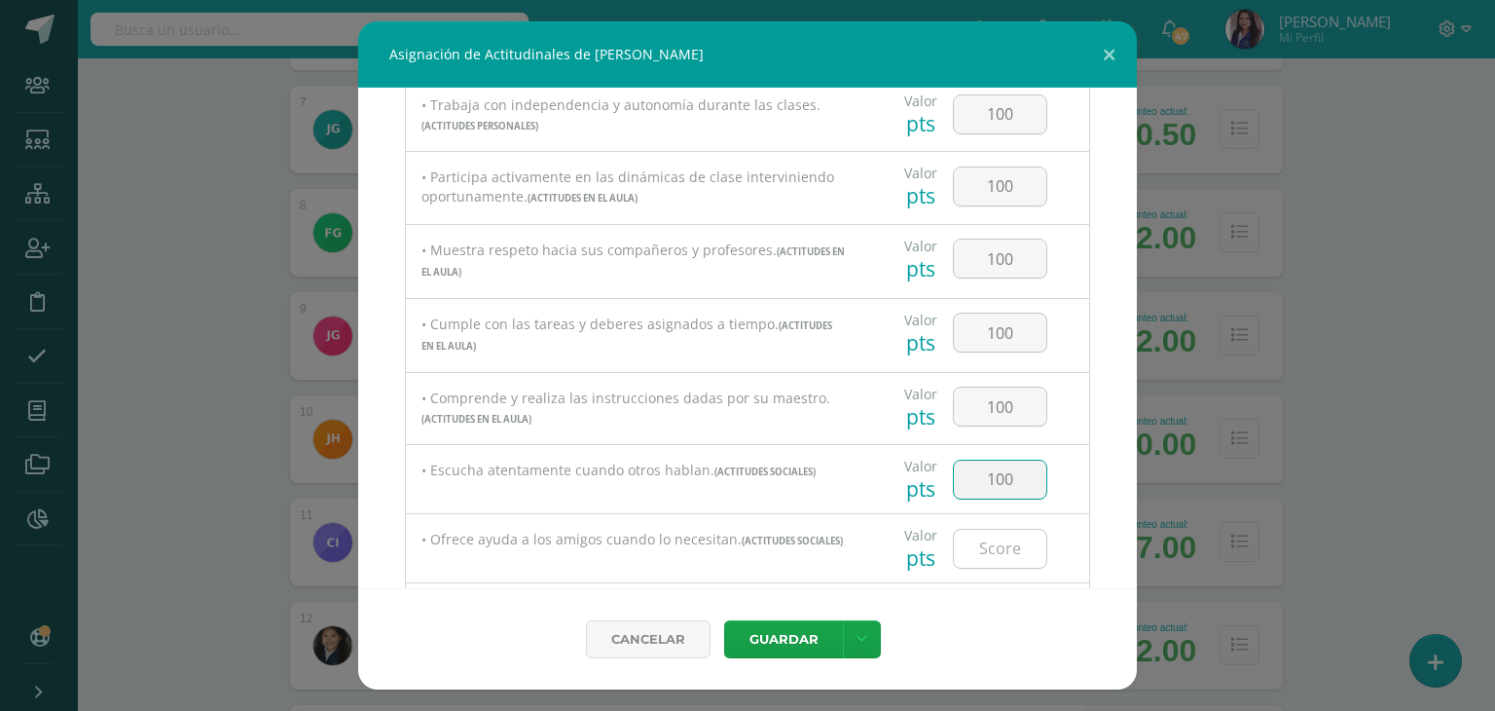
type input "100"
click at [997, 554] on input "number" at bounding box center [1000, 549] width 92 height 38
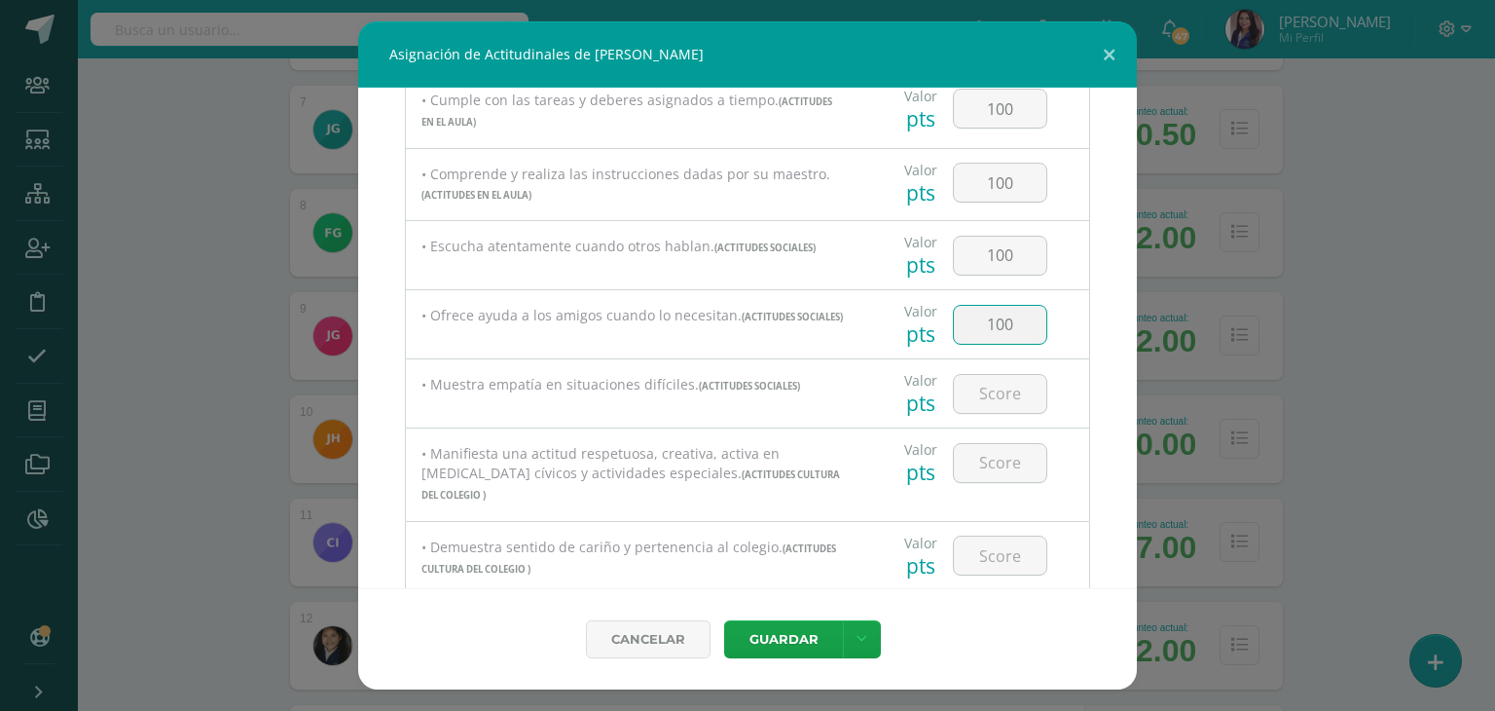
scroll to position [669, 0]
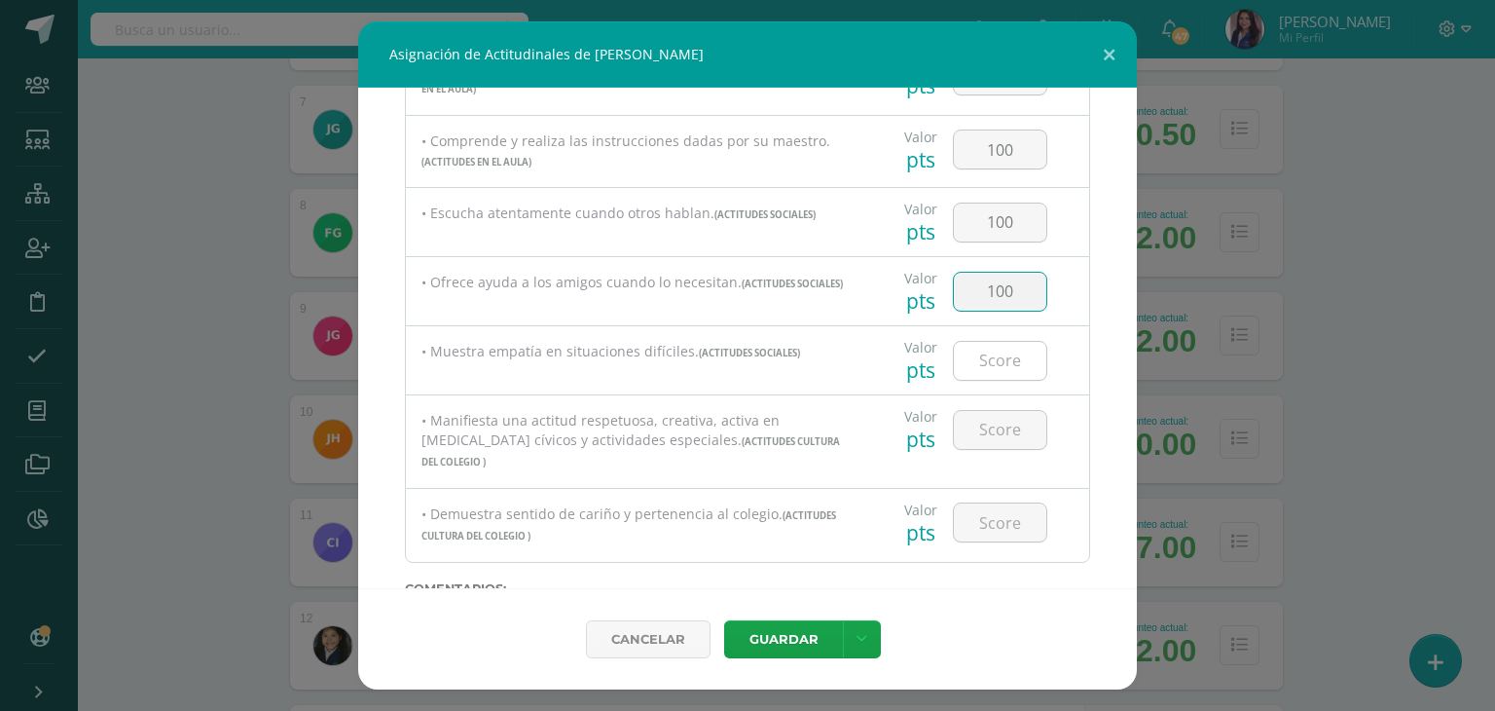
type input "100"
click at [1012, 358] on input "number" at bounding box center [1000, 361] width 92 height 38
type input "100"
click at [1001, 430] on input "number" at bounding box center [1000, 430] width 92 height 38
type input "100"
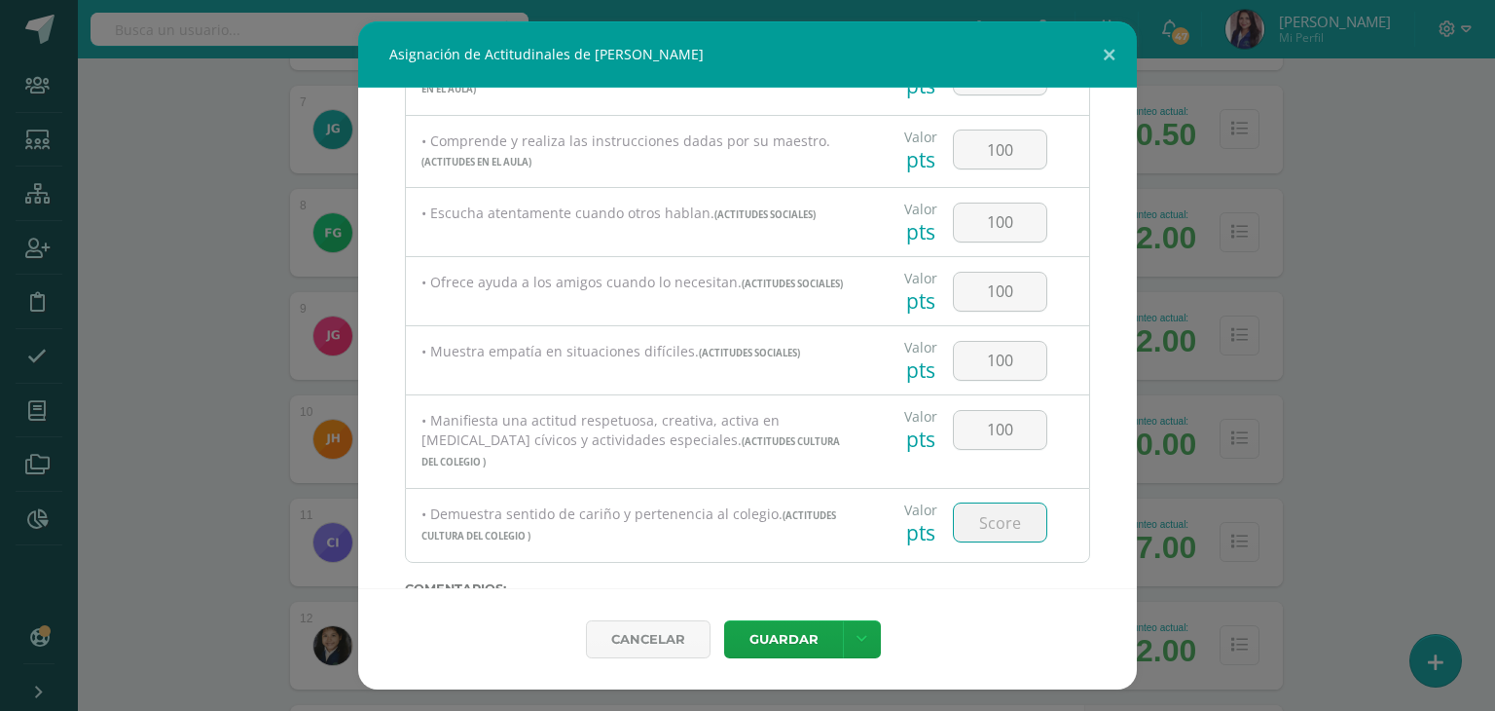
click at [996, 503] on input "number" at bounding box center [1000, 522] width 92 height 38
type input "100"
click at [1149, 431] on div "Asignación de Actitudinales de [PERSON_NAME] Todas las Categorias Todas las Cat…" at bounding box center [748, 355] width 1480 height 668
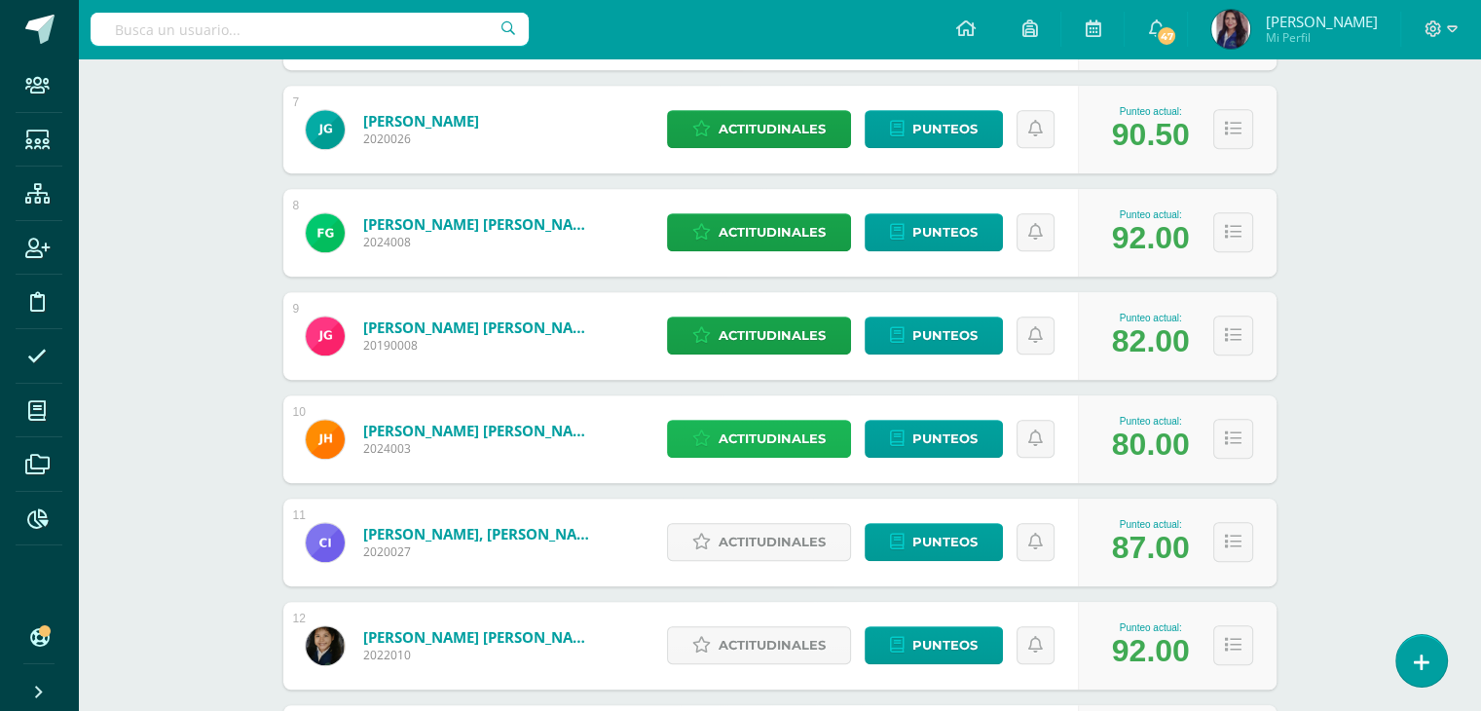
click at [749, 445] on span "Actitudinales" at bounding box center [771, 439] width 107 height 36
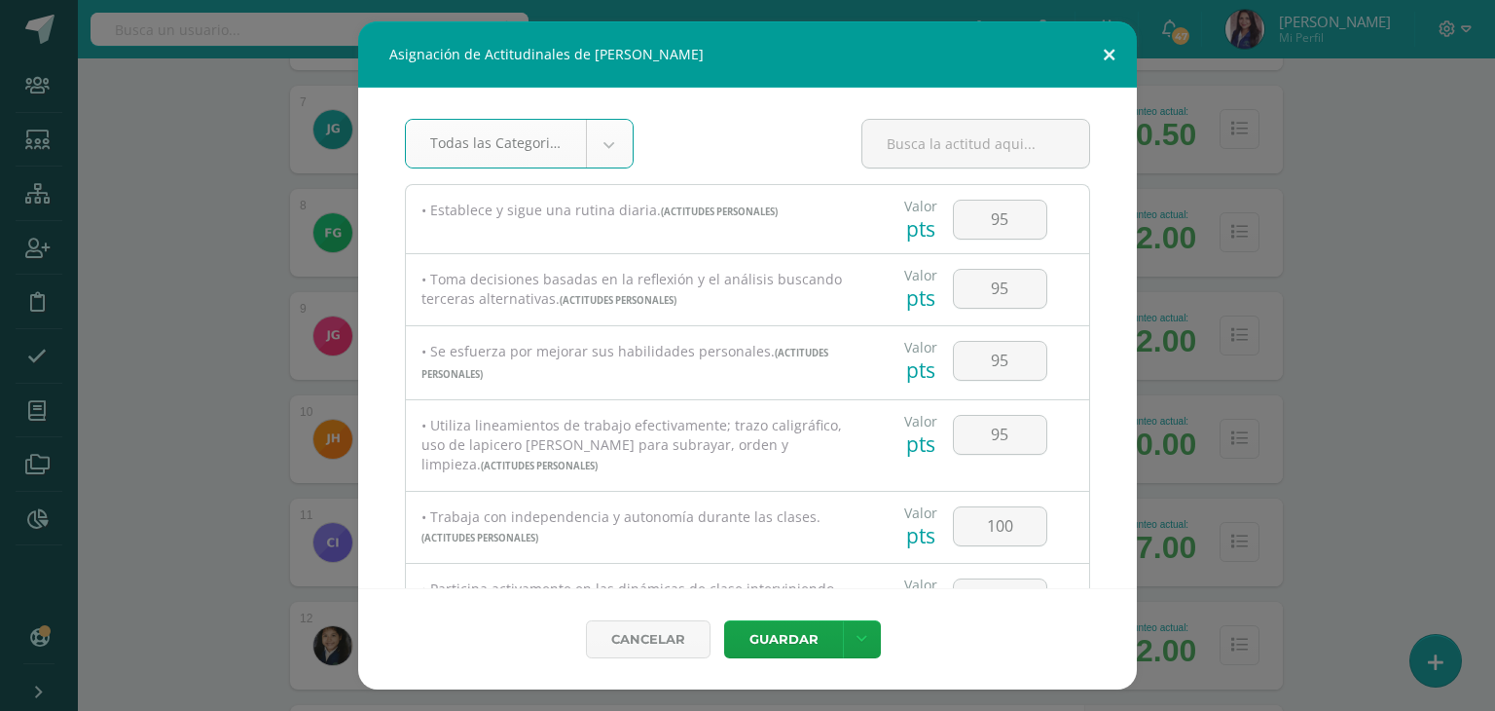
click at [1112, 44] on button at bounding box center [1109, 54] width 55 height 66
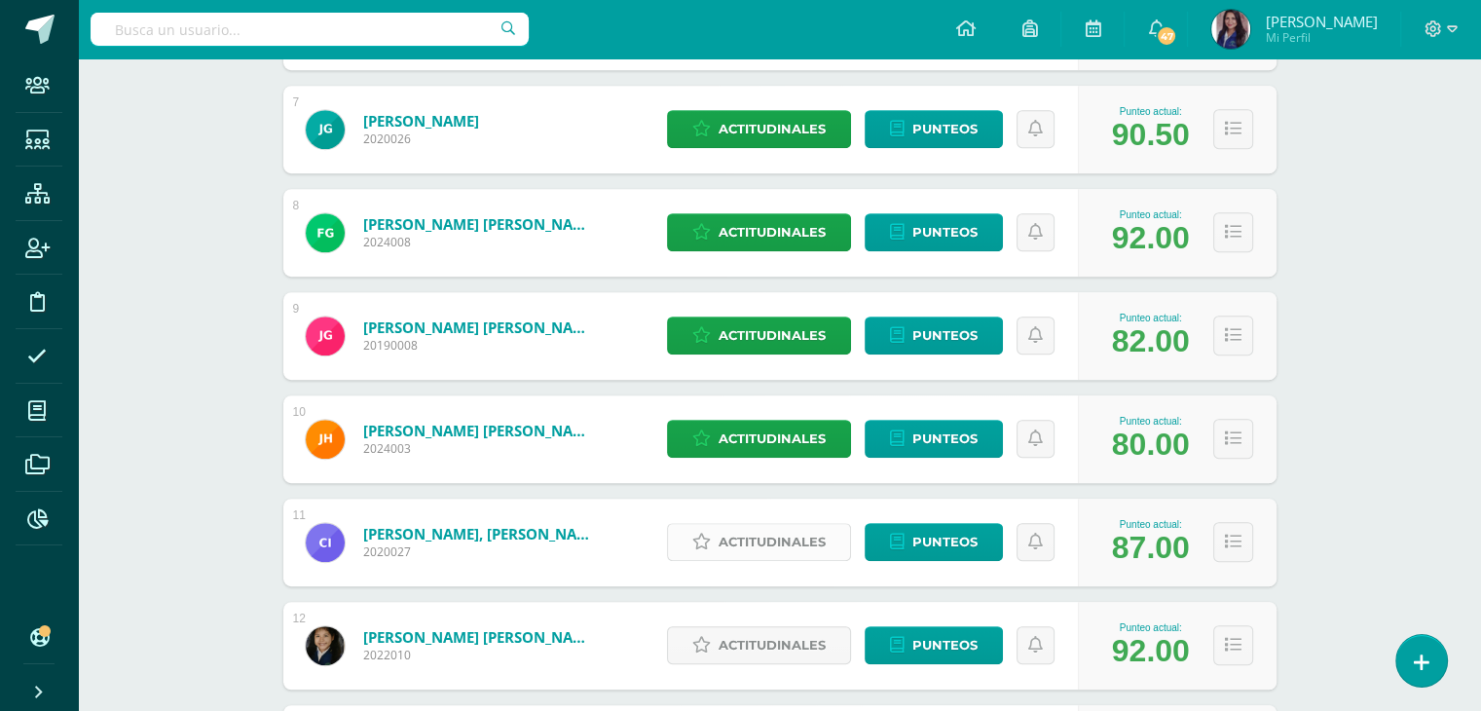
click at [773, 541] on span "Actitudinales" at bounding box center [771, 542] width 107 height 36
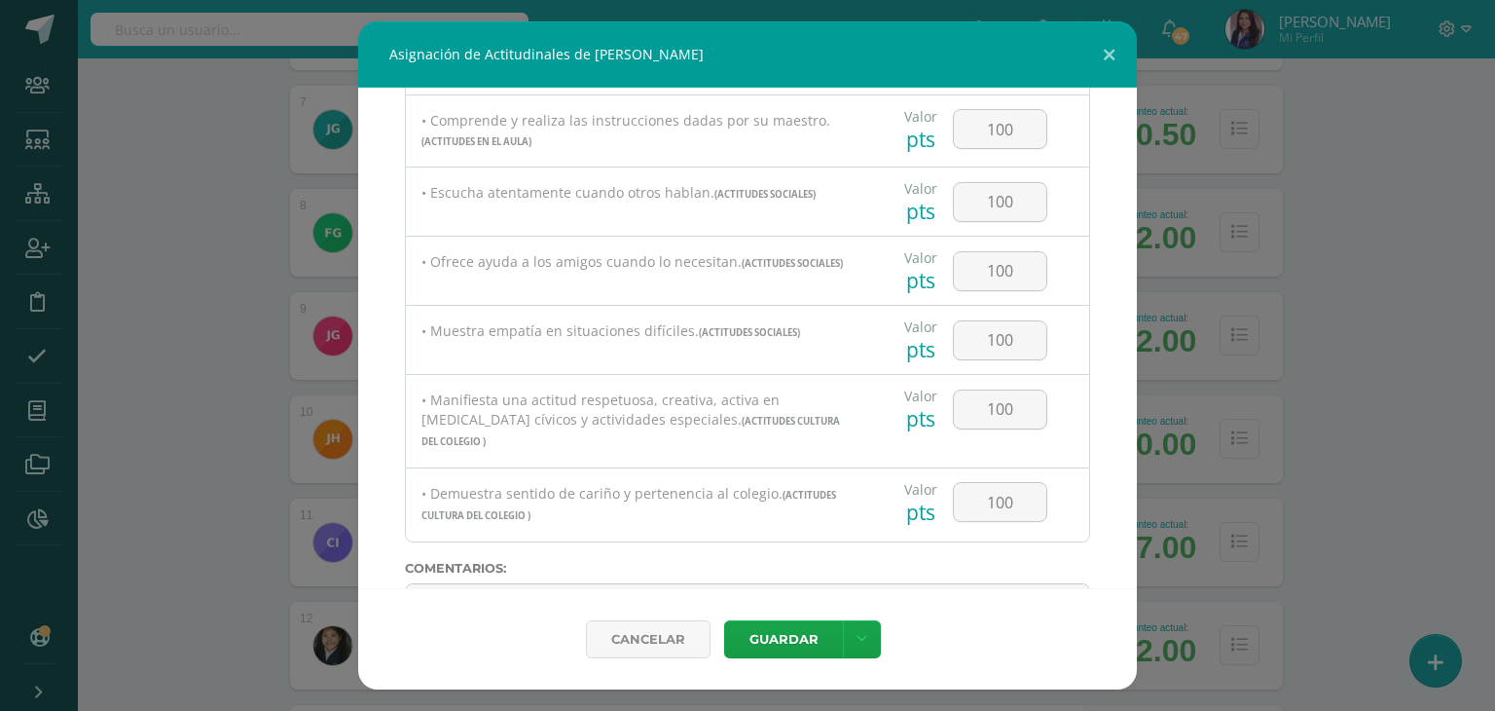
scroll to position [799, 0]
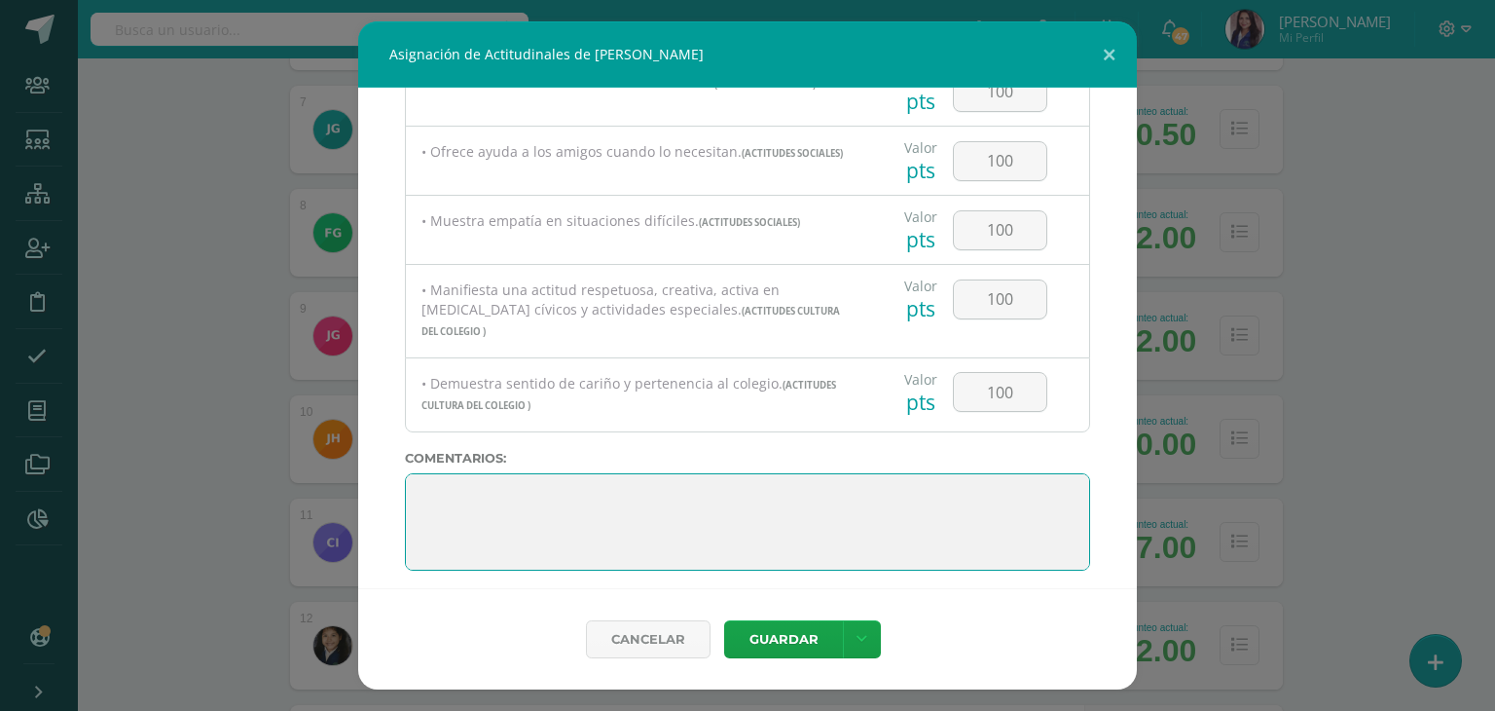
click at [479, 506] on textarea at bounding box center [747, 521] width 685 height 97
paste textarea "Me siento muy feliz de haber sido tu maestra guía este año. He visto cuánto has…"
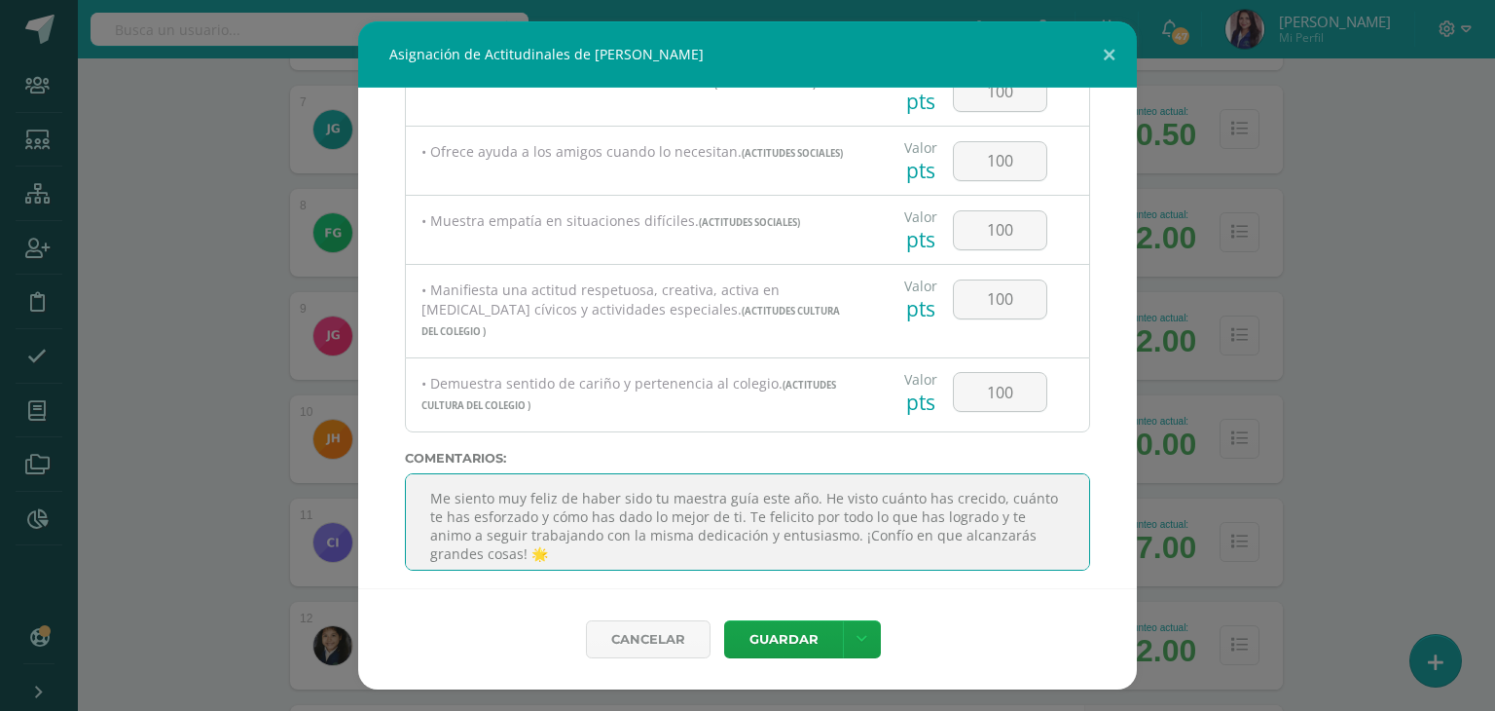
click at [992, 491] on textarea at bounding box center [747, 521] width 685 height 97
type textarea "Me siento muy feliz de haber sido tu maestra guía este año. He visto cuánto te …"
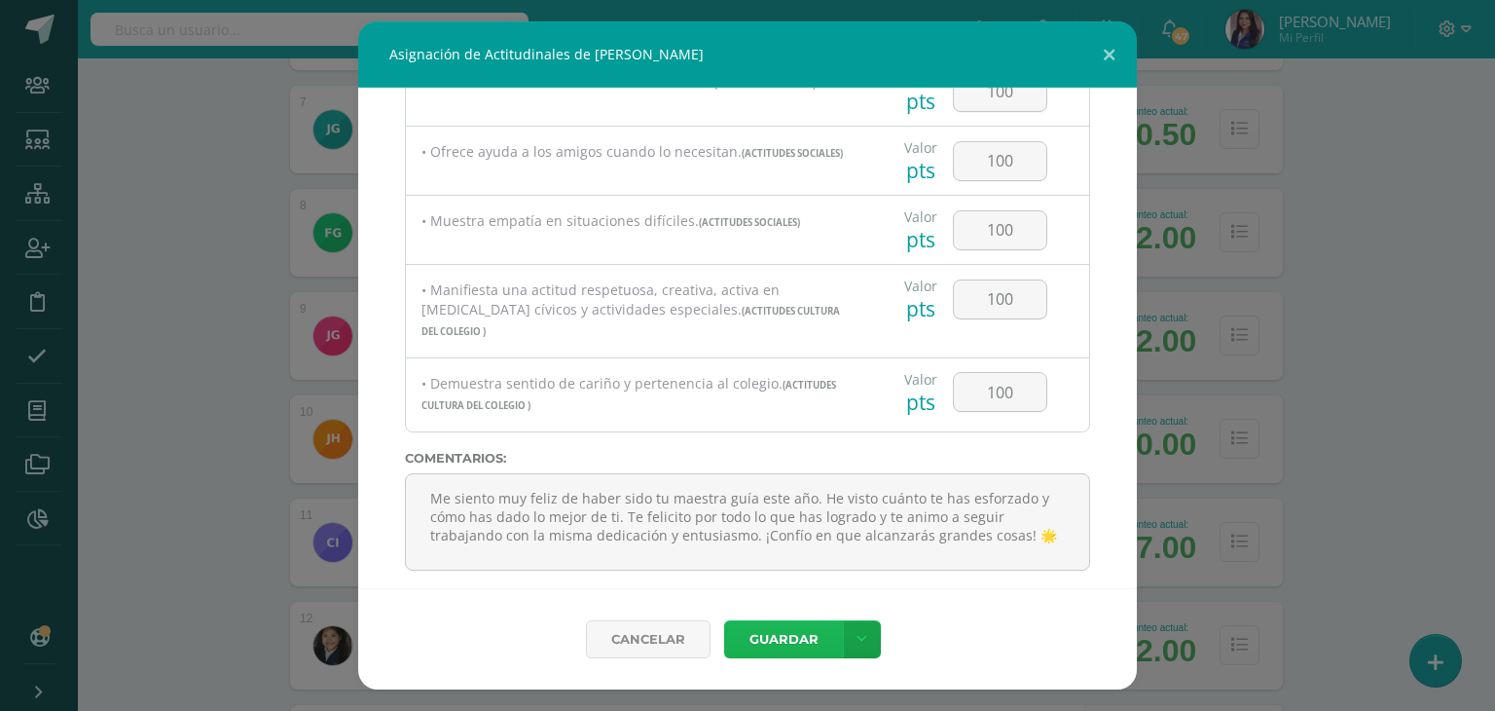
click at [802, 640] on button "Guardar" at bounding box center [783, 639] width 119 height 38
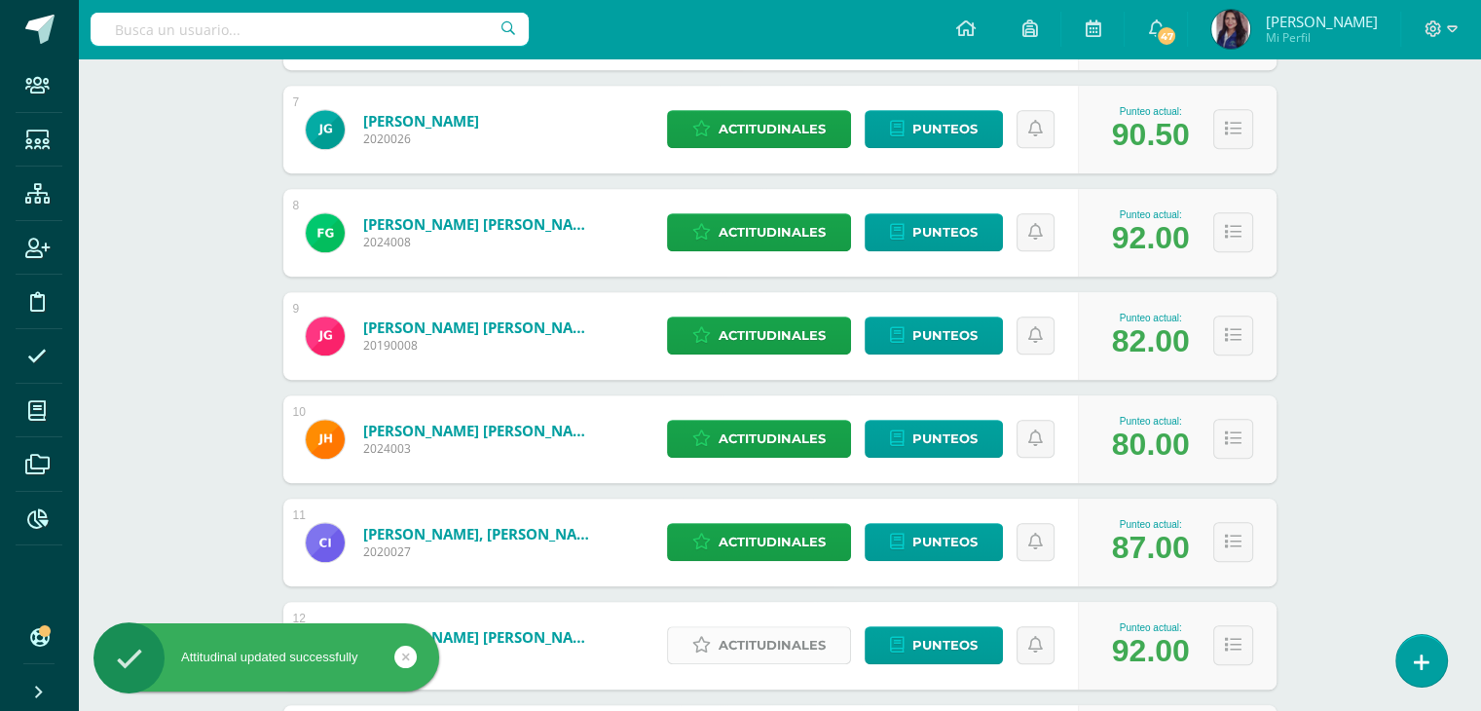
click at [777, 649] on span "Actitudinales" at bounding box center [771, 645] width 107 height 36
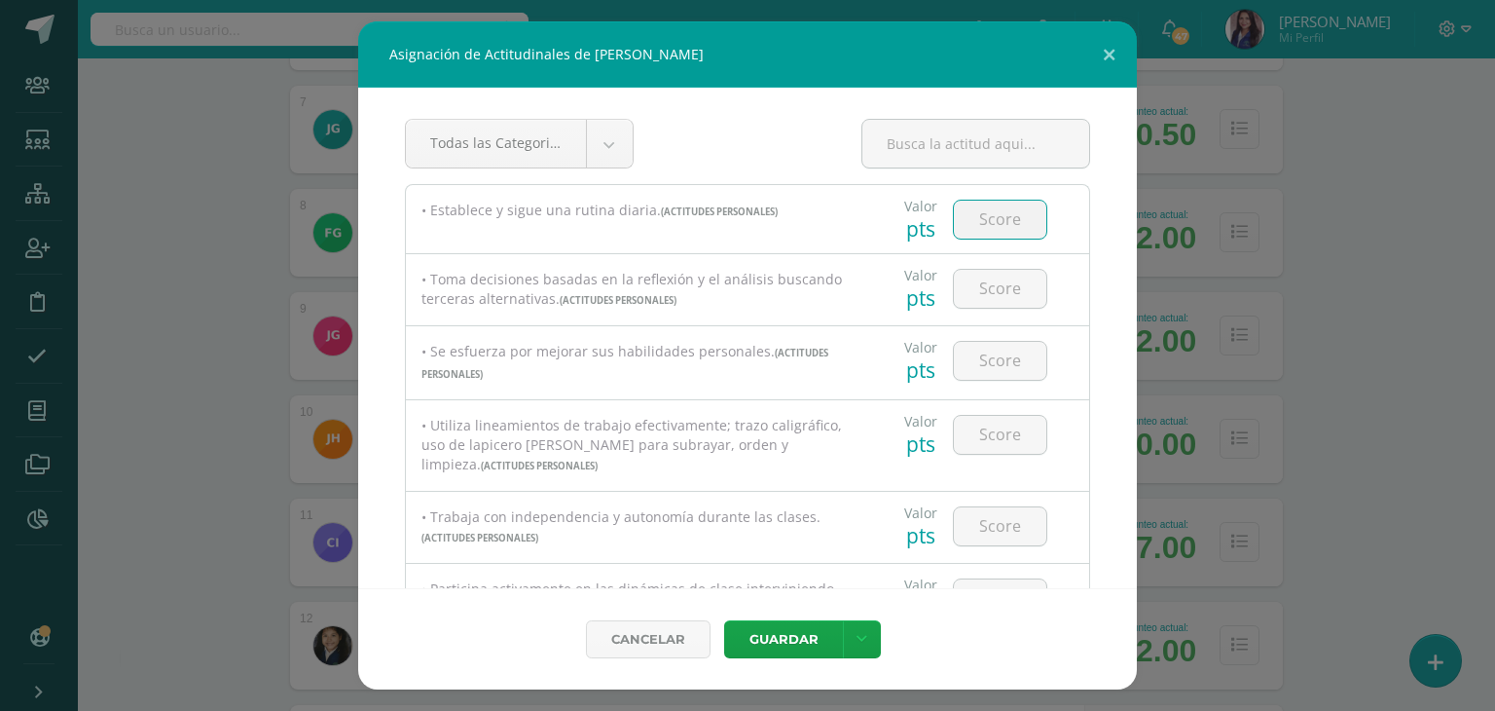
click at [1001, 215] on input "number" at bounding box center [1000, 220] width 92 height 38
type input "100"
click at [974, 295] on input "number" at bounding box center [1000, 289] width 92 height 38
type input "100"
click at [987, 356] on input "number" at bounding box center [1000, 361] width 92 height 38
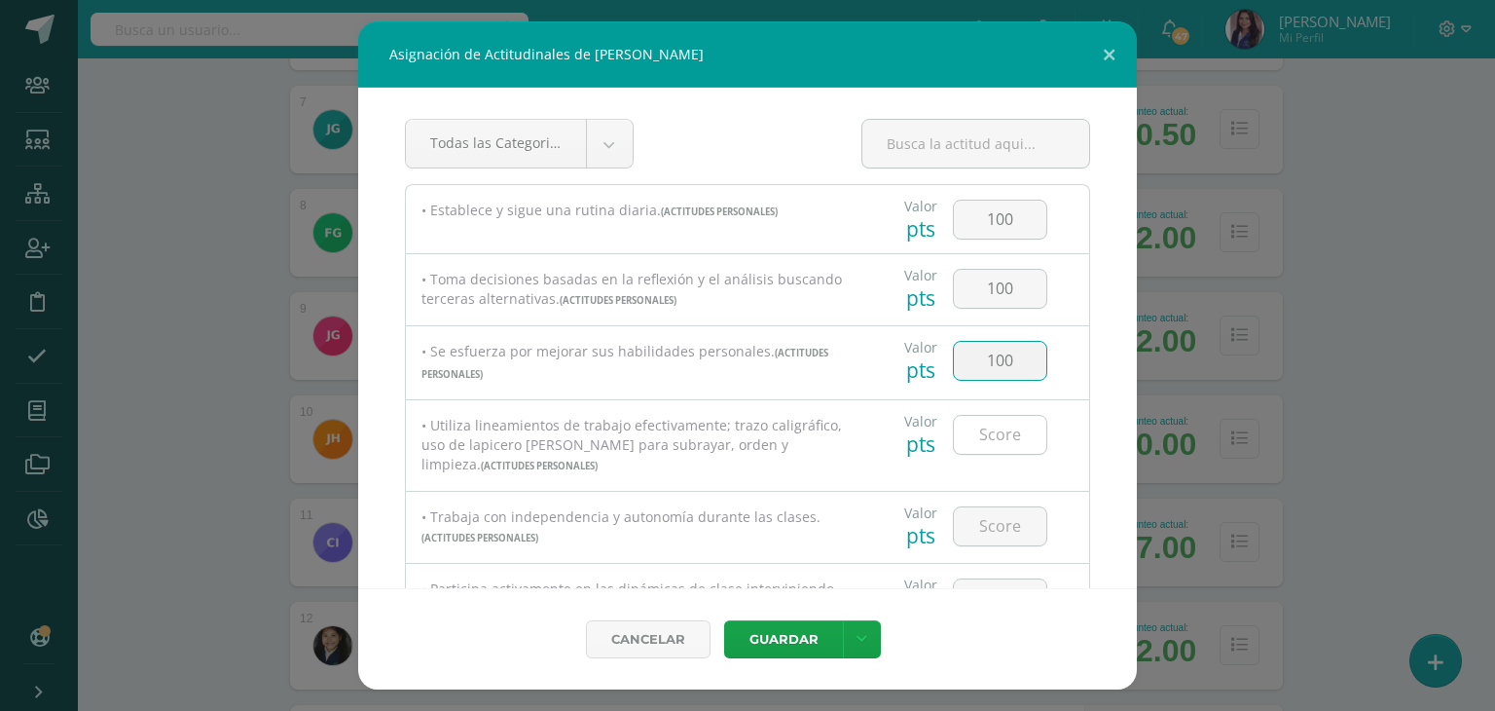
type input "100"
click at [993, 429] on input "number" at bounding box center [1000, 435] width 92 height 38
type input "100"
click at [978, 522] on input "number" at bounding box center [1000, 526] width 92 height 38
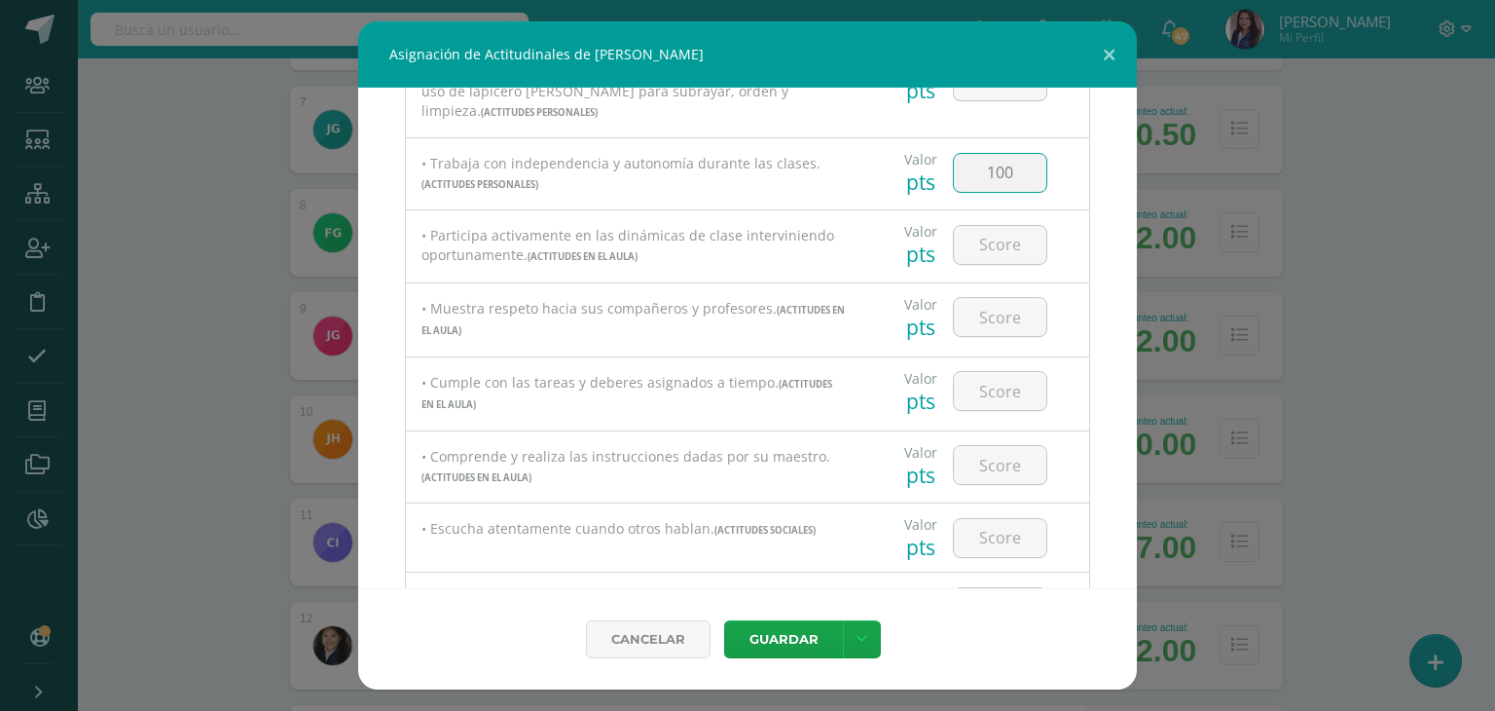
scroll to position [379, 0]
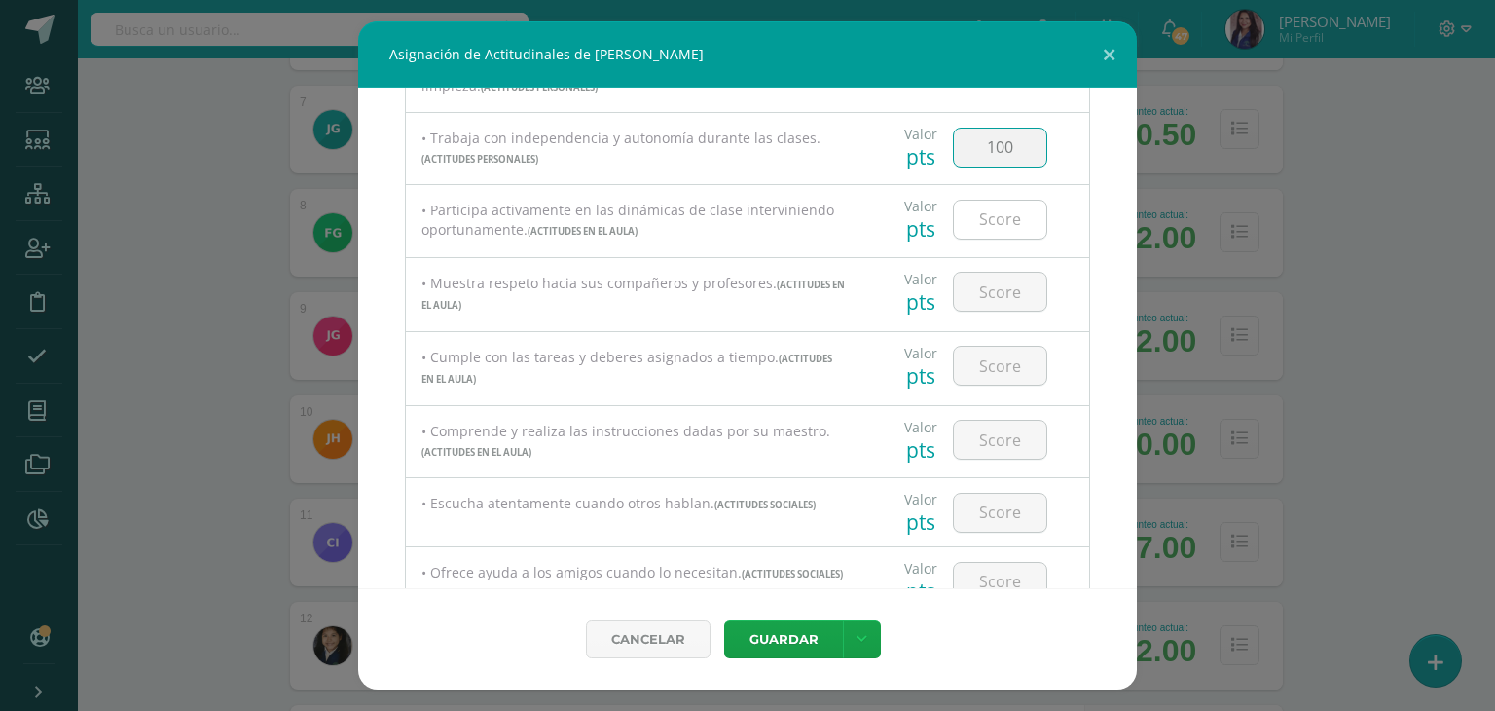
type input "100"
click at [997, 223] on input "number" at bounding box center [1000, 220] width 92 height 38
type input "100"
click at [989, 301] on input "number" at bounding box center [1000, 292] width 92 height 38
type input "100"
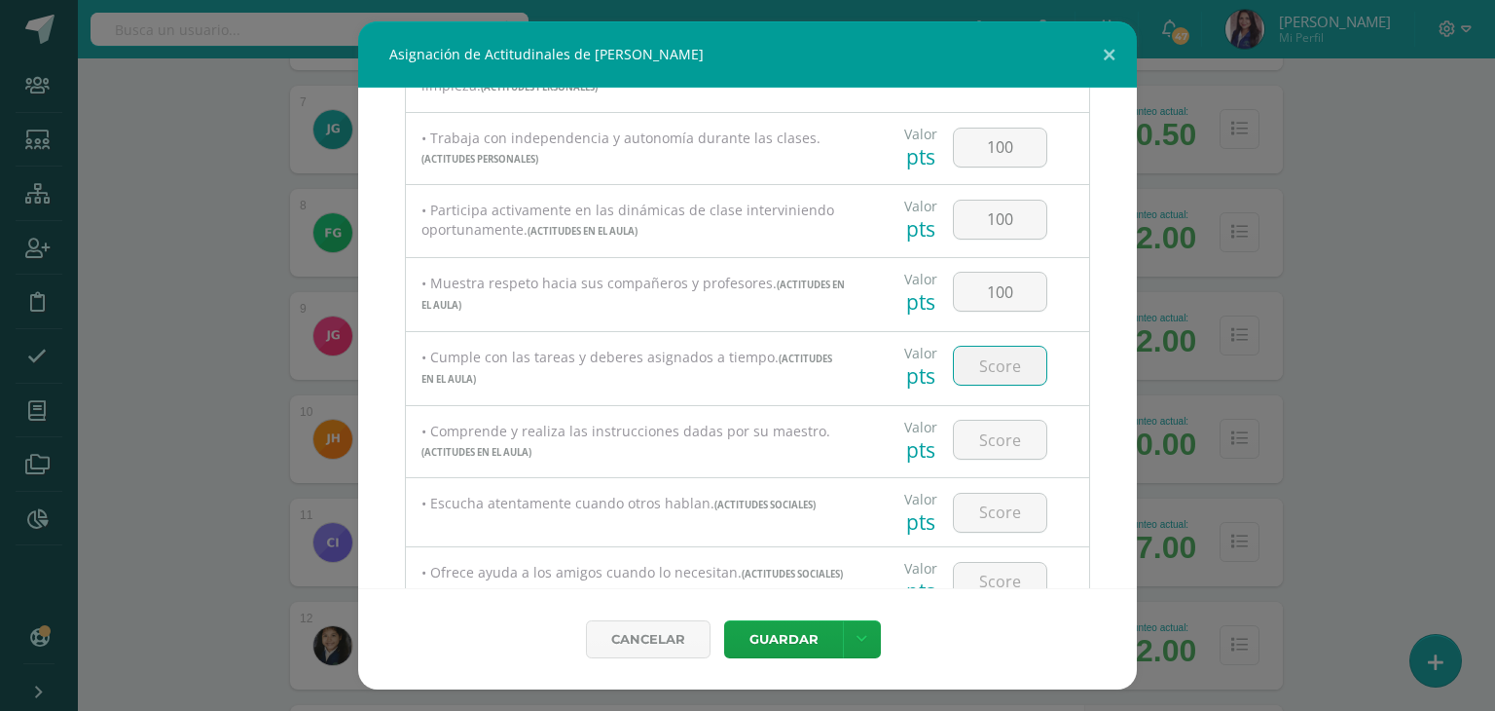
click at [990, 359] on input "number" at bounding box center [1000, 366] width 92 height 38
type input "100"
click at [981, 444] on input "number" at bounding box center [1000, 440] width 92 height 38
type input "100100"
click at [980, 514] on input "number" at bounding box center [1000, 513] width 92 height 38
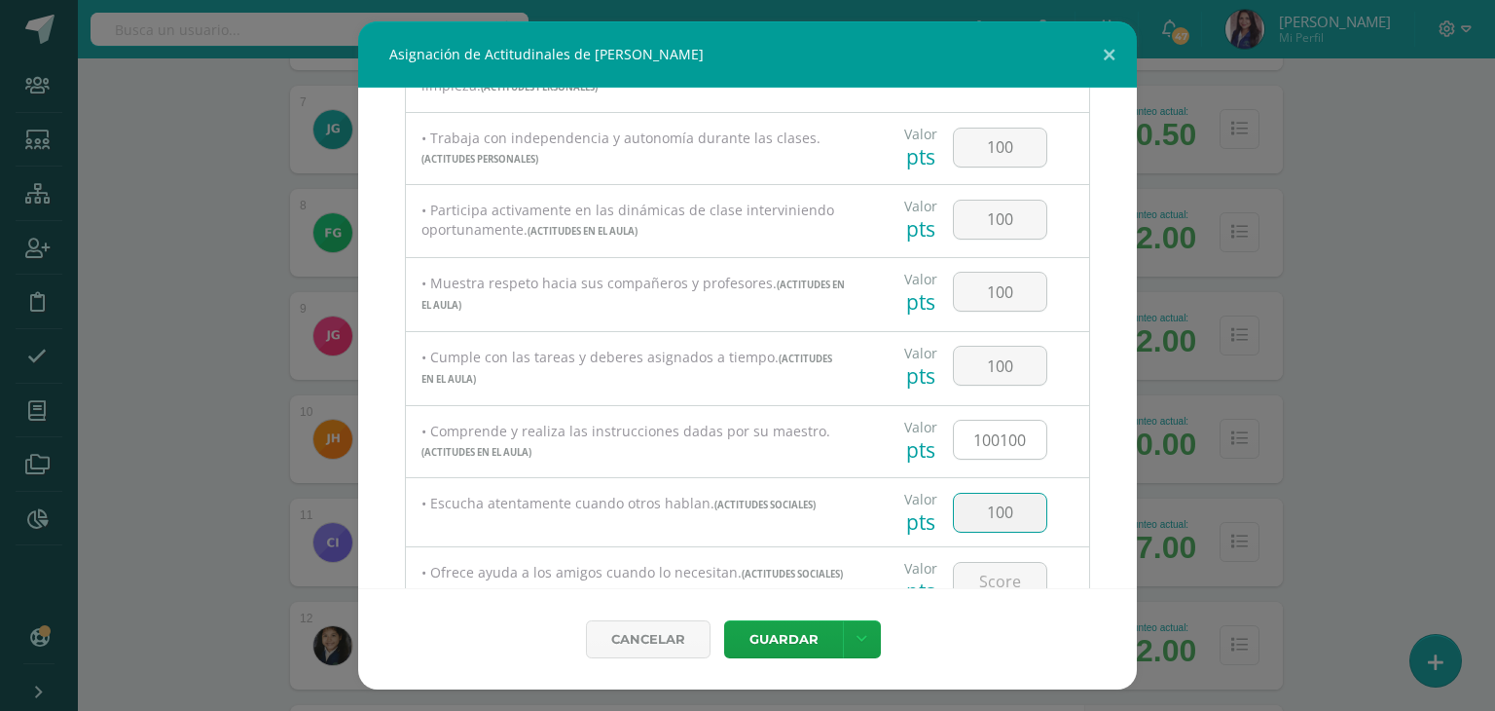
type input "100"
click at [1016, 445] on input "100100" at bounding box center [1000, 440] width 92 height 38
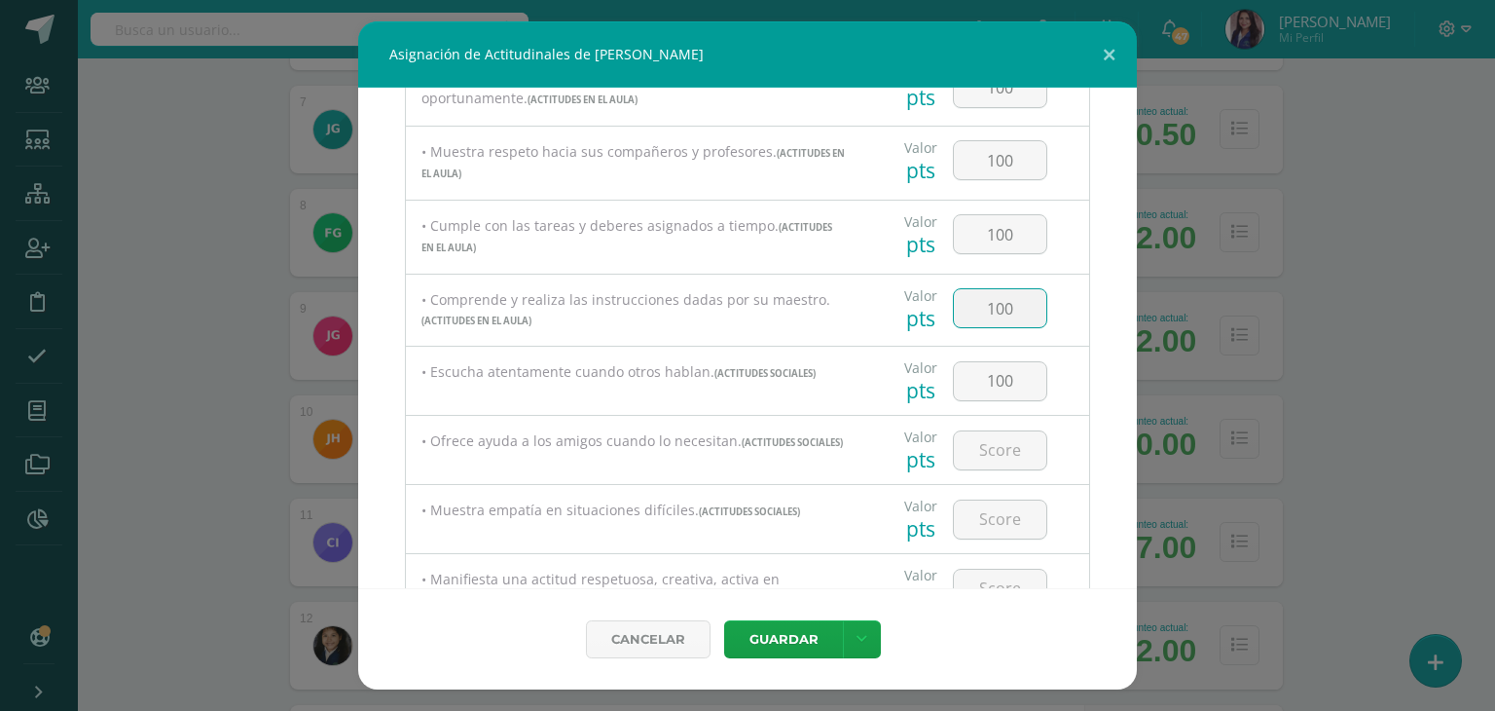
scroll to position [527, 0]
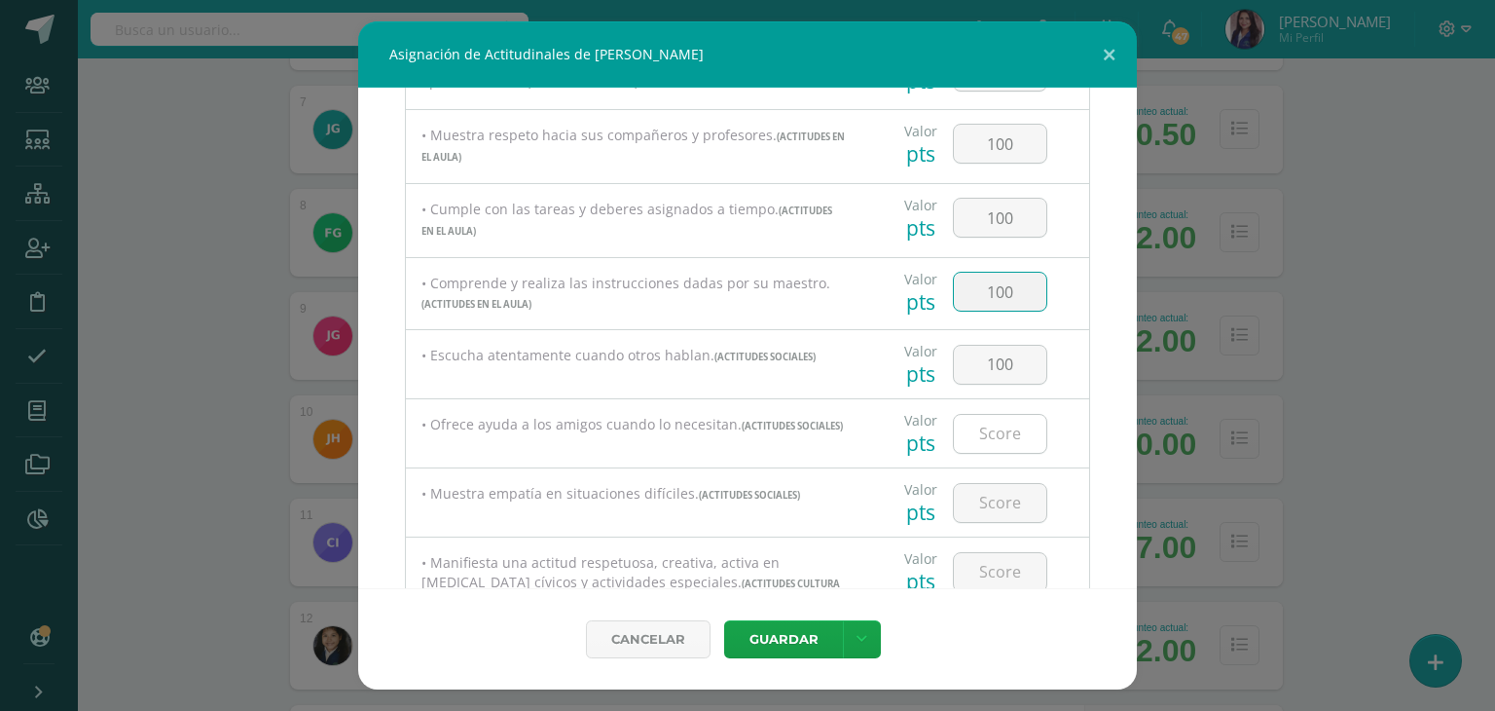
type input "100"
click at [1003, 433] on input "number" at bounding box center [1000, 434] width 92 height 38
type input "100"
click at [995, 505] on input "number" at bounding box center [1000, 503] width 92 height 38
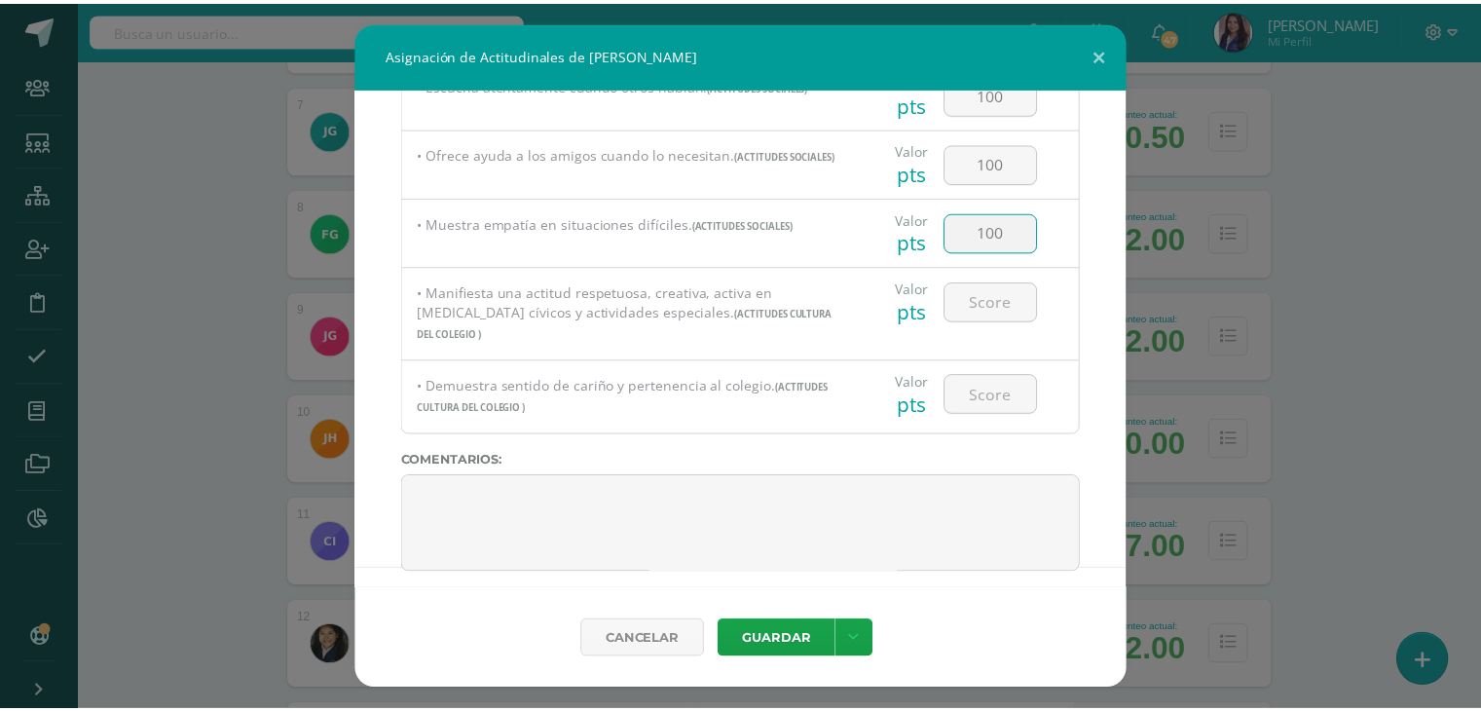
scroll to position [784, 0]
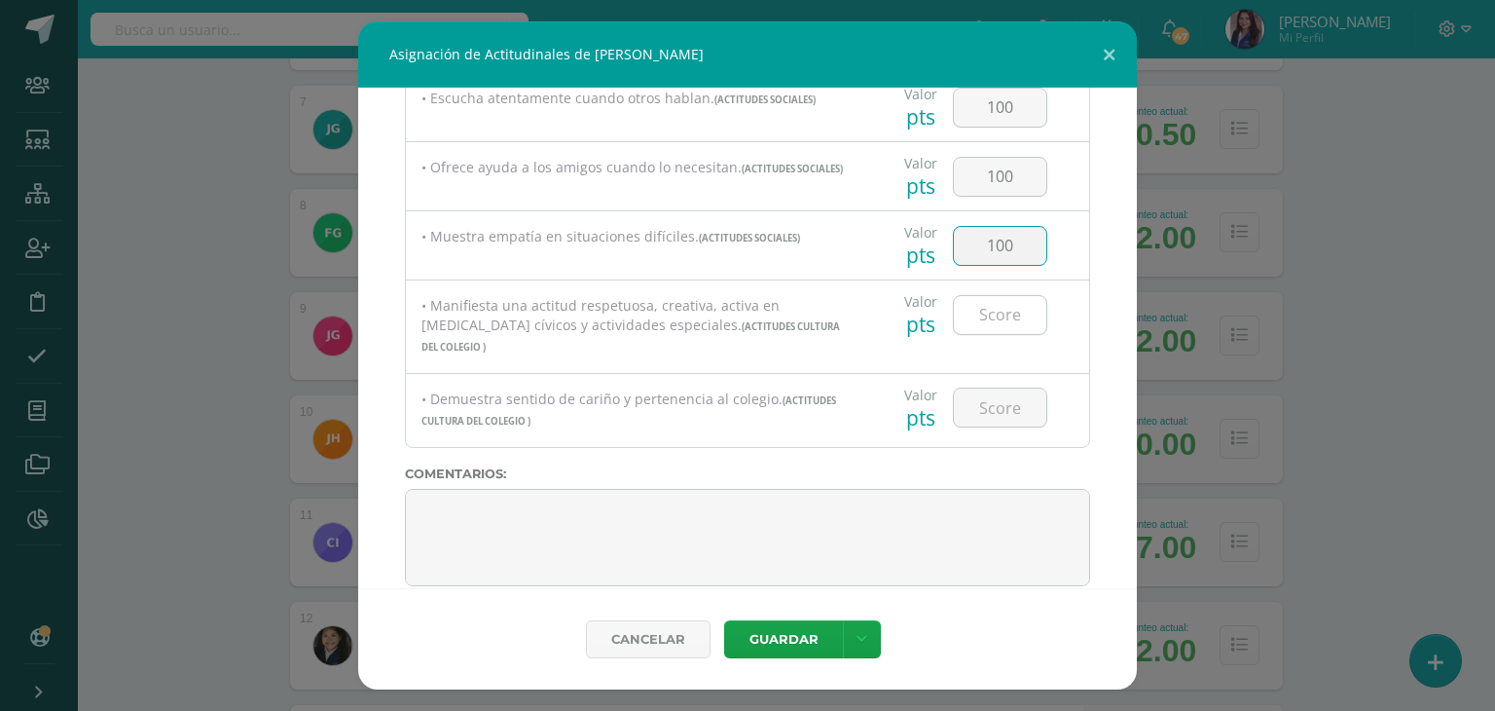
type input "100"
click at [1021, 327] on input "number" at bounding box center [1000, 315] width 92 height 38
type input "0"
type input "100"
click at [983, 402] on input "number" at bounding box center [1000, 407] width 92 height 38
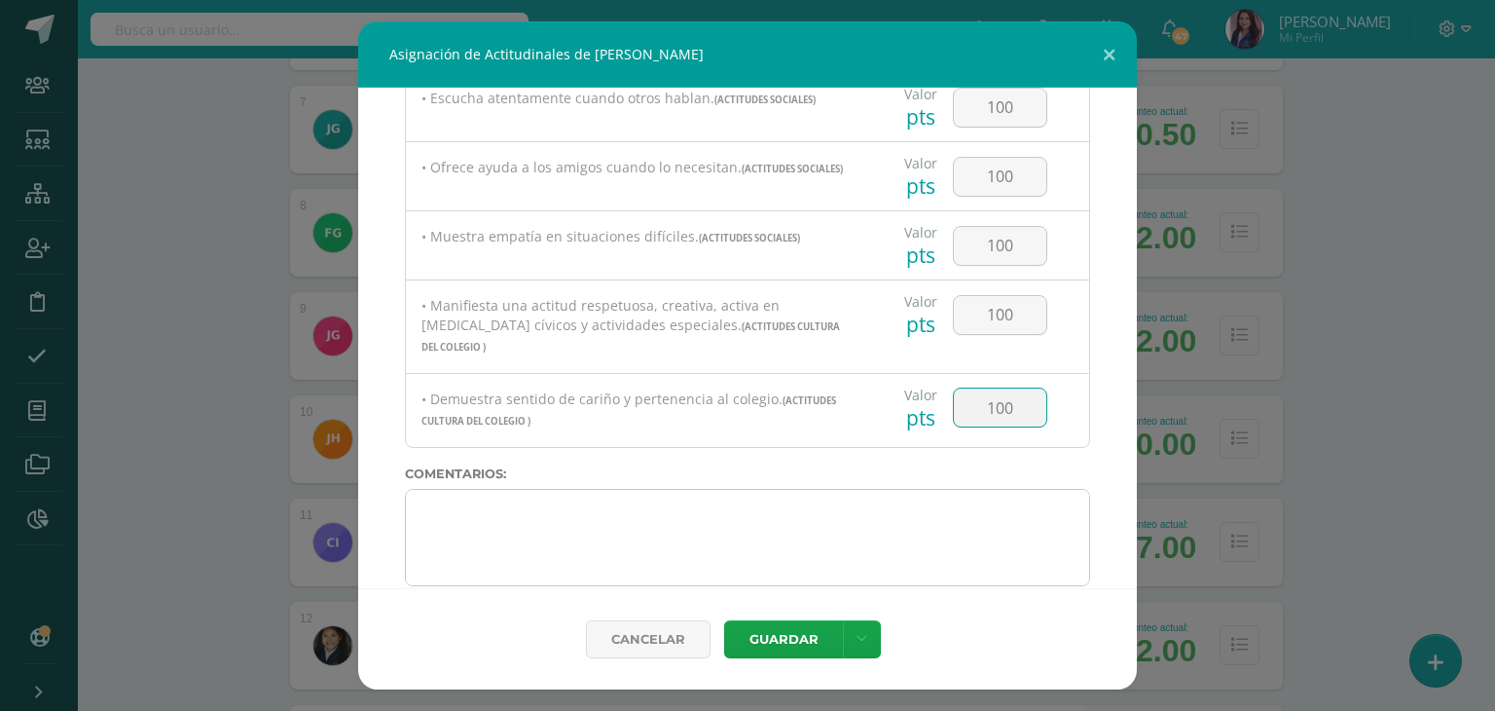
type input "100"
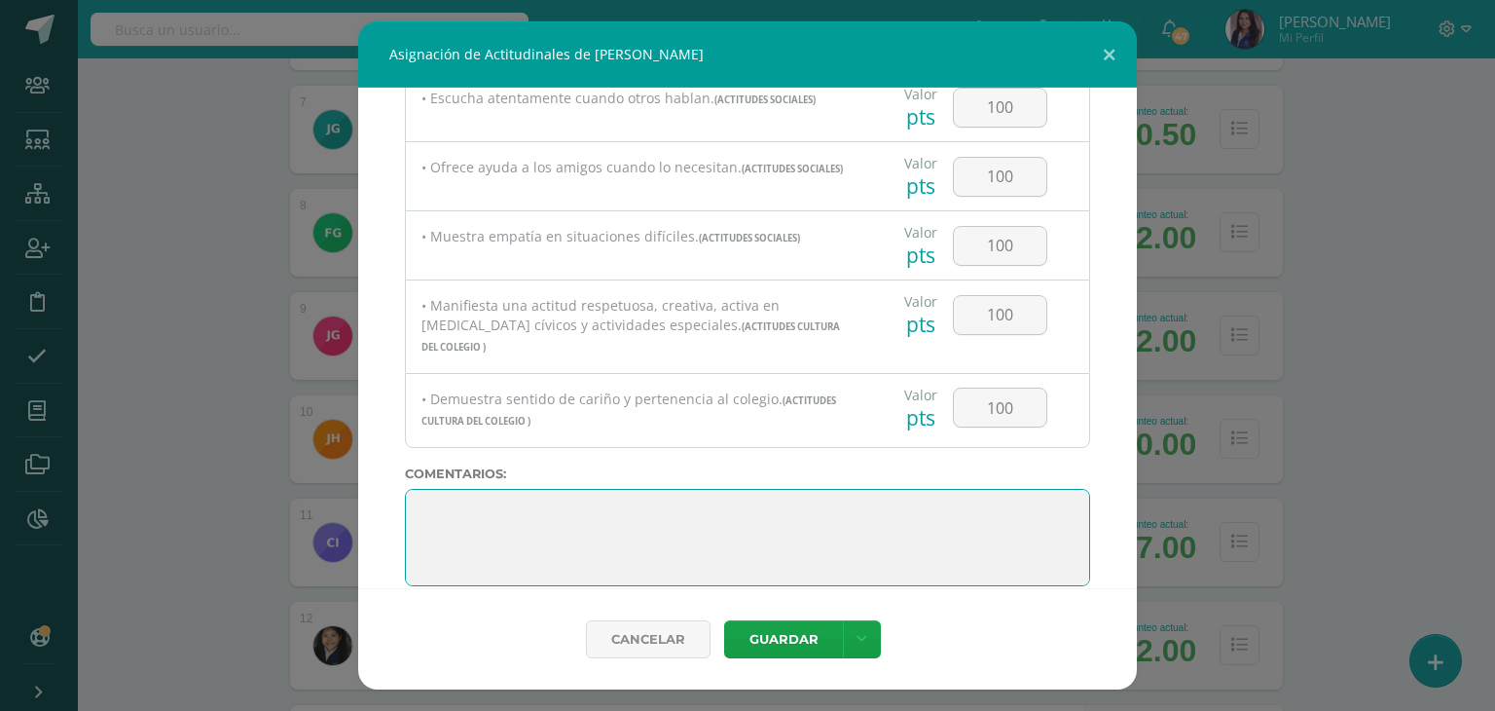
click at [664, 489] on textarea at bounding box center [747, 537] width 685 height 97
paste textarea "Me siento muy feliz de haber sido tu maestra guía este año. He visto cuánto has…"
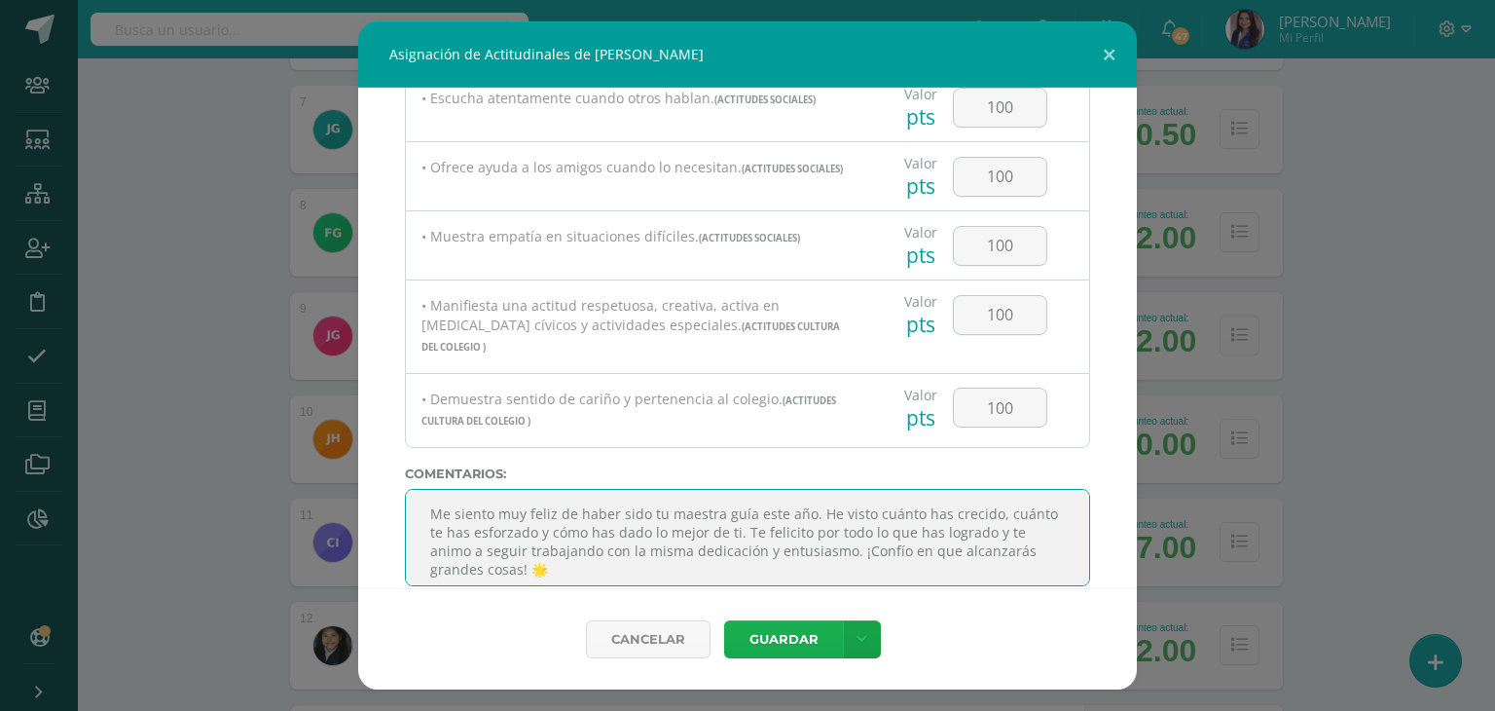
type textarea "Me siento muy feliz de haber sido tu maestra guía este año. He visto cuánto has…"
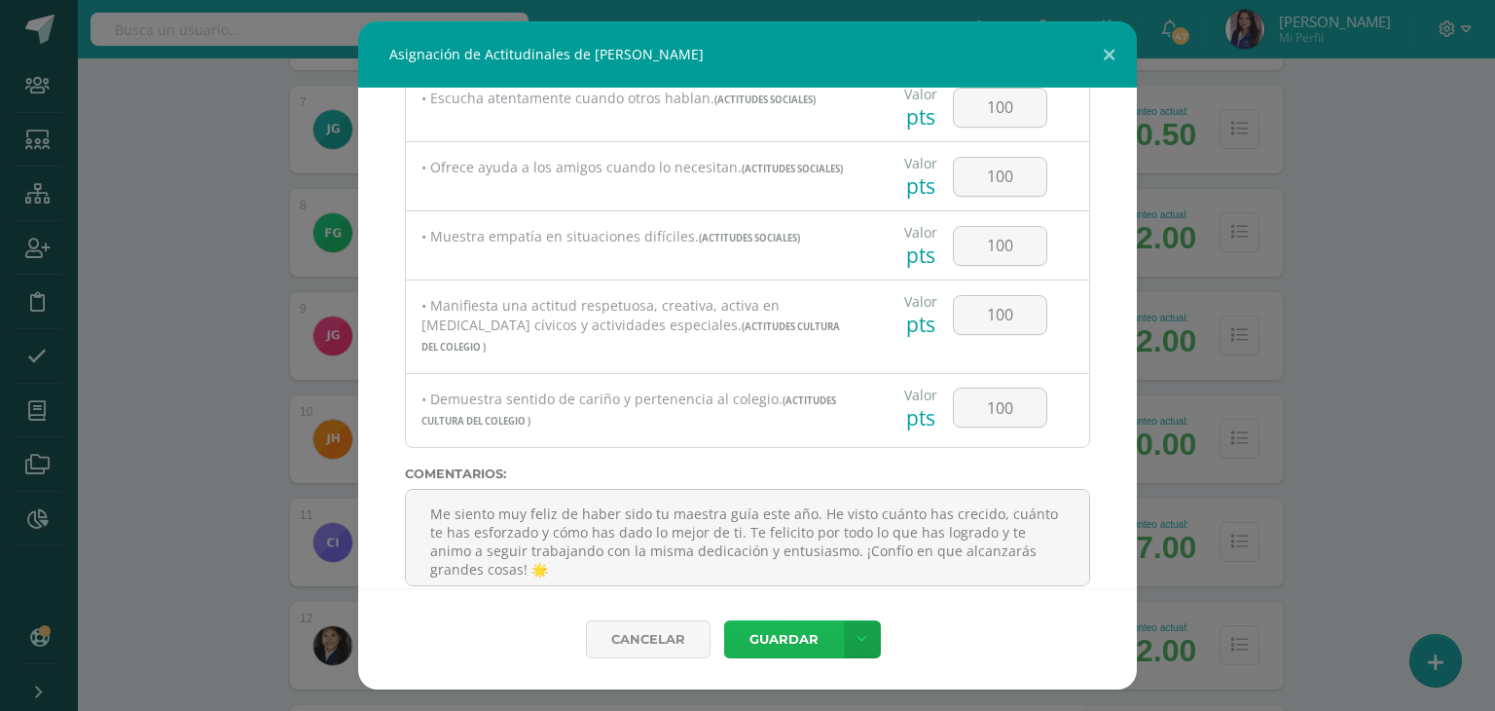
click at [814, 630] on button "Guardar" at bounding box center [783, 639] width 119 height 38
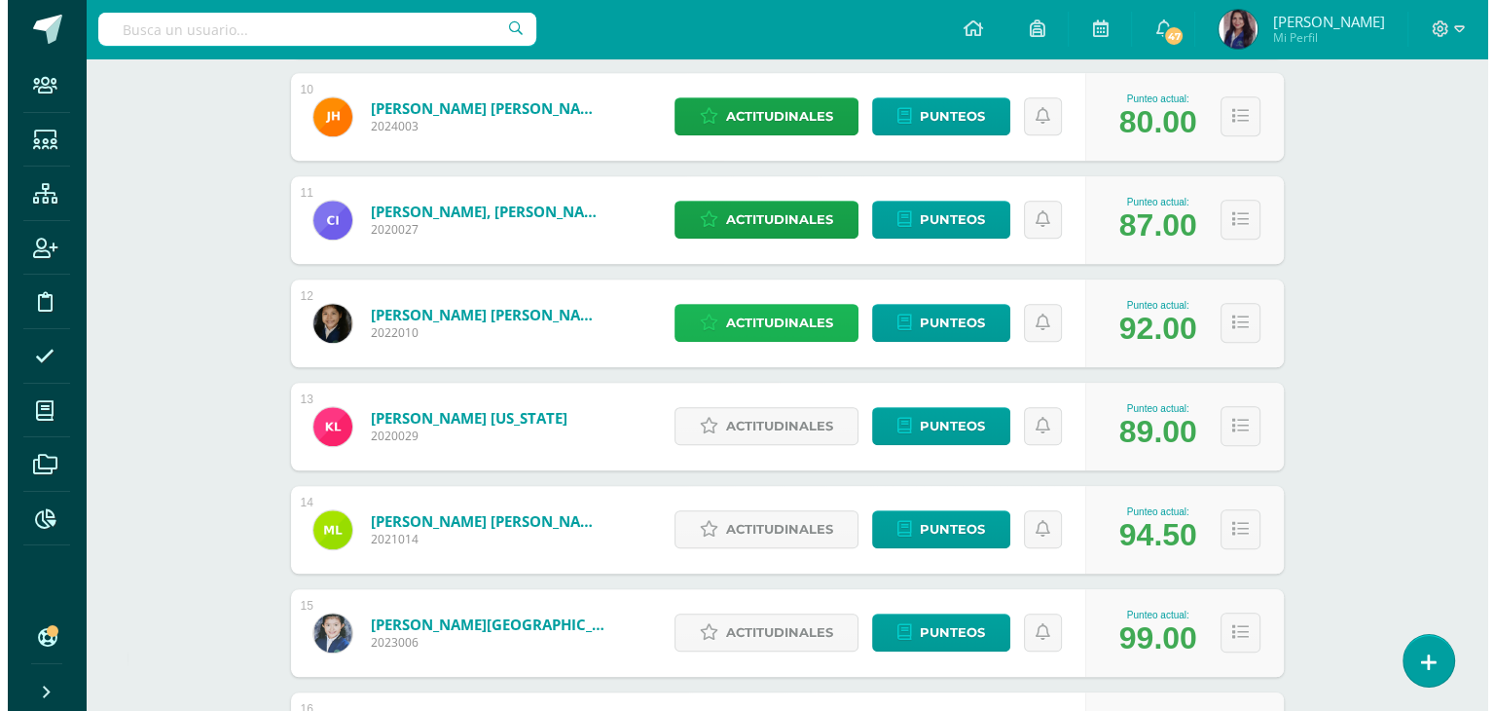
scroll to position [1286, 0]
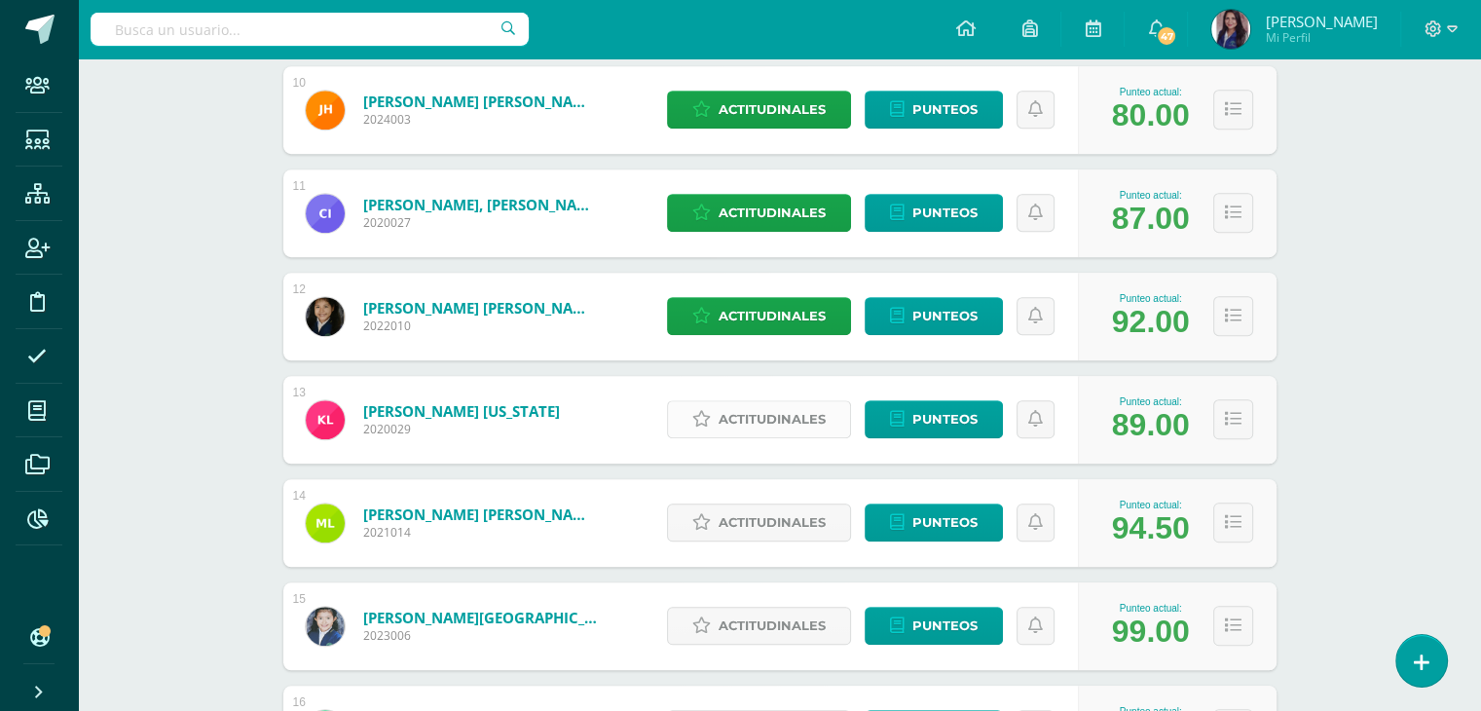
click at [787, 410] on span "Actitudinales" at bounding box center [771, 419] width 107 height 36
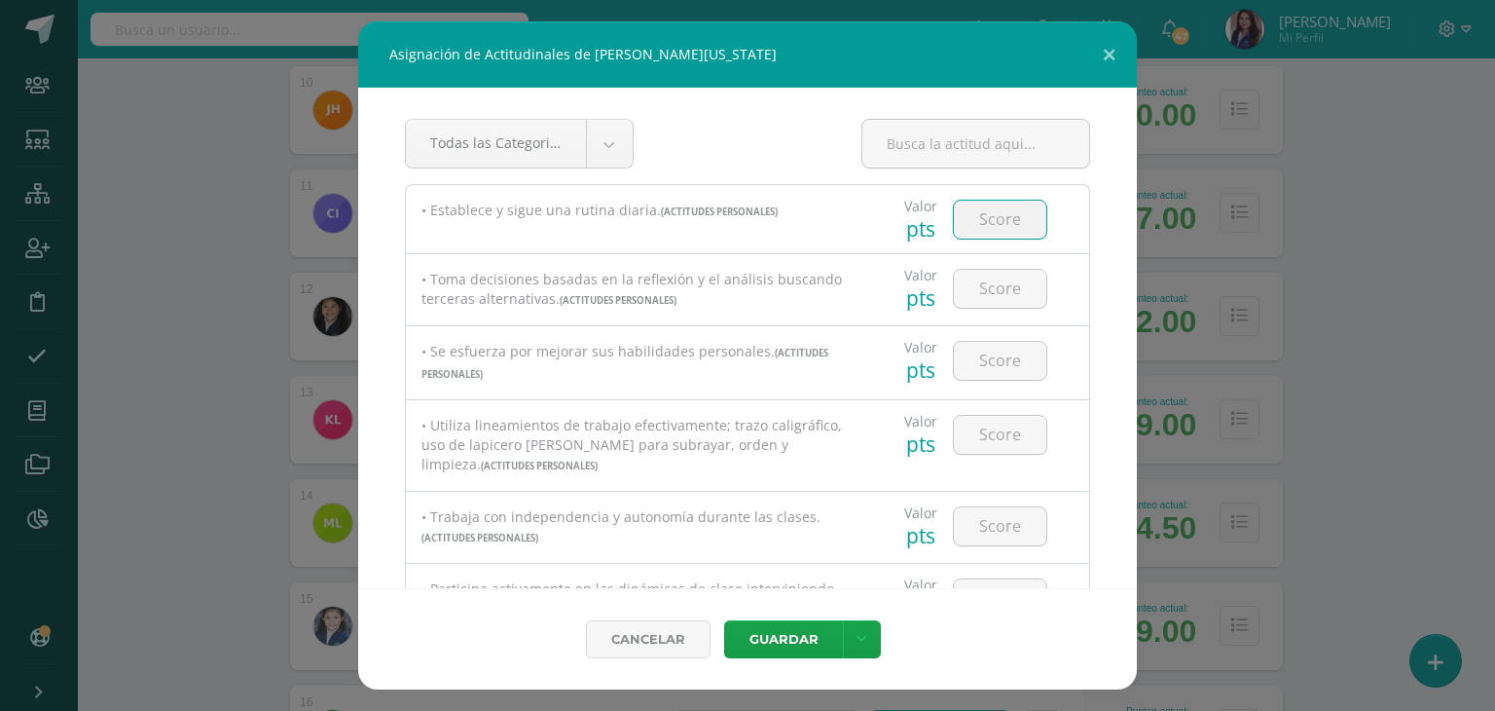
click at [1027, 227] on input "number" at bounding box center [1000, 220] width 92 height 38
type input "100"
click at [982, 290] on input "number" at bounding box center [1000, 289] width 92 height 38
type input "100"
click at [977, 363] on input "number" at bounding box center [1000, 361] width 92 height 38
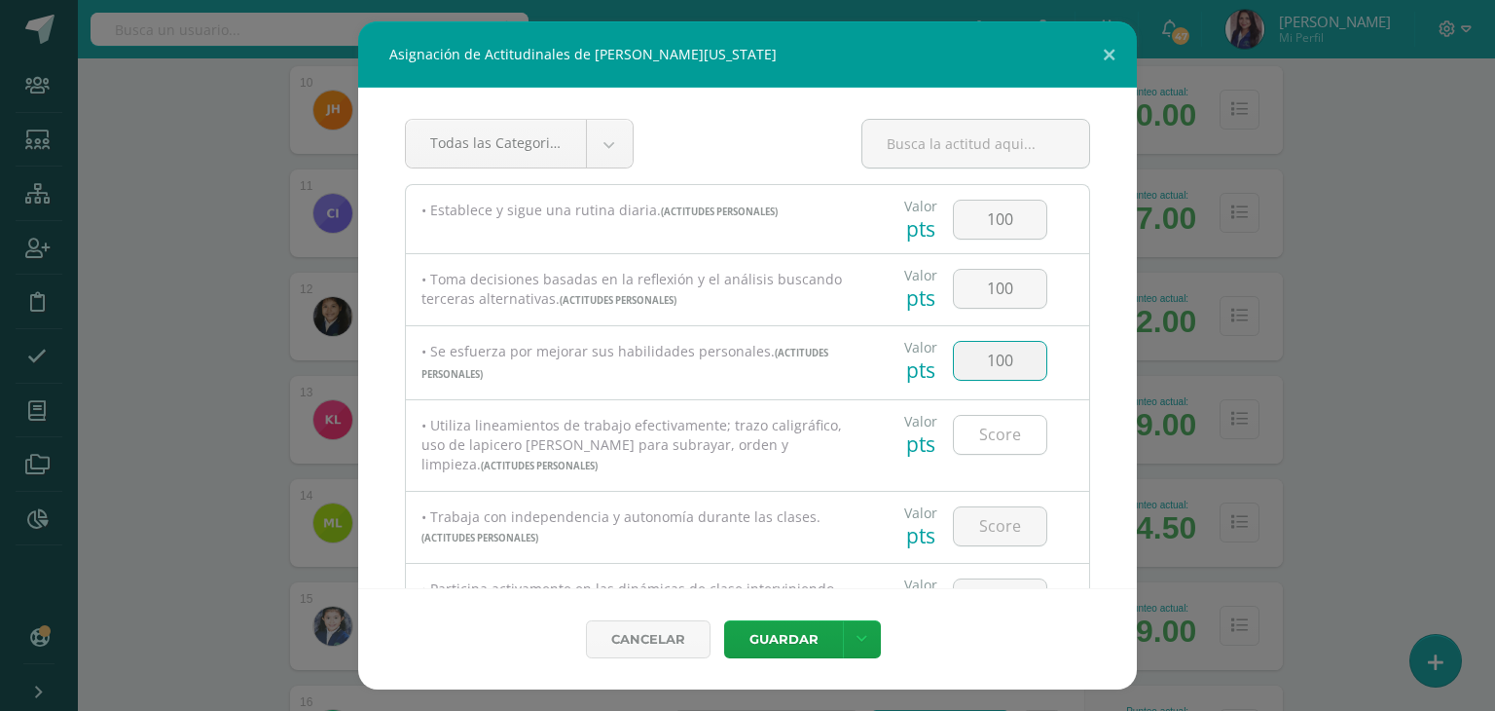
type input "100"
click at [986, 421] on input "number" at bounding box center [1000, 435] width 92 height 38
type input "100"
click at [974, 531] on input "number" at bounding box center [1000, 526] width 92 height 38
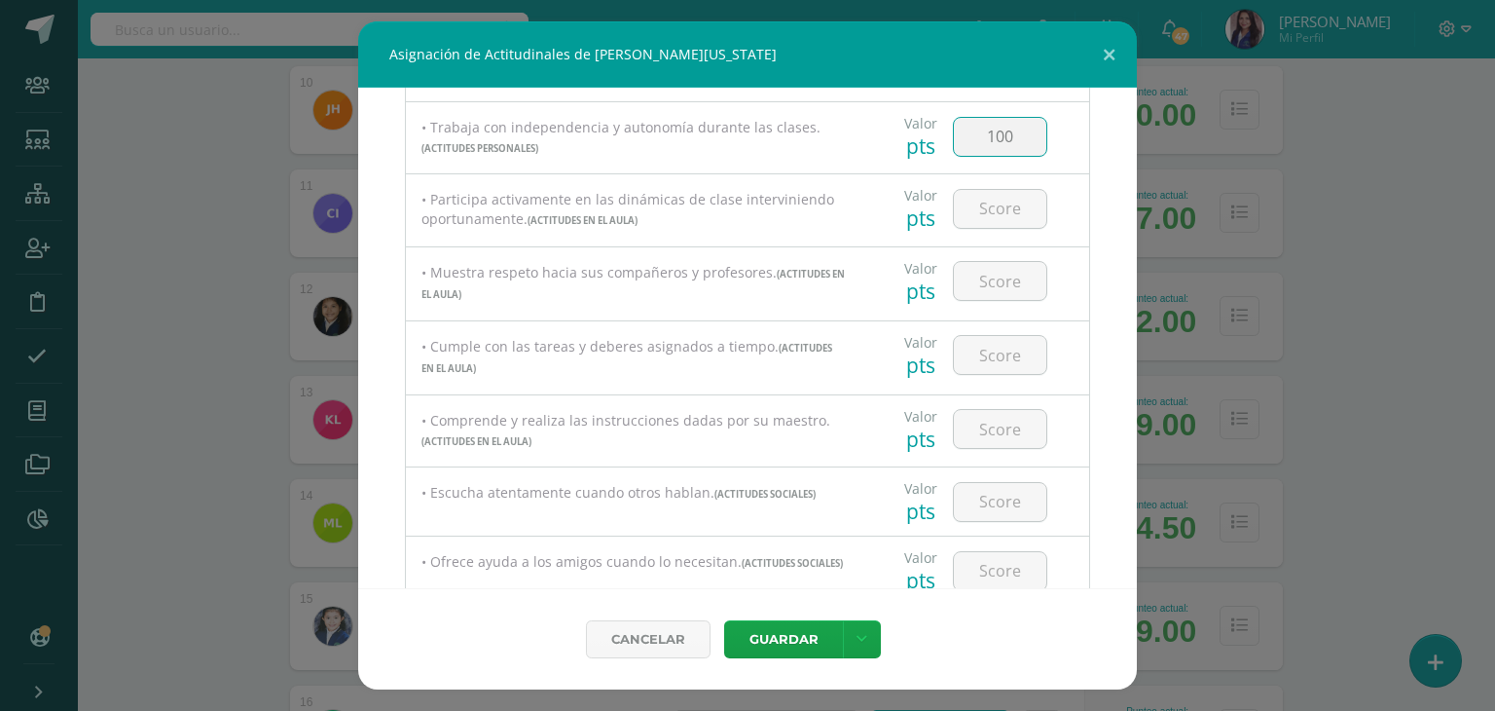
scroll to position [414, 0]
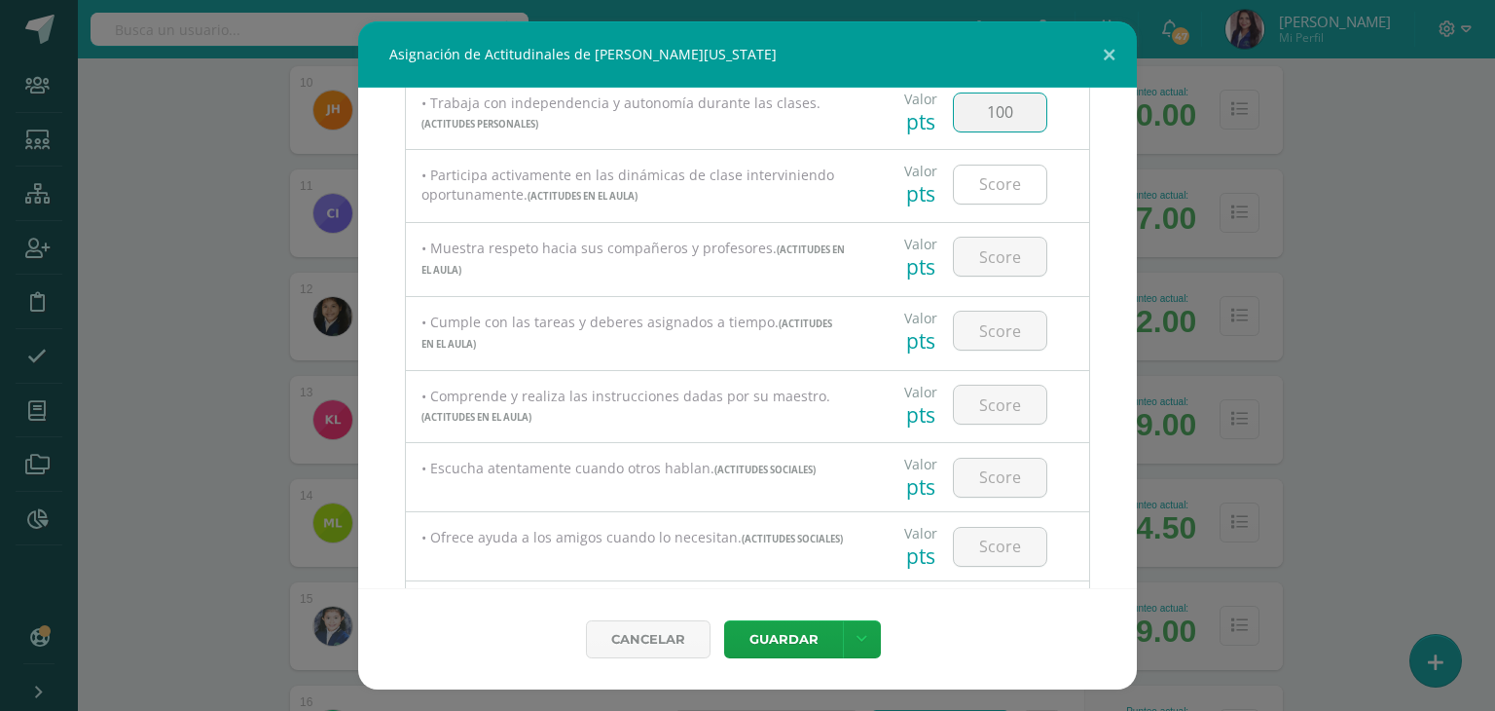
type input "100"
click at [1012, 173] on input "number" at bounding box center [1000, 184] width 92 height 38
type input "100"
click at [988, 262] on input "number" at bounding box center [1000, 257] width 92 height 38
type input "100"
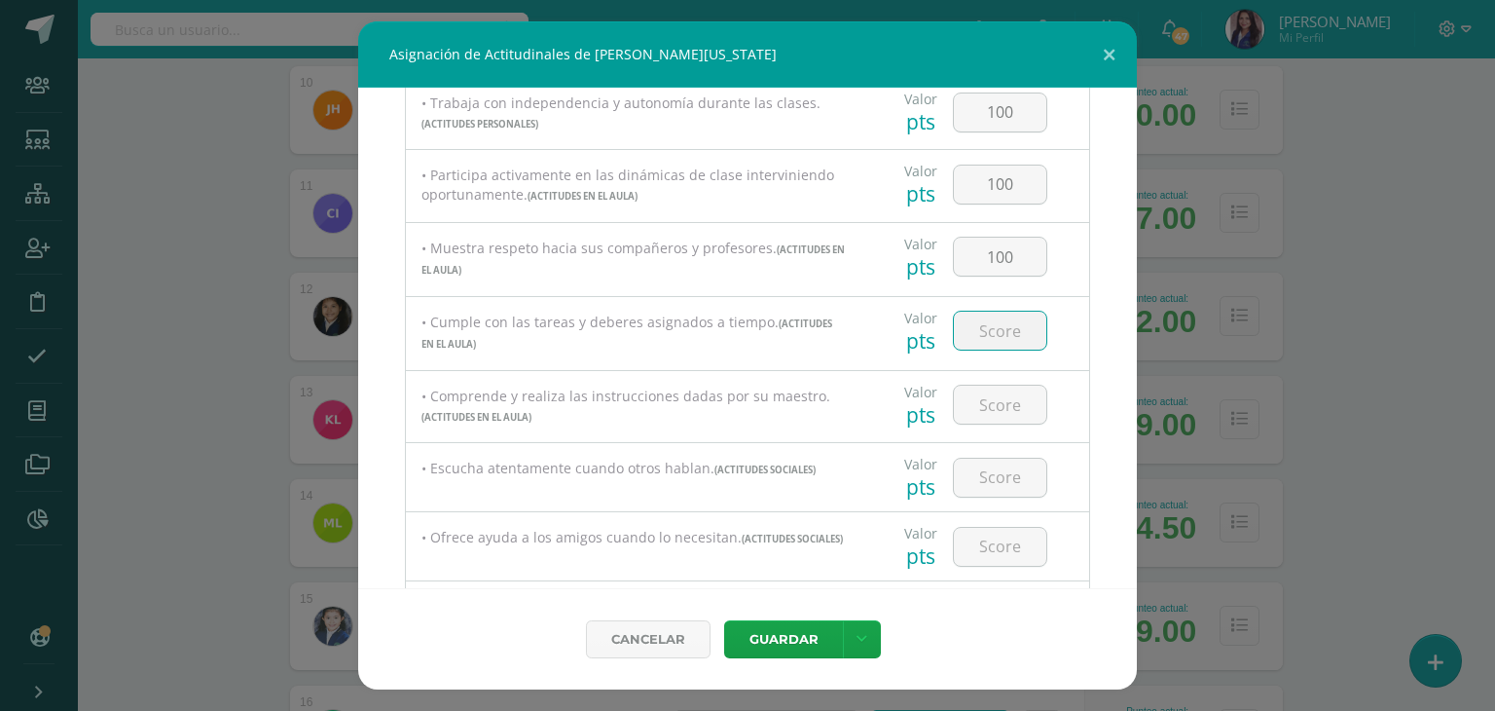
click at [985, 326] on input "number" at bounding box center [1000, 331] width 92 height 38
type input "100"
click at [989, 414] on input "number" at bounding box center [1000, 405] width 92 height 38
type input "100"
click at [989, 470] on input "number" at bounding box center [1000, 478] width 92 height 38
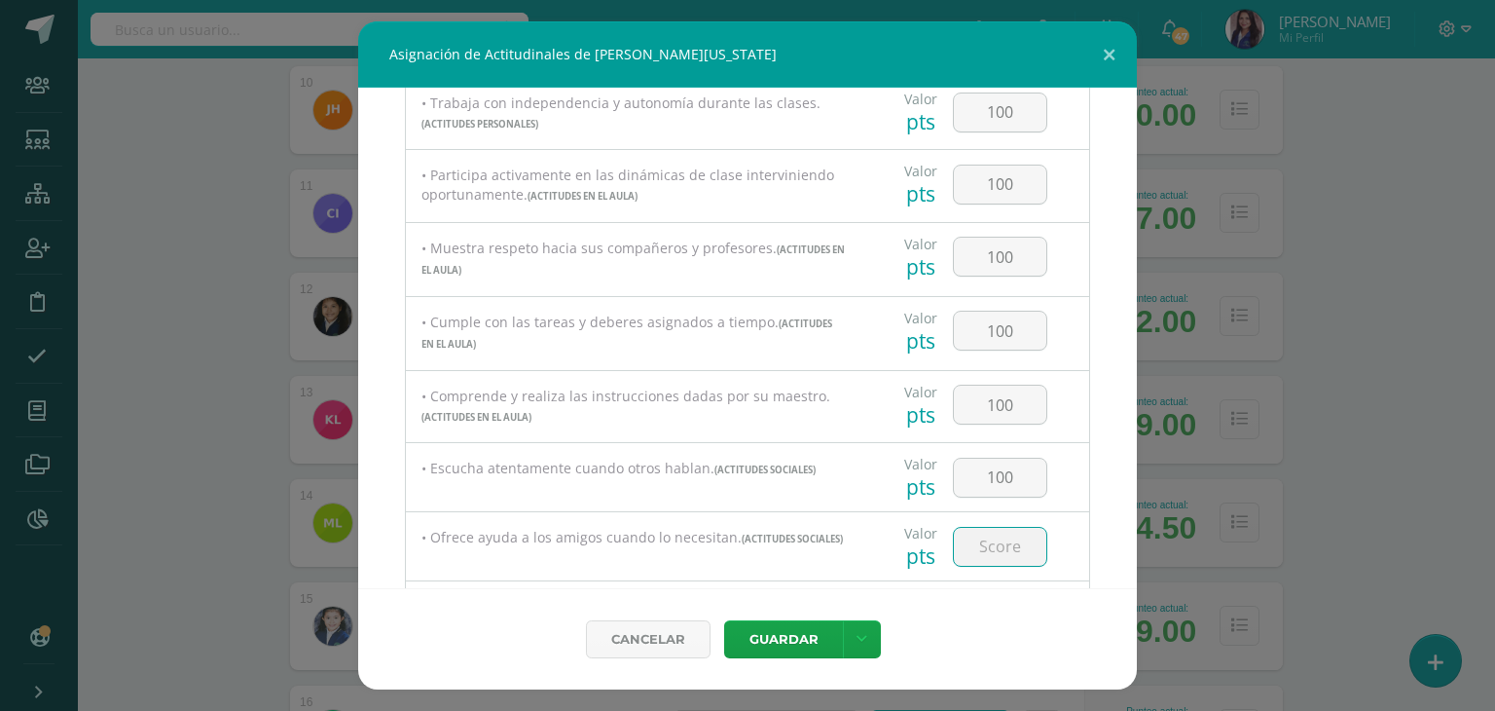
click at [985, 542] on input "number" at bounding box center [1000, 547] width 92 height 38
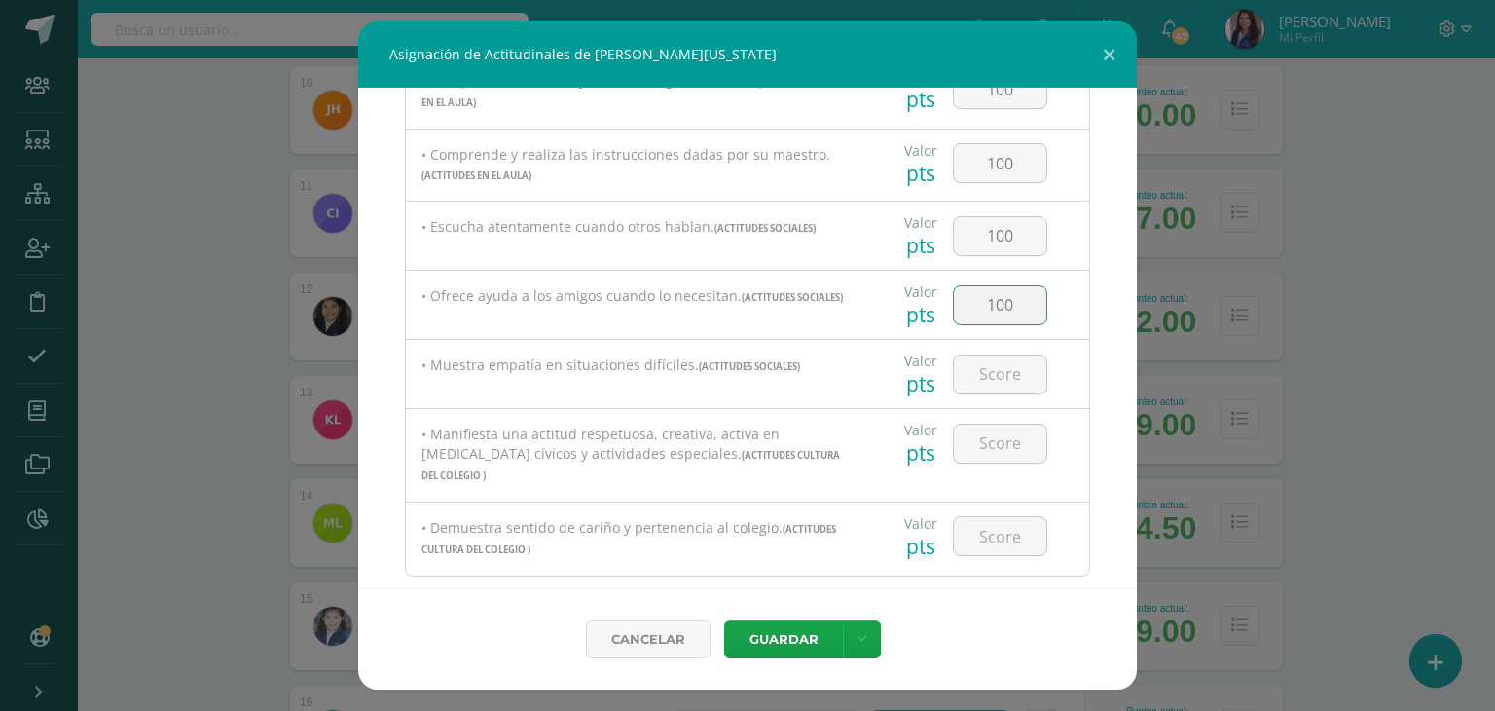
scroll to position [664, 0]
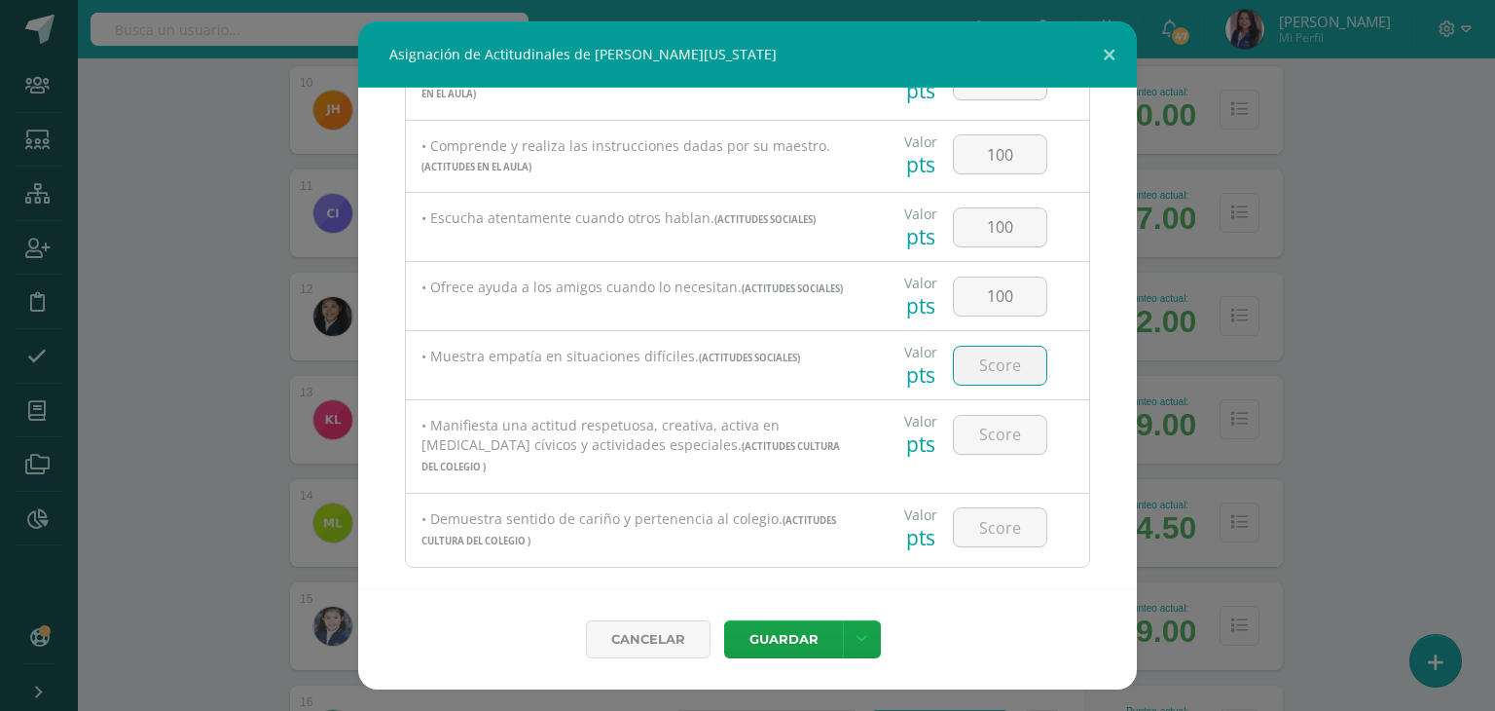
click at [966, 371] on input "number" at bounding box center [1000, 366] width 92 height 38
click at [970, 443] on input "number" at bounding box center [1000, 435] width 92 height 38
click at [979, 514] on input "number" at bounding box center [1000, 527] width 92 height 38
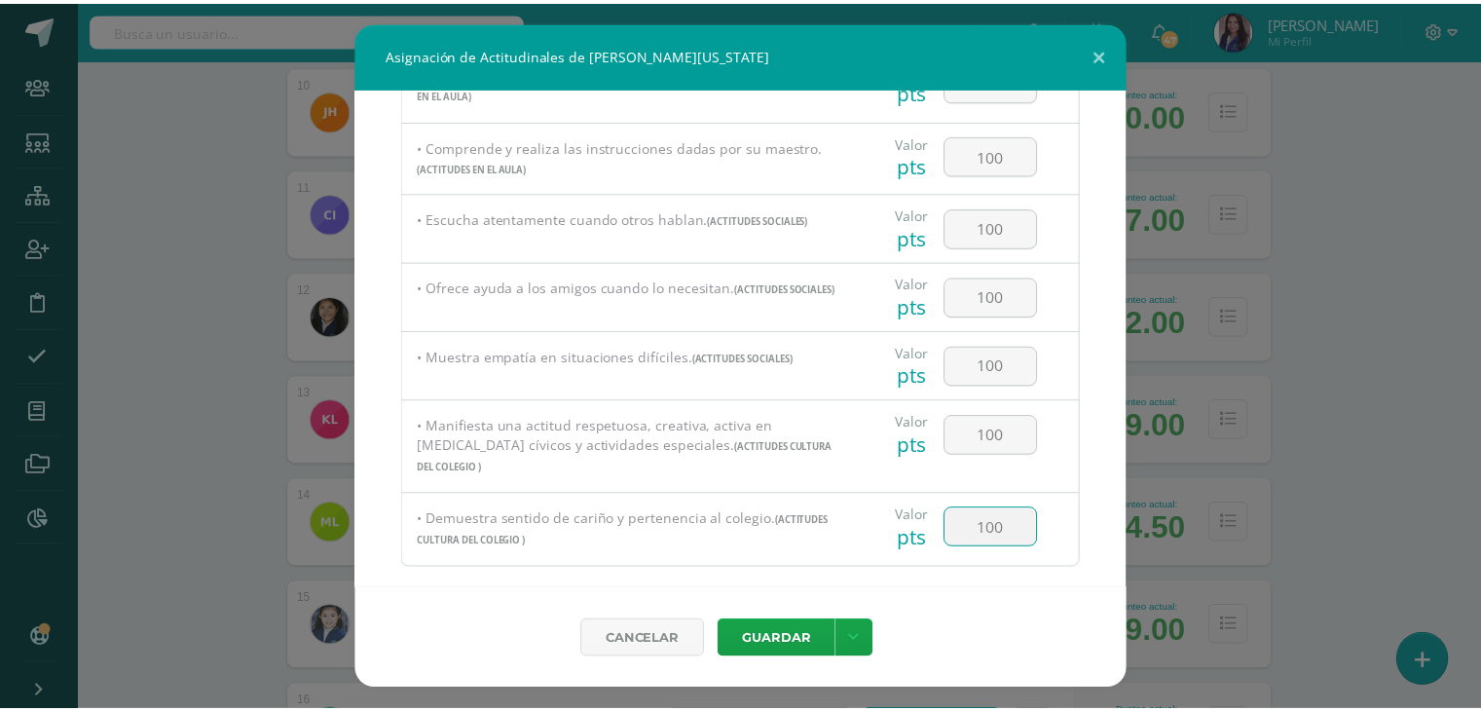
scroll to position [799, 0]
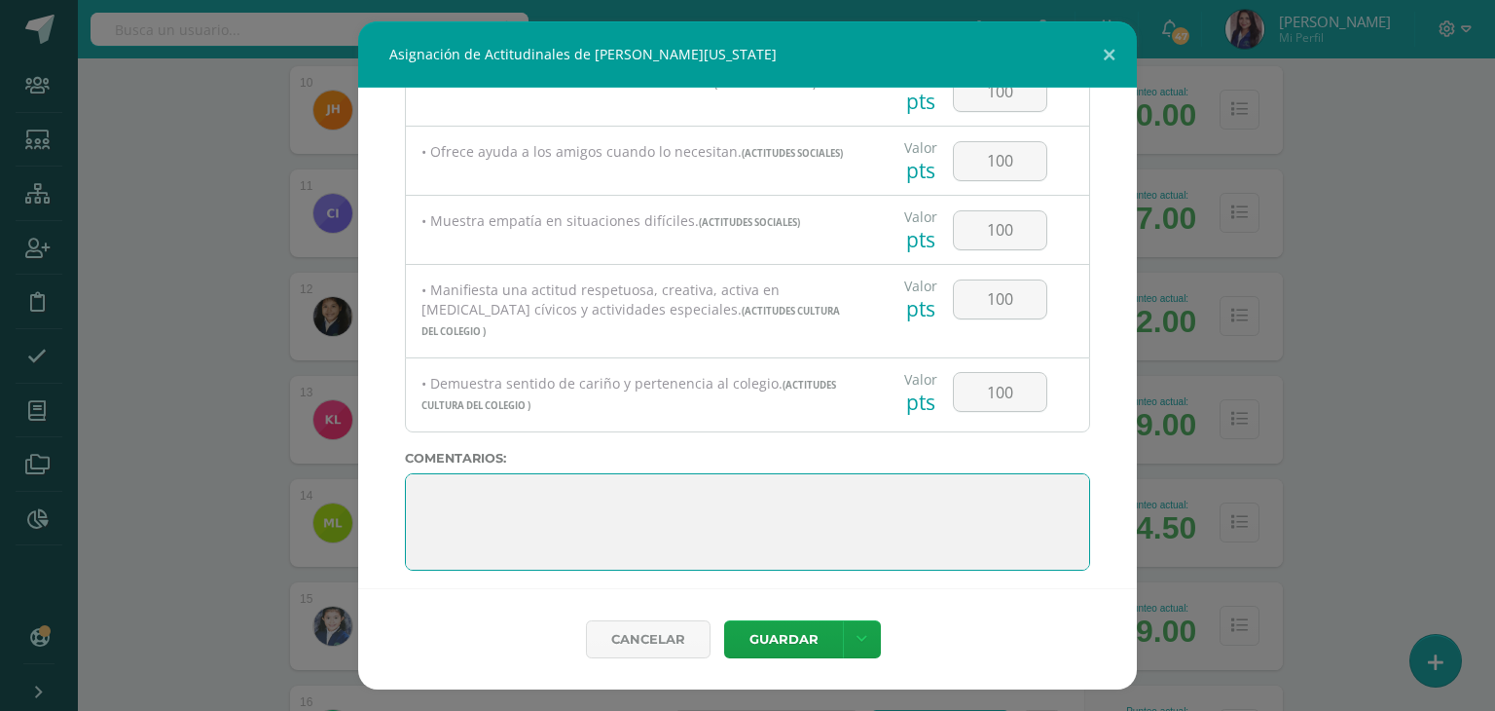
click at [866, 483] on textarea at bounding box center [747, 521] width 685 height 97
paste textarea "Me siento muy feliz de haber sido tu maestra guía este año. He visto cuánto has…"
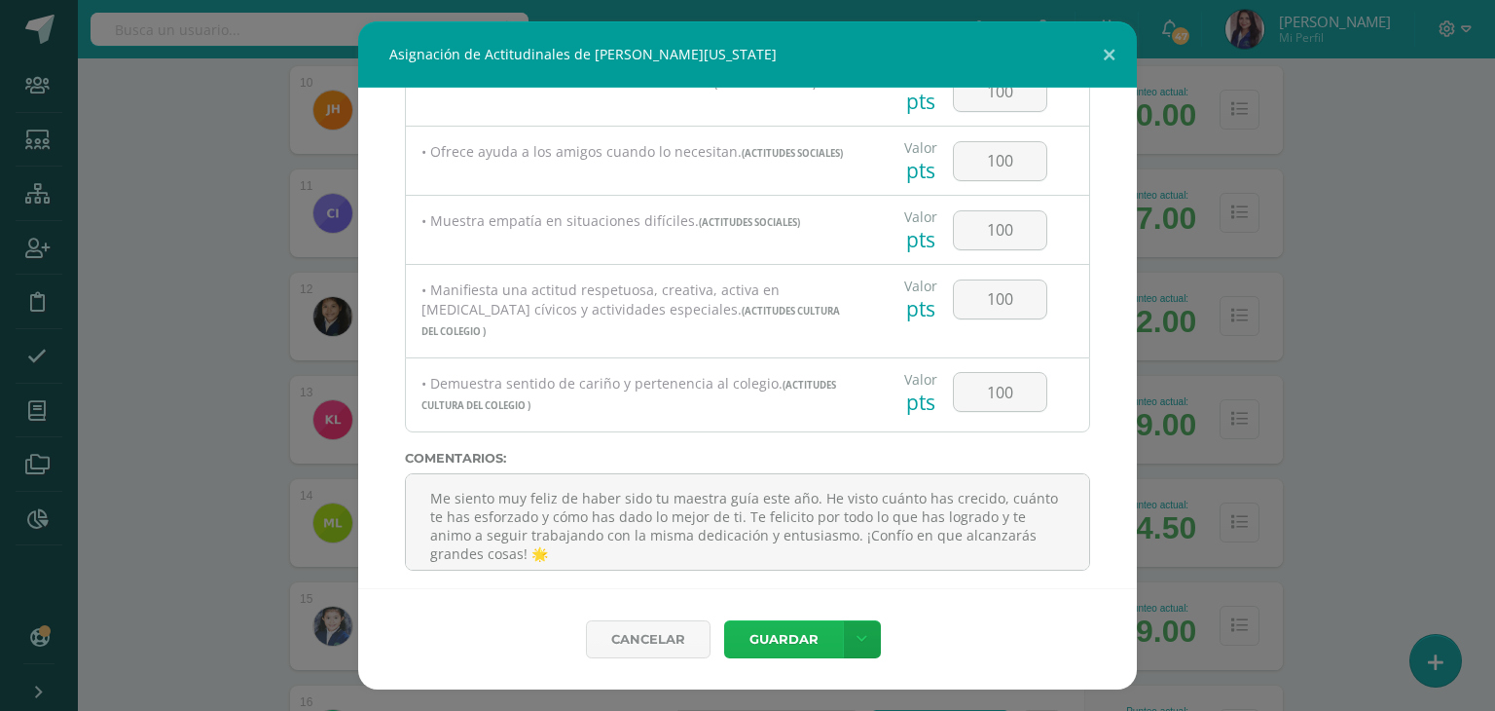
click at [826, 644] on button "Guardar" at bounding box center [783, 639] width 119 height 38
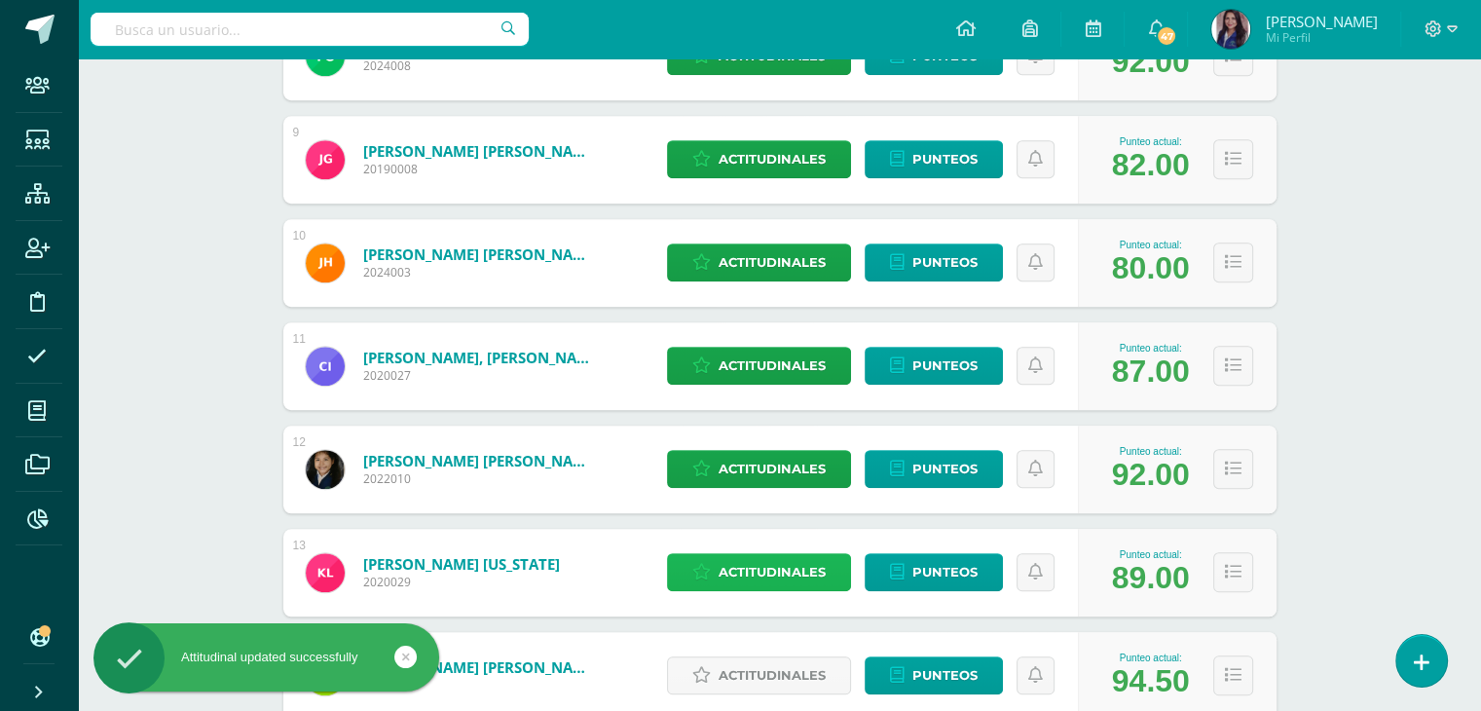
scroll to position [0, 0]
